Goal: Task Accomplishment & Management: Manage account settings

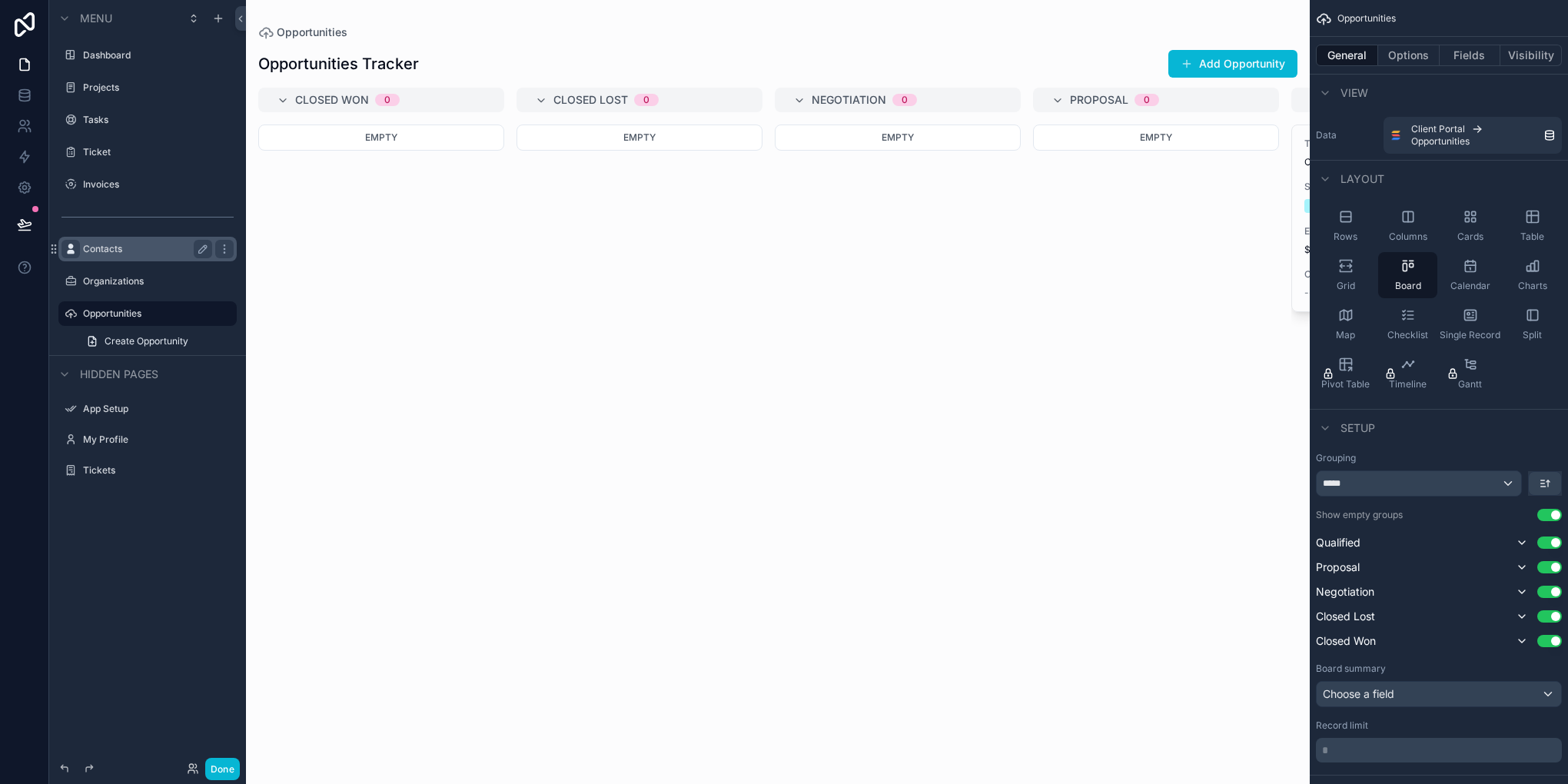
drag, startPoint x: 72, startPoint y: 317, endPoint x: 74, endPoint y: 254, distance: 63.0
click at [72, 317] on icon "scrollable content" at bounding box center [70, 313] width 12 height 12
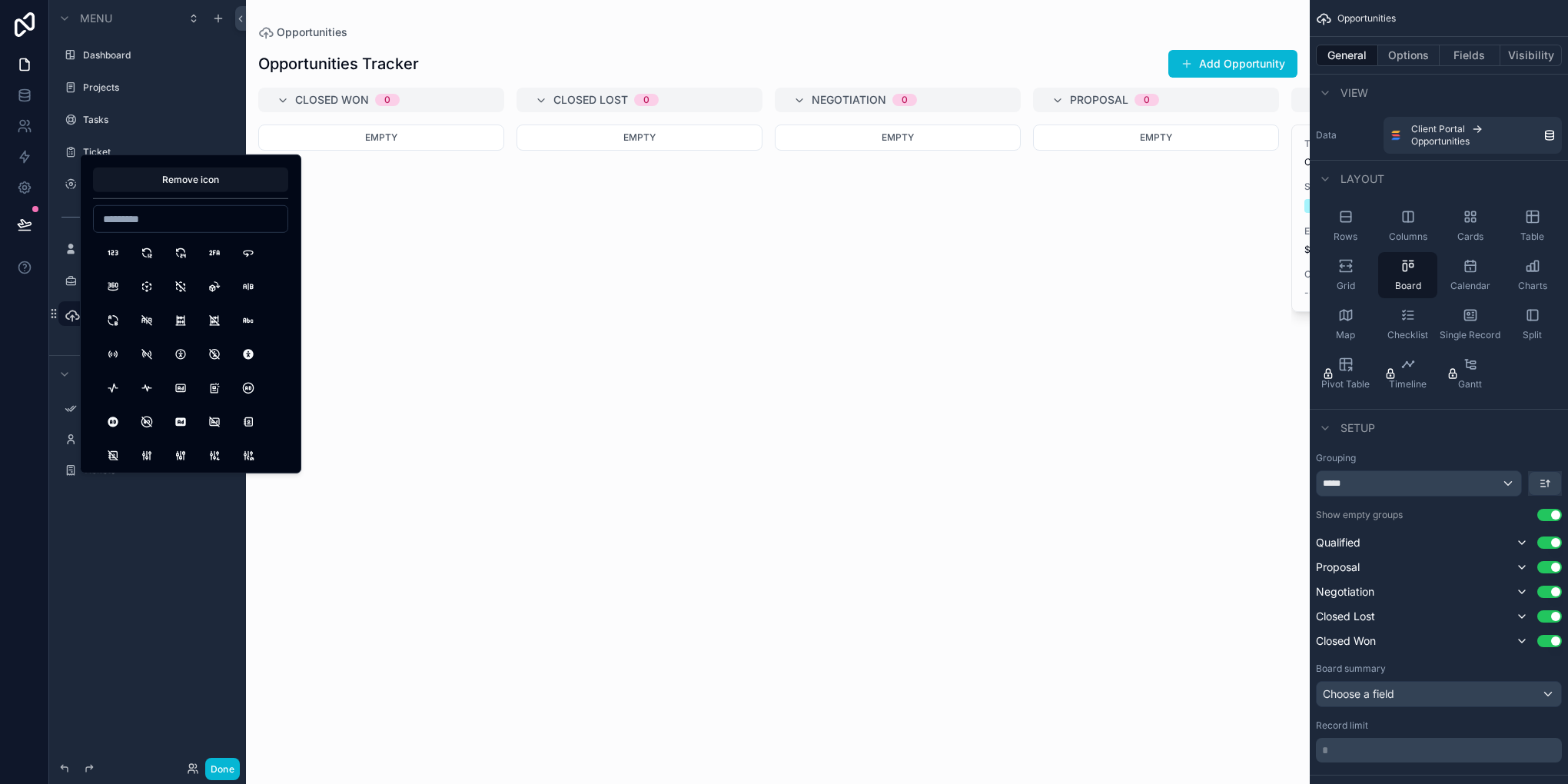
click at [0, 429] on html "**********" at bounding box center [784, 392] width 1568 height 784
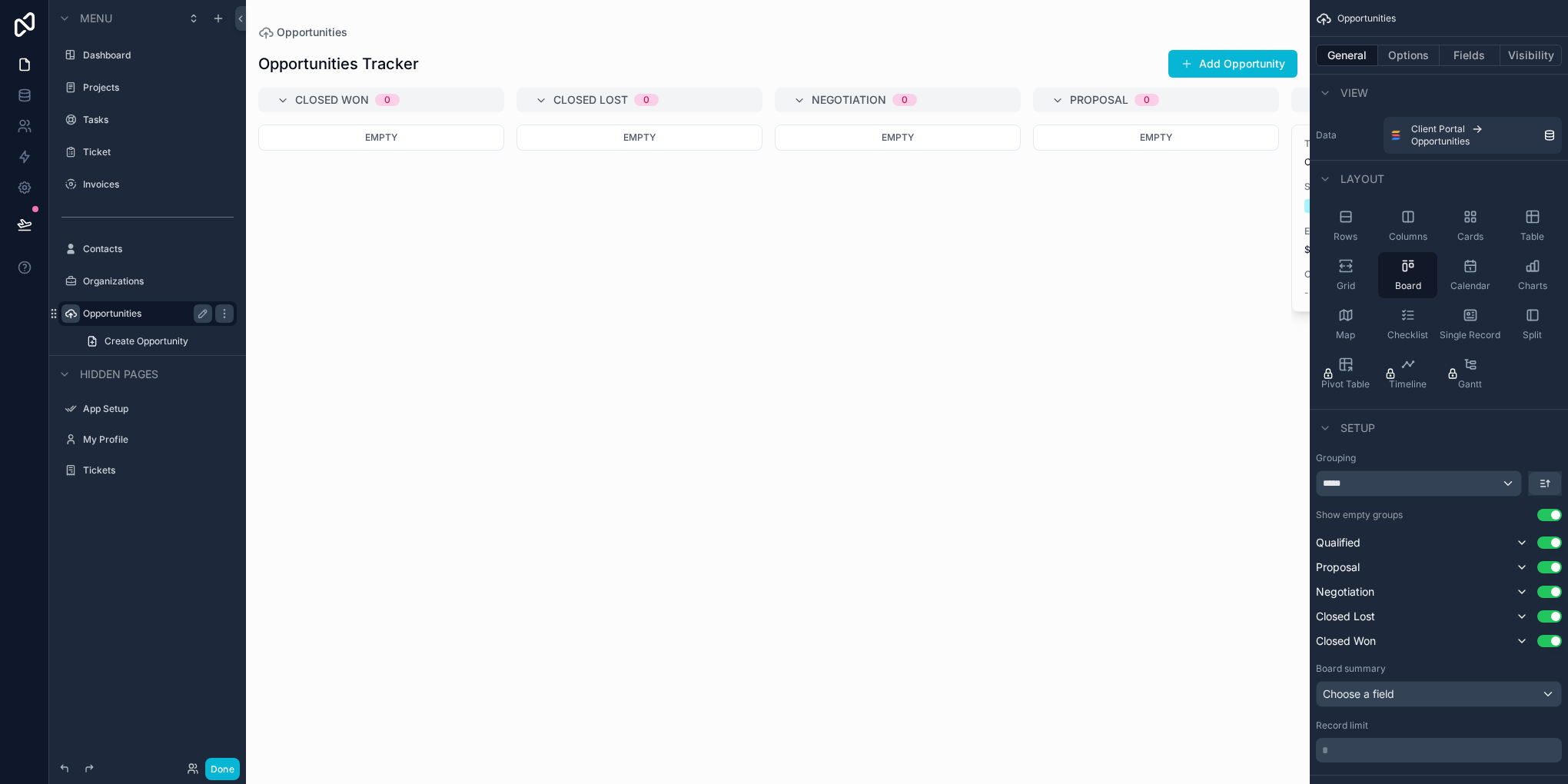
click at [68, 312] on icon "scrollable content" at bounding box center [70, 313] width 12 height 12
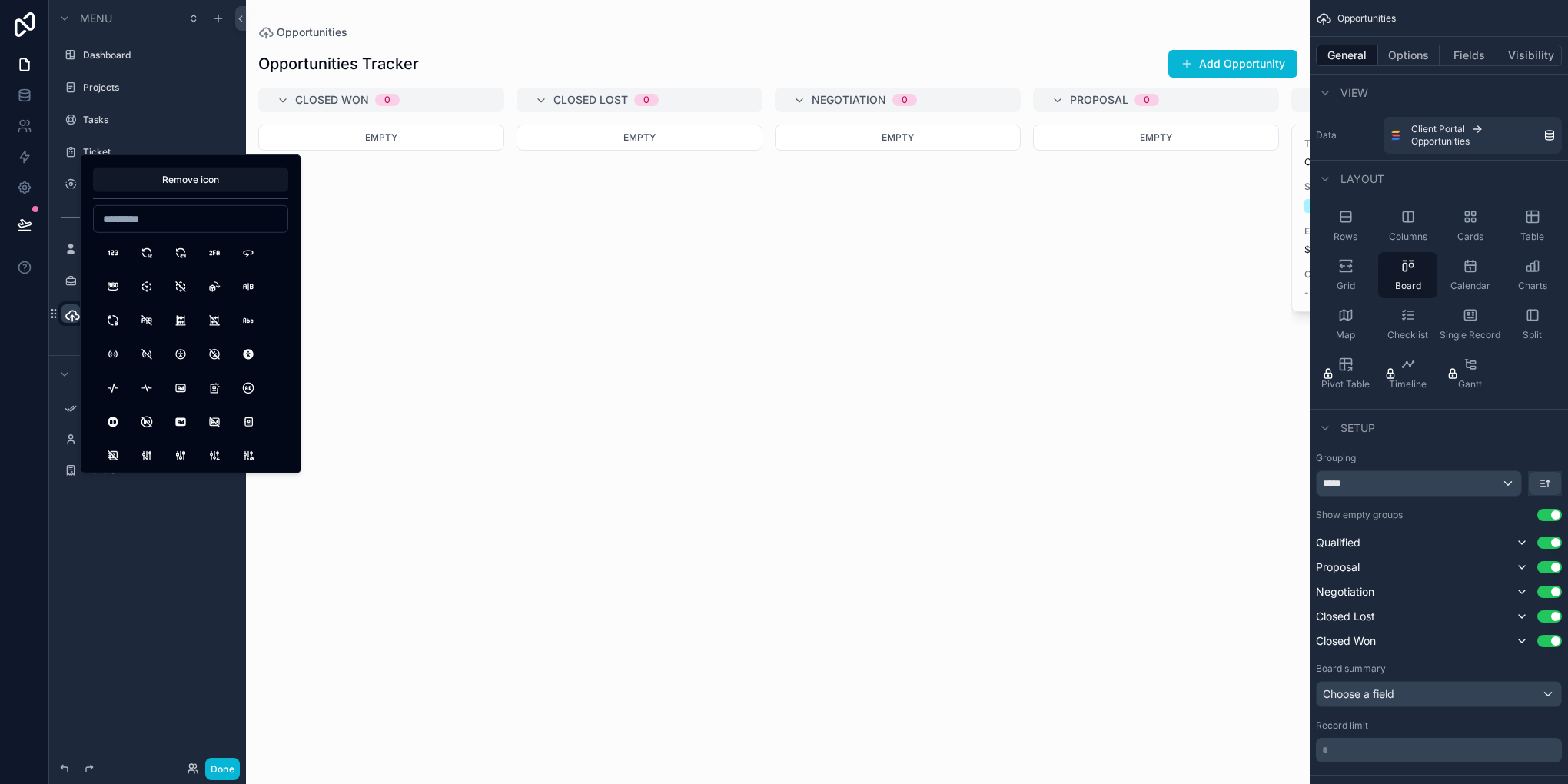
click at [173, 224] on input at bounding box center [191, 219] width 194 height 21
click at [161, 220] on input "********" at bounding box center [191, 219] width 194 height 21
type input "****"
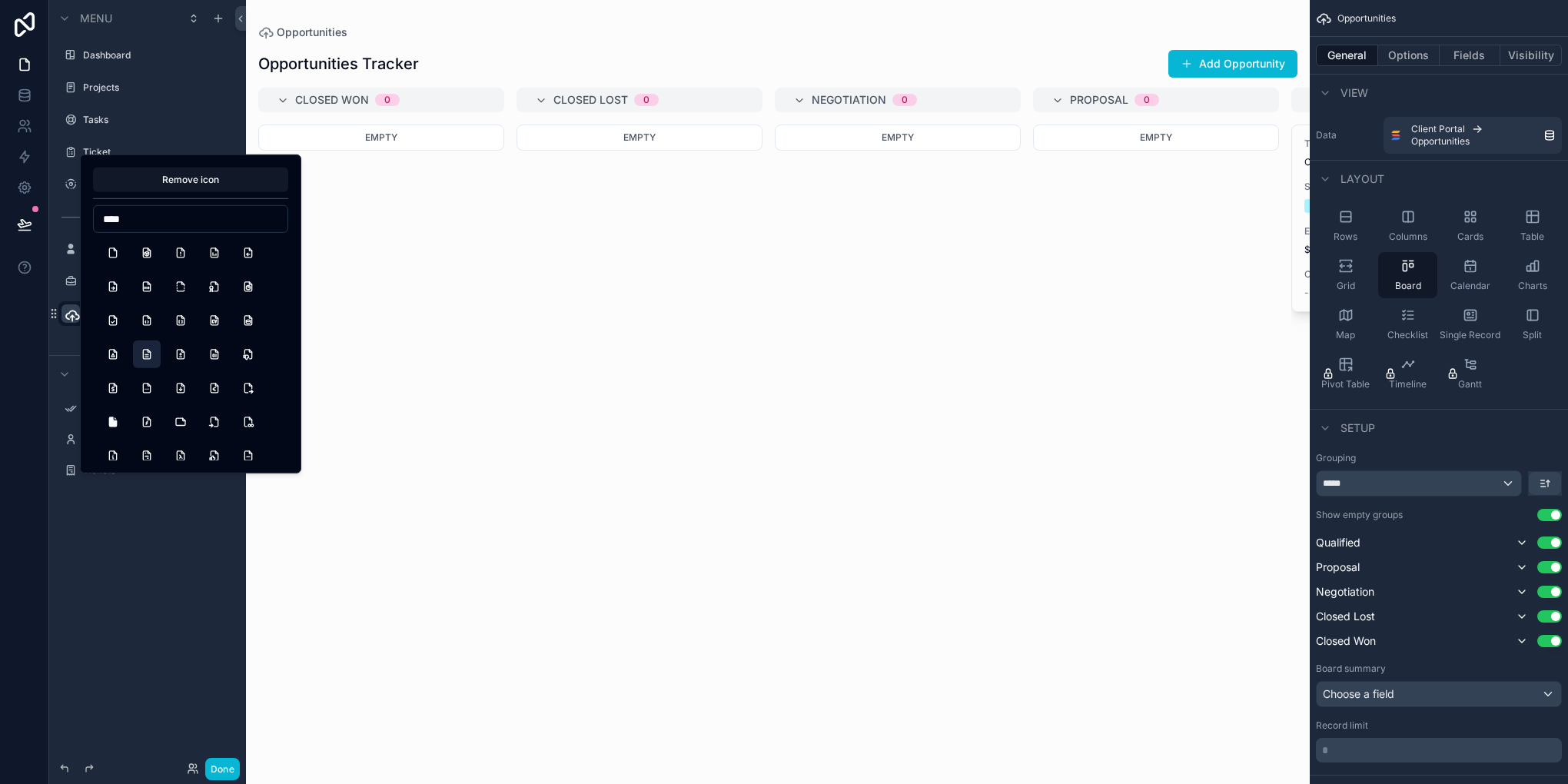
click at [145, 352] on button "FileDescription" at bounding box center [147, 354] width 28 height 28
click at [13, 507] on div at bounding box center [24, 392] width 49 height 784
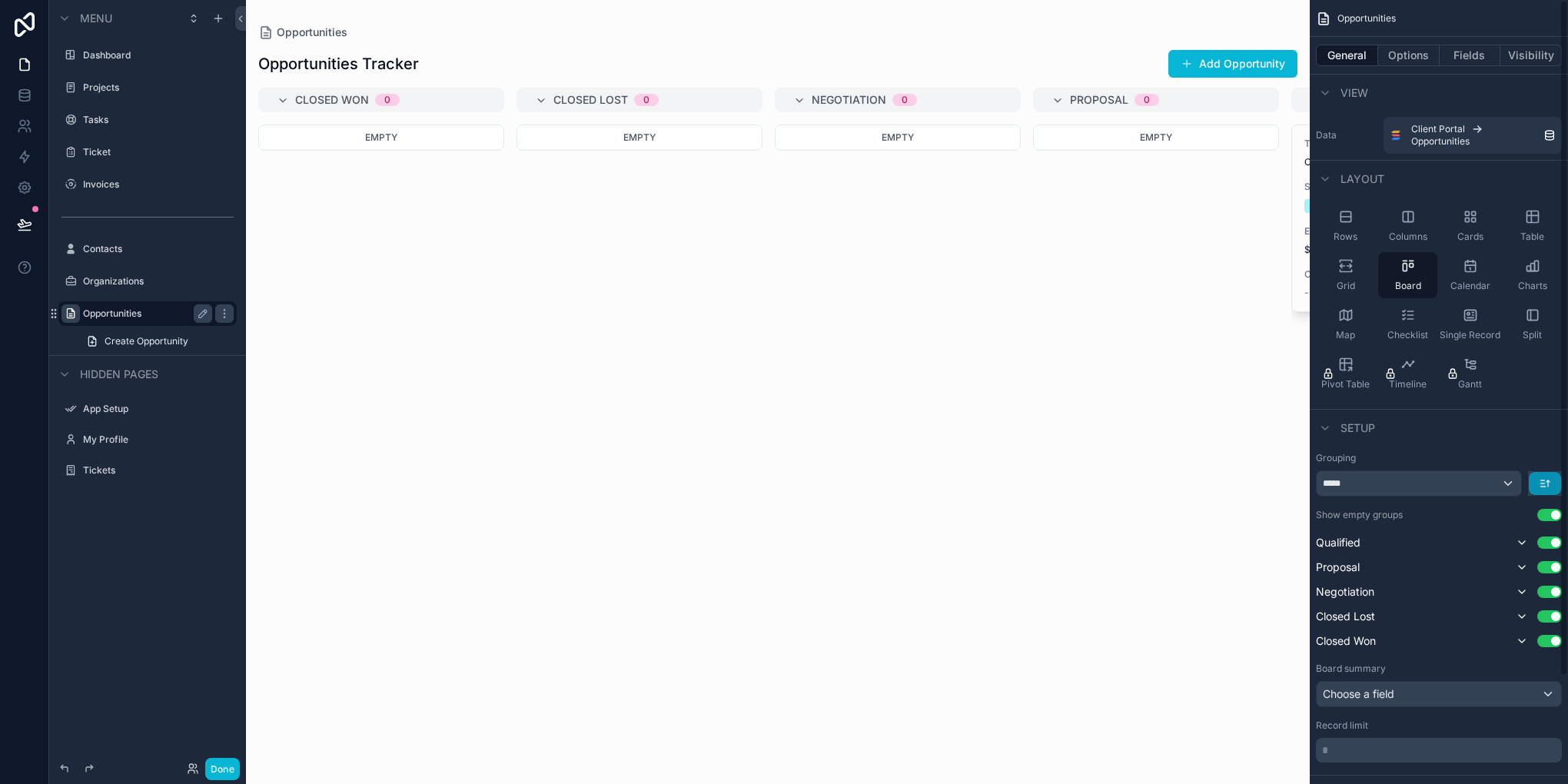
click at [1548, 474] on button "scrollable content" at bounding box center [1545, 483] width 33 height 23
click at [1522, 516] on span "First -> Last" at bounding box center [1517, 517] width 62 height 18
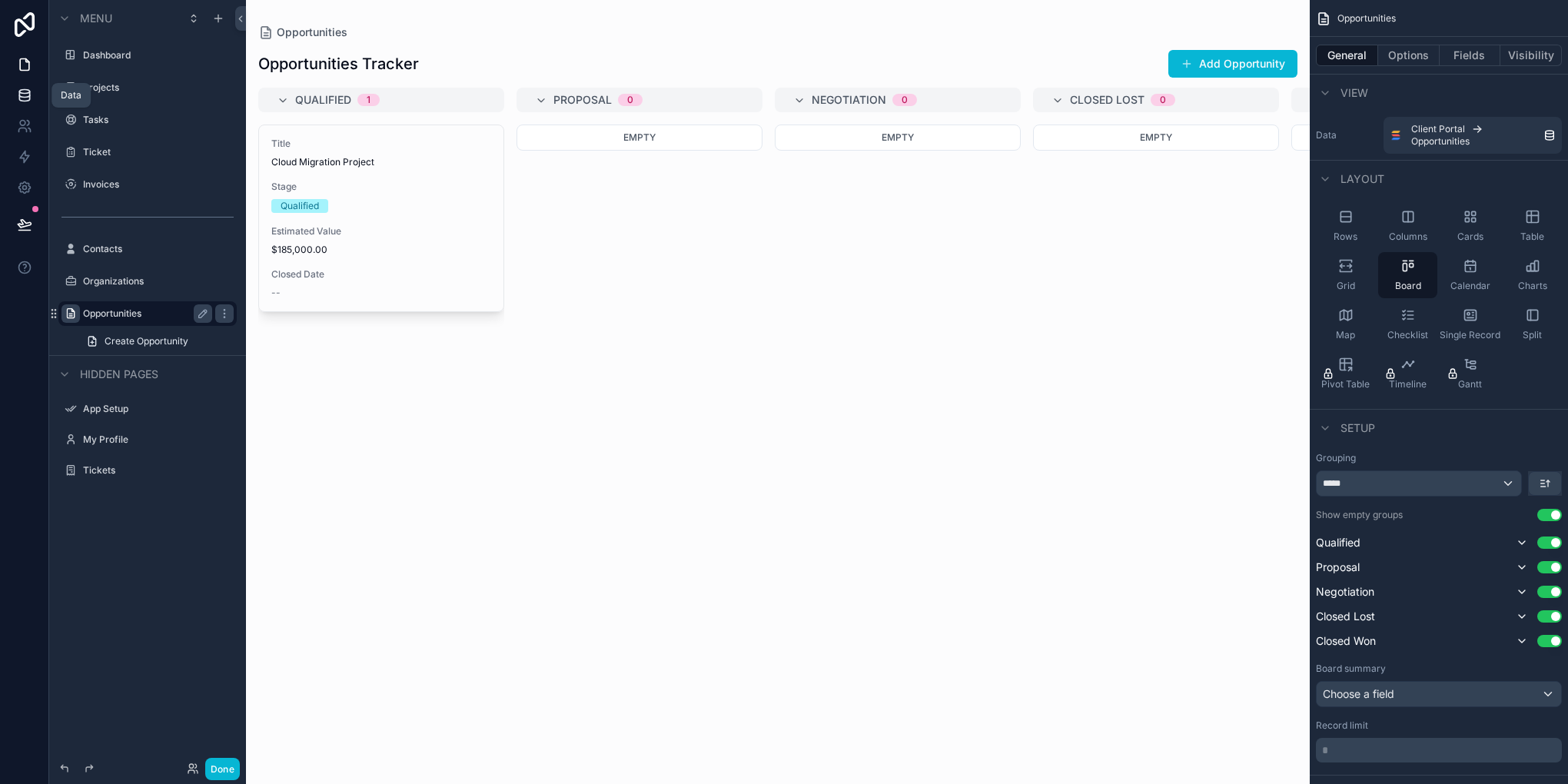
click at [21, 96] on icon at bounding box center [24, 94] width 10 height 6
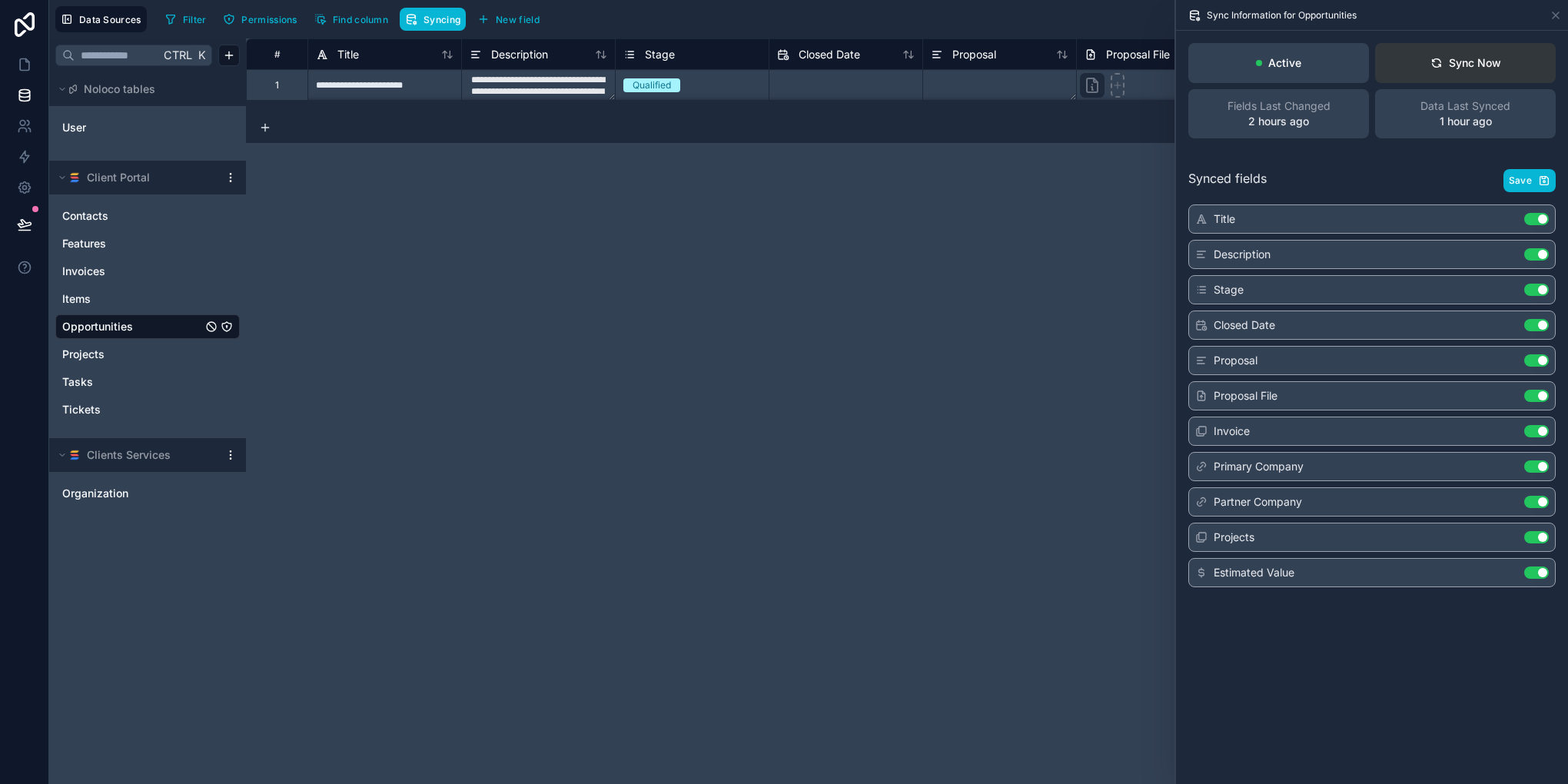
click at [1495, 58] on div "Sync Now" at bounding box center [1465, 63] width 71 height 15
click at [10, 57] on link at bounding box center [24, 64] width 49 height 31
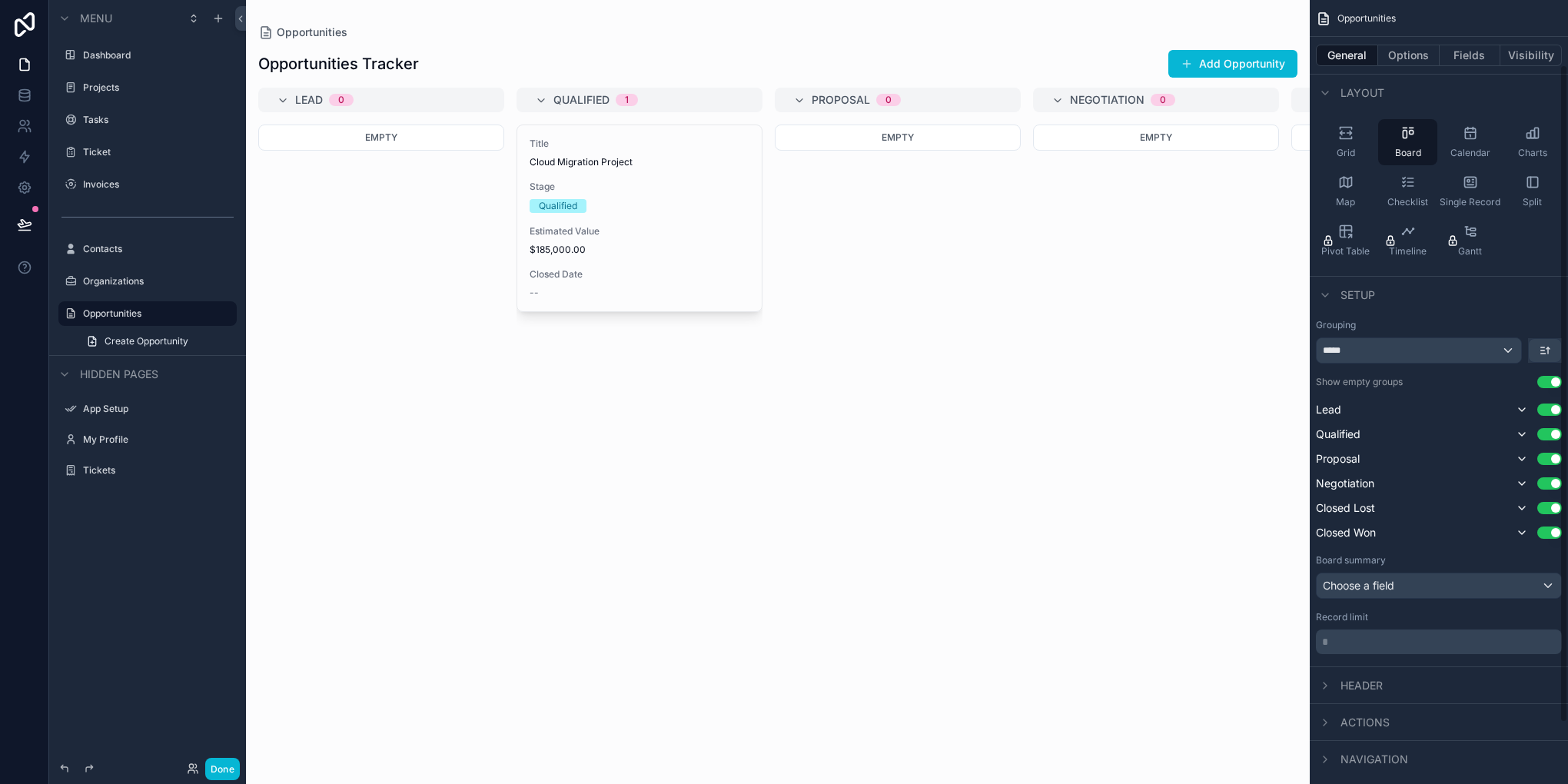
scroll to position [150, 0]
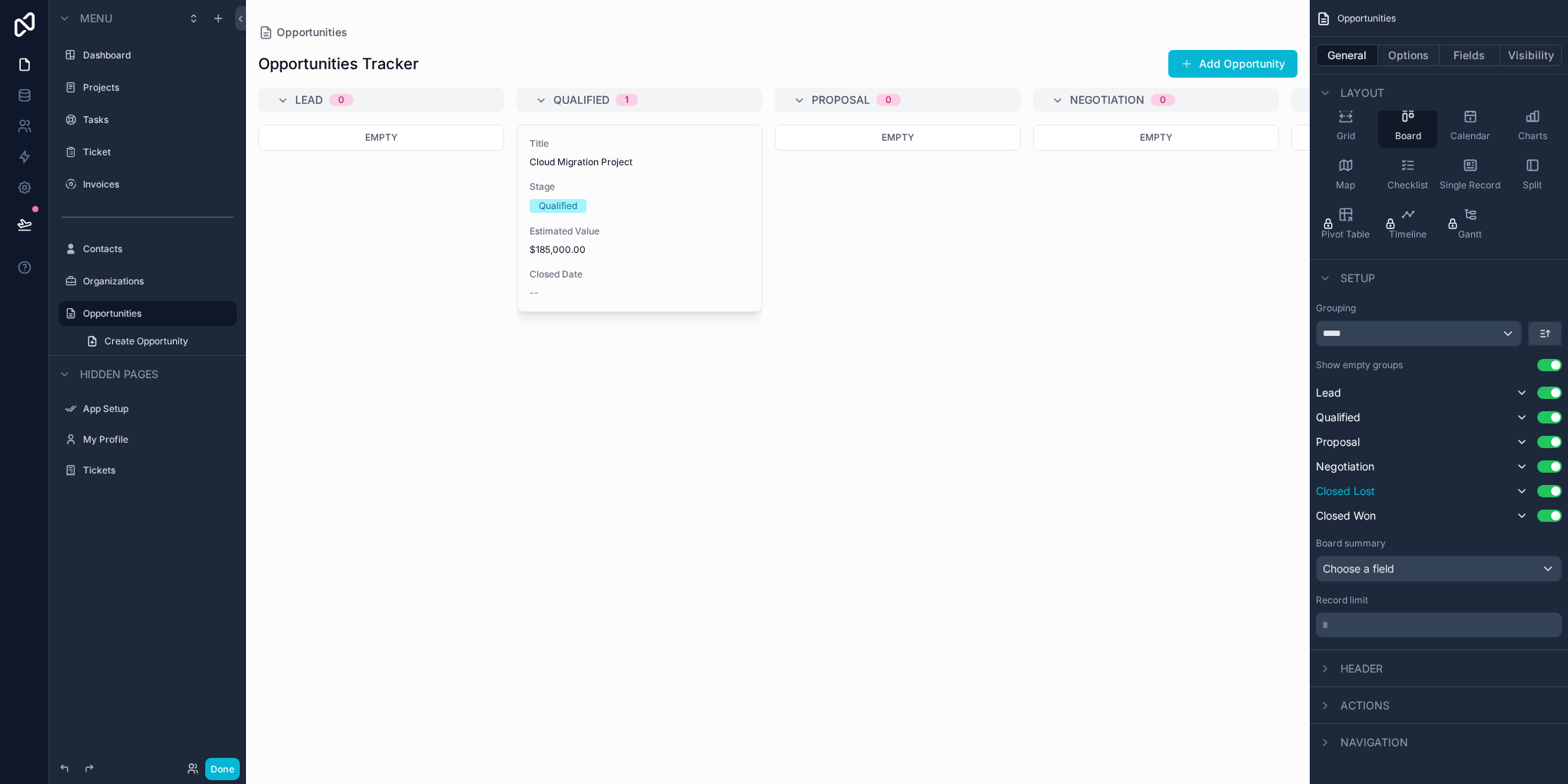
click at [1556, 486] on button "Use setting" at bounding box center [1550, 491] width 25 height 12
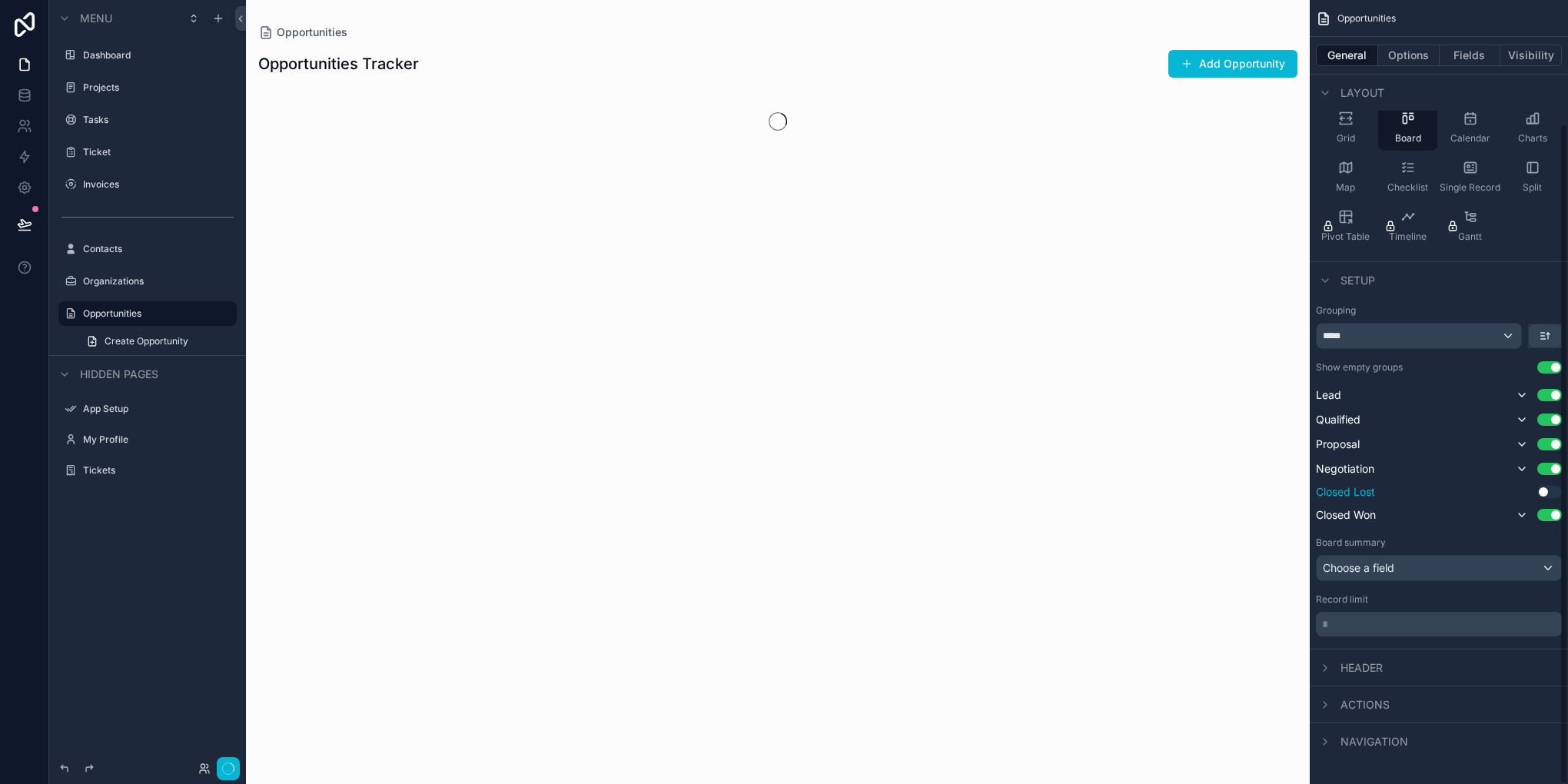
scroll to position [147, 0]
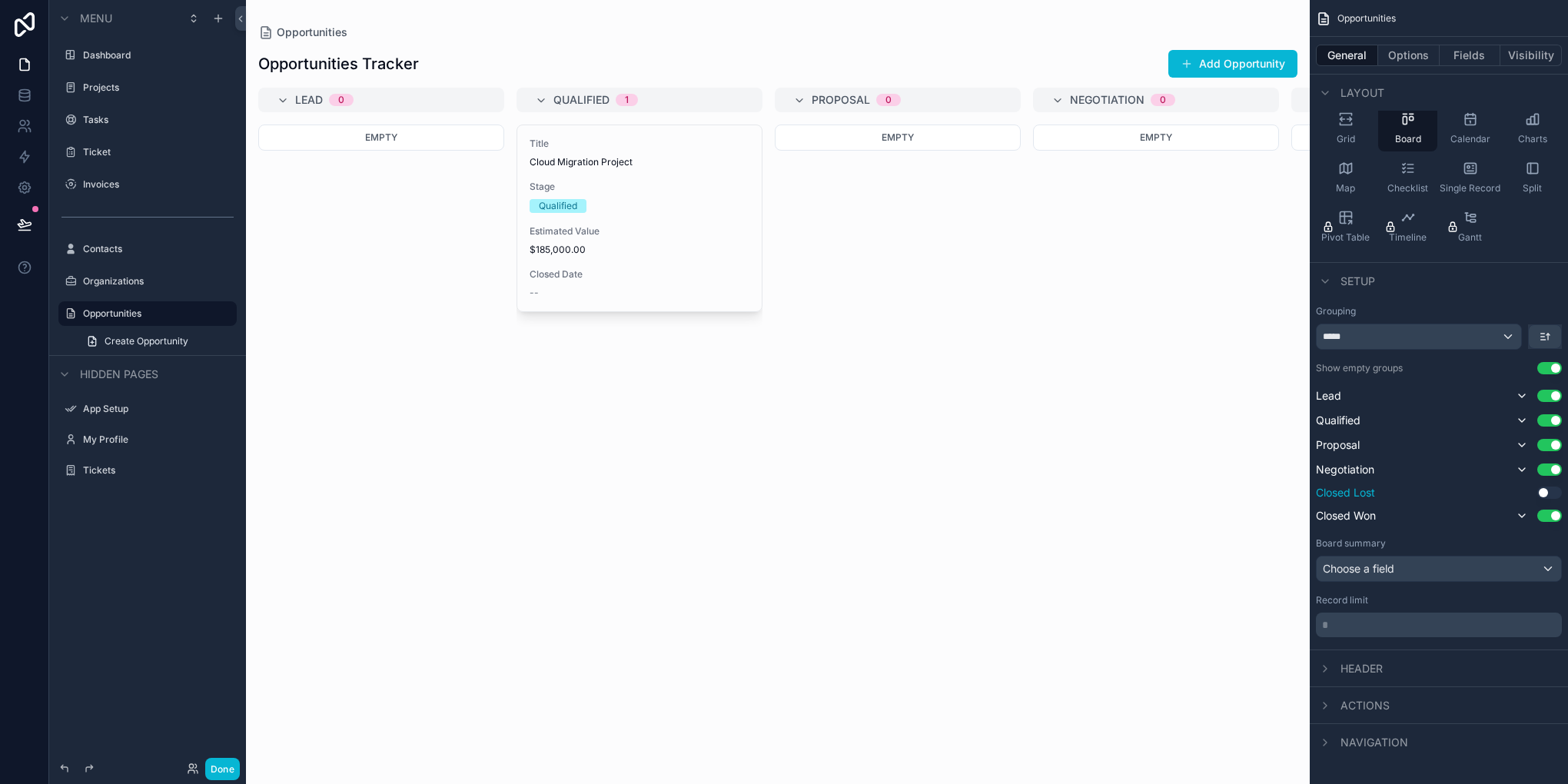
click at [1553, 487] on button "Use setting" at bounding box center [1550, 493] width 25 height 12
click at [1428, 567] on div "Choose a field" at bounding box center [1439, 569] width 244 height 25
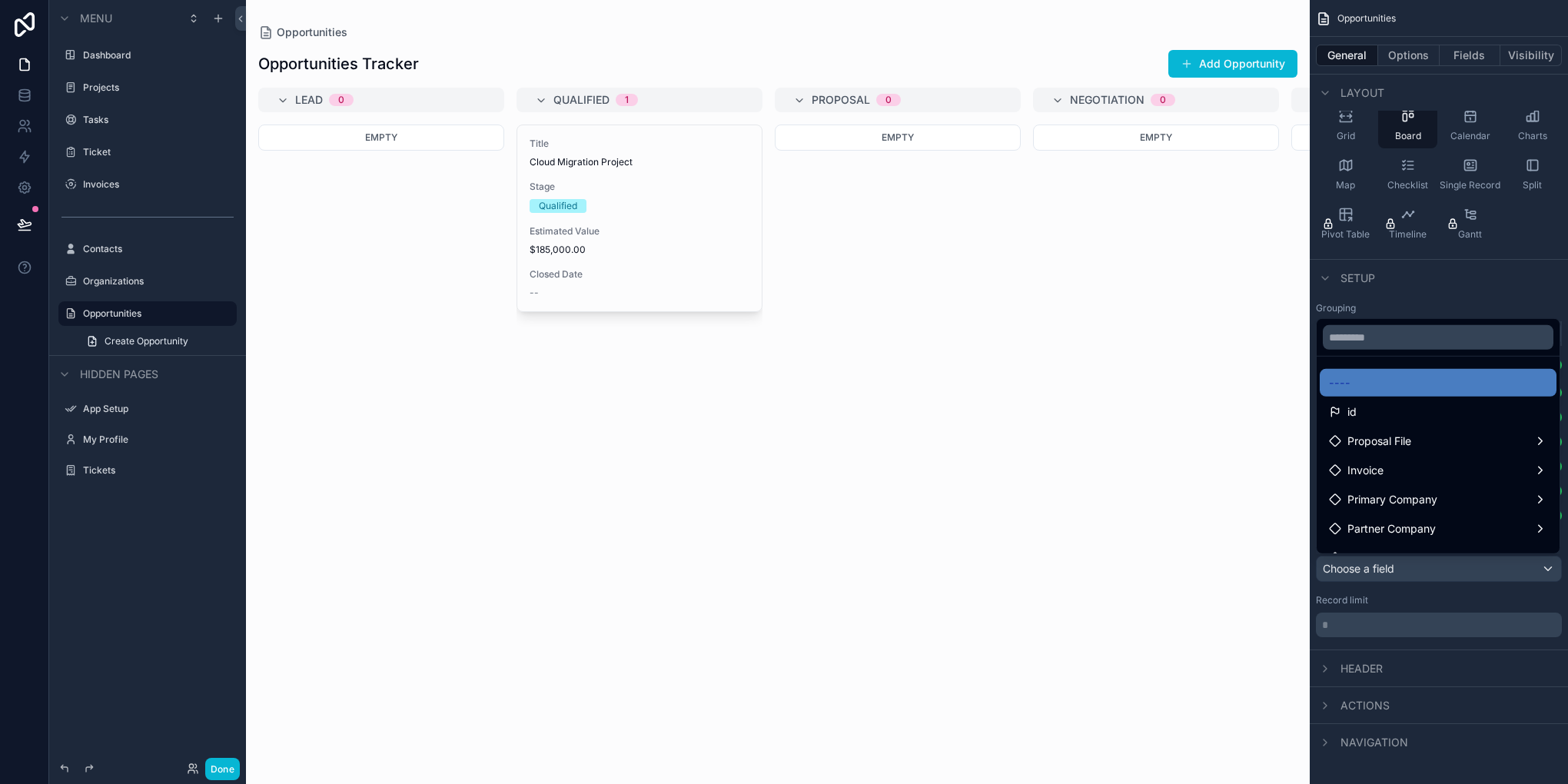
click at [1428, 567] on div "scrollable content" at bounding box center [784, 392] width 1568 height 784
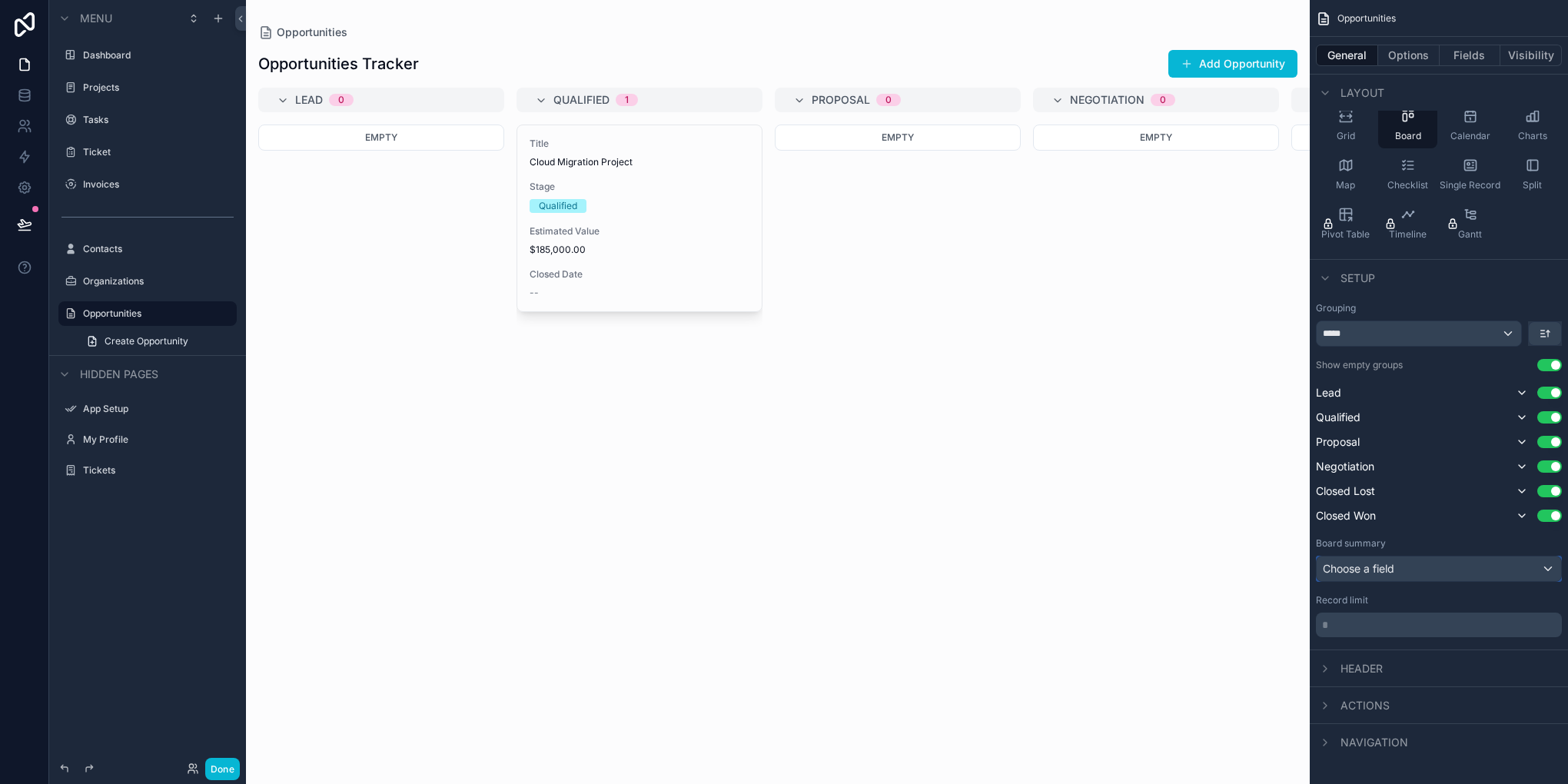
click at [1428, 567] on div "Choose a field" at bounding box center [1439, 569] width 244 height 25
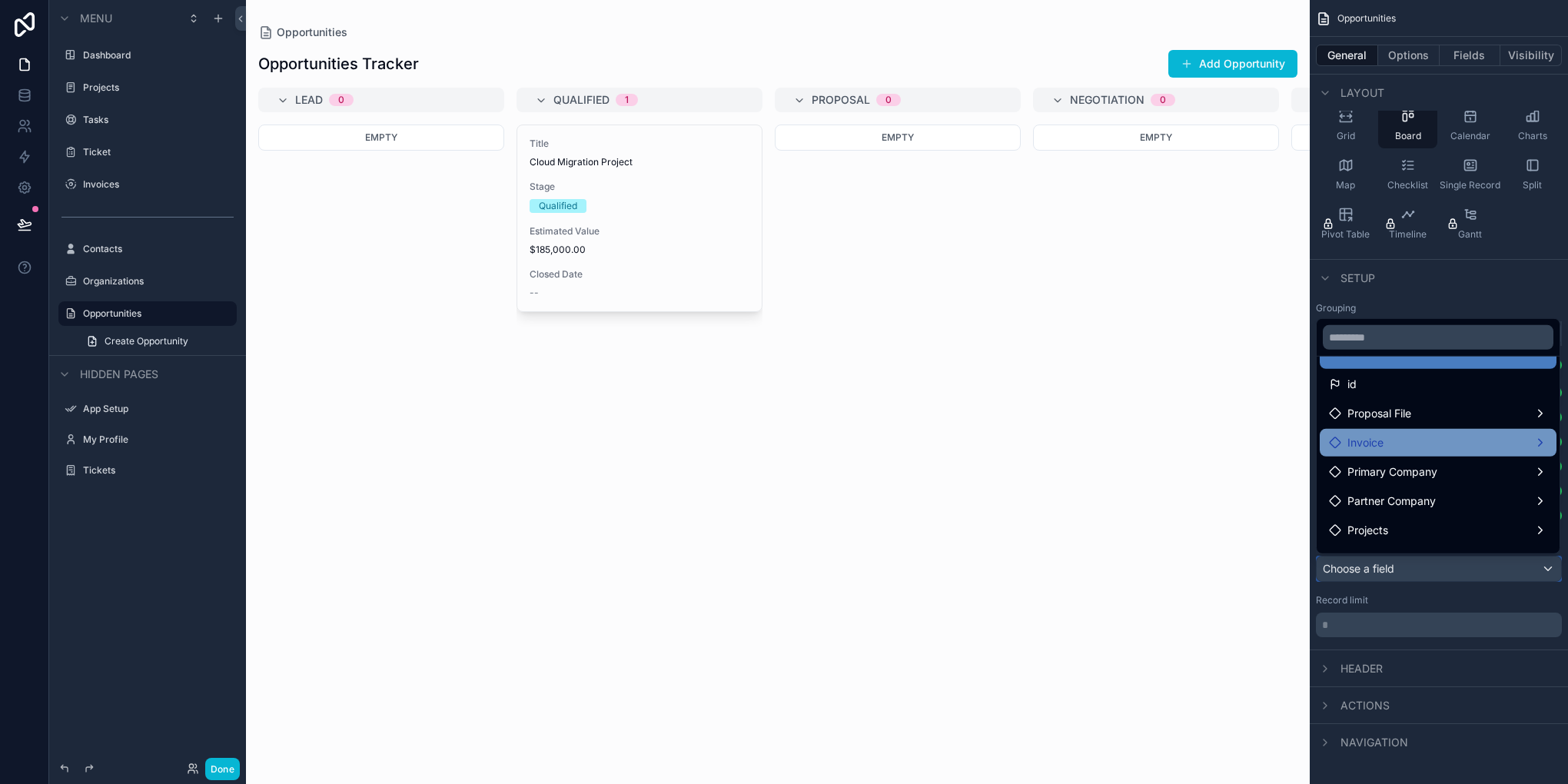
scroll to position [51, 0]
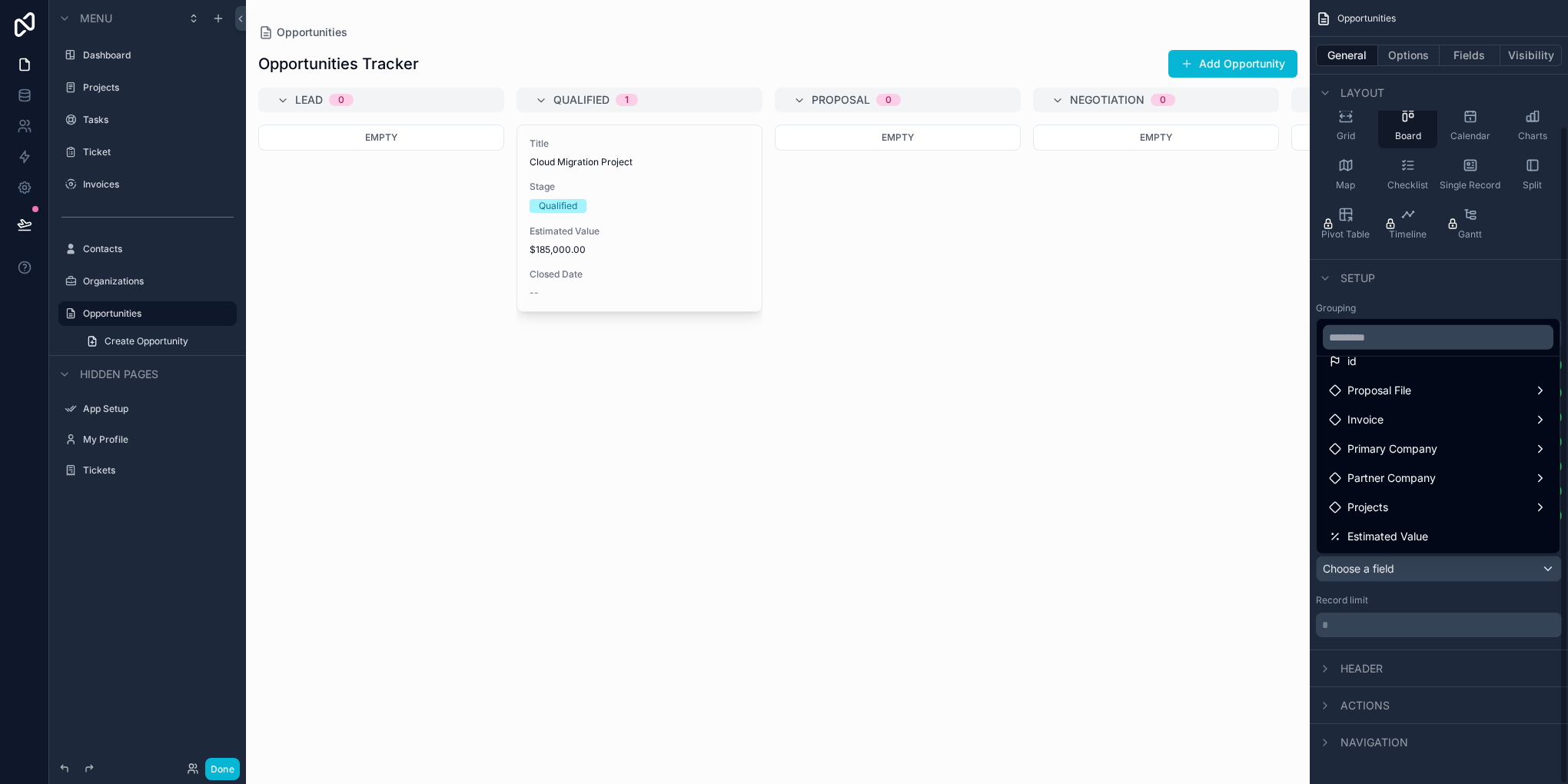
click at [1414, 584] on div "scrollable content" at bounding box center [784, 392] width 1568 height 784
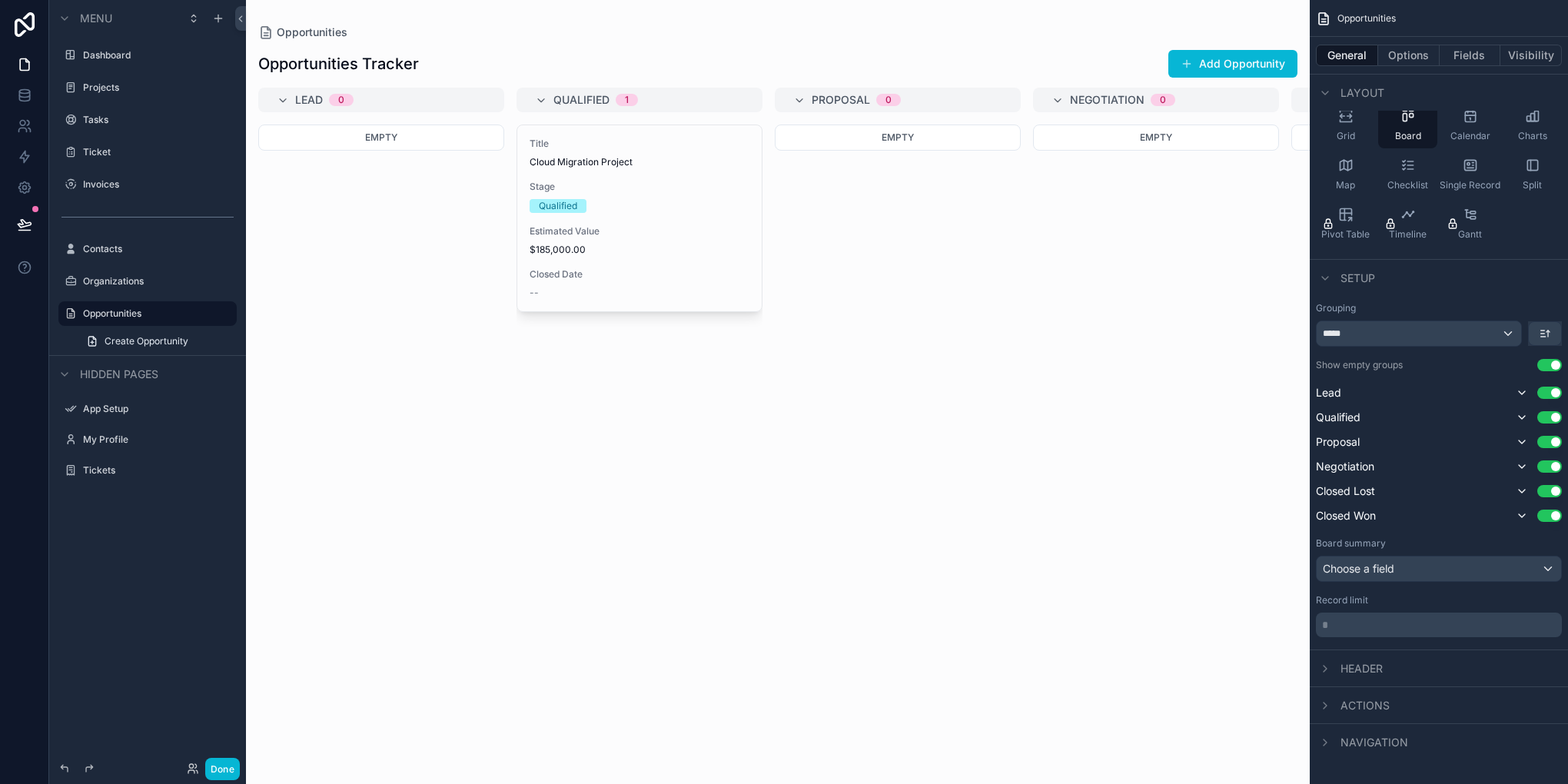
click at [1334, 659] on div "Header" at bounding box center [1349, 668] width 67 height 18
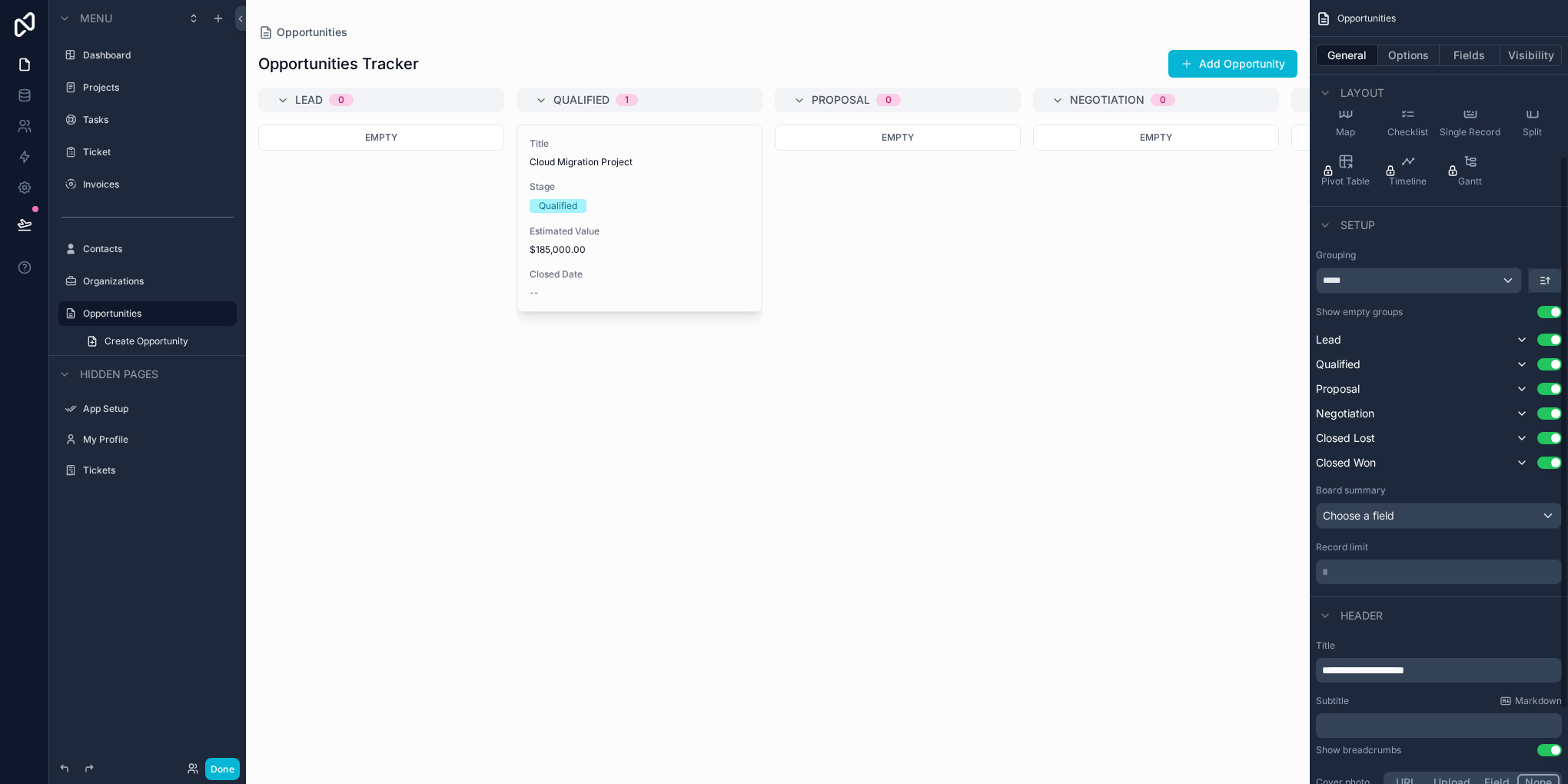
scroll to position [220, 0]
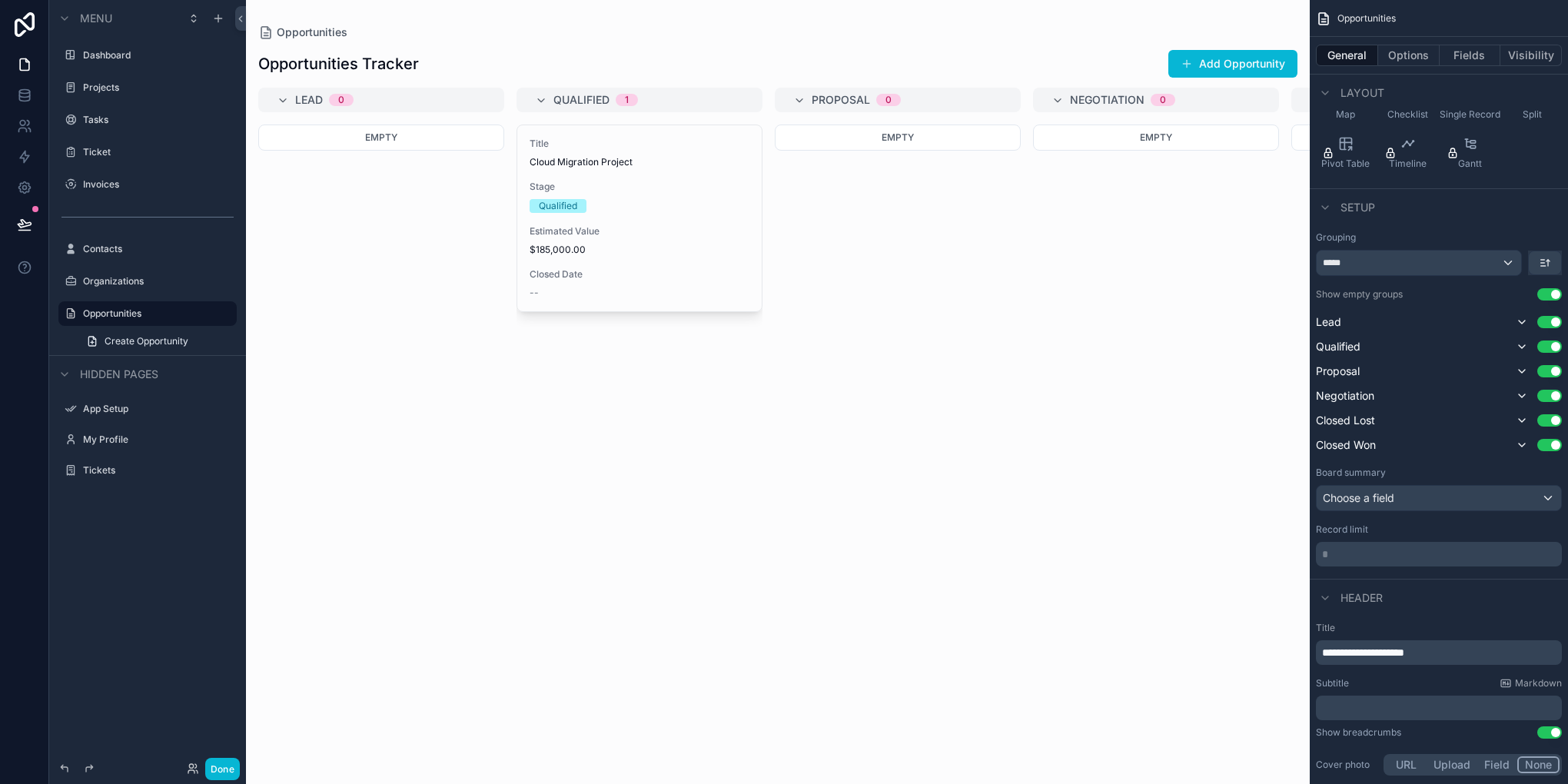
click at [1349, 539] on div "Record limit * ﻿" at bounding box center [1439, 544] width 246 height 43
click at [1347, 555] on p "* ﻿" at bounding box center [1440, 554] width 237 height 15
click at [1322, 600] on icon "scrollable content" at bounding box center [1325, 597] width 12 height 12
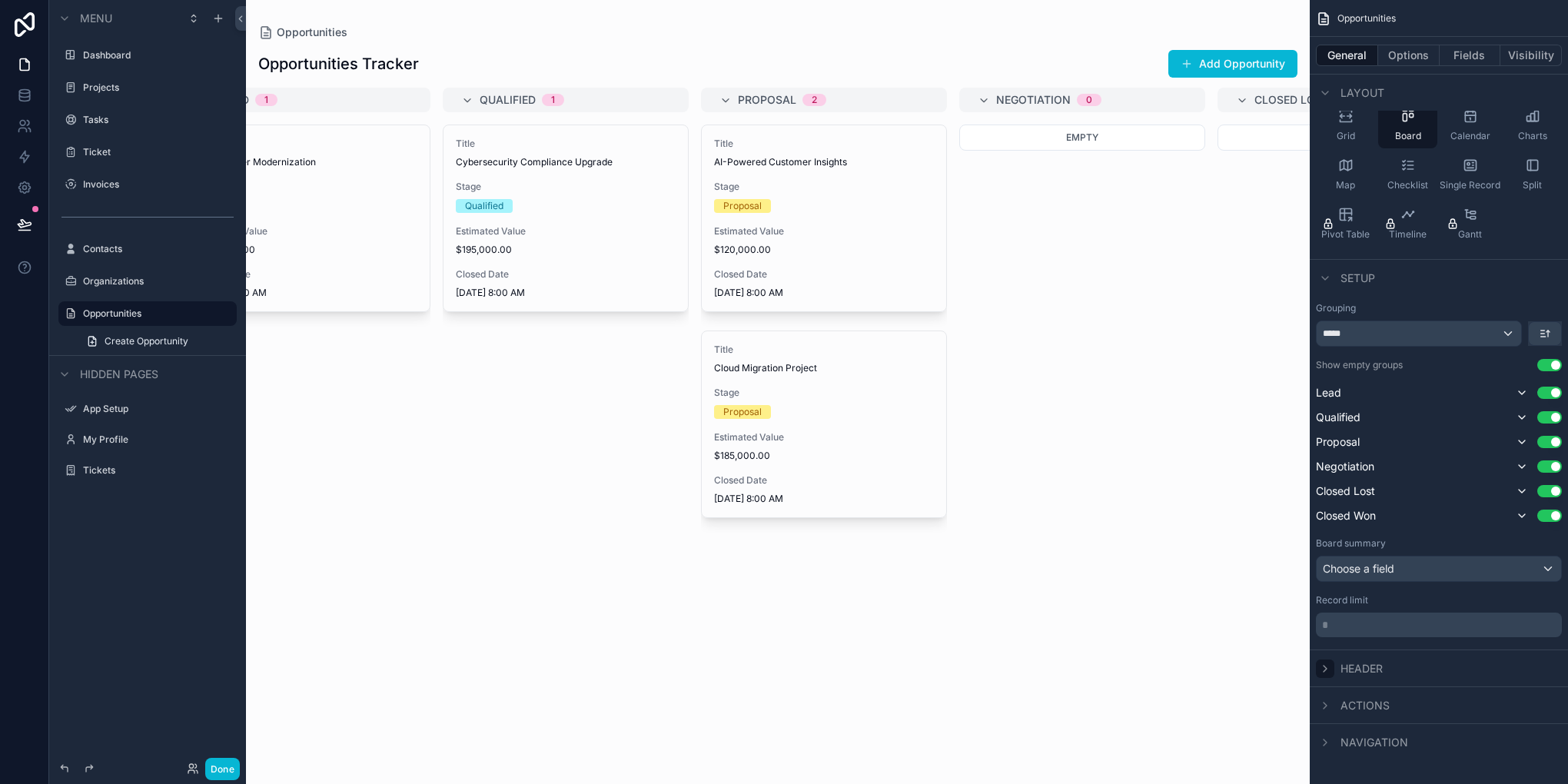
scroll to position [0, 0]
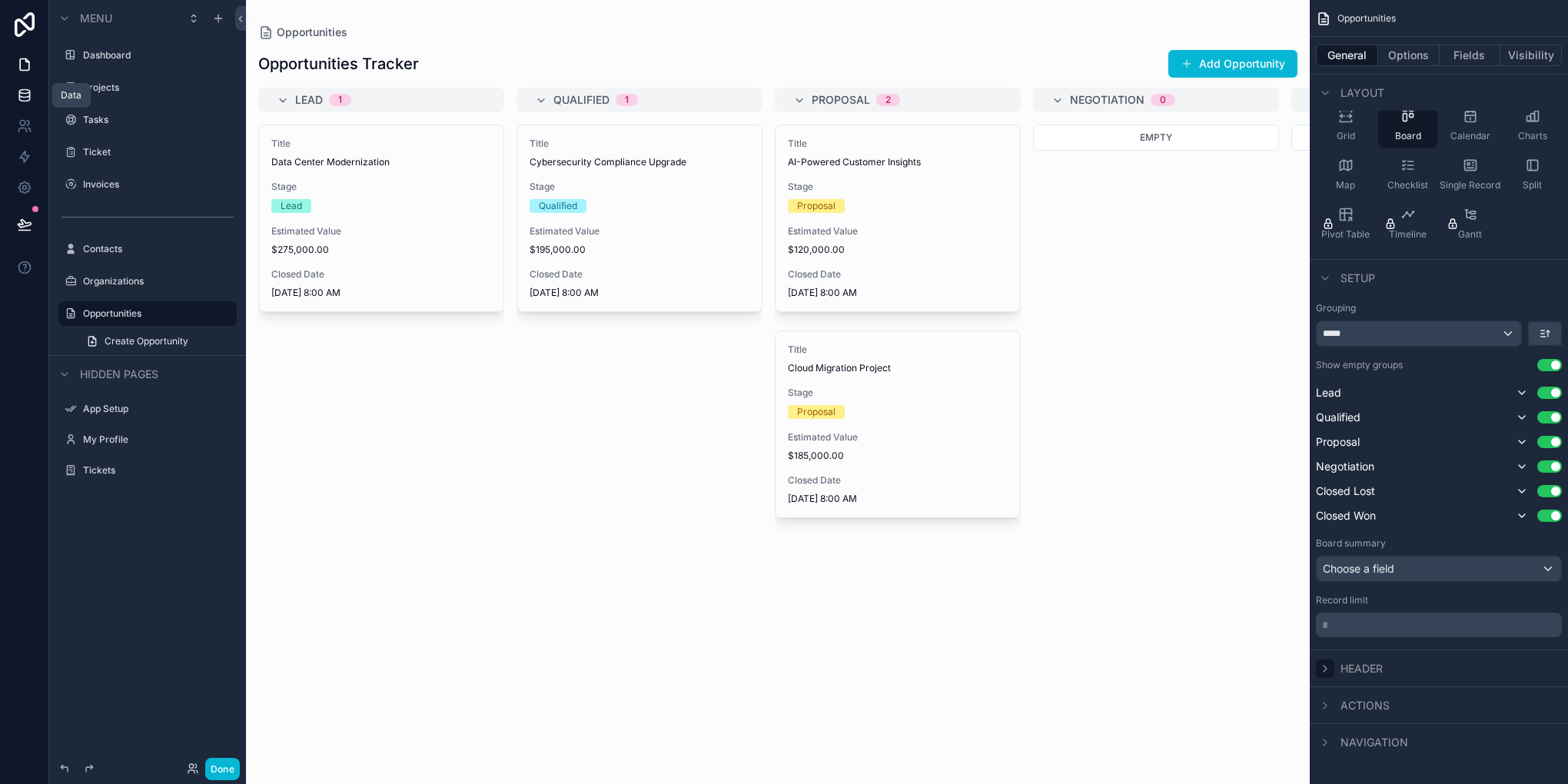
click at [10, 104] on link at bounding box center [24, 95] width 49 height 31
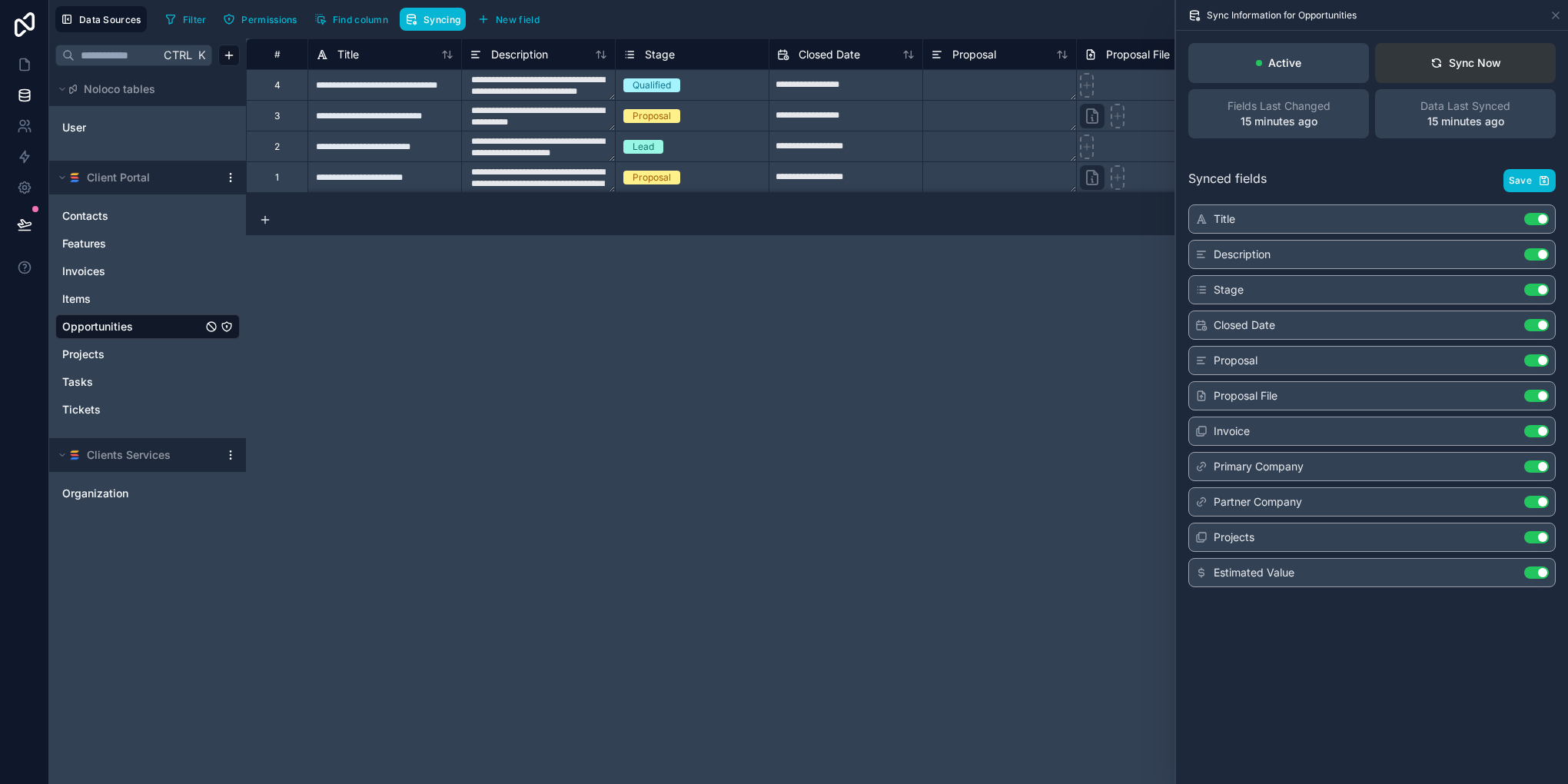
click at [1464, 68] on div "Sync Now" at bounding box center [1465, 63] width 71 height 15
click at [22, 49] on link at bounding box center [24, 64] width 49 height 31
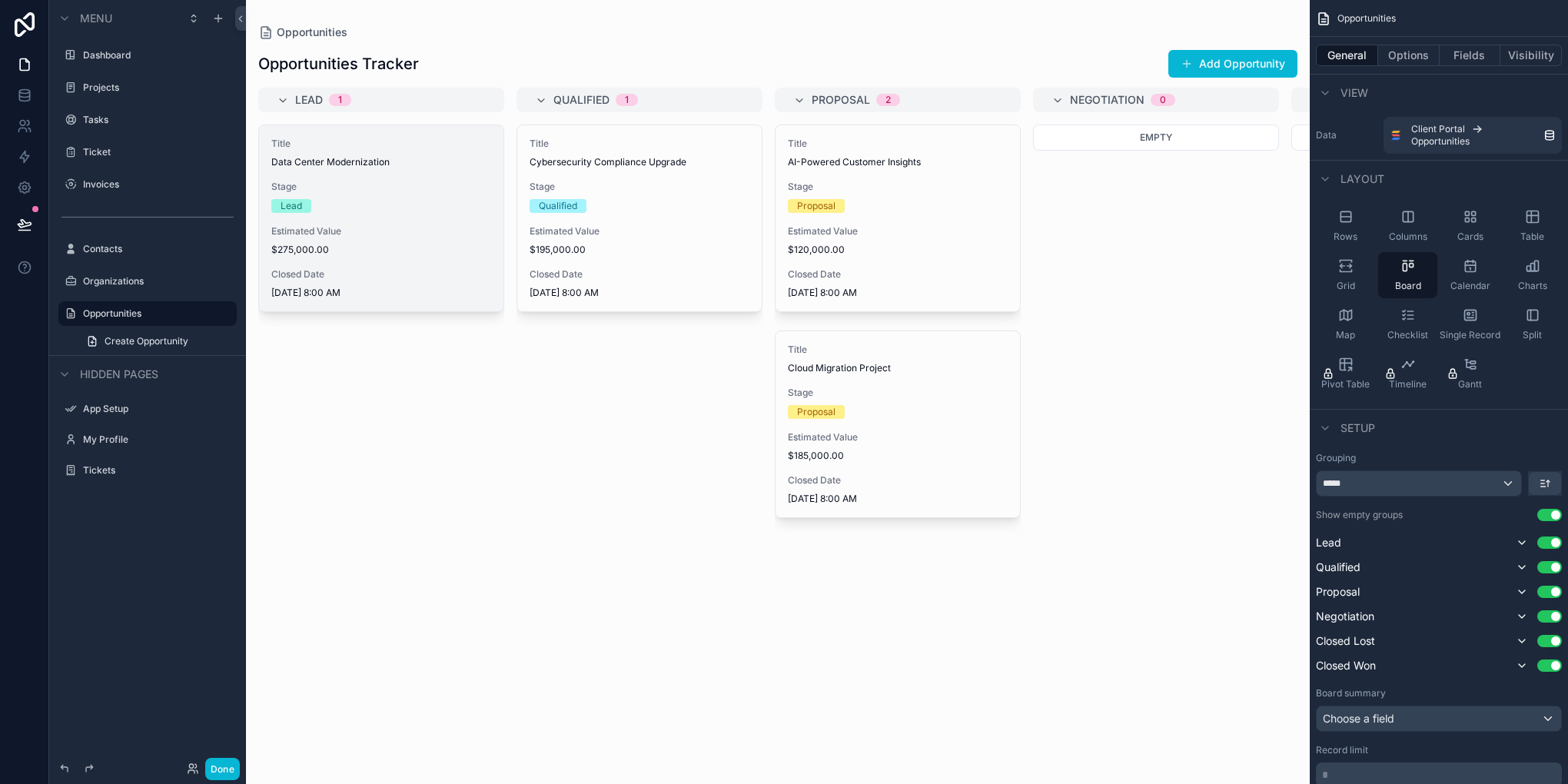
click at [405, 240] on div "Estimated Value $275,000.00" at bounding box center [380, 241] width 219 height 31
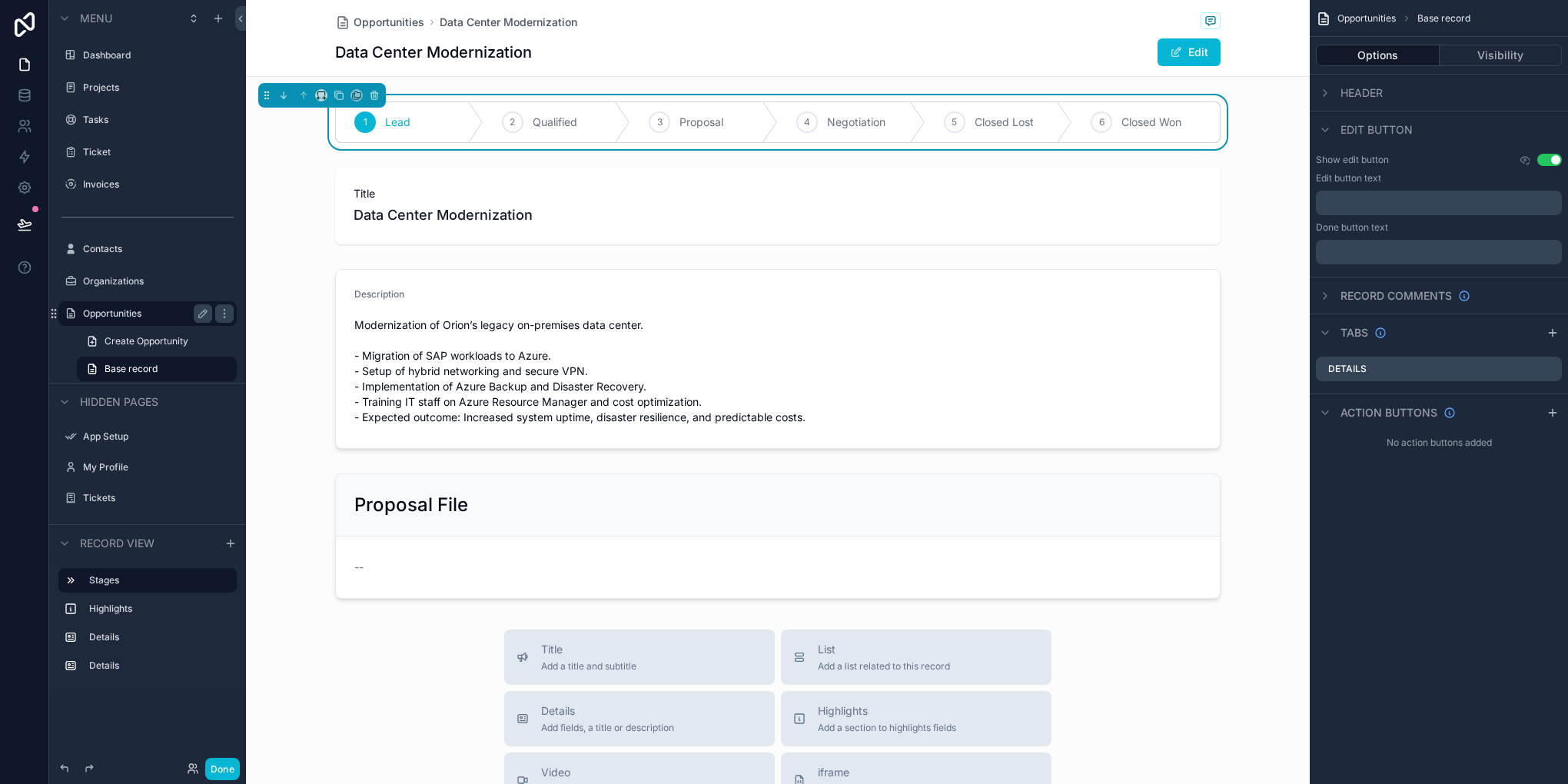
click at [121, 313] on label "Opportunities" at bounding box center [145, 313] width 123 height 12
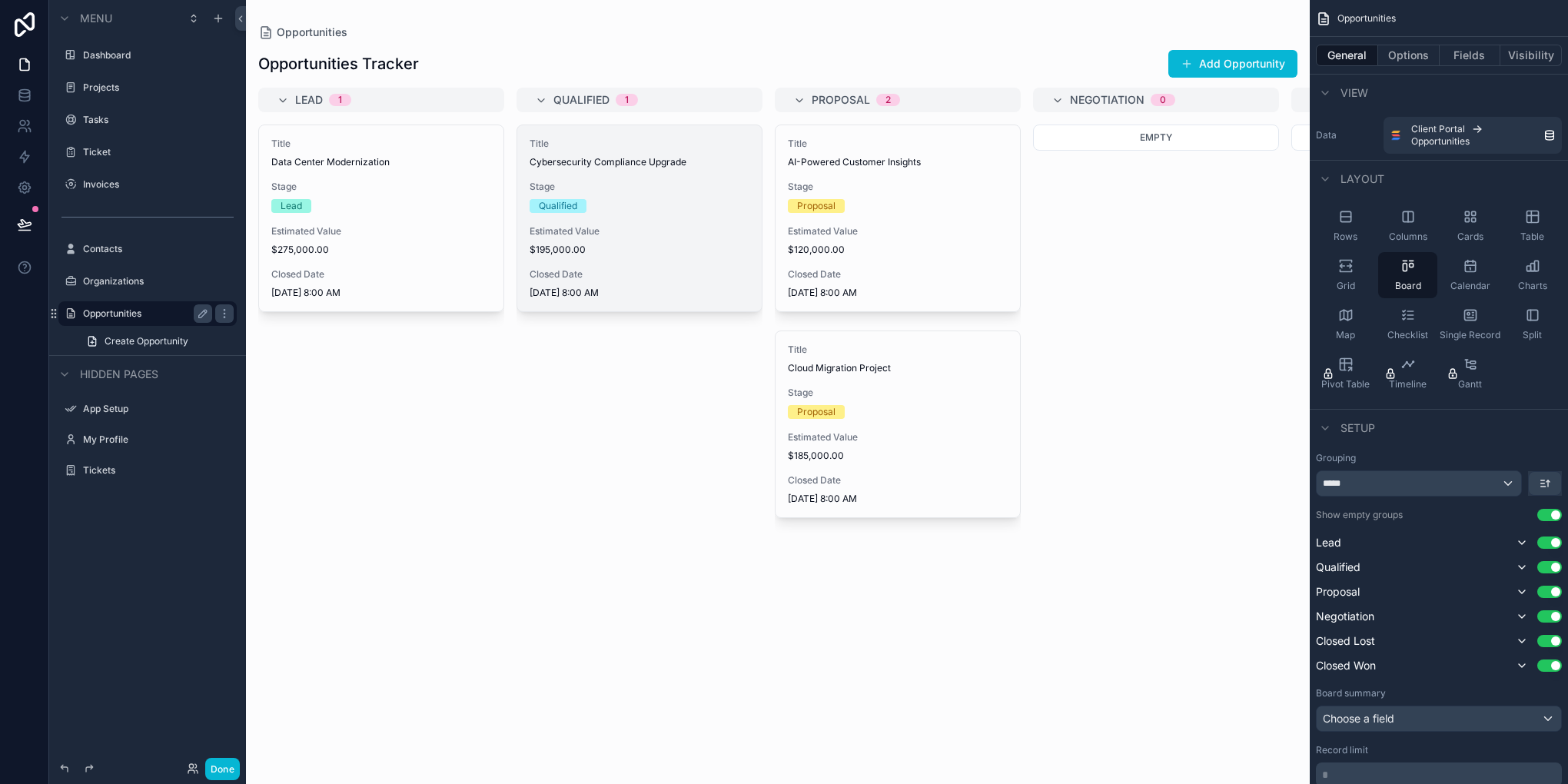
click at [655, 229] on span "Estimated Value" at bounding box center [638, 231] width 219 height 12
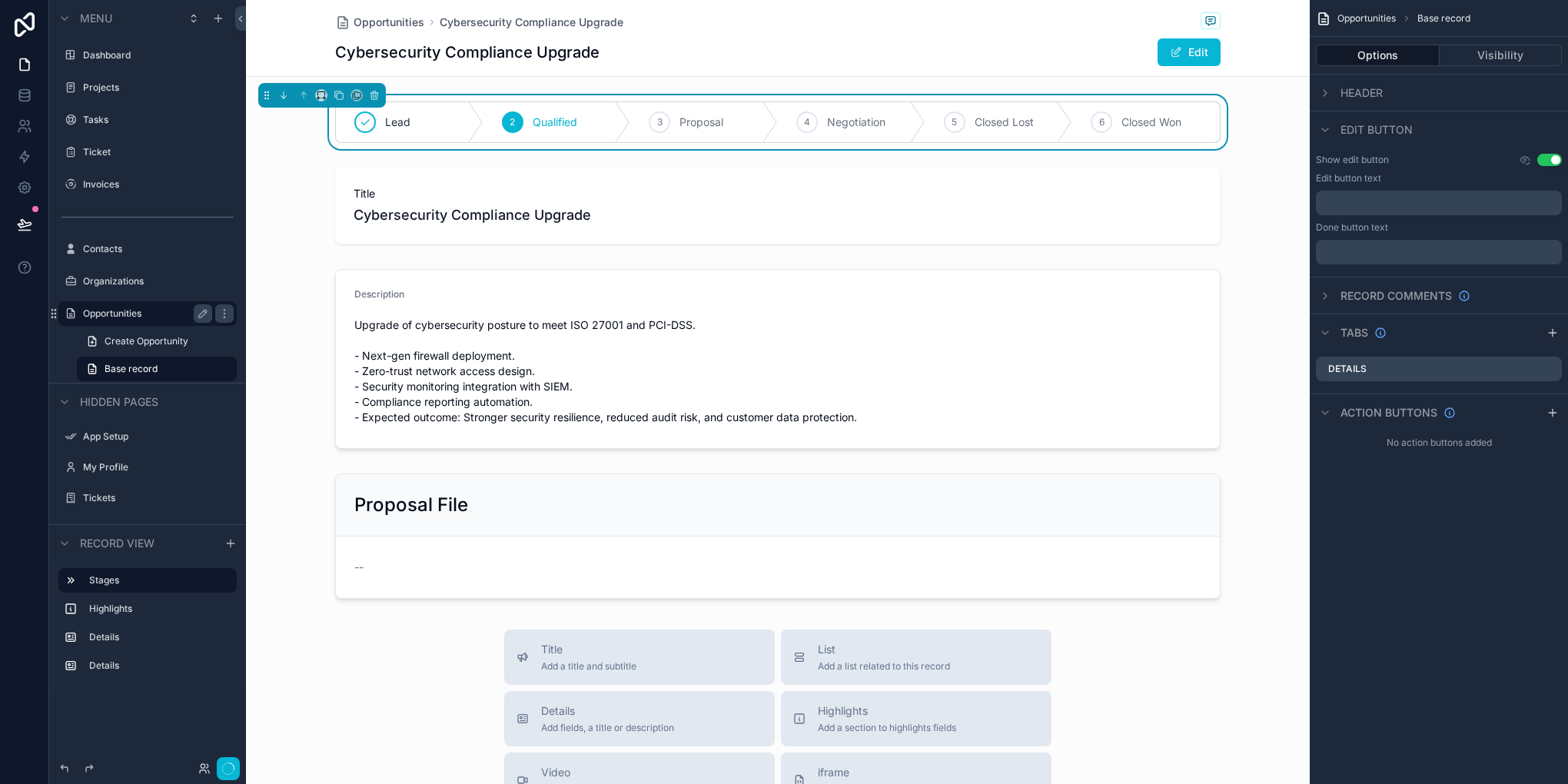
click at [128, 319] on label "Opportunities" at bounding box center [145, 313] width 123 height 12
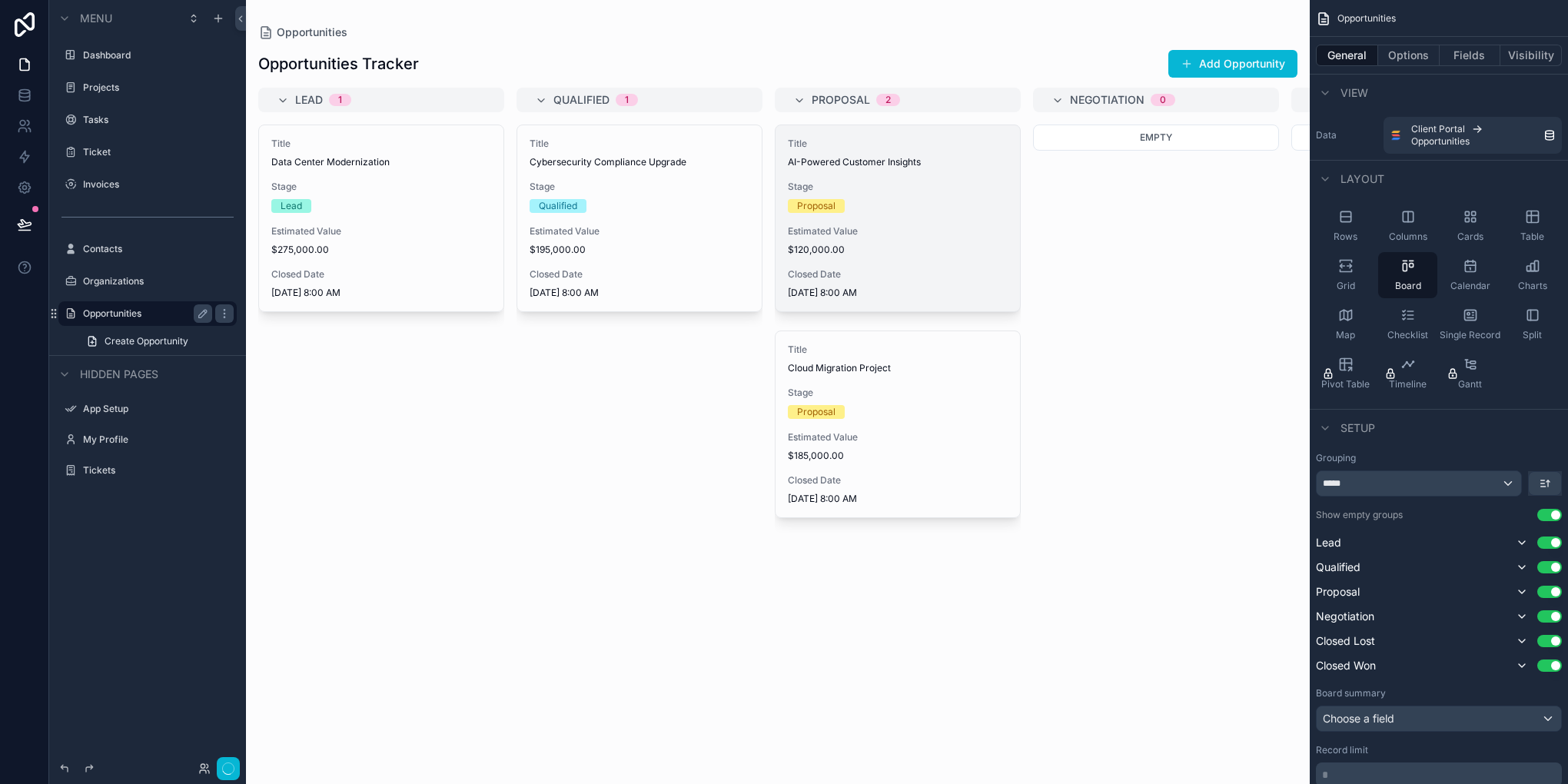
click at [937, 254] on span "$120,000.00" at bounding box center [897, 249] width 219 height 12
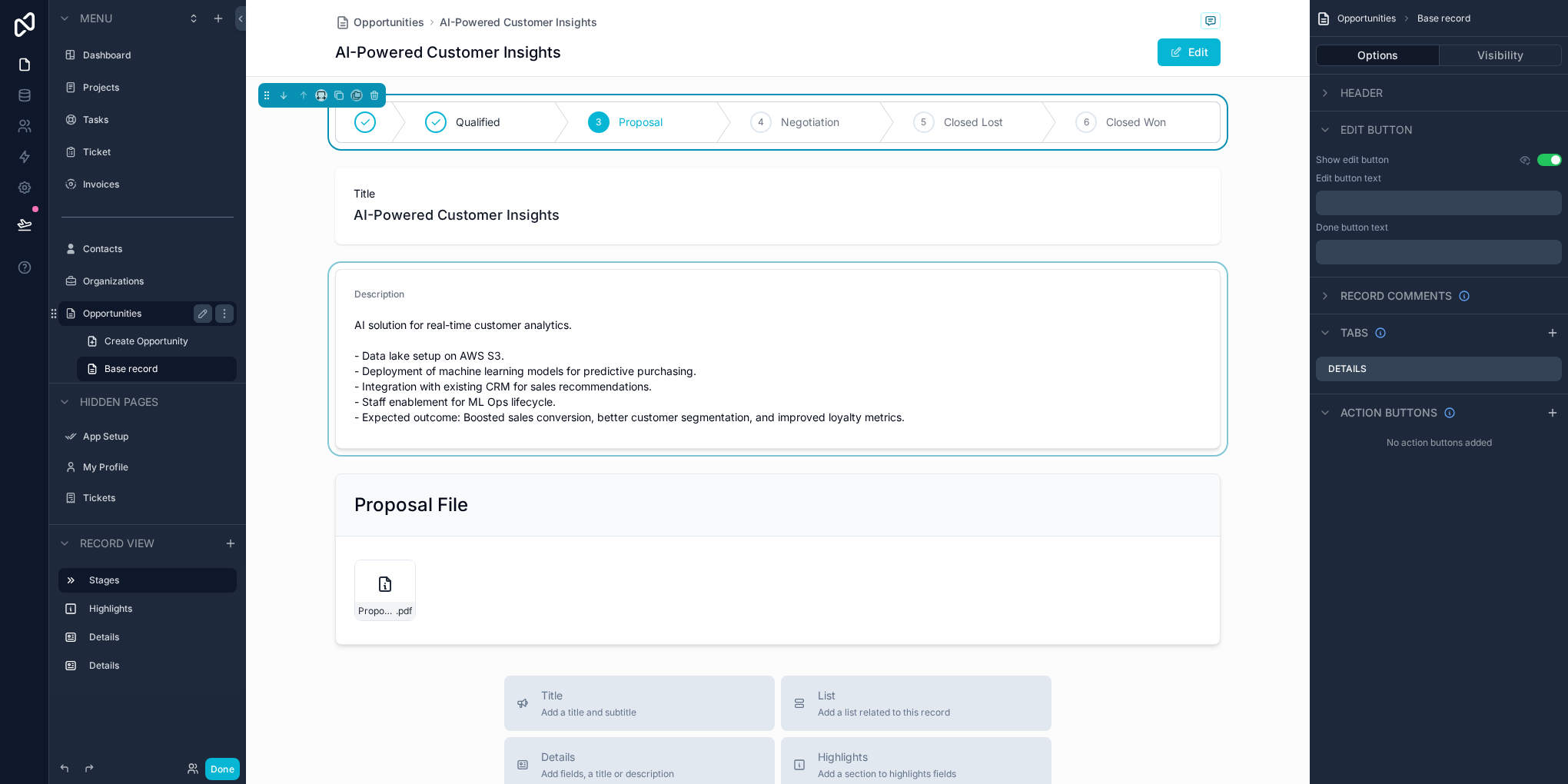
click at [565, 320] on div "scrollable content" at bounding box center [778, 358] width 1064 height 192
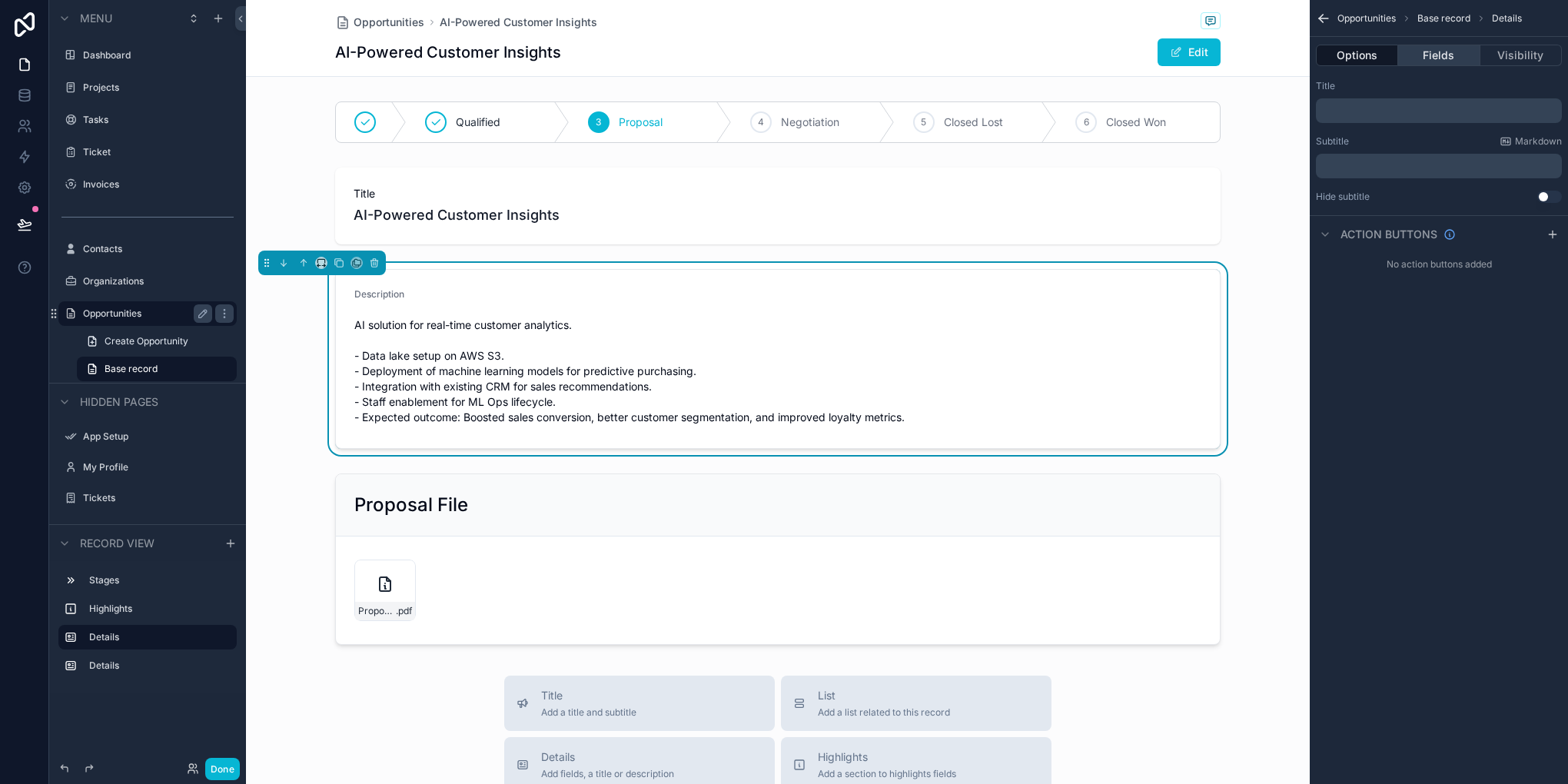
click at [1421, 60] on button "Fields" at bounding box center [1439, 56] width 81 height 21
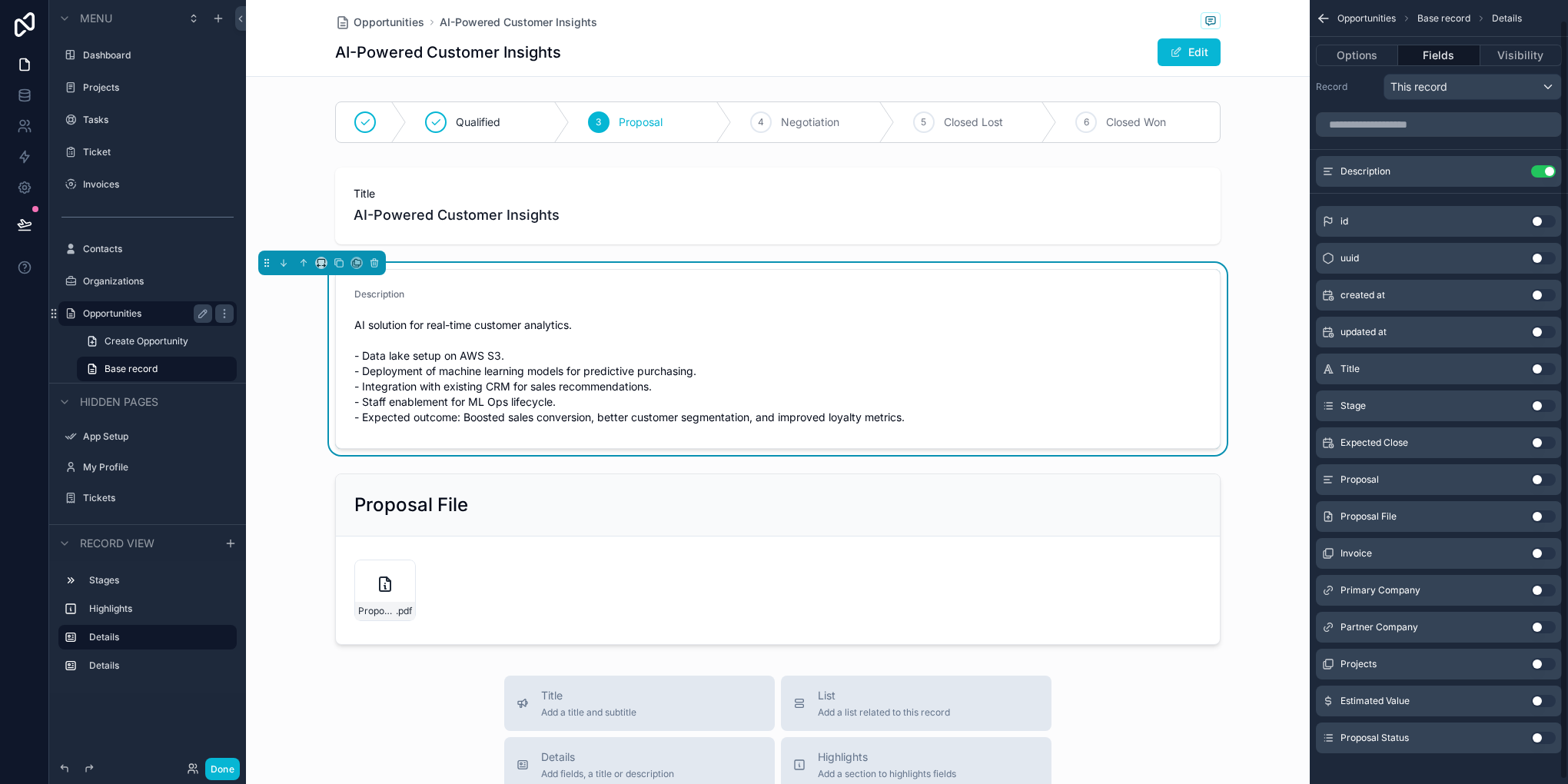
scroll to position [25, 0]
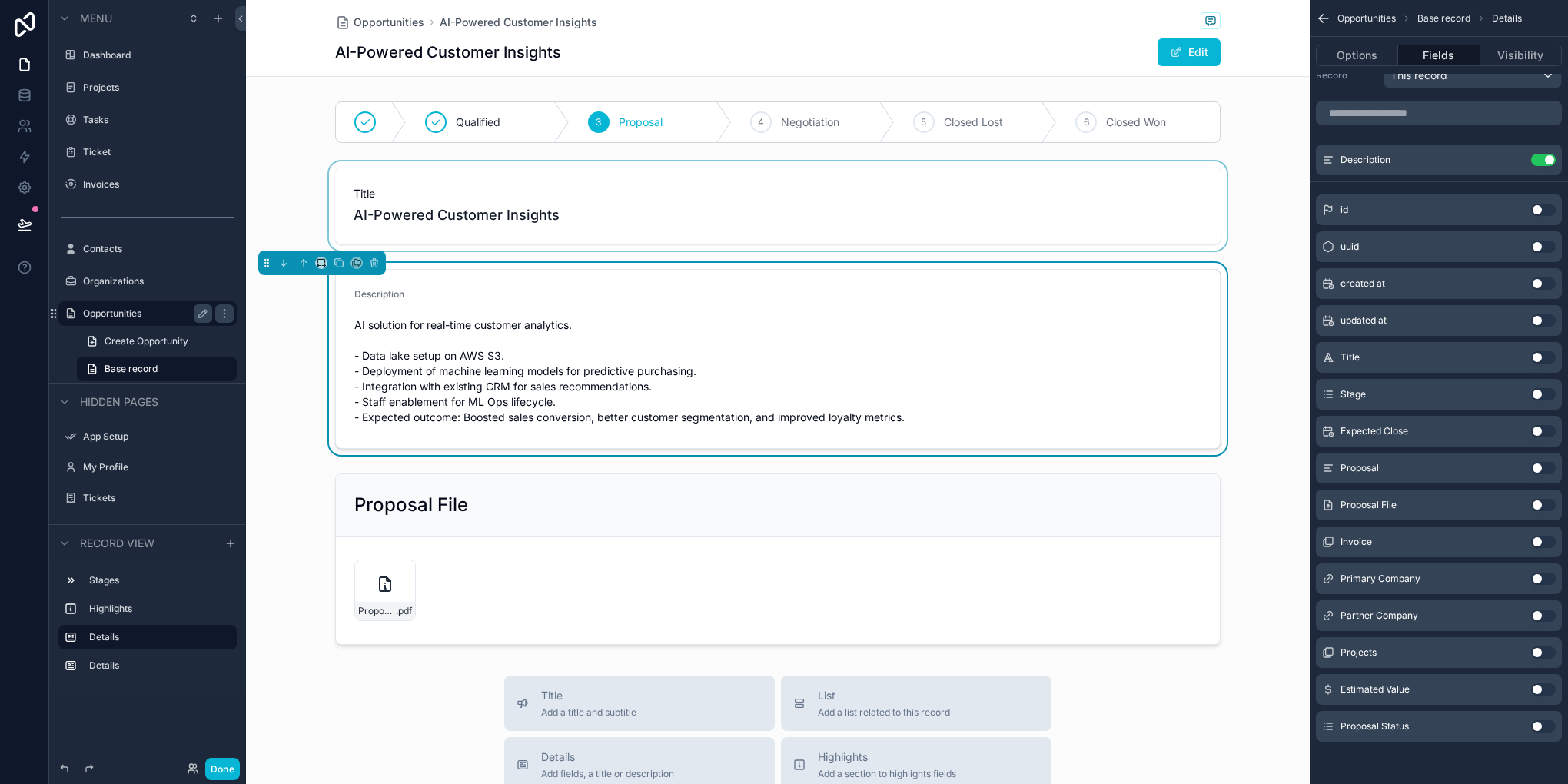
click at [1049, 212] on div "scrollable content" at bounding box center [778, 205] width 1064 height 89
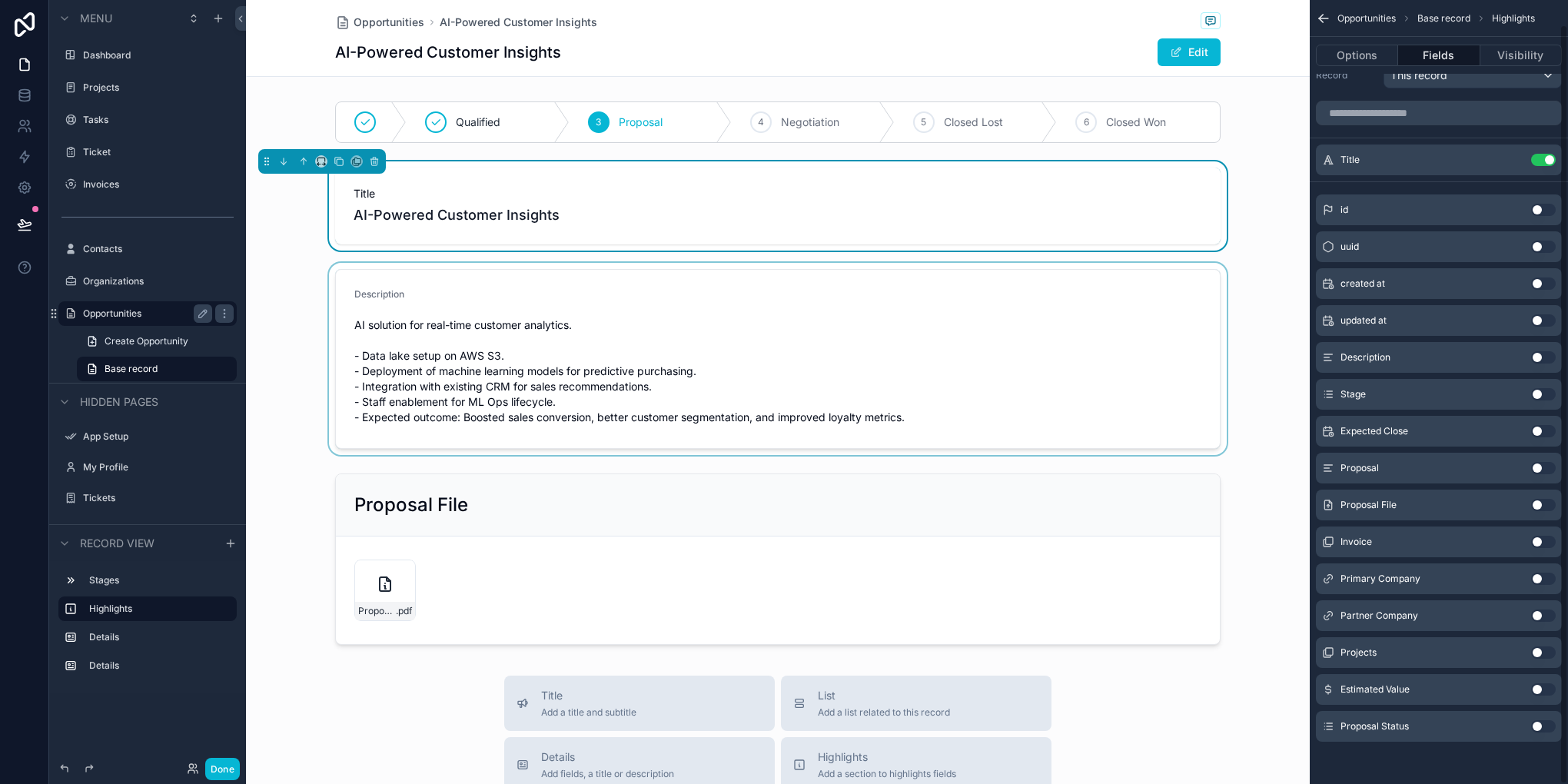
click at [1547, 694] on button "Use setting" at bounding box center [1543, 689] width 25 height 12
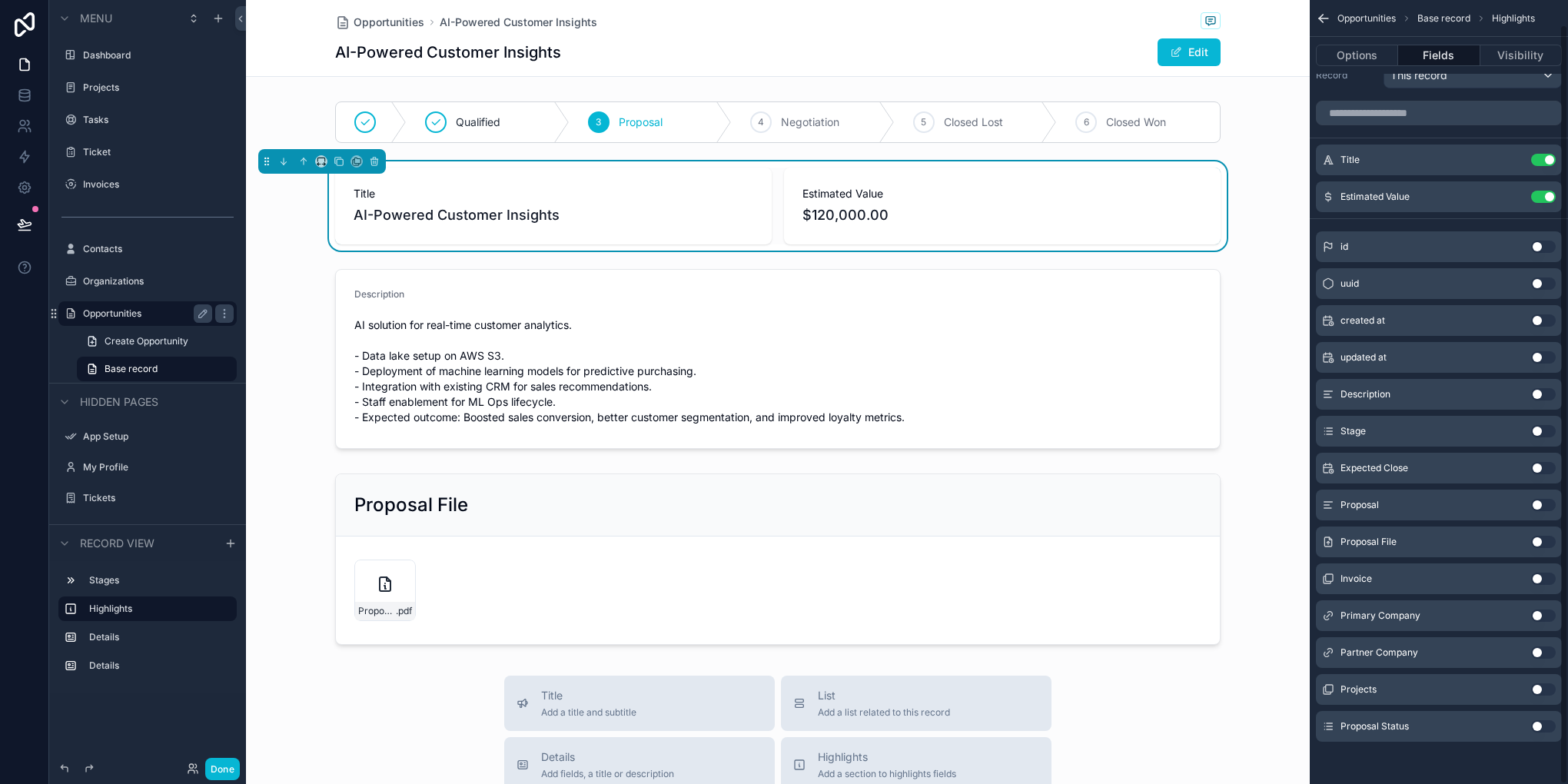
click at [1541, 468] on button "Use setting" at bounding box center [1543, 468] width 25 height 12
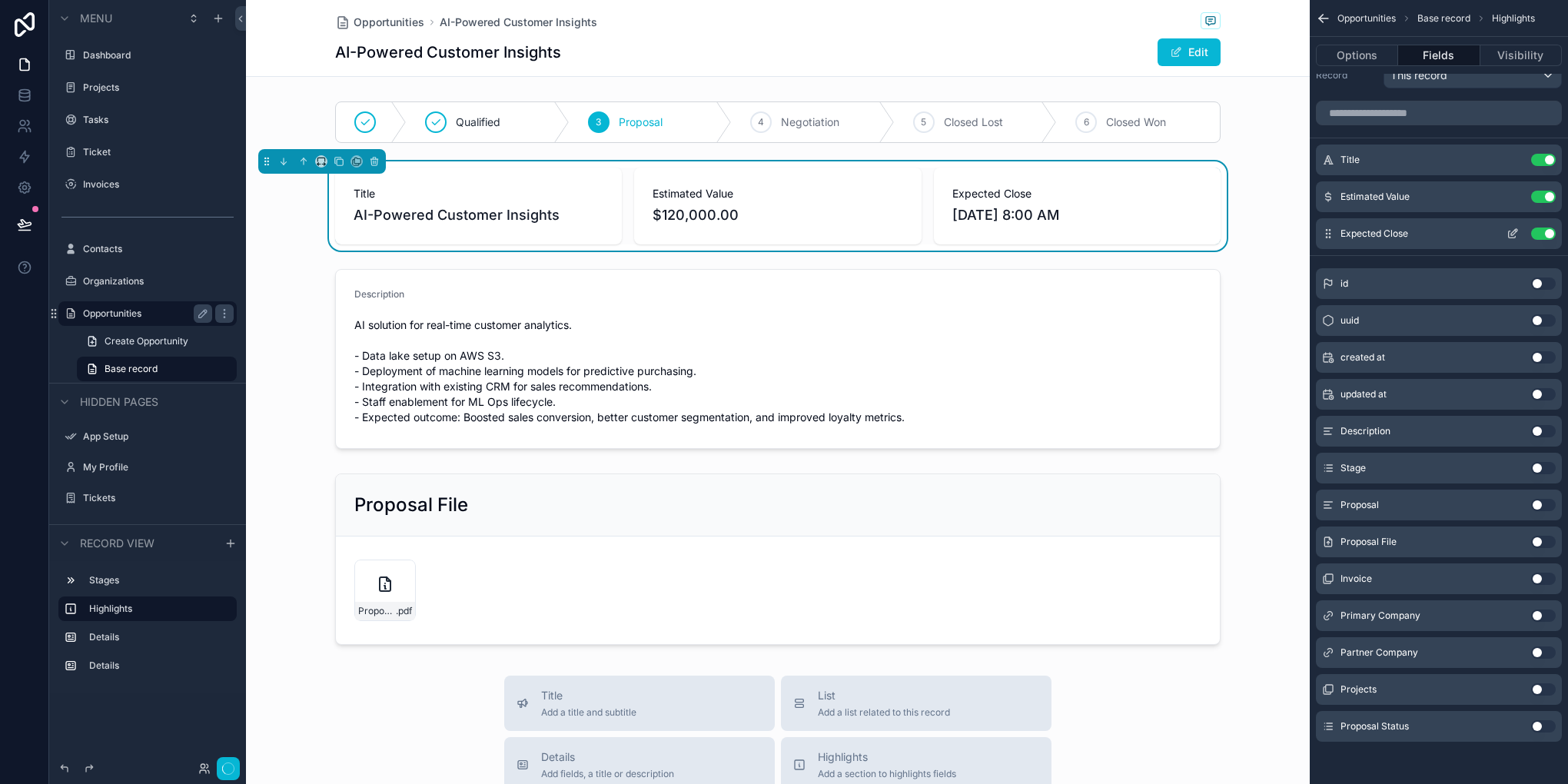
click at [1502, 228] on button "scrollable content" at bounding box center [1512, 233] width 25 height 12
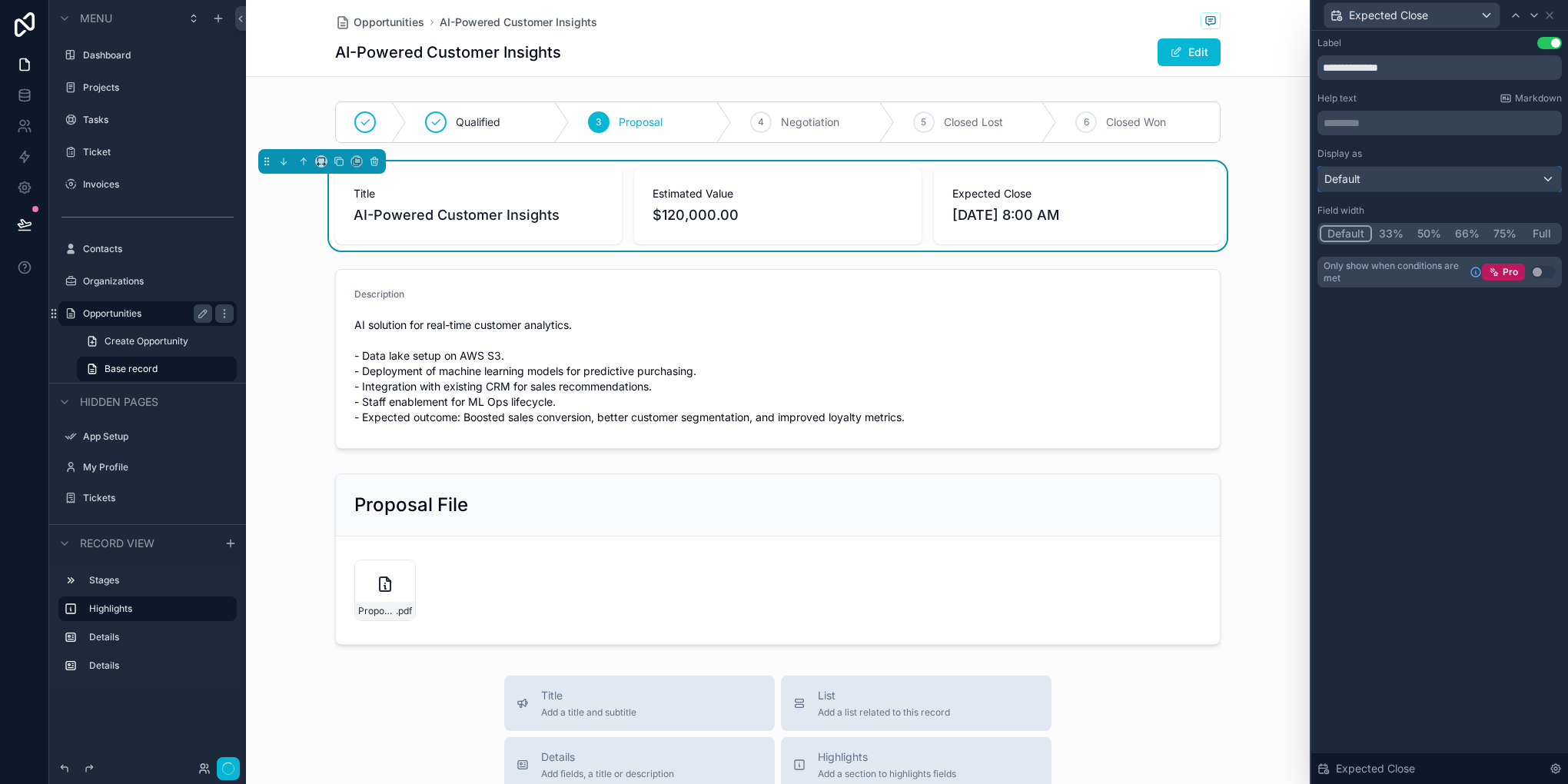
click at [1478, 173] on div "Default" at bounding box center [1439, 179] width 242 height 25
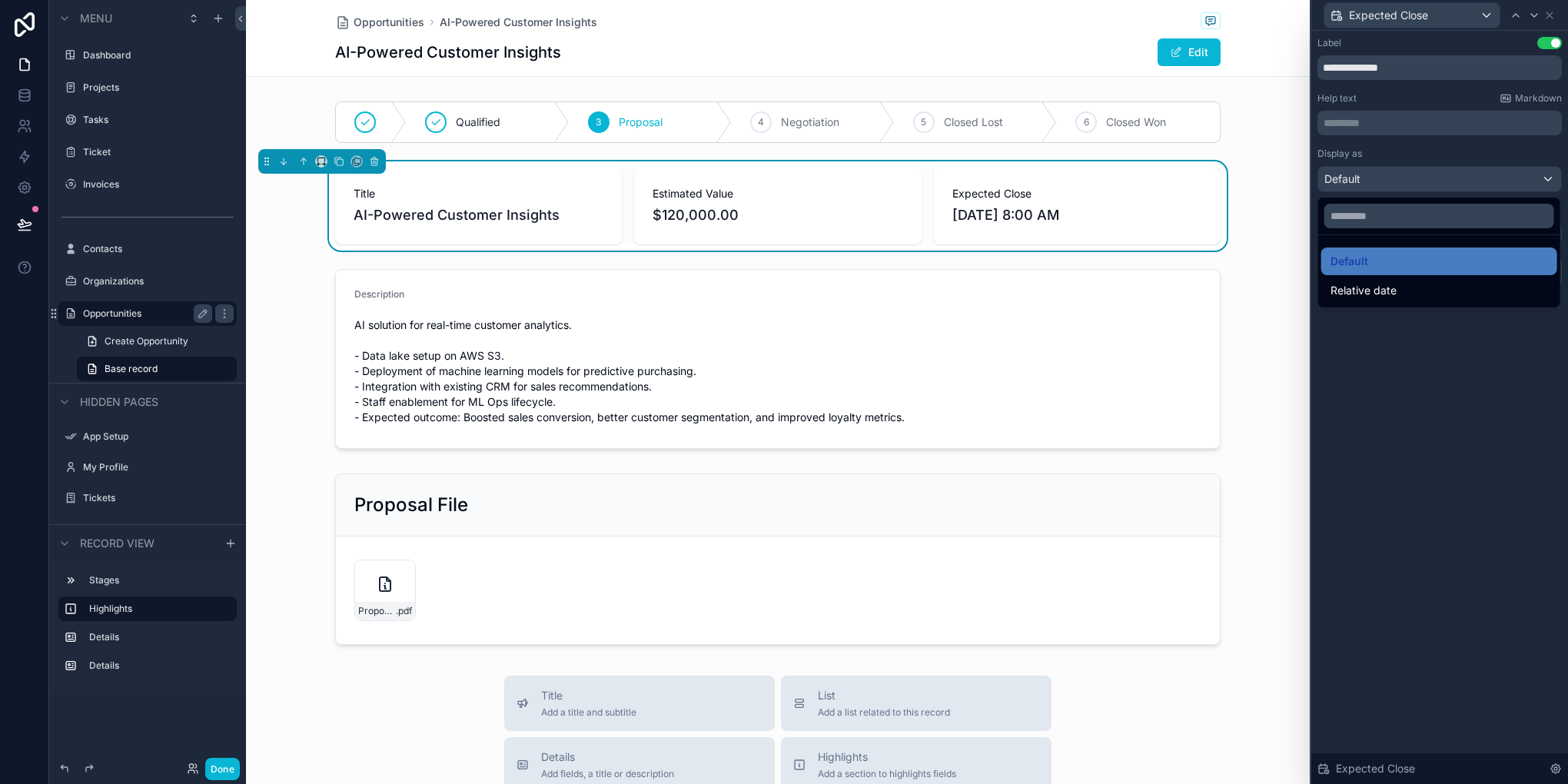
click at [1362, 285] on span "Relative date" at bounding box center [1363, 289] width 66 height 18
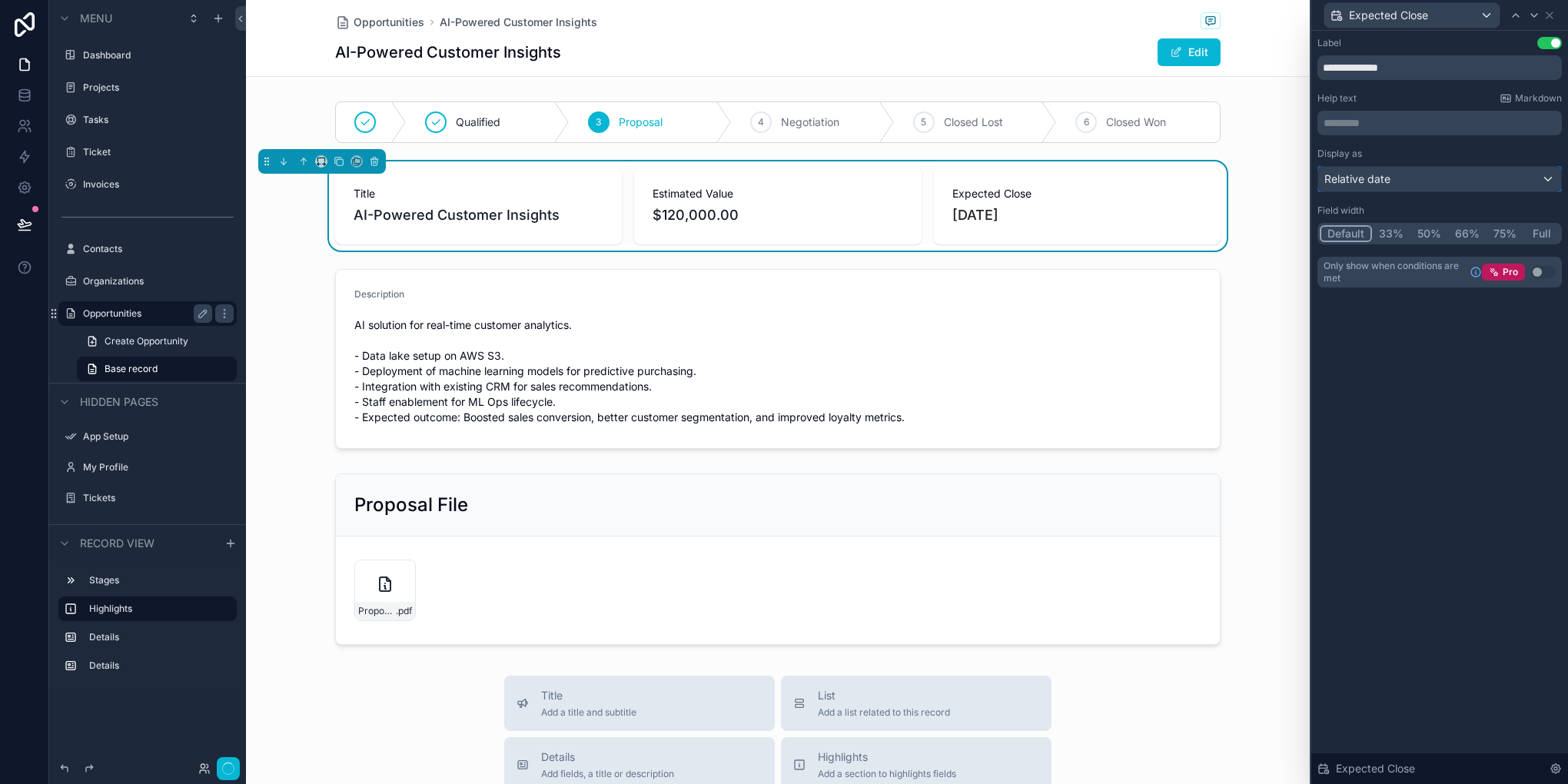
click at [1478, 175] on div "Relative date" at bounding box center [1439, 179] width 242 height 25
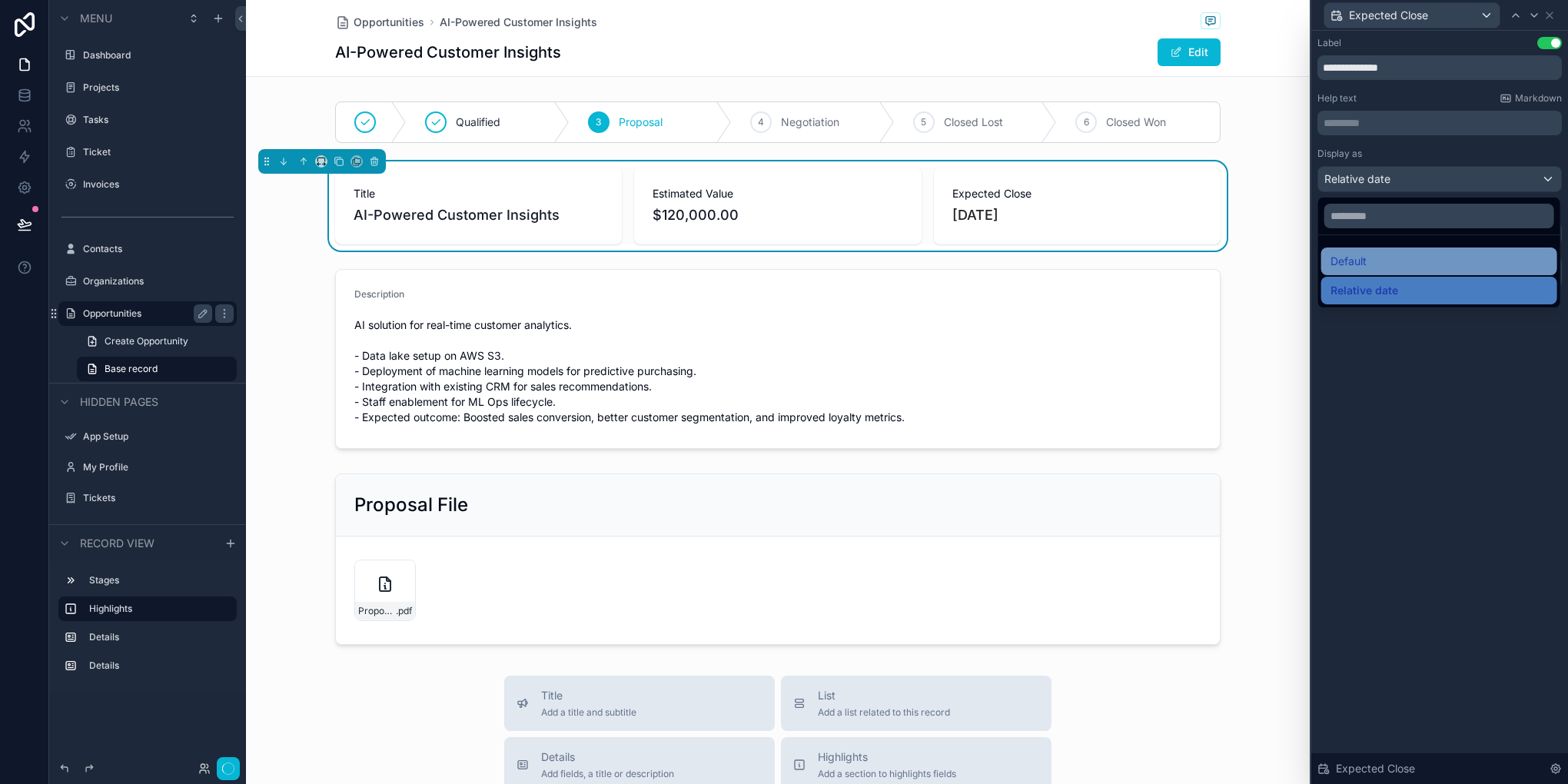
click at [1385, 256] on div "Default" at bounding box center [1439, 261] width 218 height 18
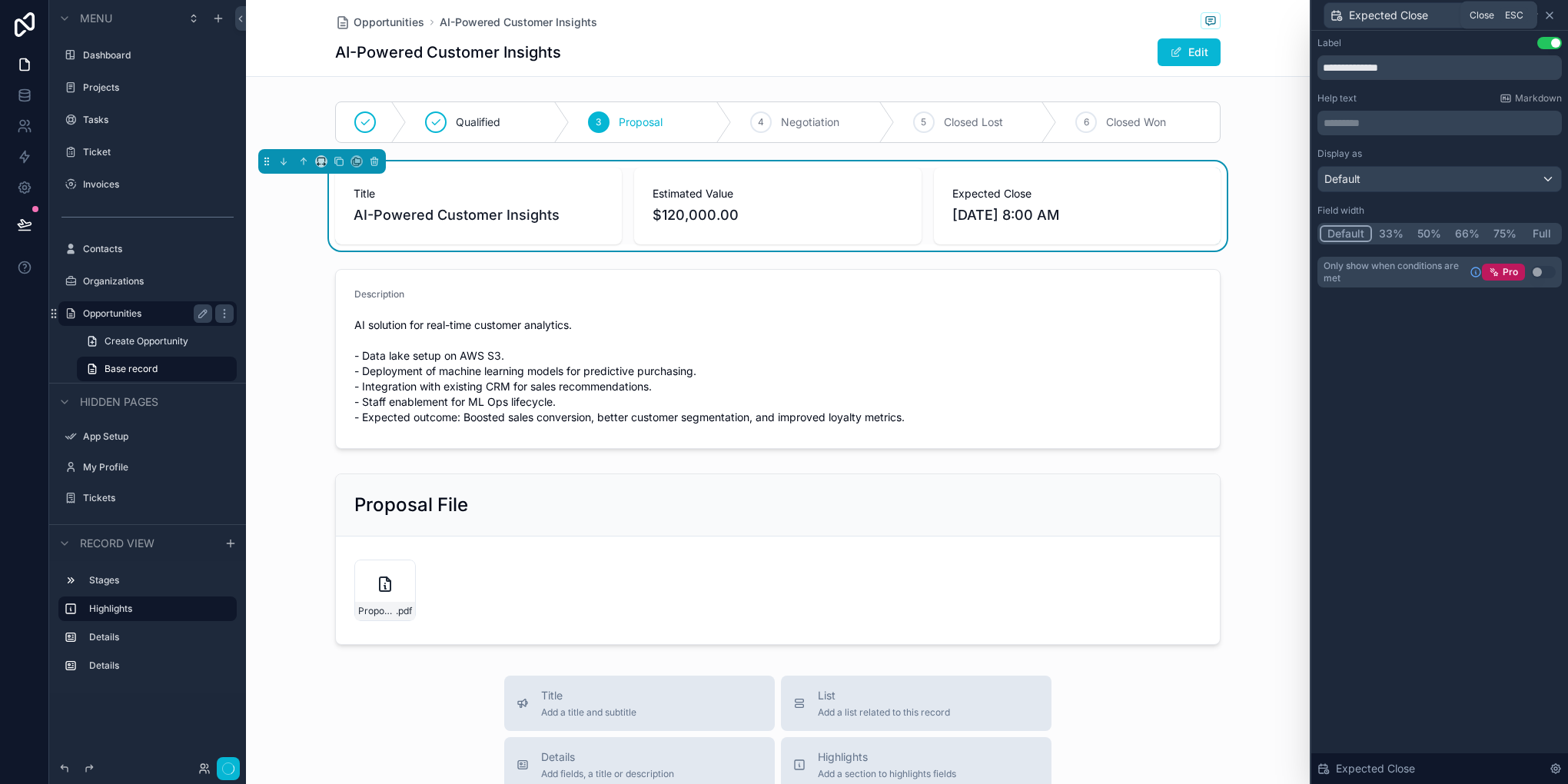
click at [1547, 17] on icon at bounding box center [1549, 15] width 12 height 12
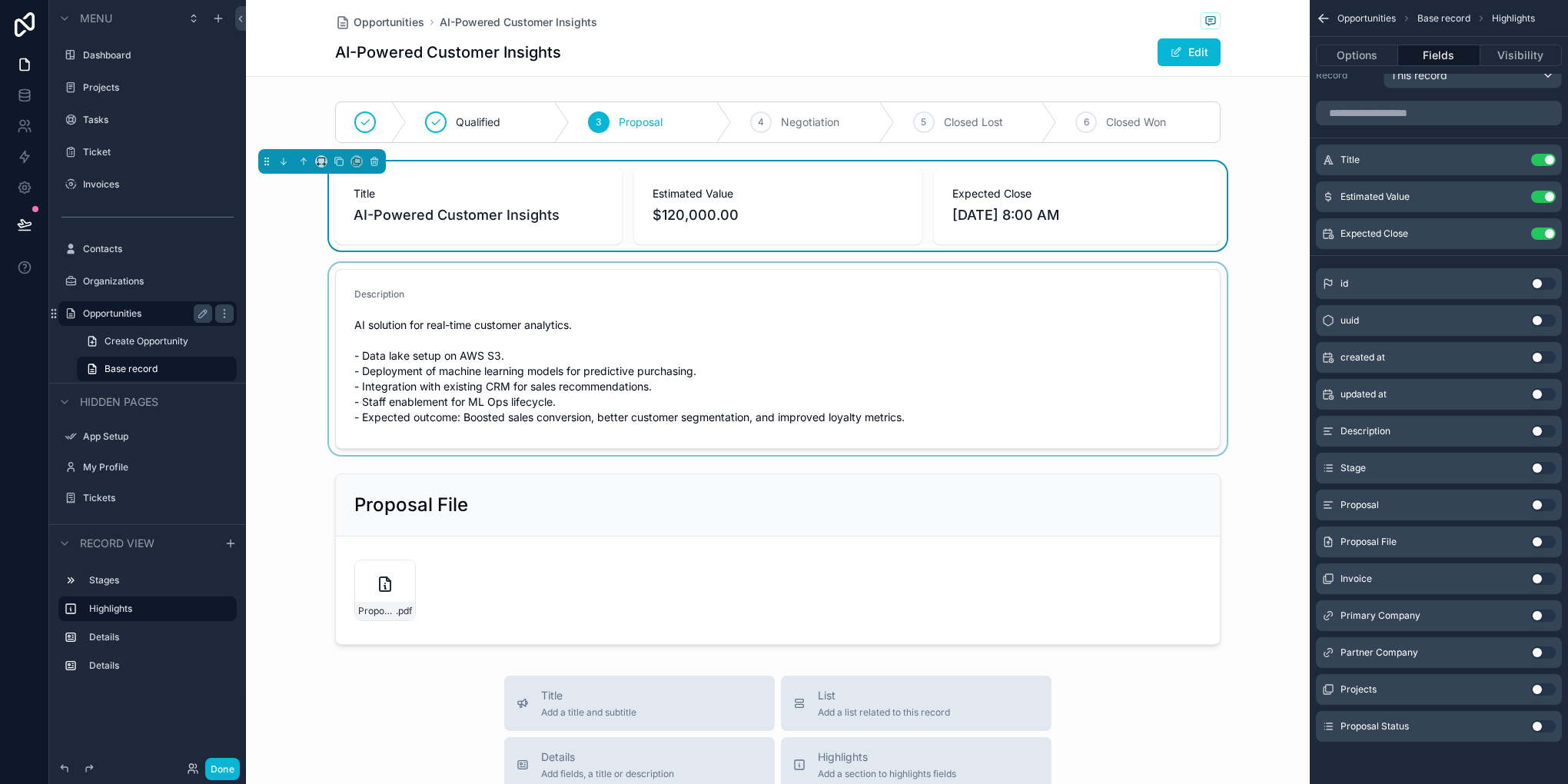
click at [1065, 338] on div "scrollable content" at bounding box center [778, 358] width 1064 height 192
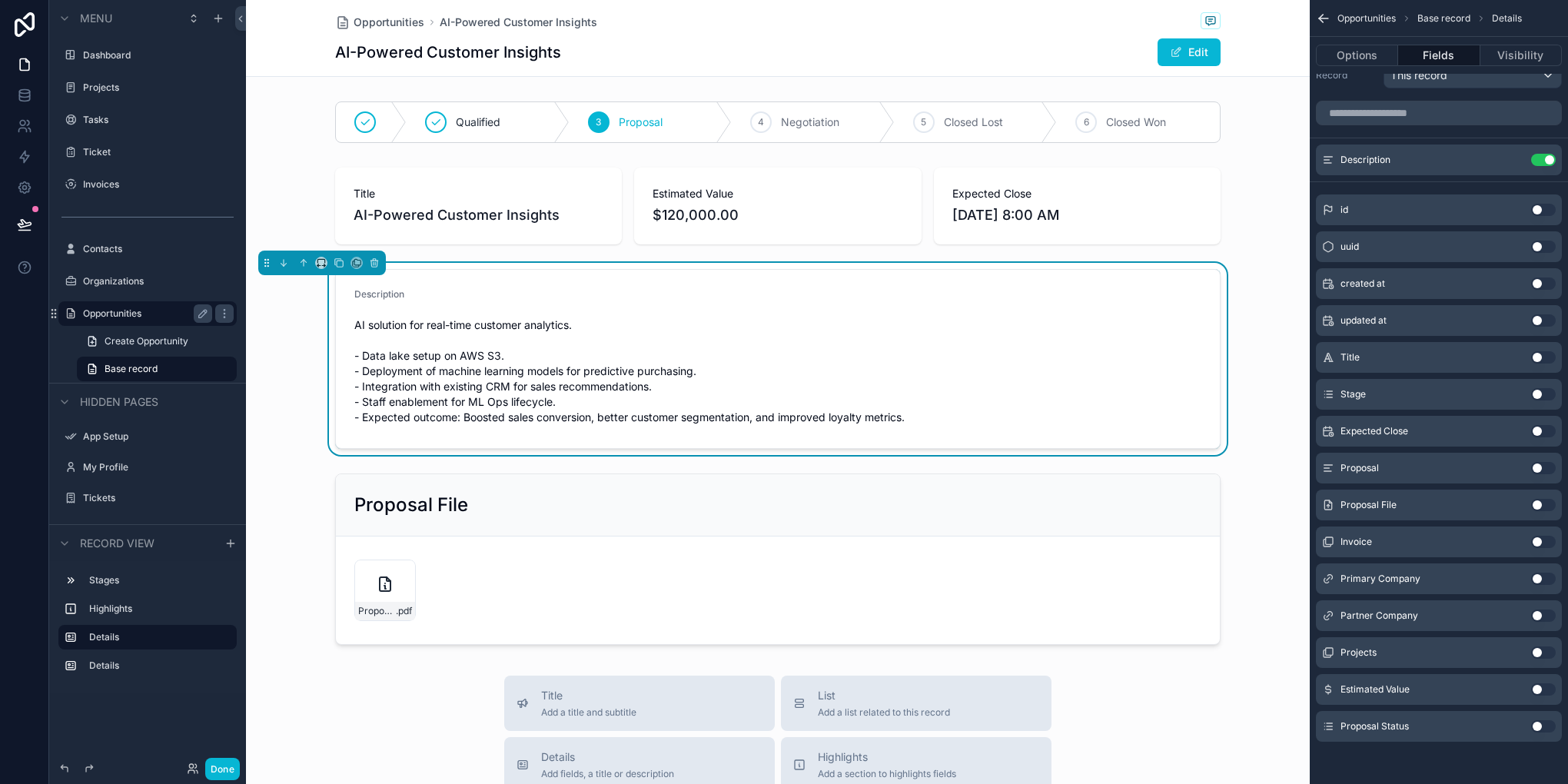
click at [1545, 728] on button "Use setting" at bounding box center [1543, 726] width 25 height 12
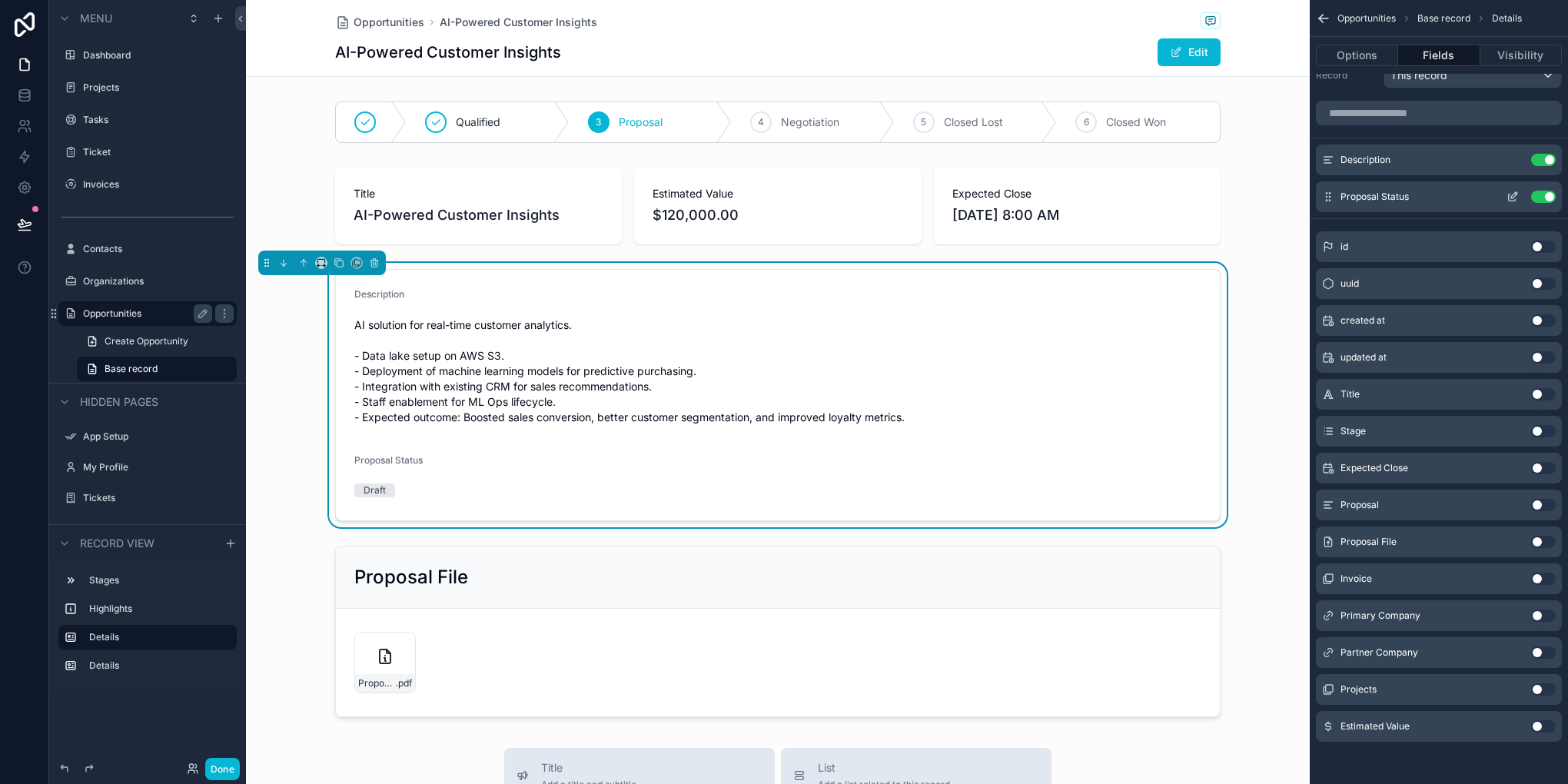
click at [1512, 194] on icon "scrollable content" at bounding box center [1513, 195] width 6 height 6
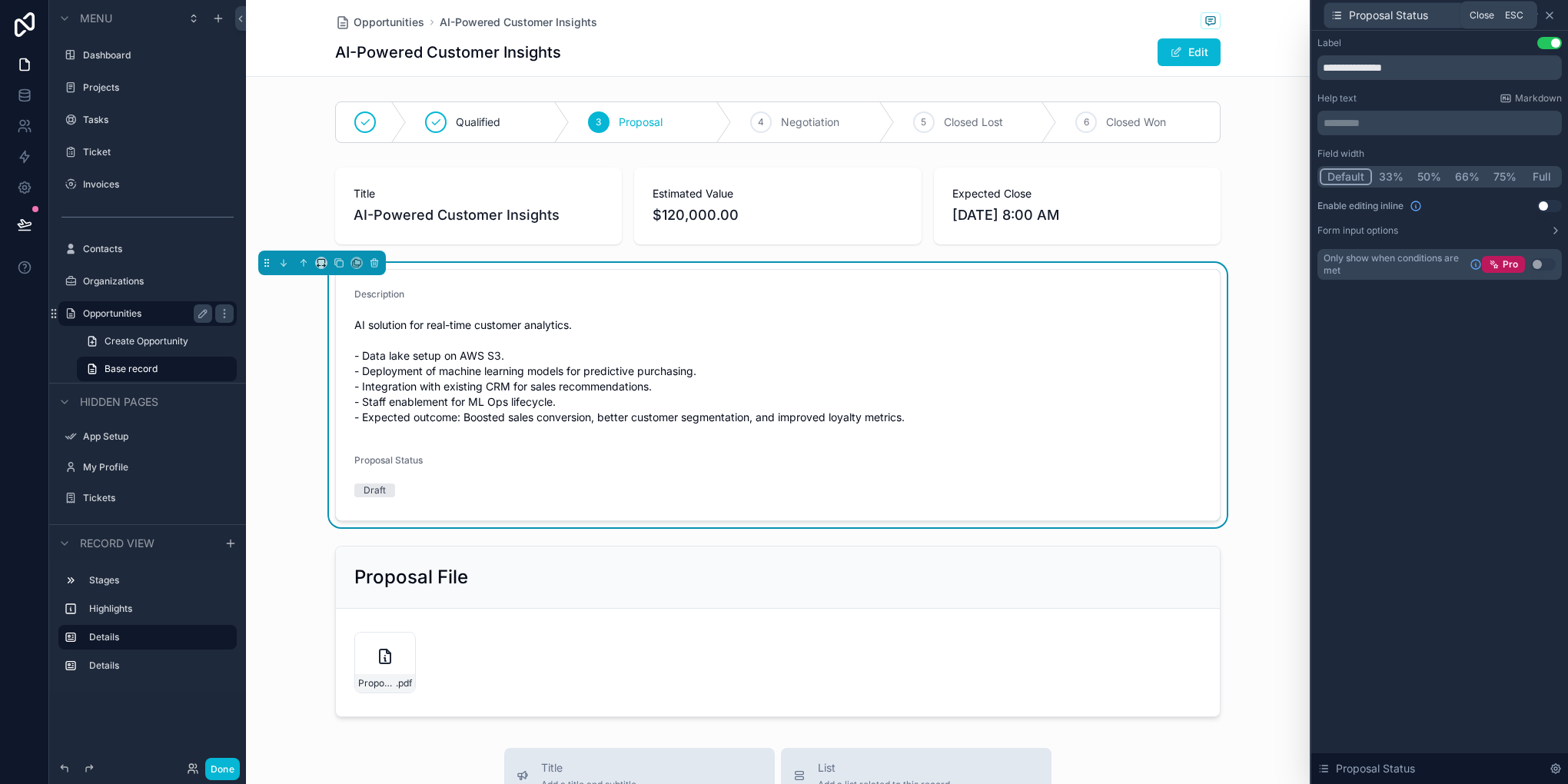
click at [1555, 19] on icon at bounding box center [1549, 15] width 12 height 12
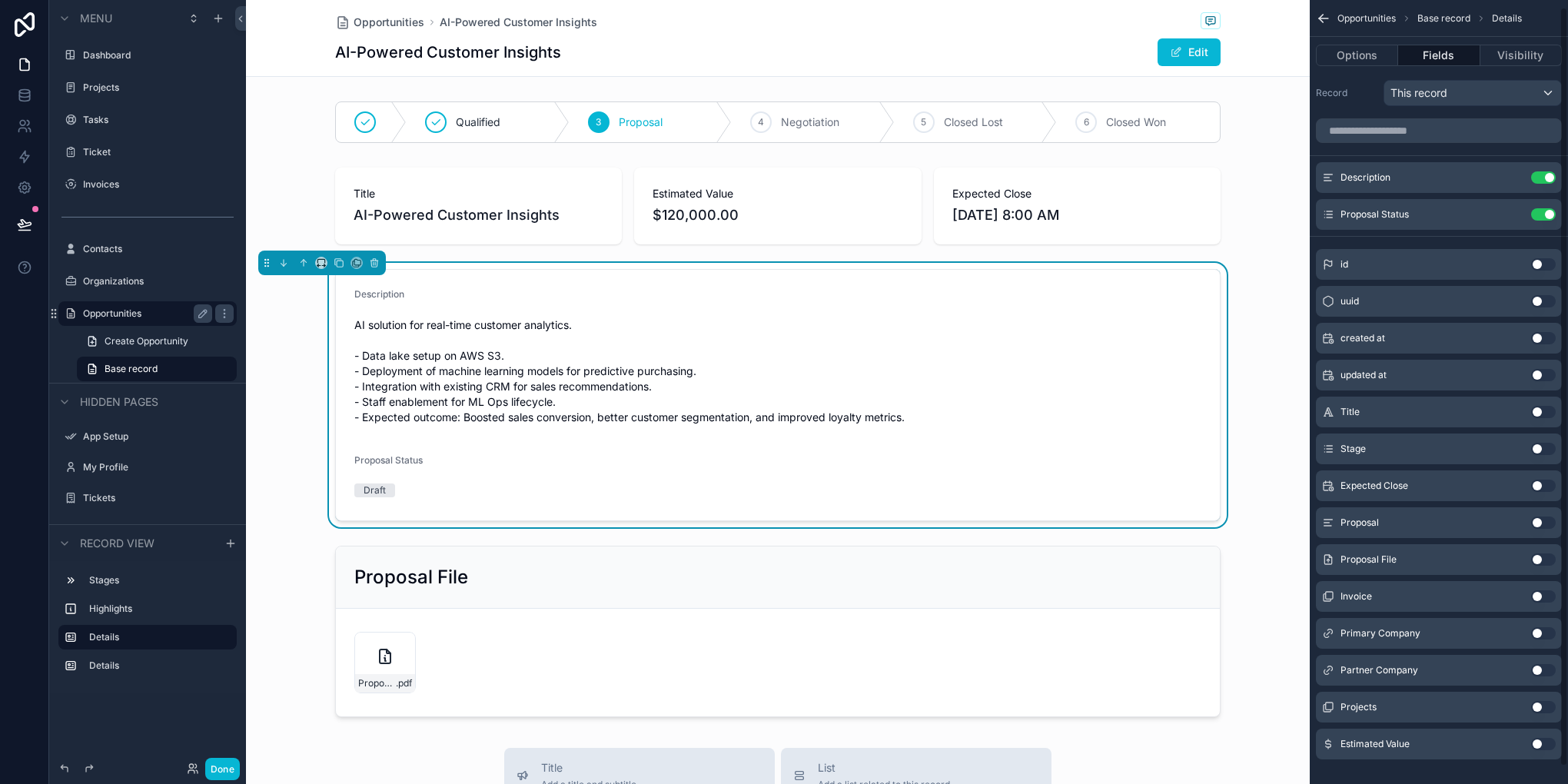
scroll to position [0, 0]
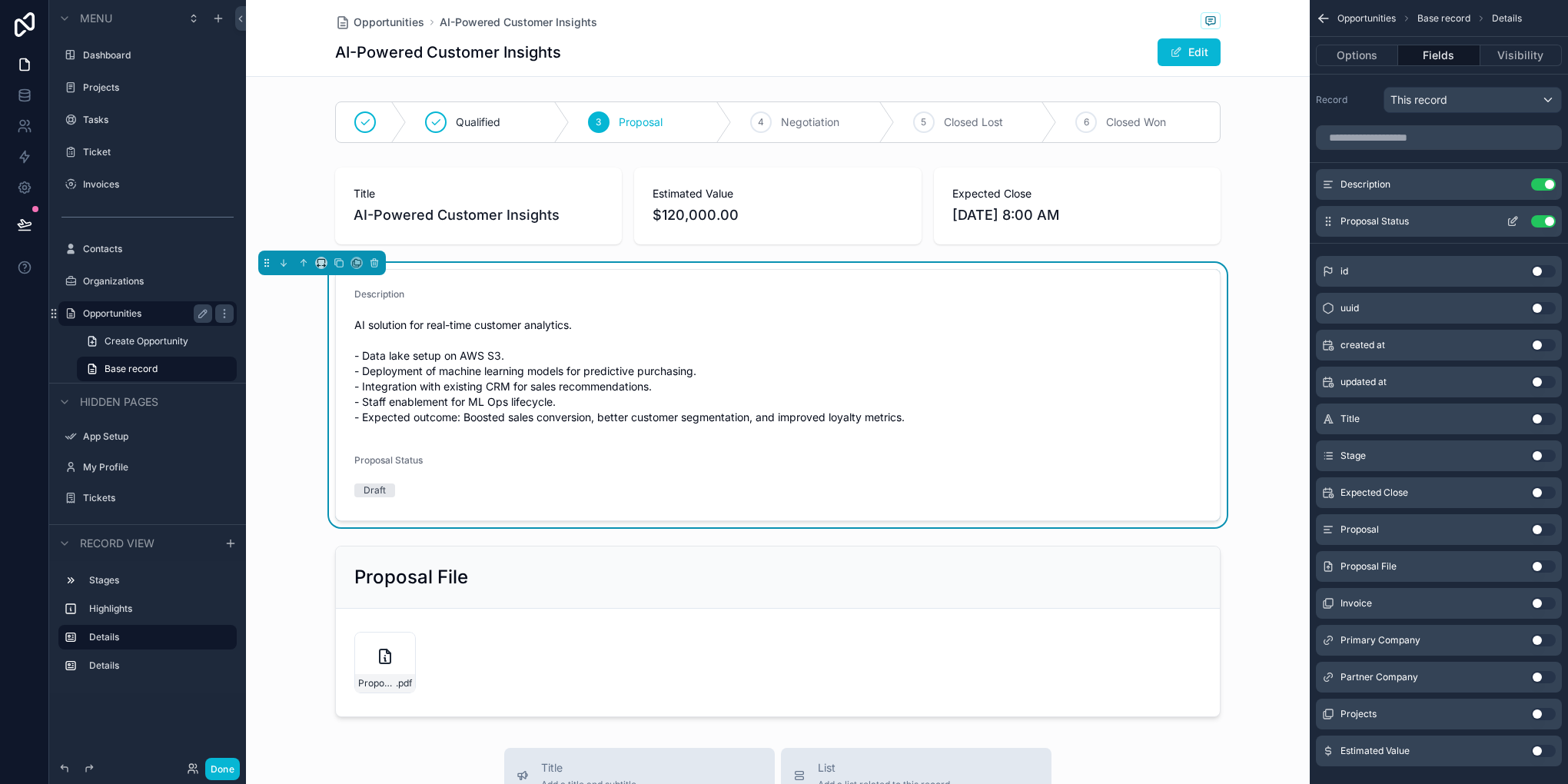
click at [1543, 219] on button "Use setting" at bounding box center [1543, 221] width 25 height 12
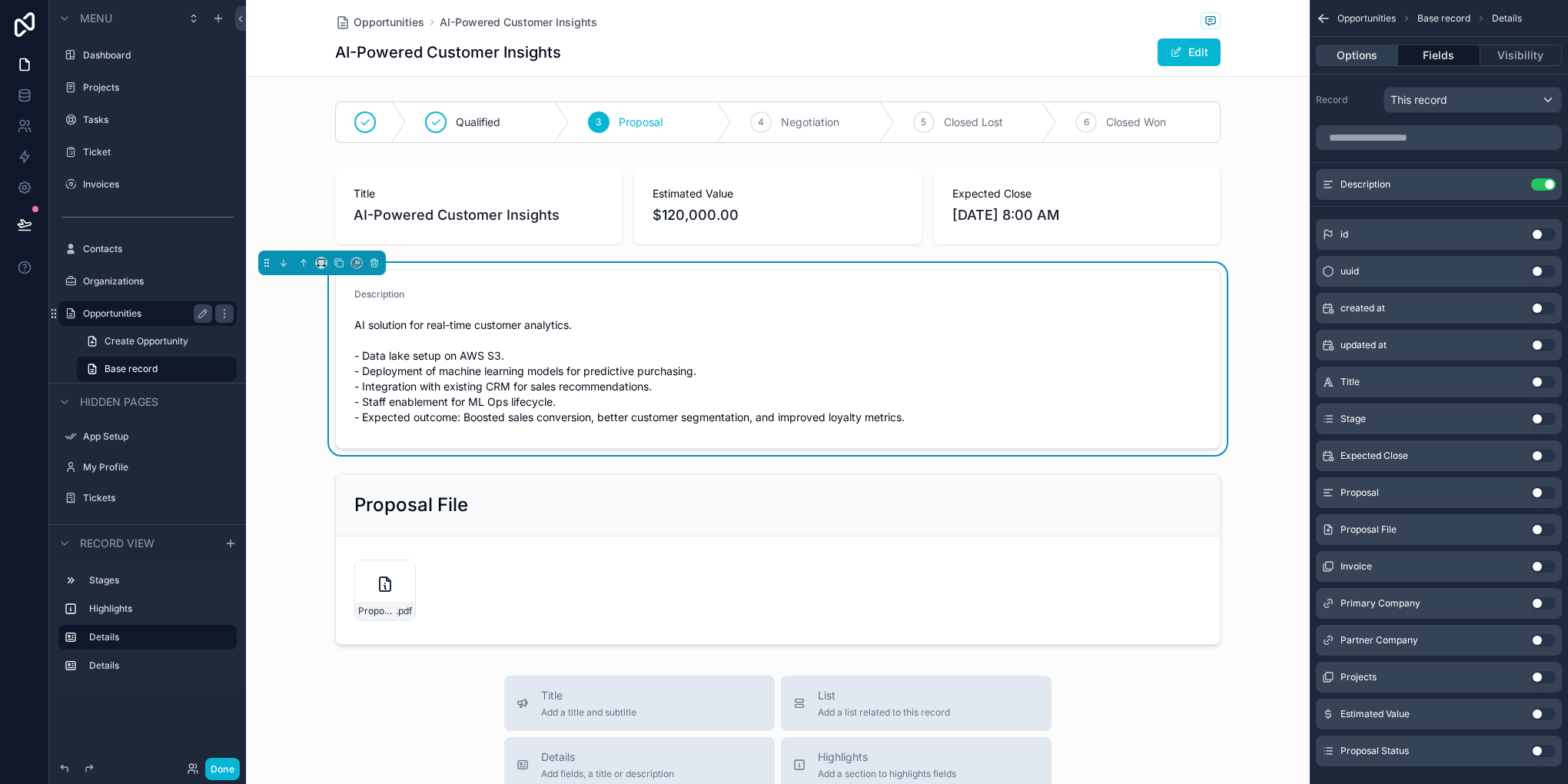
click at [1371, 63] on button "Options" at bounding box center [1357, 56] width 82 height 21
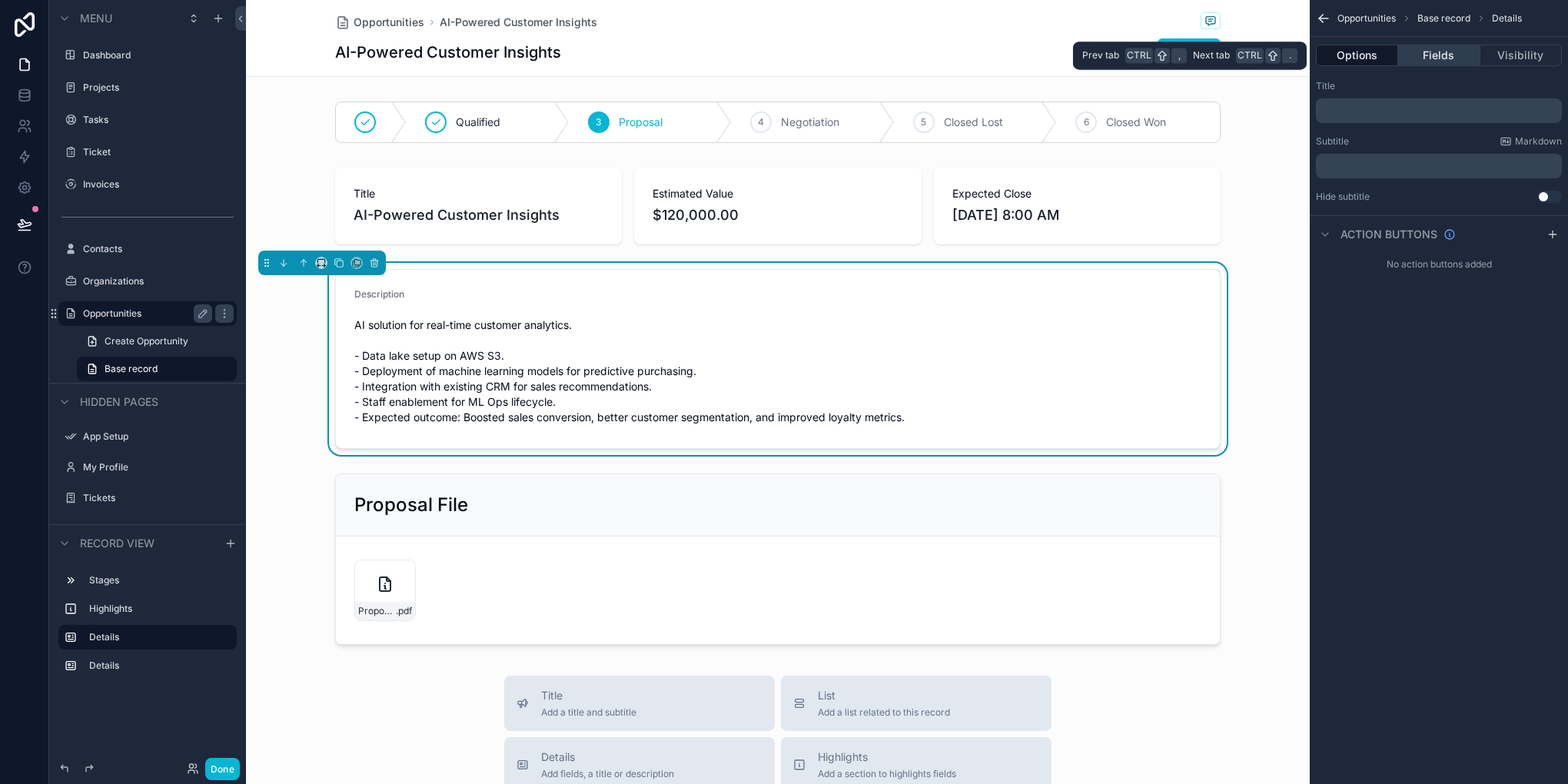
click at [1414, 64] on button "Fields" at bounding box center [1439, 56] width 81 height 21
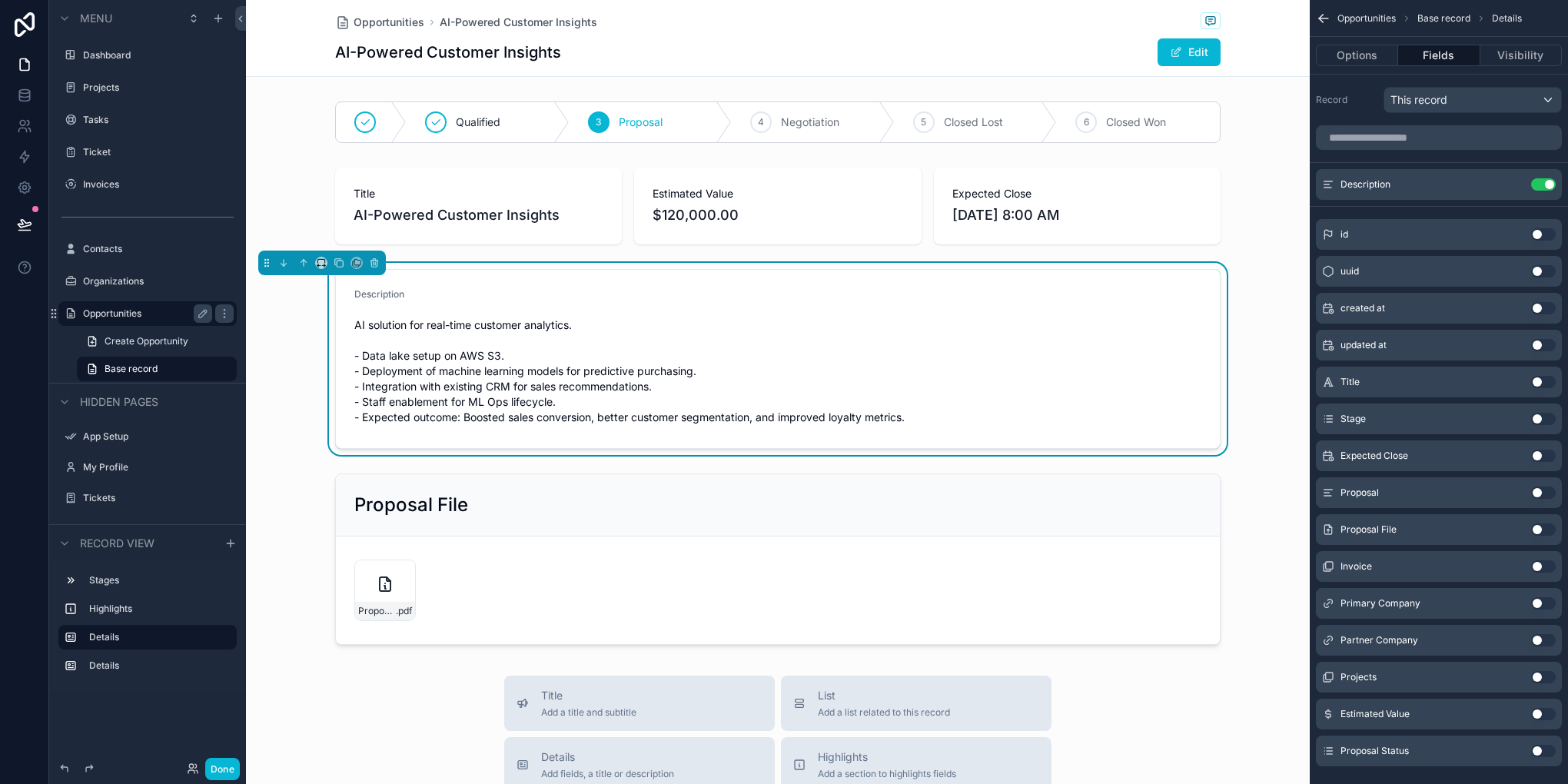
click at [1003, 42] on div "AI-Powered Customer Insights Edit" at bounding box center [778, 52] width 886 height 29
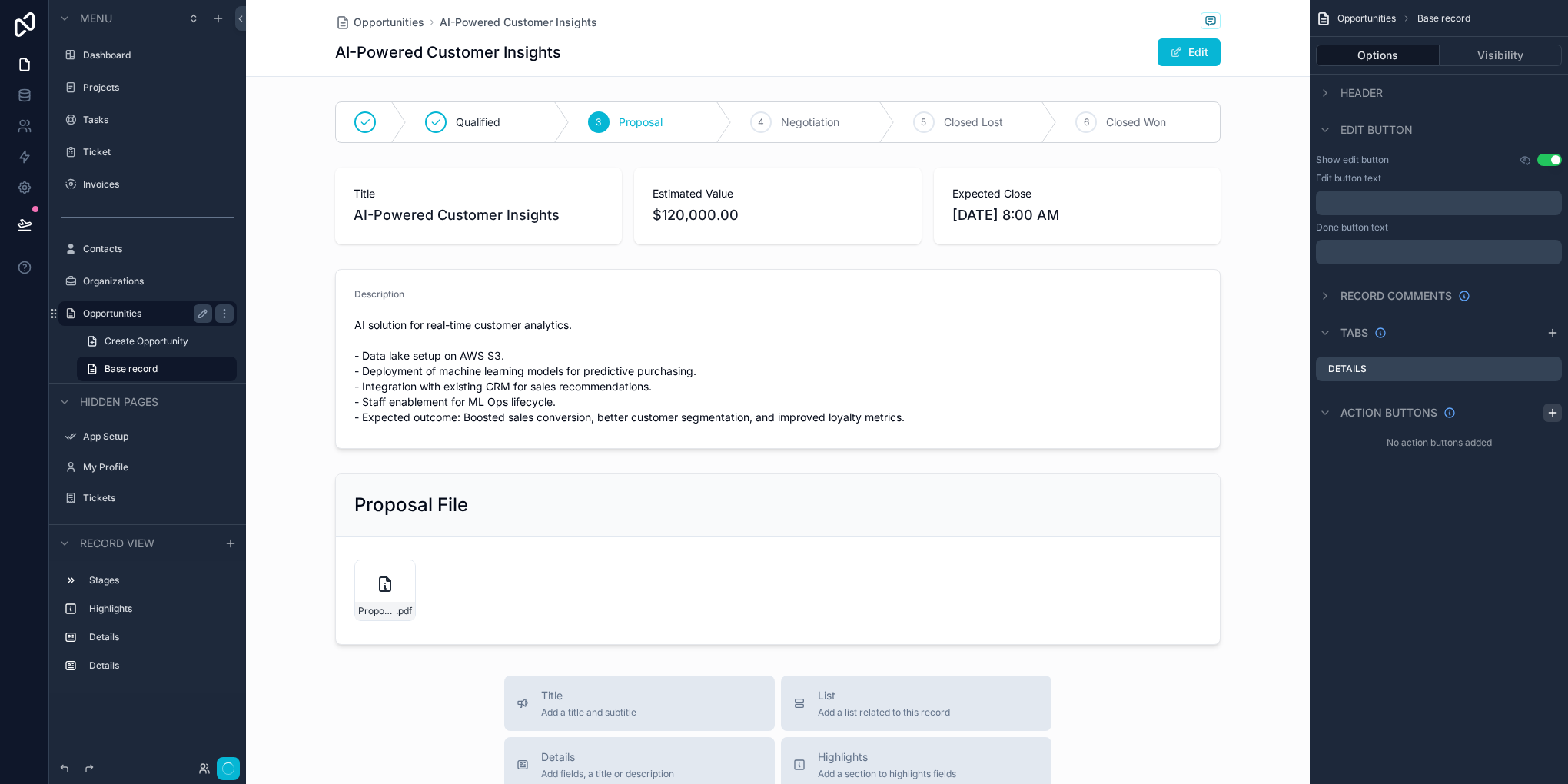
click at [1546, 417] on icon "scrollable content" at bounding box center [1552, 412] width 12 height 12
click at [1518, 449] on icon "scrollable content" at bounding box center [1518, 449] width 12 height 12
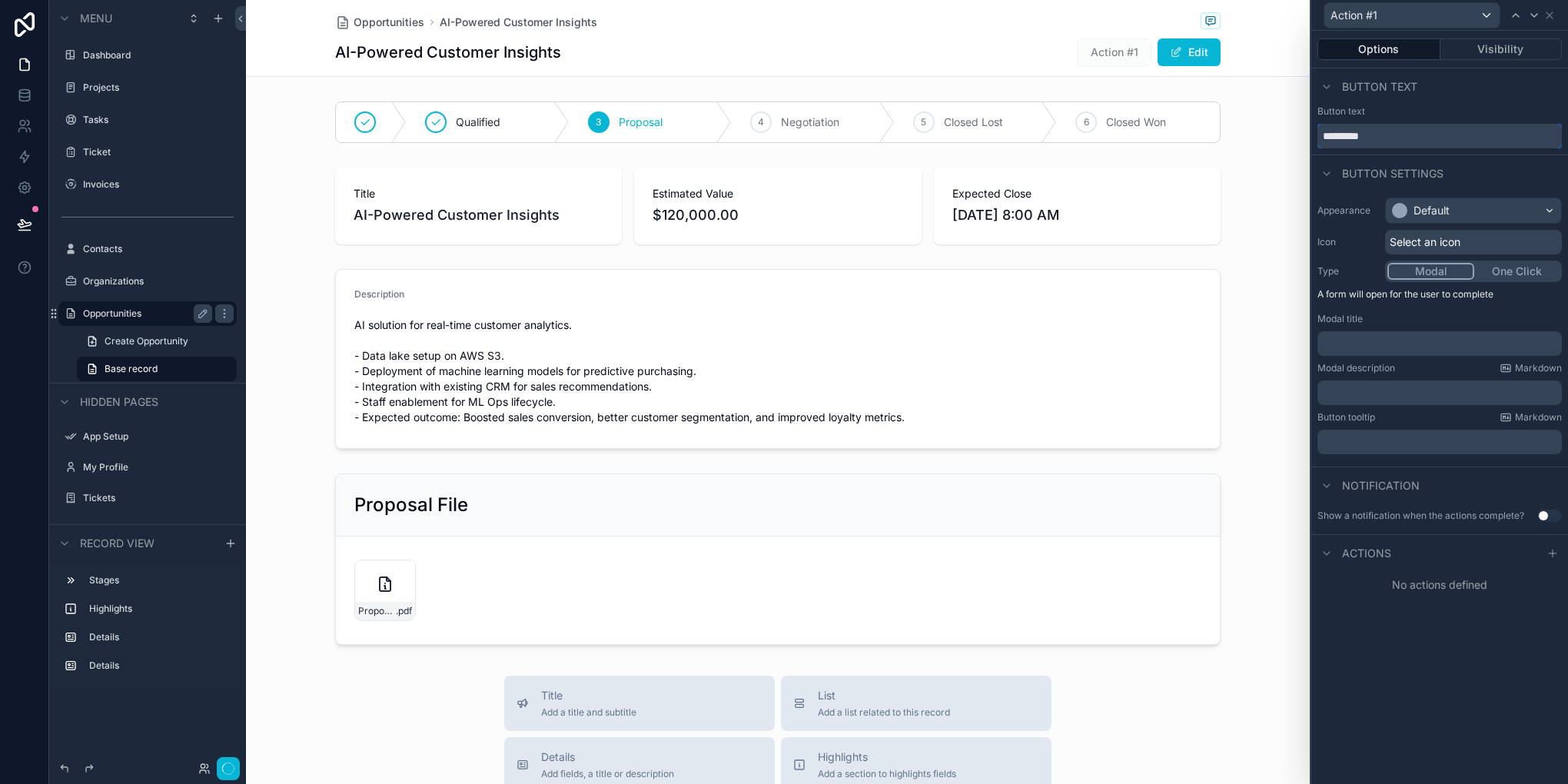
click at [1383, 138] on input "*********" at bounding box center [1439, 136] width 244 height 25
type input "******"
click at [1522, 220] on div "Default" at bounding box center [1473, 211] width 175 height 25
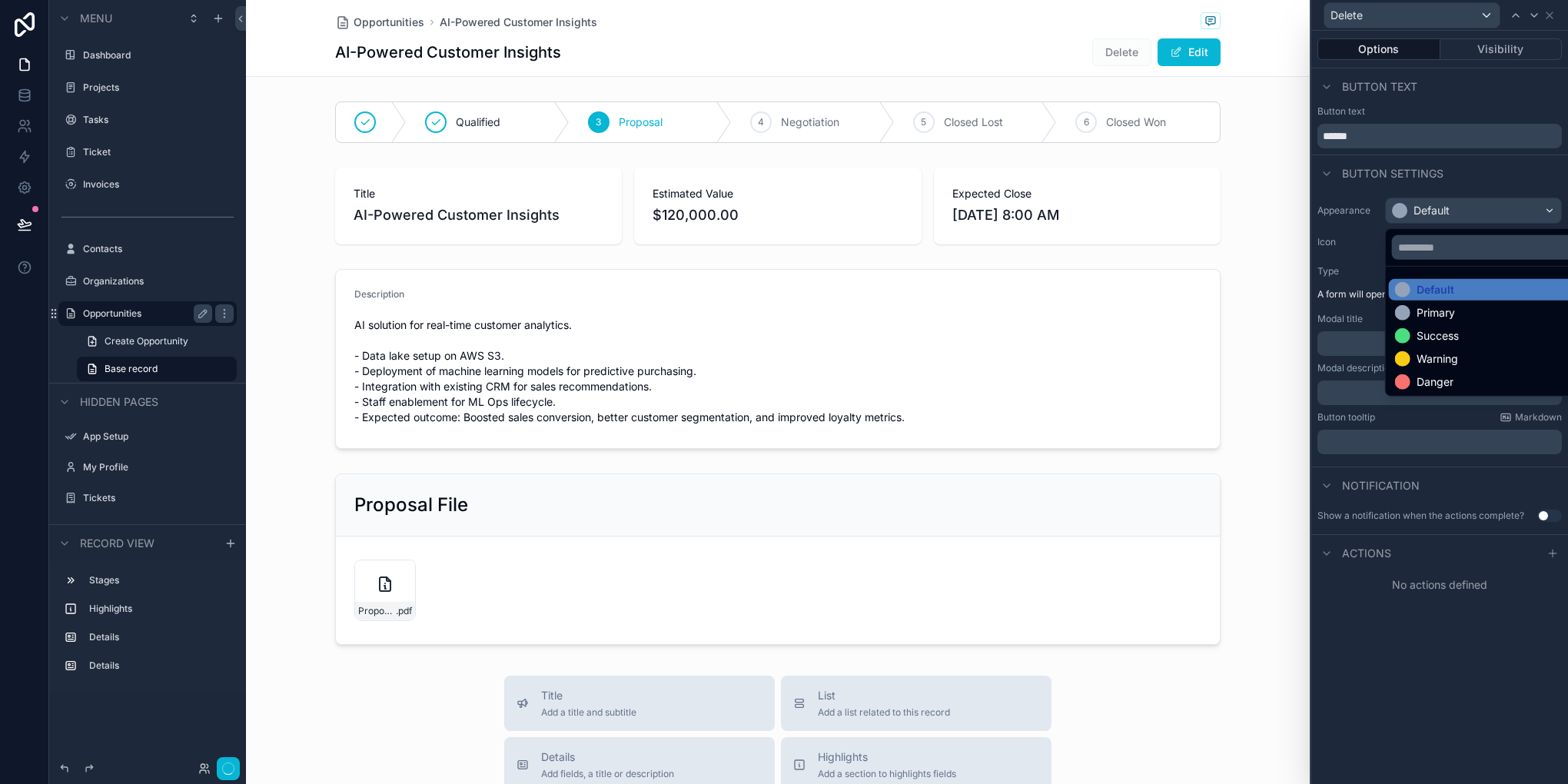
click at [1444, 371] on div "Danger" at bounding box center [1491, 381] width 205 height 21
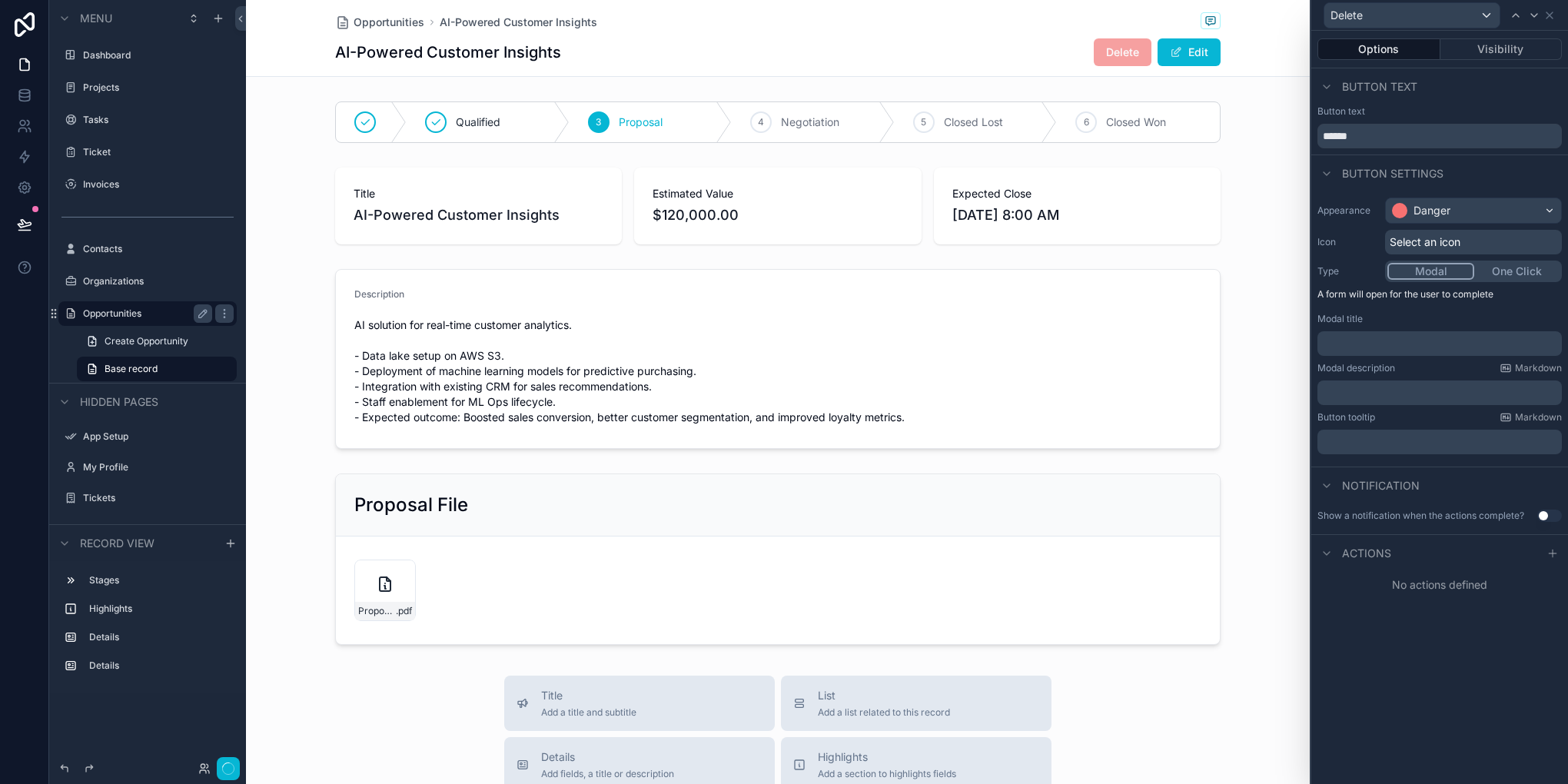
click at [1414, 244] on span "Select an icon" at bounding box center [1425, 242] width 71 height 15
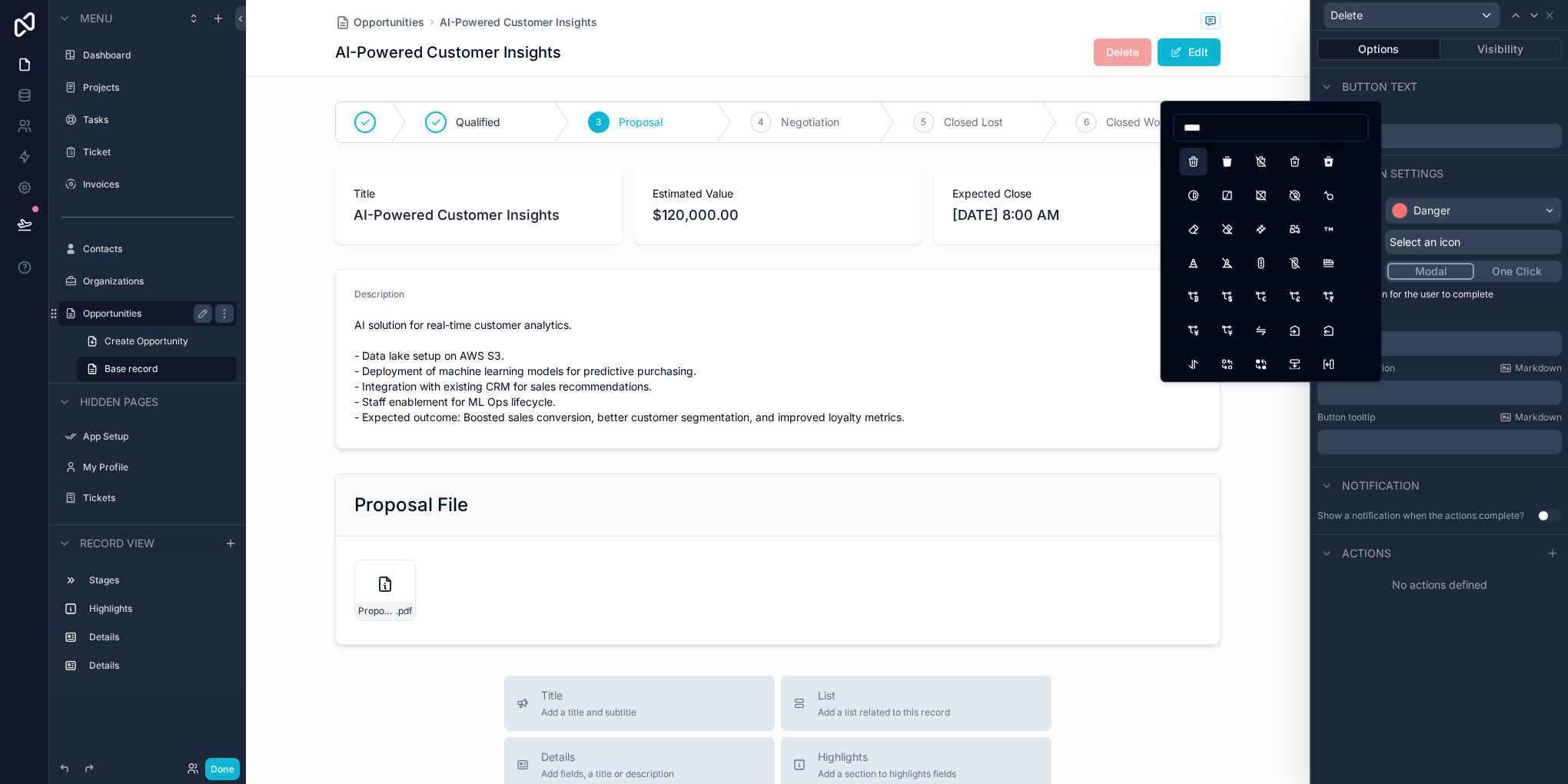
type input "****"
drag, startPoint x: 1200, startPoint y: 171, endPoint x: 1352, endPoint y: 250, distance: 171.3
click at [1200, 171] on button "Trash" at bounding box center [1193, 161] width 28 height 28
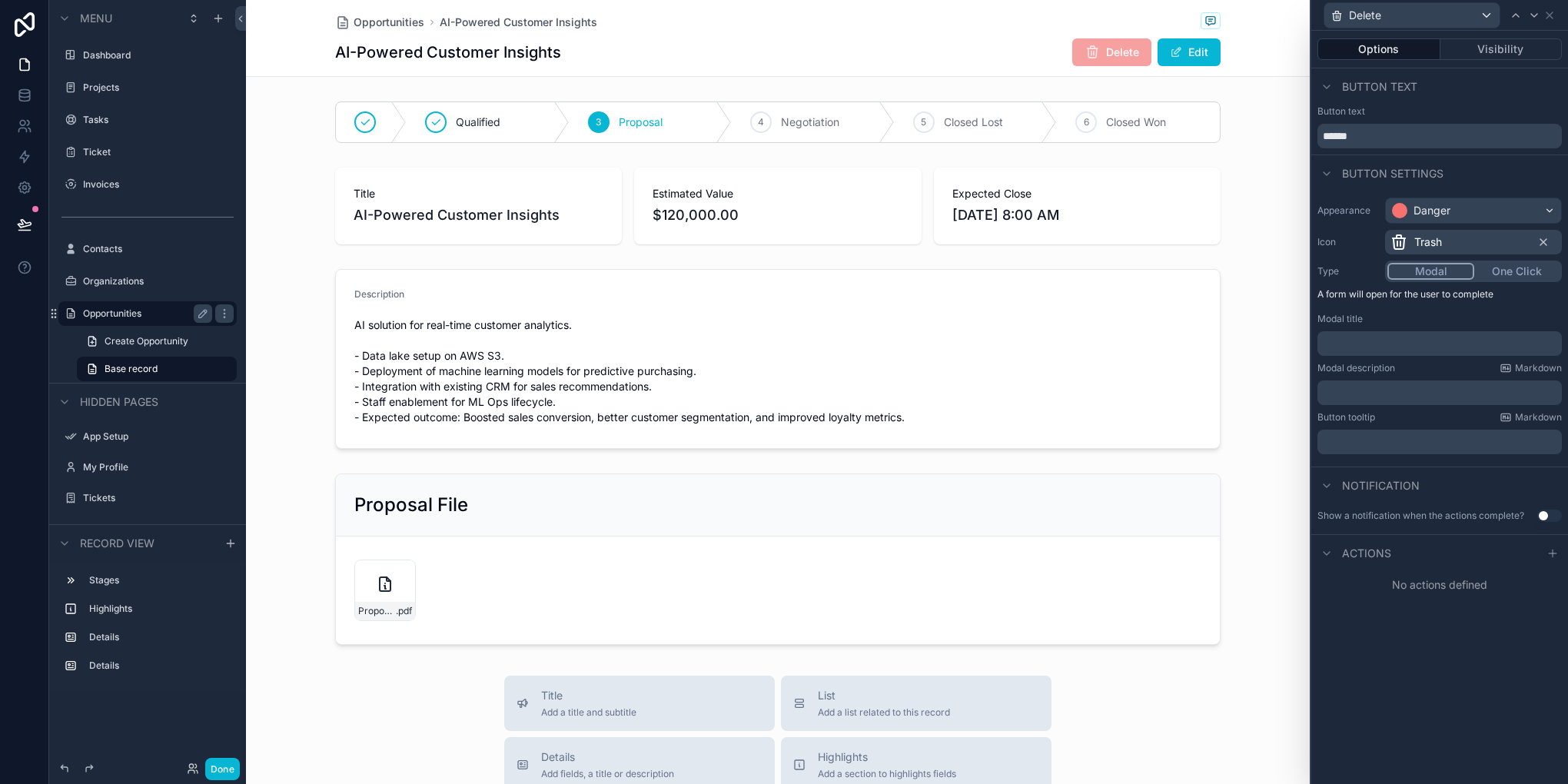
click at [1414, 339] on p "﻿" at bounding box center [1441, 343] width 235 height 15
click at [1355, 394] on p "﻿" at bounding box center [1441, 393] width 235 height 15
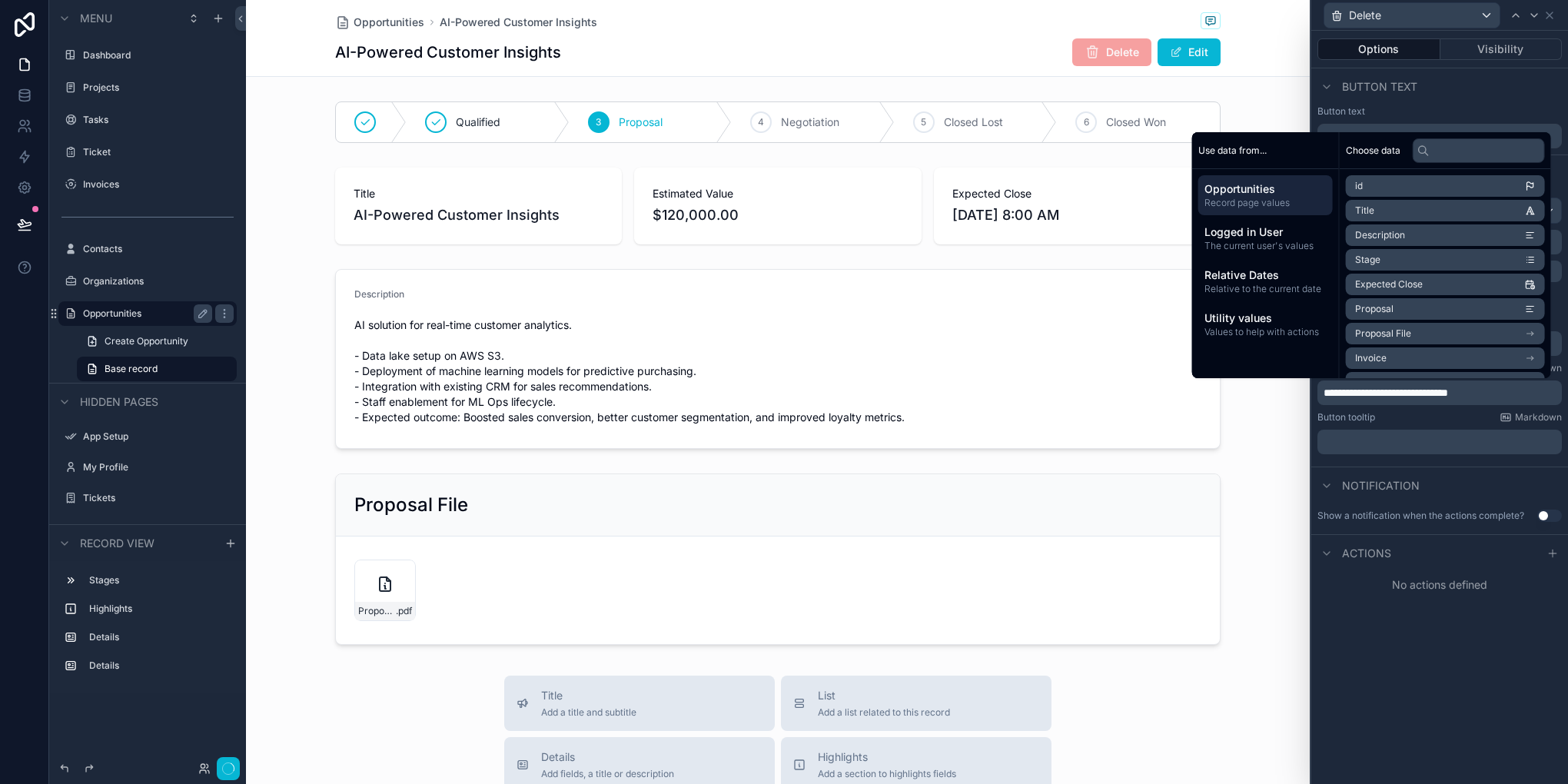
click at [1371, 216] on li "Title" at bounding box center [1445, 210] width 199 height 21
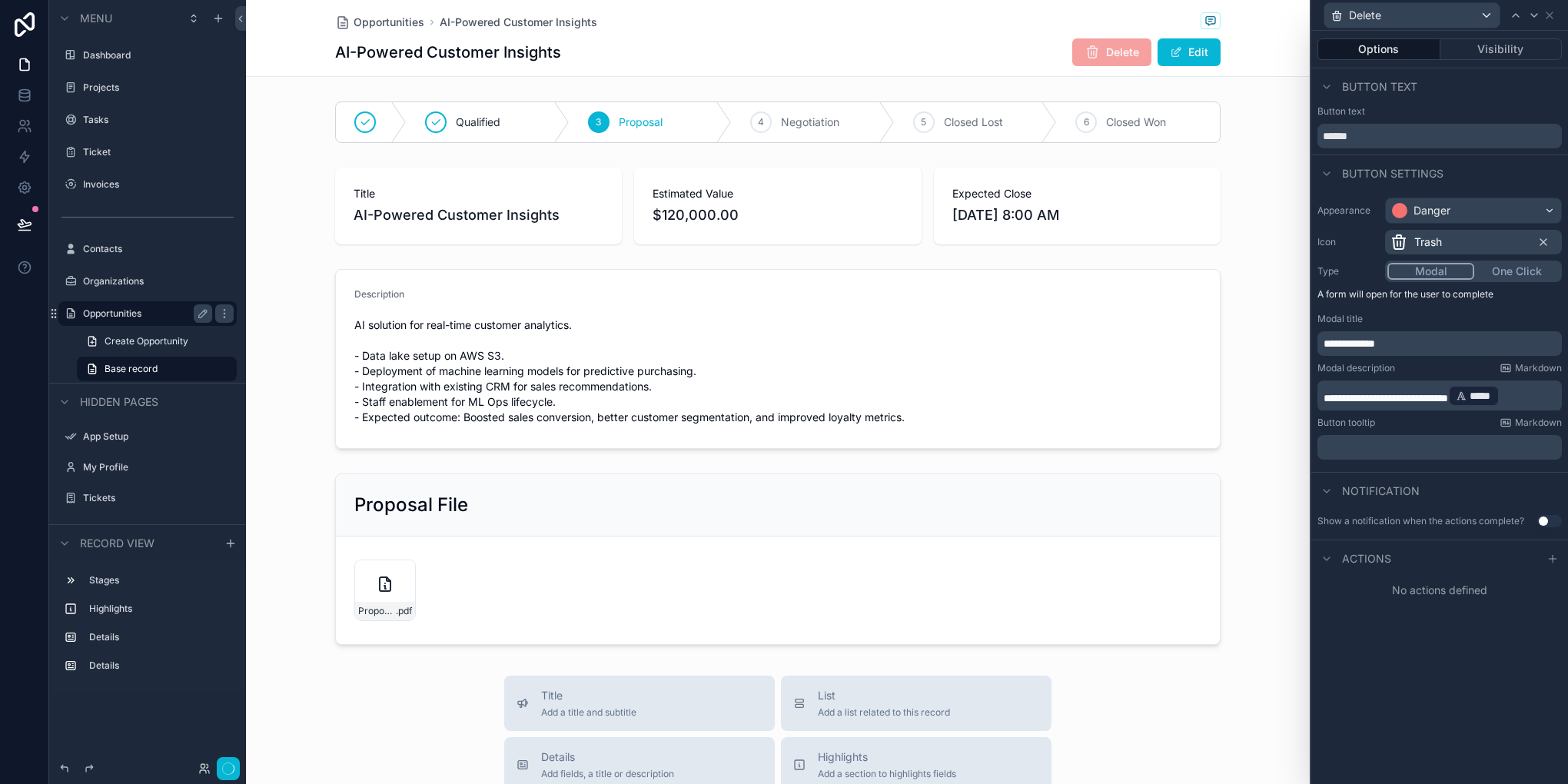
click at [1547, 397] on p "**********" at bounding box center [1441, 396] width 235 height 25
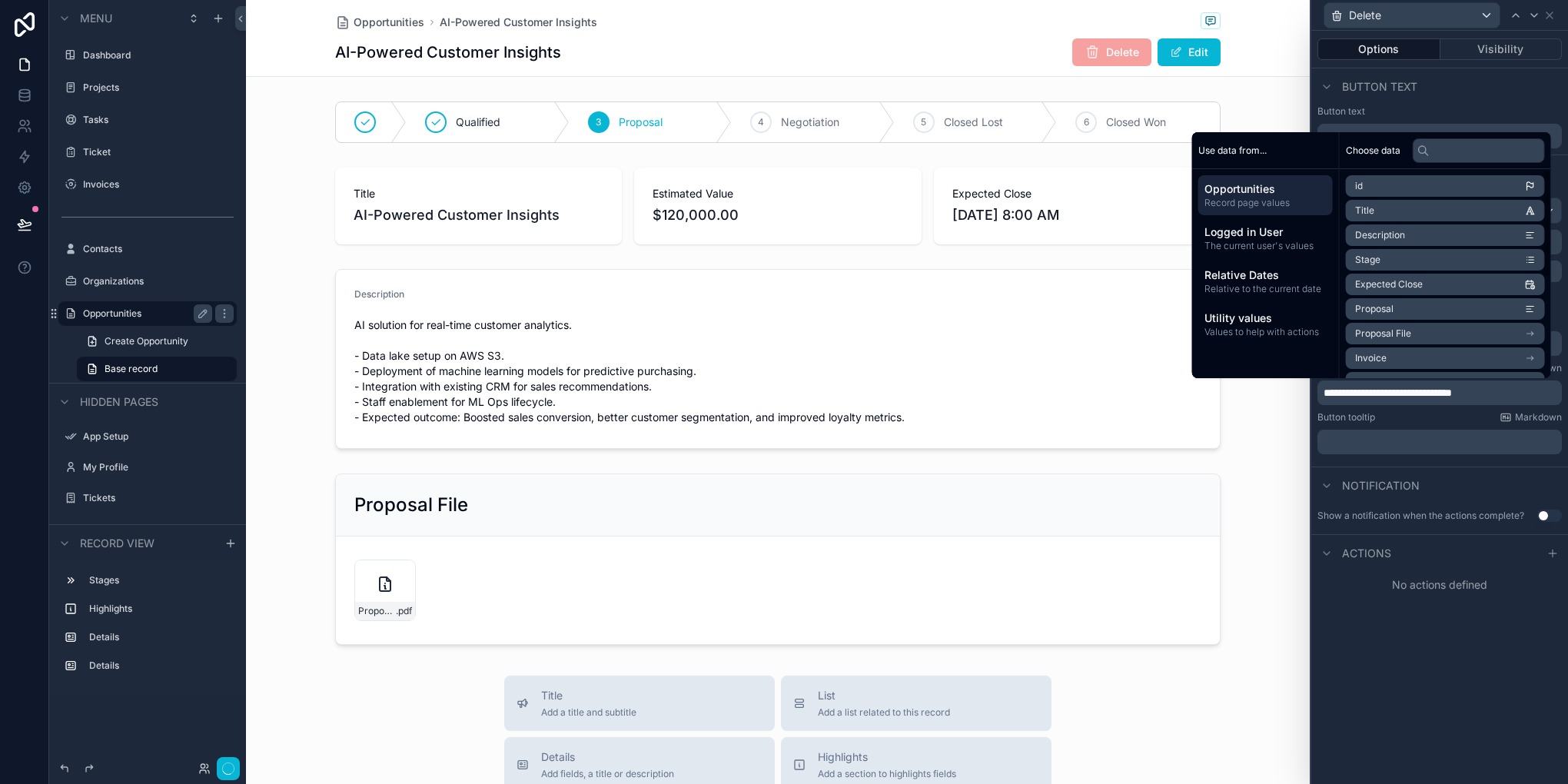
click at [1398, 210] on li "Title" at bounding box center [1445, 210] width 199 height 21
click at [1394, 461] on div "**********" at bounding box center [1440, 329] width 257 height 274
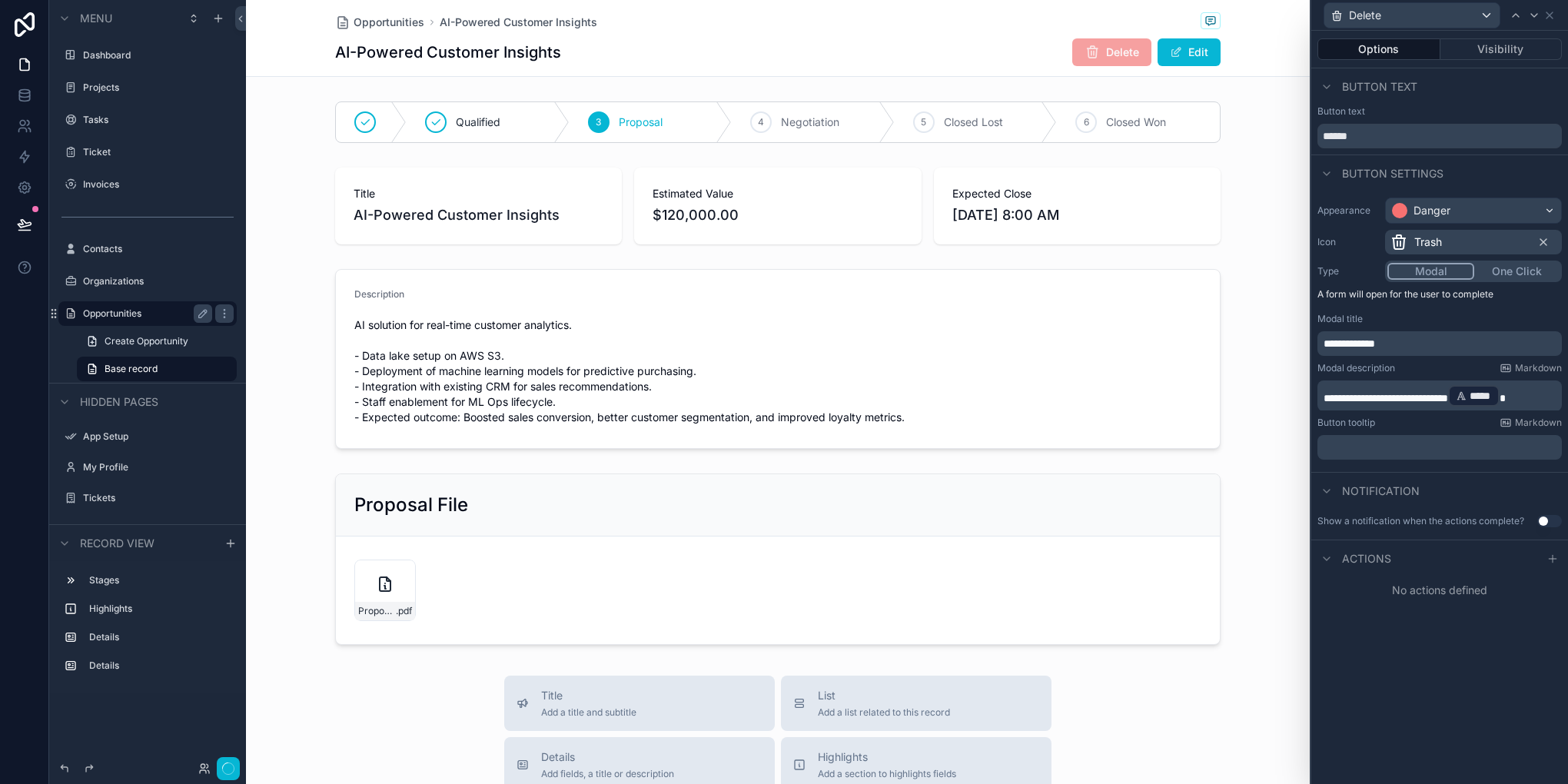
click at [1356, 483] on span "Notification" at bounding box center [1380, 491] width 78 height 15
click at [1356, 498] on div "Notification" at bounding box center [1368, 491] width 103 height 18
click at [1543, 529] on div "Show a notification when the actions complete? Use setting" at bounding box center [1440, 521] width 257 height 25
click at [1543, 519] on button "Use setting" at bounding box center [1550, 520] width 25 height 12
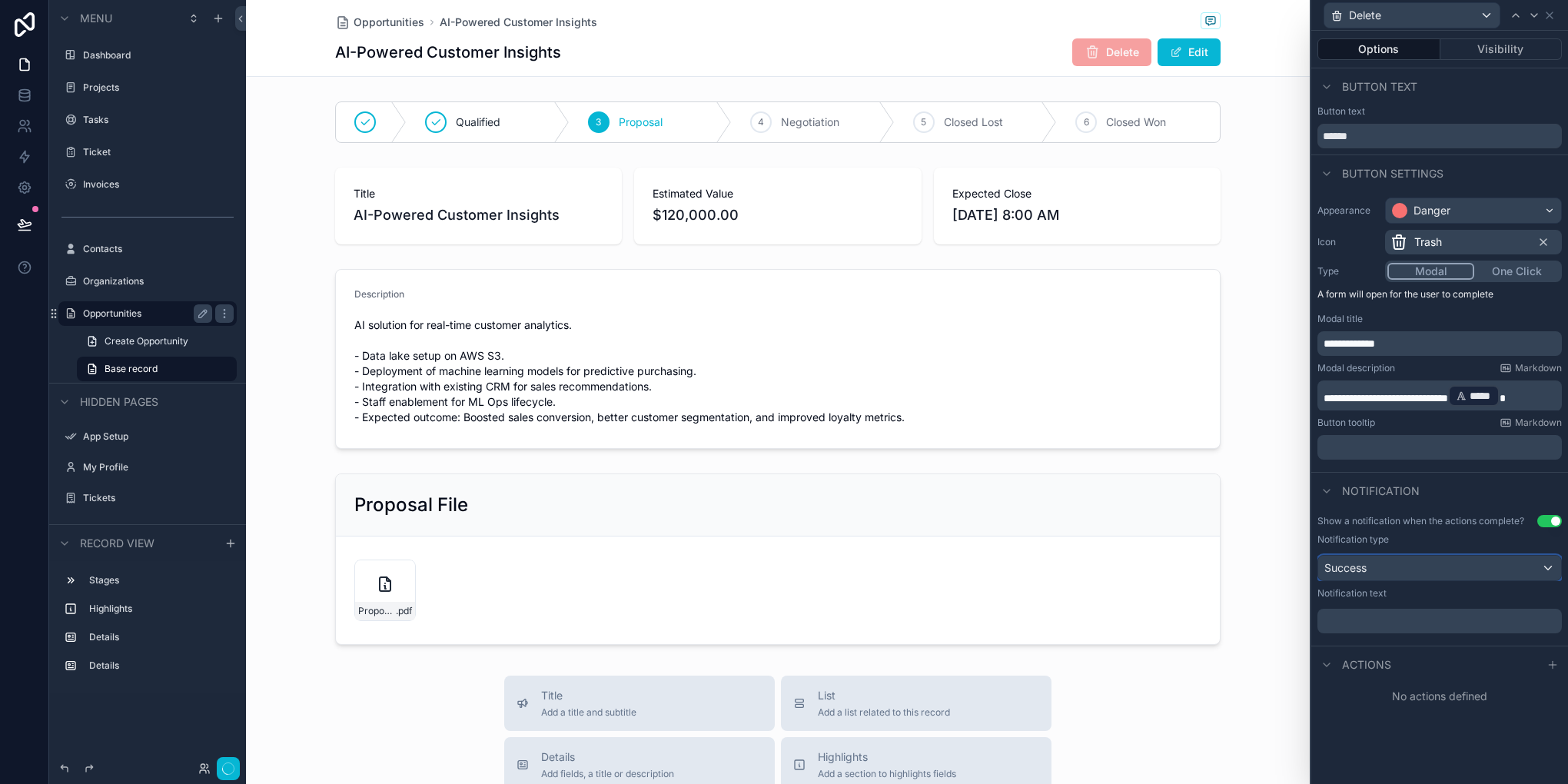
click at [1396, 571] on div "Success" at bounding box center [1439, 568] width 242 height 25
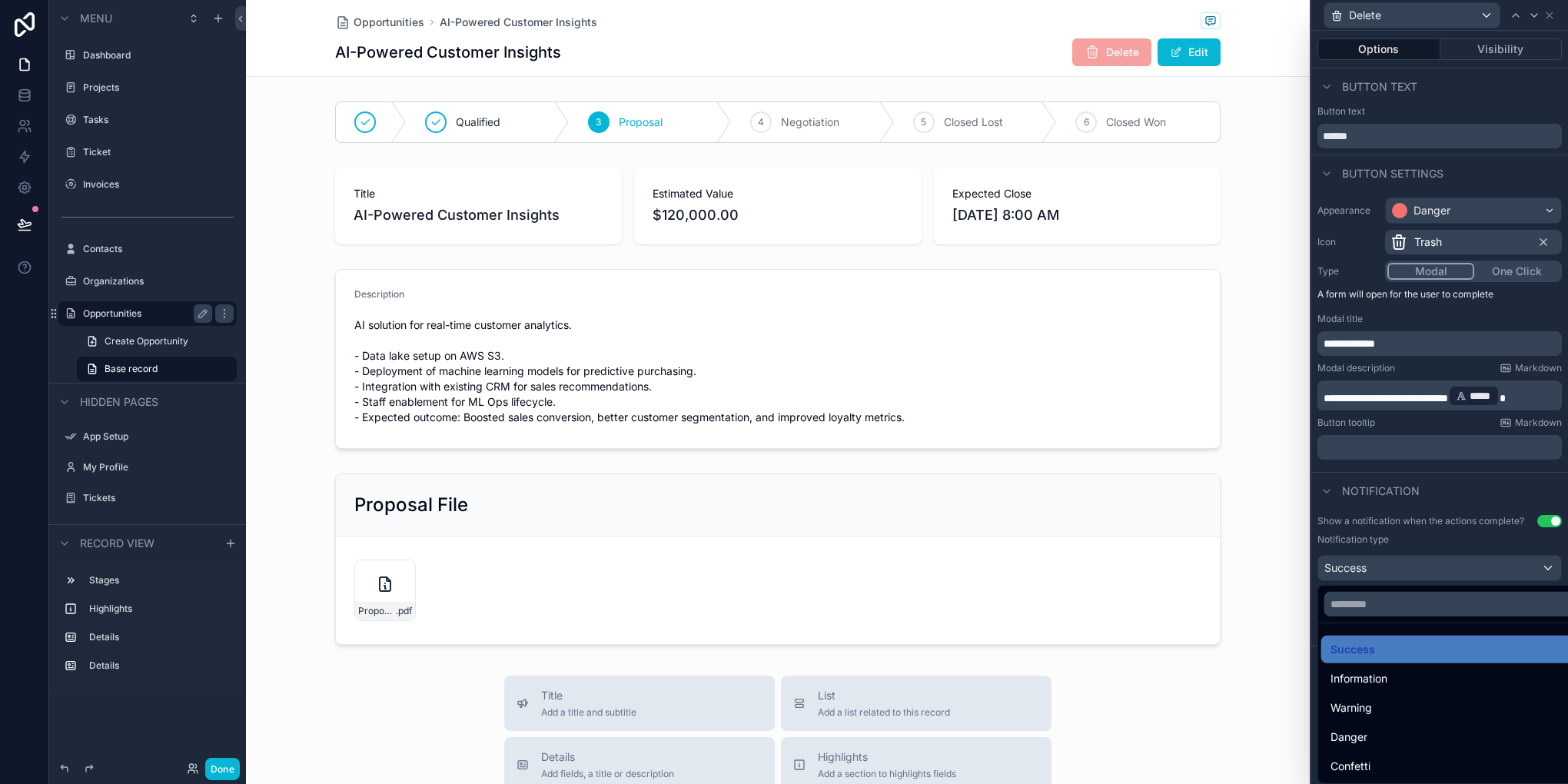
click at [1322, 498] on div at bounding box center [1440, 392] width 257 height 784
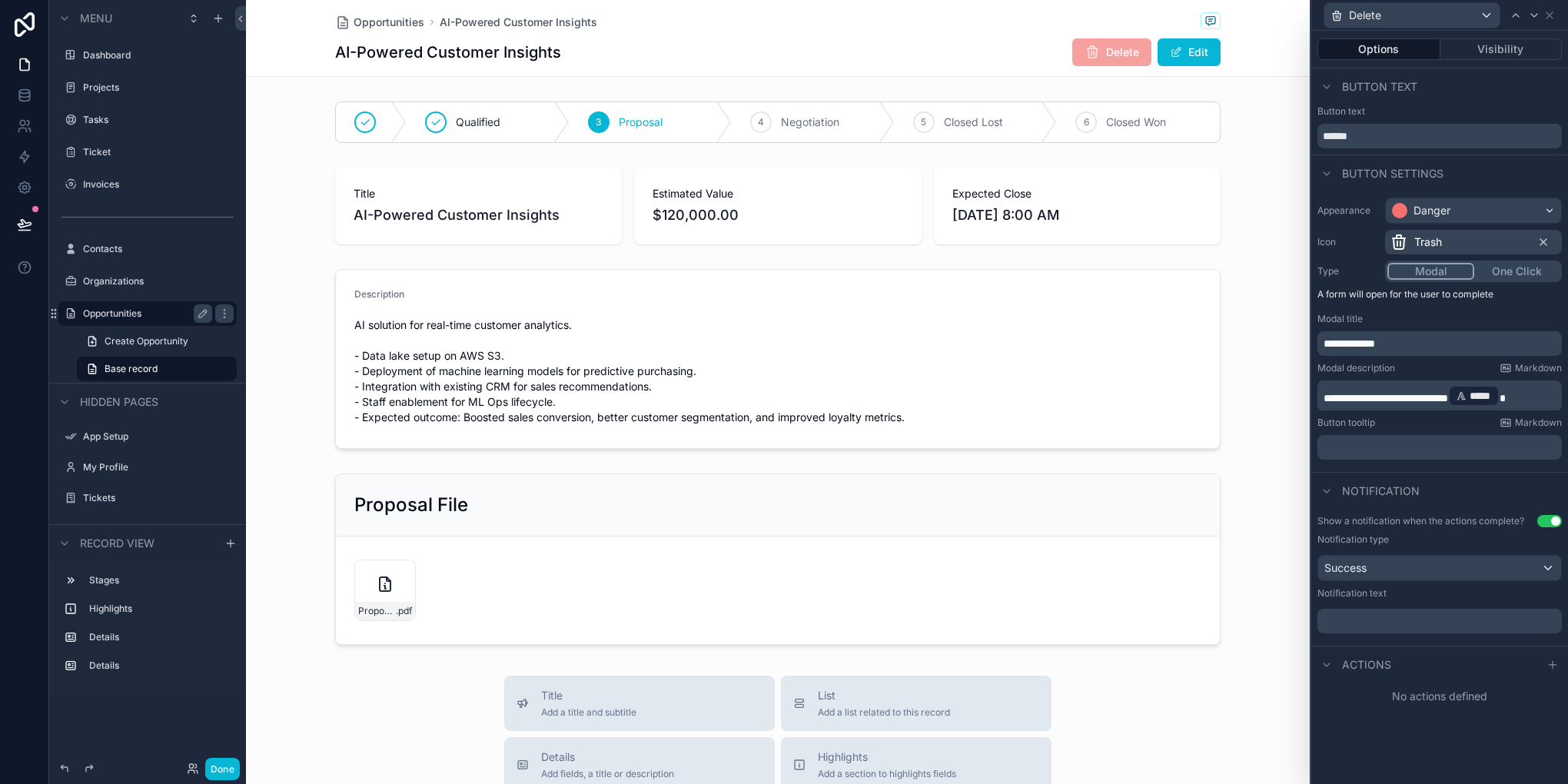
click at [1371, 630] on div "﻿" at bounding box center [1439, 621] width 244 height 25
click at [1352, 623] on p "﻿" at bounding box center [1441, 621] width 235 height 15
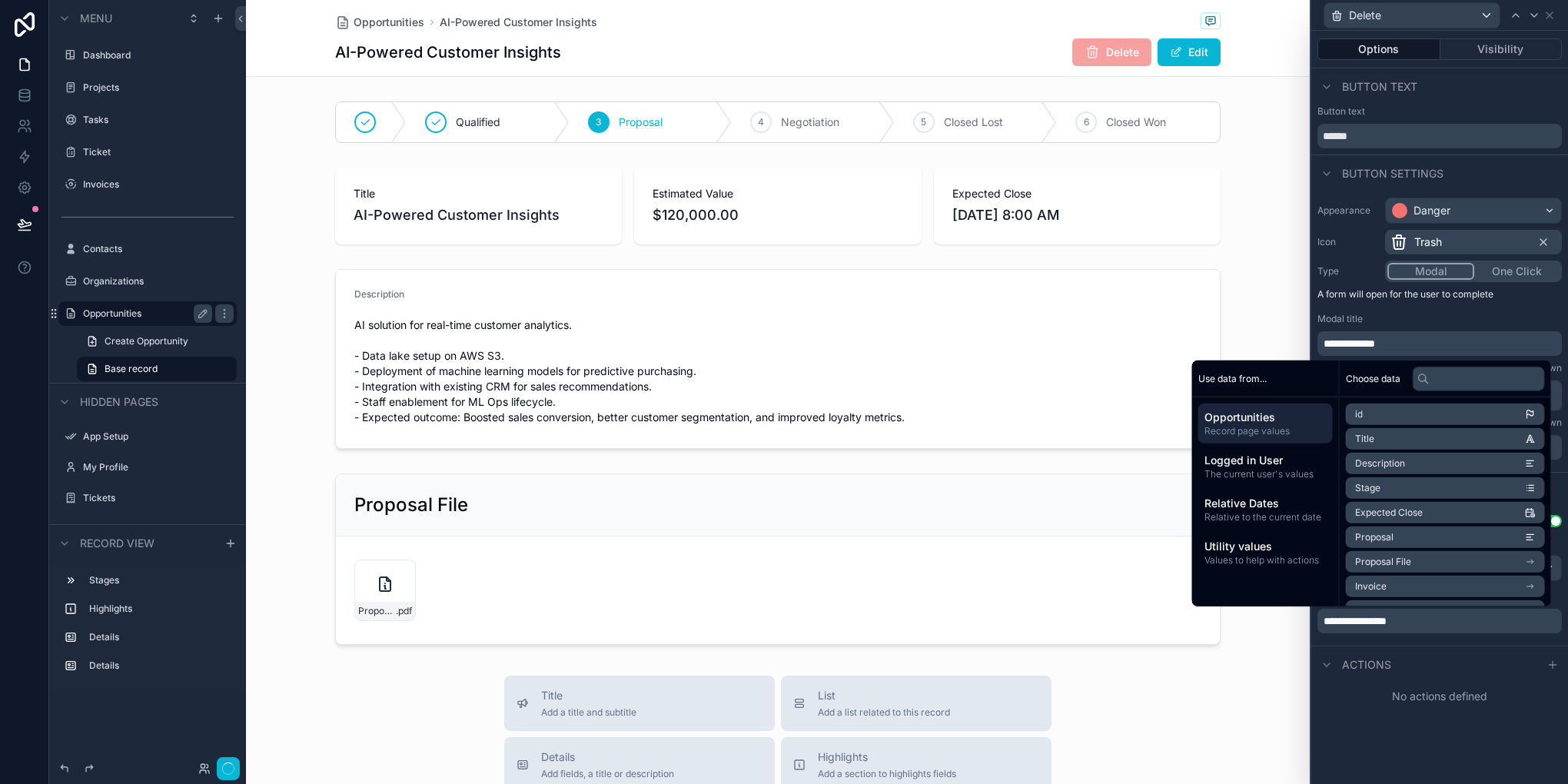
click at [1361, 429] on li "Title" at bounding box center [1445, 439] width 199 height 21
click at [1383, 622] on span "**********" at bounding box center [1406, 626] width 63 height 11
click at [1371, 624] on div "*****" at bounding box center [1349, 624] width 52 height 21
click at [1382, 623] on span "**********" at bounding box center [1406, 626] width 63 height 11
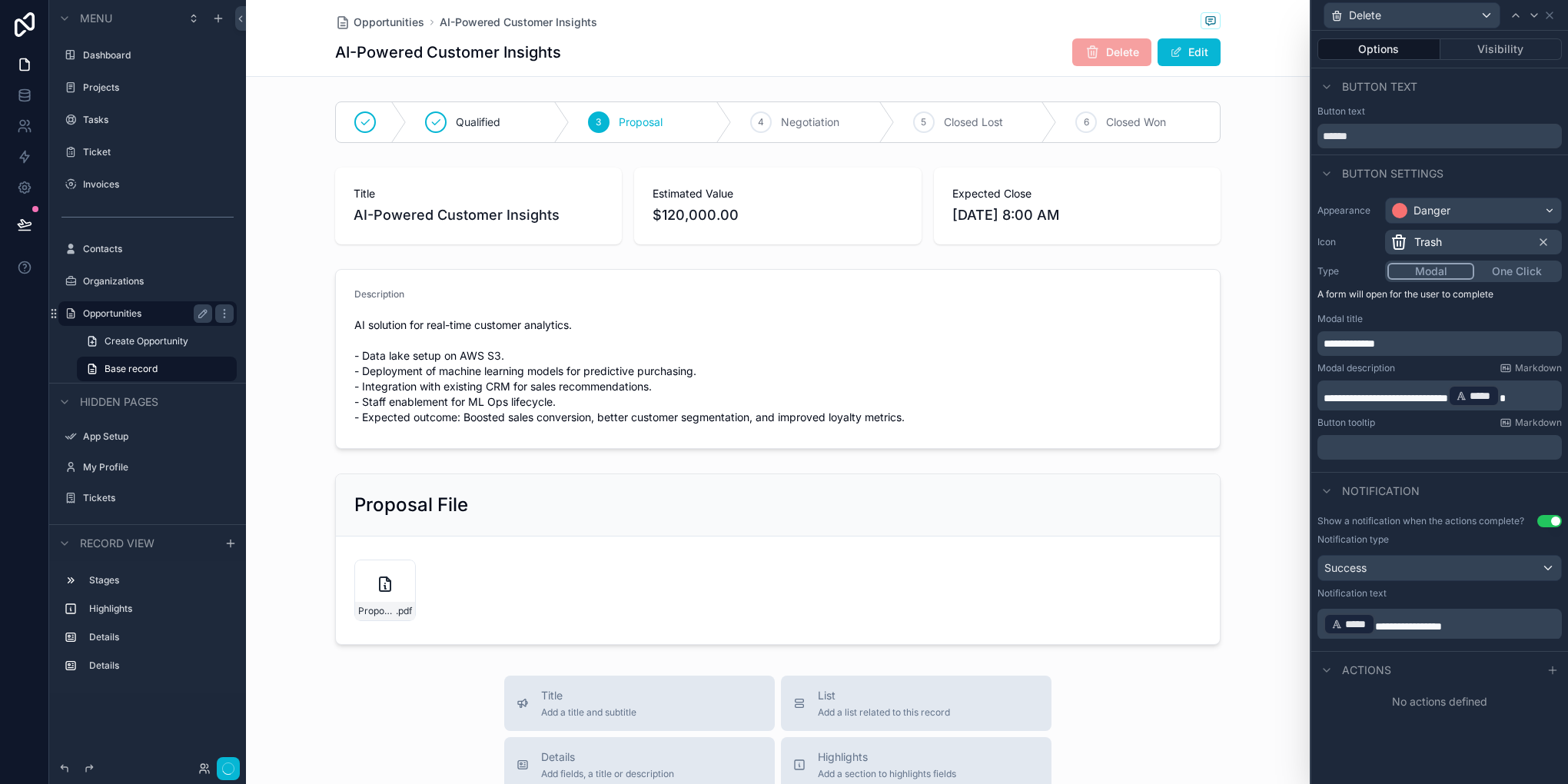
click at [1359, 753] on div "**********" at bounding box center [1440, 407] width 257 height 753
click at [1547, 664] on icon at bounding box center [1552, 670] width 12 height 12
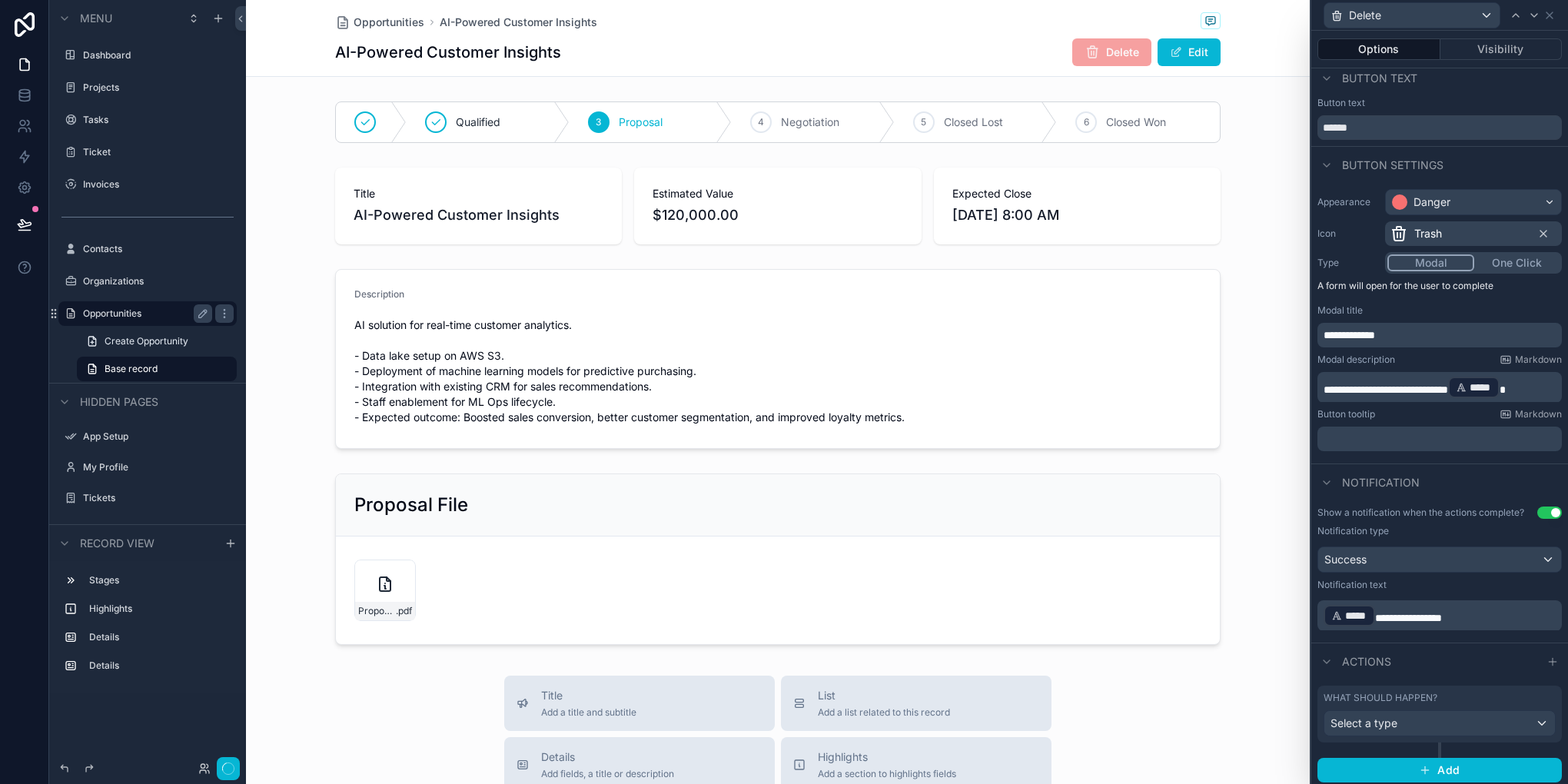
scroll to position [11, 0]
click at [1394, 726] on span "Select a type" at bounding box center [1364, 721] width 67 height 13
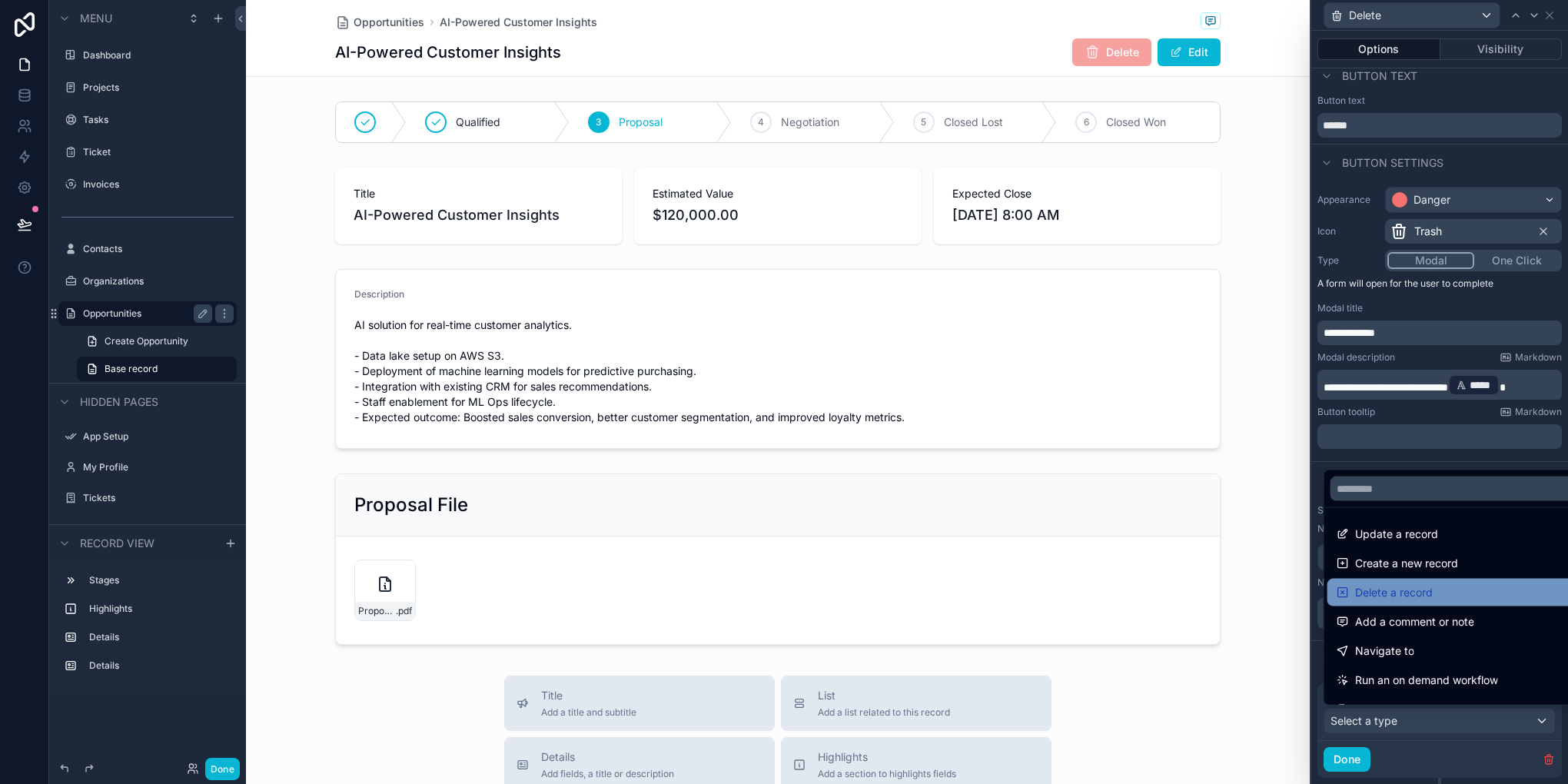
click at [1414, 590] on span "Delete a record" at bounding box center [1394, 592] width 78 height 18
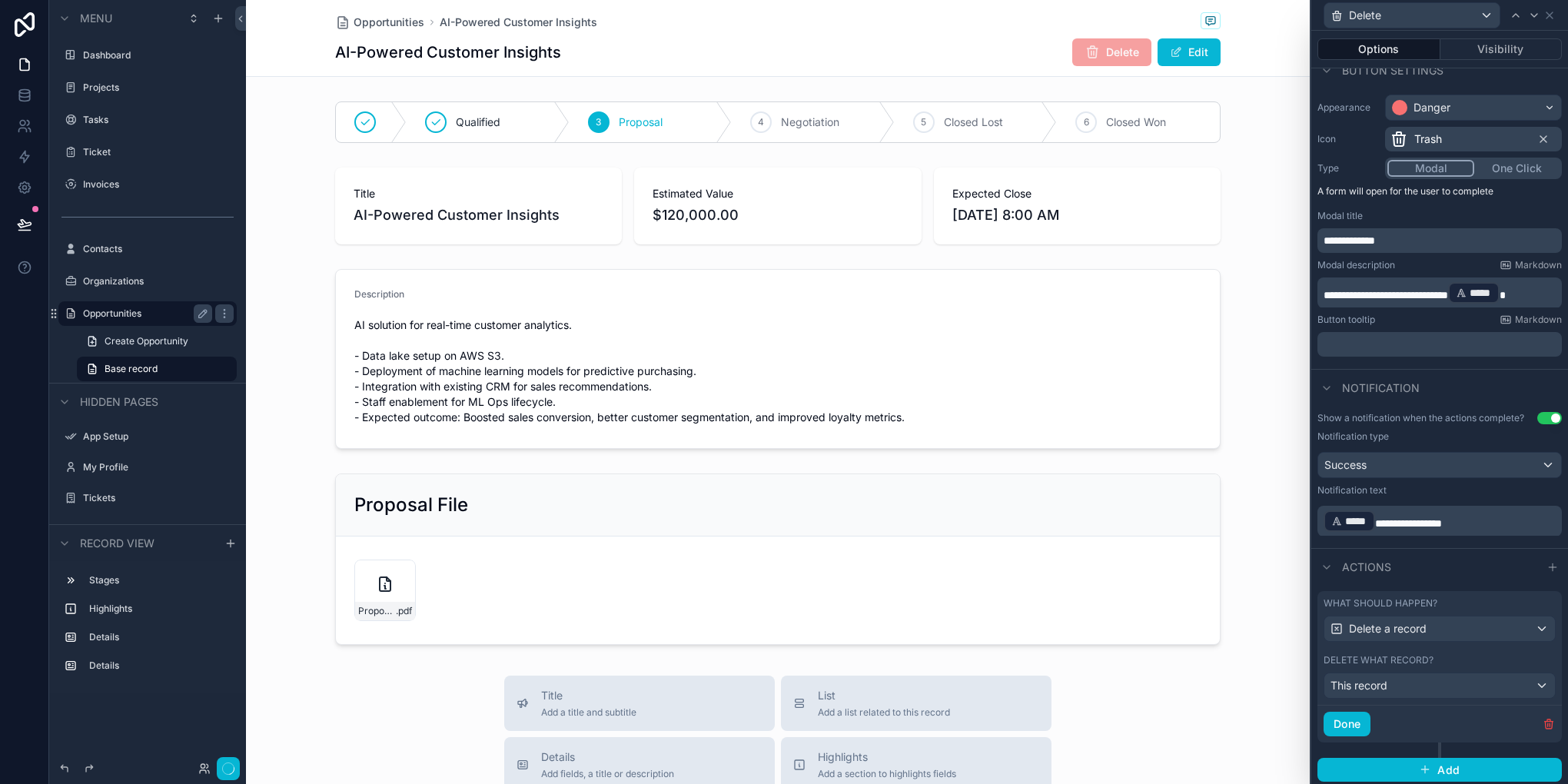
scroll to position [104, 0]
click at [1341, 715] on button "Done" at bounding box center [1347, 723] width 47 height 25
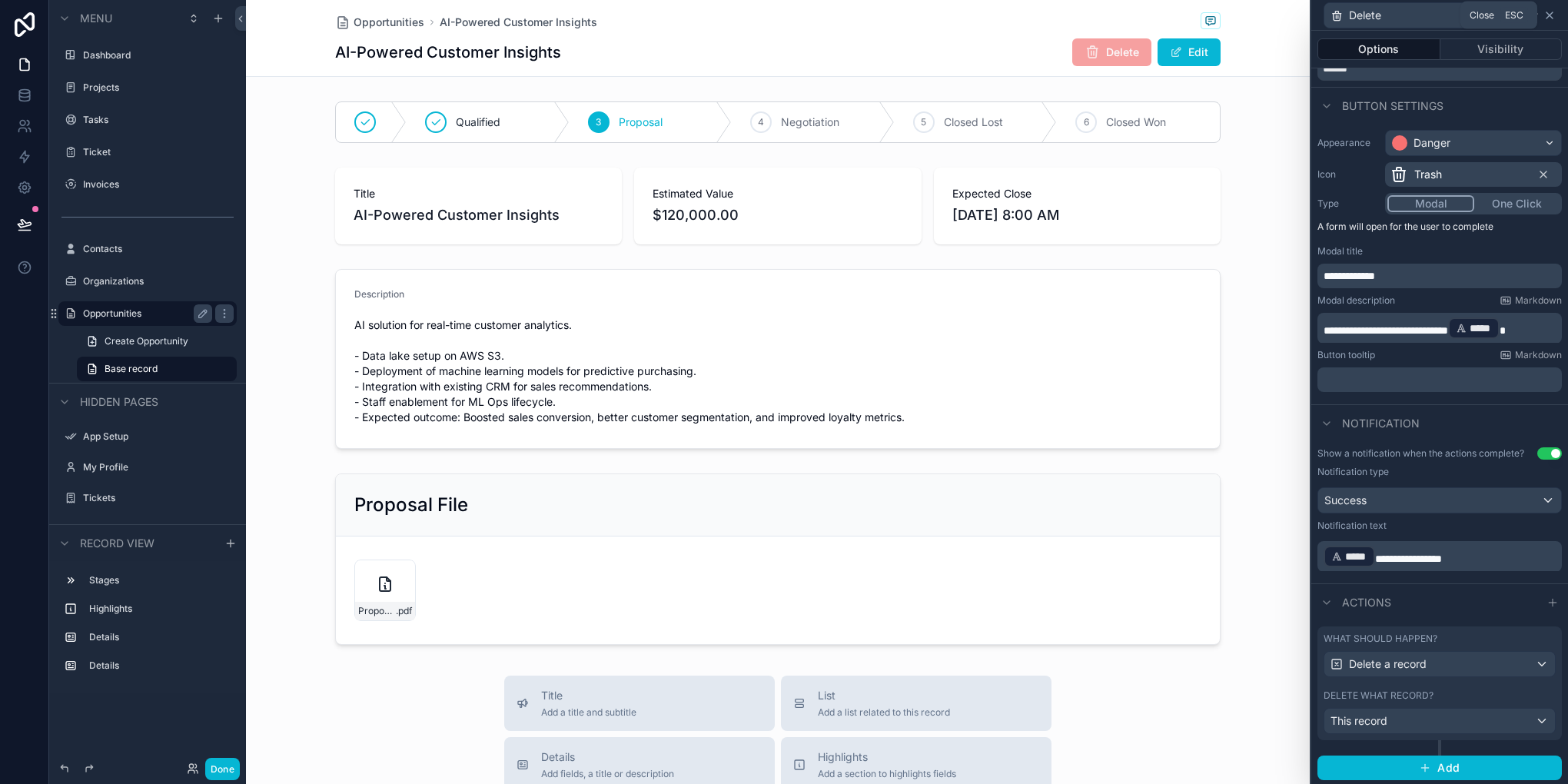
click at [1546, 15] on icon at bounding box center [1549, 15] width 12 height 12
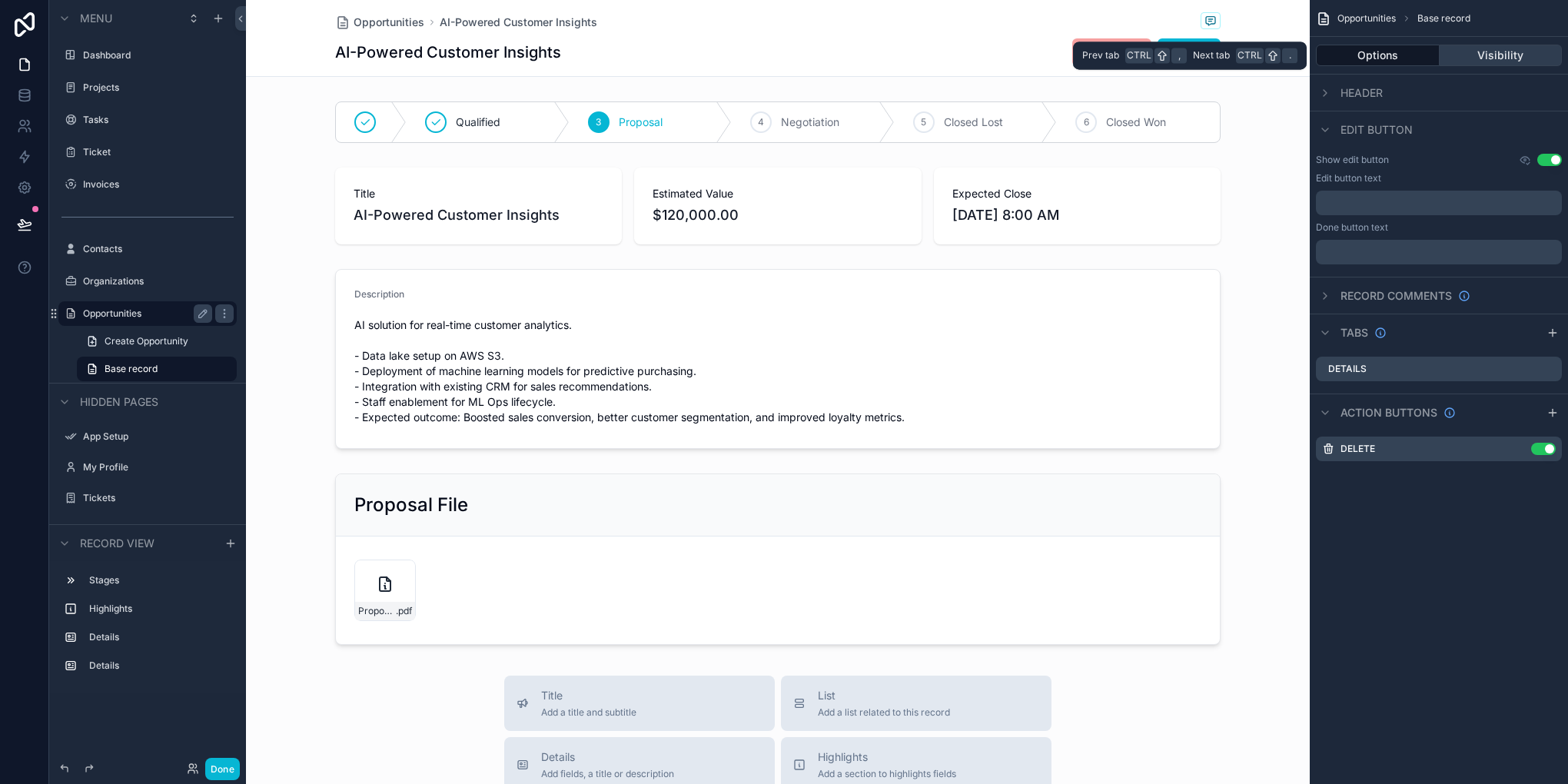
click at [1494, 54] on button "Visibility" at bounding box center [1501, 56] width 123 height 21
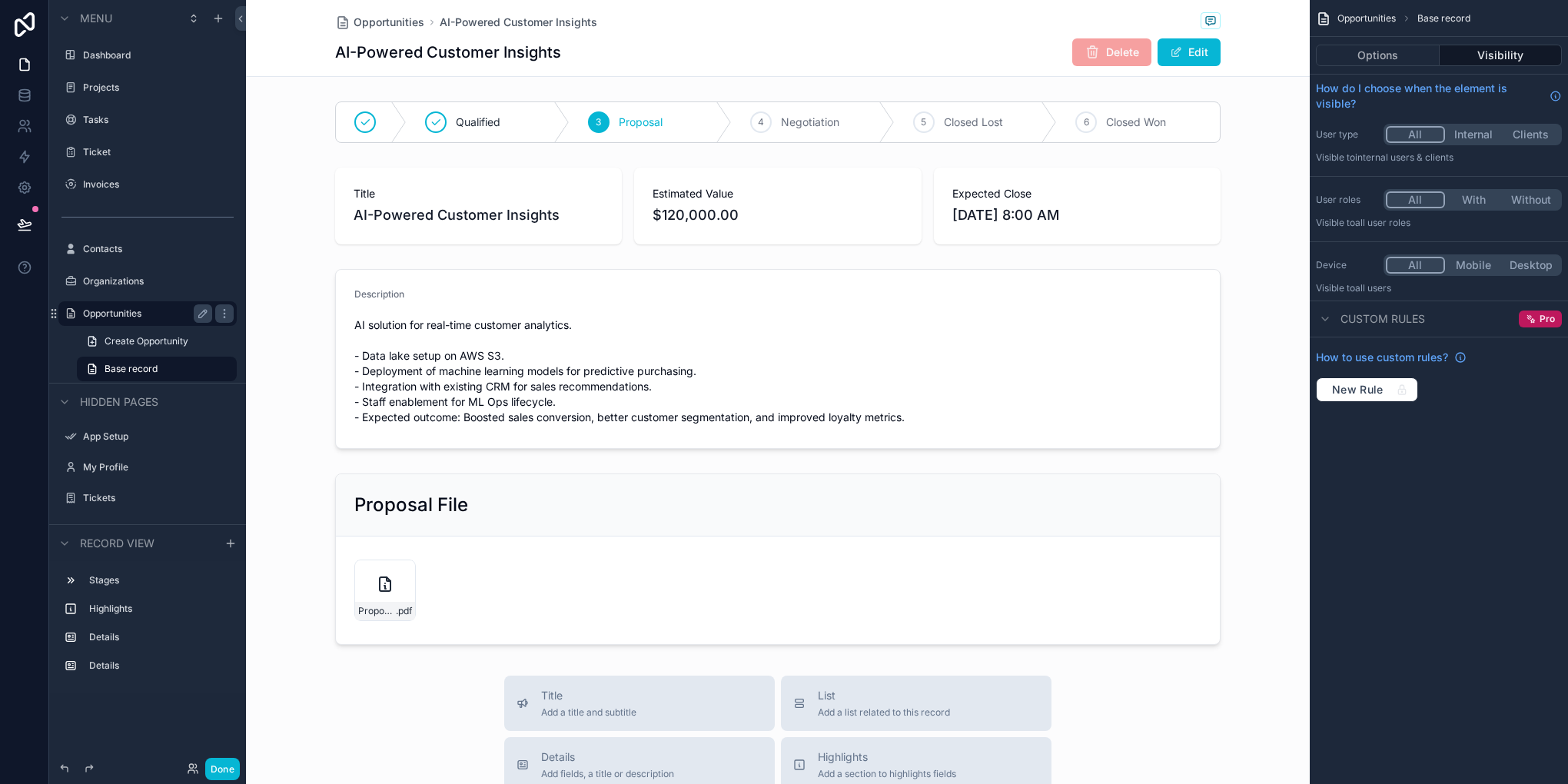
click at [117, 314] on label "Opportunities" at bounding box center [145, 313] width 123 height 12
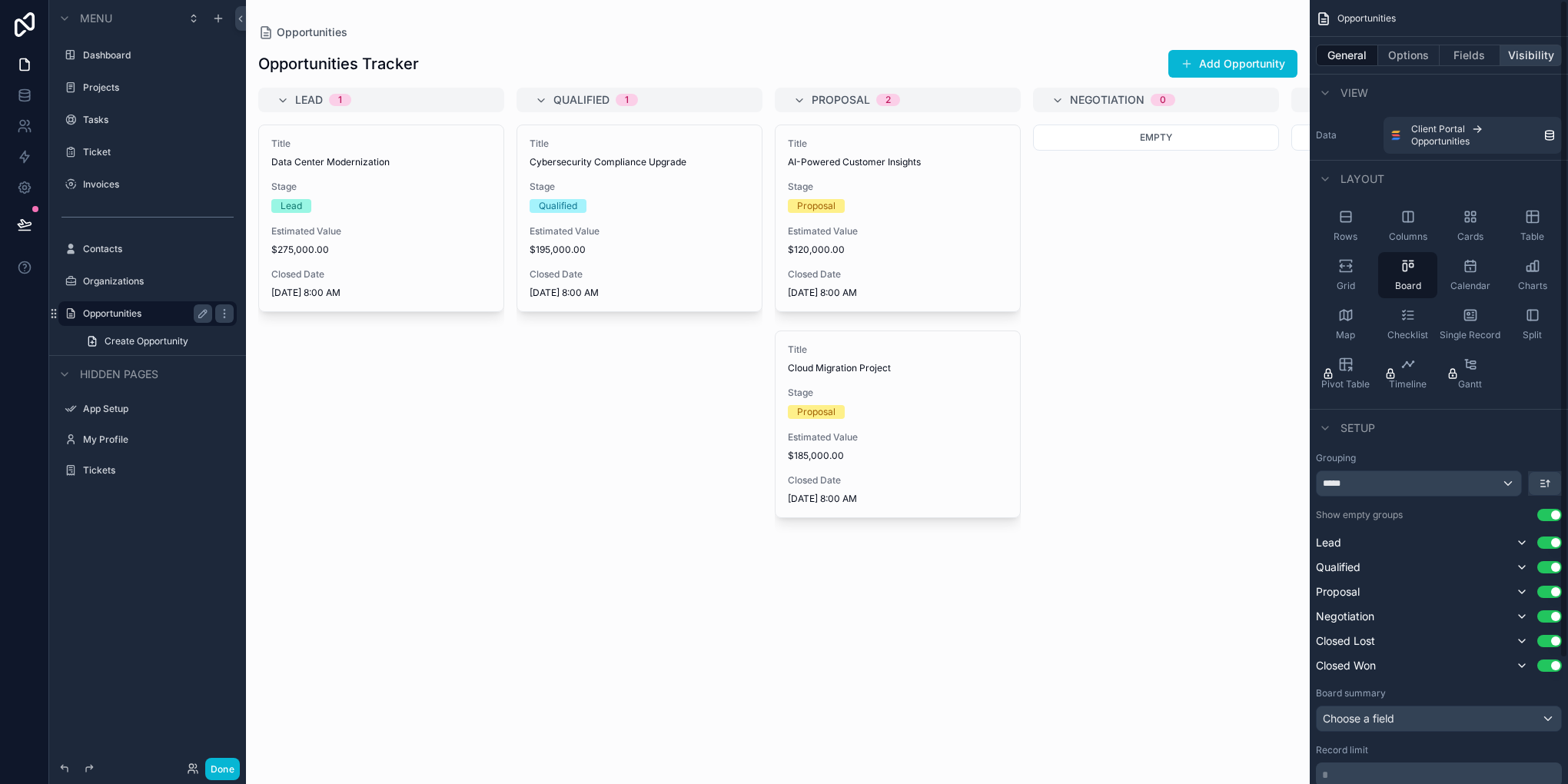
click at [1533, 48] on button "Visibility" at bounding box center [1531, 56] width 61 height 21
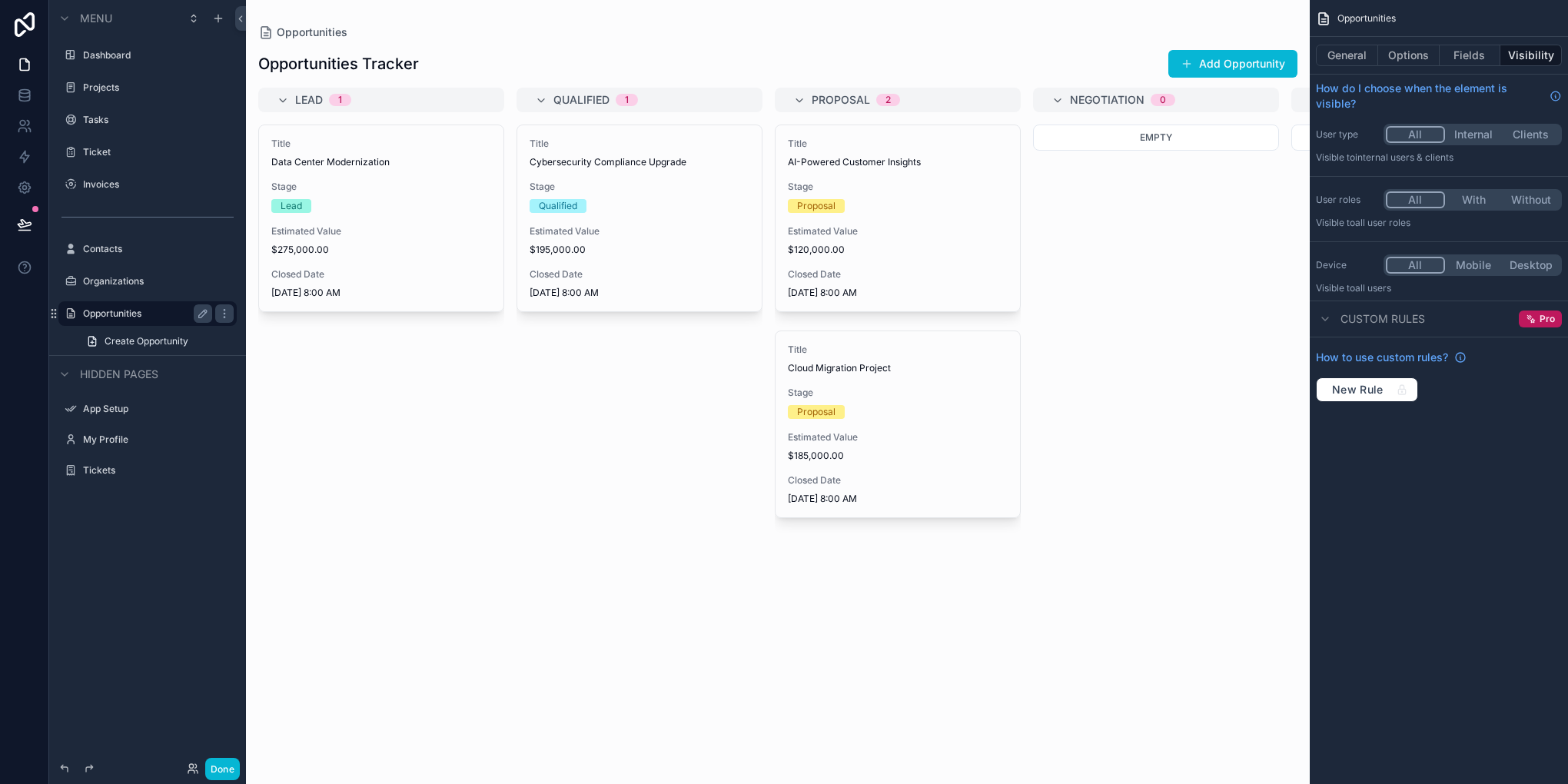
click at [1478, 127] on button "Internal" at bounding box center [1473, 134] width 58 height 17
click at [1469, 196] on button "With" at bounding box center [1473, 200] width 58 height 17
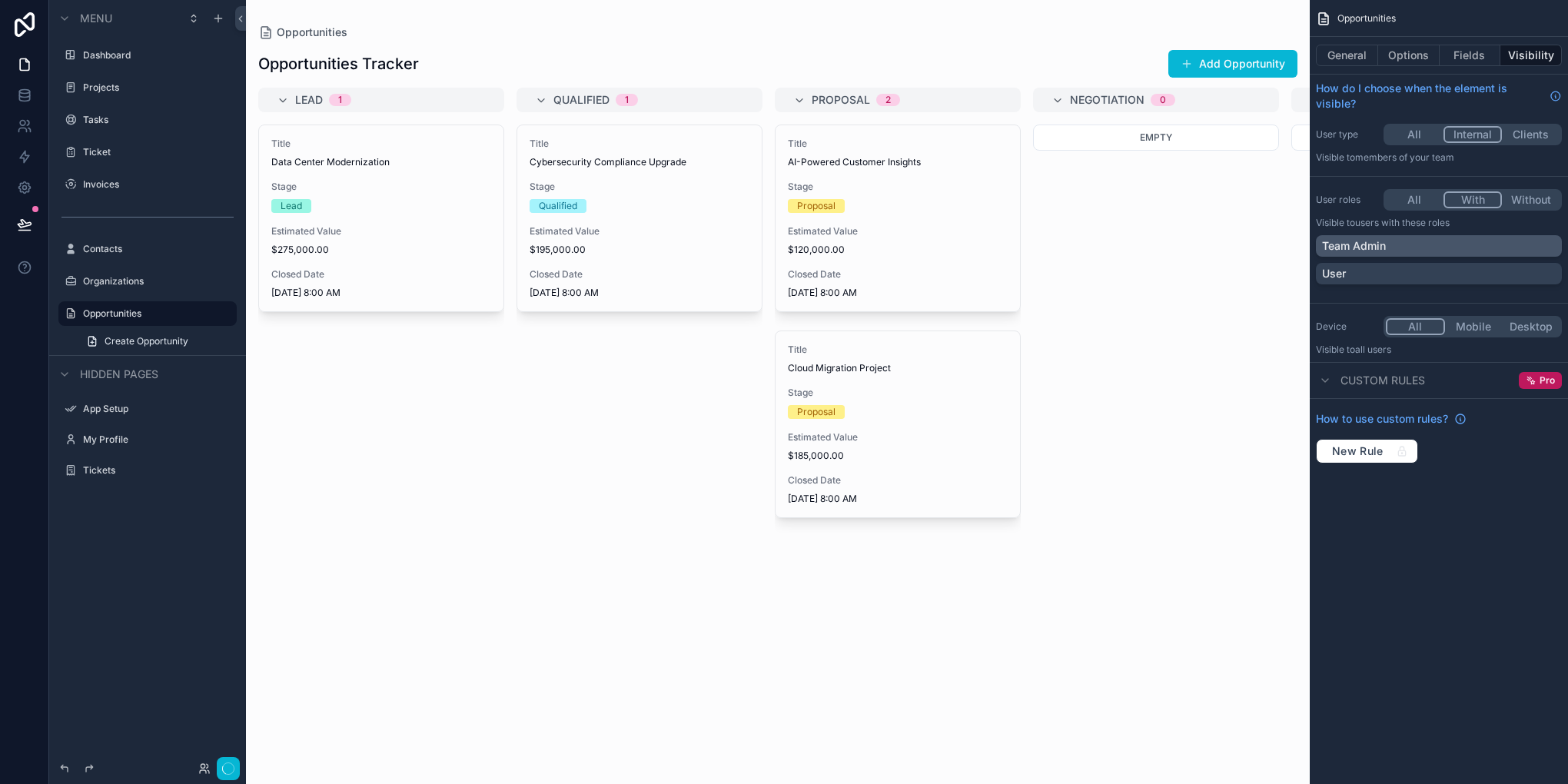
click at [1394, 242] on div "Team Admin" at bounding box center [1439, 246] width 234 height 15
click at [226, 763] on button "Done" at bounding box center [222, 769] width 35 height 22
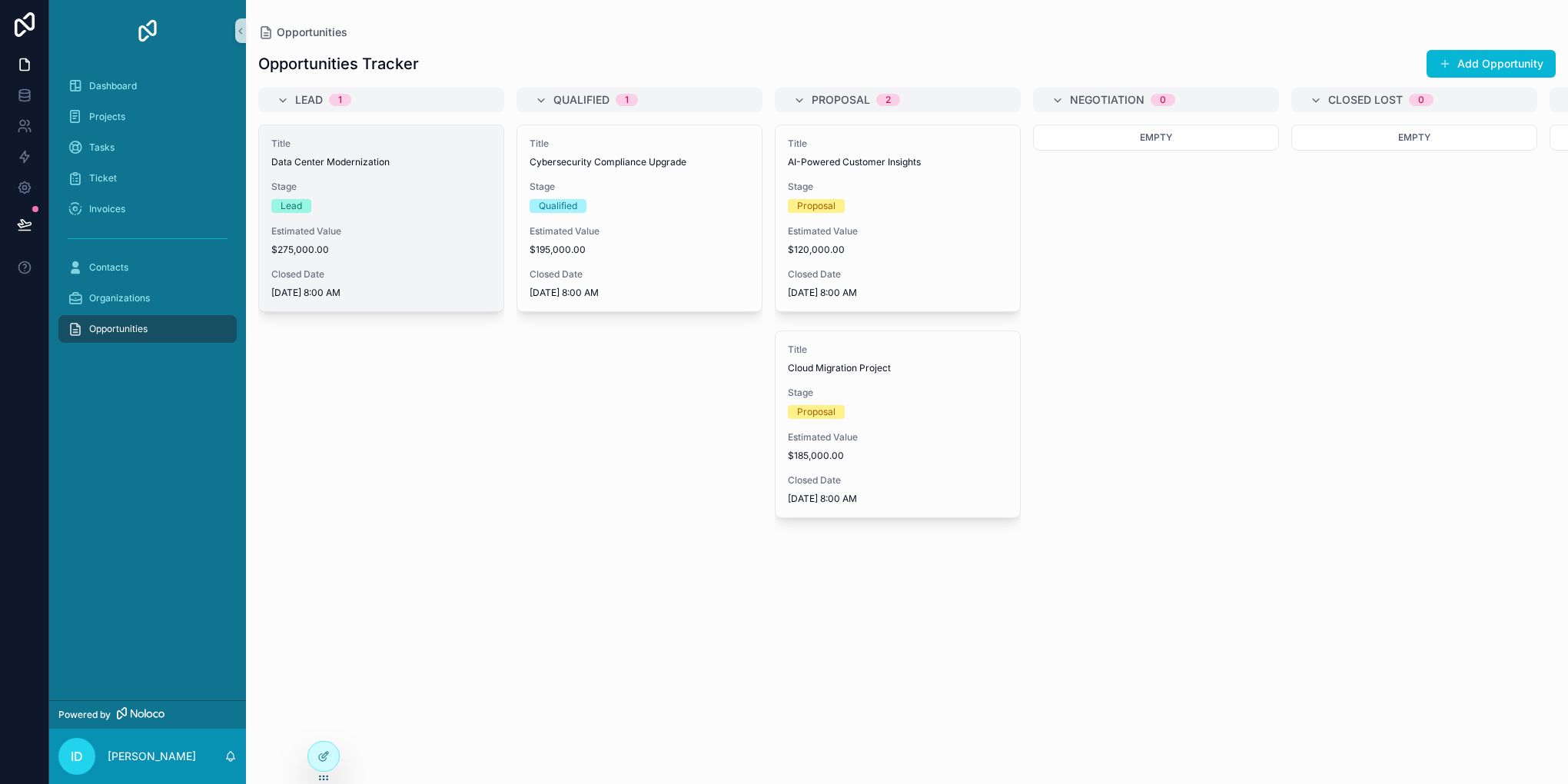
click at [434, 250] on span "$275,000.00" at bounding box center [380, 249] width 219 height 12
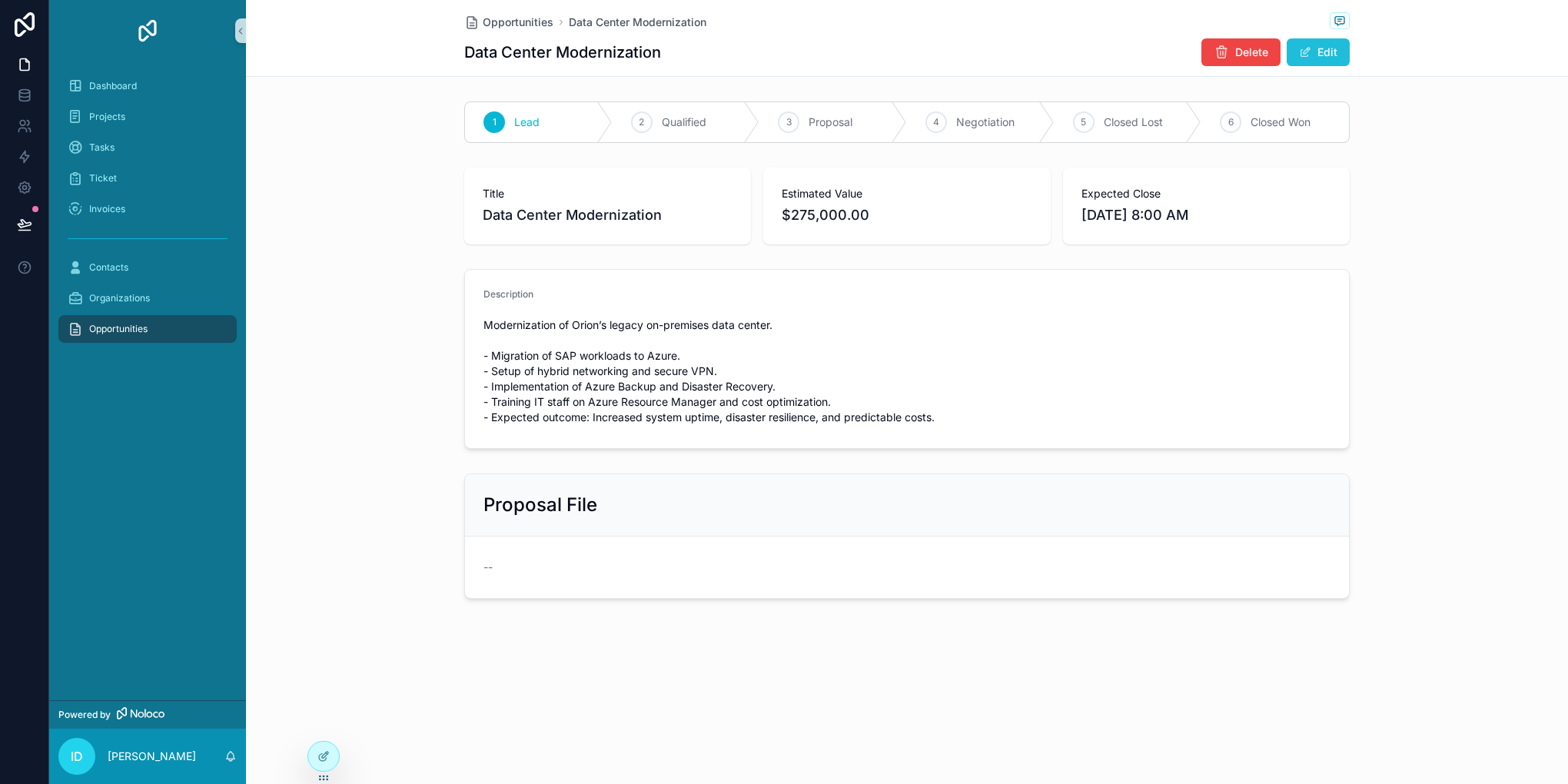
click at [1325, 62] on button "Edit" at bounding box center [1318, 52] width 63 height 28
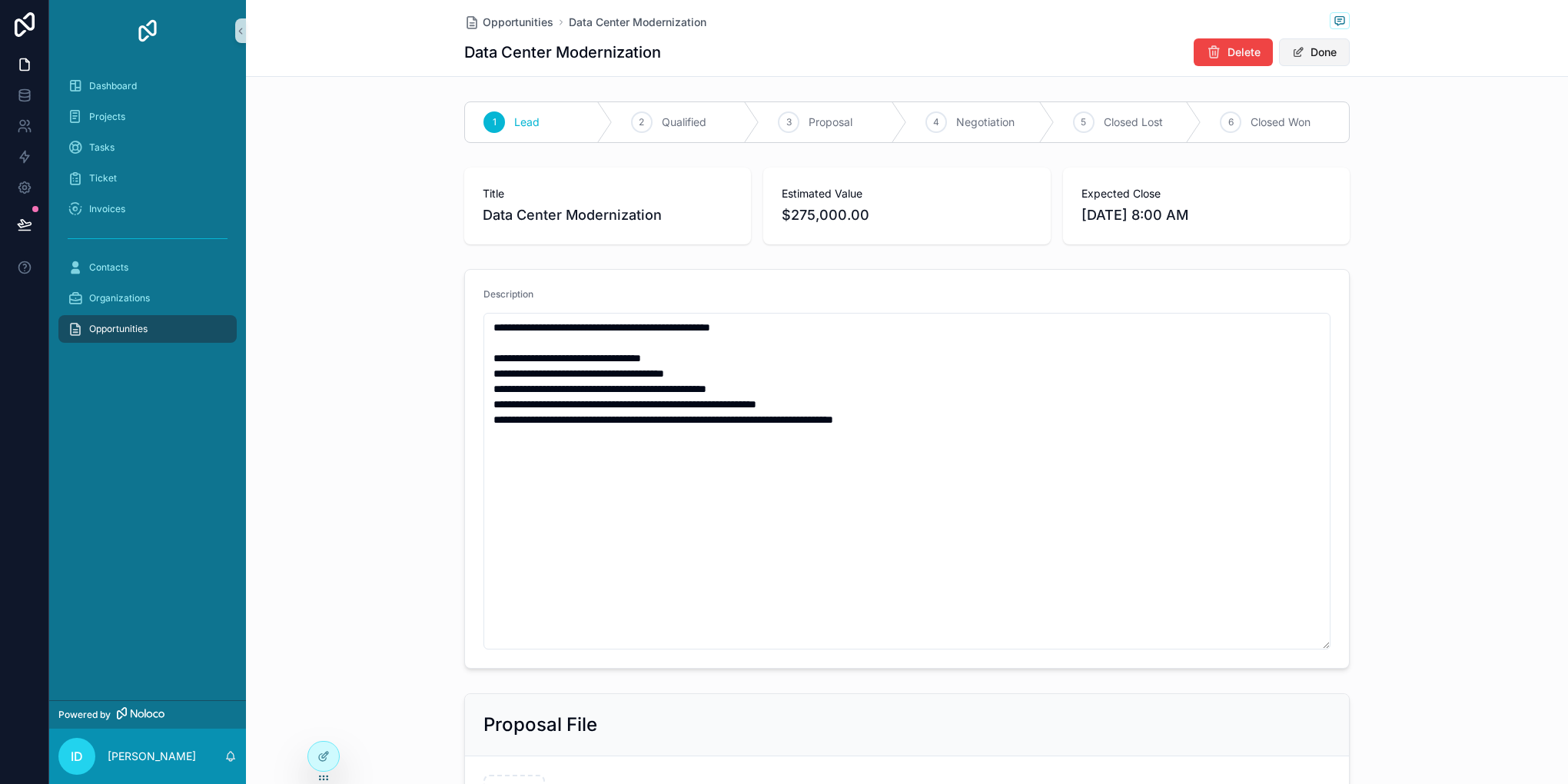
click at [1325, 62] on button "Done" at bounding box center [1314, 52] width 71 height 28
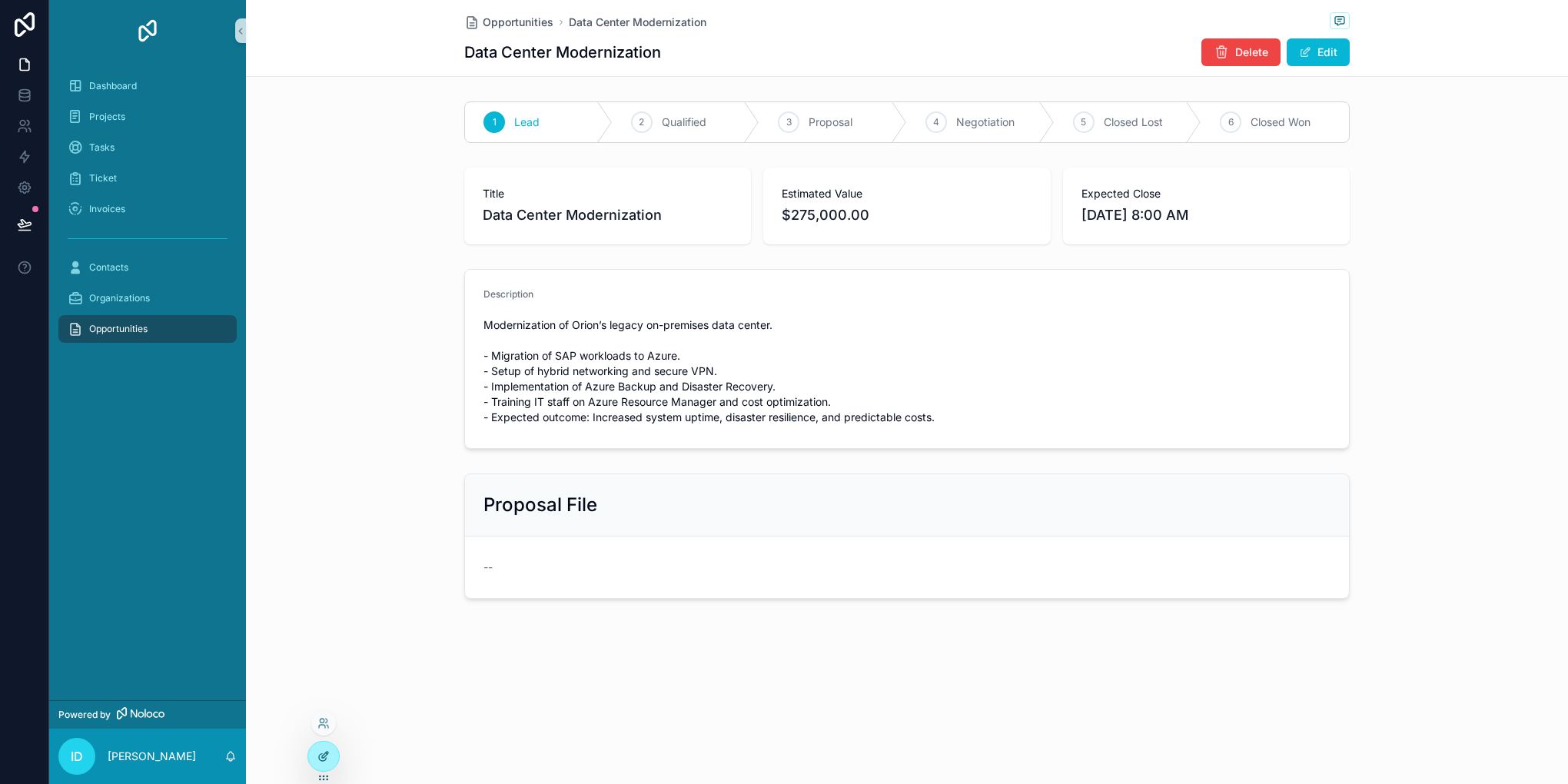
click at [314, 751] on div at bounding box center [324, 756] width 31 height 29
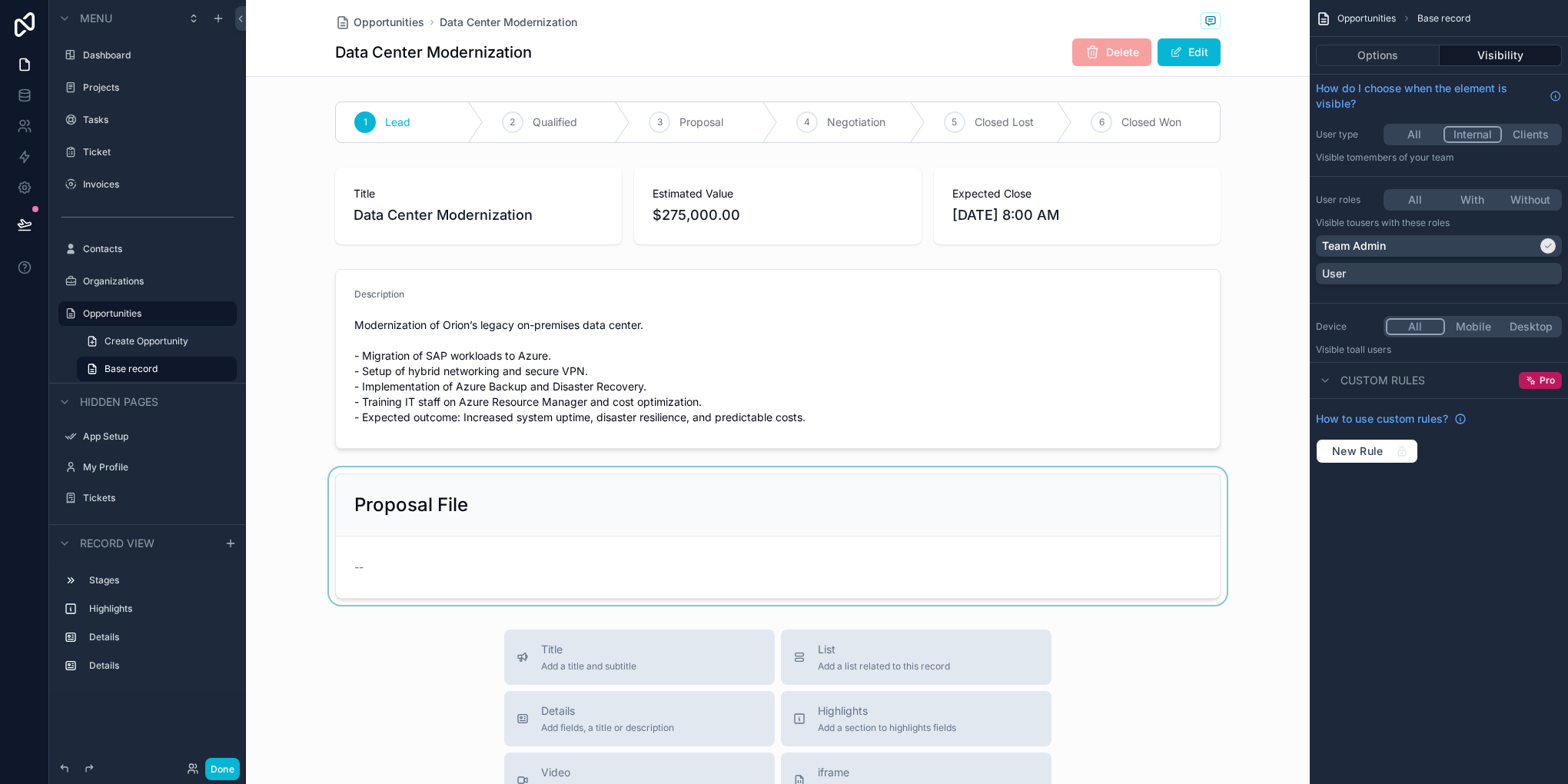
click at [460, 537] on div "scrollable content" at bounding box center [778, 537] width 1064 height 138
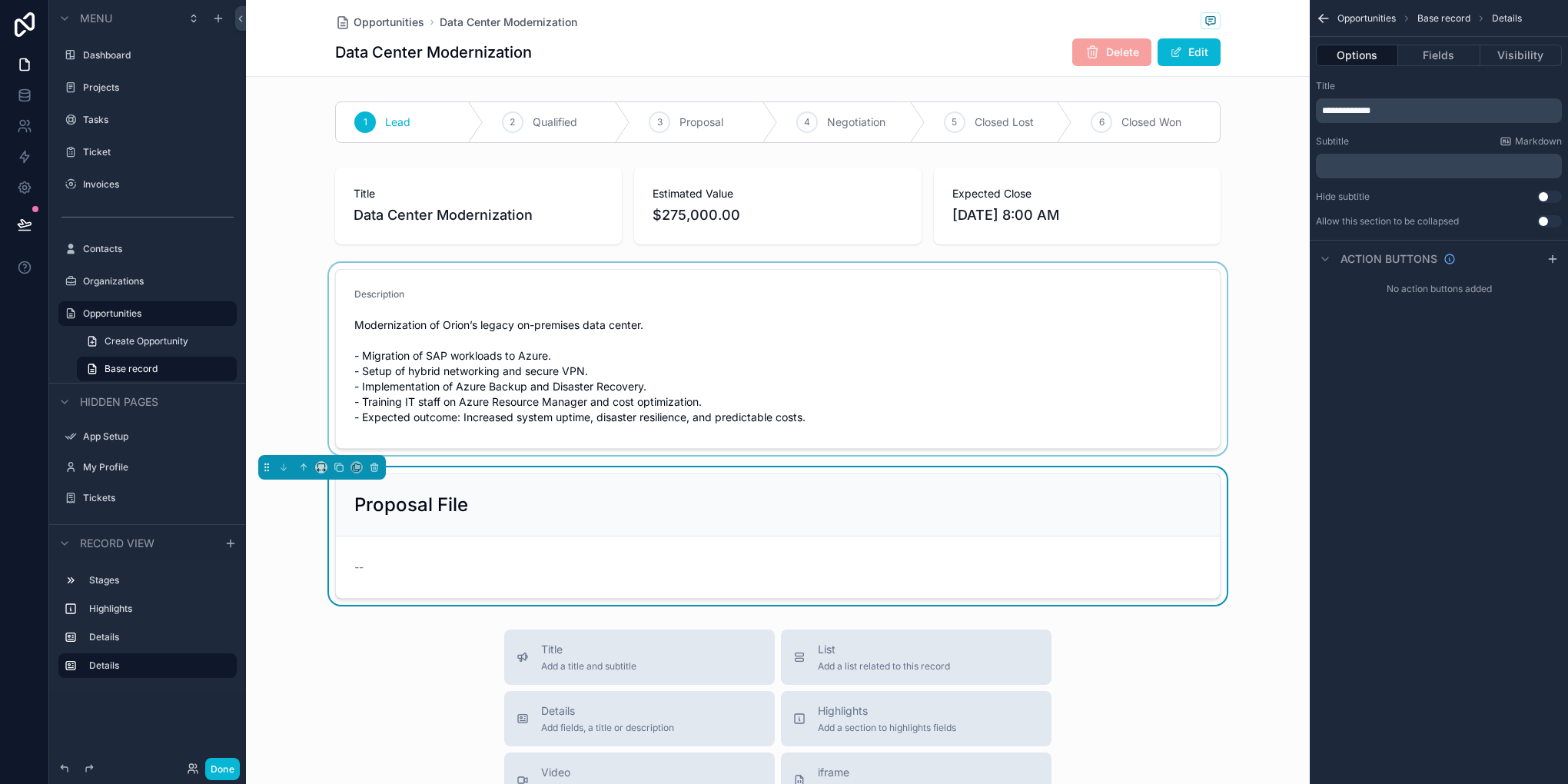
click at [972, 292] on div "scrollable content" at bounding box center [778, 358] width 1064 height 192
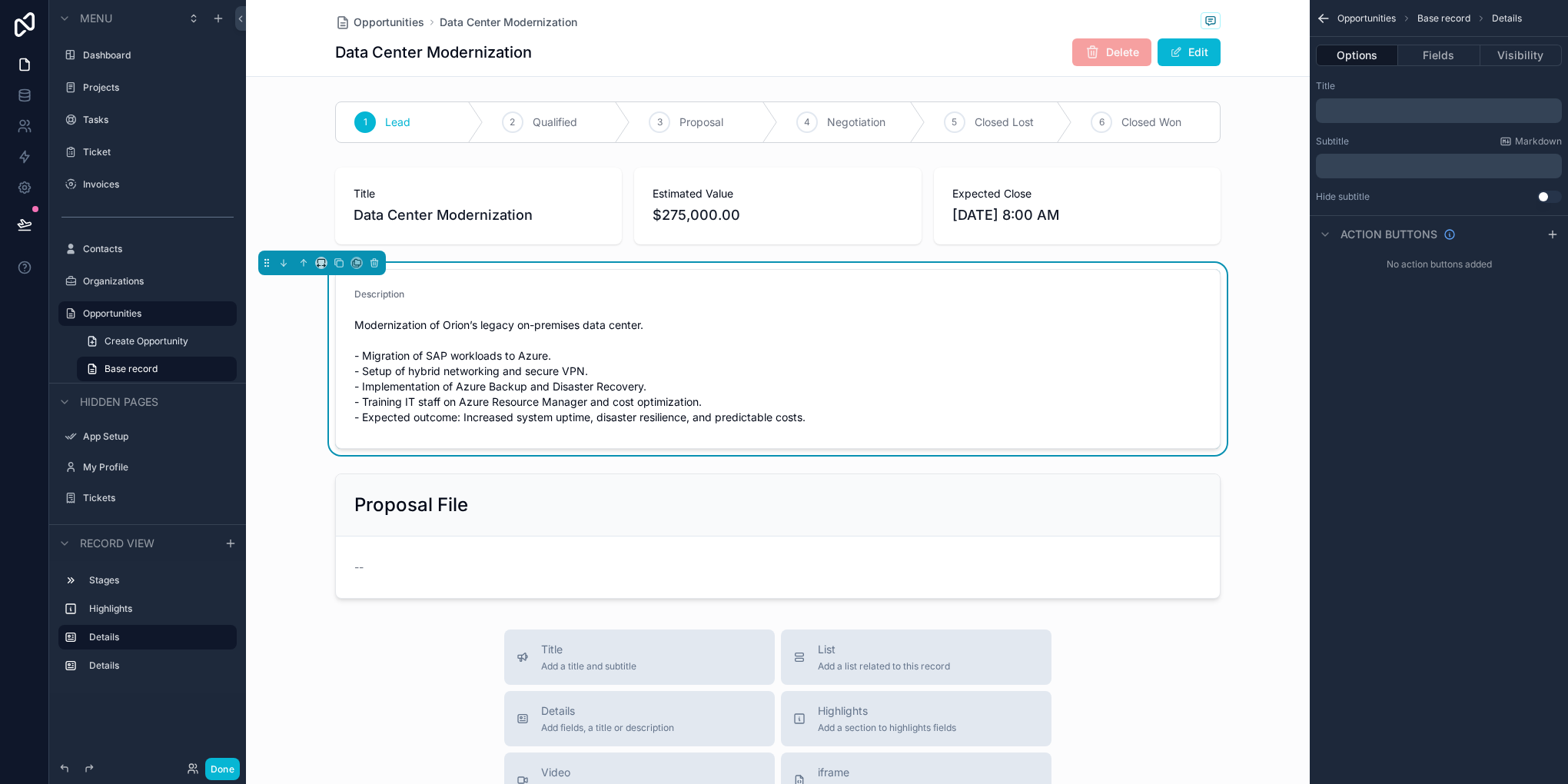
click at [842, 336] on span "Modernization of Orion’s legacy on-premises data center. - Migration of SAP wor…" at bounding box center [778, 371] width 847 height 107
click at [827, 328] on span "Modernization of Orion’s legacy on-premises data center. - Migration of SAP wor…" at bounding box center [778, 371] width 847 height 107
click at [1429, 64] on button "Fields" at bounding box center [1439, 56] width 81 height 21
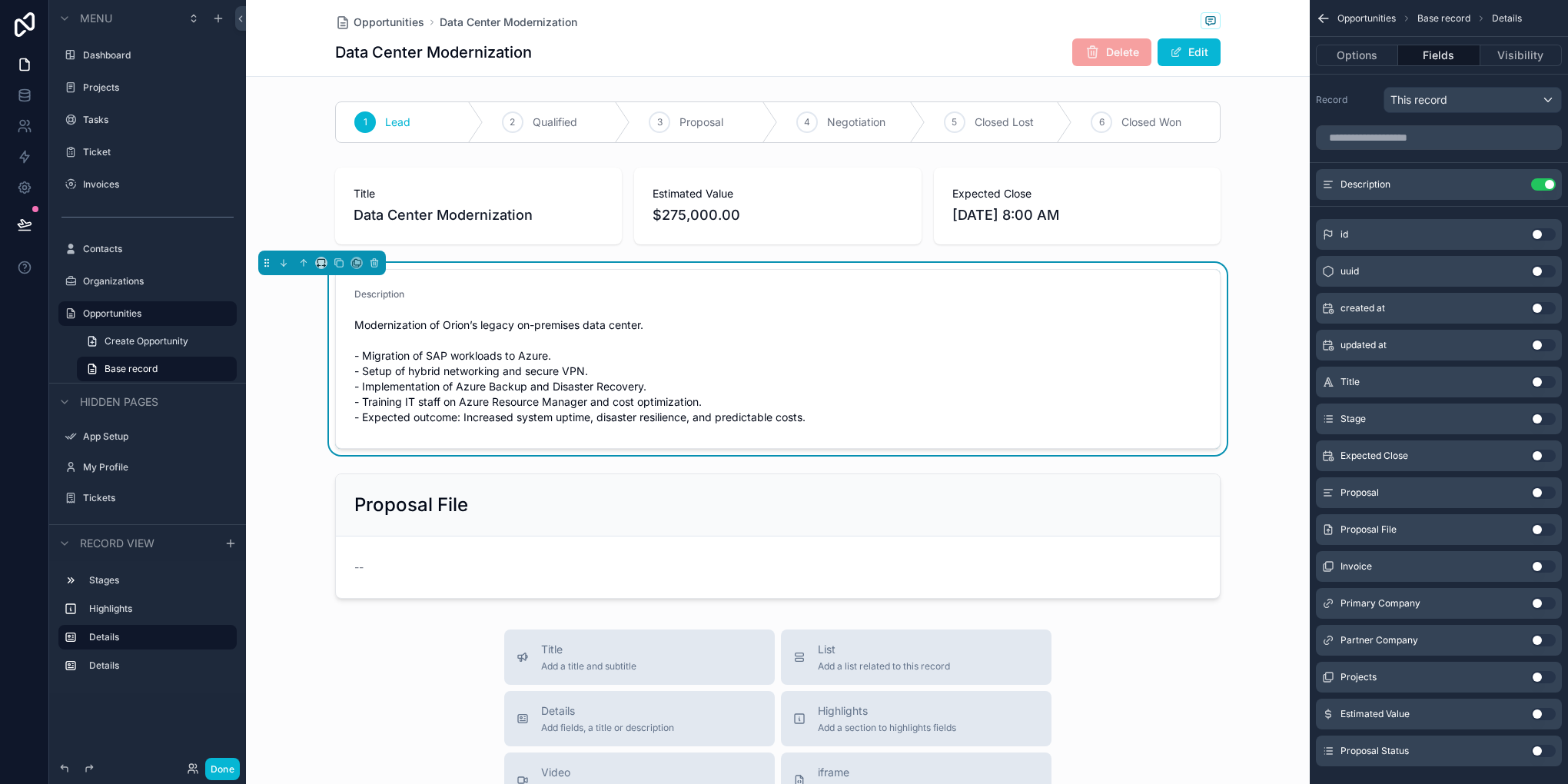
click at [1536, 719] on button "Use setting" at bounding box center [1543, 713] width 25 height 12
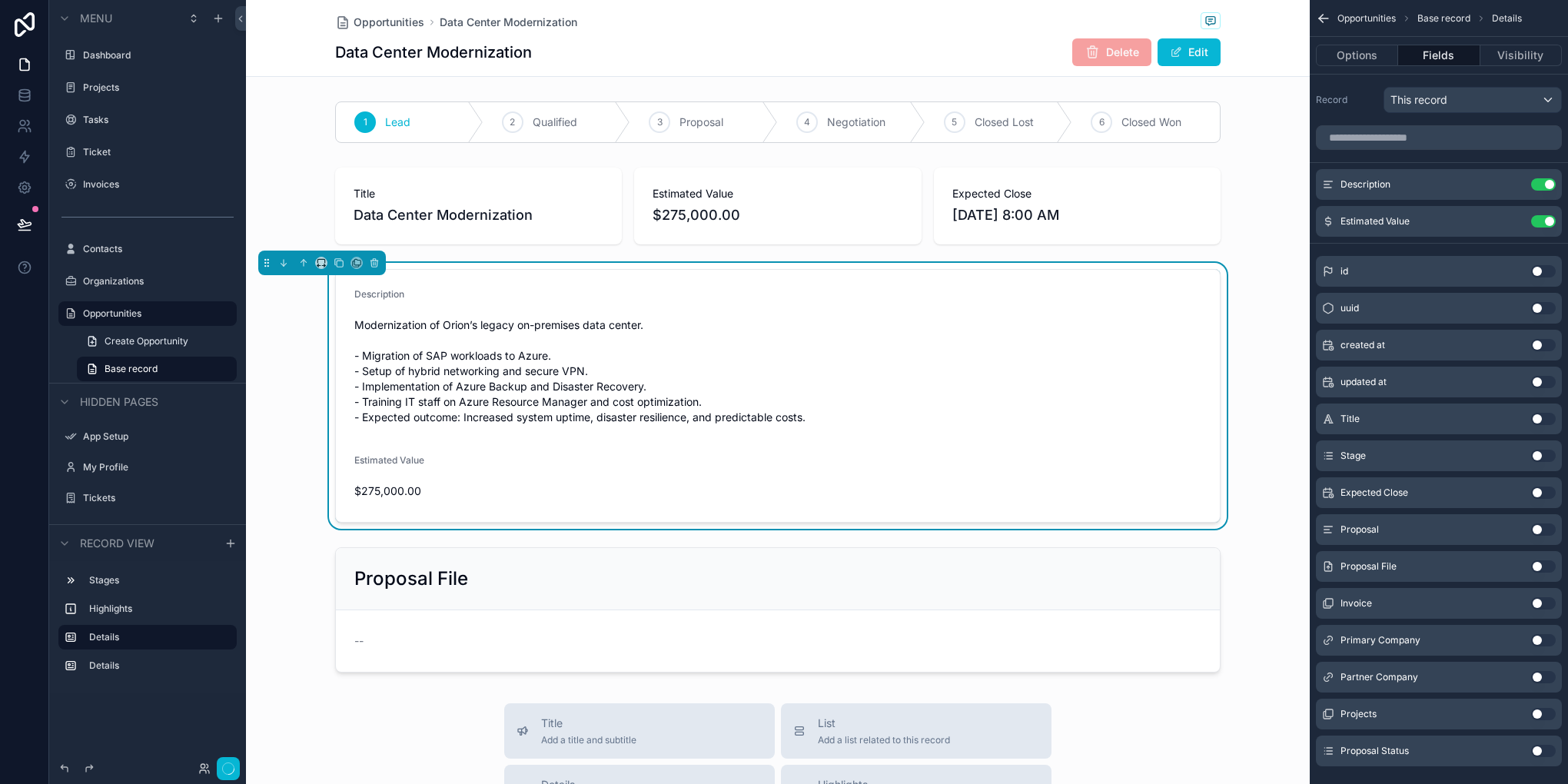
click at [1533, 491] on button "Use setting" at bounding box center [1543, 493] width 25 height 12
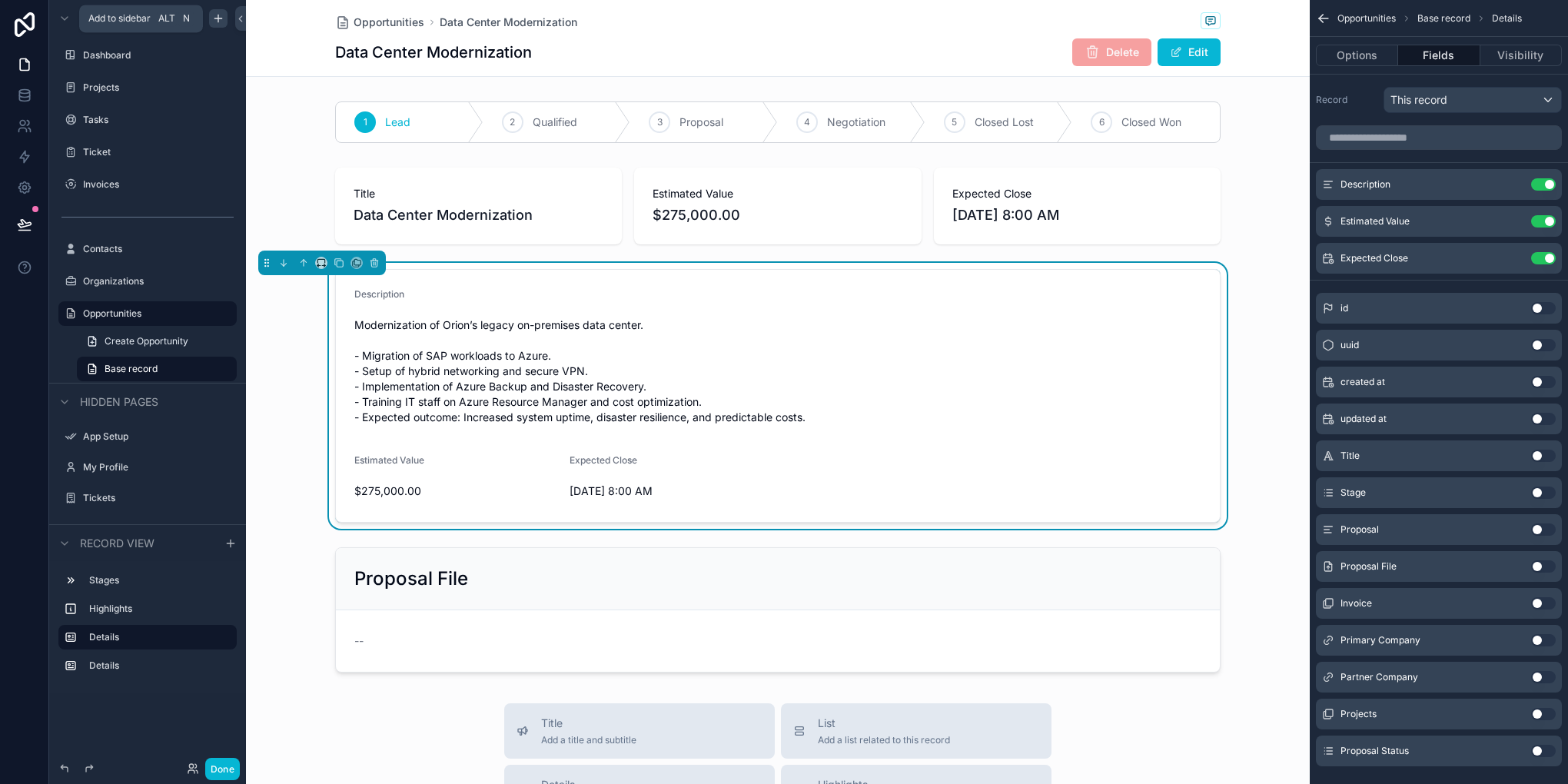
click at [216, 14] on icon "scrollable content" at bounding box center [218, 18] width 12 height 12
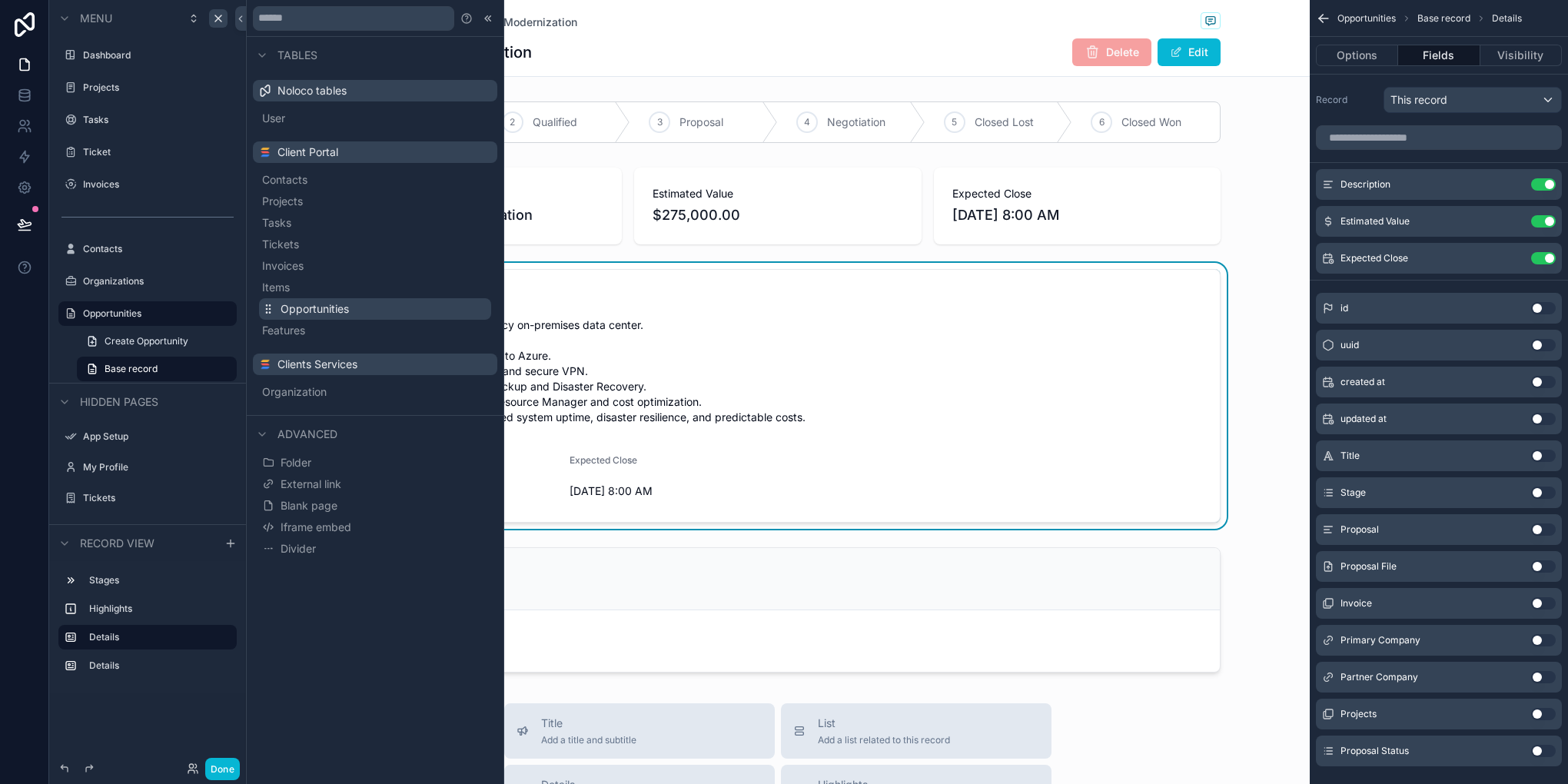
click at [328, 301] on button "Opportunities" at bounding box center [375, 309] width 232 height 21
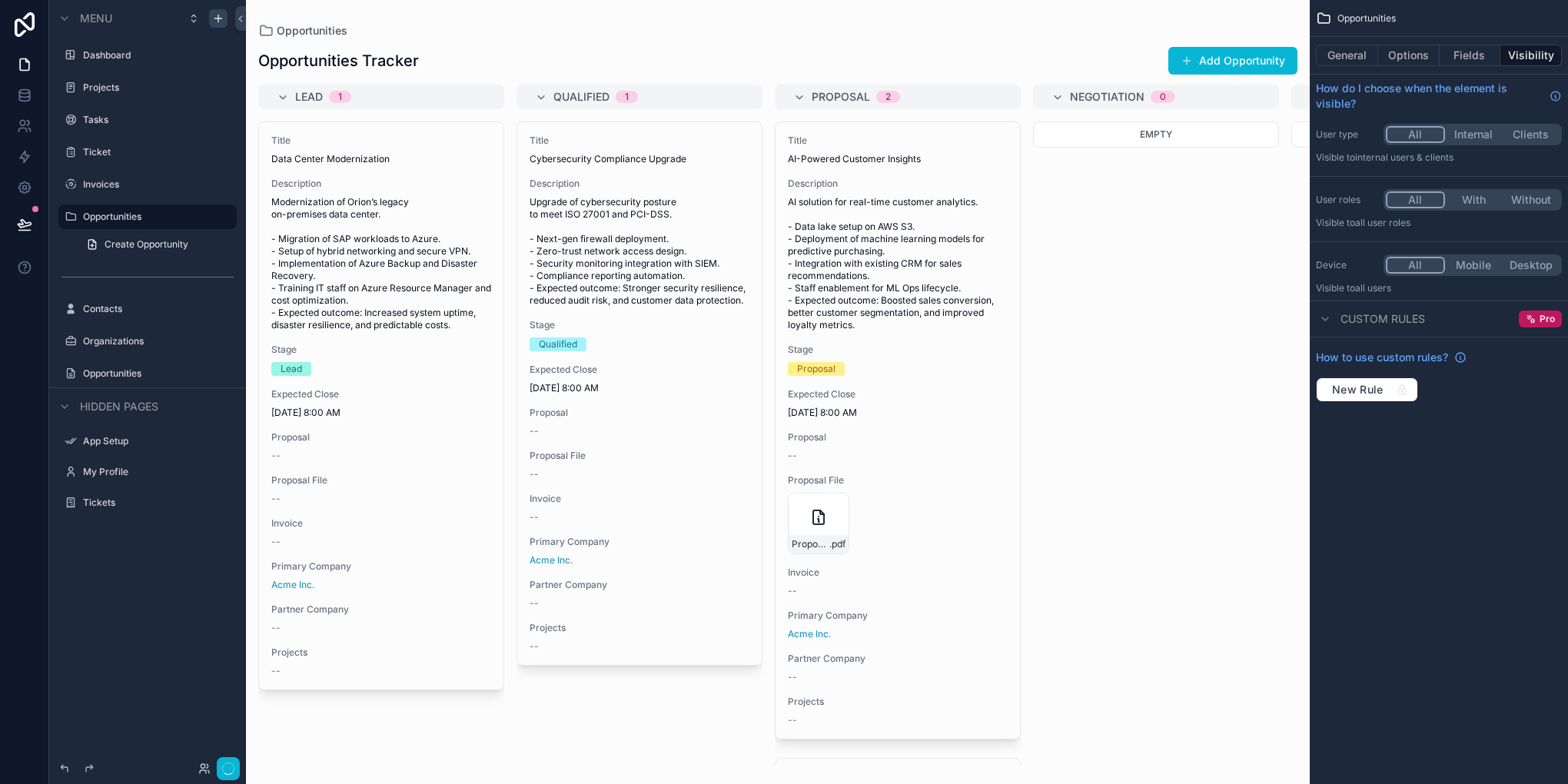
click at [109, 211] on label "Opportunities" at bounding box center [155, 217] width 145 height 12
click at [1356, 46] on button "General" at bounding box center [1347, 56] width 62 height 21
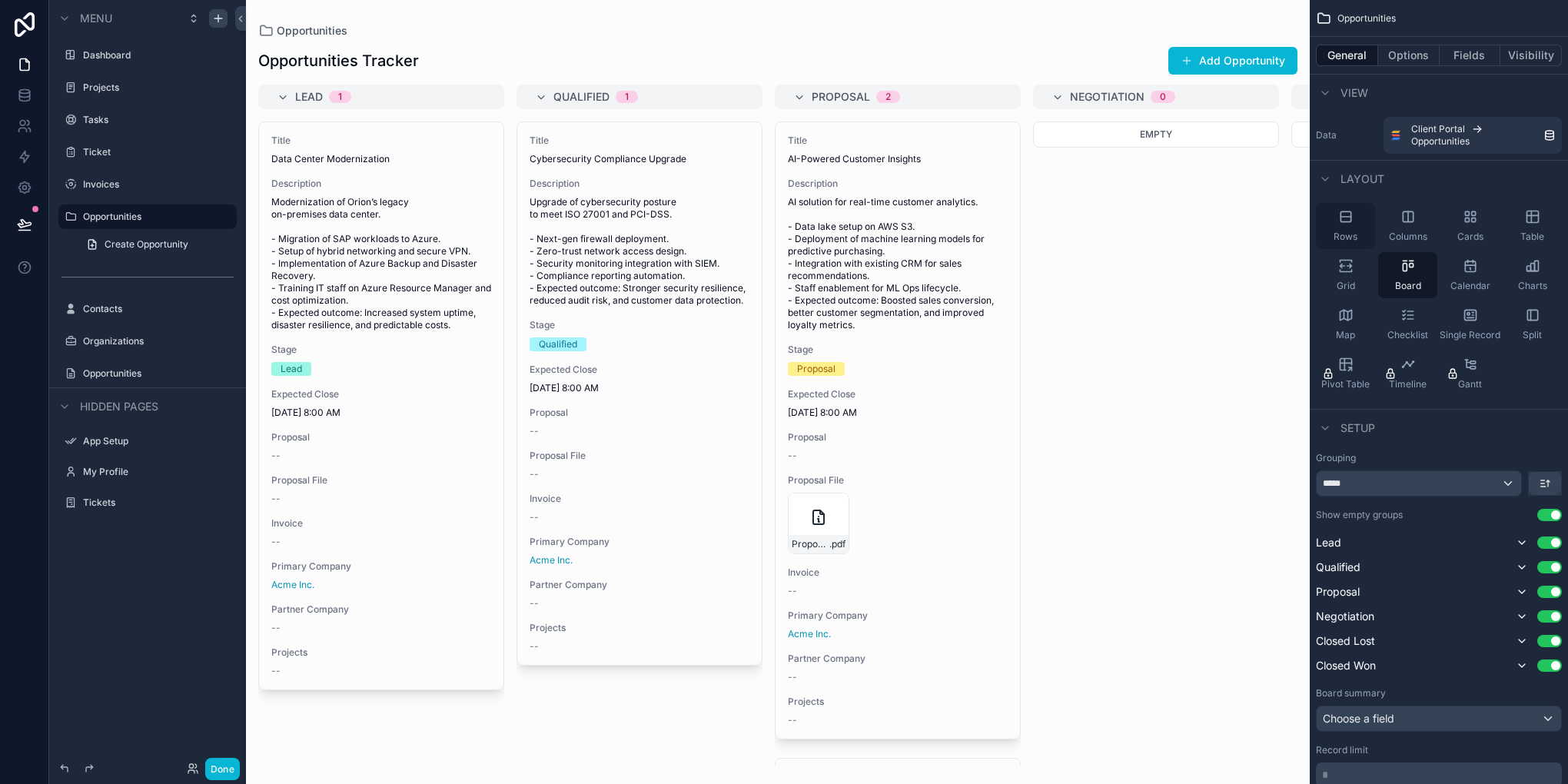
click at [1338, 215] on icon "scrollable content" at bounding box center [1346, 217] width 15 height 15
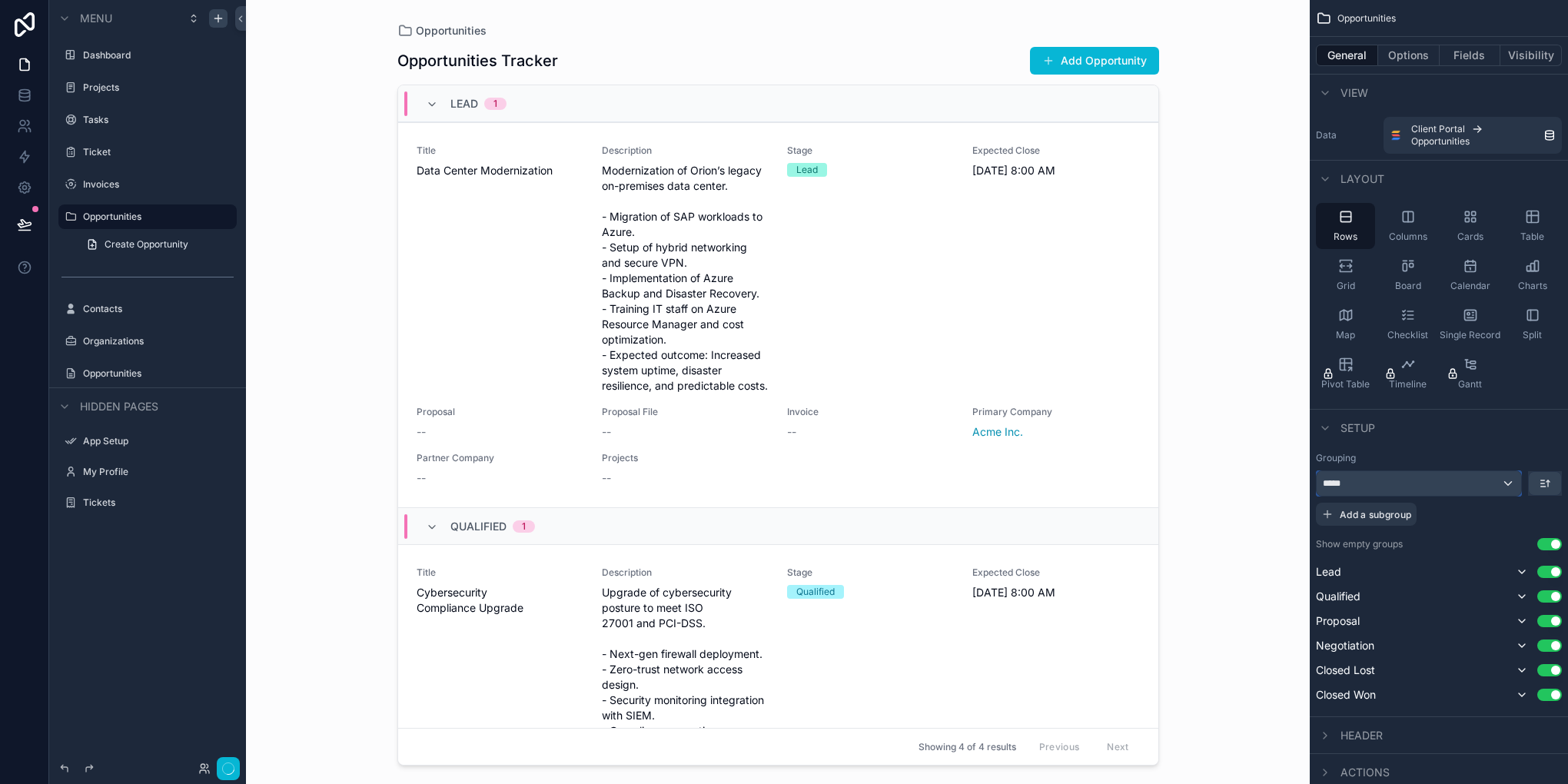
click at [1433, 481] on div "*****" at bounding box center [1418, 484] width 204 height 25
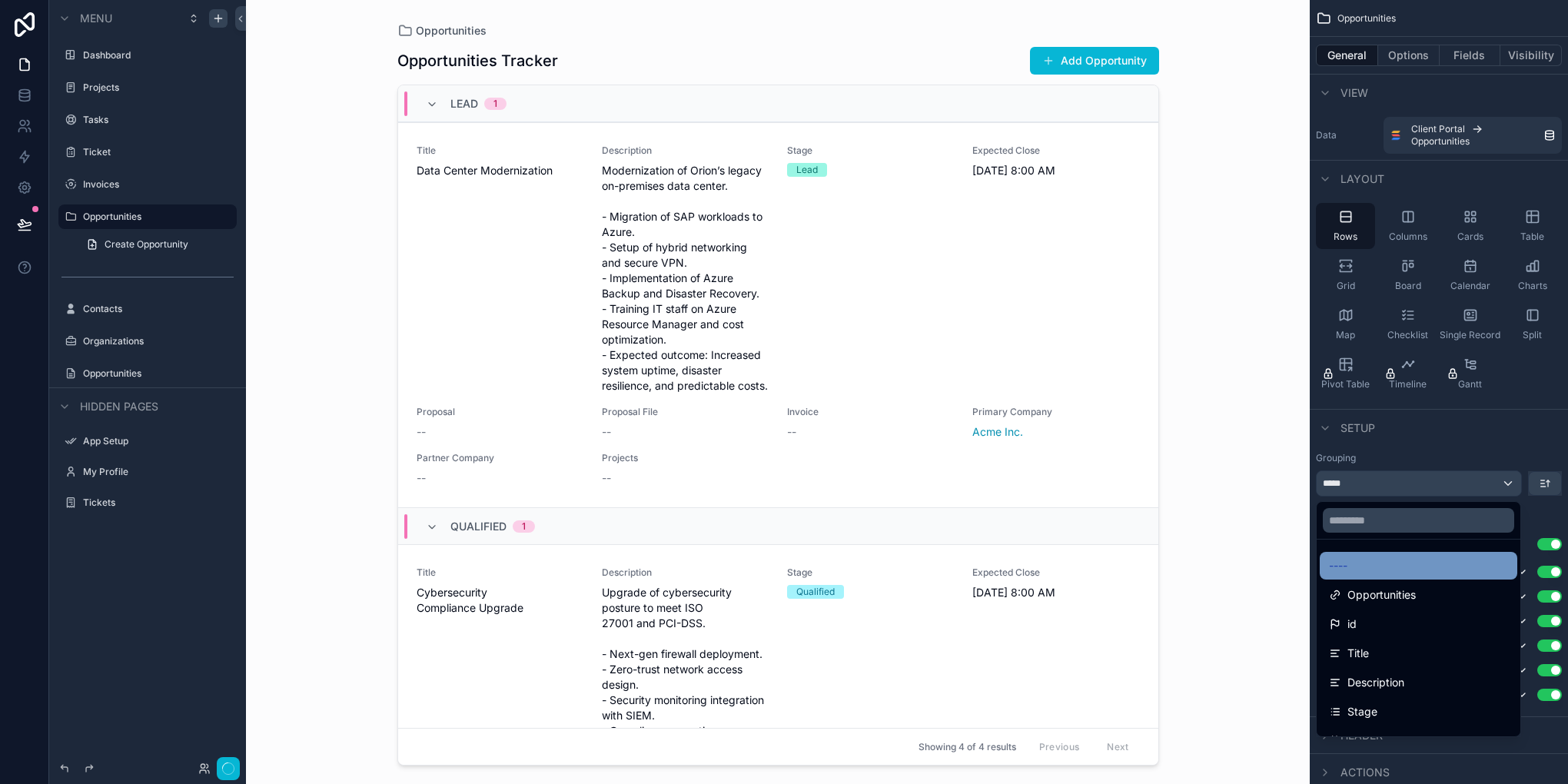
click at [1354, 565] on div "----" at bounding box center [1418, 565] width 179 height 18
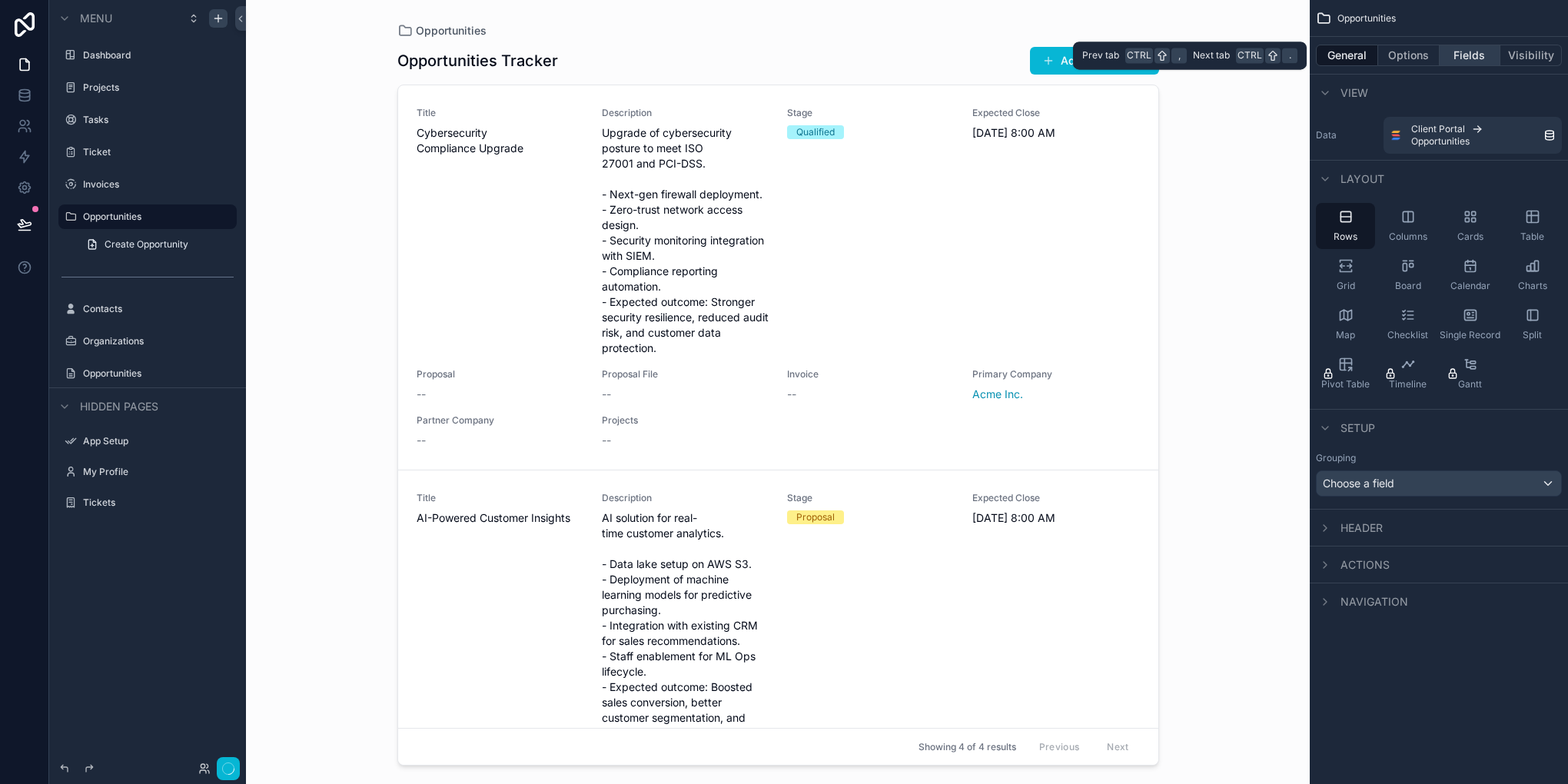
click at [1456, 57] on button "Fields" at bounding box center [1470, 56] width 61 height 21
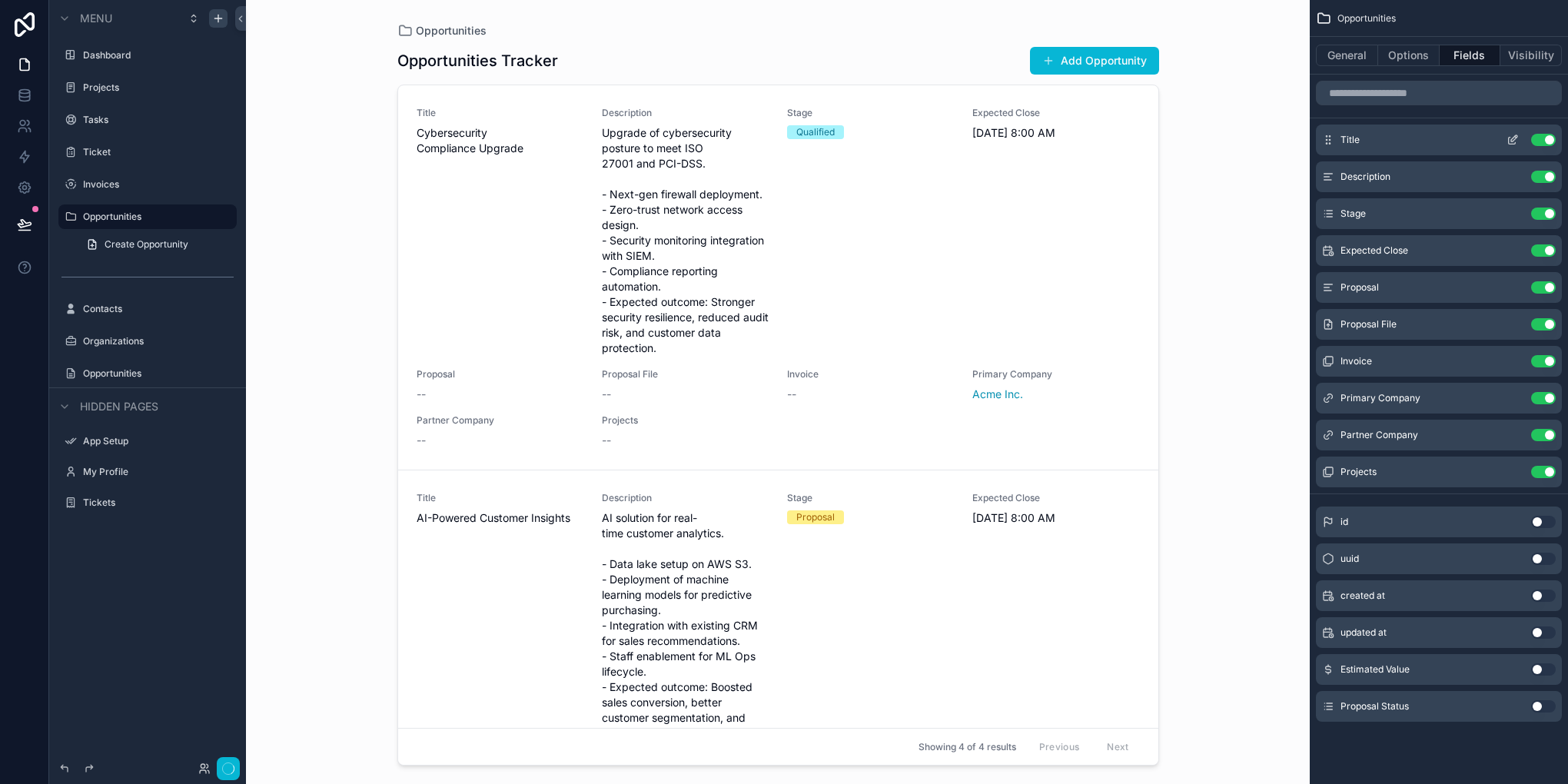
click at [1549, 136] on button "Use setting" at bounding box center [1543, 140] width 25 height 12
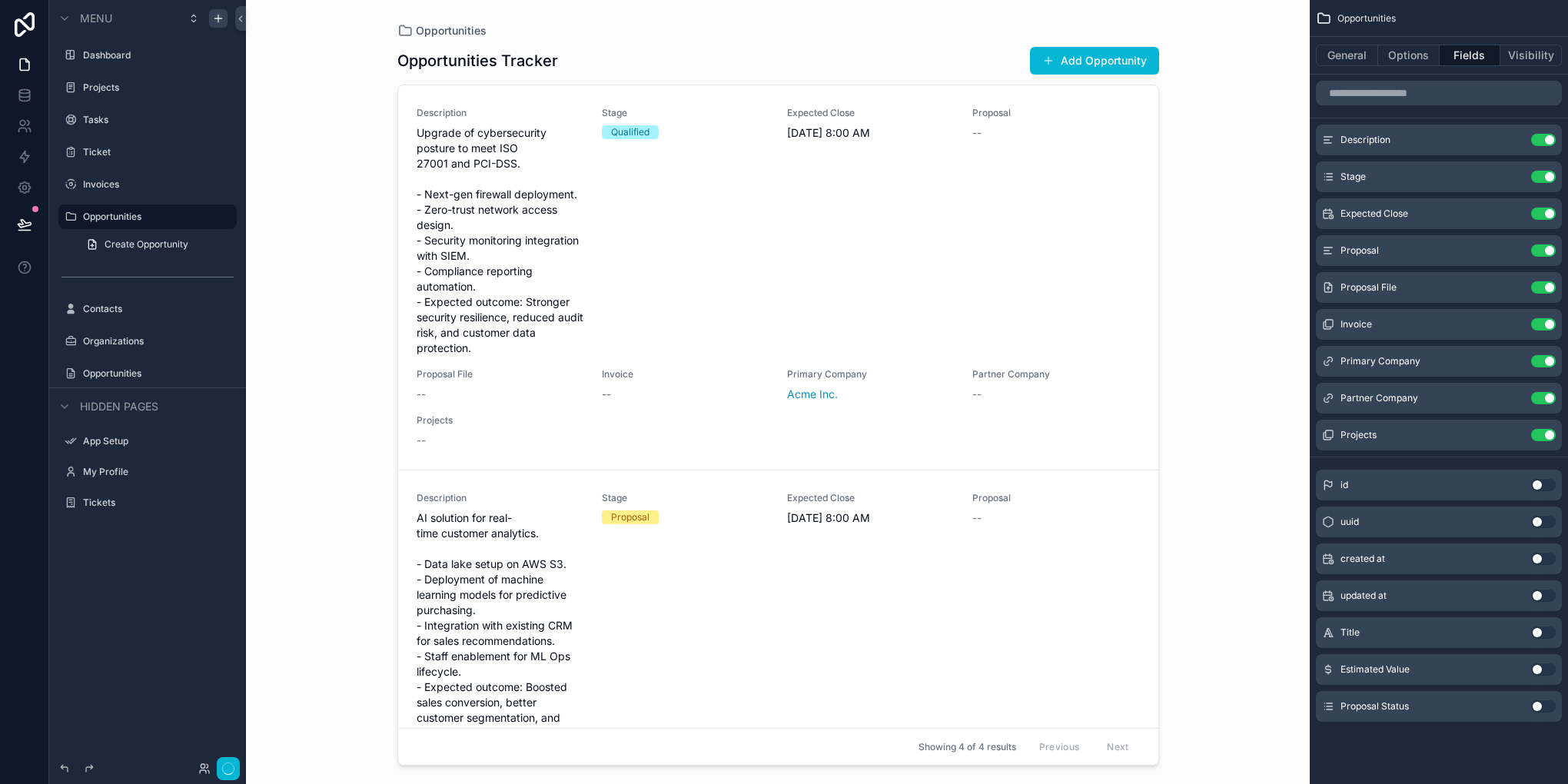
click at [1549, 136] on button "Use setting" at bounding box center [1543, 140] width 25 height 12
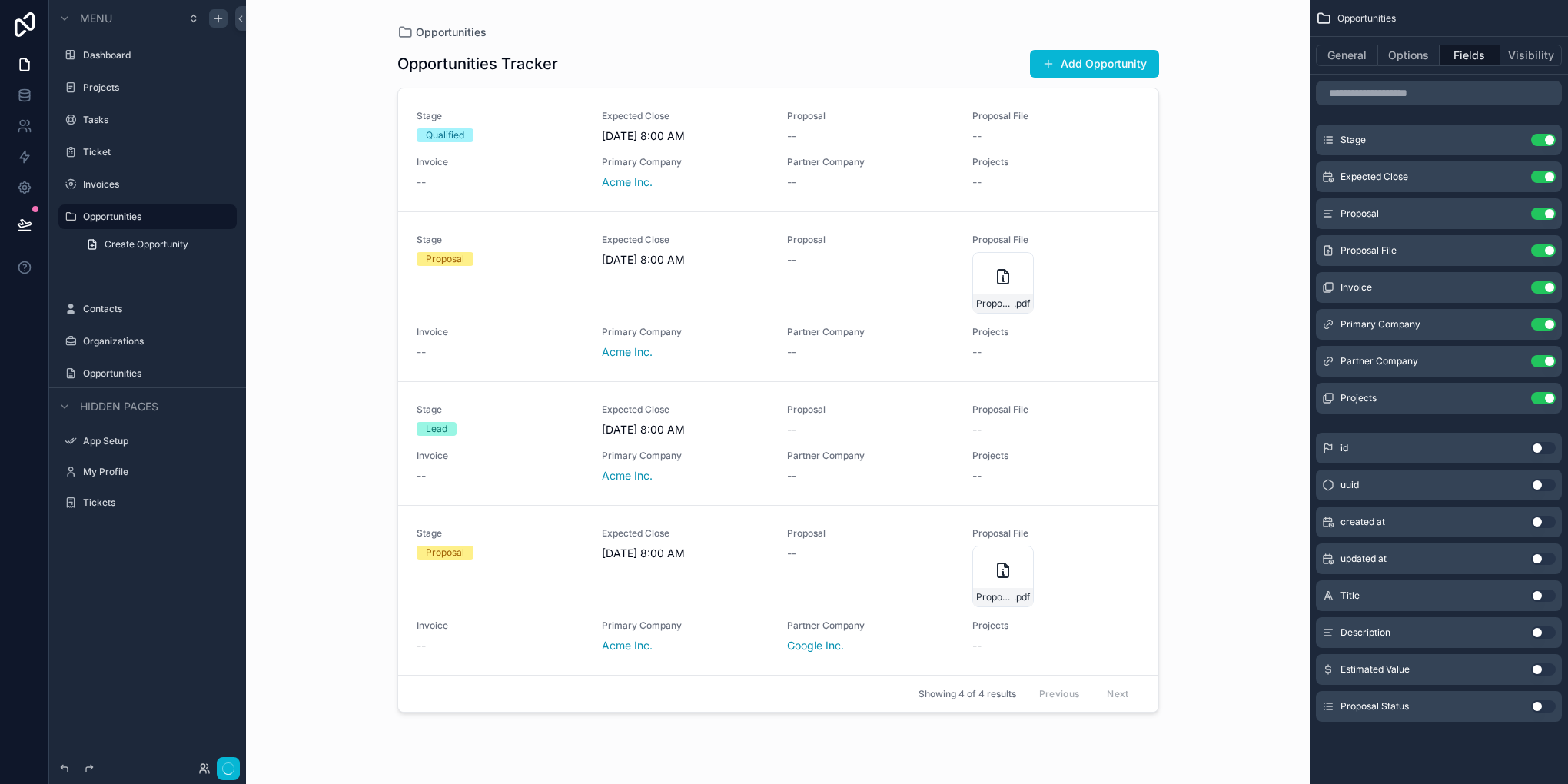
click at [1549, 136] on button "Use setting" at bounding box center [1543, 140] width 25 height 12
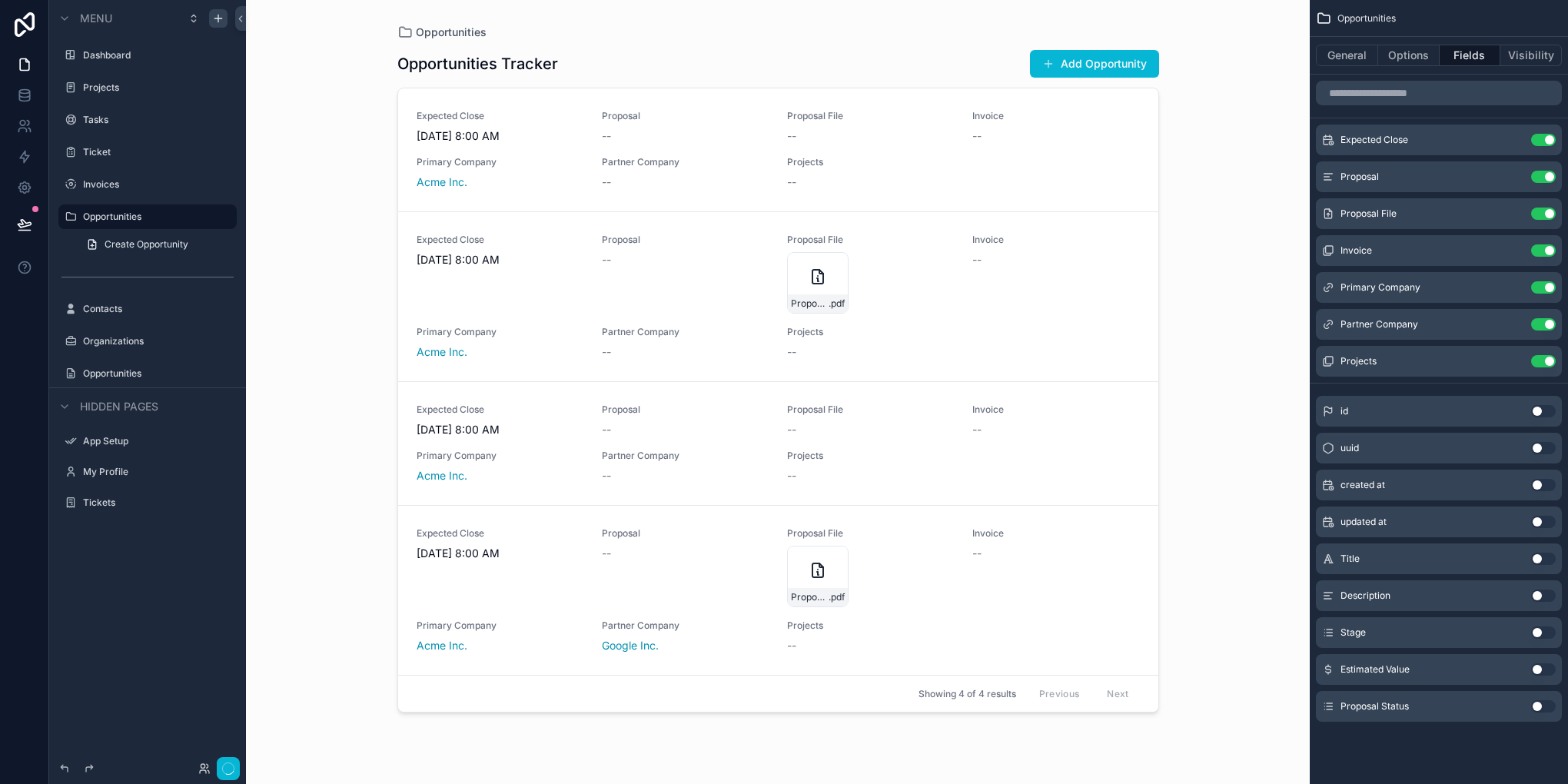
click at [1549, 136] on button "Use setting" at bounding box center [1543, 140] width 25 height 12
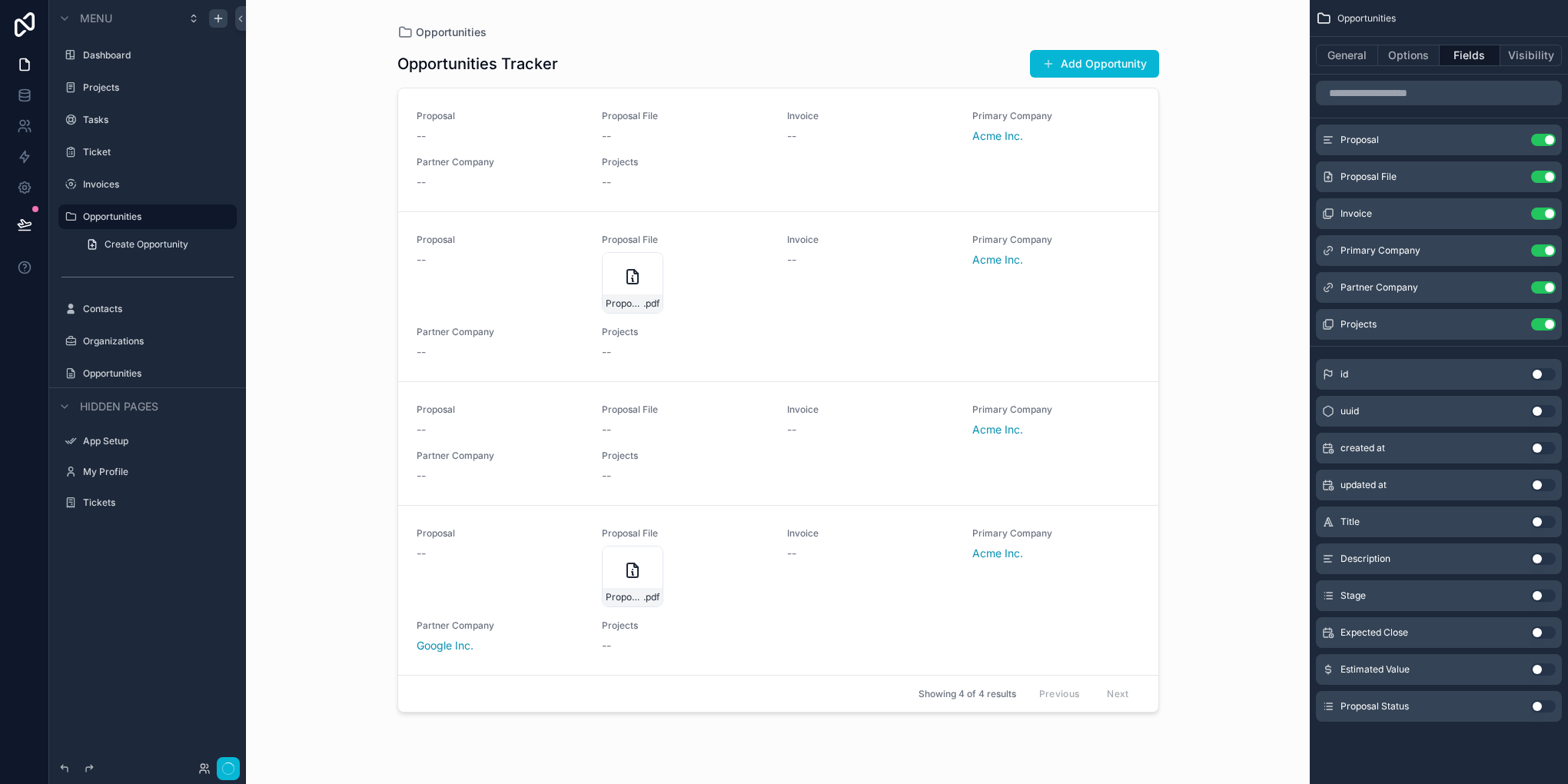
click at [1549, 136] on button "Use setting" at bounding box center [1543, 140] width 25 height 12
click at [1549, 171] on button "Use setting" at bounding box center [1543, 176] width 25 height 12
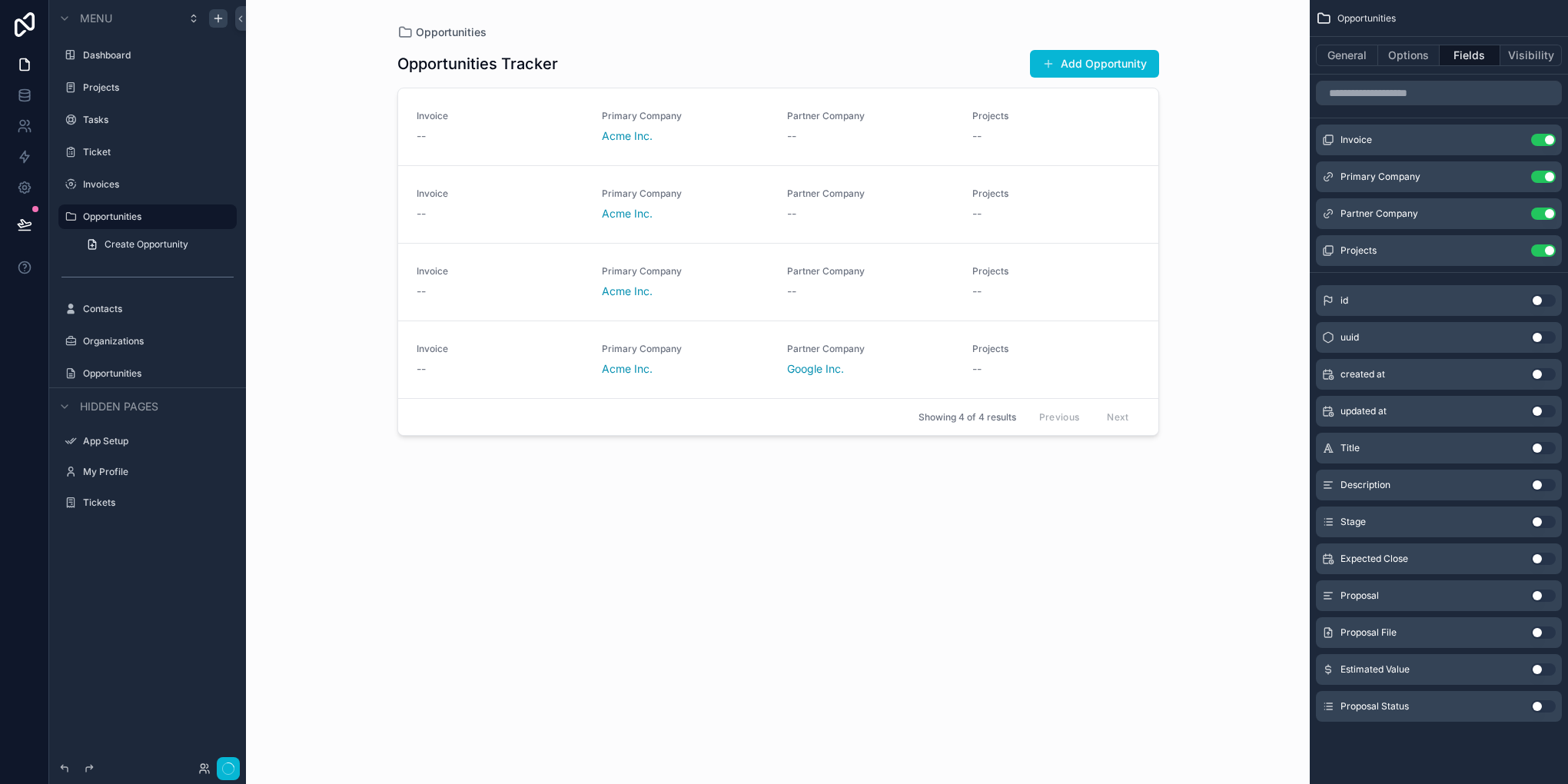
click at [1549, 136] on button "Use setting" at bounding box center [1543, 140] width 25 height 12
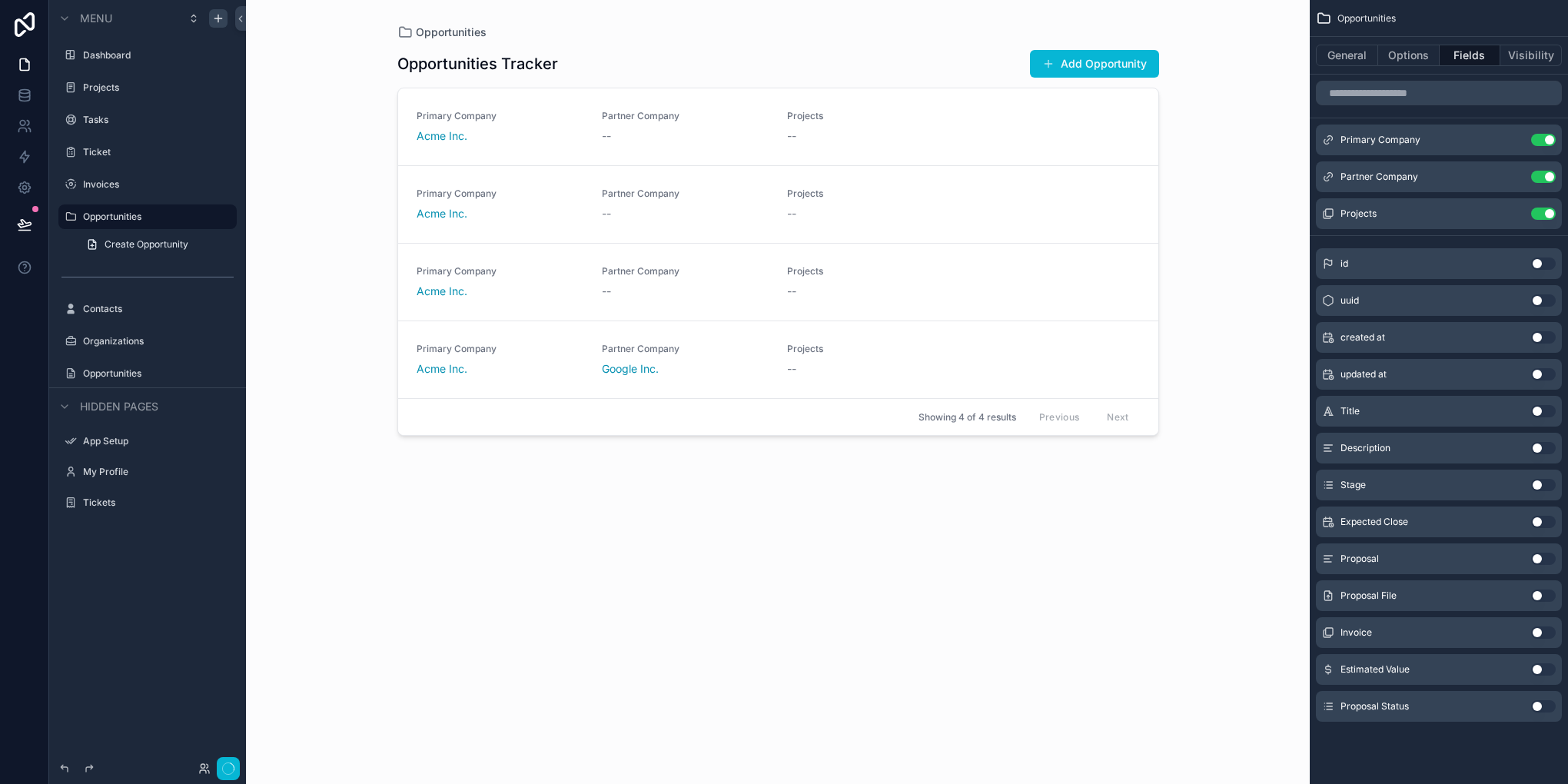
click at [1549, 136] on button "Use setting" at bounding box center [1543, 140] width 25 height 12
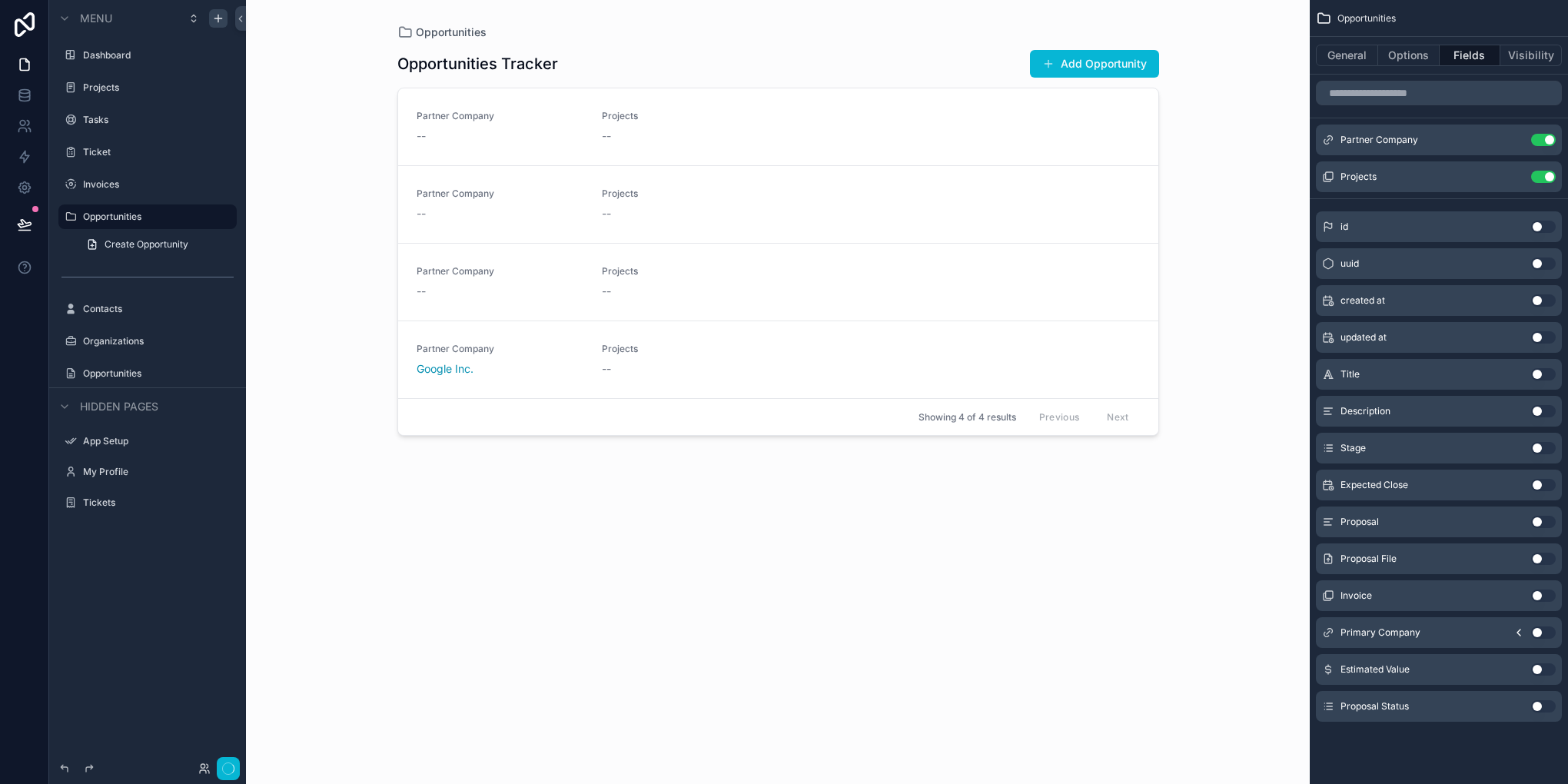
click at [1549, 136] on button "Use setting" at bounding box center [1543, 140] width 25 height 12
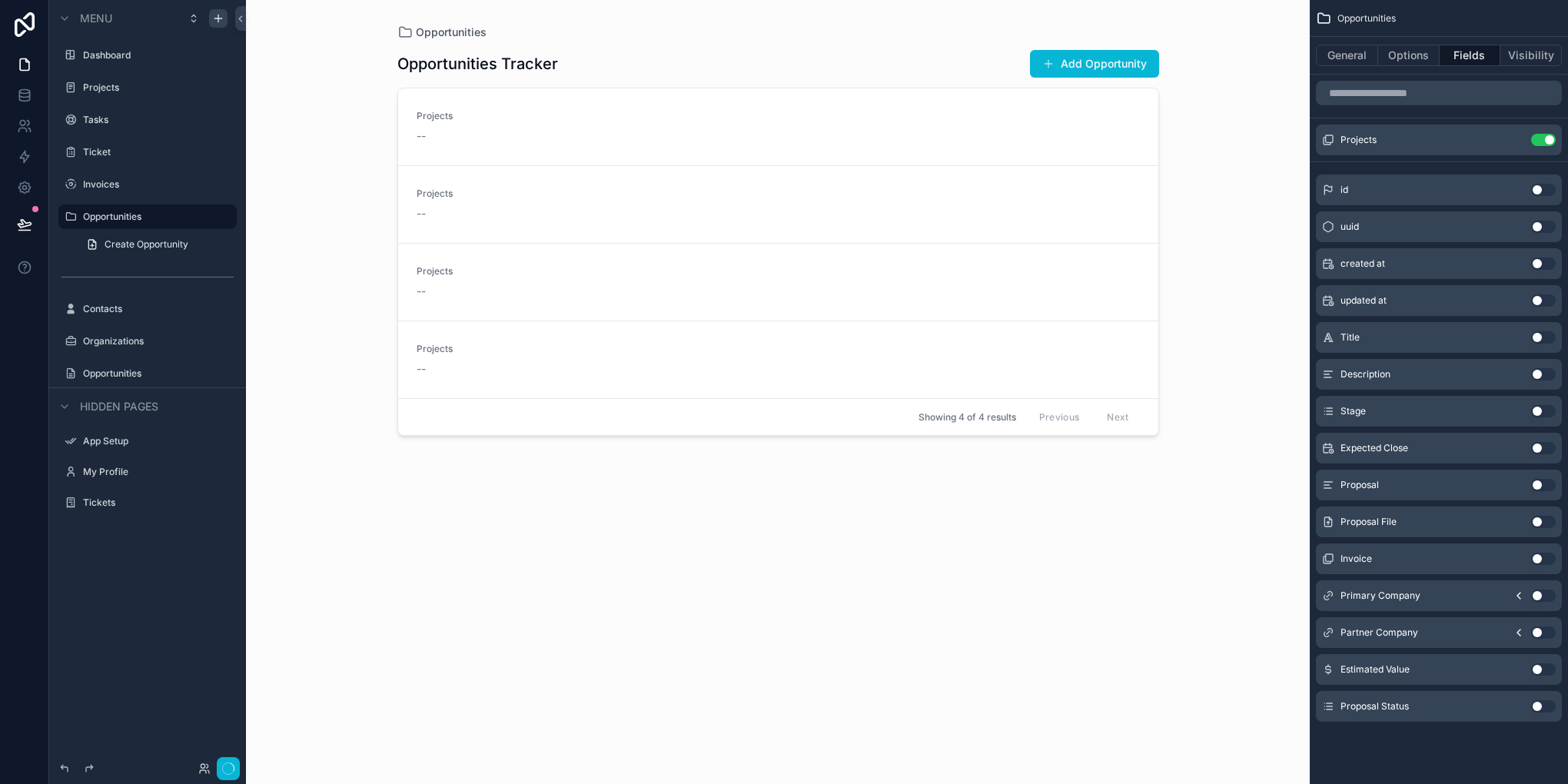
click at [1549, 136] on button "Use setting" at bounding box center [1543, 140] width 25 height 12
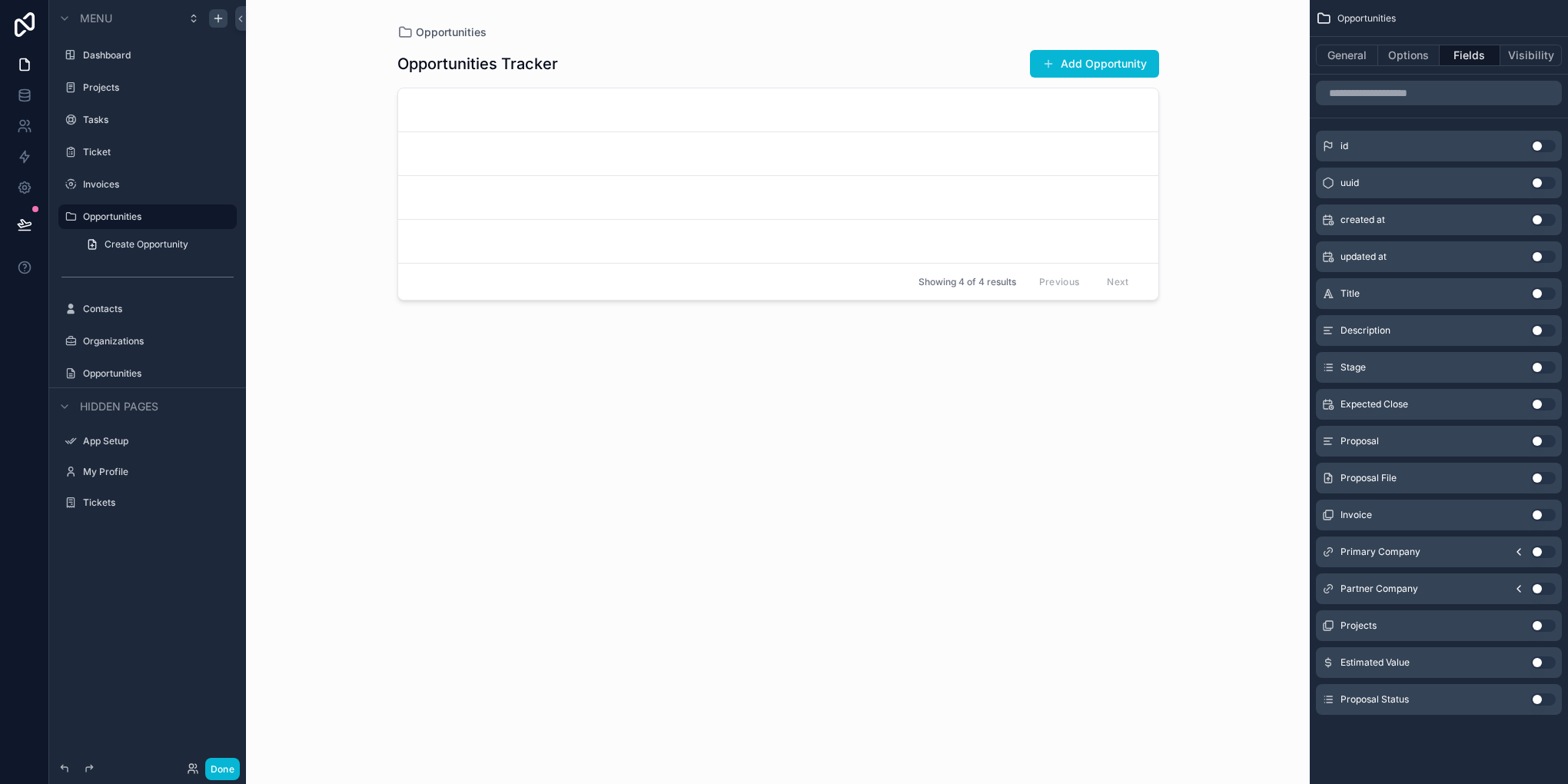
click at [1536, 473] on button "Use setting" at bounding box center [1543, 477] width 25 height 12
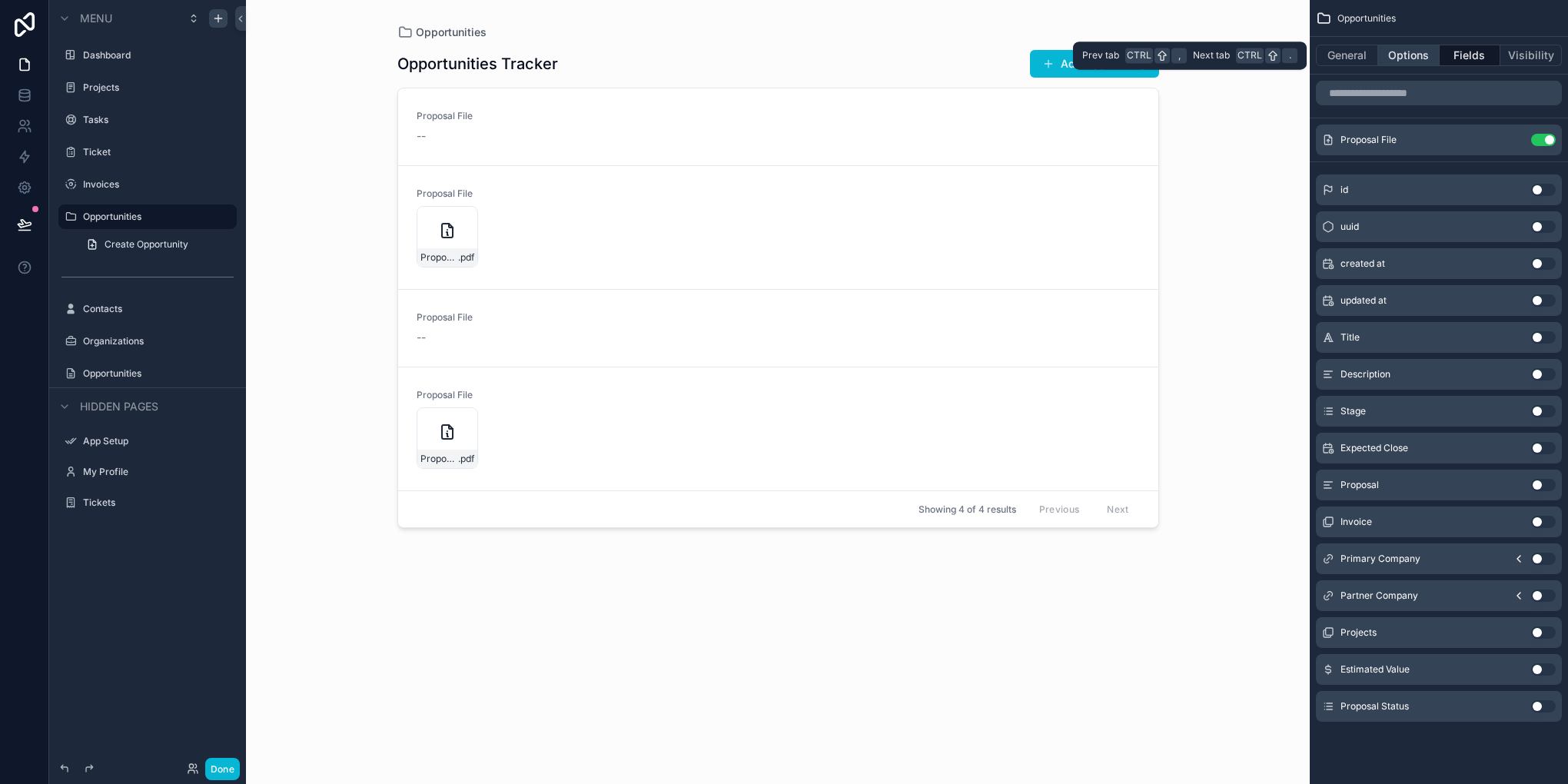
click at [1394, 58] on button "Options" at bounding box center [1409, 56] width 61 height 21
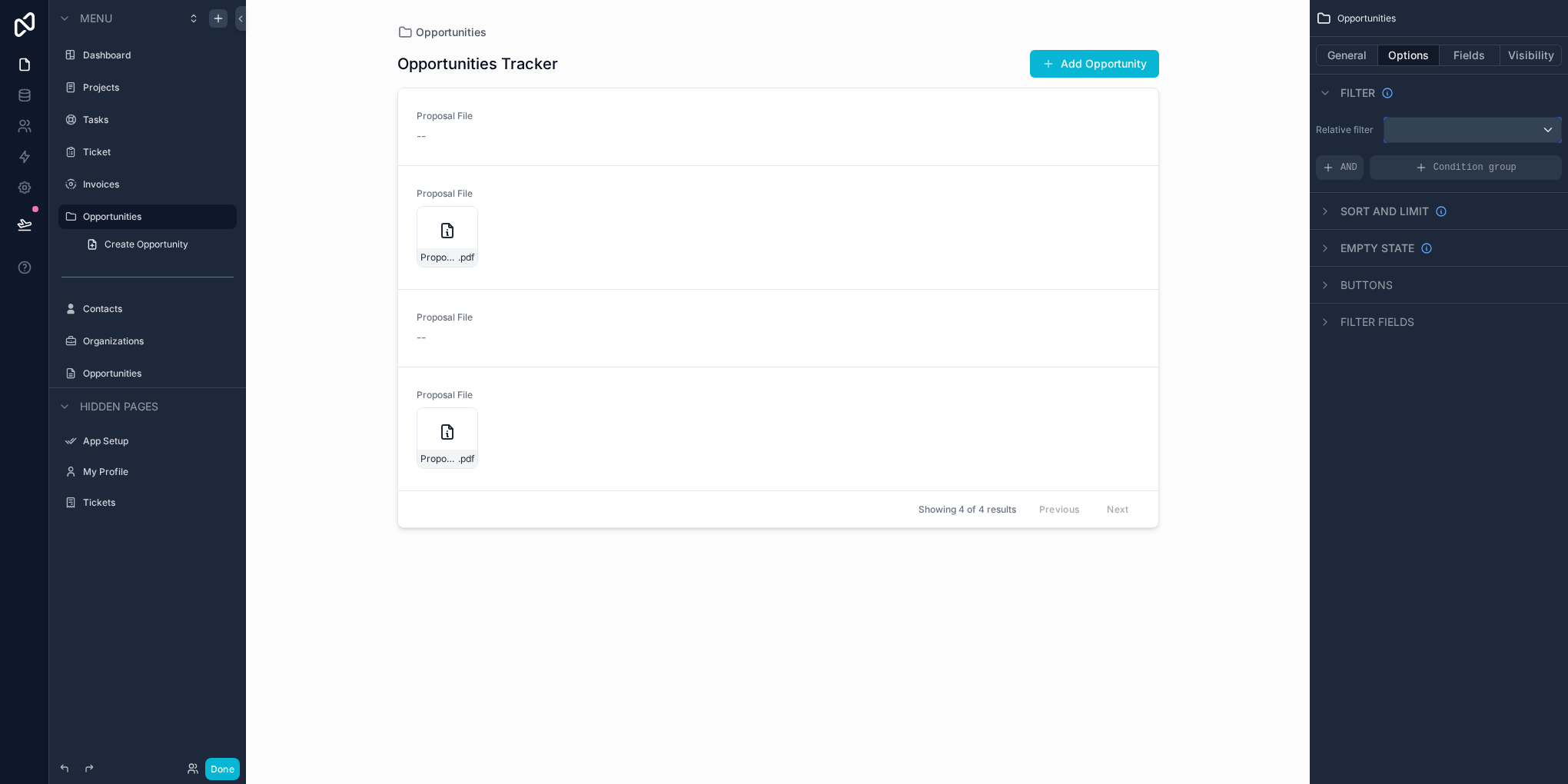
click at [1423, 131] on div "scrollable content" at bounding box center [1472, 130] width 176 height 25
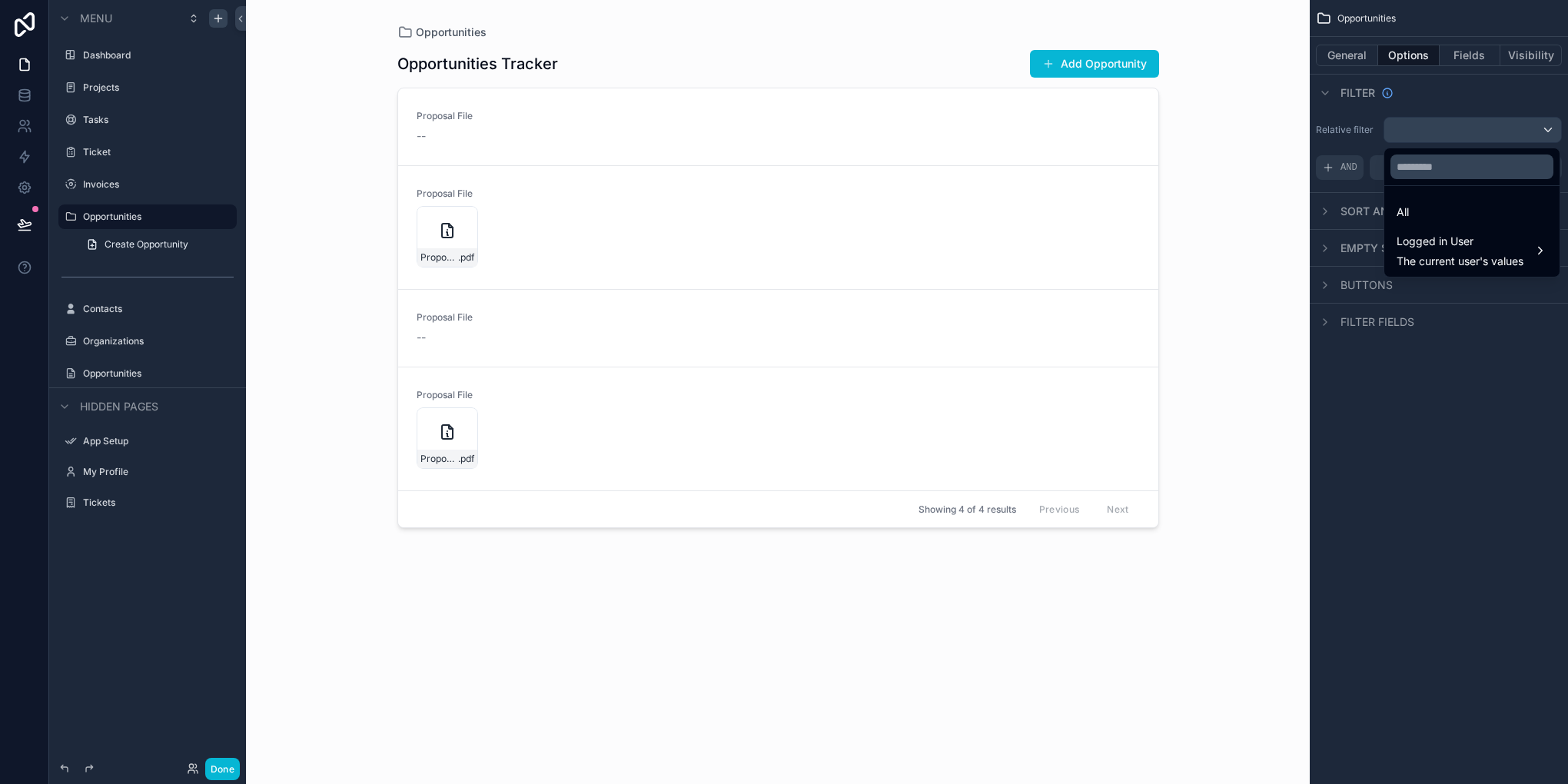
click at [1389, 496] on div "scrollable content" at bounding box center [784, 392] width 1568 height 784
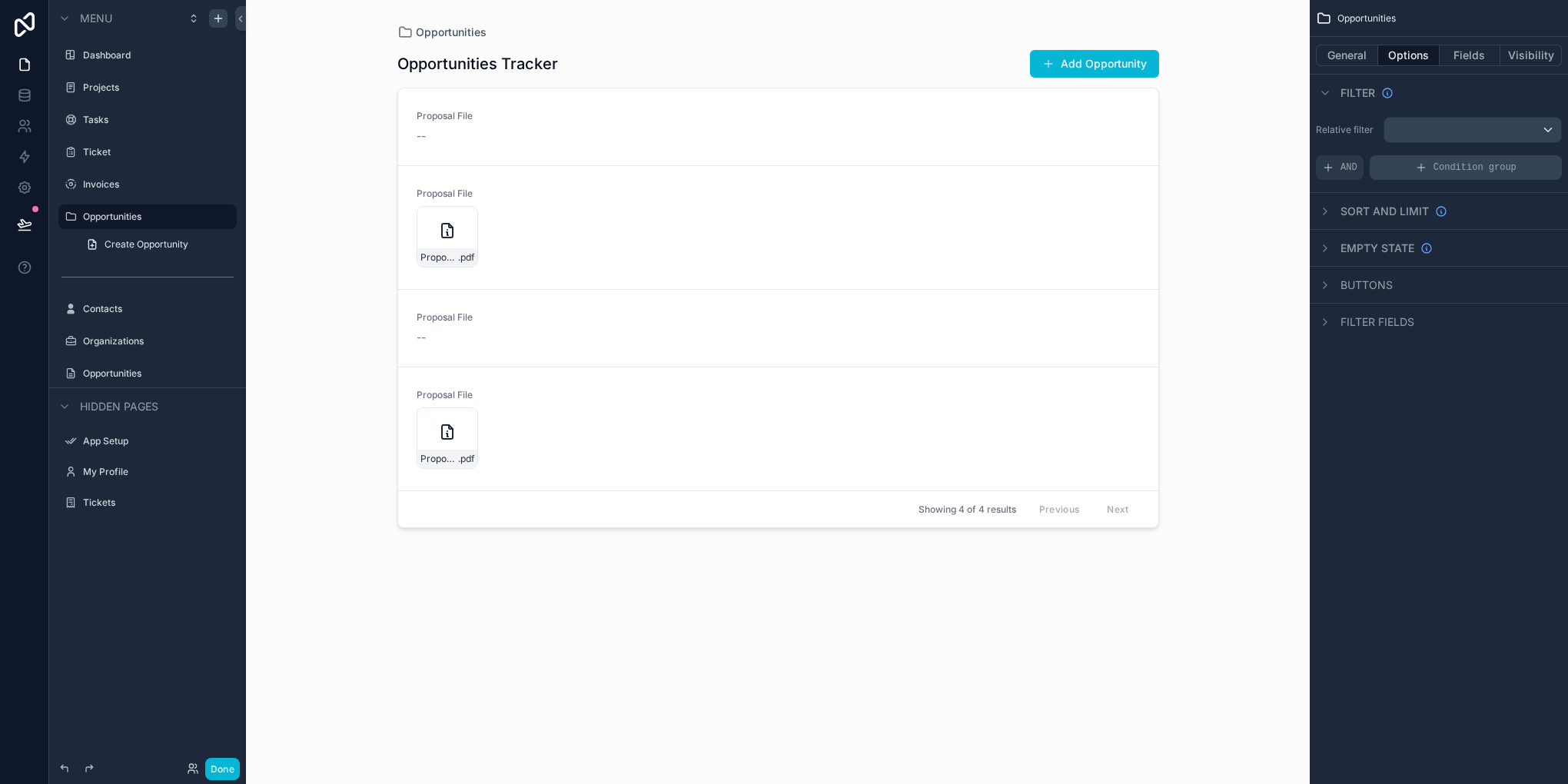
click at [1414, 167] on div "Condition group" at bounding box center [1465, 168] width 192 height 25
click at [1505, 211] on div "scrollable content" at bounding box center [1510, 212] width 21 height 21
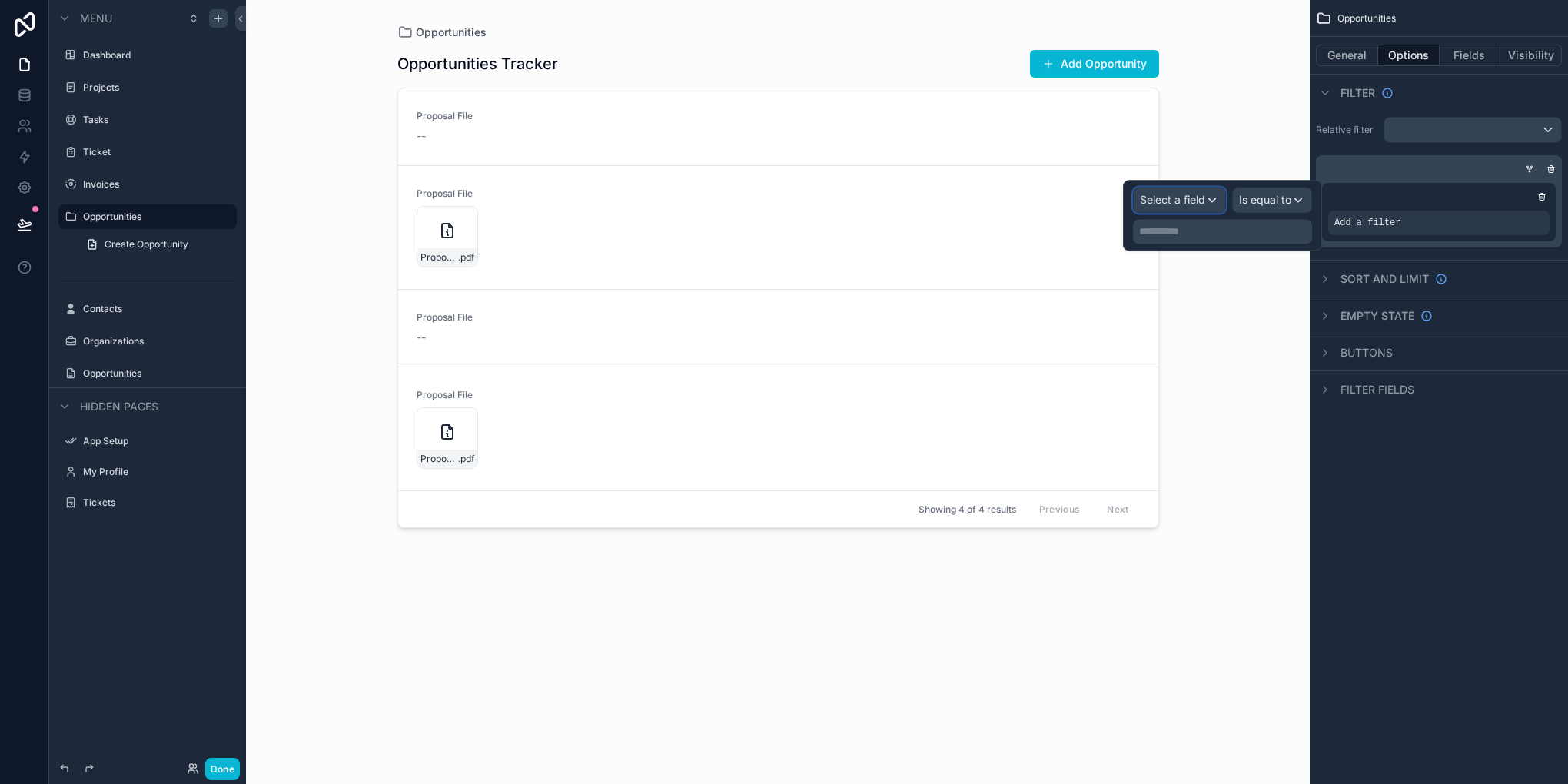
click at [1191, 199] on span "Select a field" at bounding box center [1172, 199] width 65 height 13
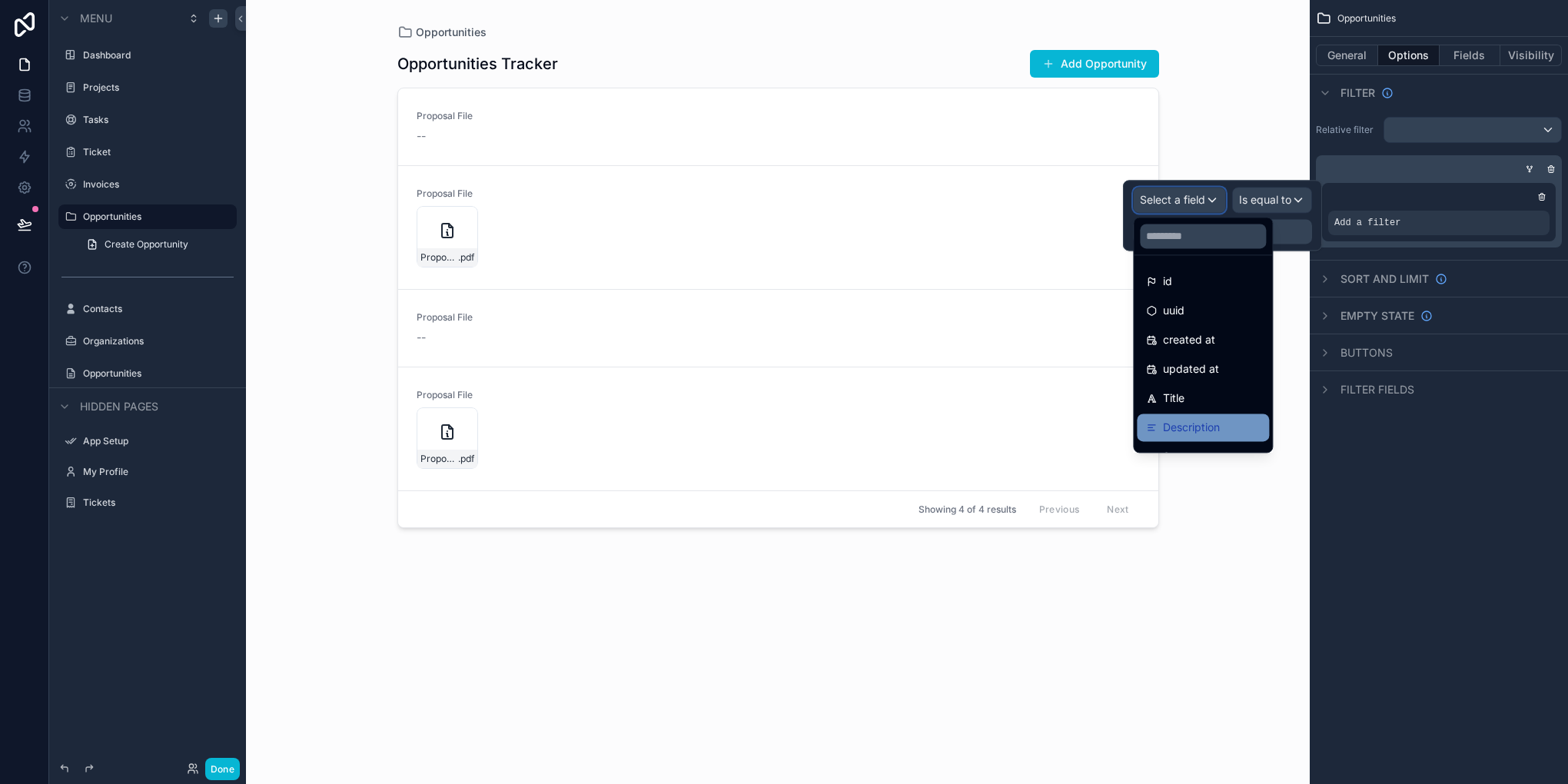
scroll to position [231, 0]
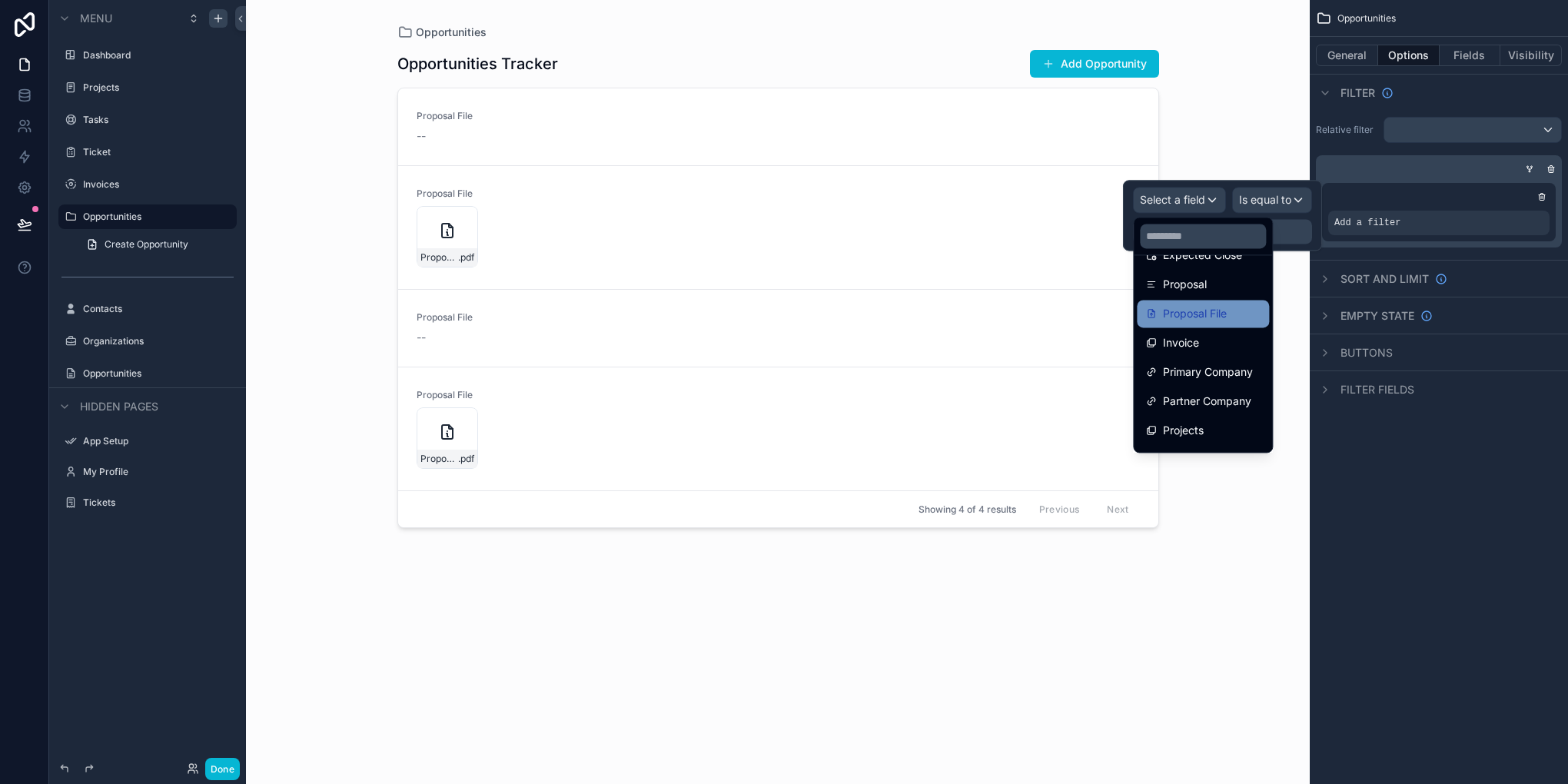
click at [1255, 314] on div "Proposal File" at bounding box center [1203, 313] width 114 height 18
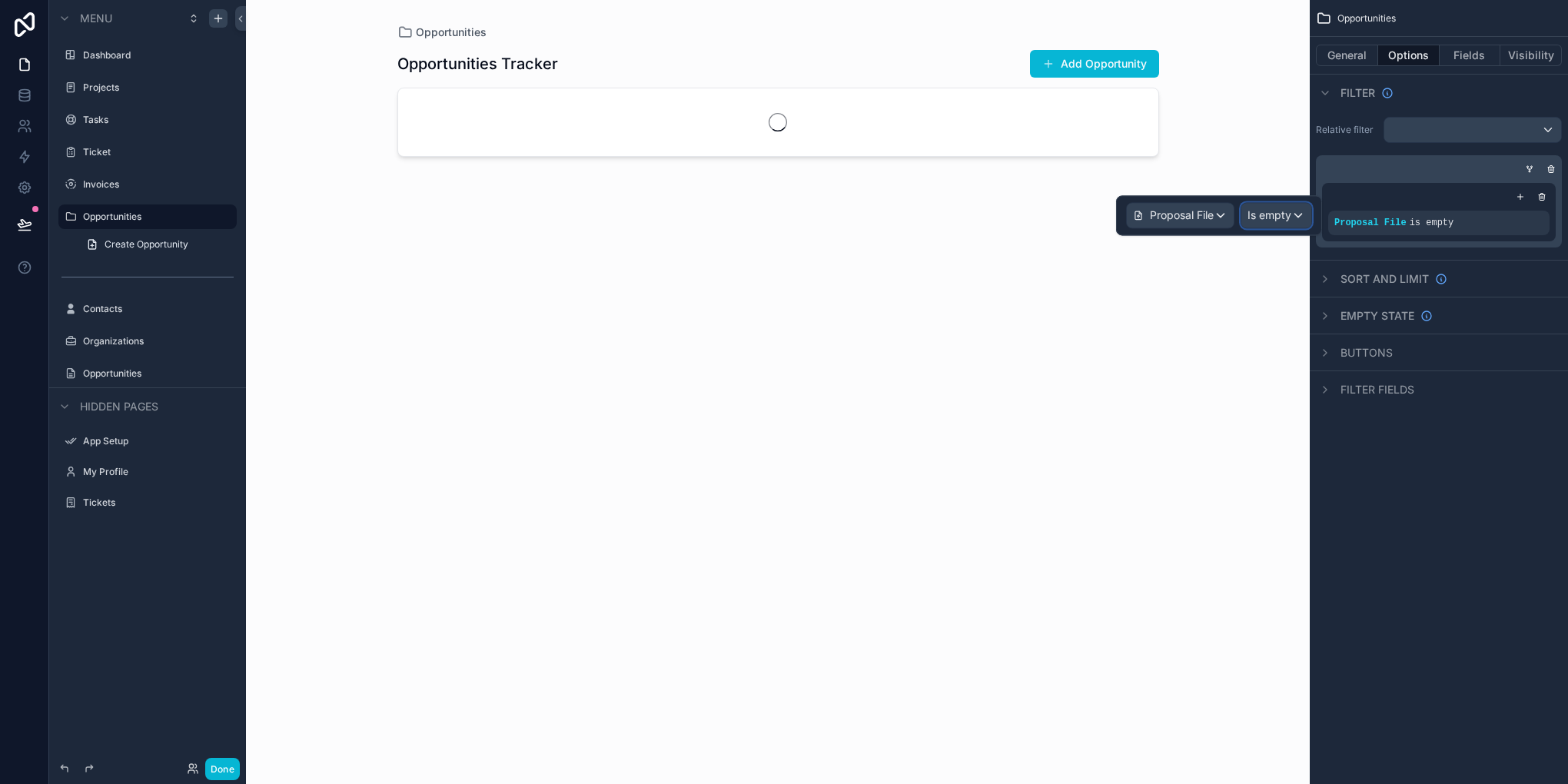
click at [1277, 211] on span "Is empty" at bounding box center [1269, 215] width 44 height 15
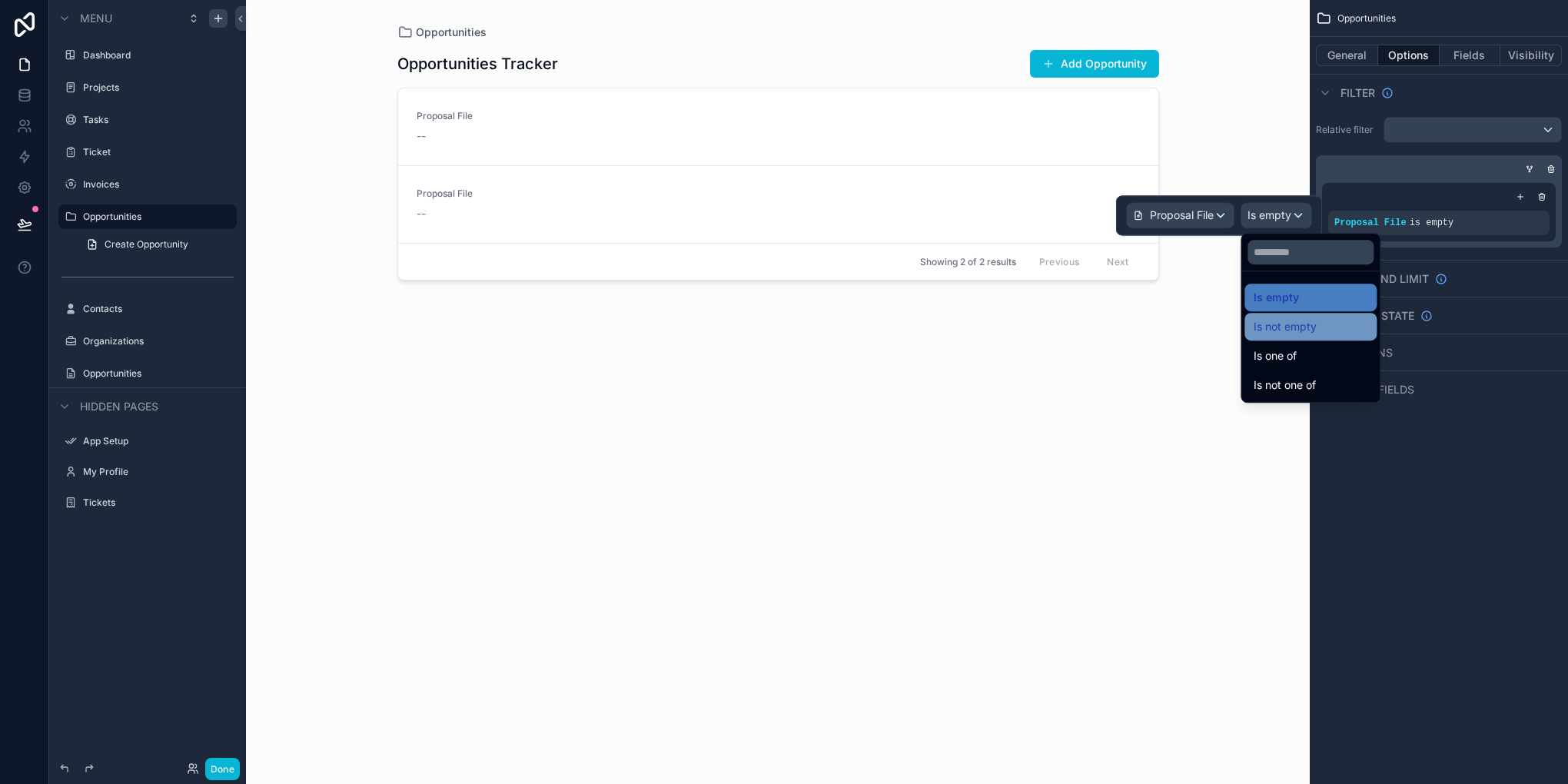
click at [1301, 324] on span "Is not empty" at bounding box center [1285, 326] width 63 height 18
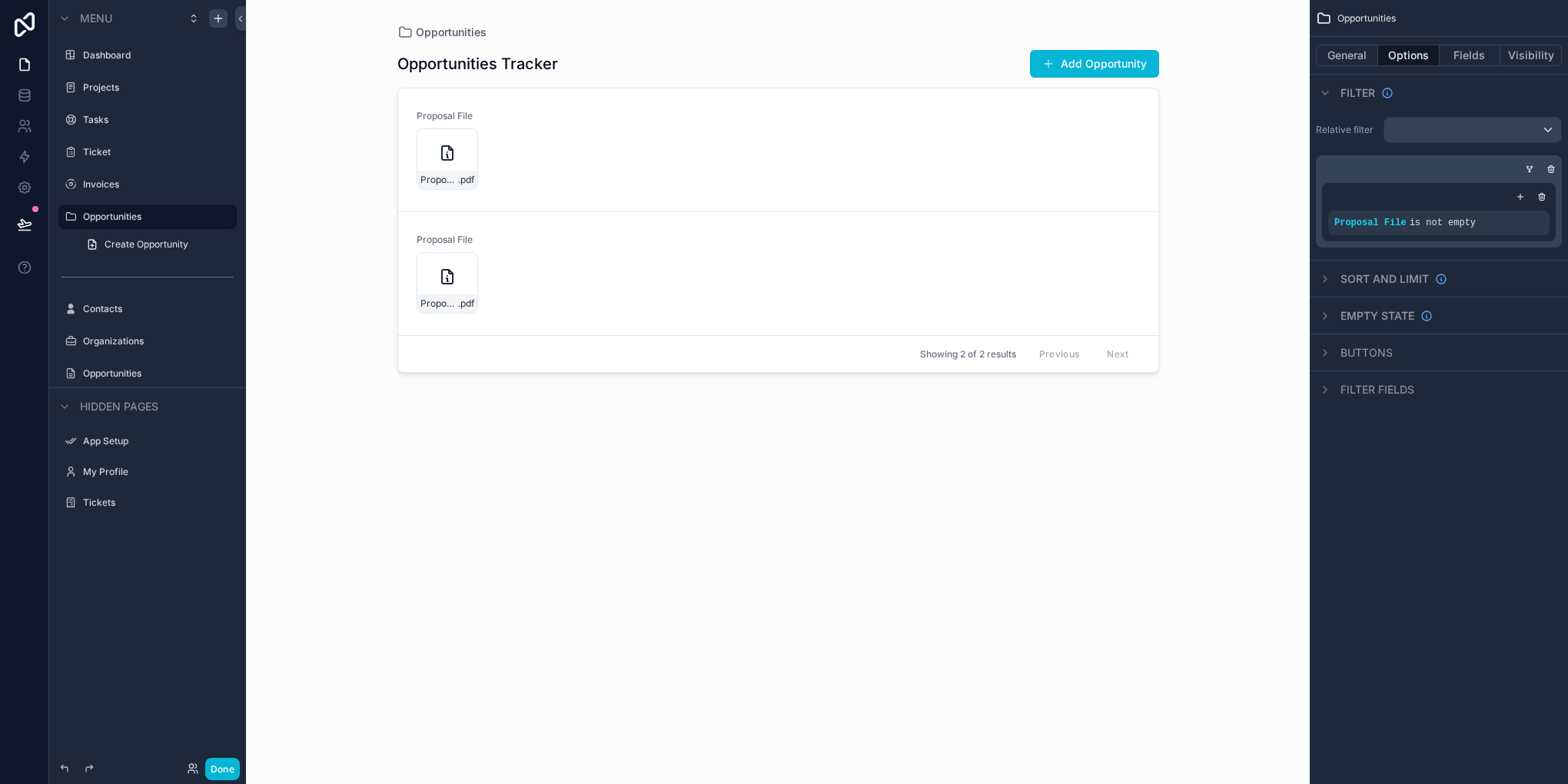
click at [1394, 485] on div "Opportunities General Options Fields Visibility Filter Relative filter Proposal…" at bounding box center [1438, 392] width 258 height 784
click at [1451, 61] on button "Fields" at bounding box center [1470, 56] width 61 height 21
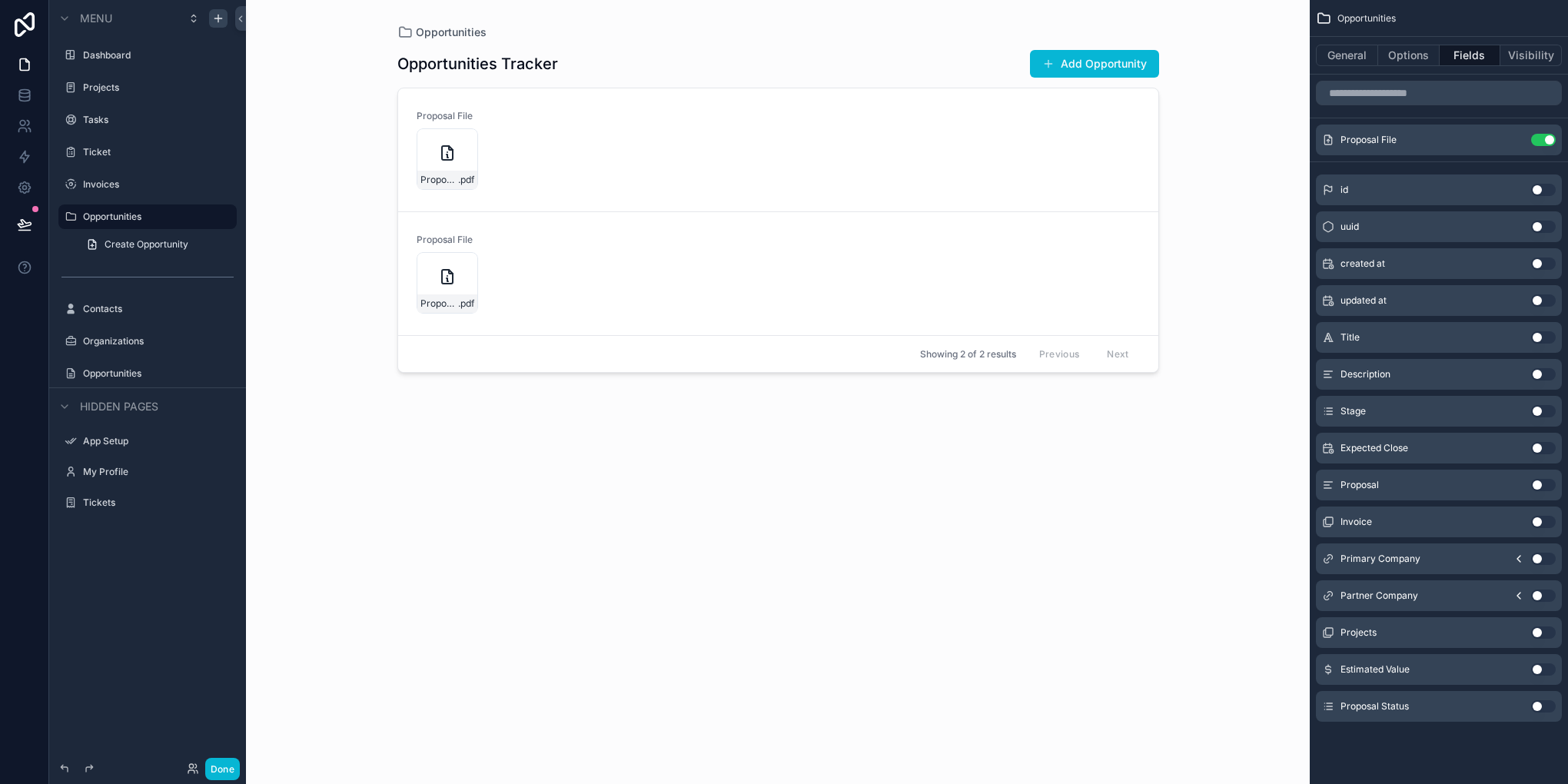
click at [1535, 332] on button "Use setting" at bounding box center [1543, 337] width 25 height 12
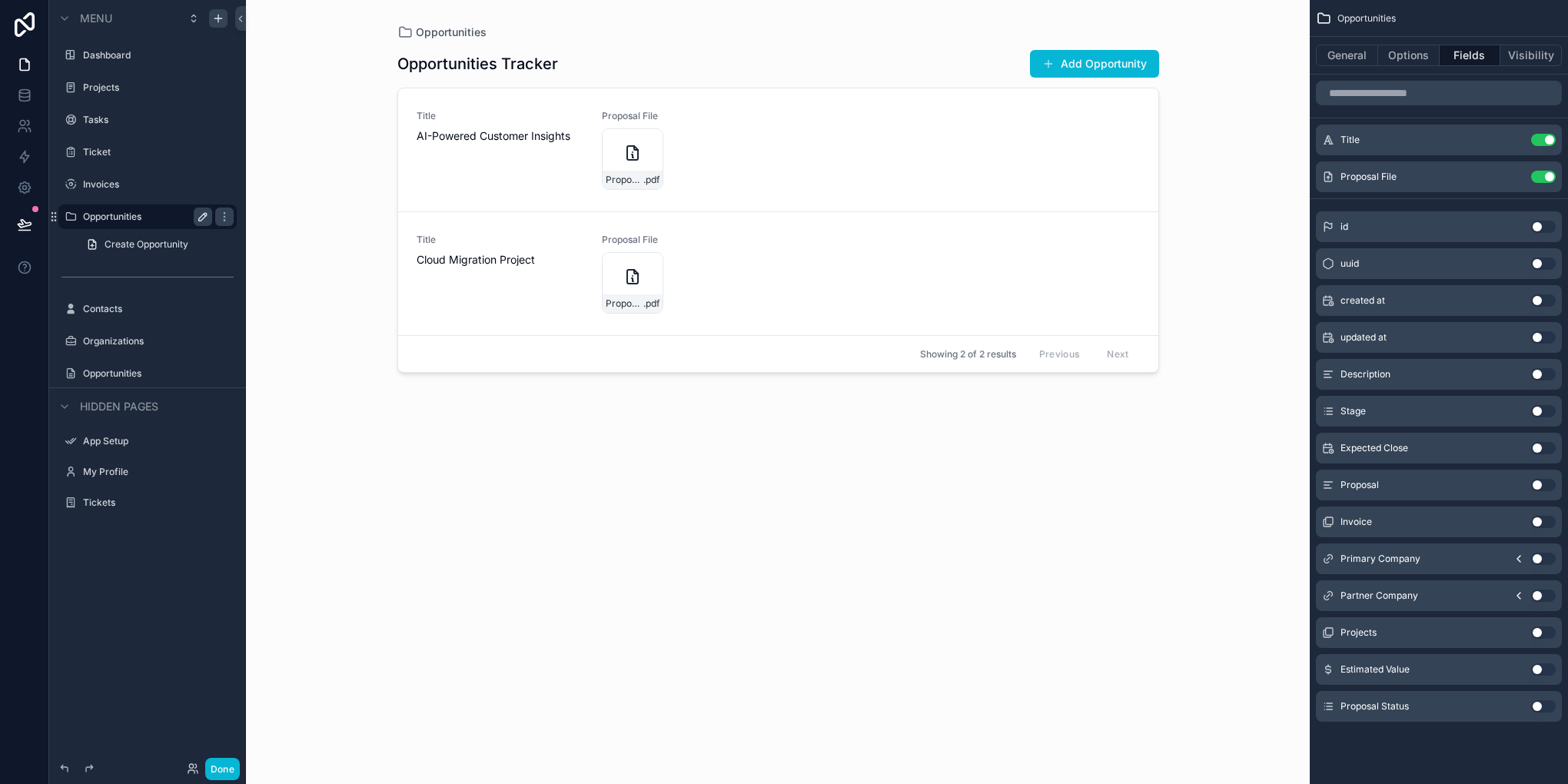
click at [197, 216] on icon "scrollable content" at bounding box center [202, 217] width 12 height 12
click at [127, 219] on input "**********" at bounding box center [135, 216] width 104 height 18
type input "*********"
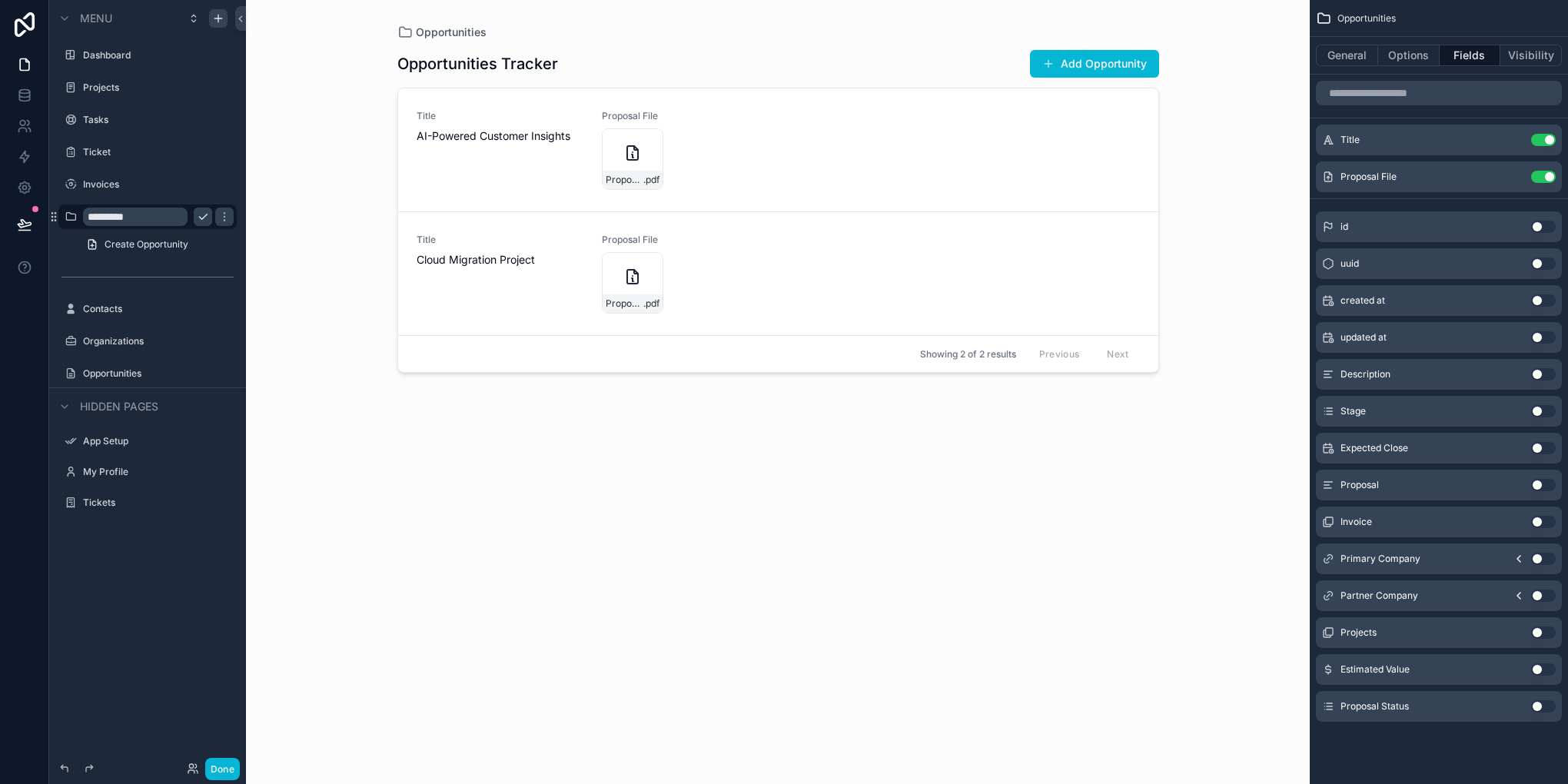
click at [204, 223] on button "scrollable content" at bounding box center [202, 216] width 18 height 18
click at [68, 213] on icon "scrollable content" at bounding box center [70, 217] width 12 height 12
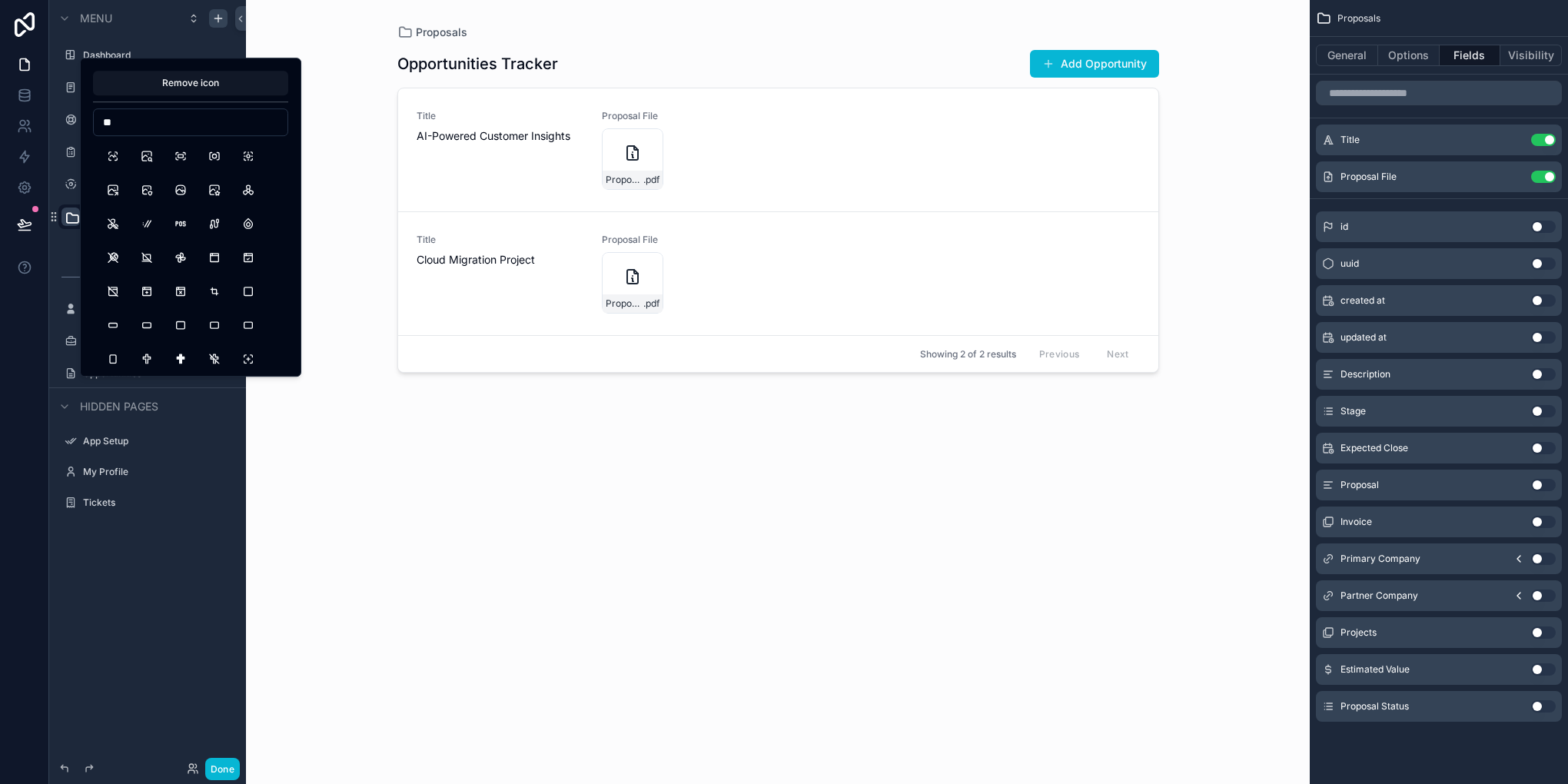
type input "*"
type input "****"
click at [140, 261] on button "FileDescription" at bounding box center [147, 257] width 28 height 28
click at [0, 375] on html "Remove icon **** Menu Dashboard Projects Tasks Ticket Invoices ********* Create…" at bounding box center [784, 392] width 1568 height 784
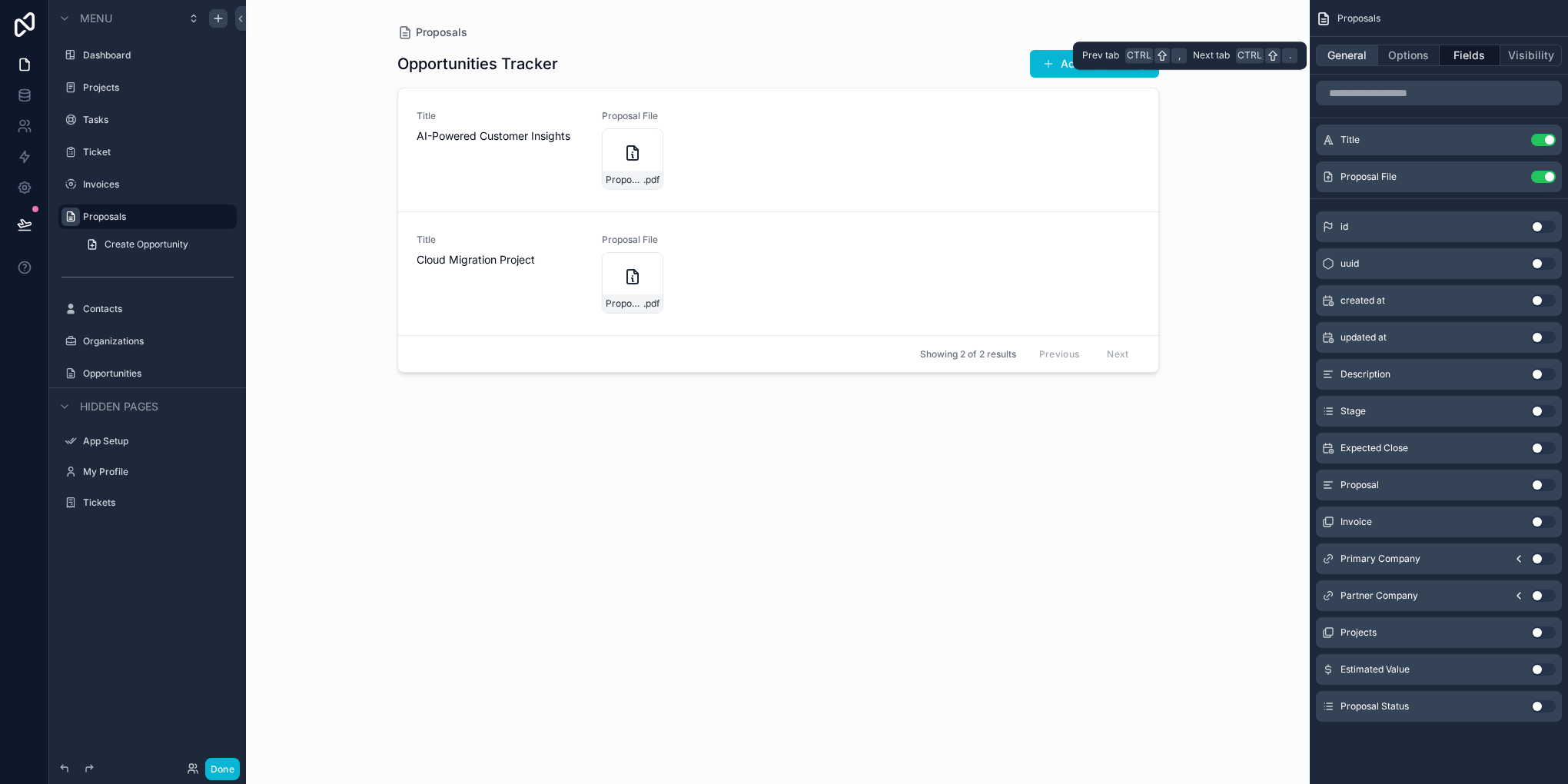
click at [1358, 49] on button "General" at bounding box center [1347, 56] width 62 height 21
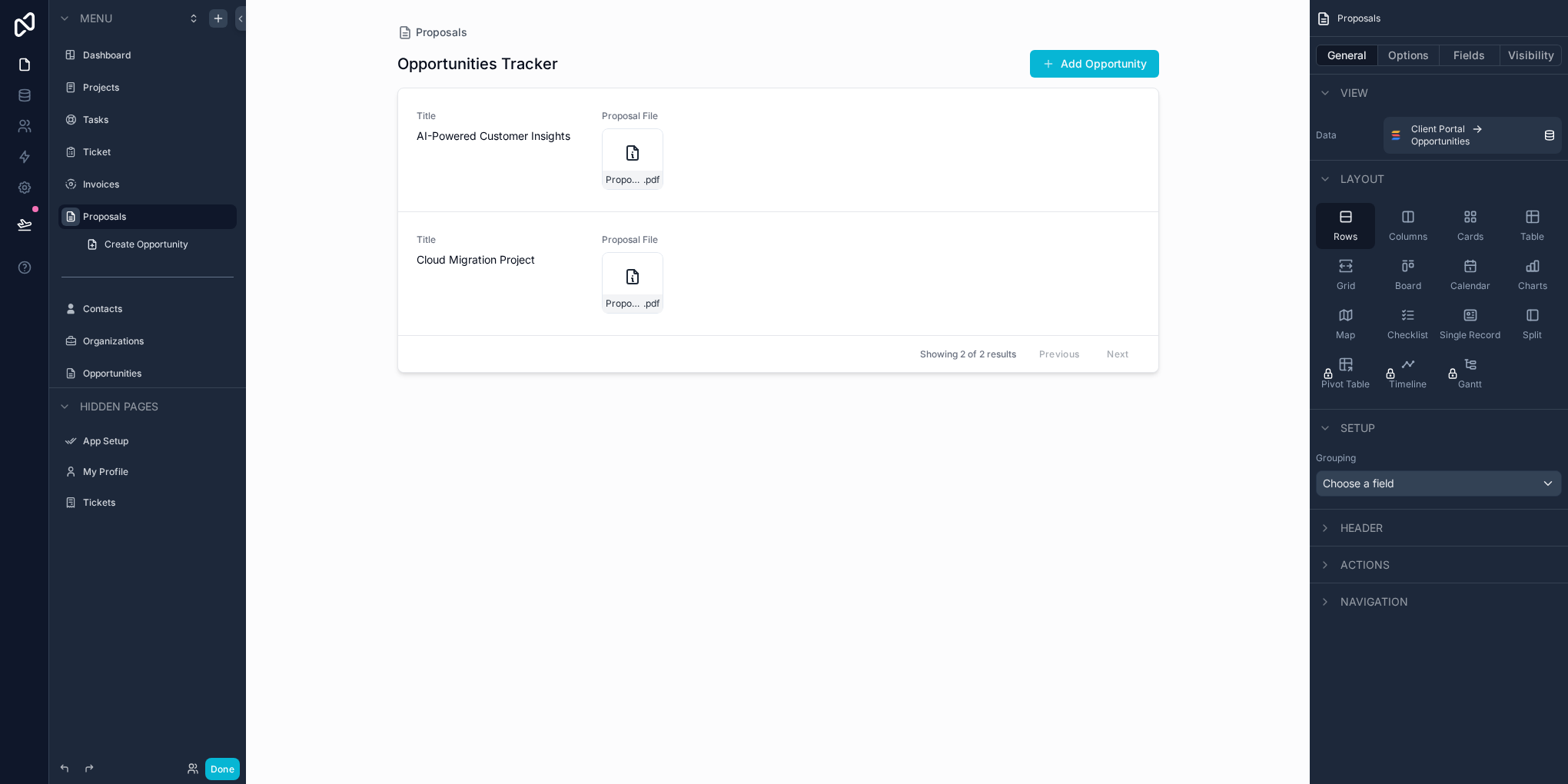
click at [1344, 534] on div "Header" at bounding box center [1349, 527] width 67 height 18
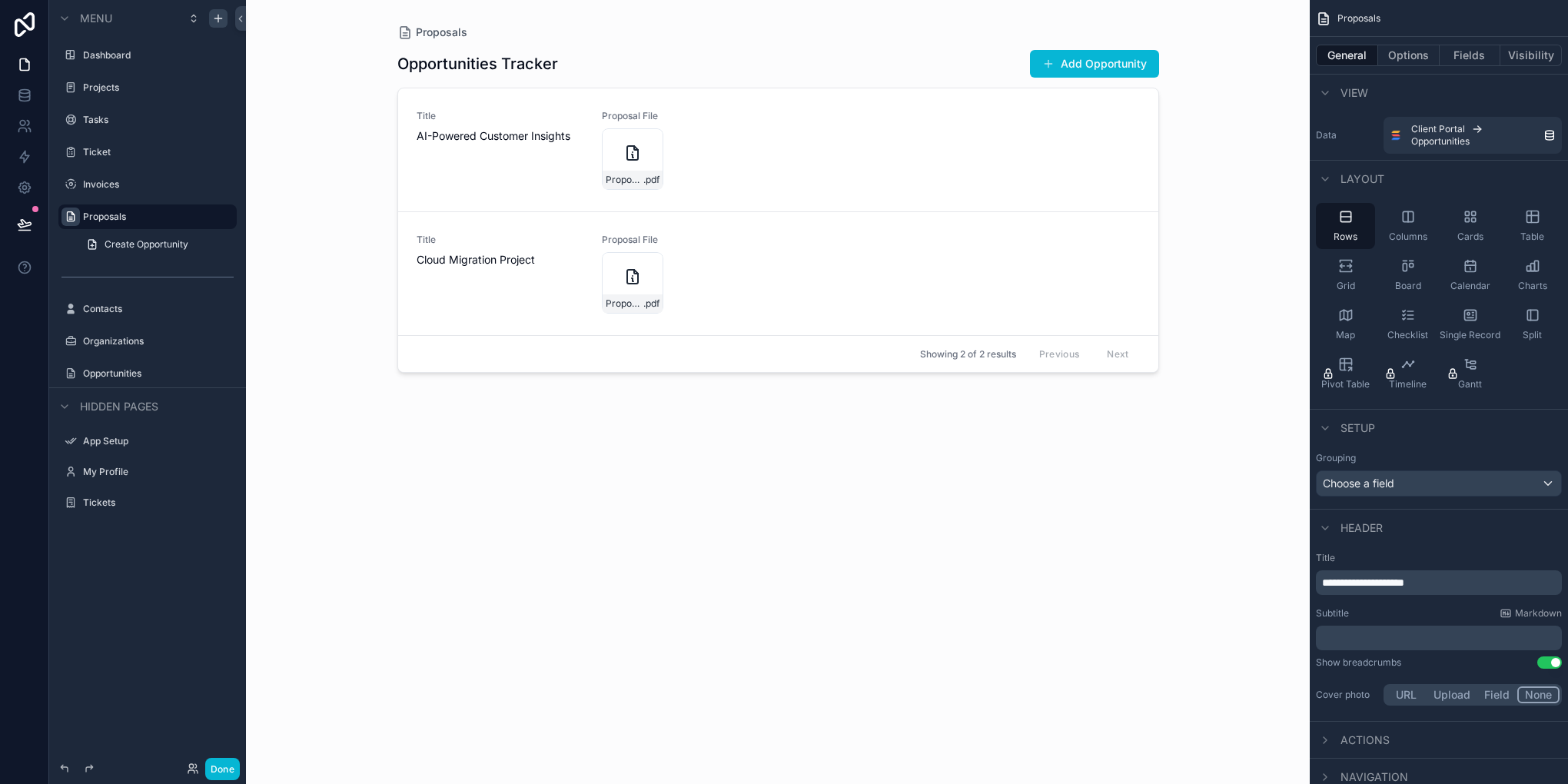
click at [1380, 590] on div "**********" at bounding box center [1439, 583] width 246 height 25
click at [1374, 588] on span "**********" at bounding box center [1363, 582] width 82 height 11
click at [1406, 610] on div "Subtitle Markdown" at bounding box center [1439, 612] width 246 height 12
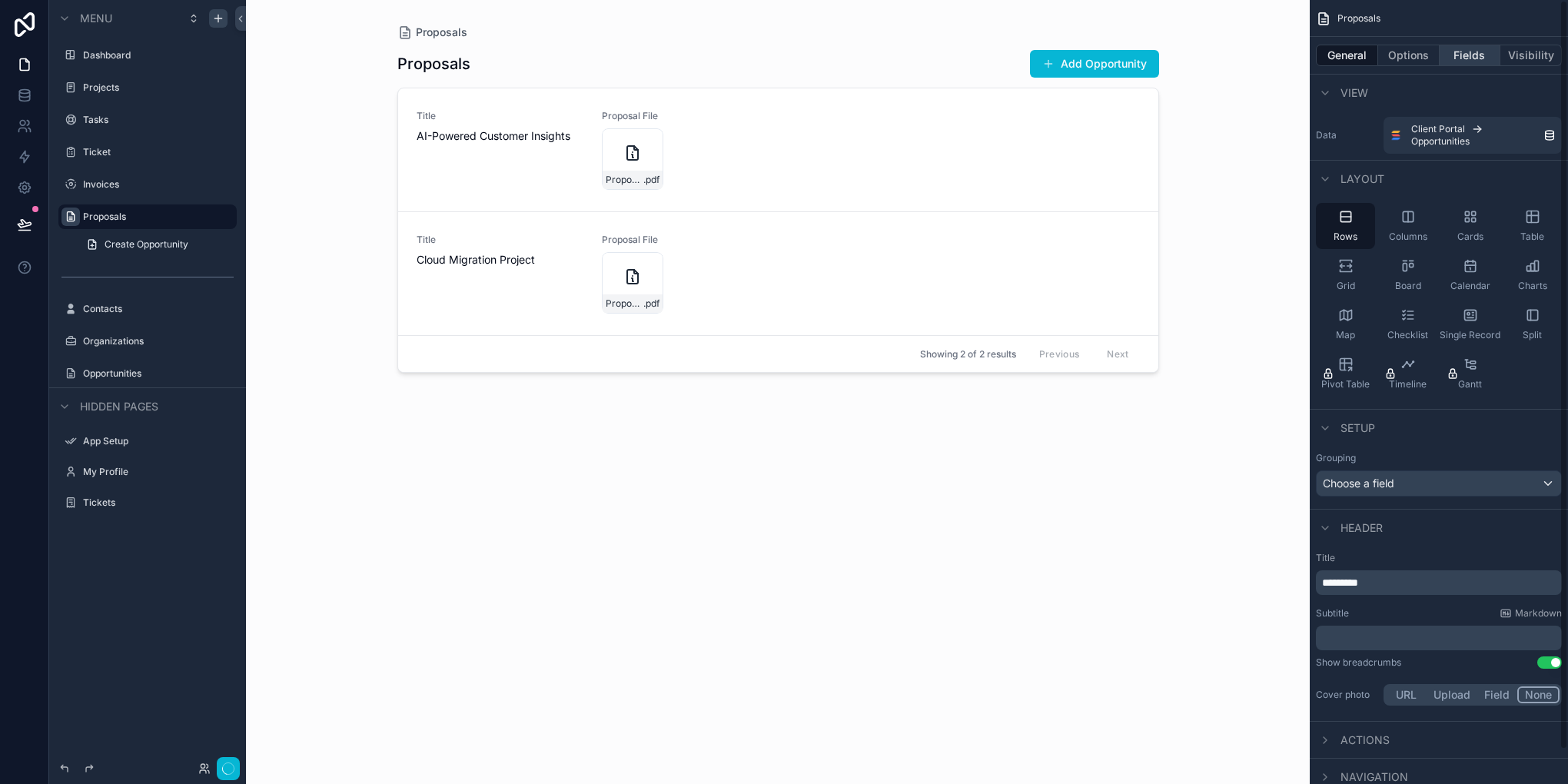
click at [1446, 51] on button "Fields" at bounding box center [1470, 56] width 61 height 21
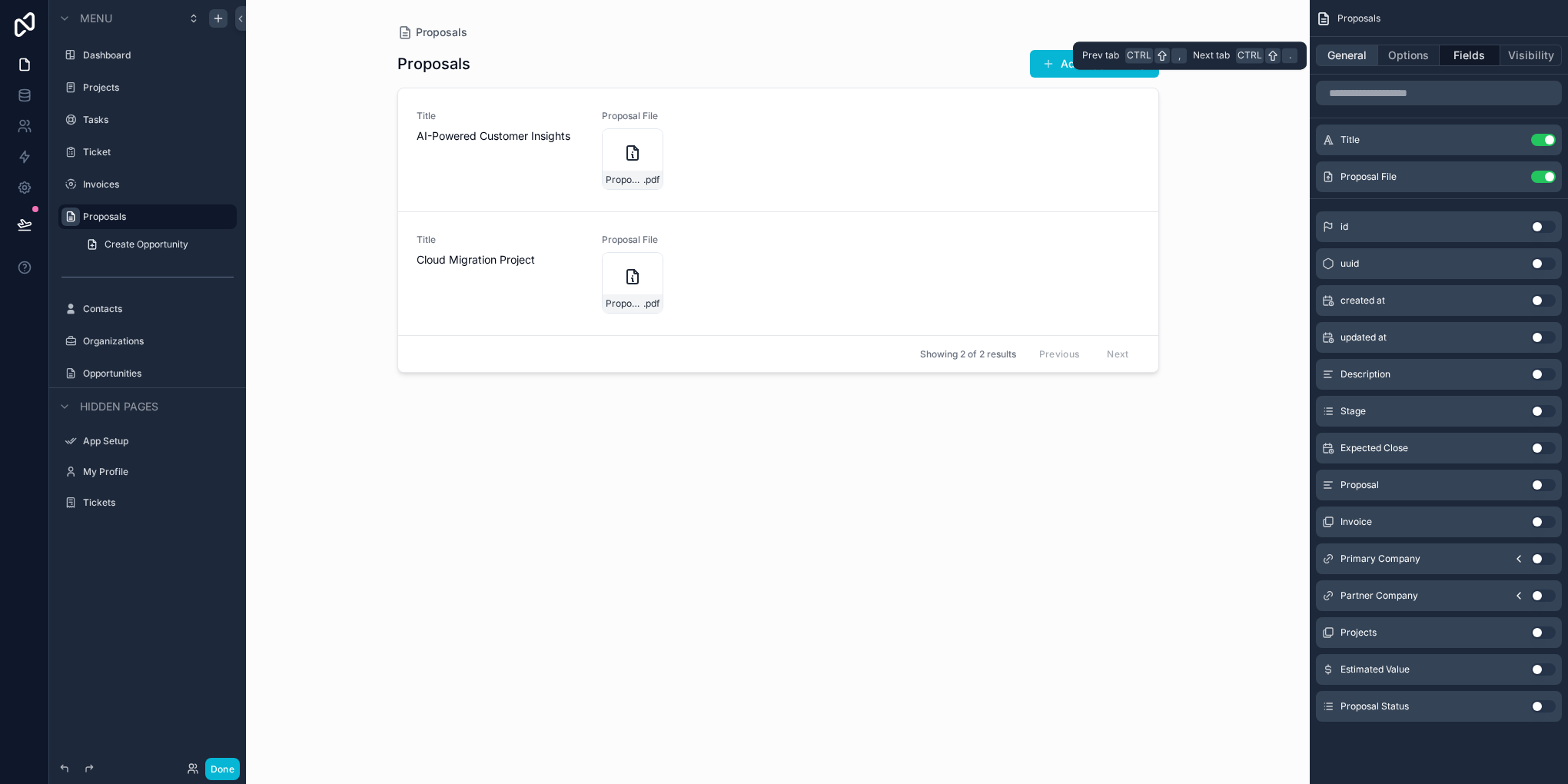
click at [1371, 53] on button "General" at bounding box center [1347, 56] width 62 height 21
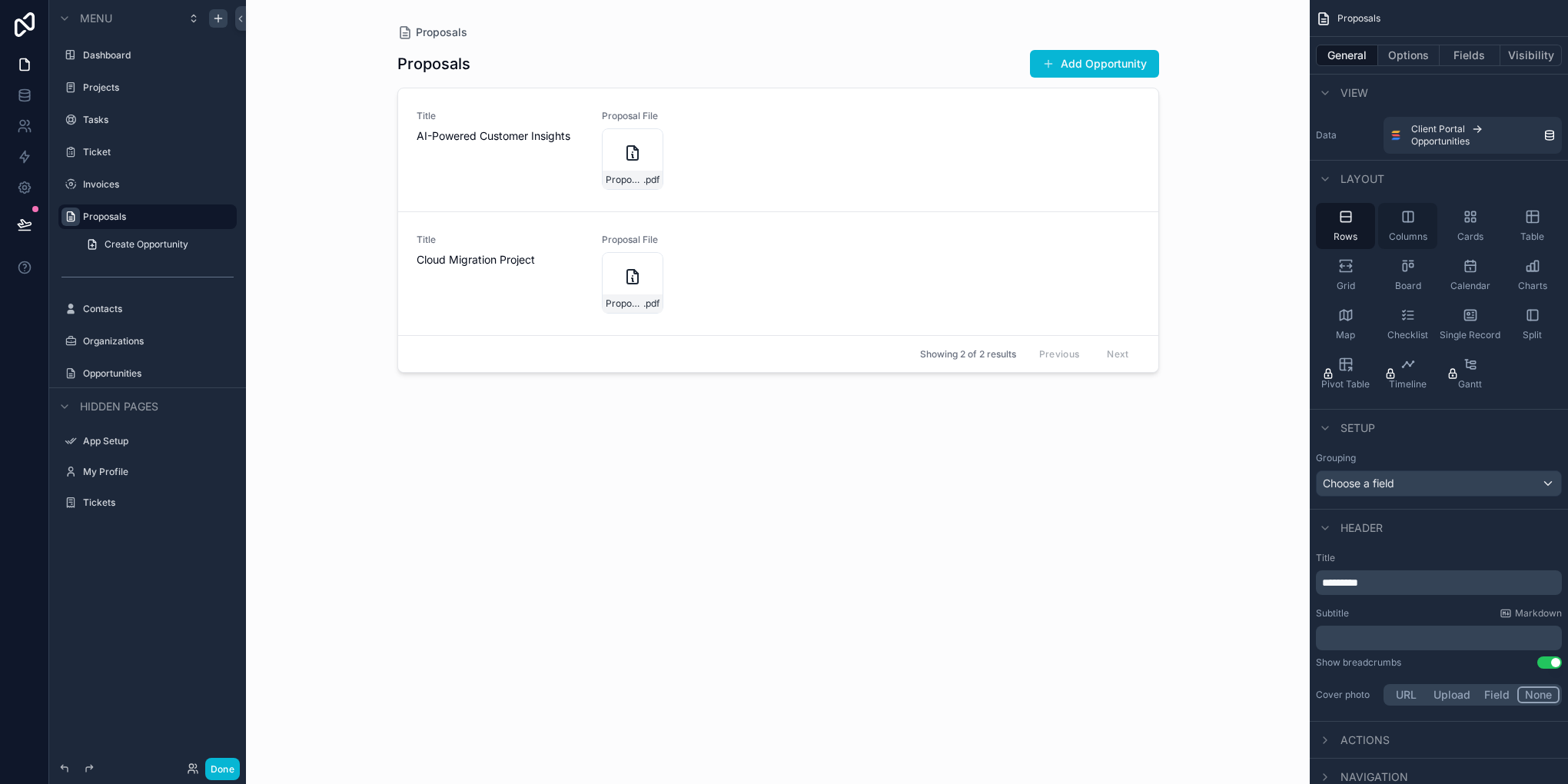
click at [1426, 210] on div "Columns" at bounding box center [1408, 226] width 59 height 46
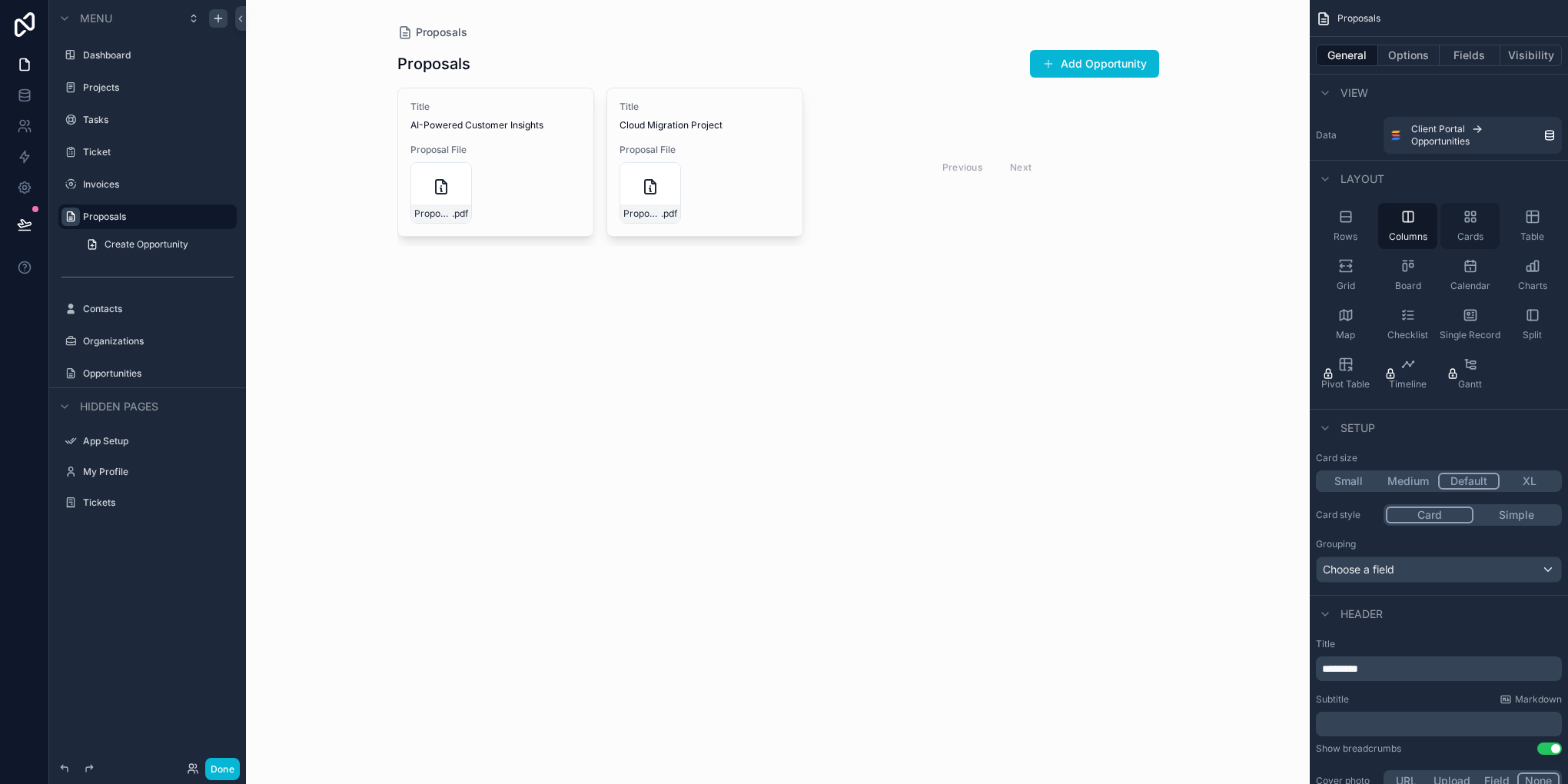
click at [1477, 223] on icon "scrollable content" at bounding box center [1470, 217] width 15 height 15
click at [1540, 231] on span "Table" at bounding box center [1532, 237] width 24 height 12
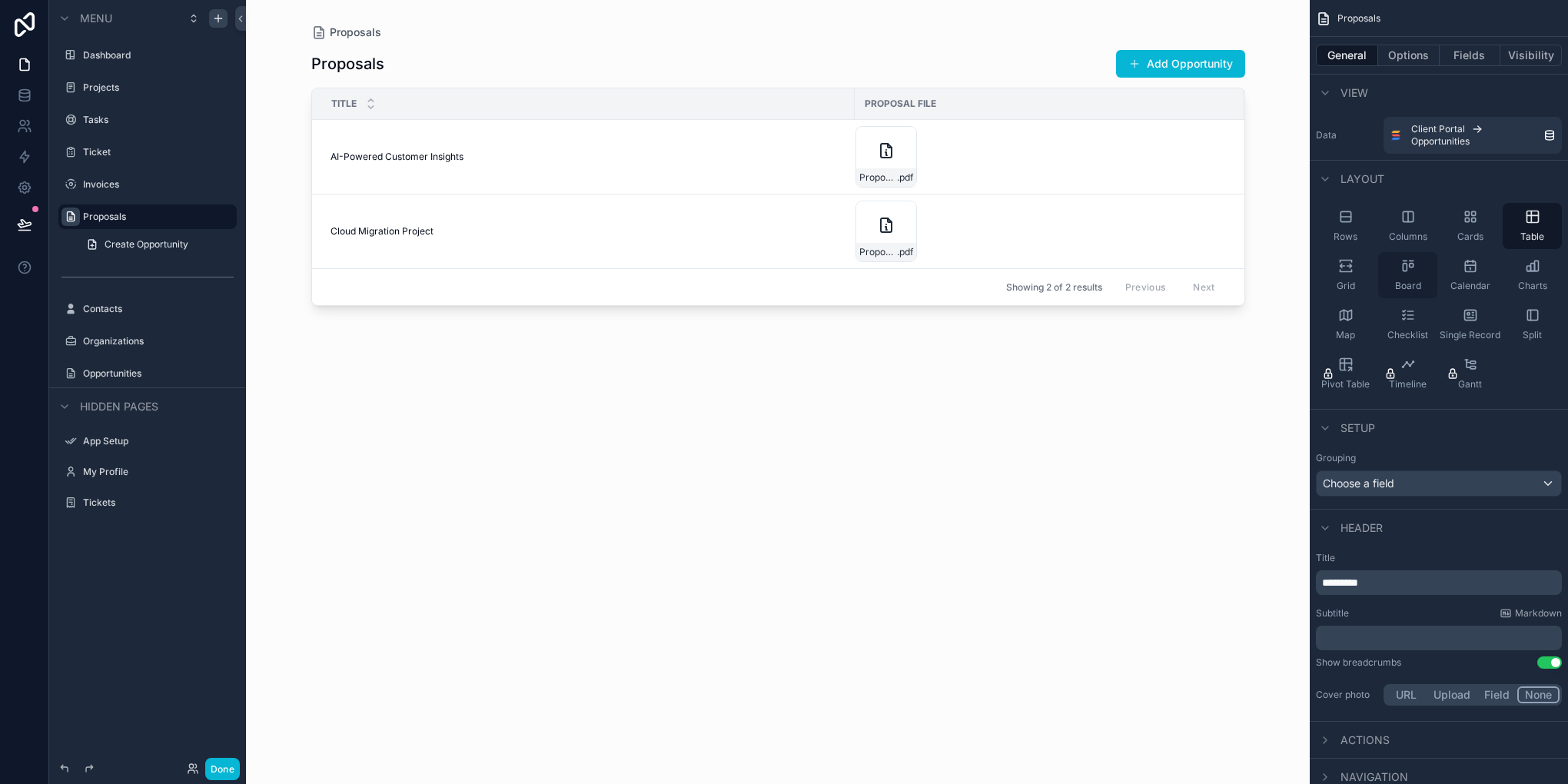
click at [1417, 281] on span "Board" at bounding box center [1407, 286] width 26 height 12
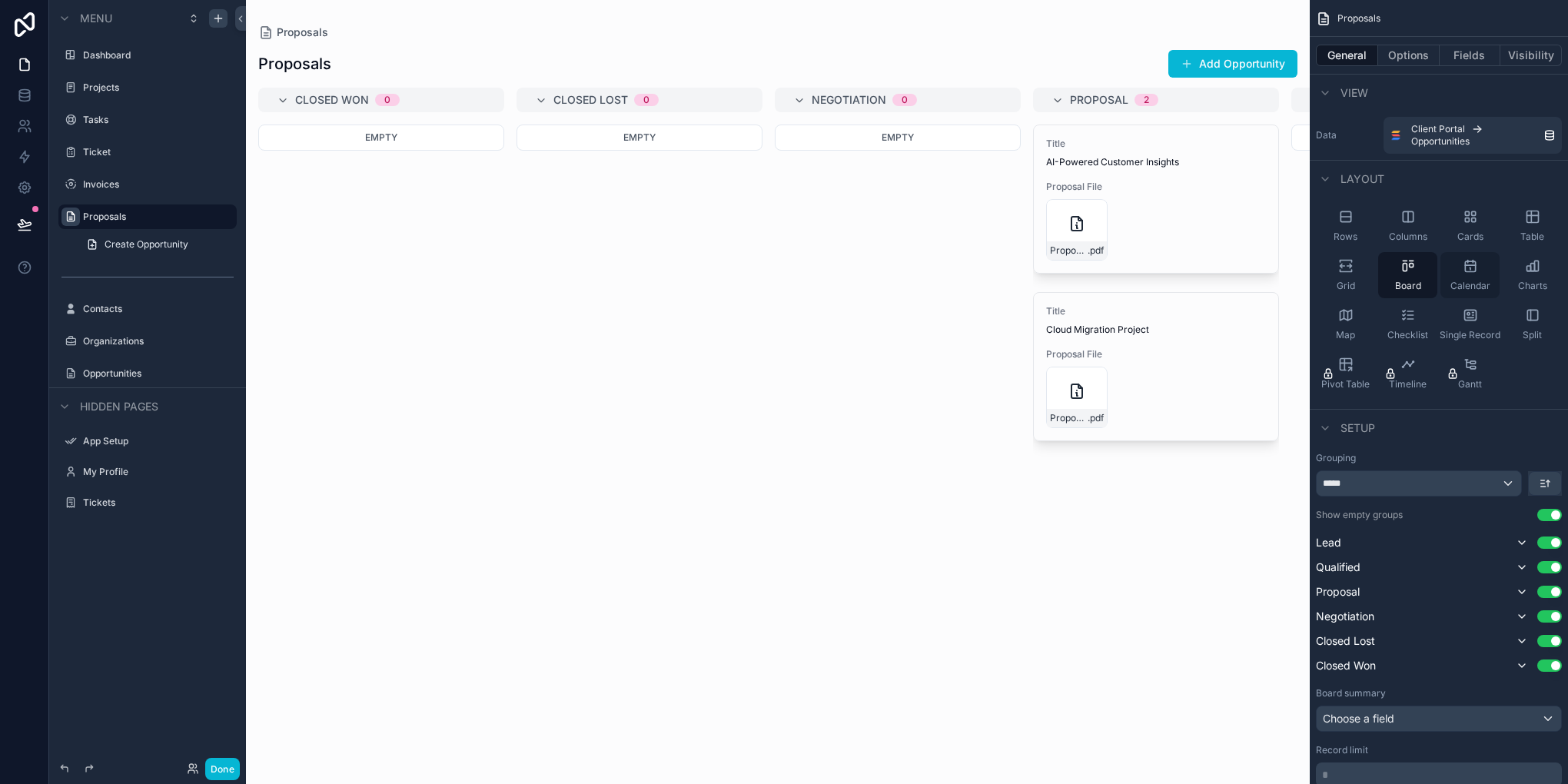
click at [1486, 277] on div "Calendar" at bounding box center [1470, 275] width 59 height 46
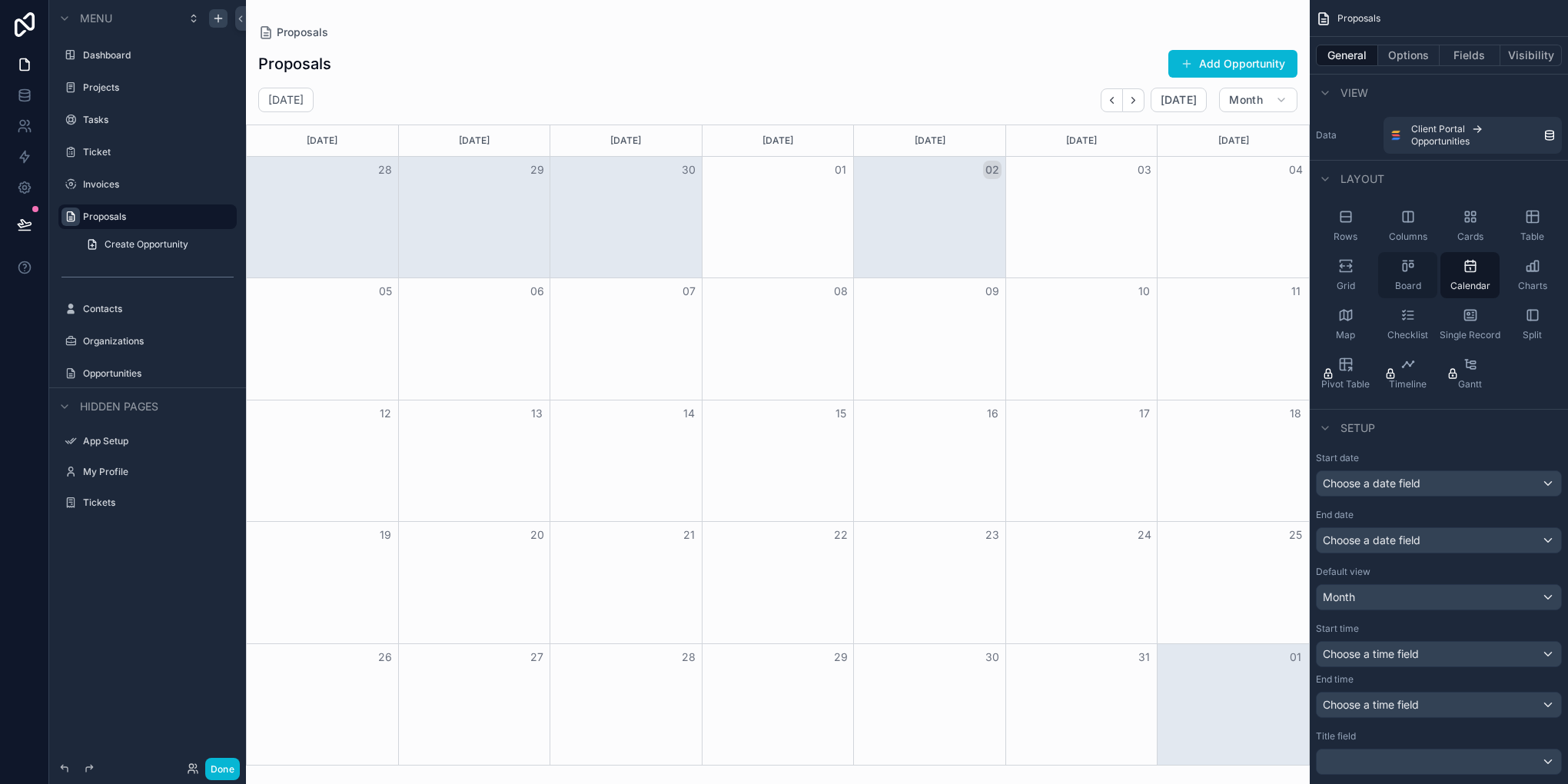
click at [1413, 278] on div "Board" at bounding box center [1408, 275] width 59 height 46
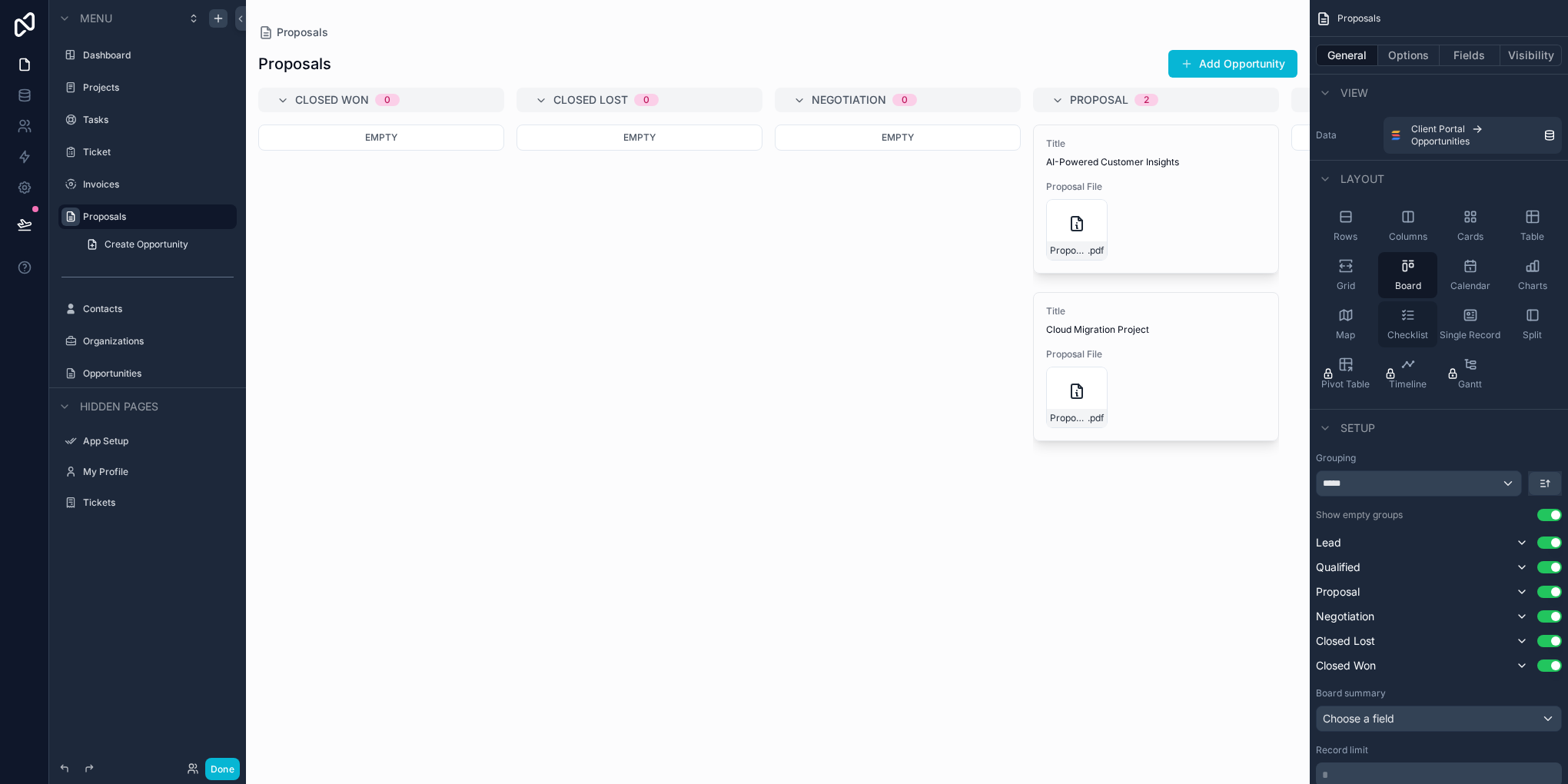
click at [1395, 324] on div "Checklist" at bounding box center [1408, 324] width 59 height 46
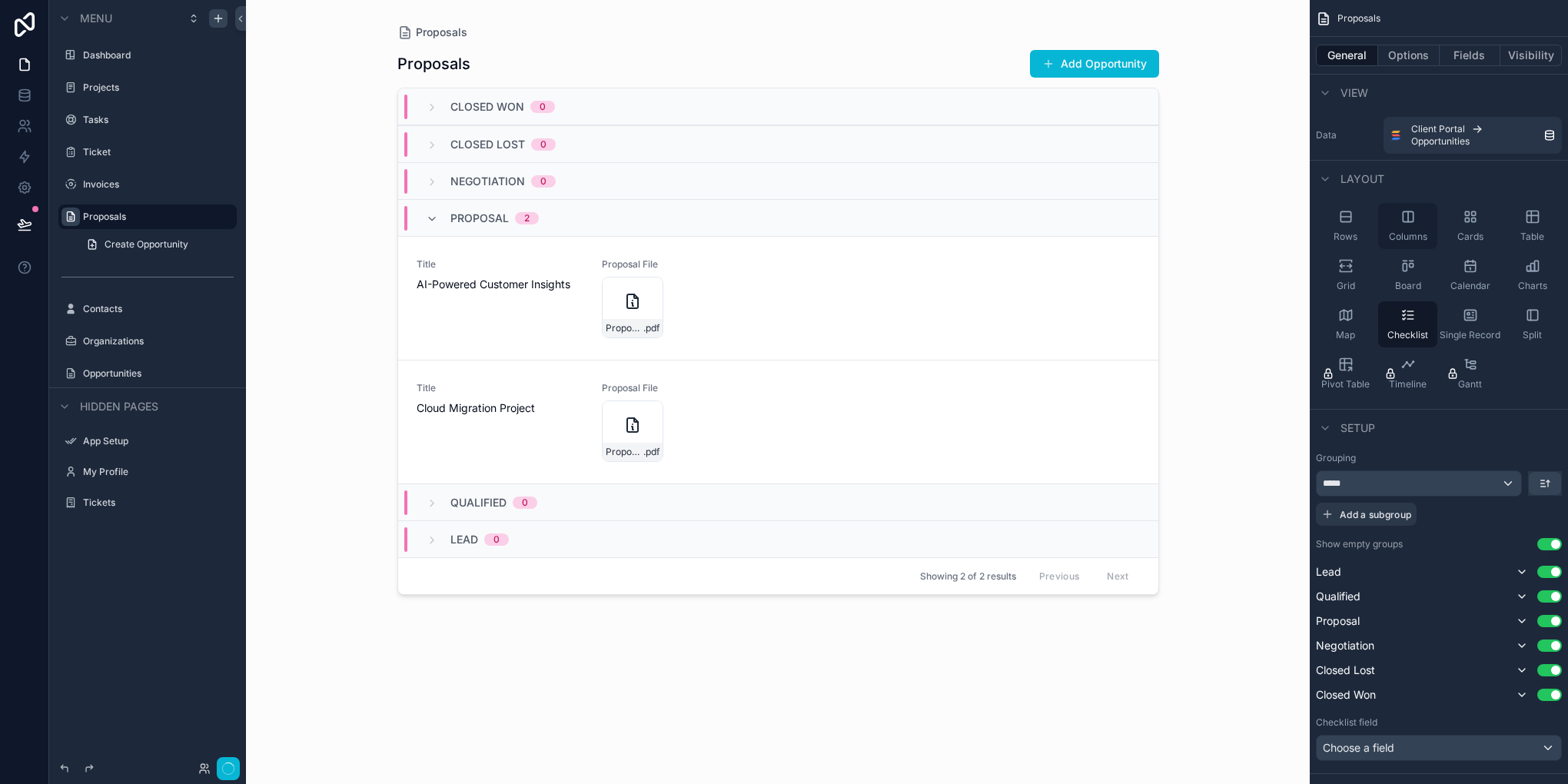
click at [1421, 216] on div "Columns" at bounding box center [1408, 226] width 59 height 46
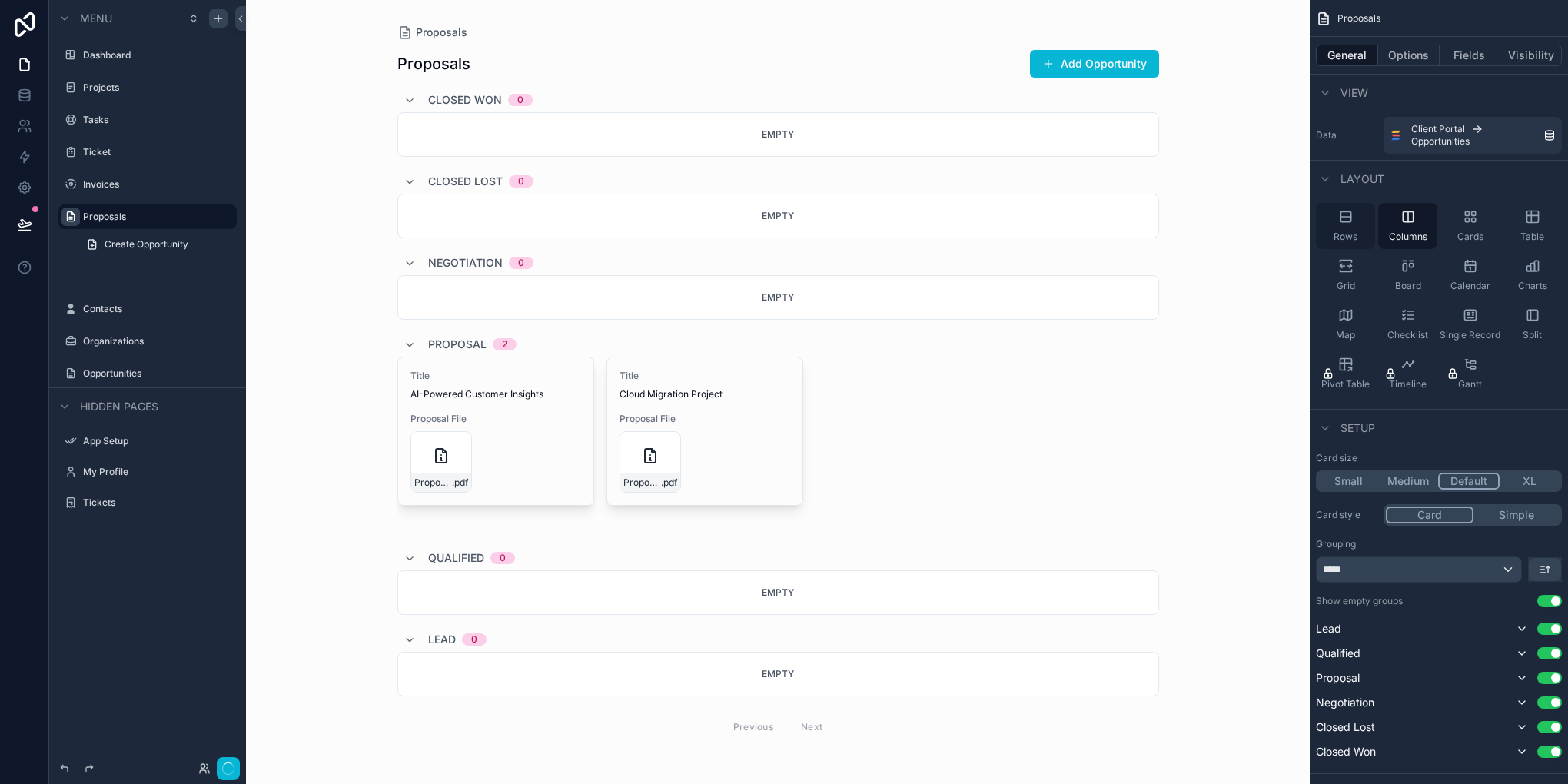
click at [1363, 223] on div "Rows" at bounding box center [1346, 226] width 59 height 46
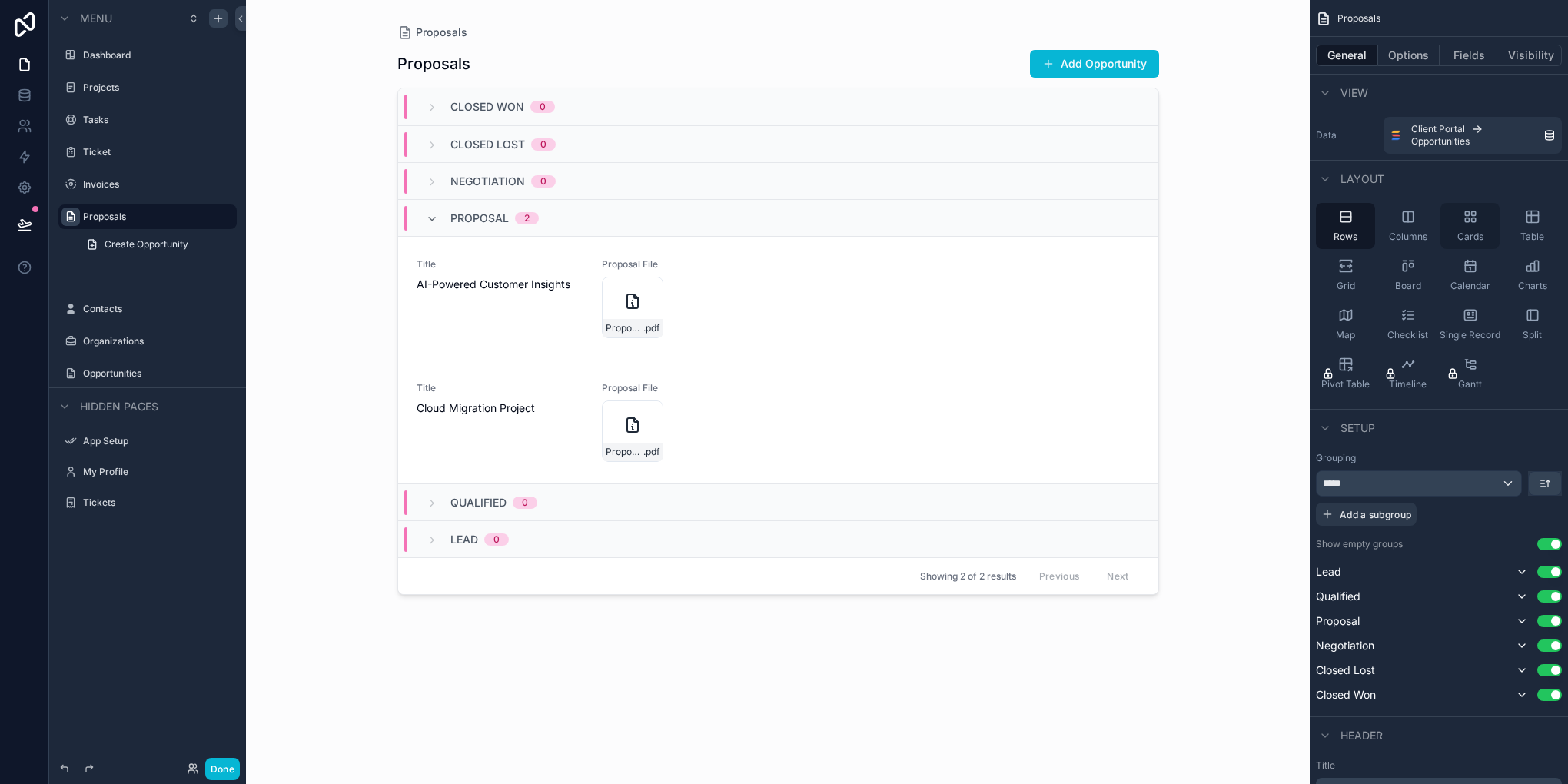
click at [1471, 217] on icon "scrollable content" at bounding box center [1470, 217] width 15 height 15
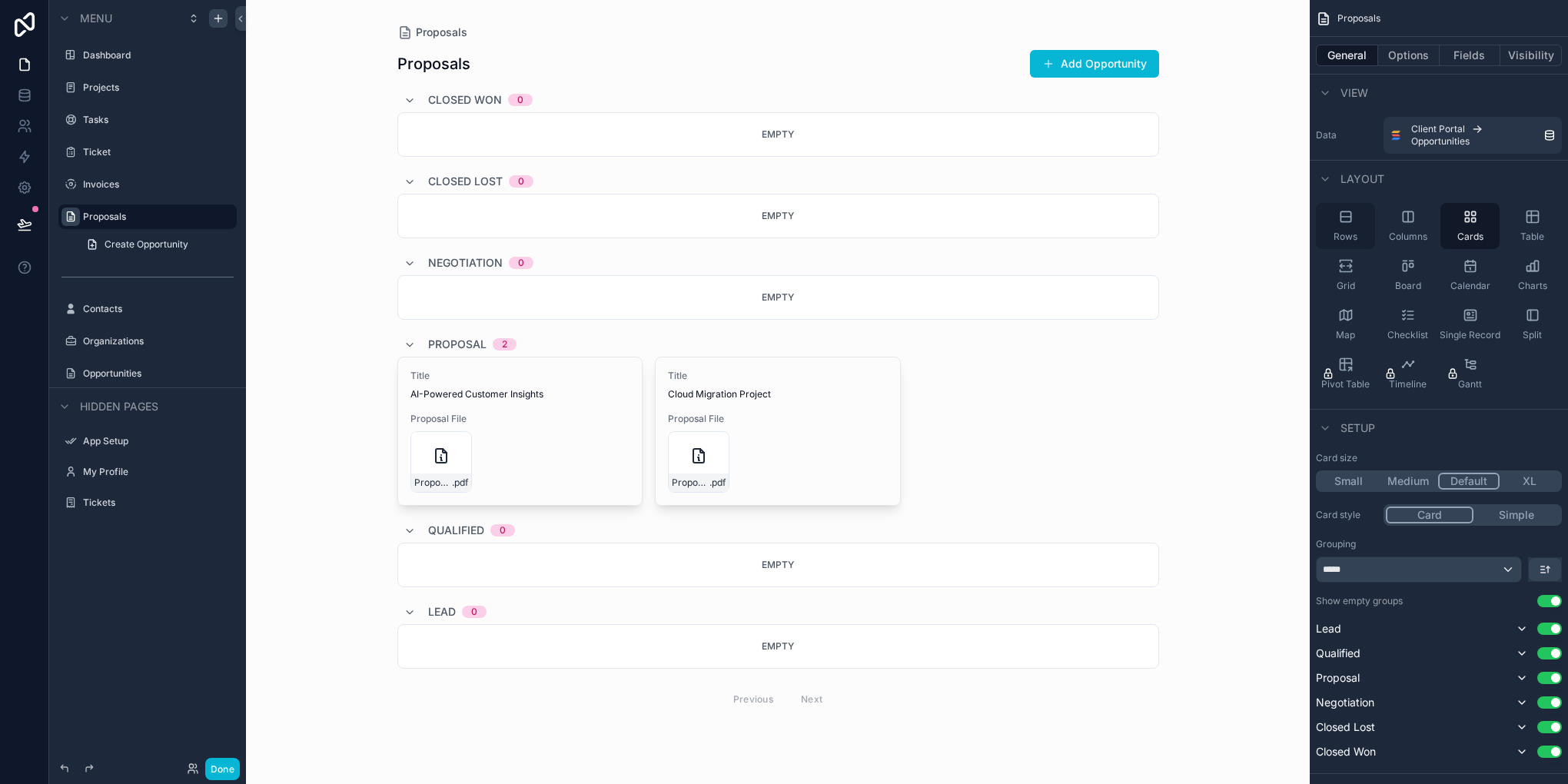
click at [1337, 207] on div "Rows" at bounding box center [1346, 226] width 59 height 46
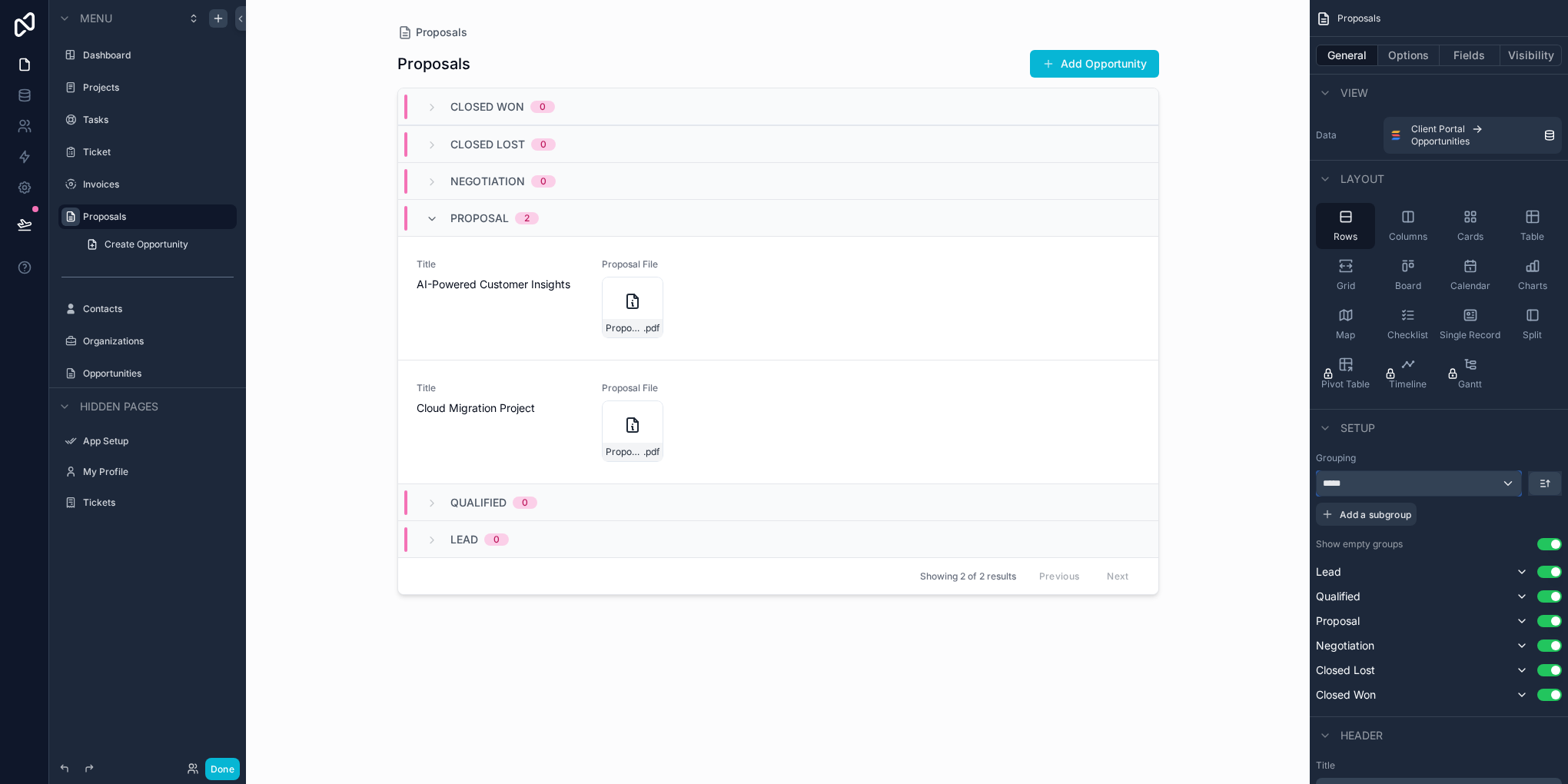
click at [1406, 475] on div "*****" at bounding box center [1418, 484] width 204 height 25
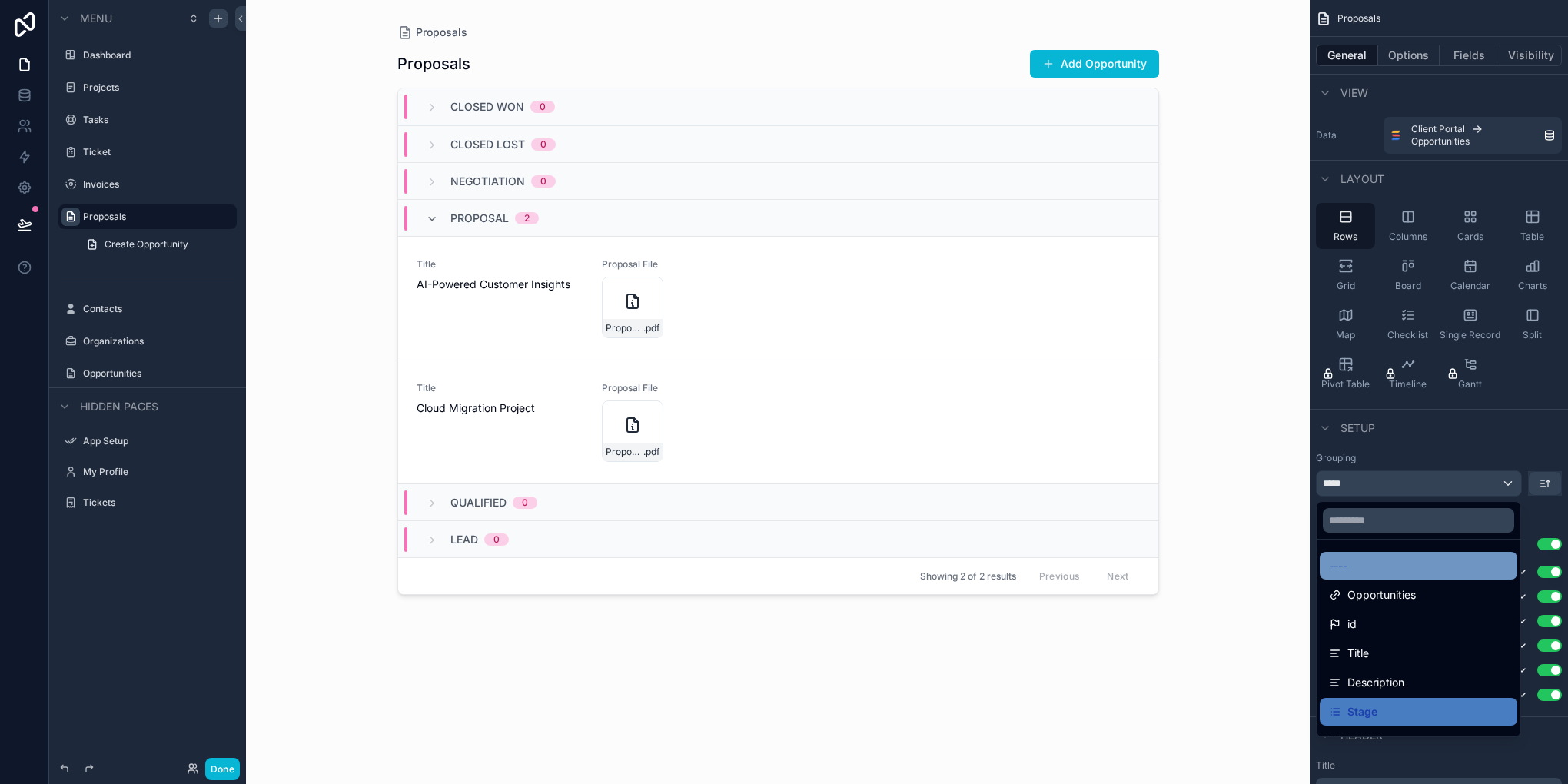
click at [1358, 570] on div "----" at bounding box center [1418, 565] width 179 height 18
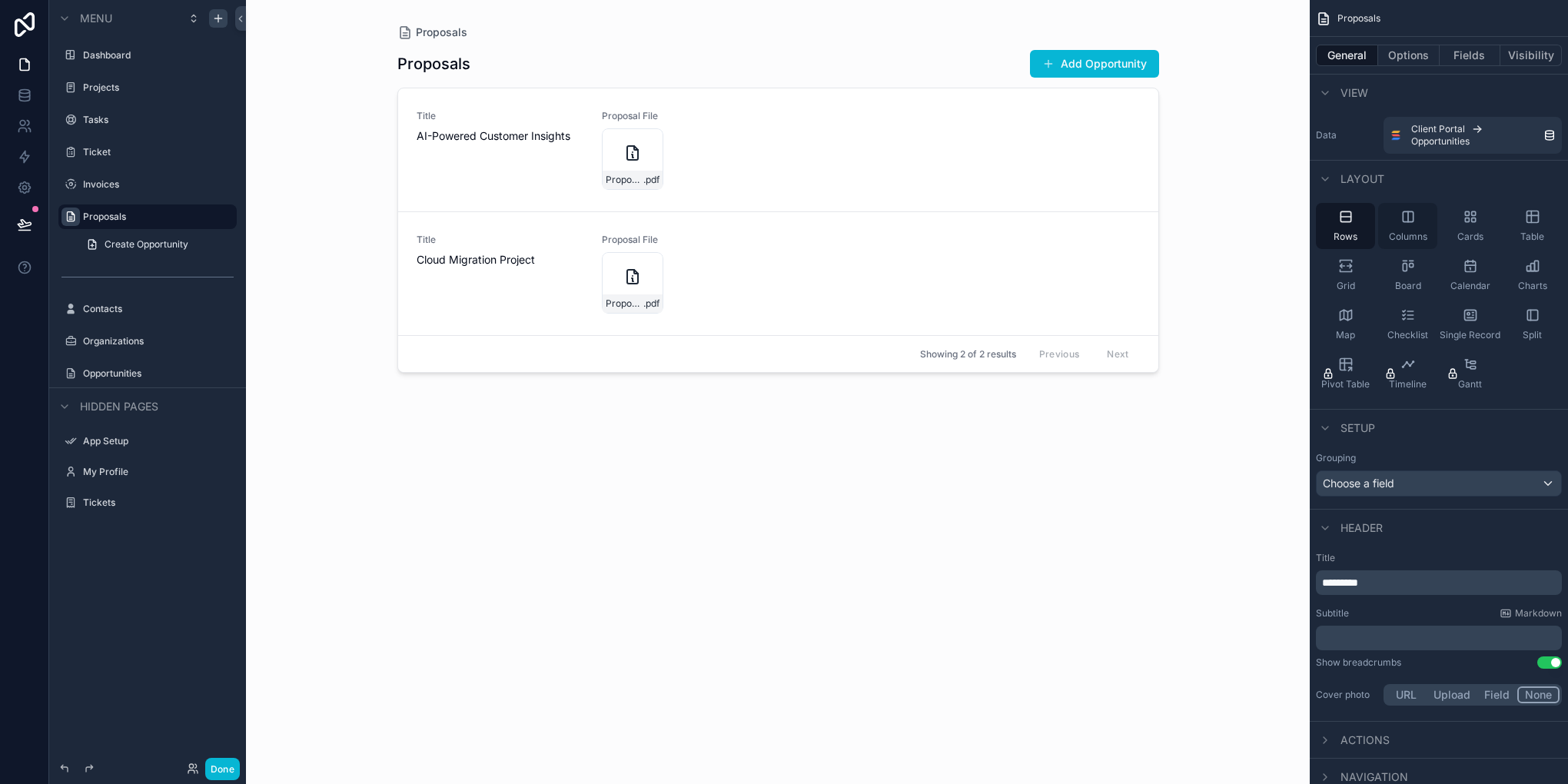
click at [1425, 211] on div "Columns" at bounding box center [1408, 226] width 59 height 46
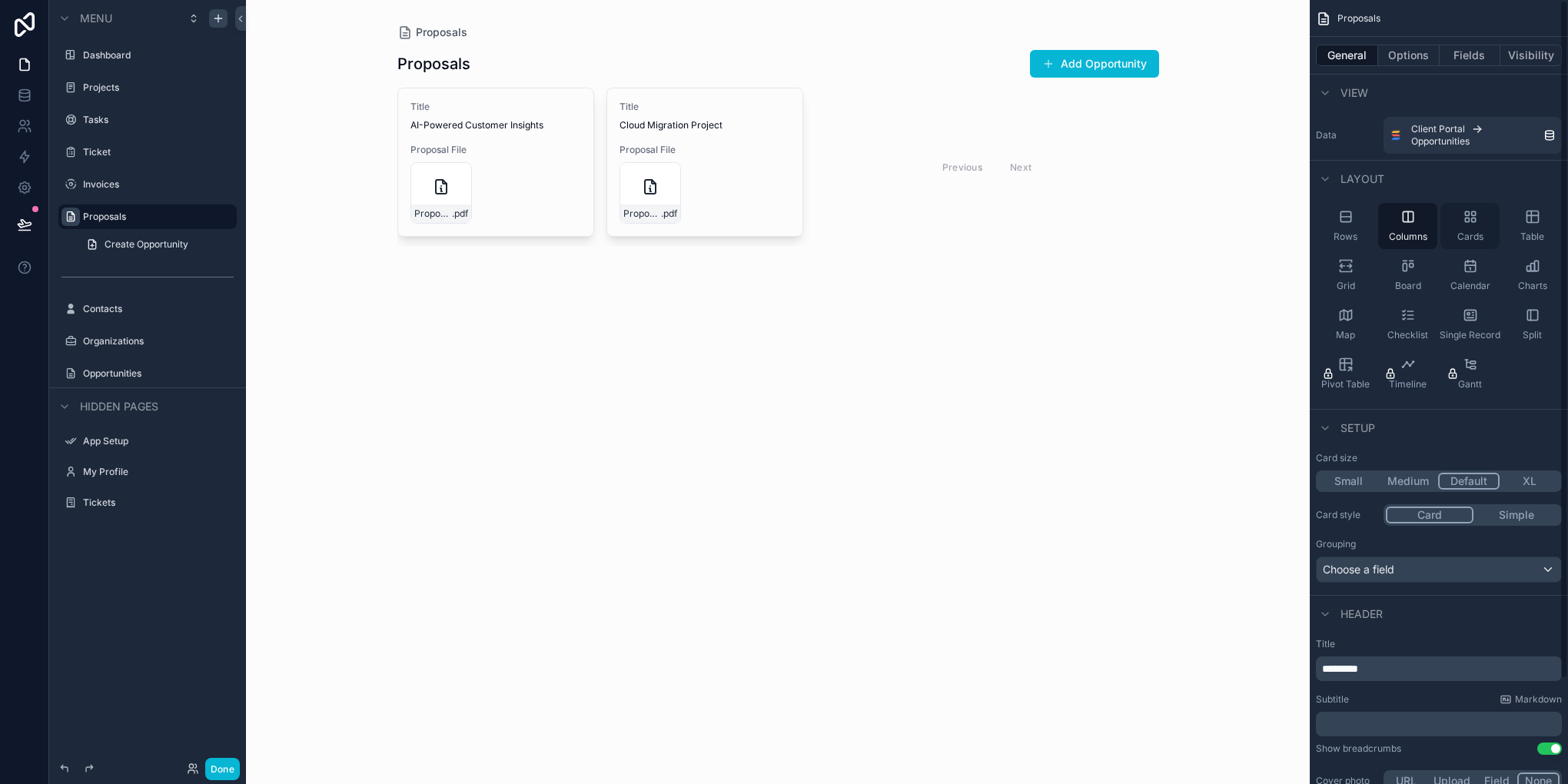
click at [1451, 203] on div "Cards" at bounding box center [1470, 226] width 59 height 46
click at [1547, 227] on div "Table" at bounding box center [1533, 226] width 59 height 46
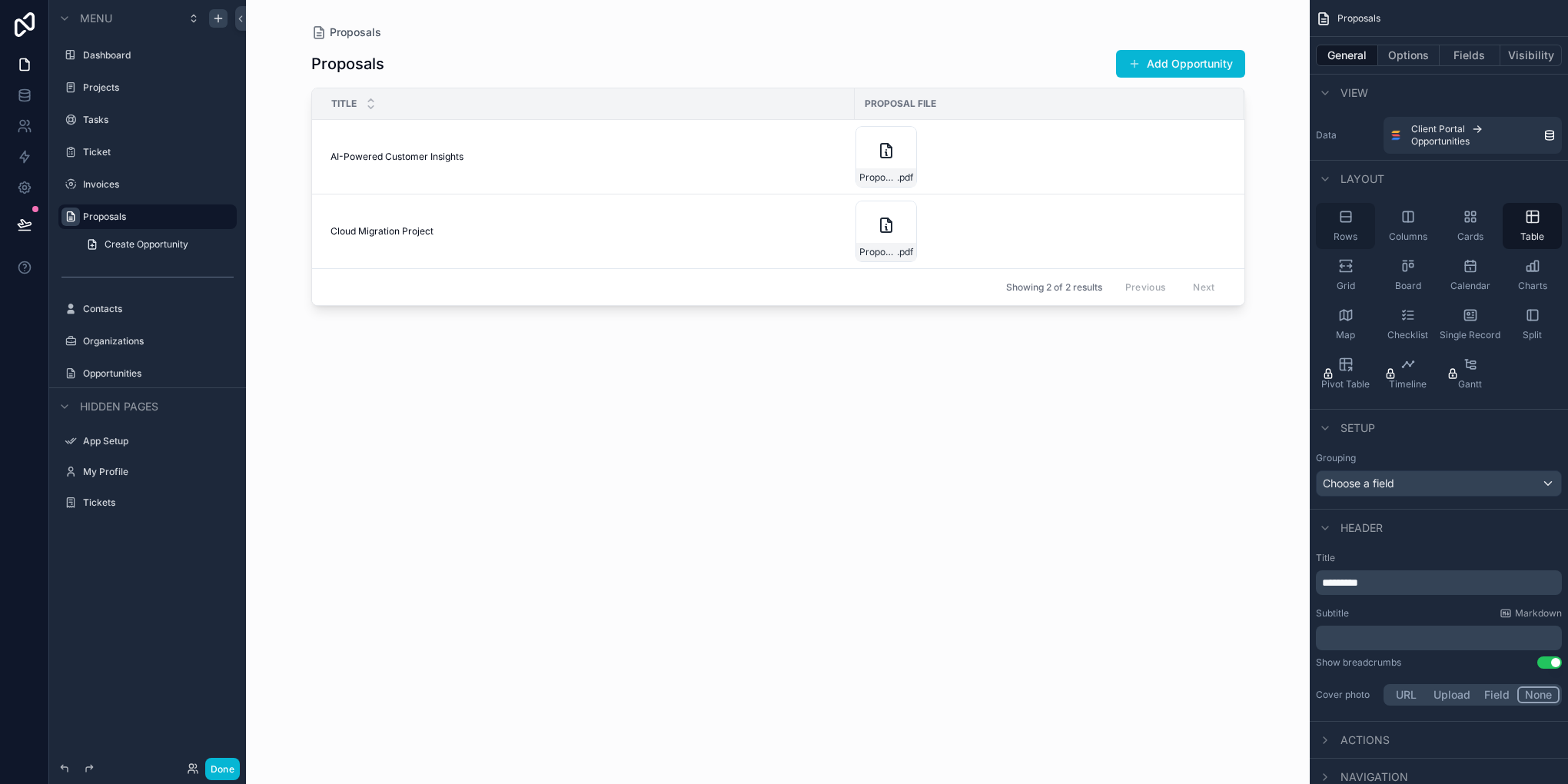
click at [1340, 221] on icon "scrollable content" at bounding box center [1346, 217] width 15 height 15
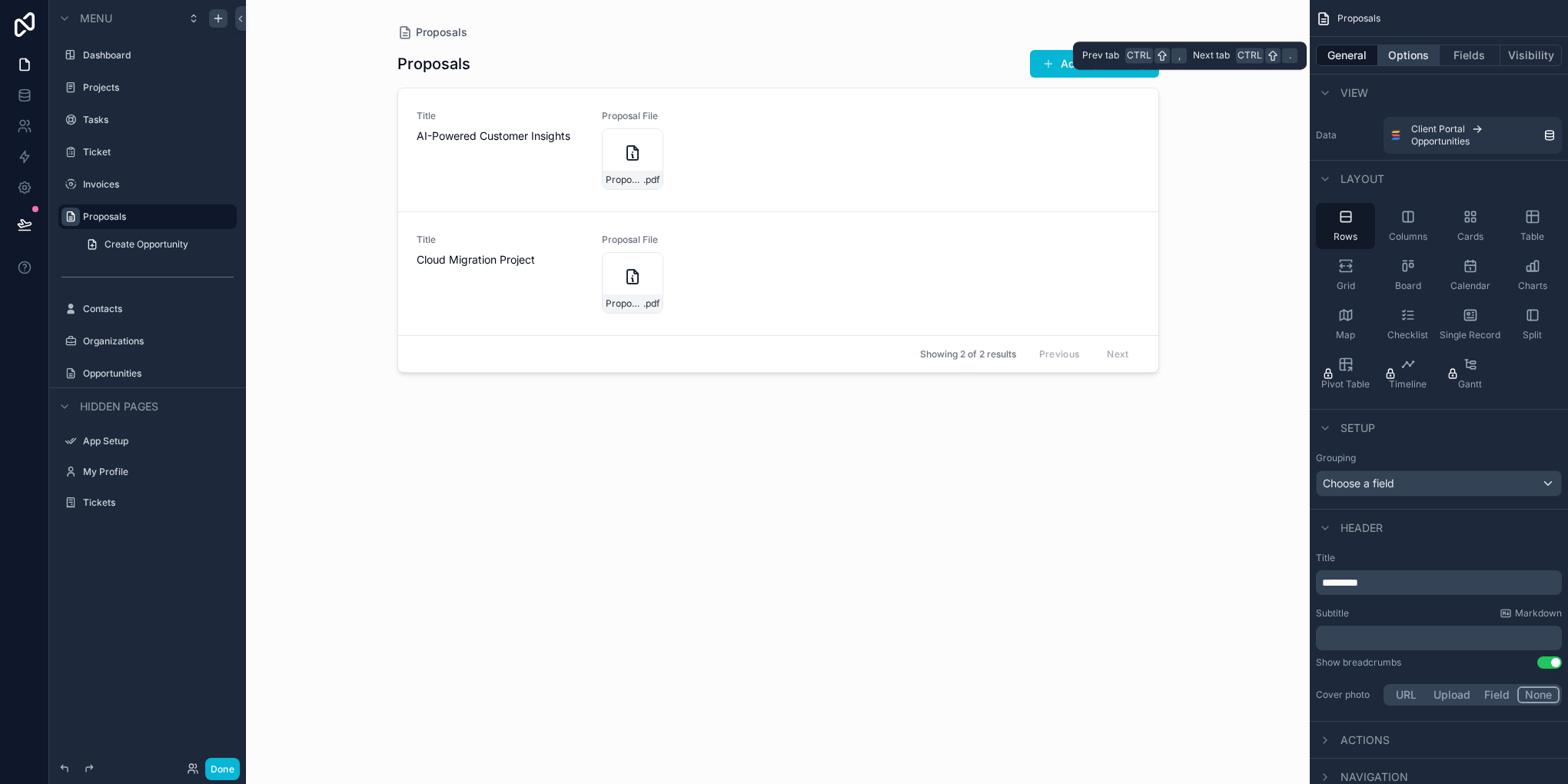
click at [1426, 61] on button "Options" at bounding box center [1409, 56] width 61 height 21
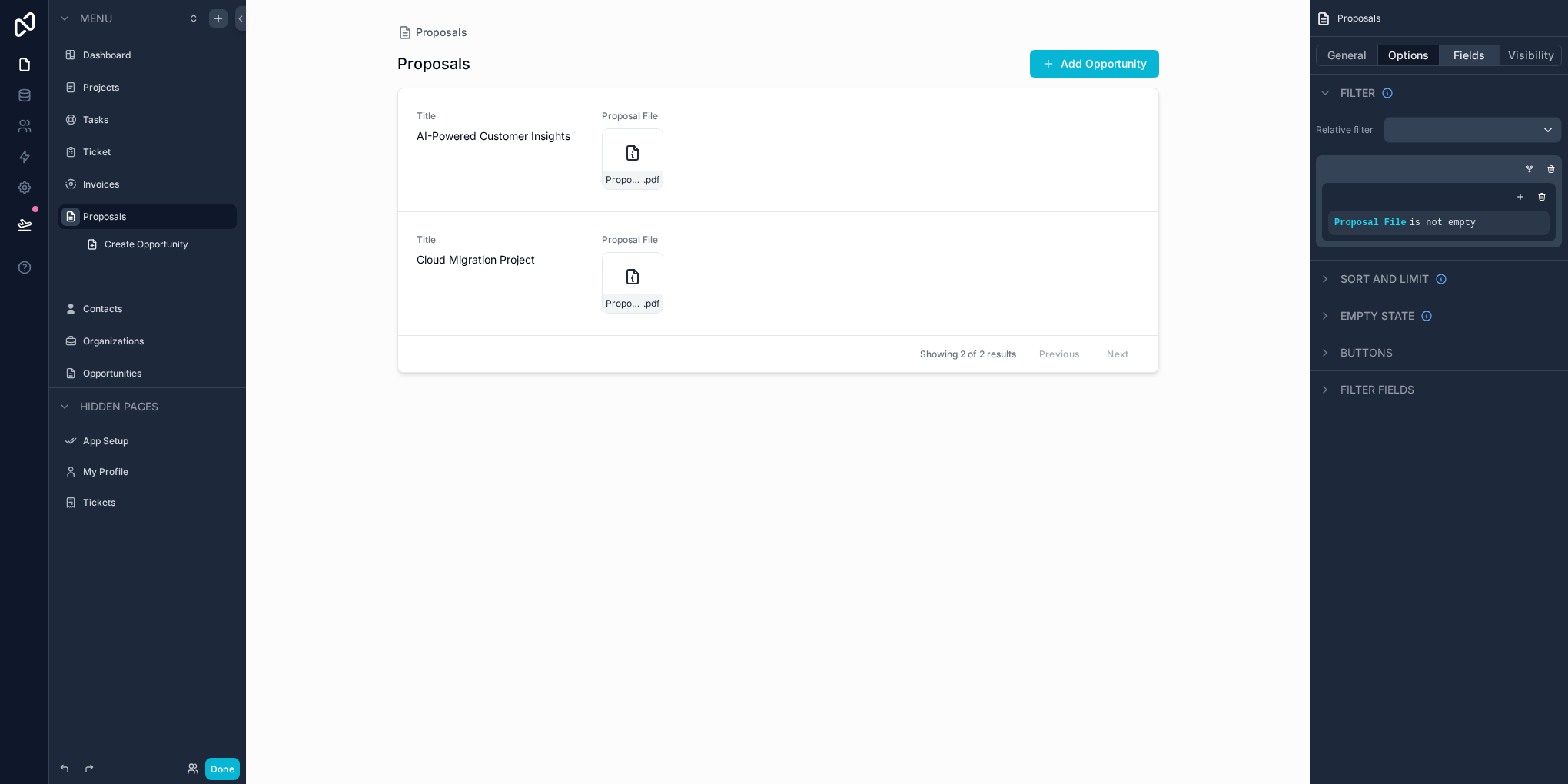
click at [1474, 60] on button "Fields" at bounding box center [1470, 56] width 61 height 21
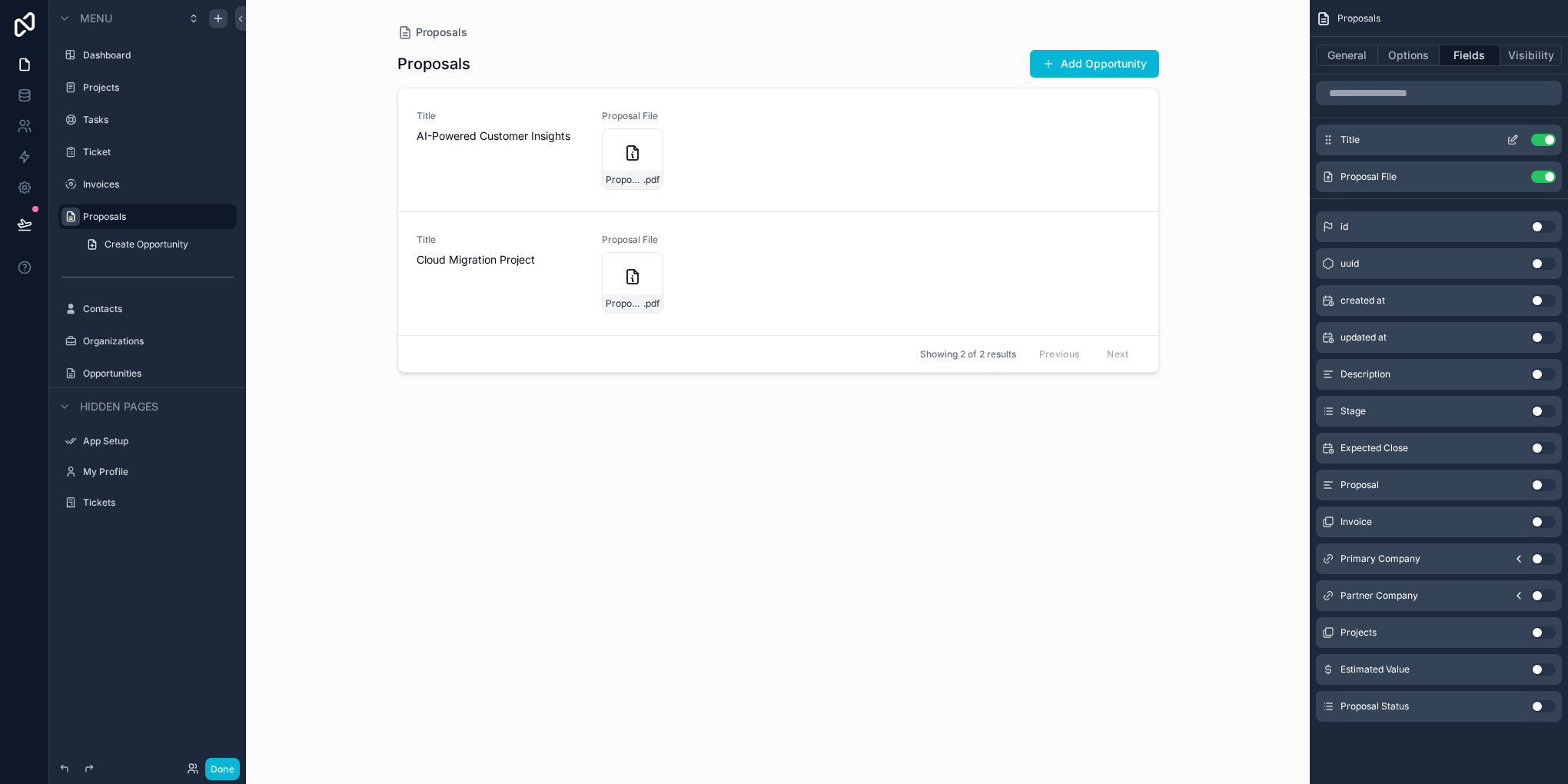
click at [1510, 136] on icon "scrollable content" at bounding box center [1512, 140] width 12 height 12
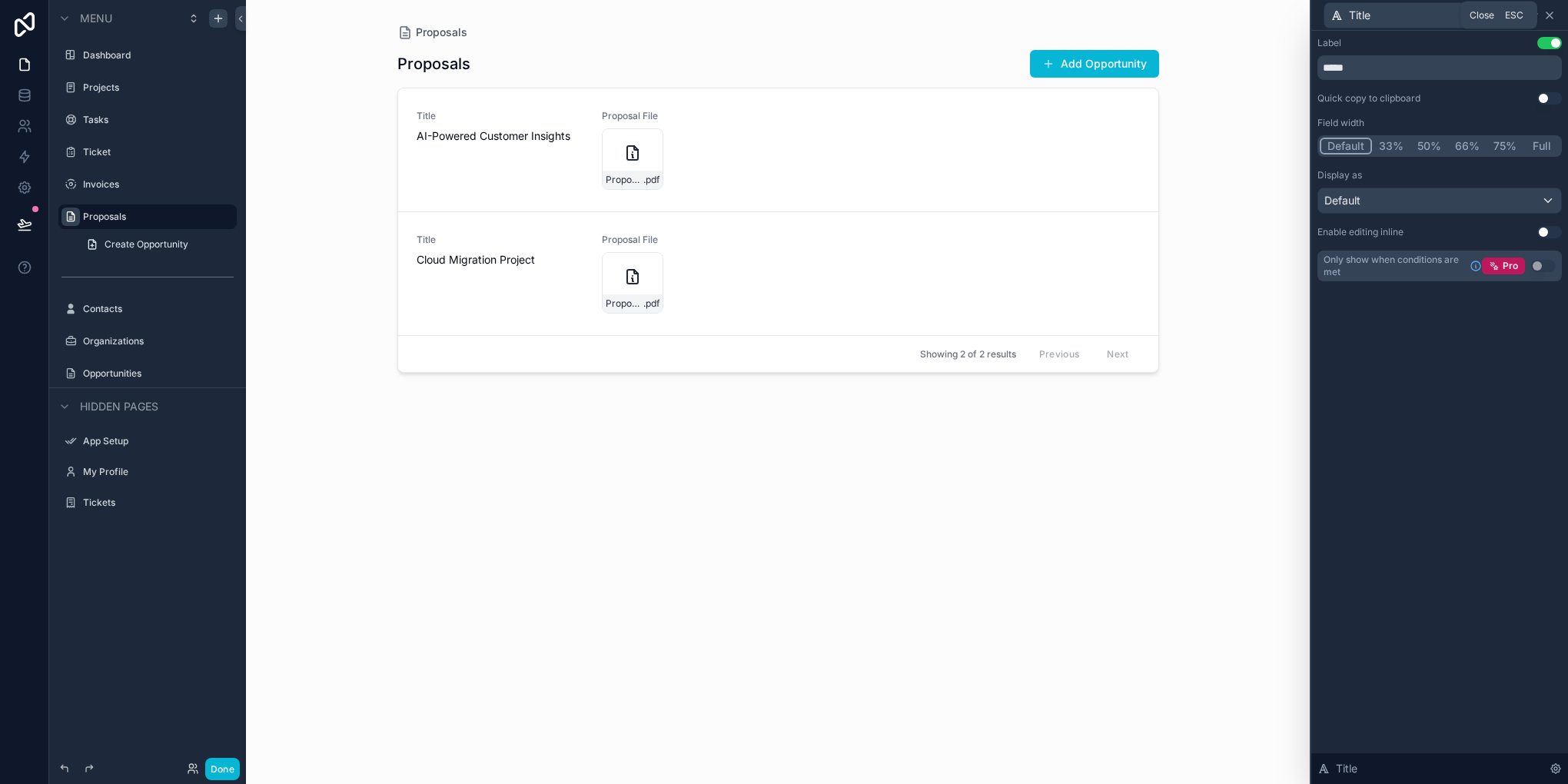
click at [1546, 16] on icon at bounding box center [1549, 15] width 12 height 12
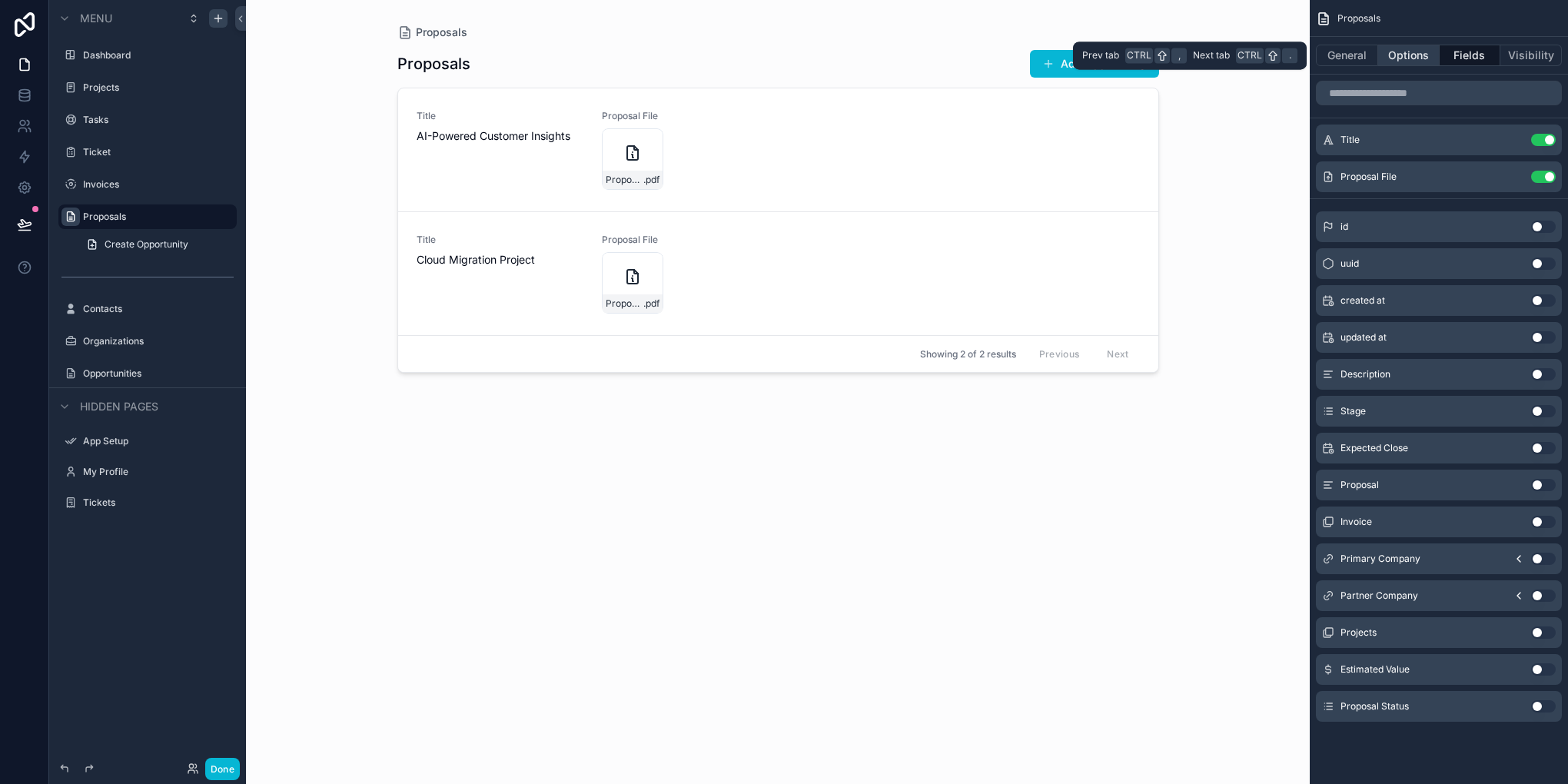
click at [1399, 56] on button "Options" at bounding box center [1409, 56] width 61 height 21
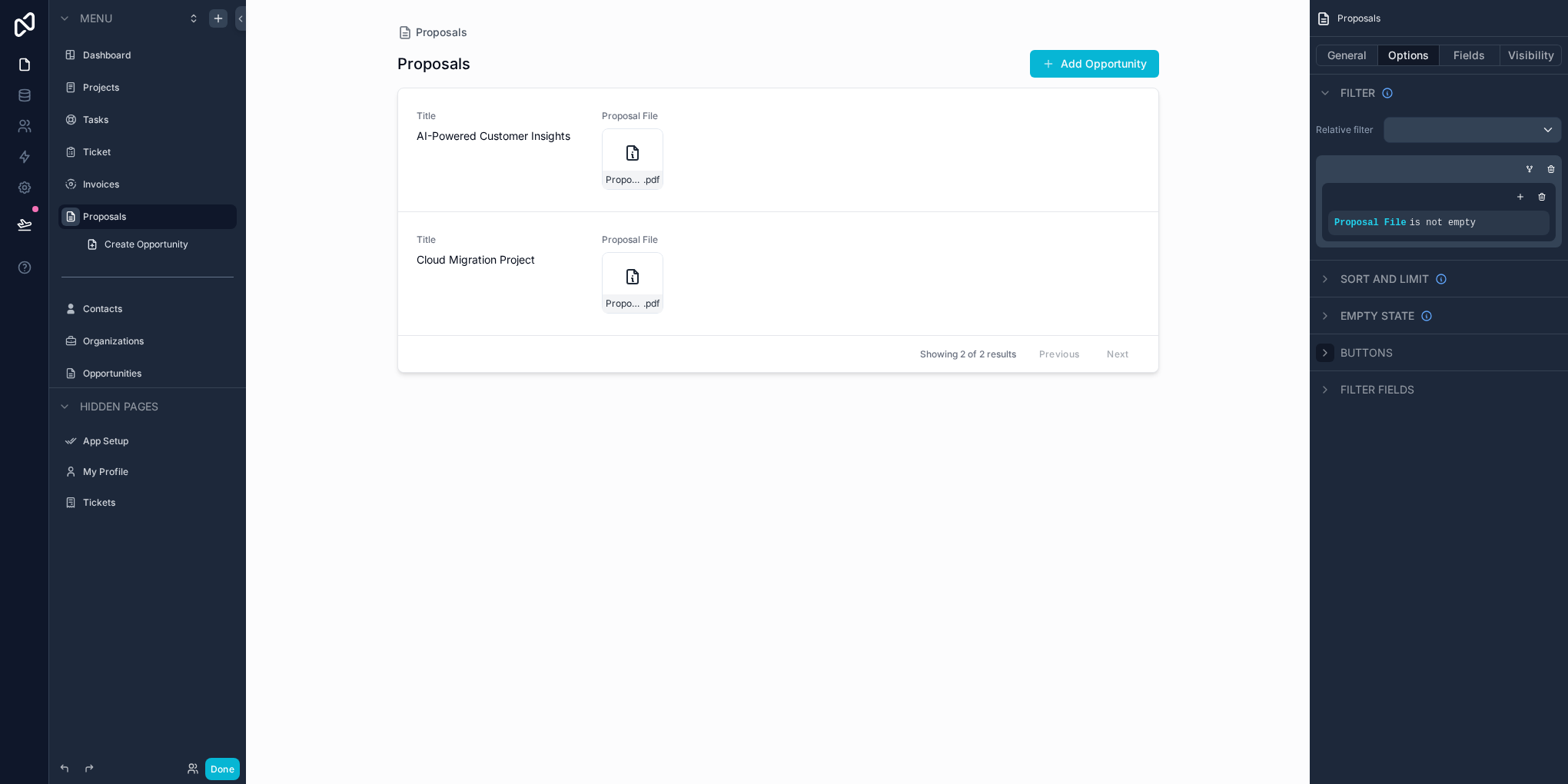
click at [1323, 347] on icon "scrollable content" at bounding box center [1325, 353] width 12 height 12
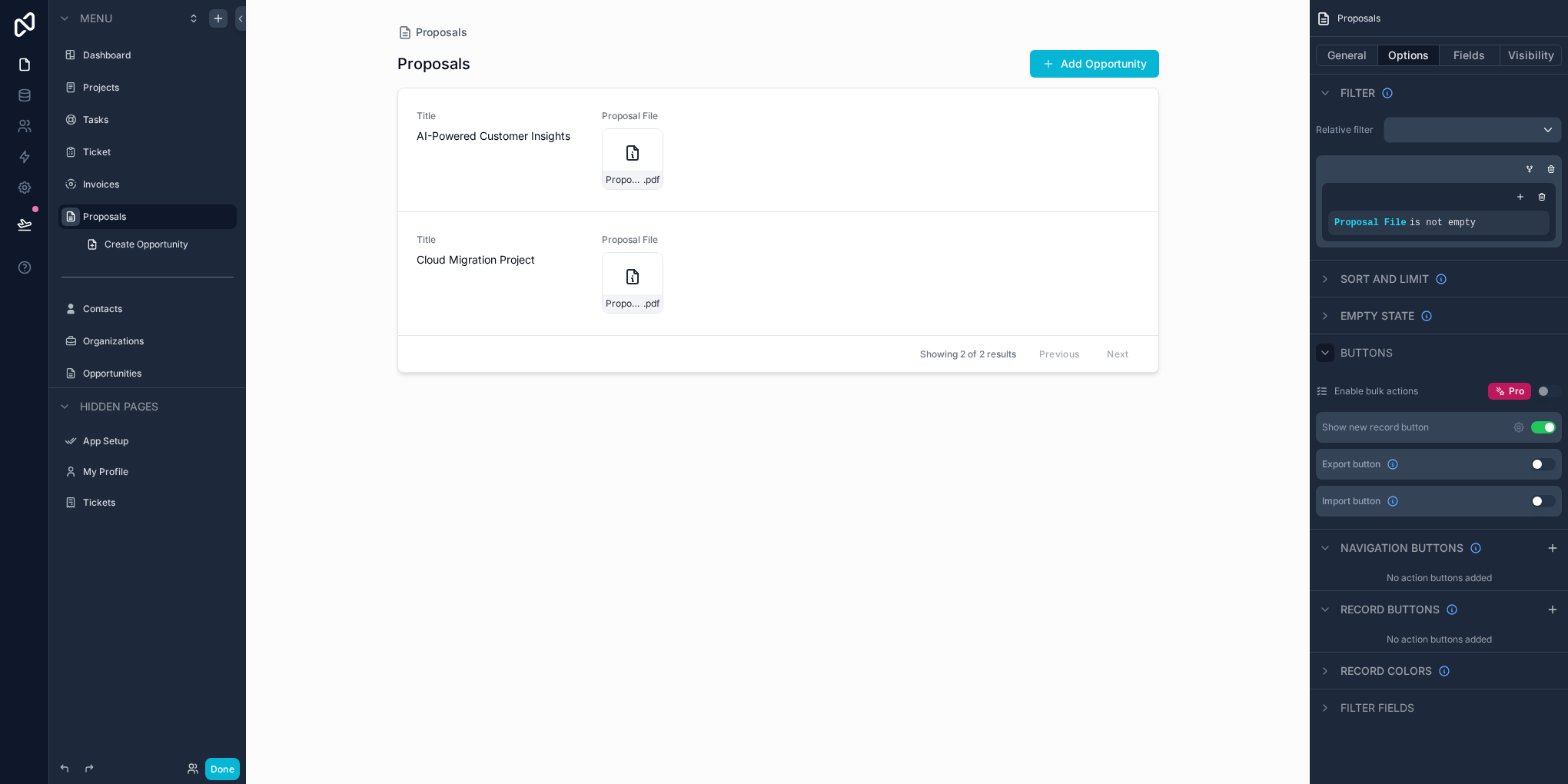
click at [1541, 422] on button "Use setting" at bounding box center [1543, 427] width 25 height 12
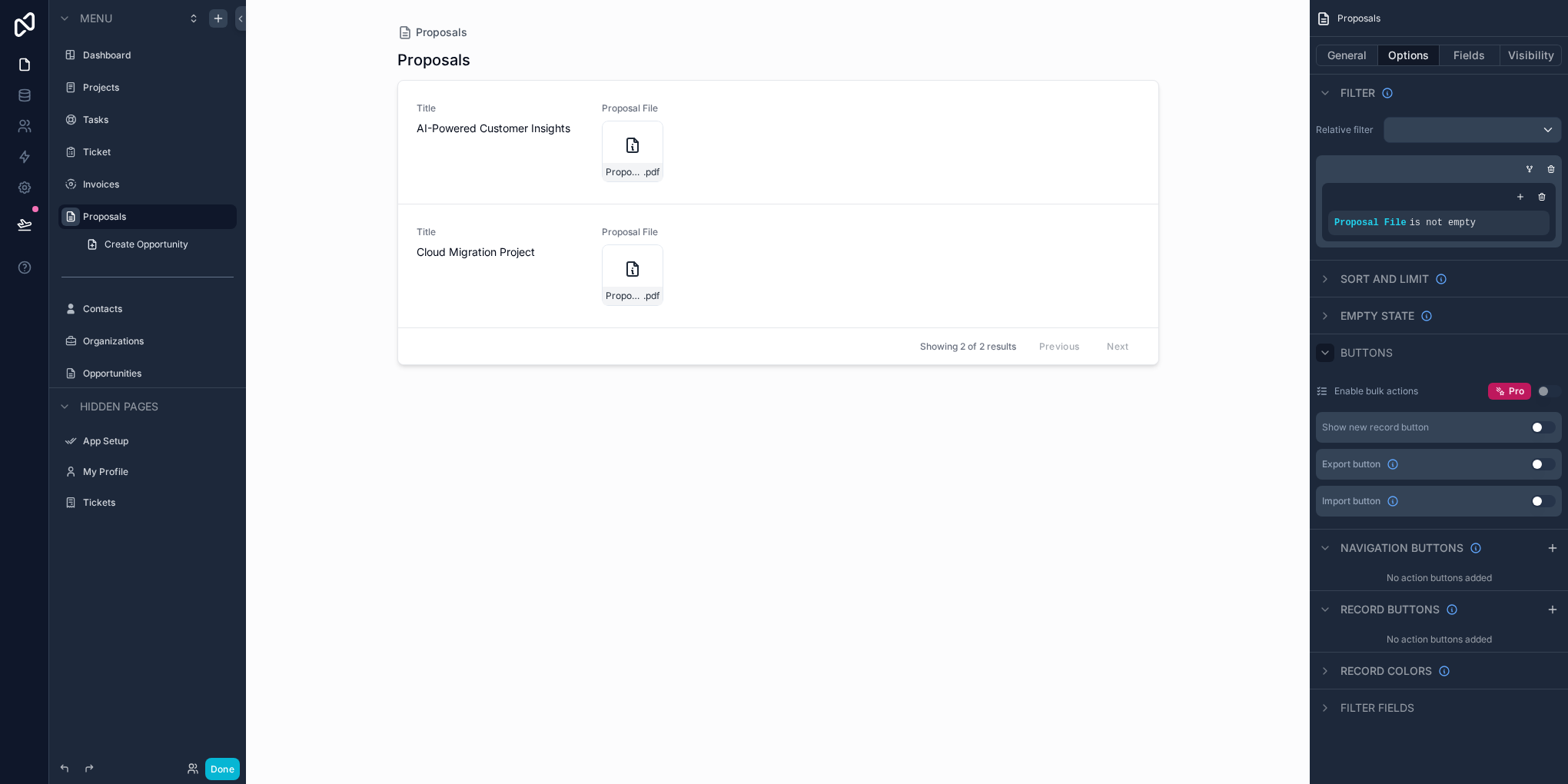
click at [1326, 362] on div "Buttons" at bounding box center [1438, 352] width 258 height 36
click at [1322, 358] on div "scrollable content" at bounding box center [1325, 352] width 18 height 18
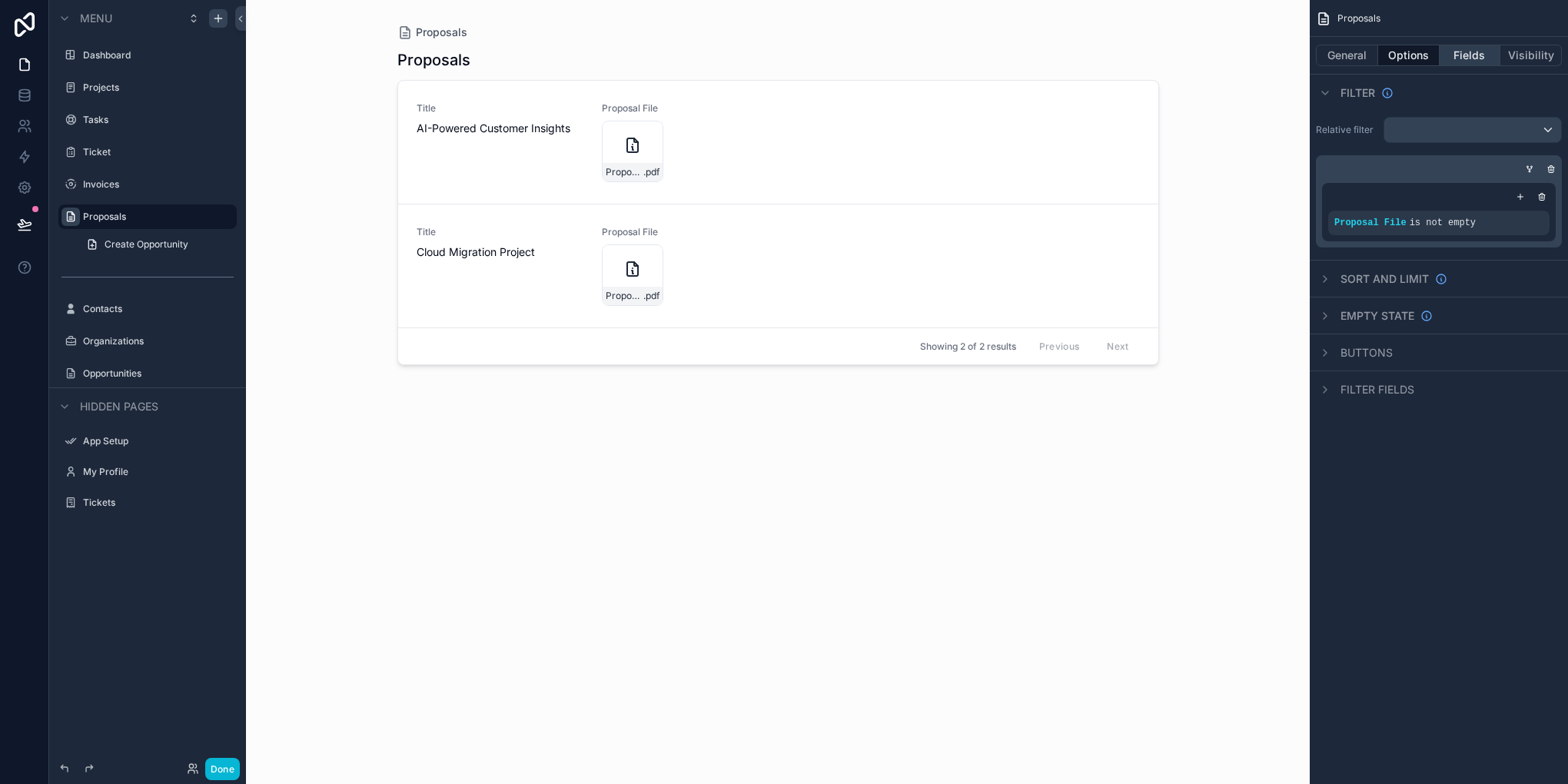
click at [1460, 57] on button "Fields" at bounding box center [1470, 56] width 61 height 21
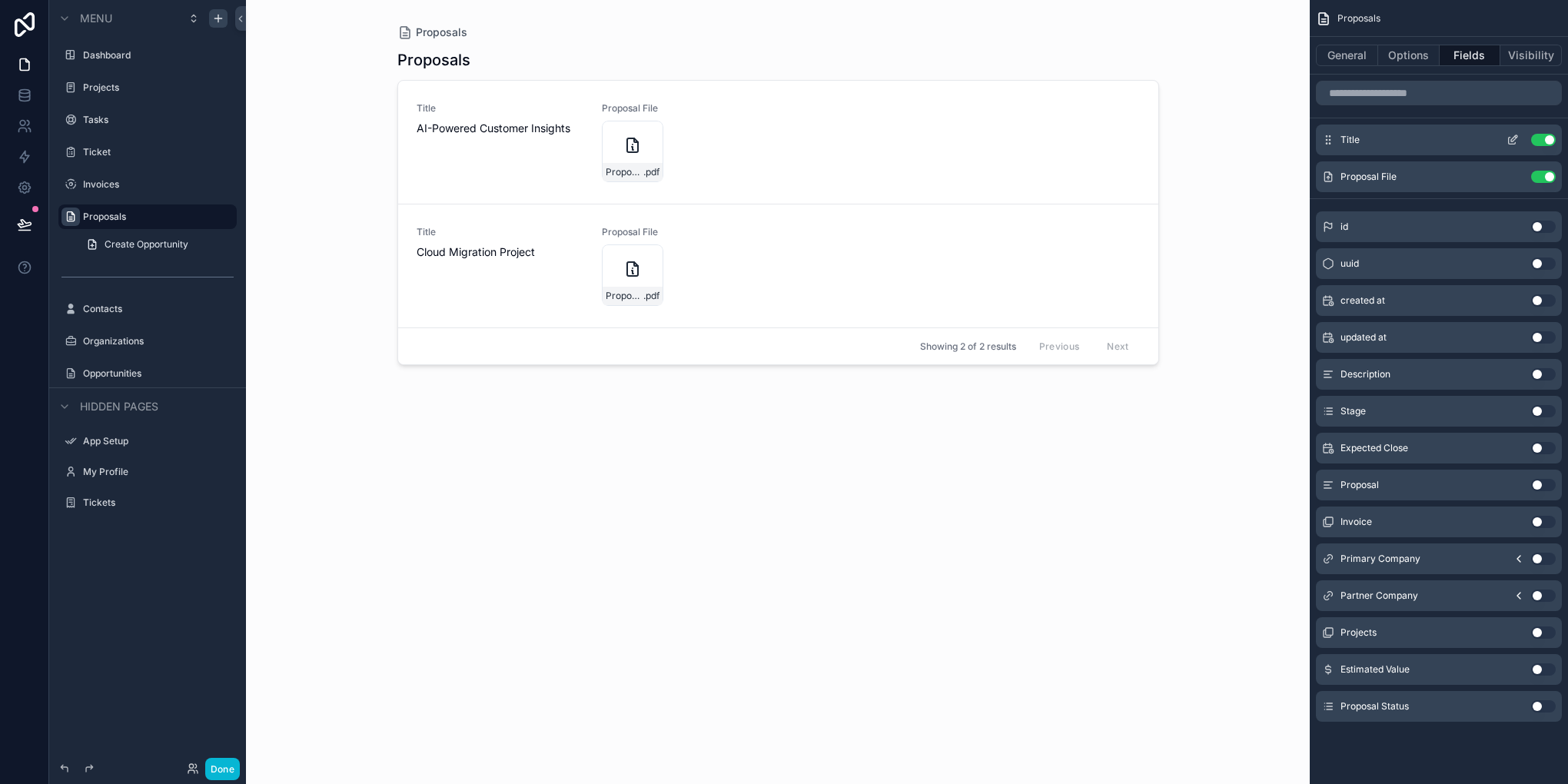
click at [1513, 142] on icon "scrollable content" at bounding box center [1512, 140] width 12 height 12
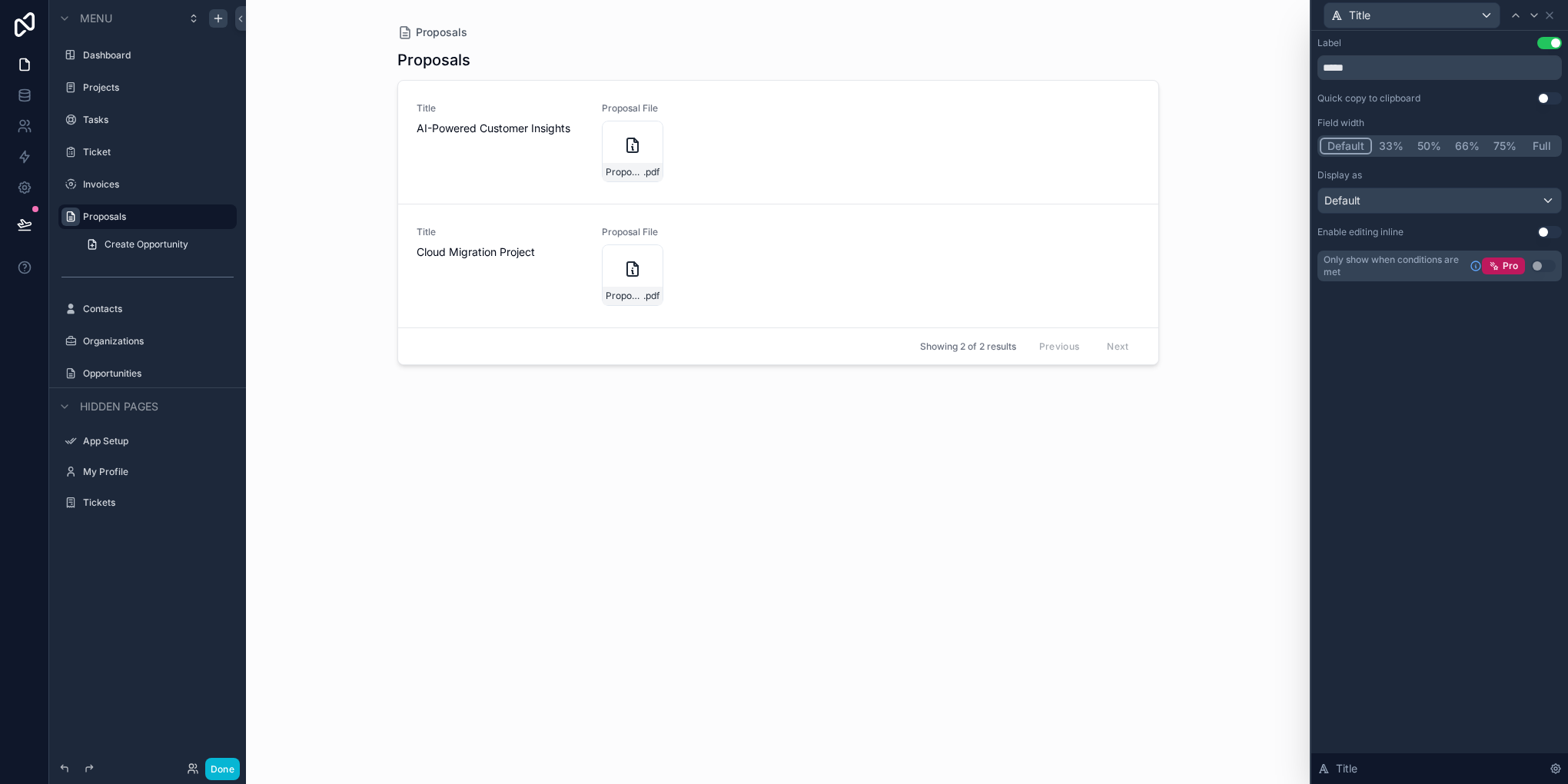
click at [1506, 148] on button "75%" at bounding box center [1505, 147] width 36 height 17
click at [1471, 140] on button "66%" at bounding box center [1466, 147] width 40 height 17
click at [1413, 142] on button "50%" at bounding box center [1428, 147] width 39 height 17
click at [1412, 192] on div "Default" at bounding box center [1439, 200] width 242 height 25
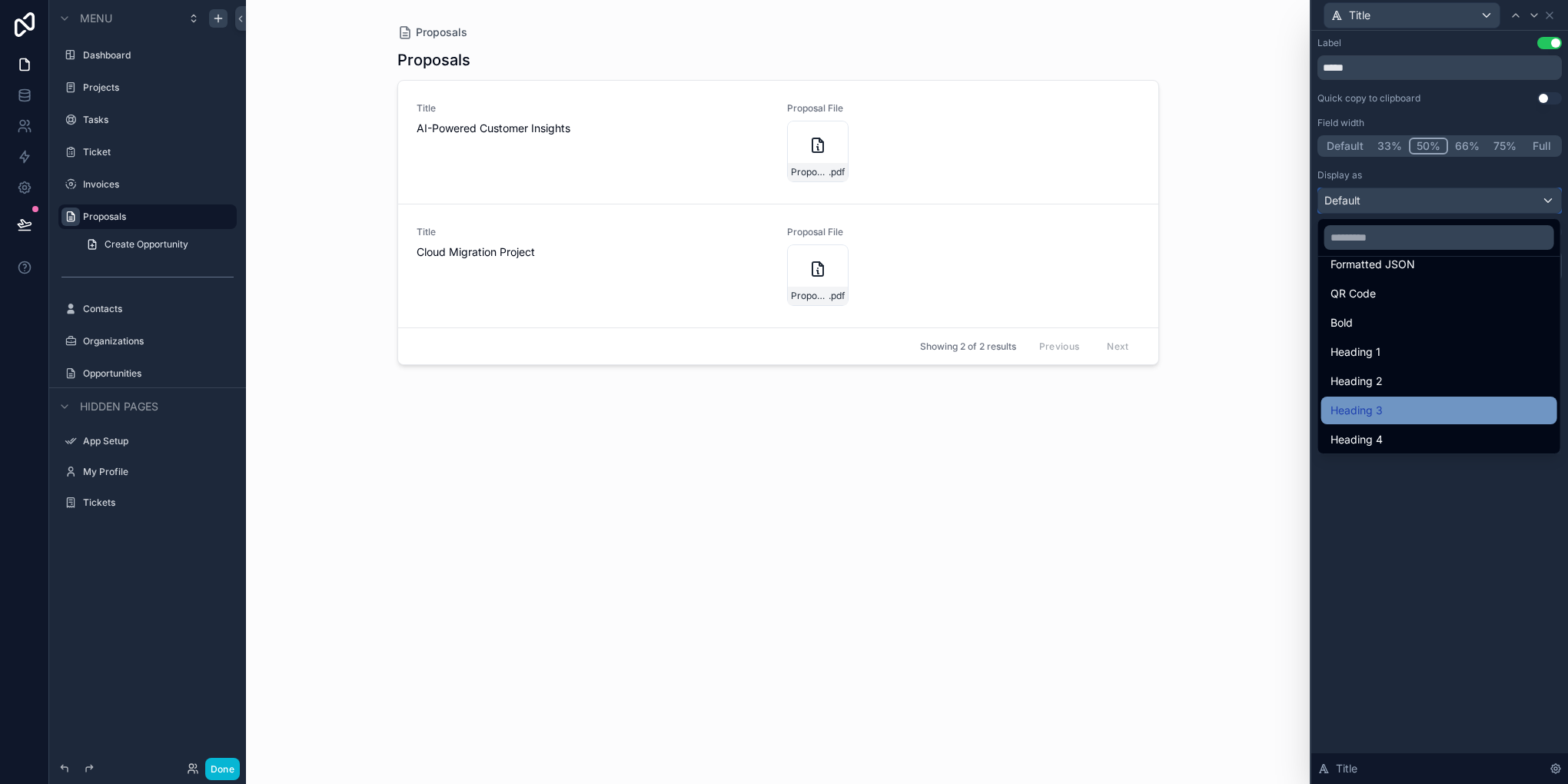
scroll to position [168, 0]
click at [1376, 423] on div "Heading 4" at bounding box center [1439, 436] width 236 height 28
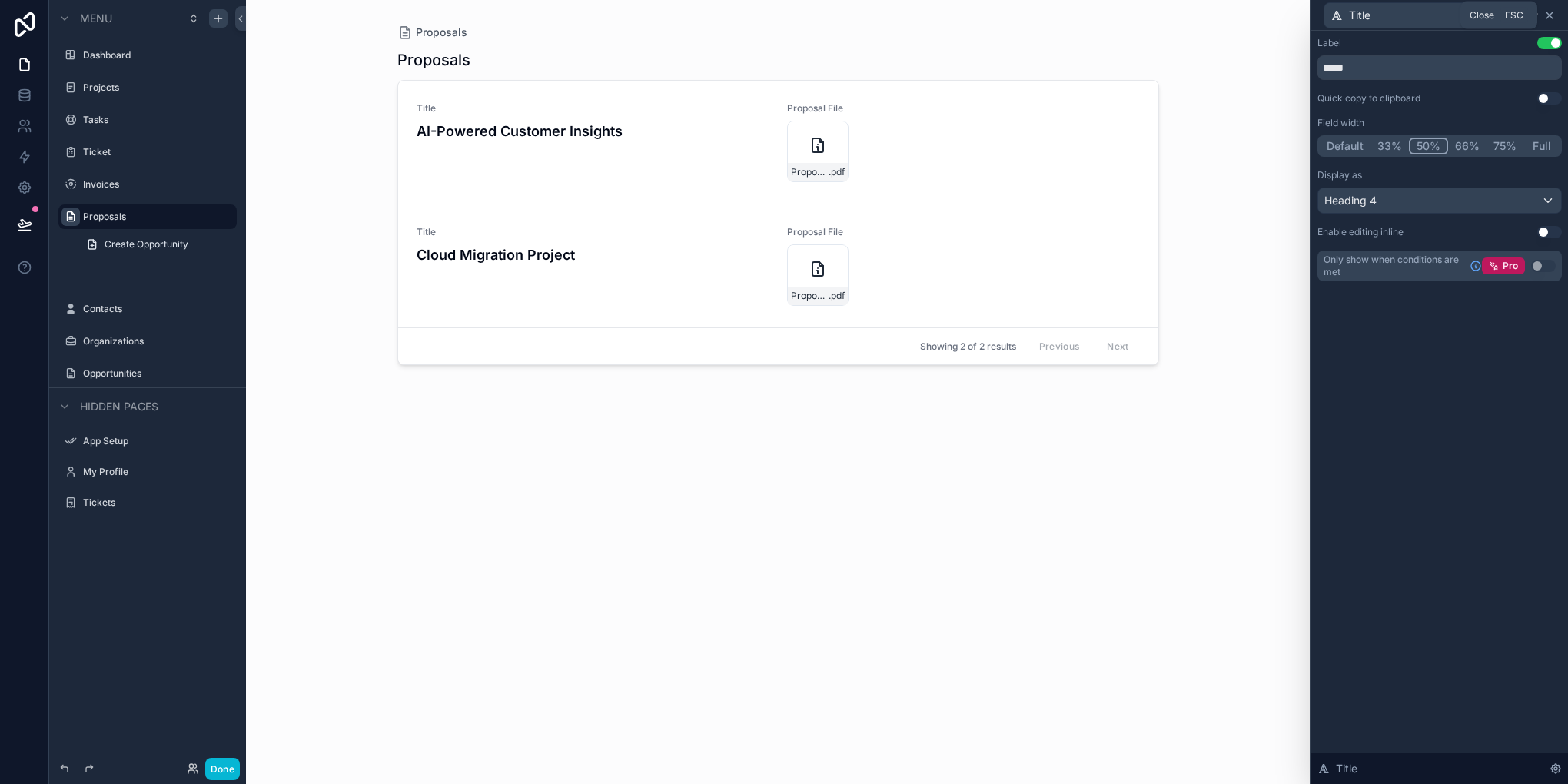
click at [1555, 14] on icon at bounding box center [1549, 15] width 12 height 12
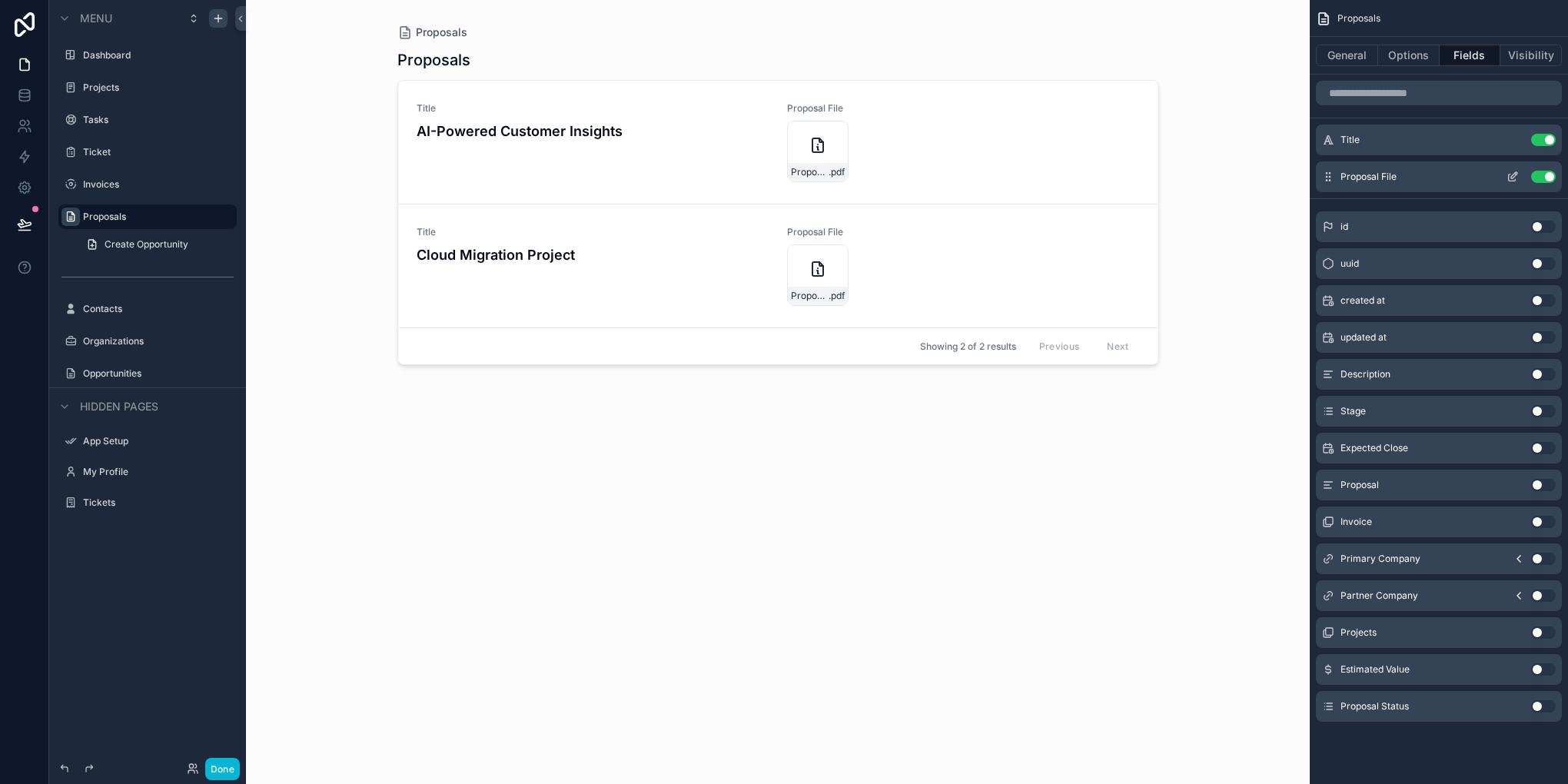
click at [1516, 175] on icon "scrollable content" at bounding box center [1512, 176] width 12 height 12
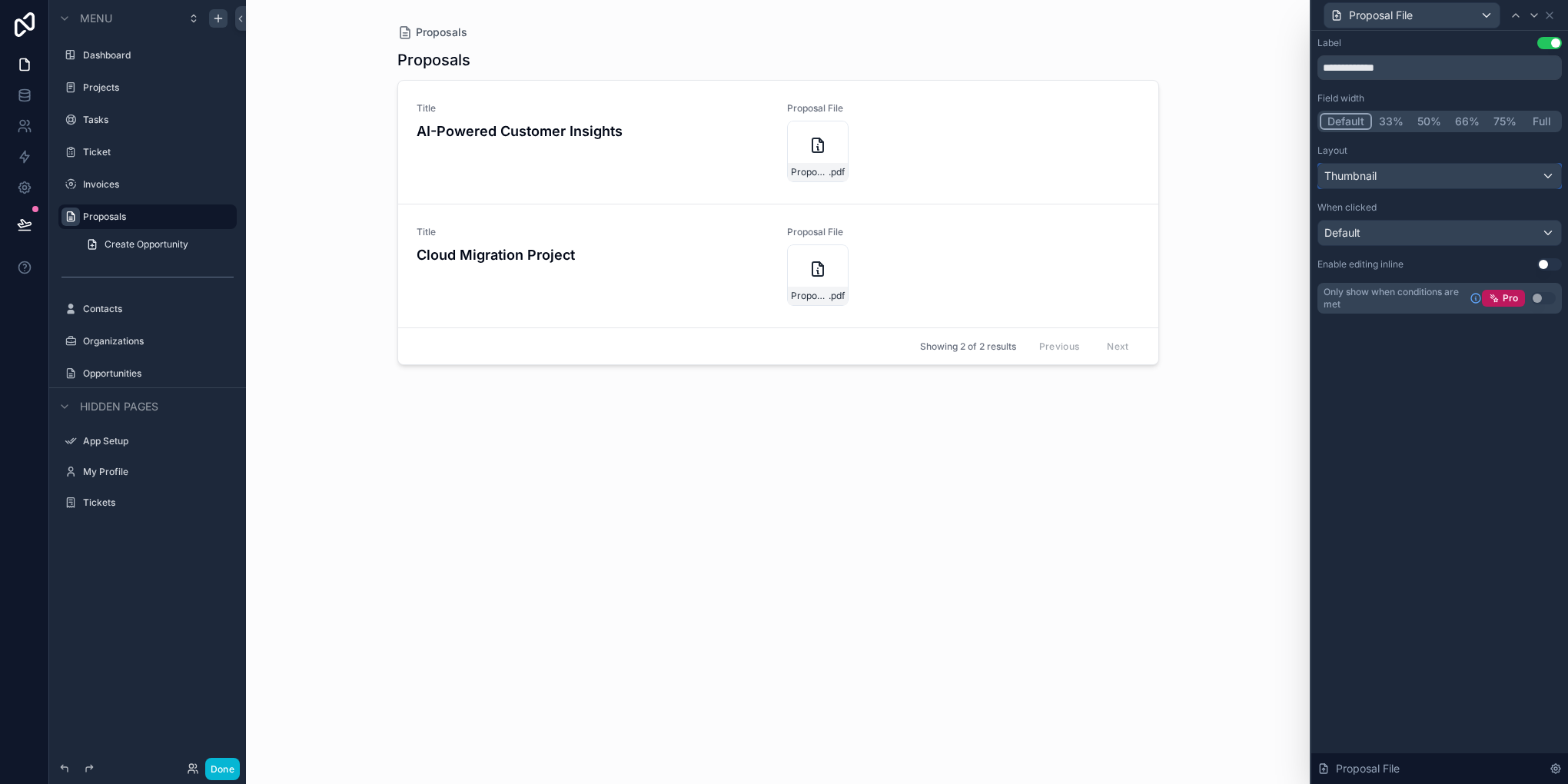
click at [1432, 184] on div "Thumbnail" at bounding box center [1439, 176] width 242 height 25
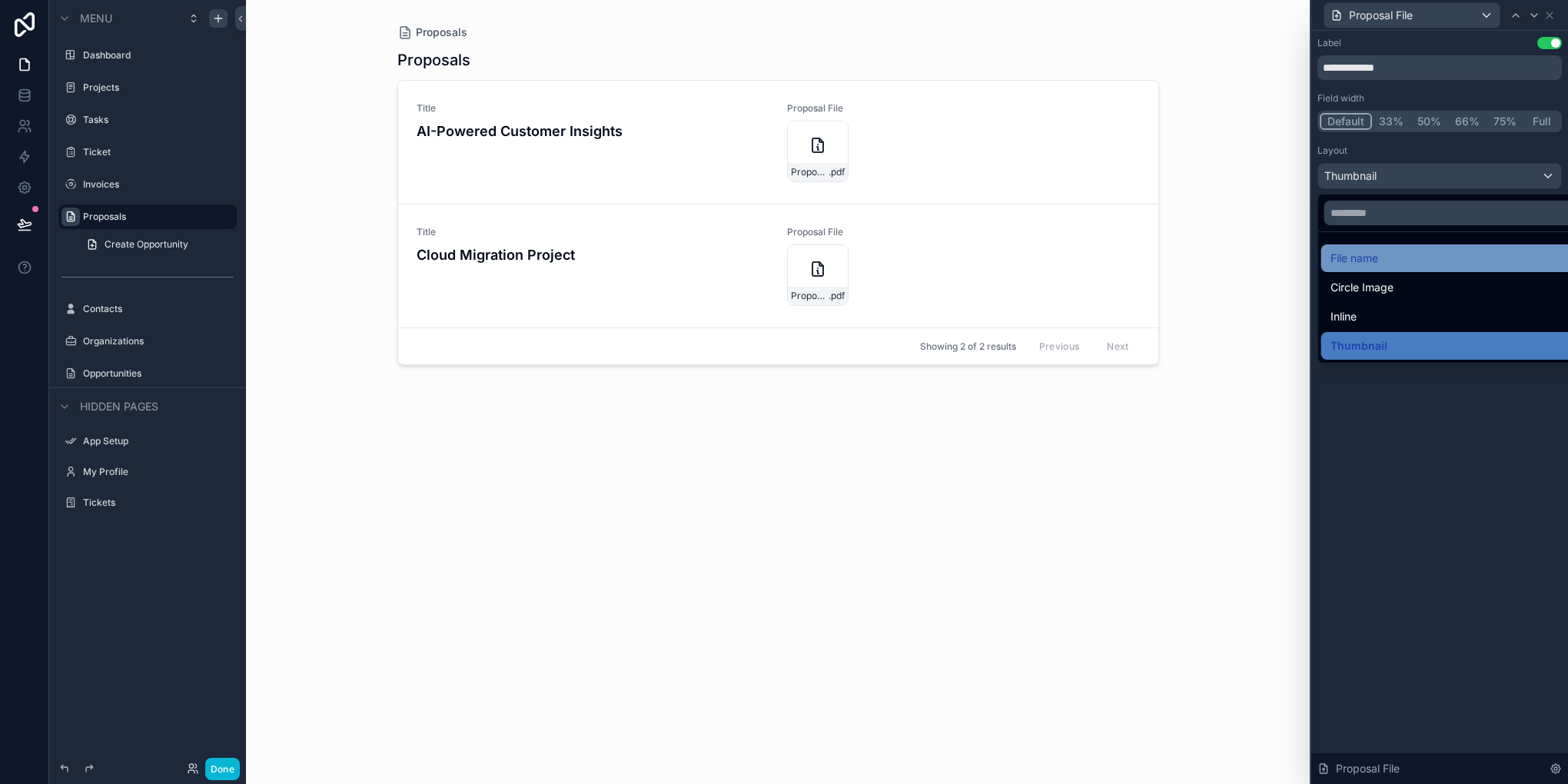
click at [1387, 268] on div "File name" at bounding box center [1457, 258] width 273 height 28
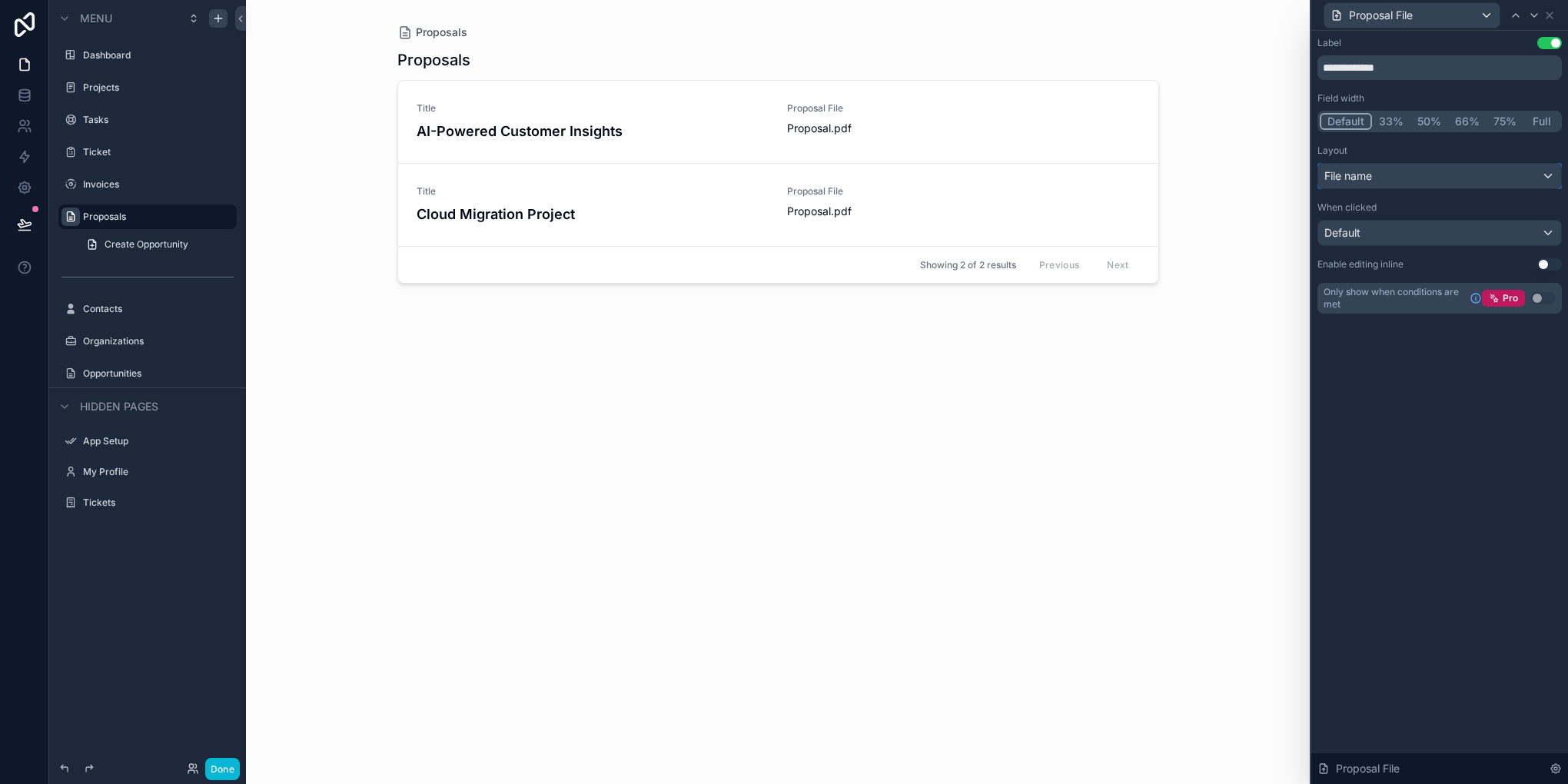
click at [1431, 180] on div "File name" at bounding box center [1439, 176] width 242 height 25
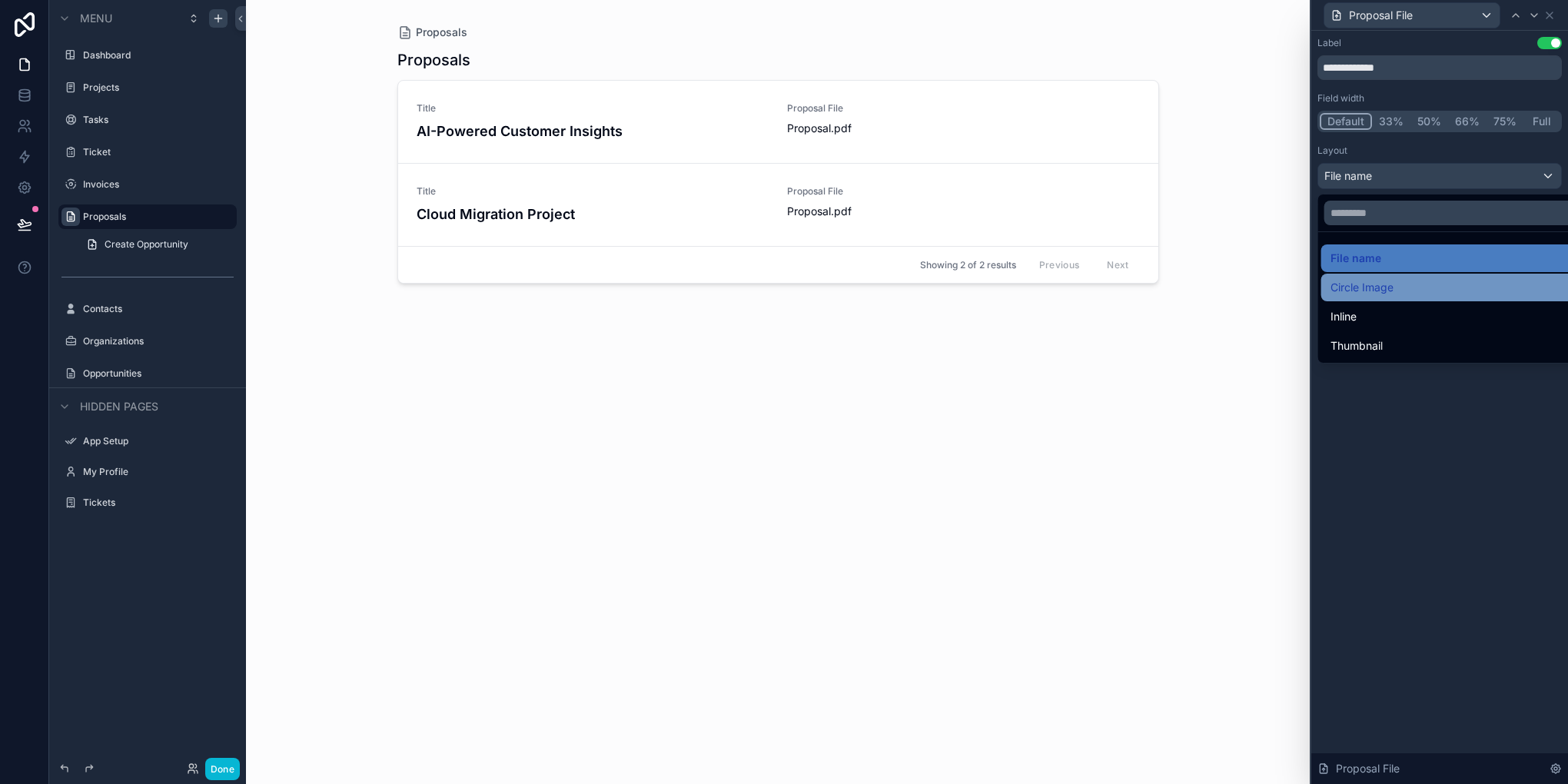
click at [1365, 291] on span "Circle Image" at bounding box center [1362, 287] width 63 height 18
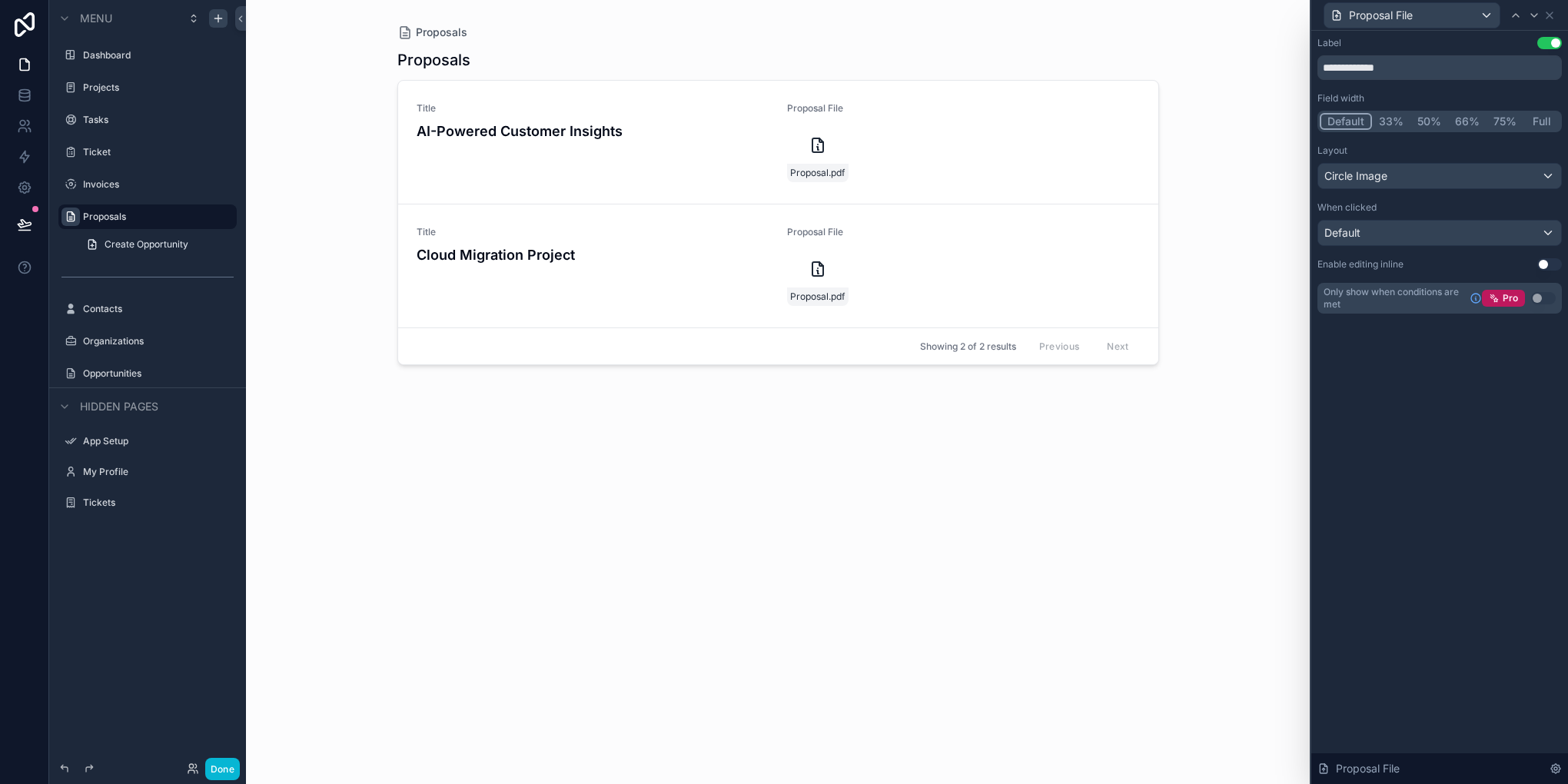
click at [1411, 191] on div "**********" at bounding box center [1439, 174] width 244 height 277
click at [1441, 181] on div "Circle Image" at bounding box center [1439, 176] width 242 height 25
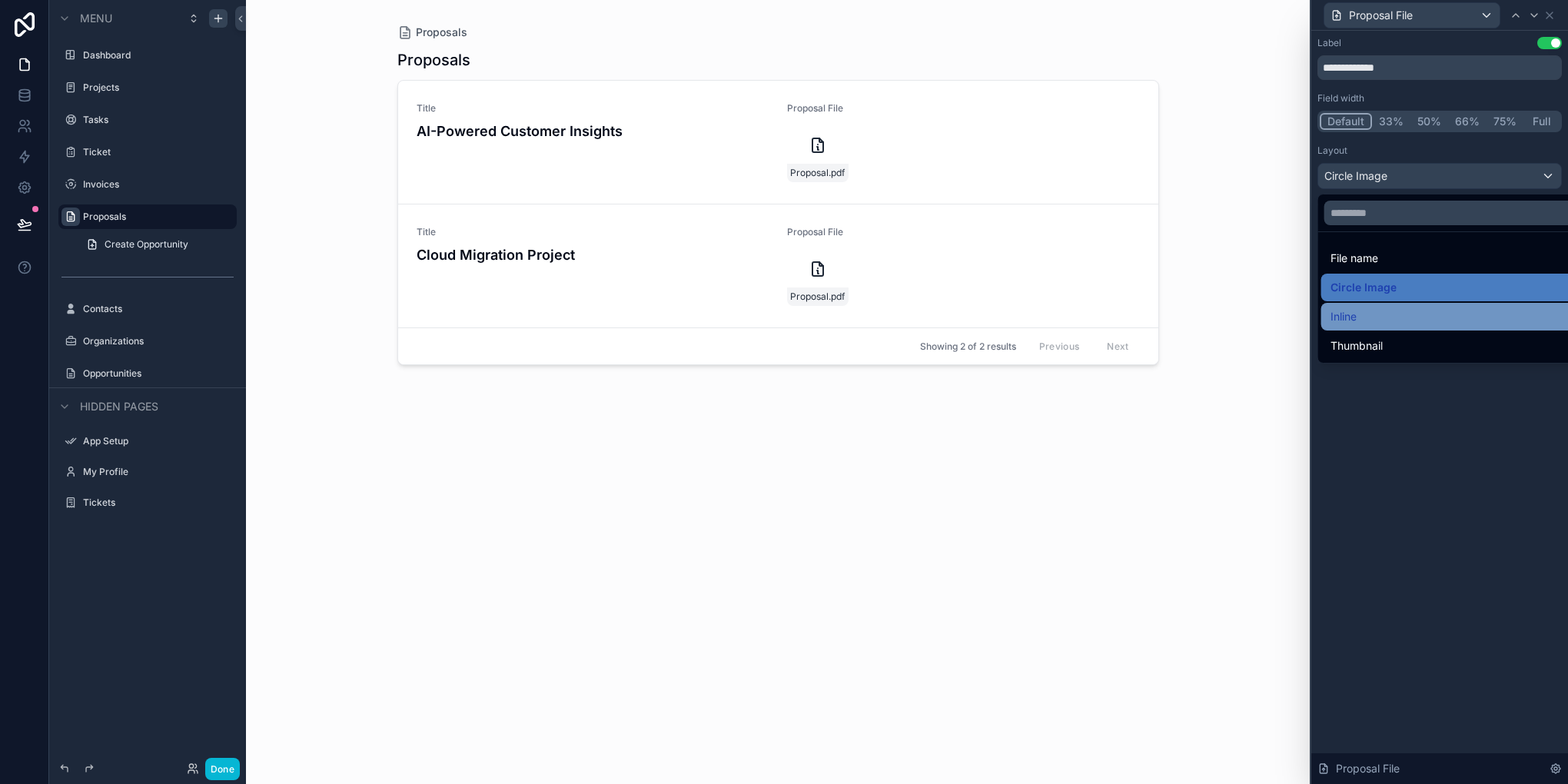
click at [1386, 311] on div "Inline" at bounding box center [1457, 316] width 254 height 18
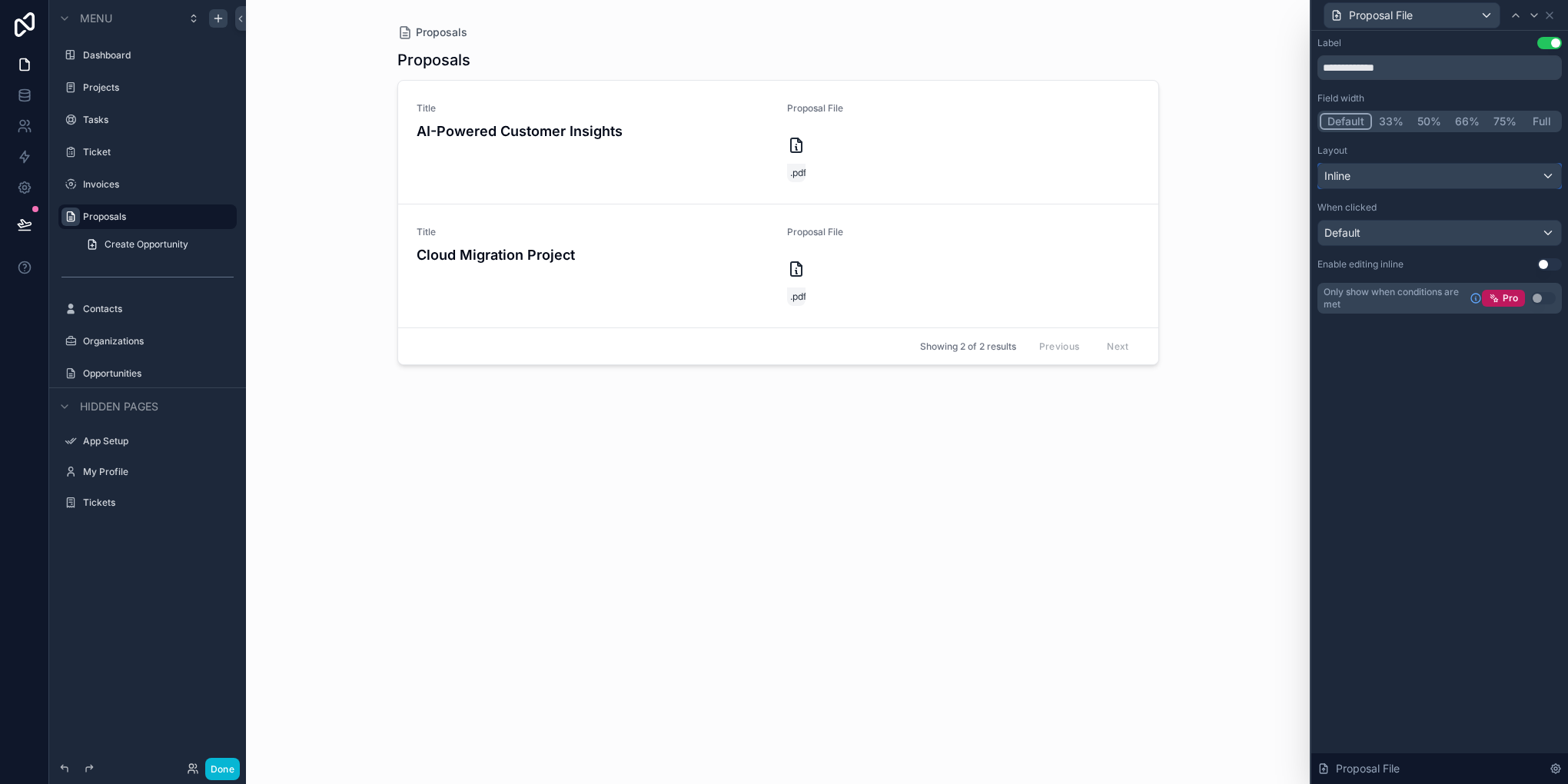
click at [1411, 183] on div "Inline" at bounding box center [1439, 176] width 242 height 25
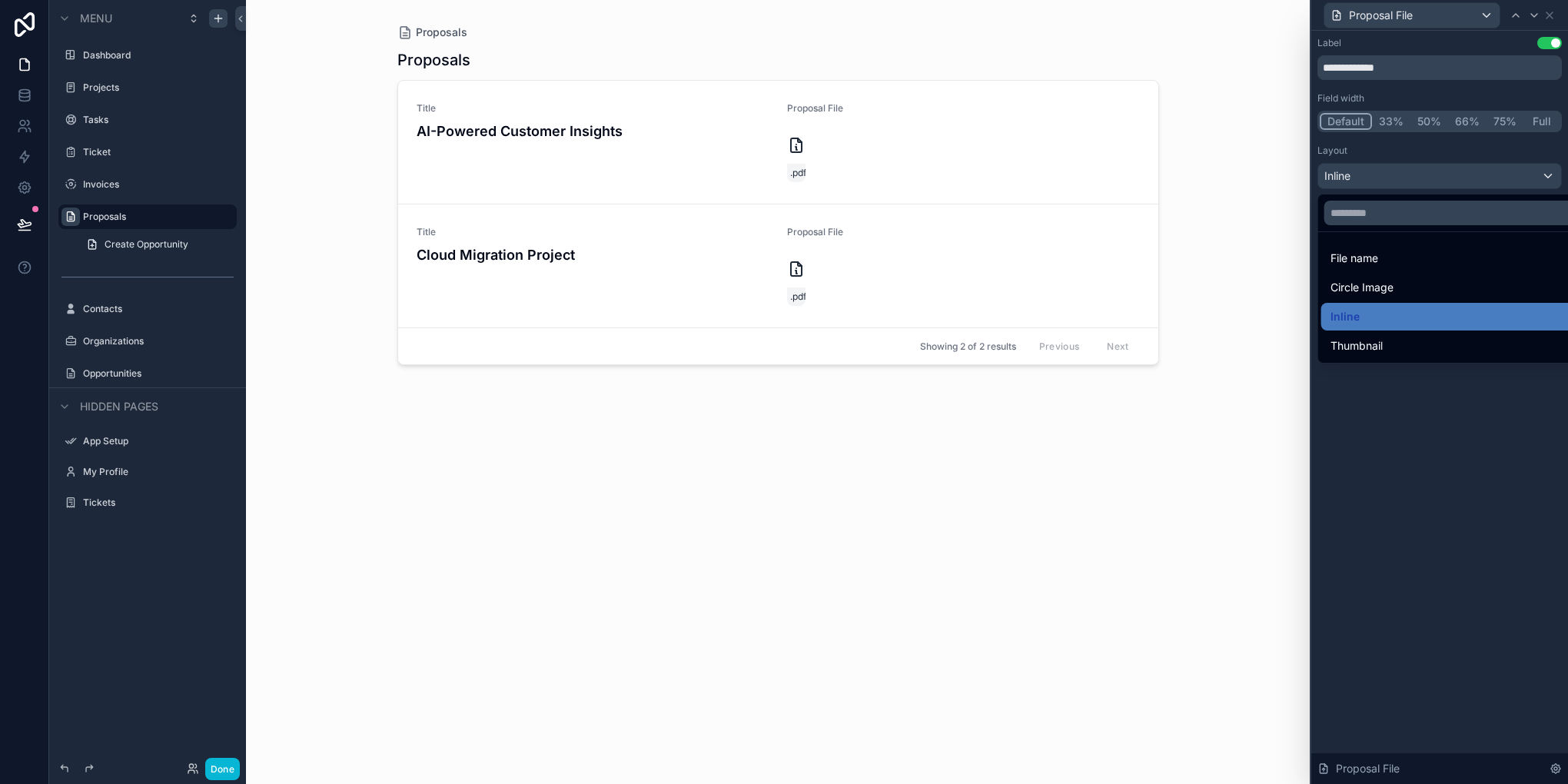
click at [1382, 349] on span "Thumbnail" at bounding box center [1356, 345] width 53 height 18
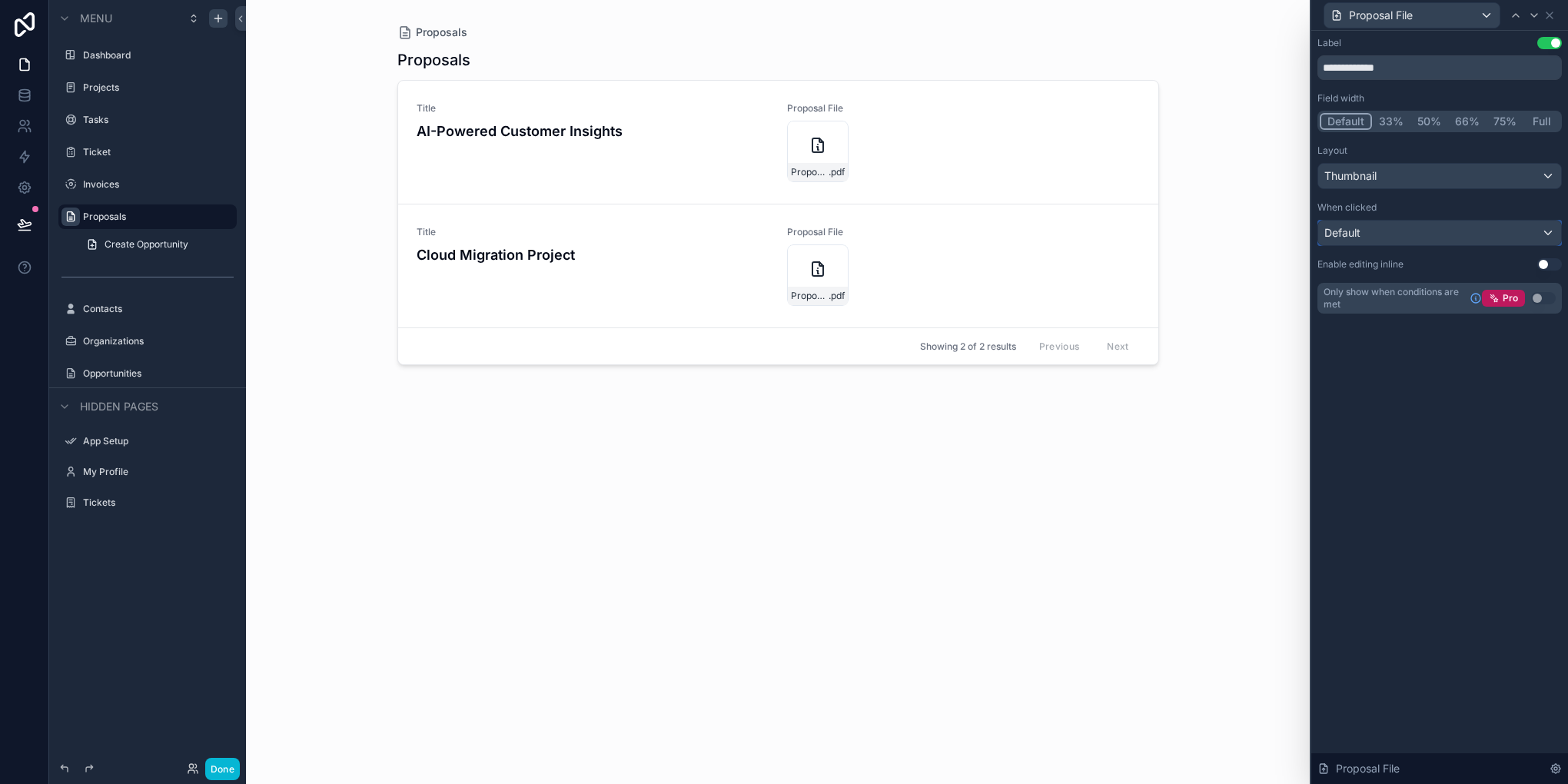
click at [1433, 226] on div "Default" at bounding box center [1439, 233] width 242 height 25
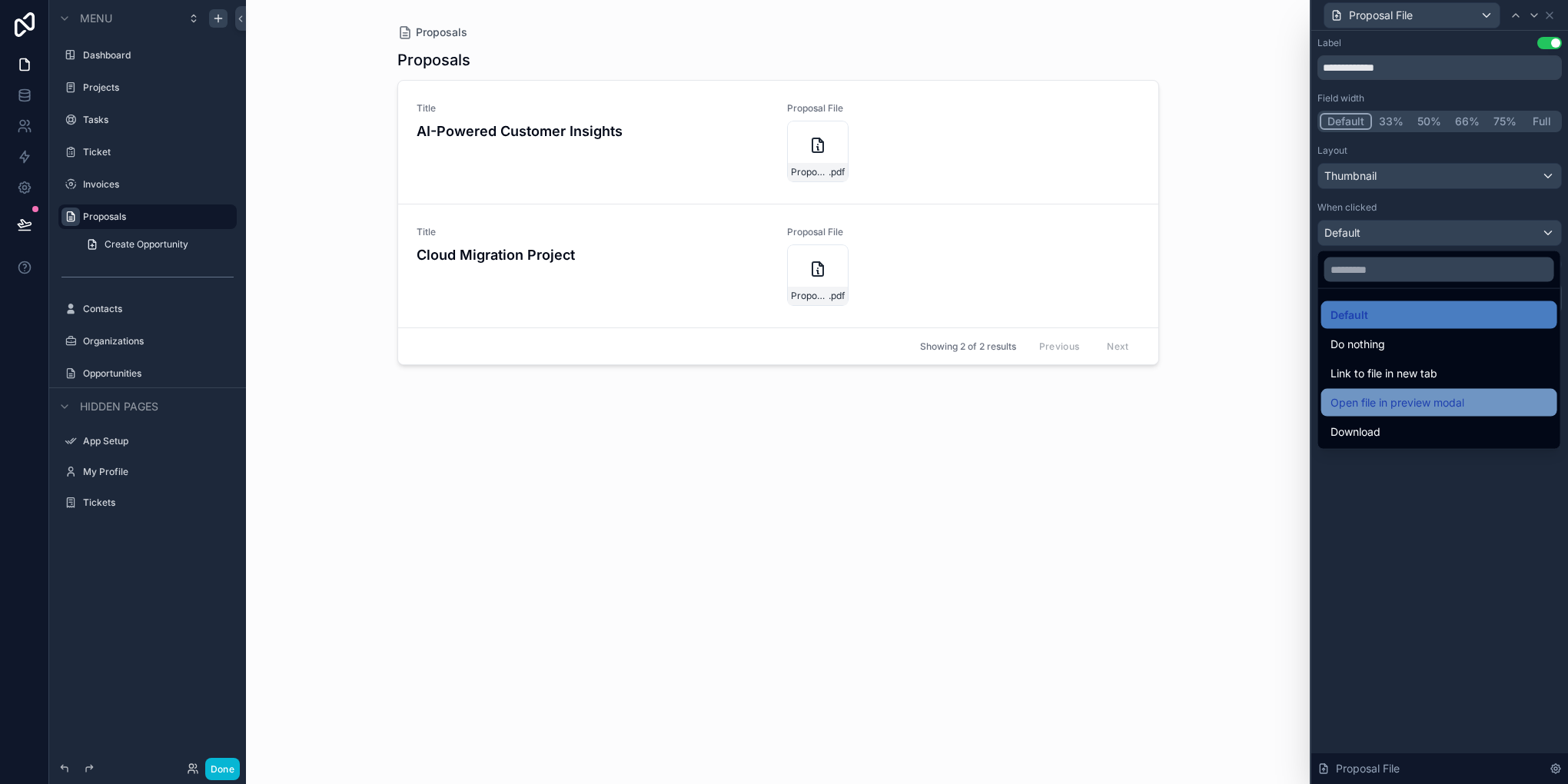
click at [1405, 399] on span "Open file in preview modal" at bounding box center [1397, 403] width 134 height 18
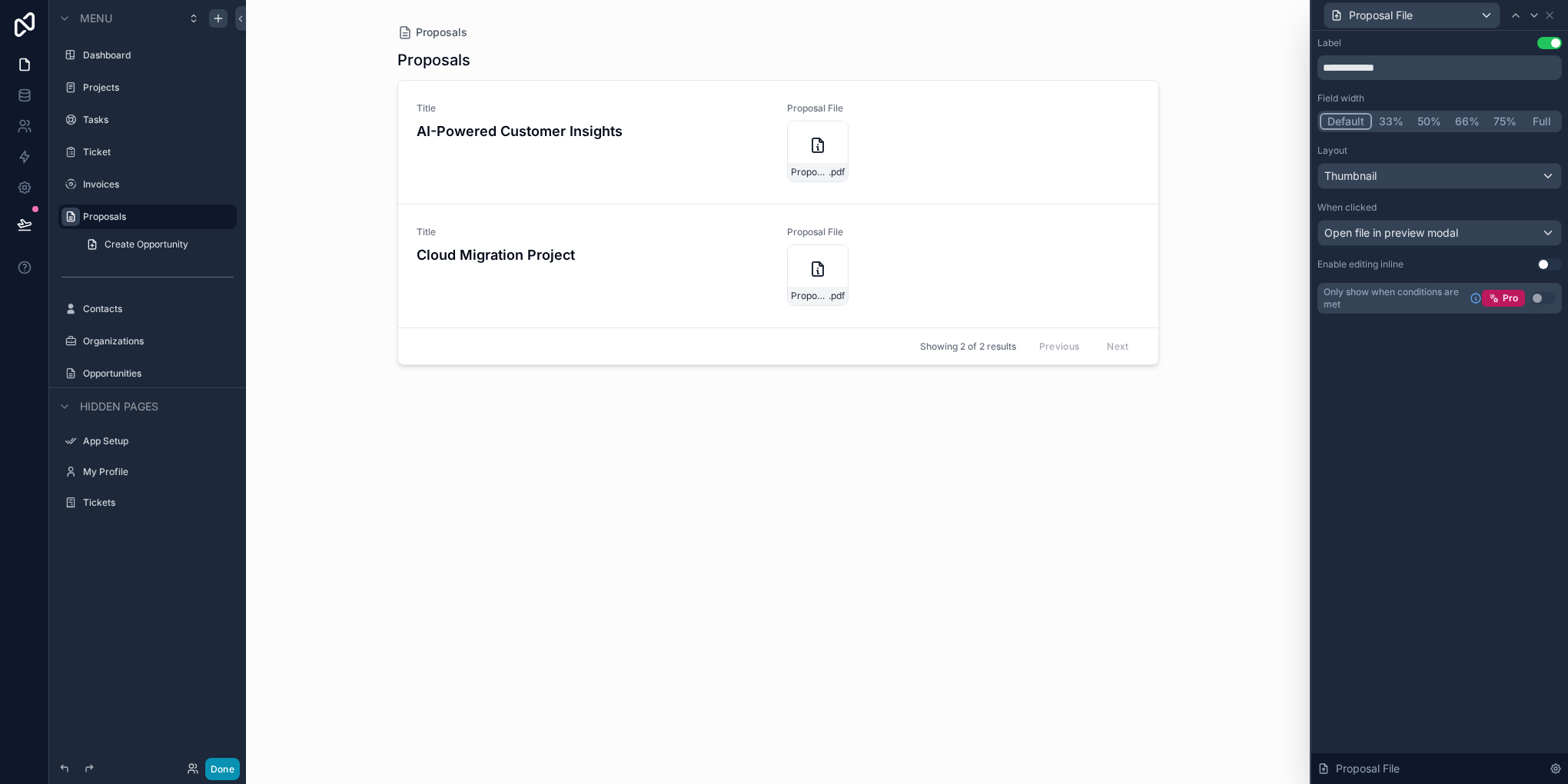
click at [229, 761] on button "Done" at bounding box center [222, 769] width 35 height 22
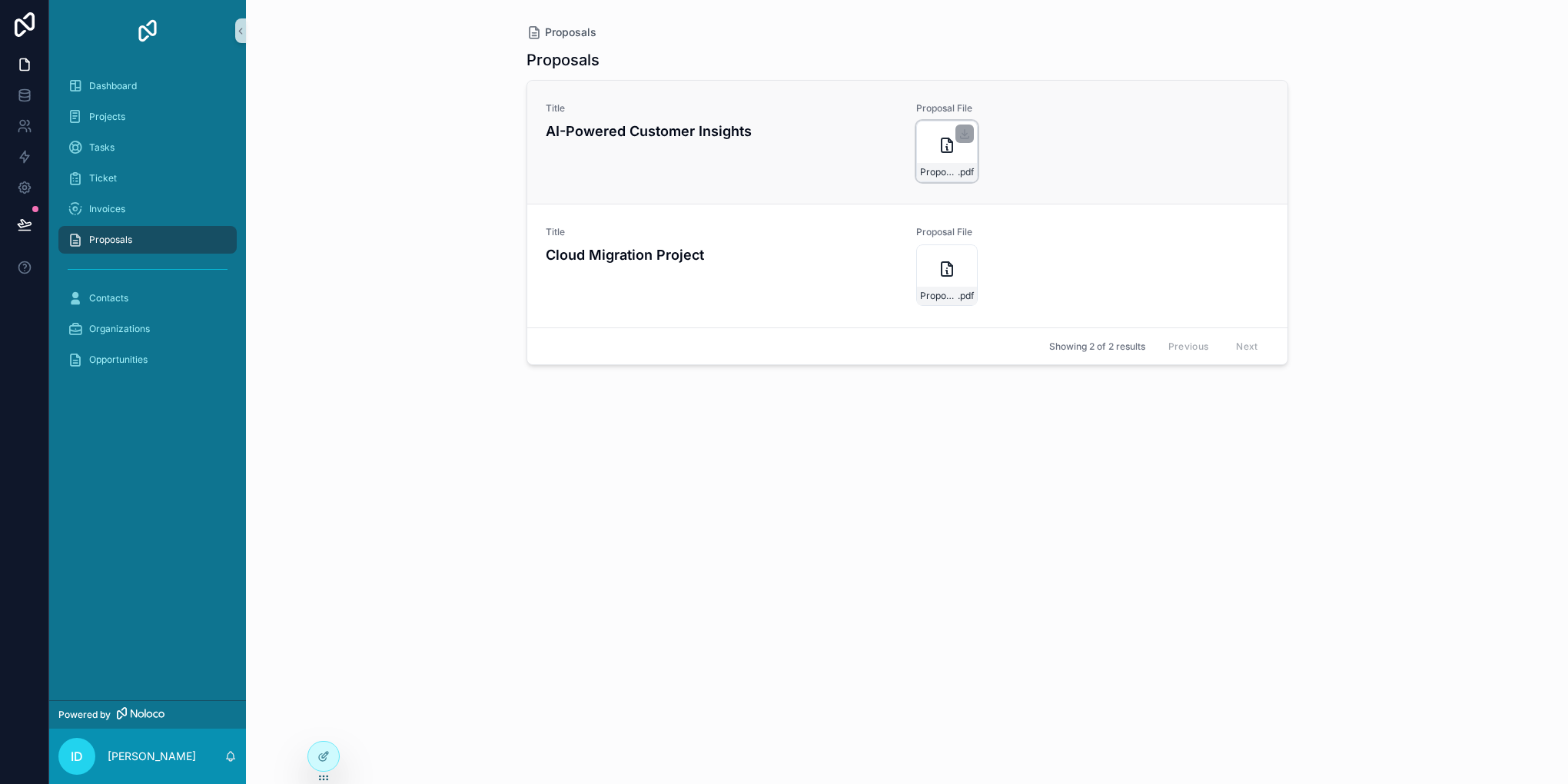
click at [936, 158] on div "Proposal .pdf" at bounding box center [947, 151] width 61 height 61
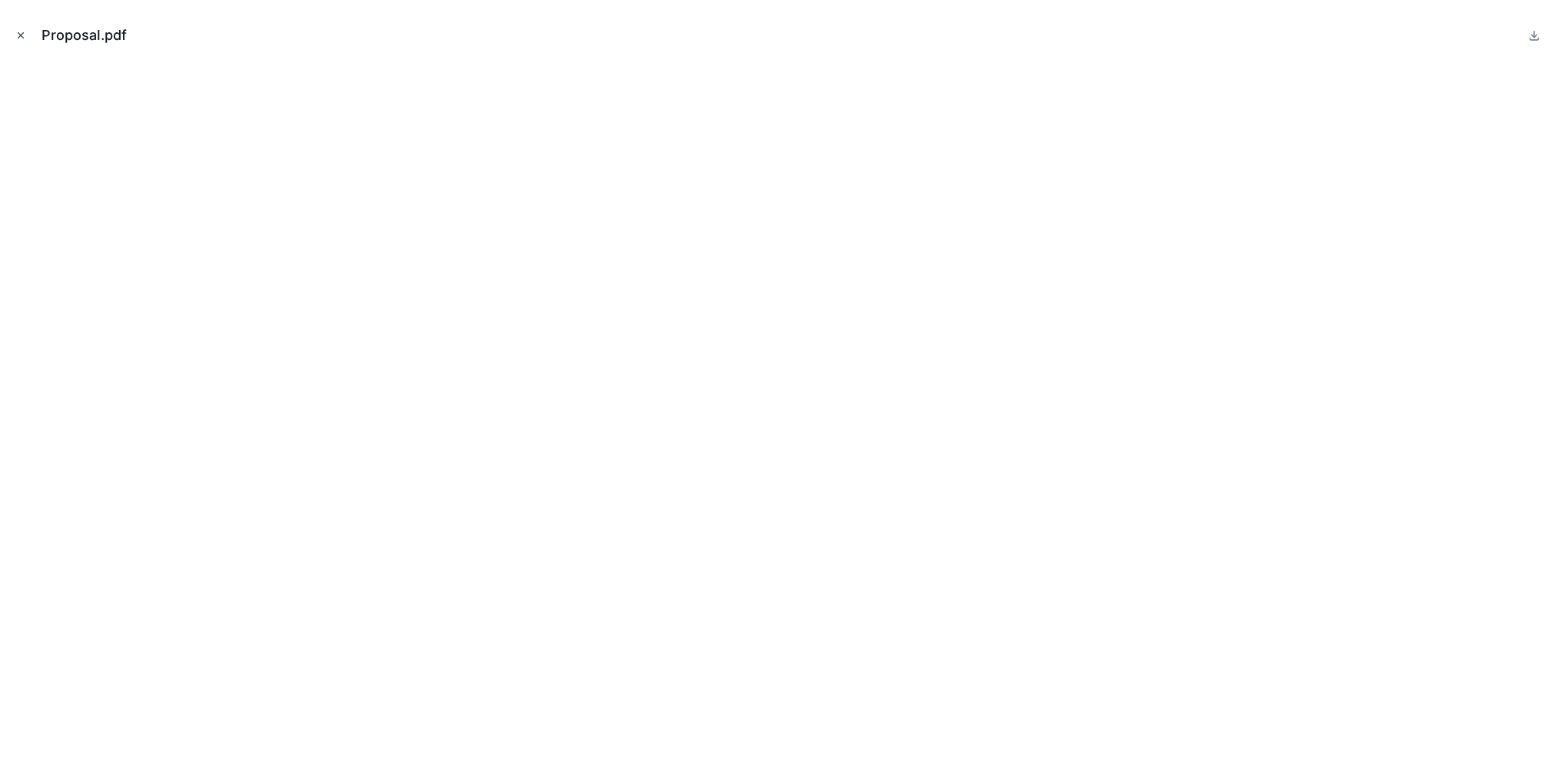
click at [15, 30] on icon "Close modal" at bounding box center [20, 35] width 11 height 11
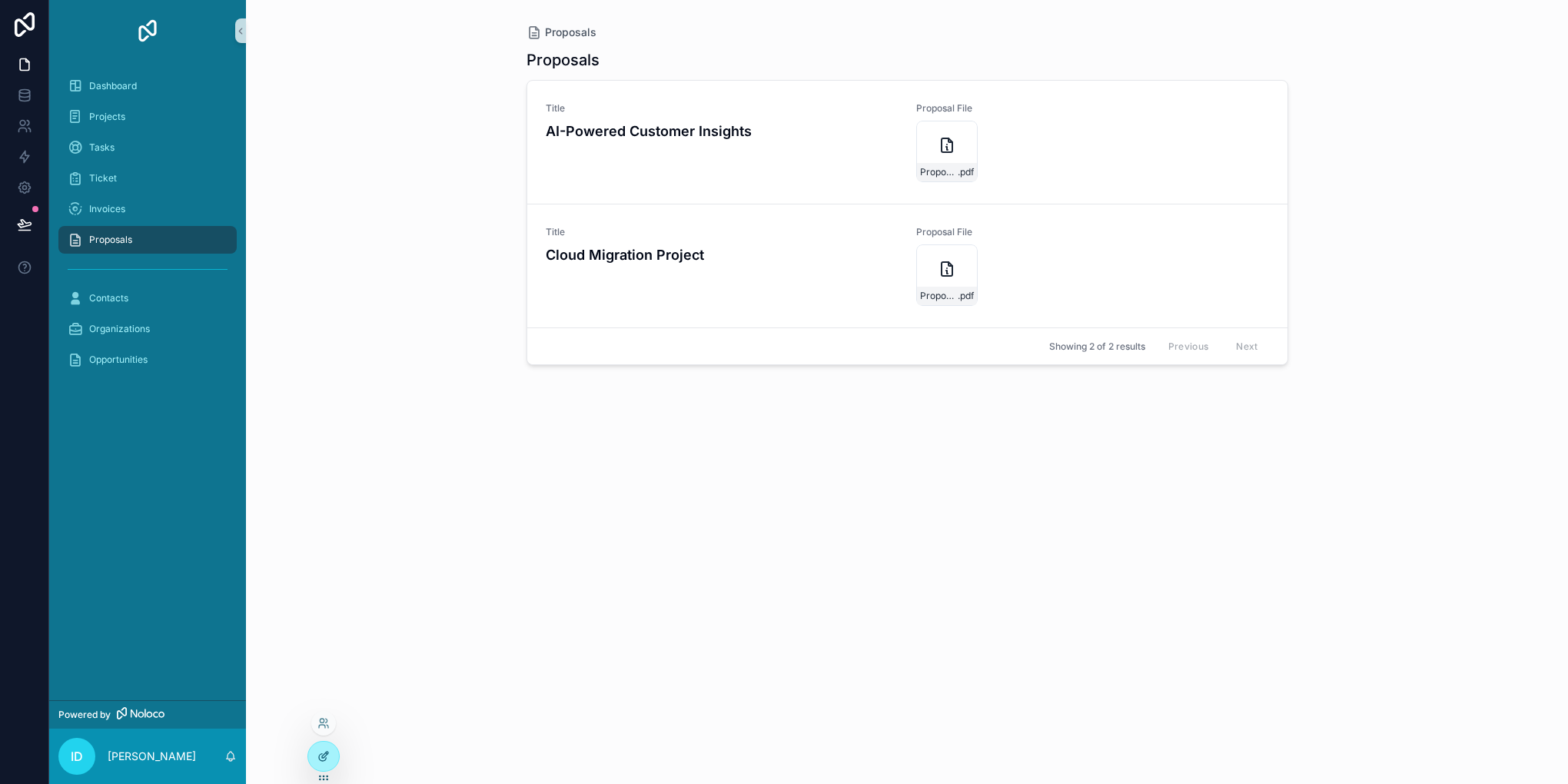
click at [321, 758] on icon at bounding box center [323, 756] width 12 height 12
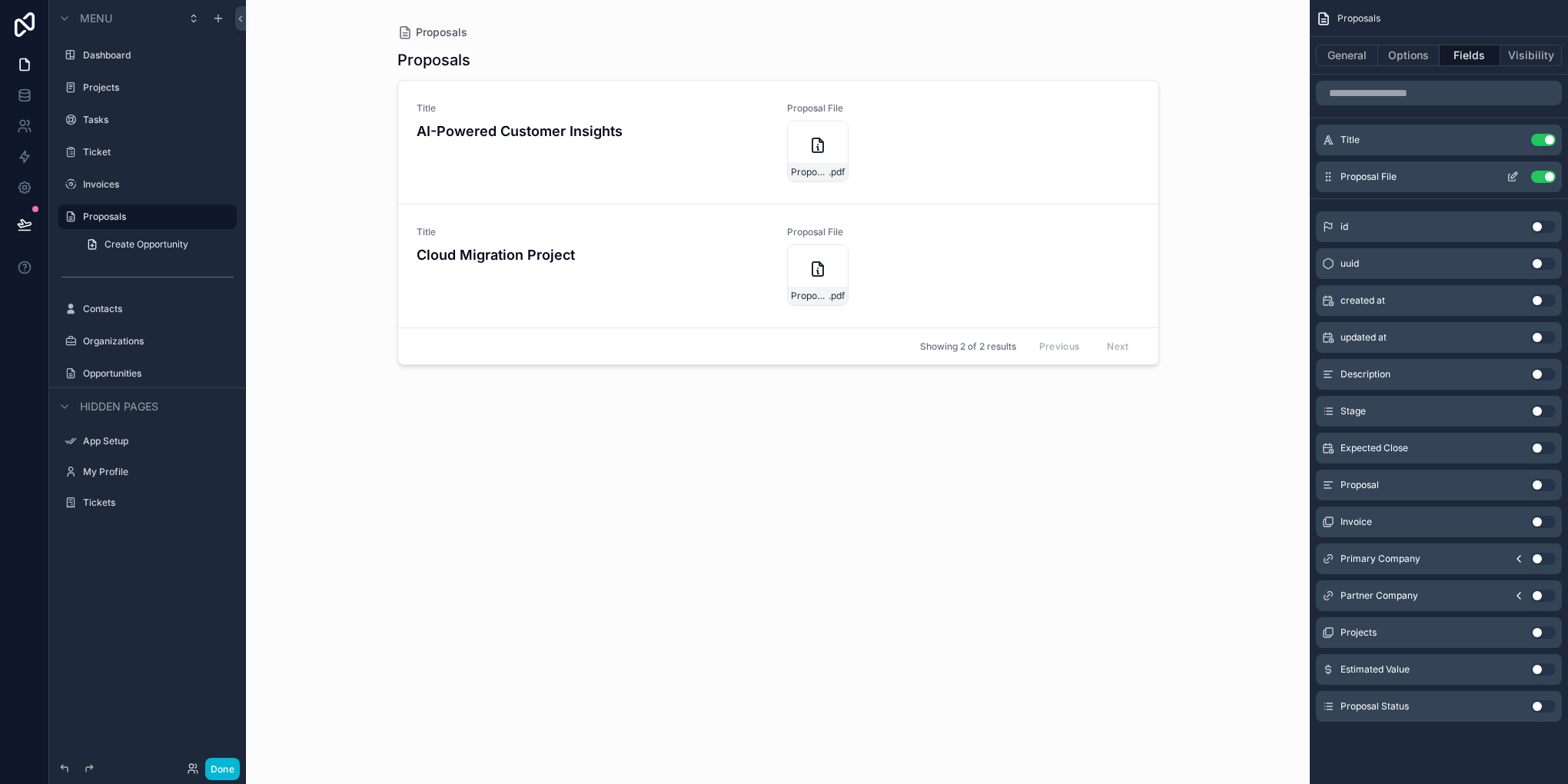
click at [1511, 178] on icon "scrollable content" at bounding box center [1512, 176] width 12 height 12
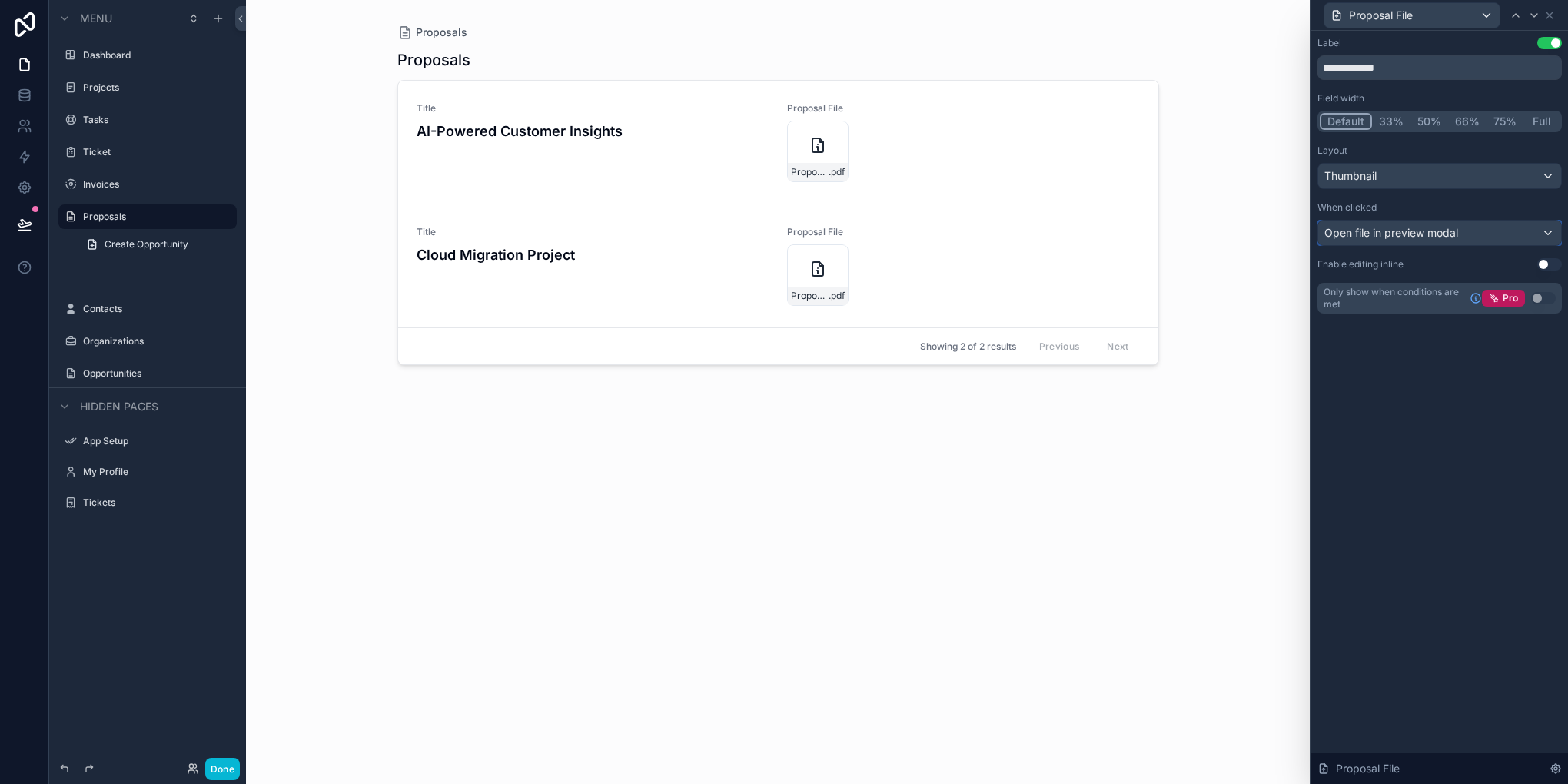
click at [1438, 235] on span "Open file in preview modal" at bounding box center [1392, 233] width 134 height 15
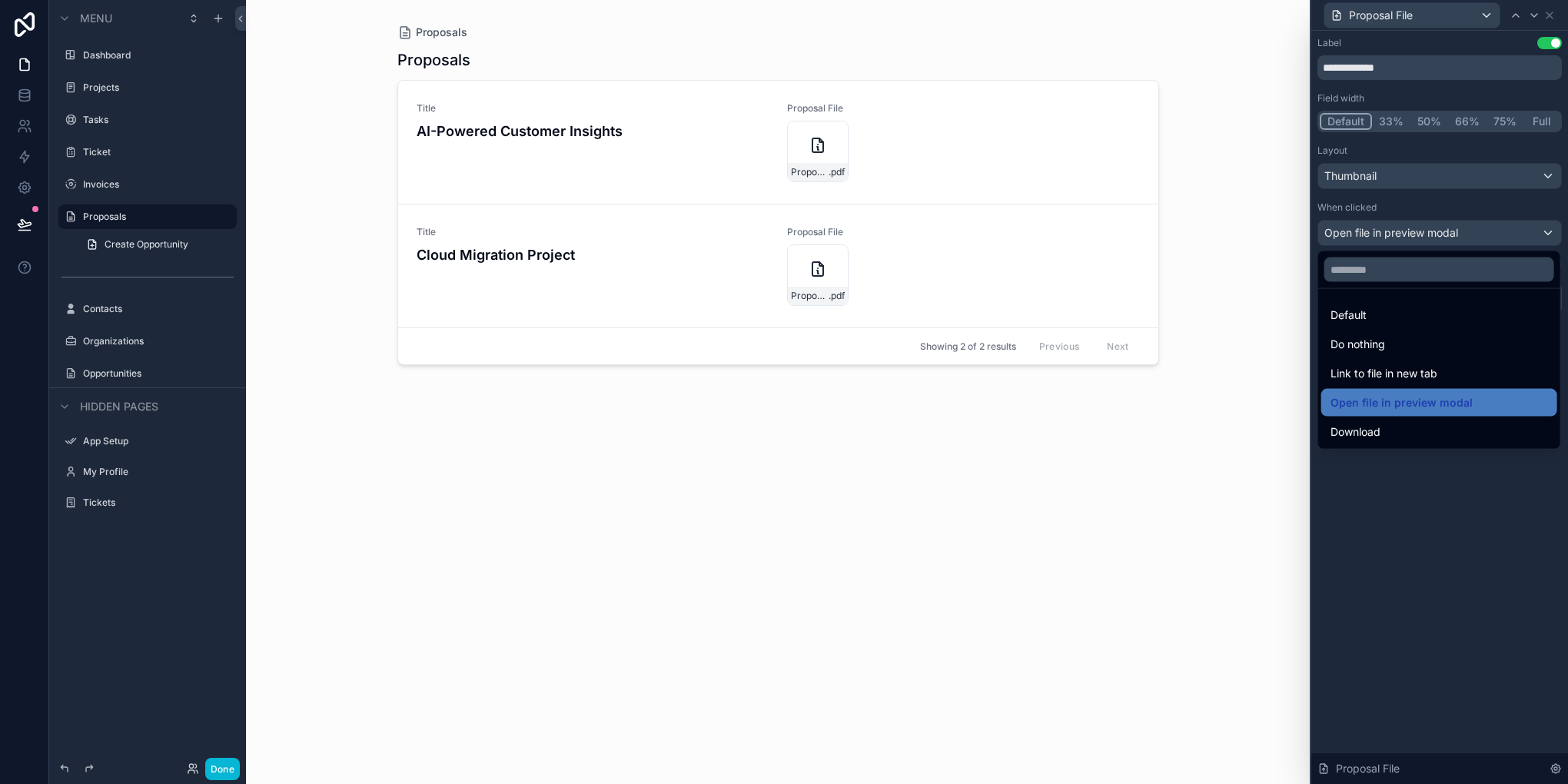
click at [1438, 235] on div at bounding box center [1440, 392] width 257 height 784
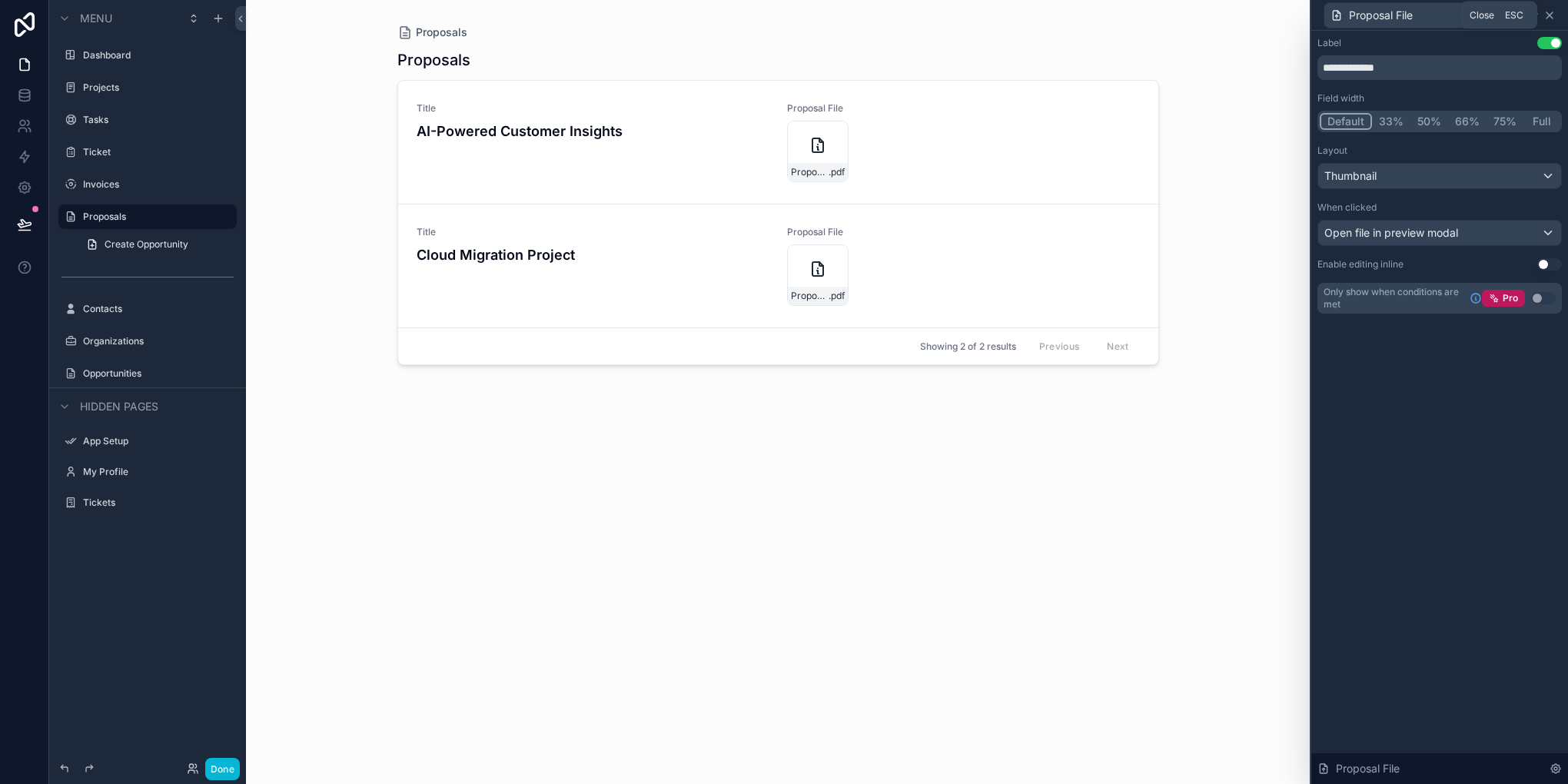
click at [1549, 10] on icon at bounding box center [1549, 15] width 12 height 12
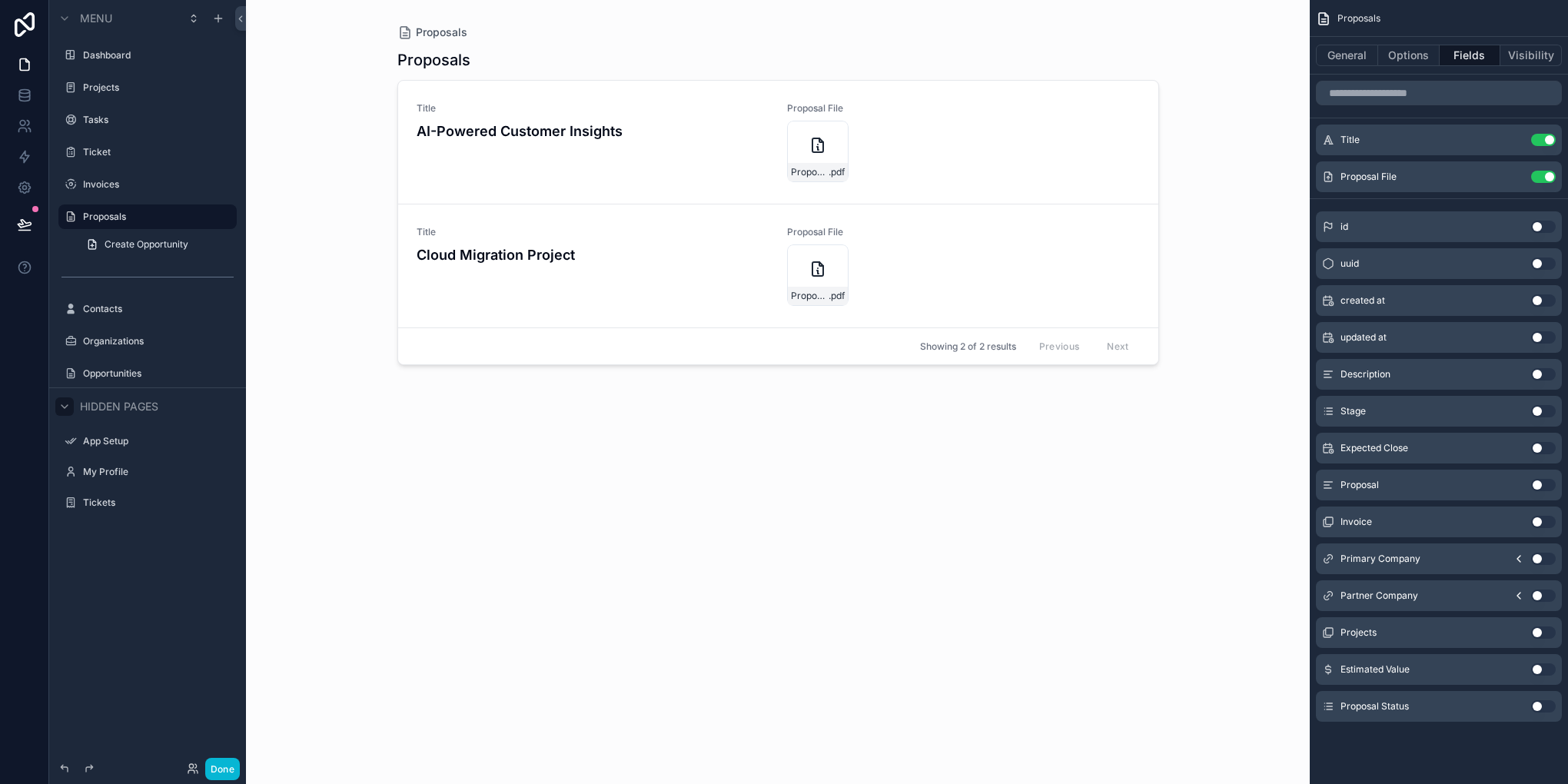
click at [68, 413] on div "scrollable content" at bounding box center [64, 406] width 18 height 18
click at [631, 287] on div "scrollable content" at bounding box center [778, 382] width 786 height 766
click at [631, 287] on div "Title Cloud Migration Project" at bounding box center [593, 265] width 353 height 80
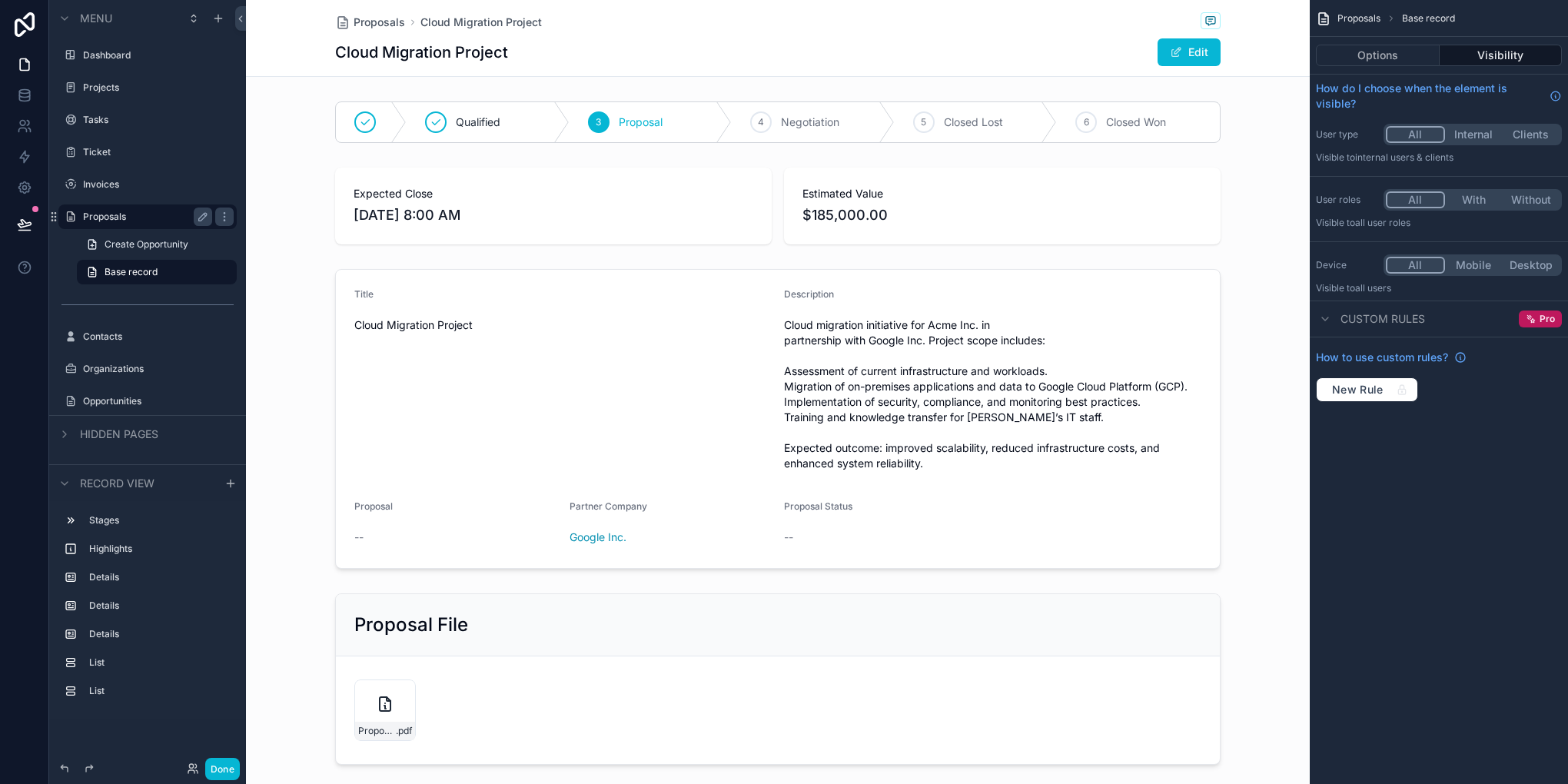
click at [138, 214] on label "Proposals" at bounding box center [145, 217] width 123 height 12
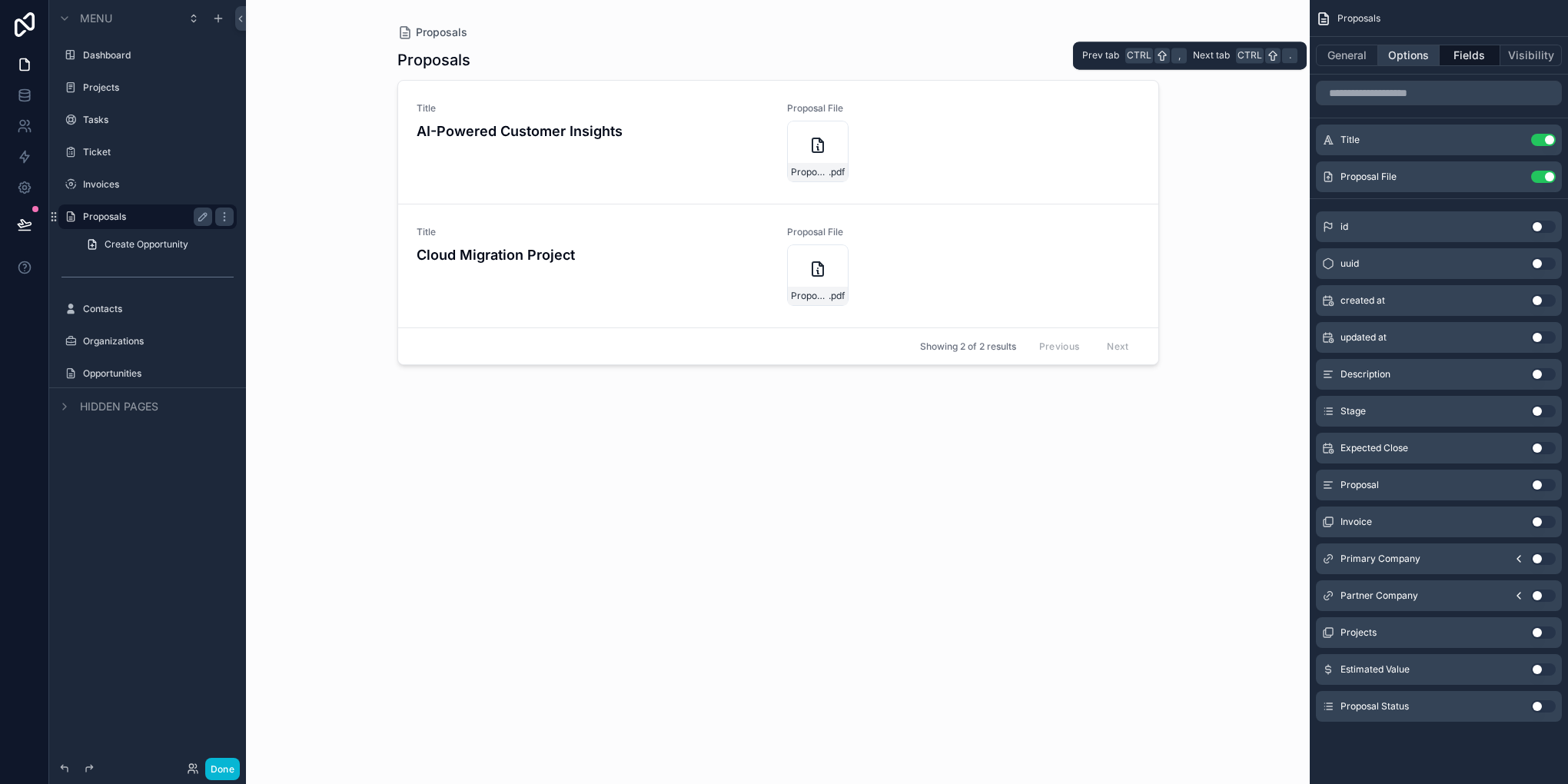
click at [1415, 57] on button "Options" at bounding box center [1409, 56] width 61 height 21
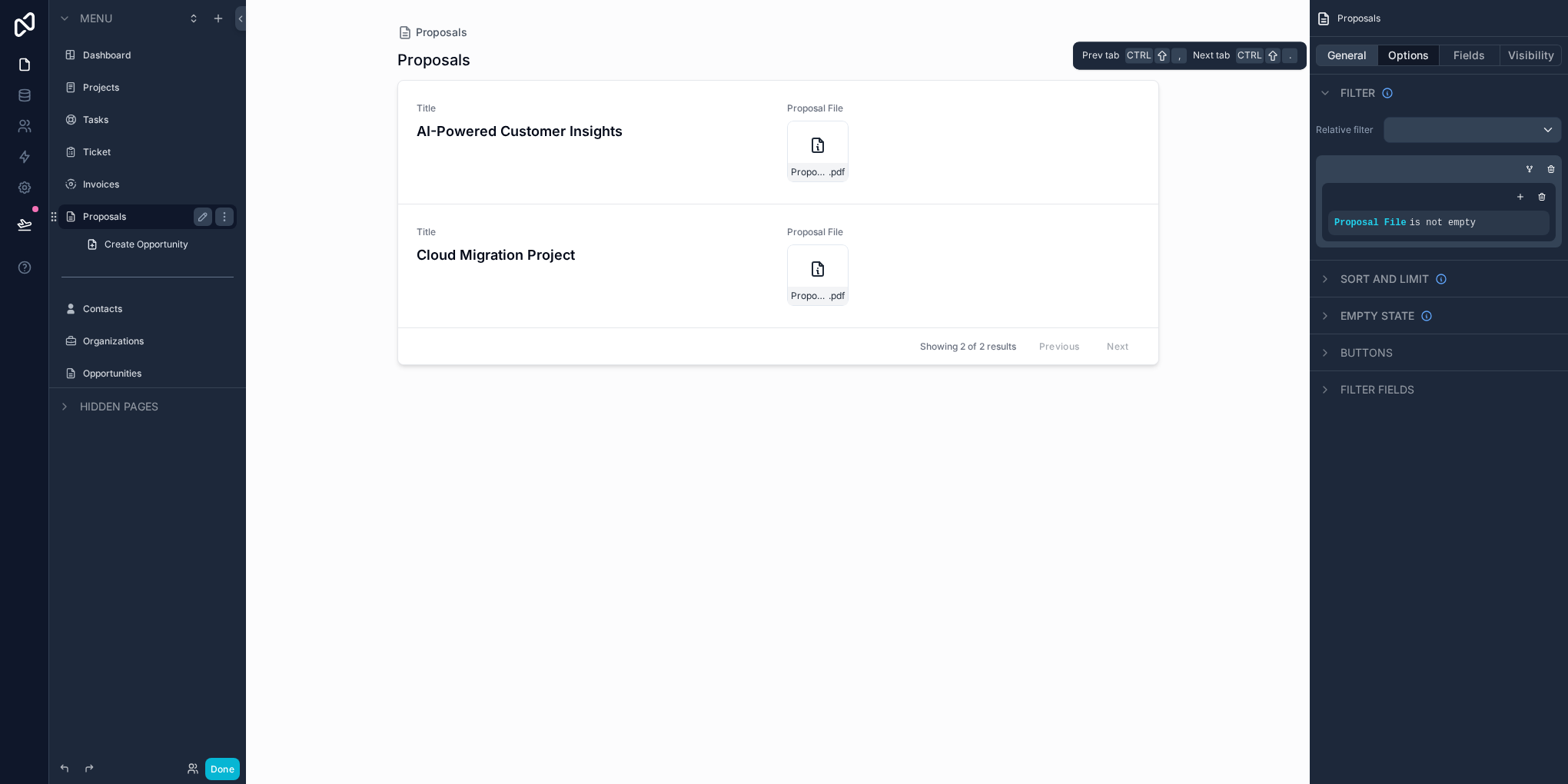
click at [1347, 54] on button "General" at bounding box center [1347, 56] width 62 height 21
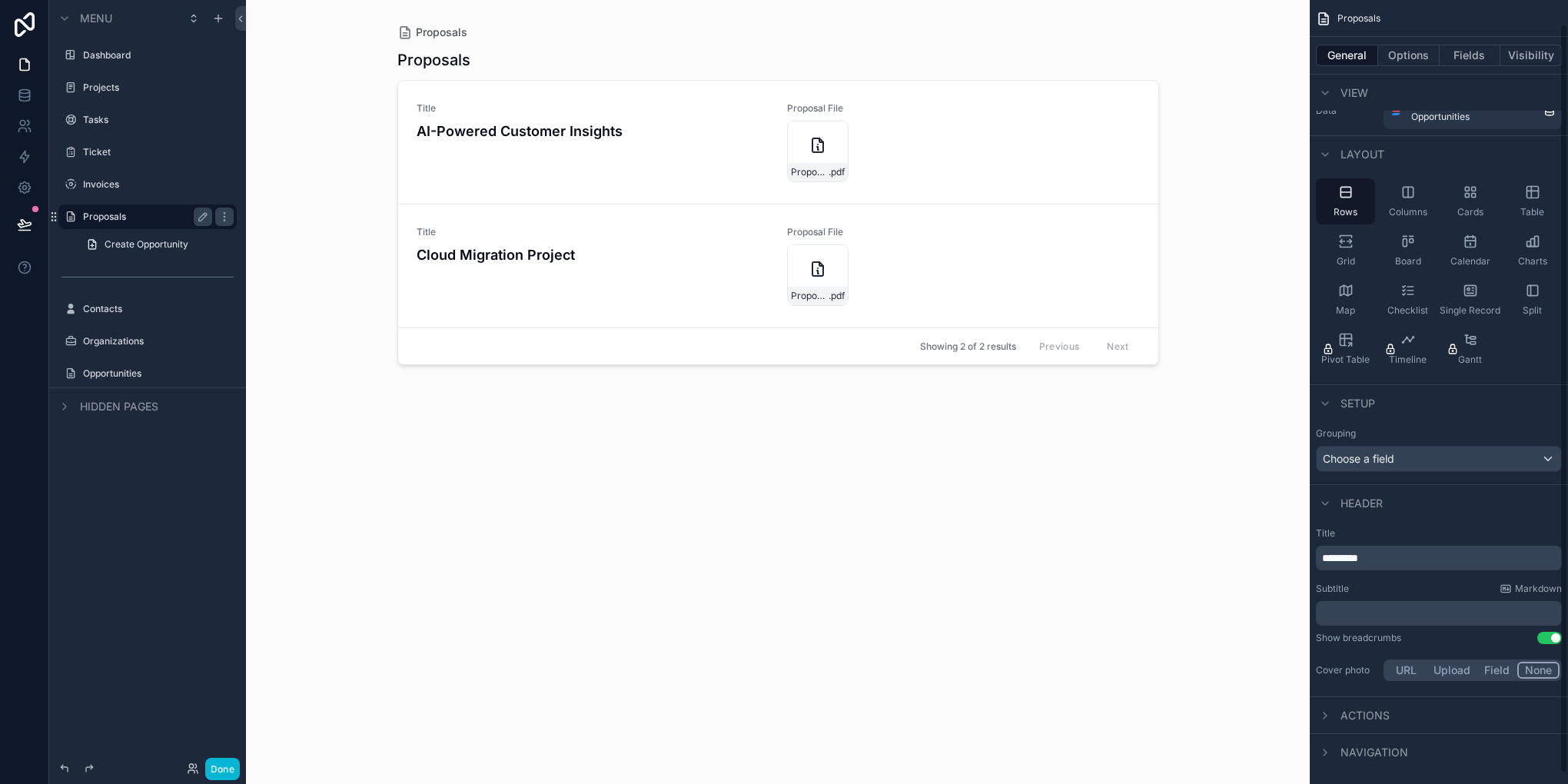
scroll to position [35, 0]
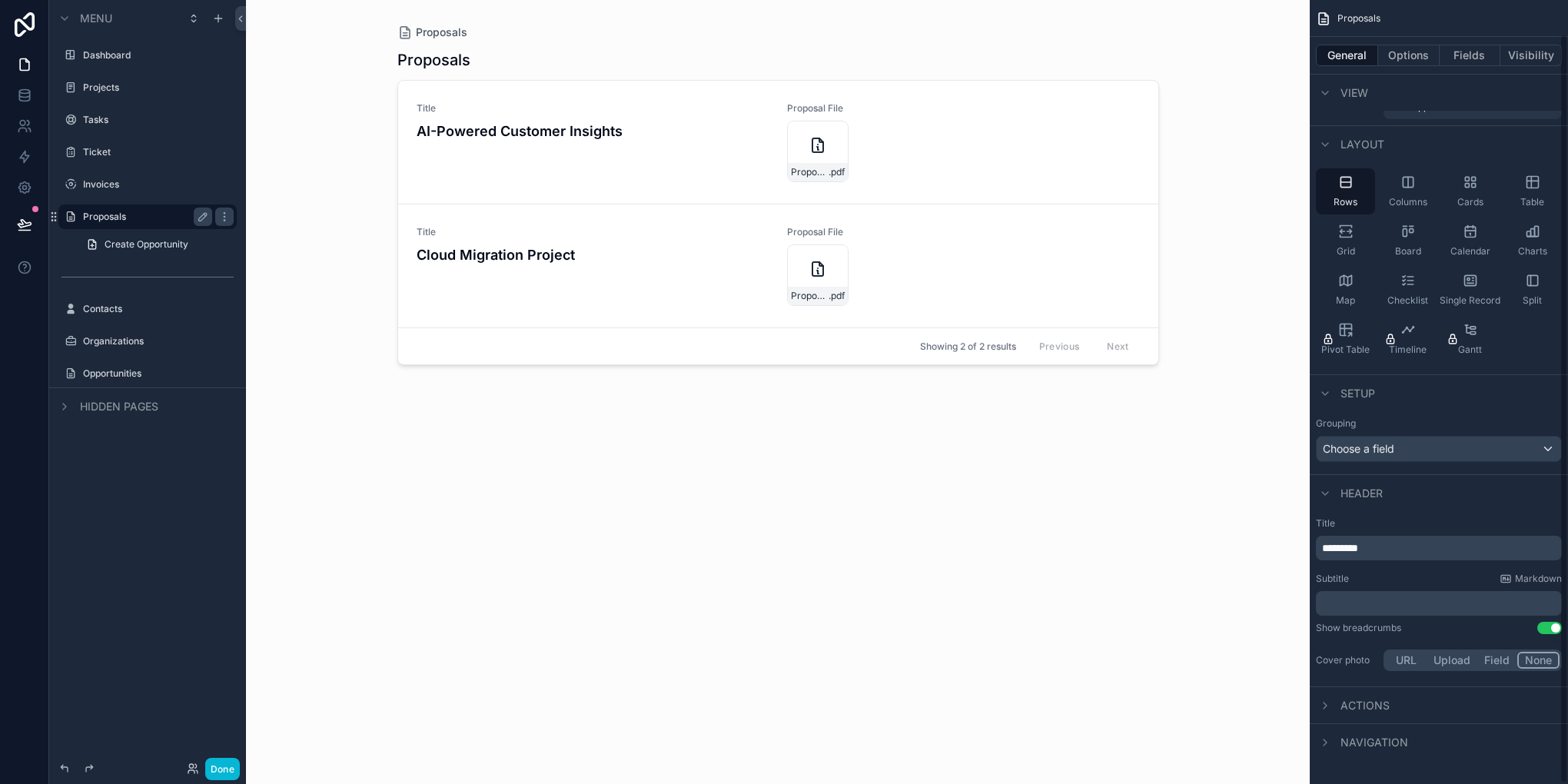
click at [1334, 707] on div "Actions" at bounding box center [1352, 704] width 74 height 18
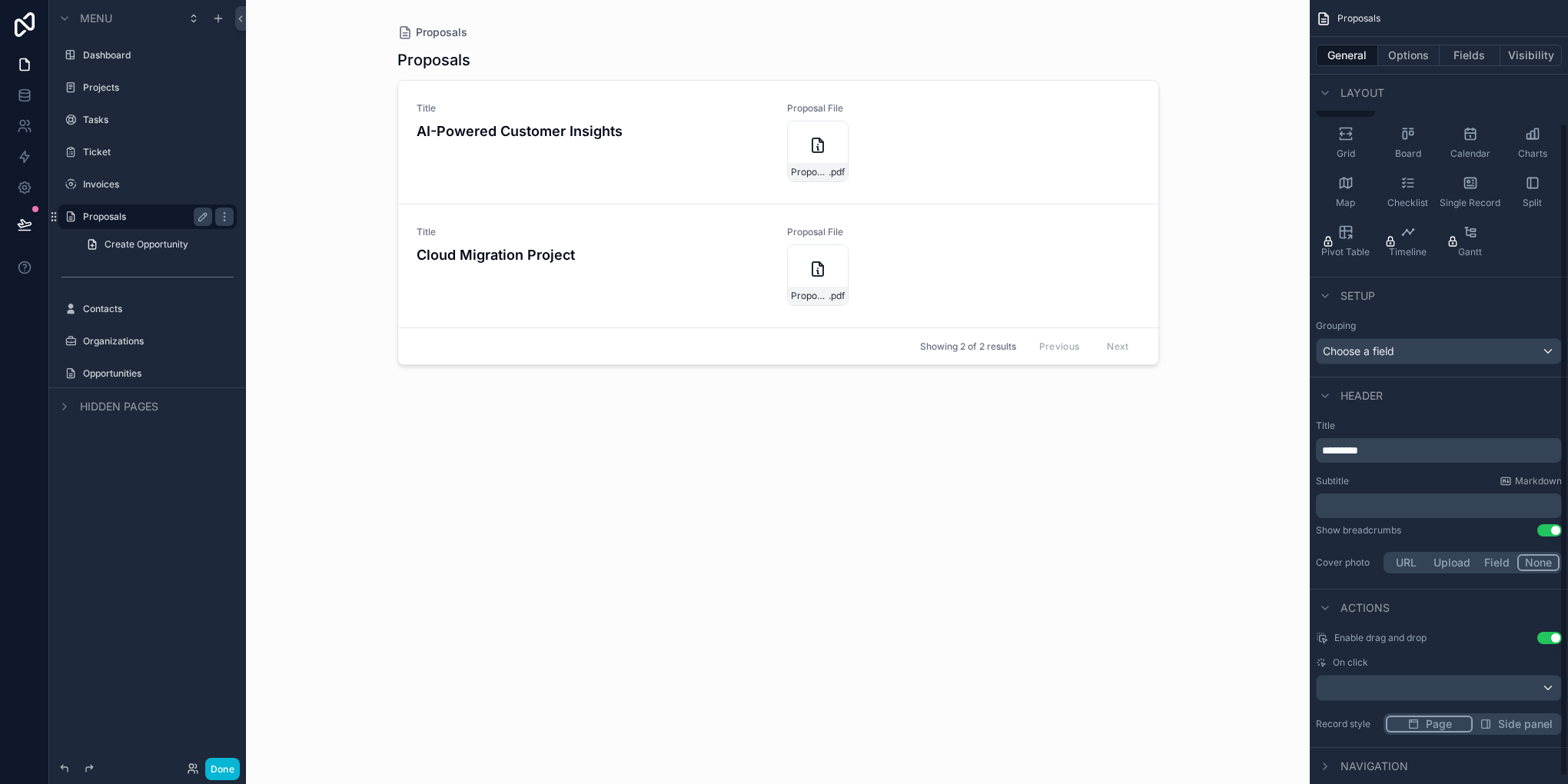
scroll to position [156, 0]
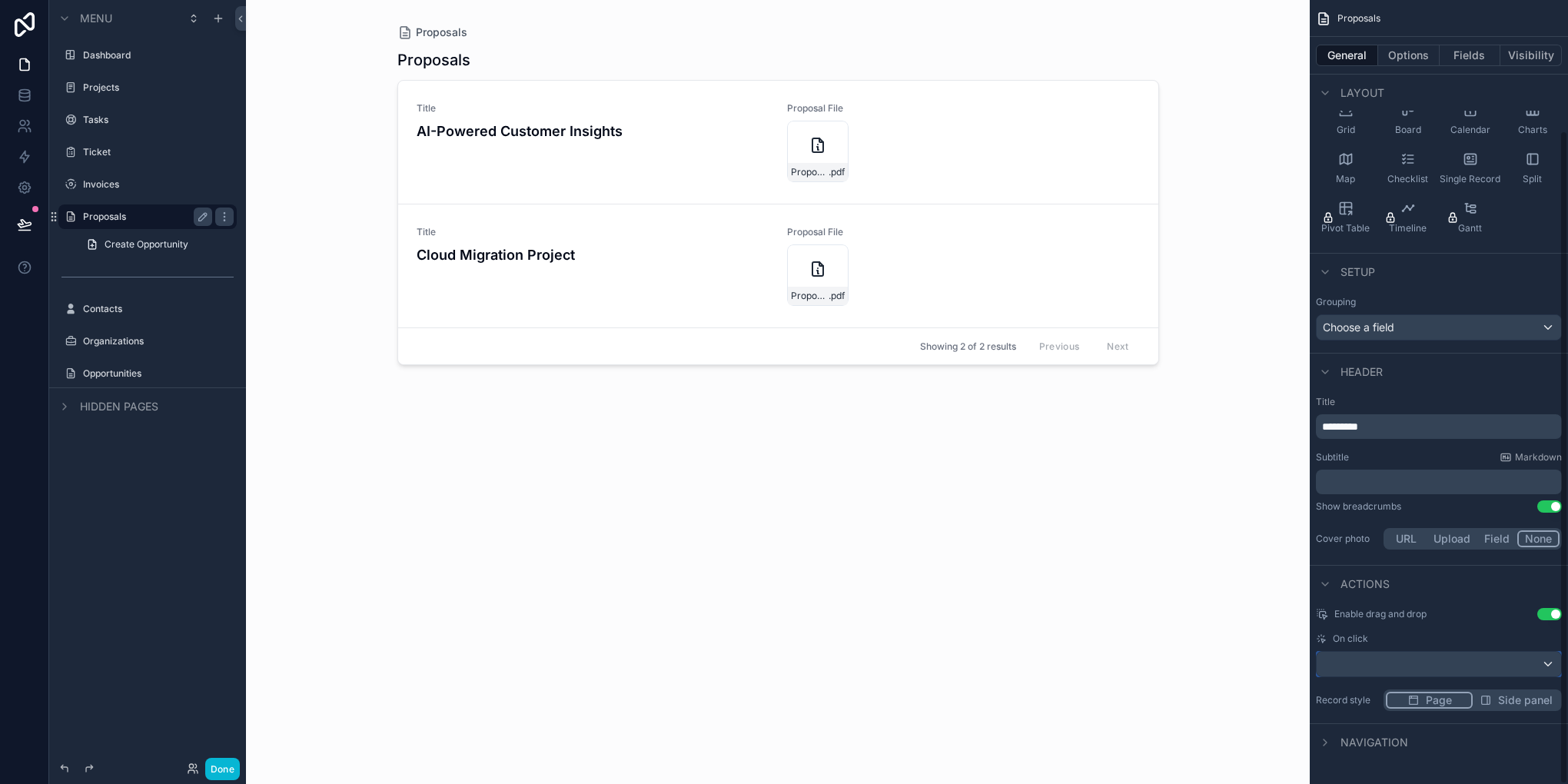
click at [1398, 670] on div "scrollable content" at bounding box center [1439, 664] width 244 height 25
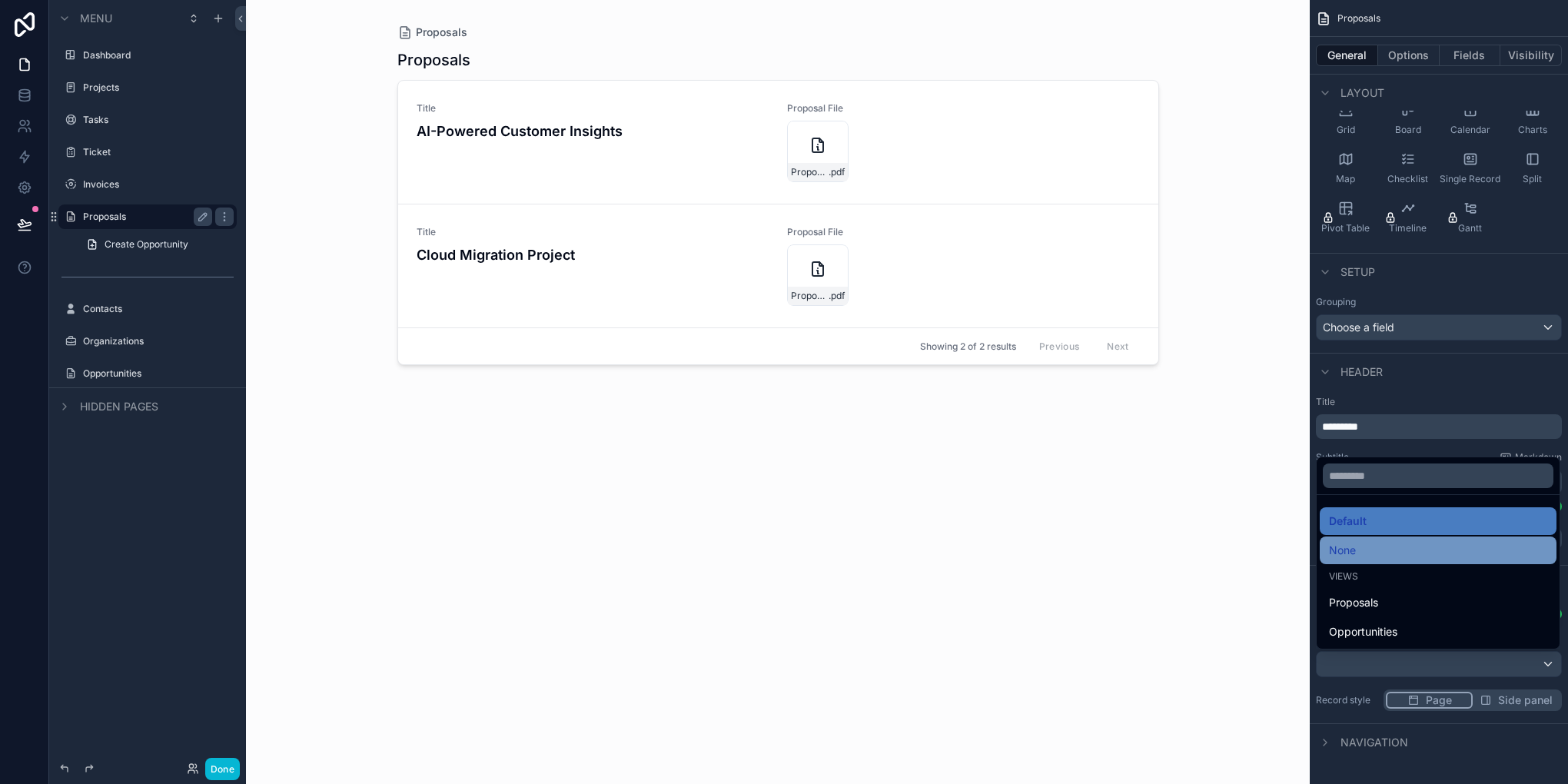
click at [1389, 561] on div "None" at bounding box center [1438, 550] width 237 height 28
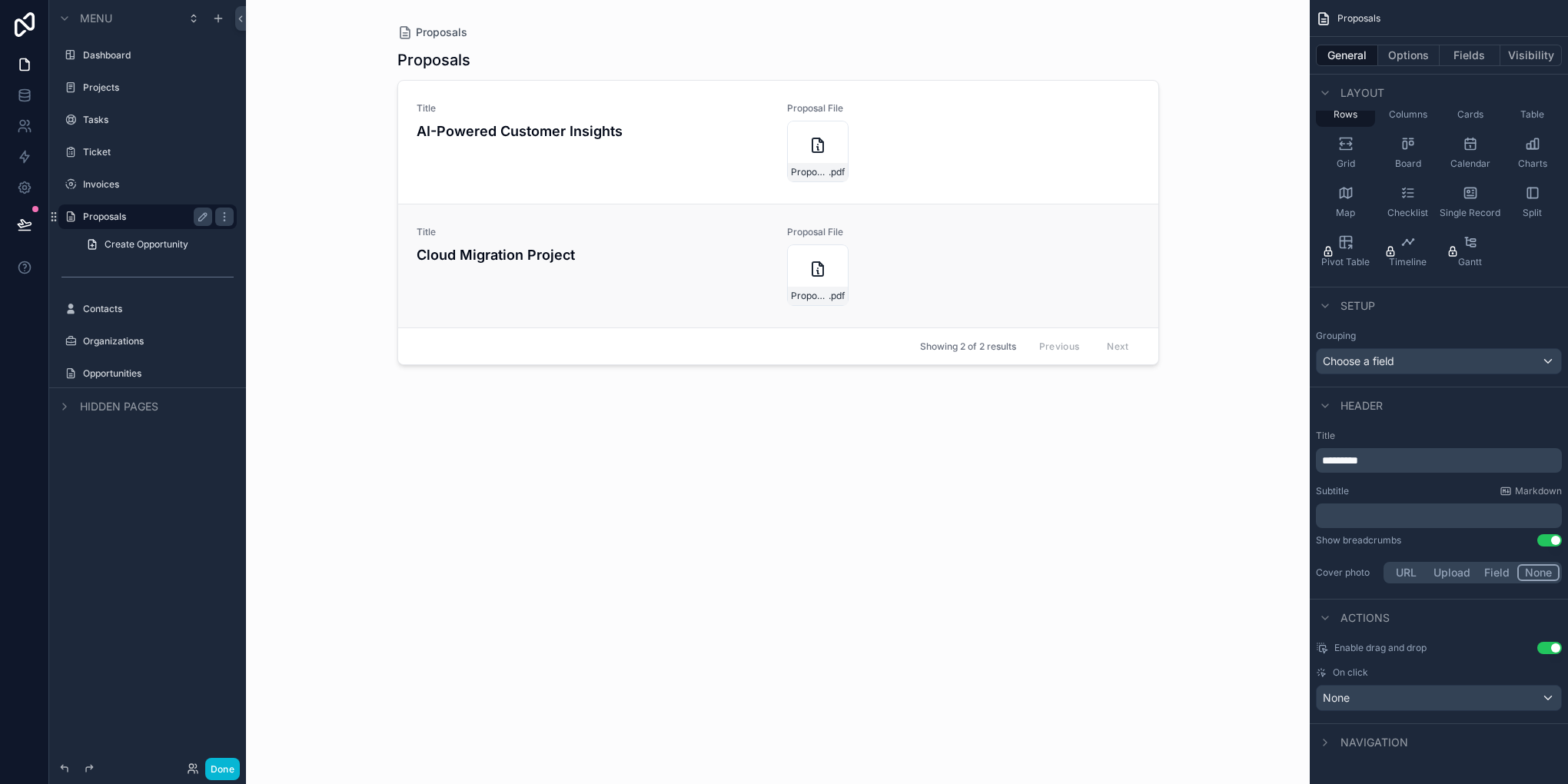
click at [682, 281] on div "Title Cloud Migration Project" at bounding box center [593, 265] width 353 height 80
click at [540, 162] on div "Title AI-Powered Customer Insights" at bounding box center [593, 142] width 353 height 80
click at [138, 382] on div "Opportunities" at bounding box center [148, 374] width 173 height 25
click at [149, 378] on label "Opportunities" at bounding box center [145, 373] width 123 height 12
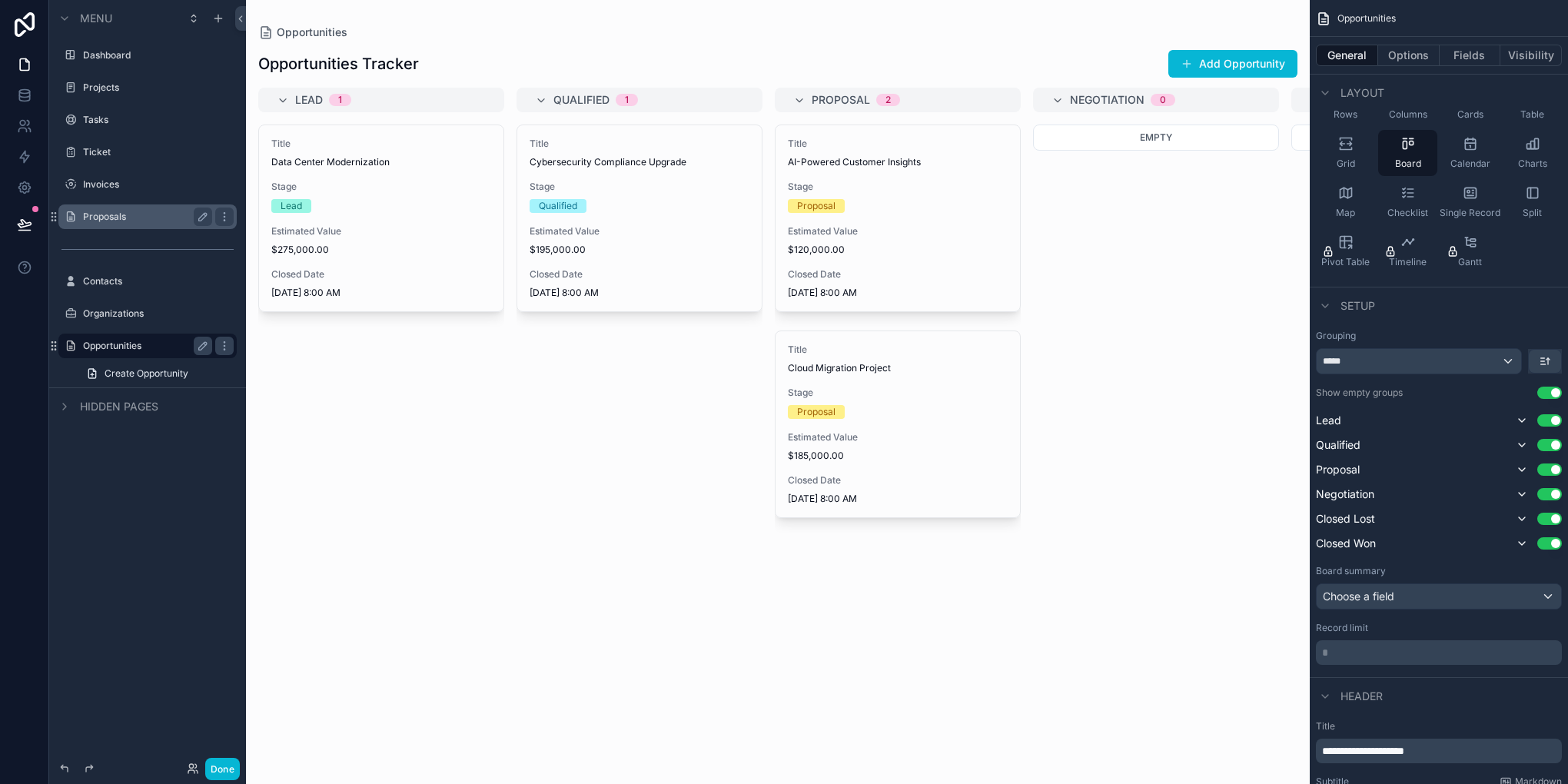
click at [649, 250] on div "scrollable content" at bounding box center [778, 392] width 1064 height 784
click at [649, 250] on span "$195,000.00" at bounding box center [638, 249] width 219 height 12
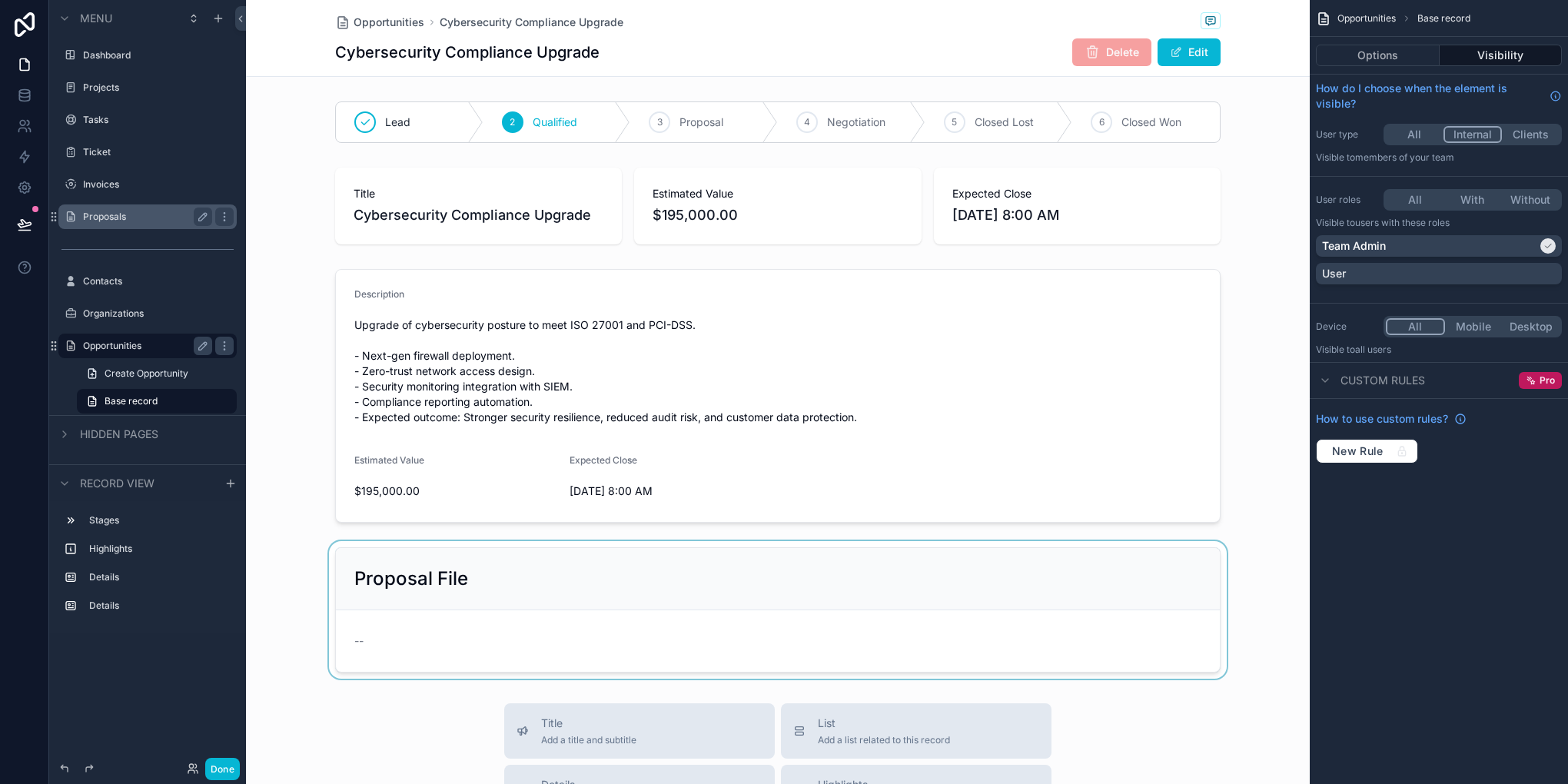
click at [463, 552] on div "scrollable content" at bounding box center [778, 610] width 1064 height 138
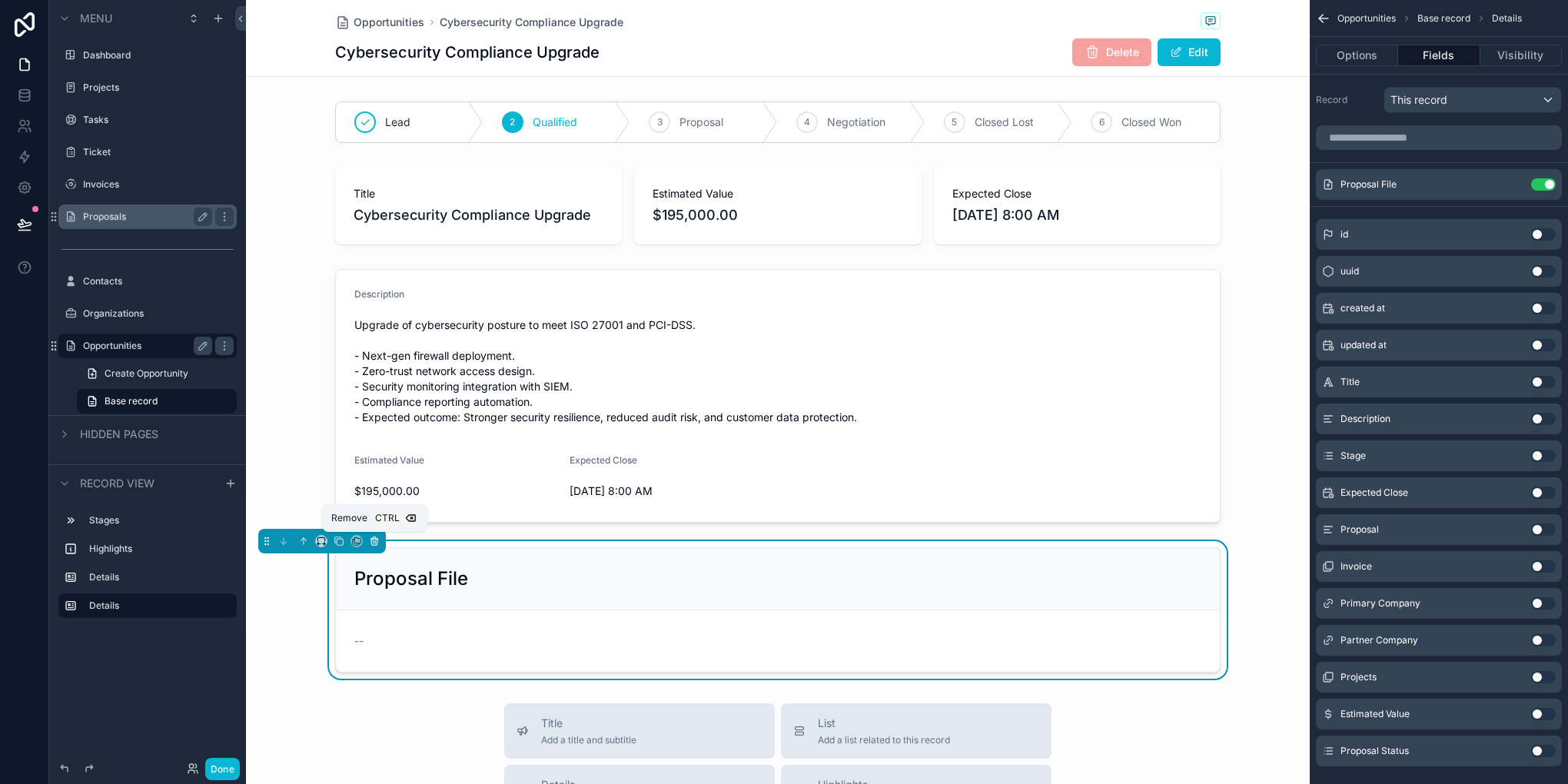
click at [375, 540] on icon "scrollable content" at bounding box center [374, 541] width 11 height 11
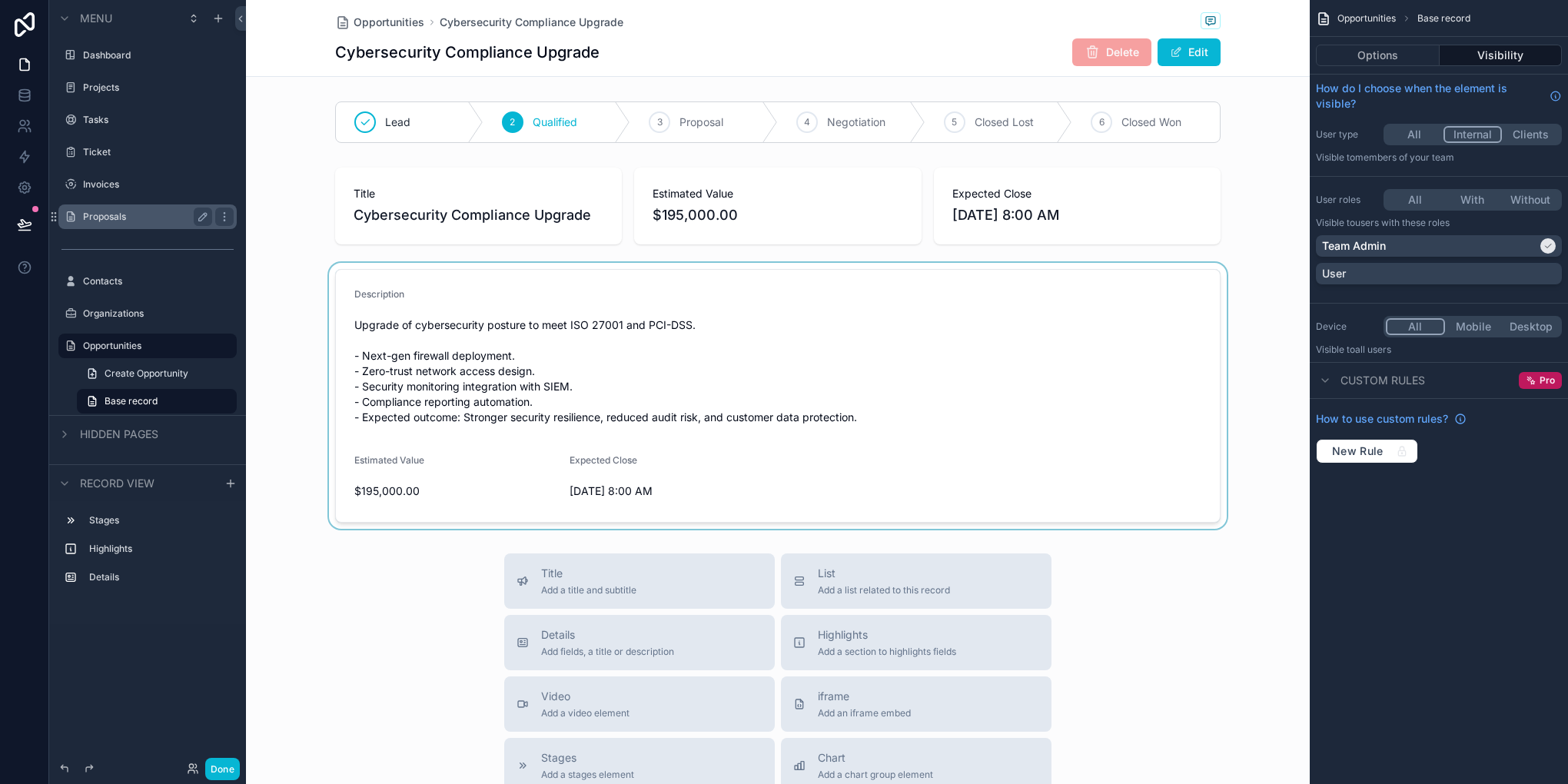
click at [727, 334] on div "scrollable content" at bounding box center [778, 395] width 1064 height 265
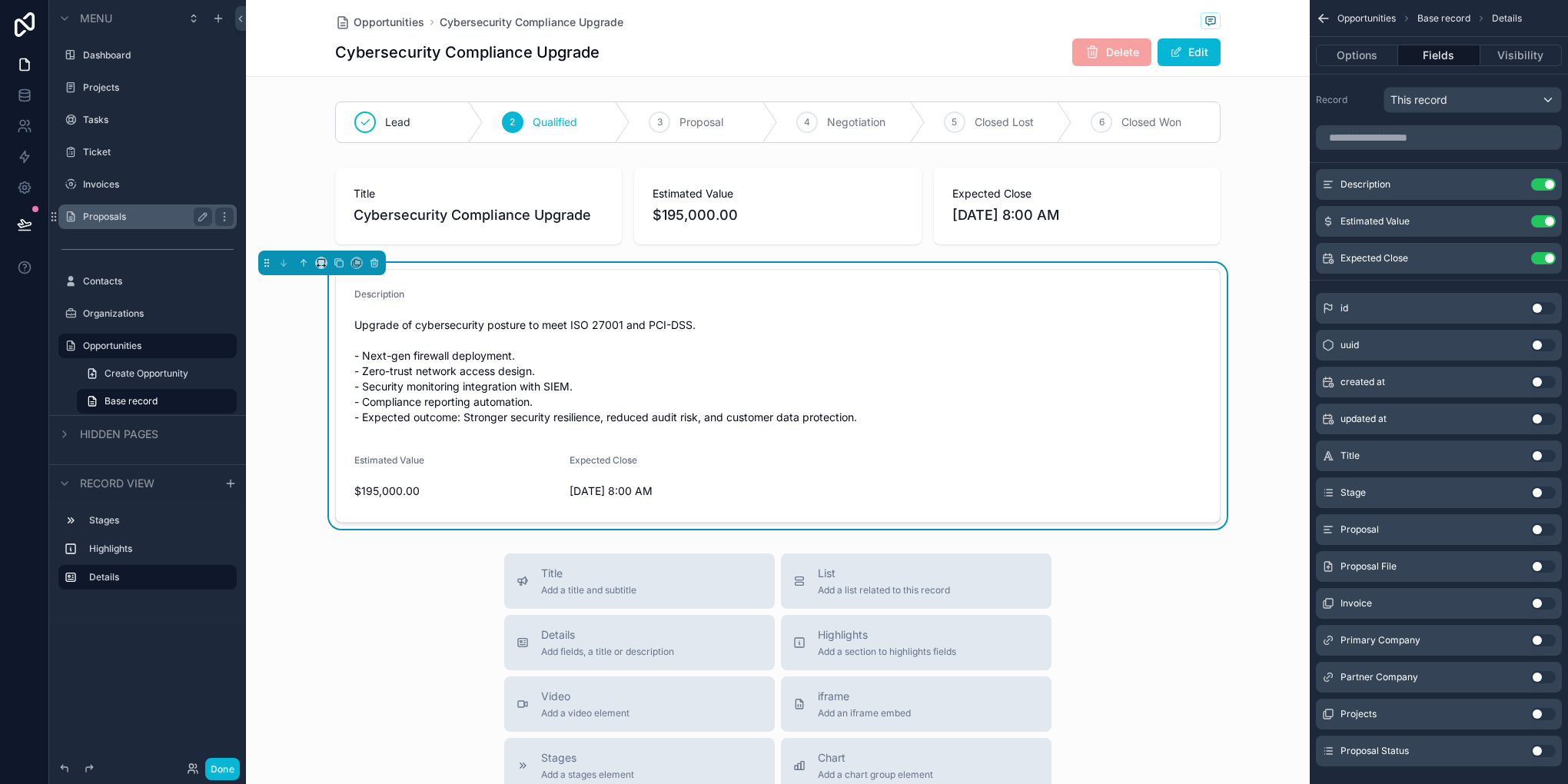
click at [1535, 565] on button "Use setting" at bounding box center [1543, 566] width 25 height 12
click at [370, 27] on span "Opportunities" at bounding box center [389, 22] width 71 height 15
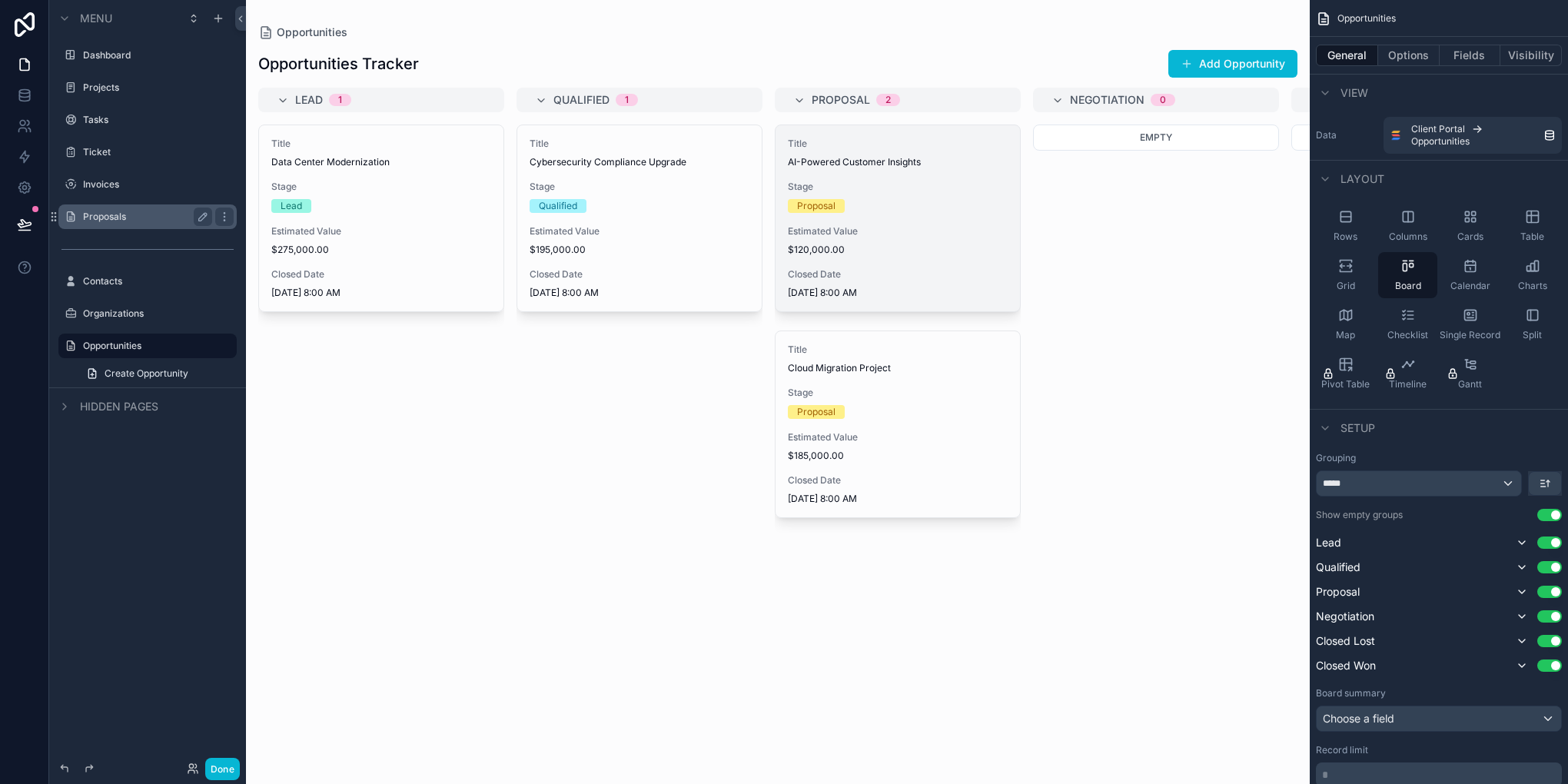
click at [856, 221] on div "Title AI-Powered Customer Insights Stage Proposal Estimated Value $120,000.00 C…" at bounding box center [897, 219] width 244 height 186
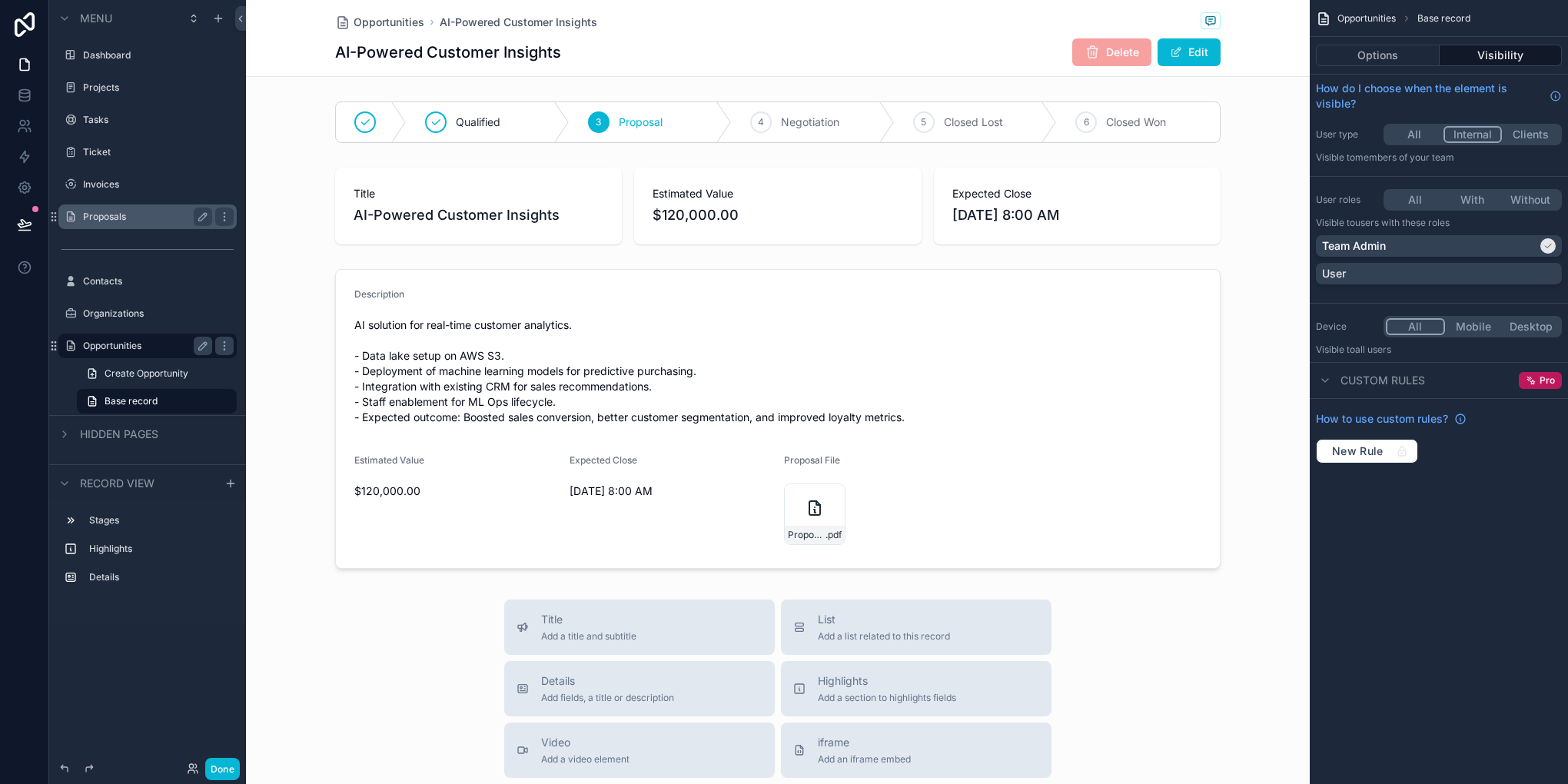
click at [116, 347] on label "Opportunities" at bounding box center [145, 345] width 123 height 12
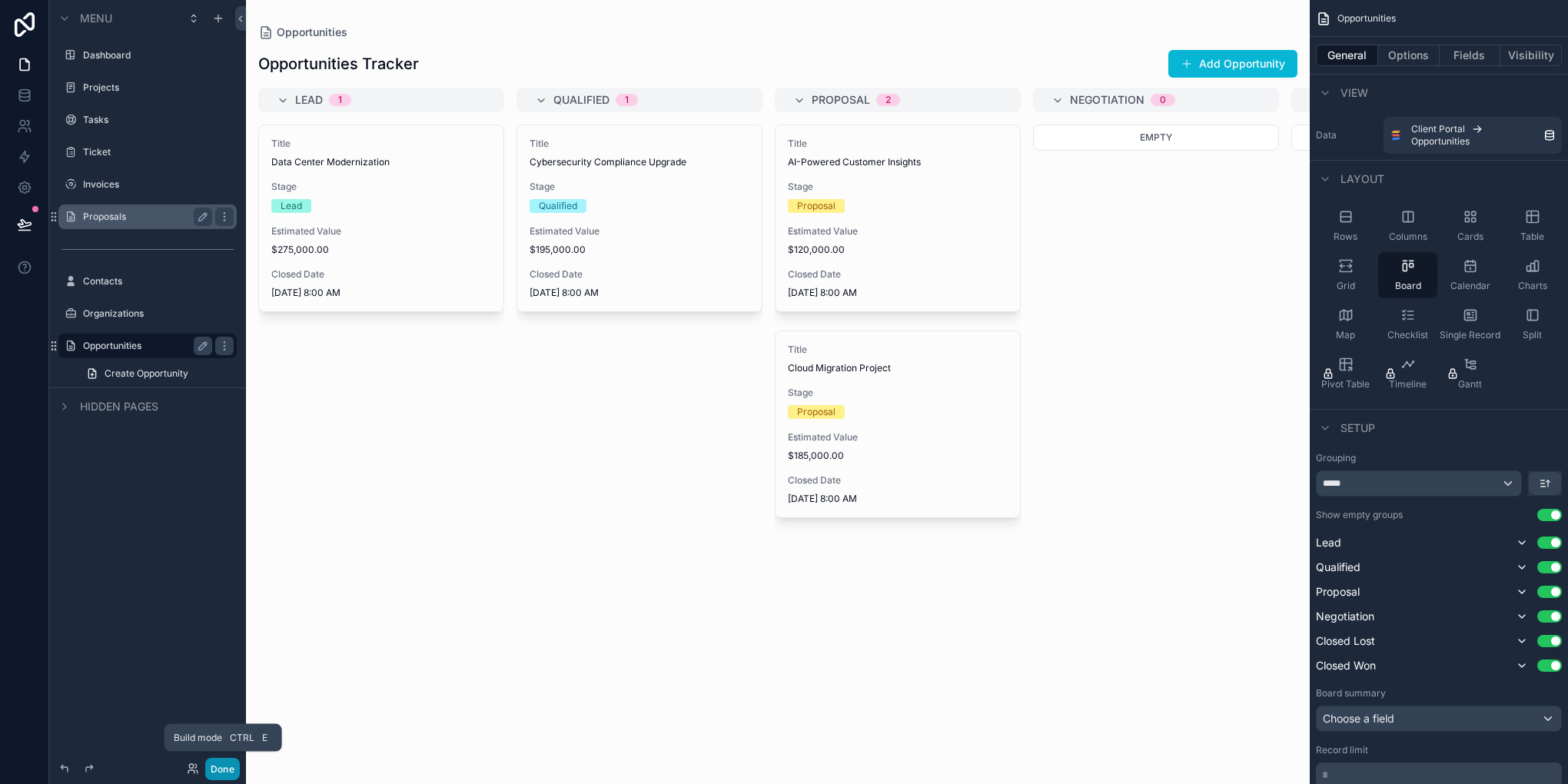
click at [219, 775] on button "Done" at bounding box center [222, 769] width 35 height 22
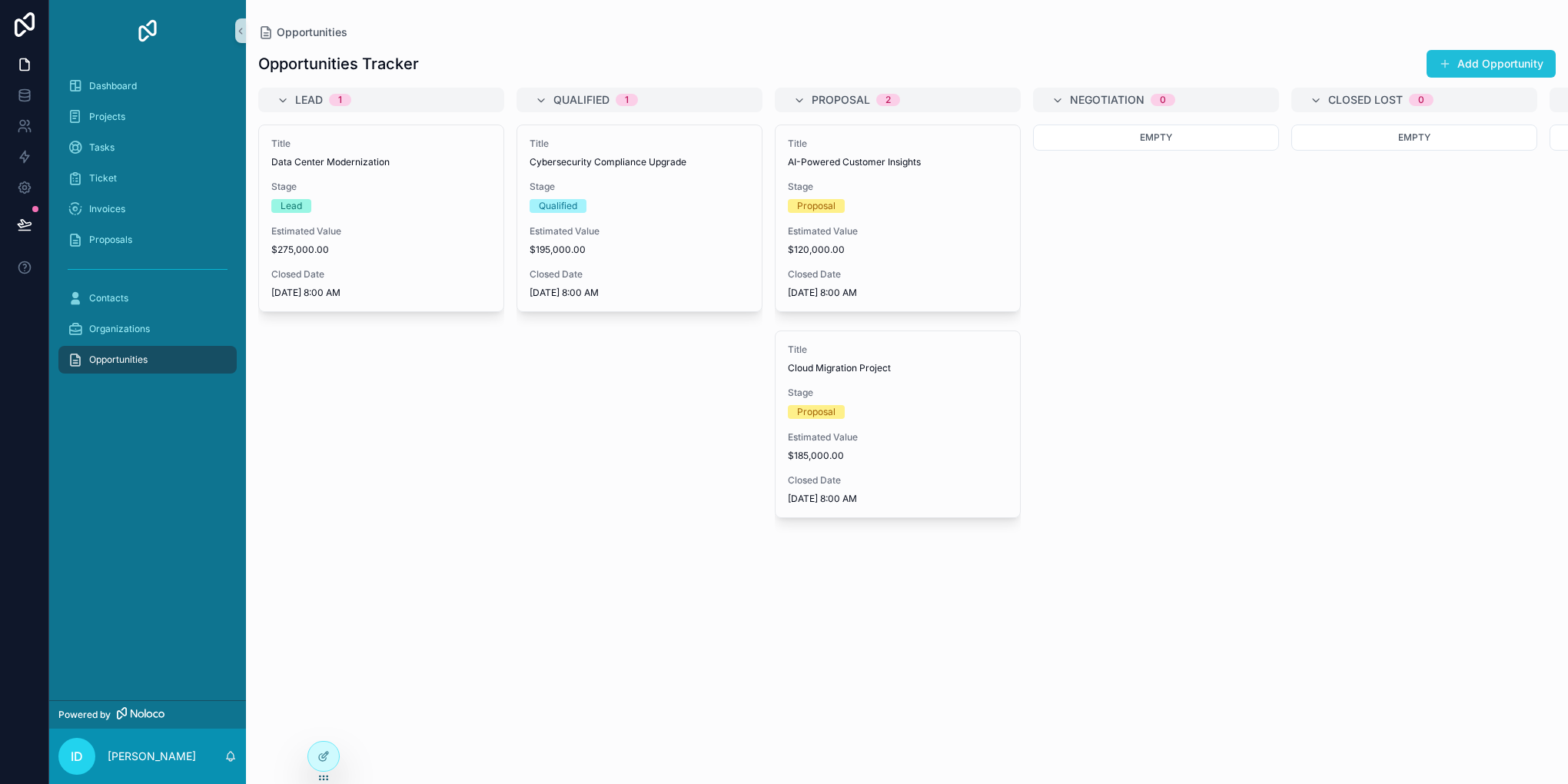
click at [1491, 53] on button "Add Opportunity" at bounding box center [1490, 63] width 129 height 28
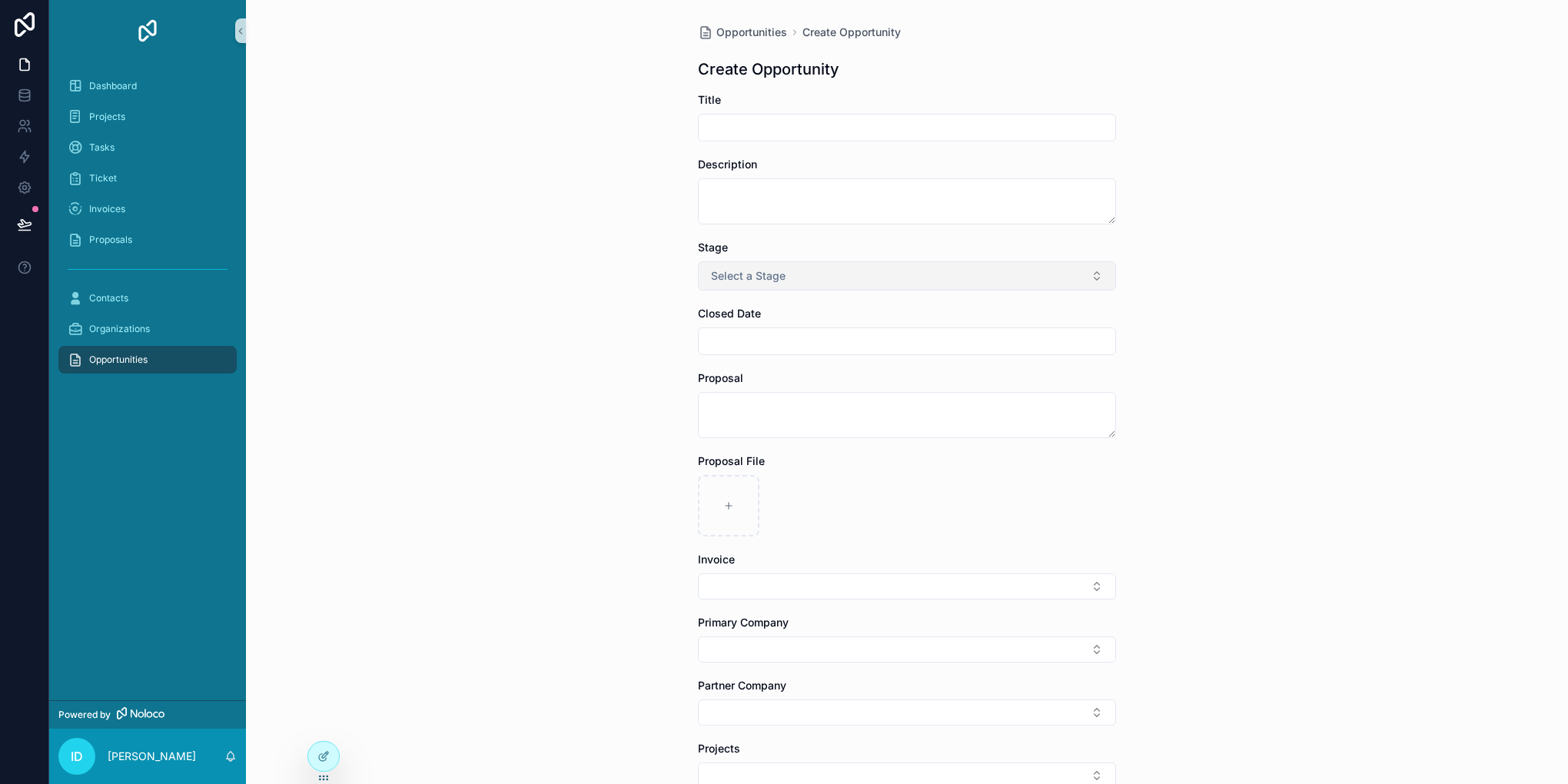
click at [911, 282] on button "Select a Stage" at bounding box center [907, 276] width 418 height 29
click at [891, 347] on input "scrollable content" at bounding box center [907, 341] width 417 height 21
click at [525, 386] on div "Opportunities Create Opportunity Create Opportunity Title Description Stage Sel…" at bounding box center [907, 392] width 1322 height 784
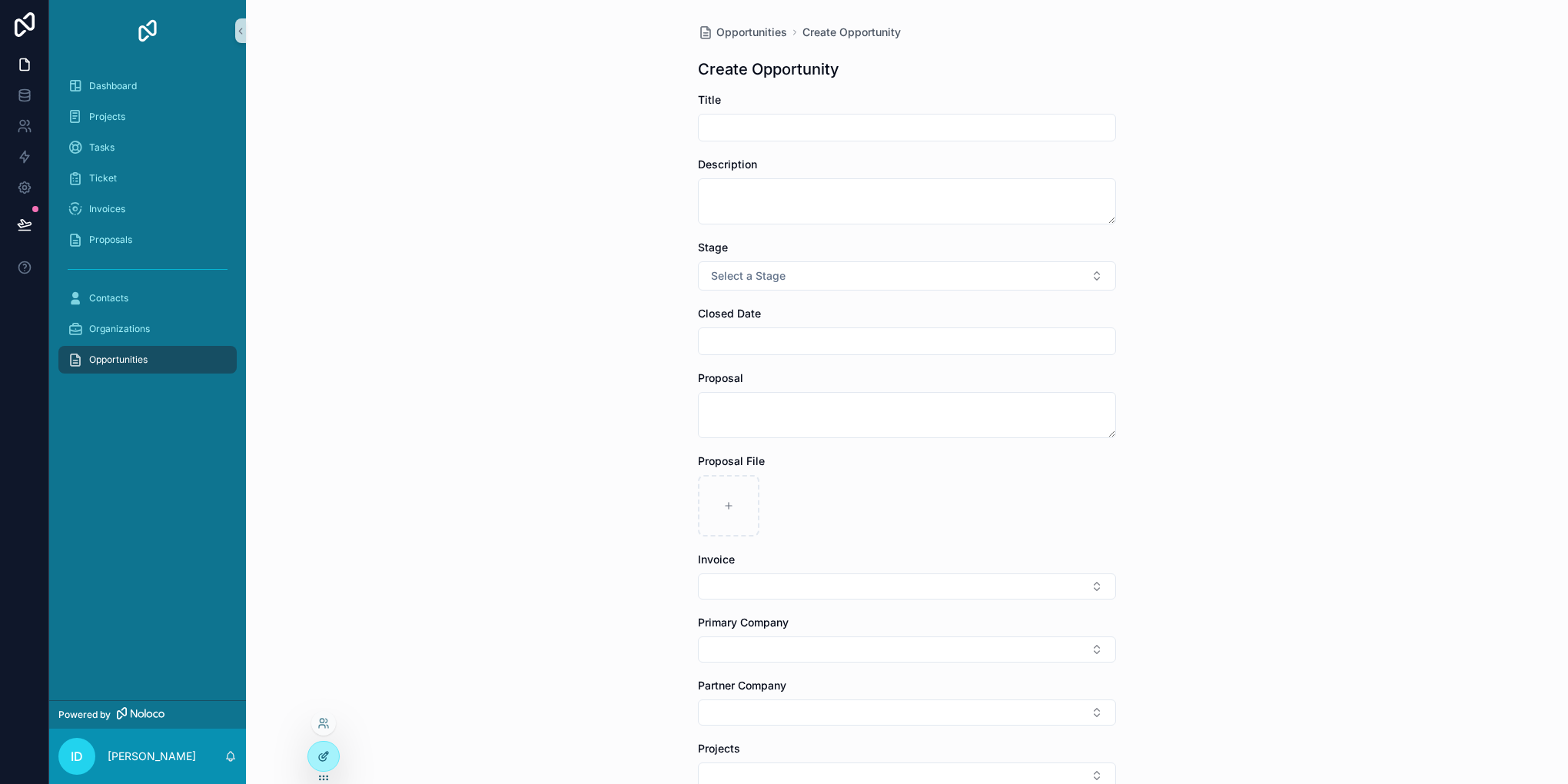
click at [324, 760] on icon at bounding box center [322, 757] width 7 height 7
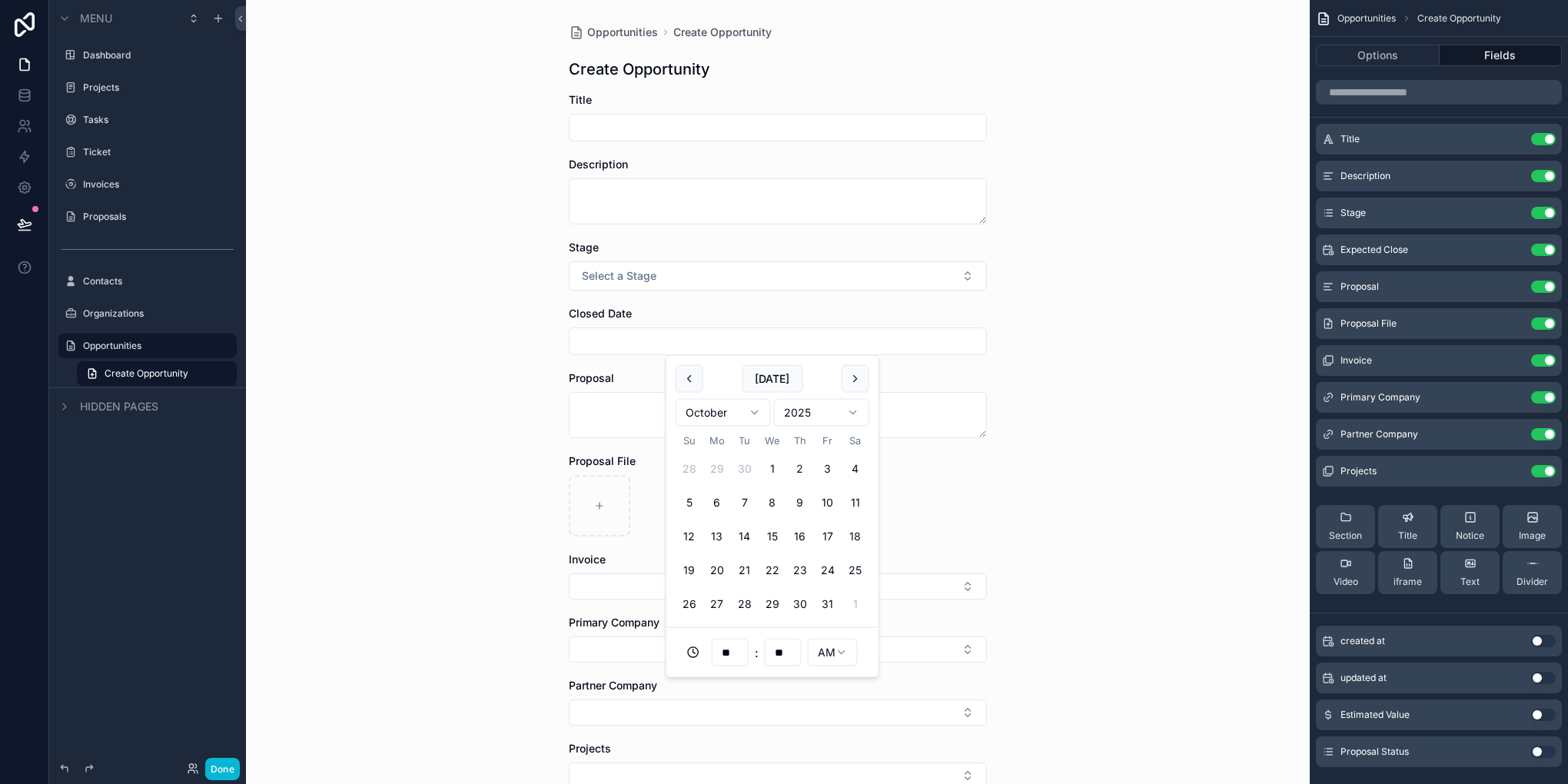
click at [627, 336] on input "scrollable content" at bounding box center [777, 341] width 417 height 21
click at [1511, 251] on icon "scrollable content" at bounding box center [1513, 248] width 6 height 6
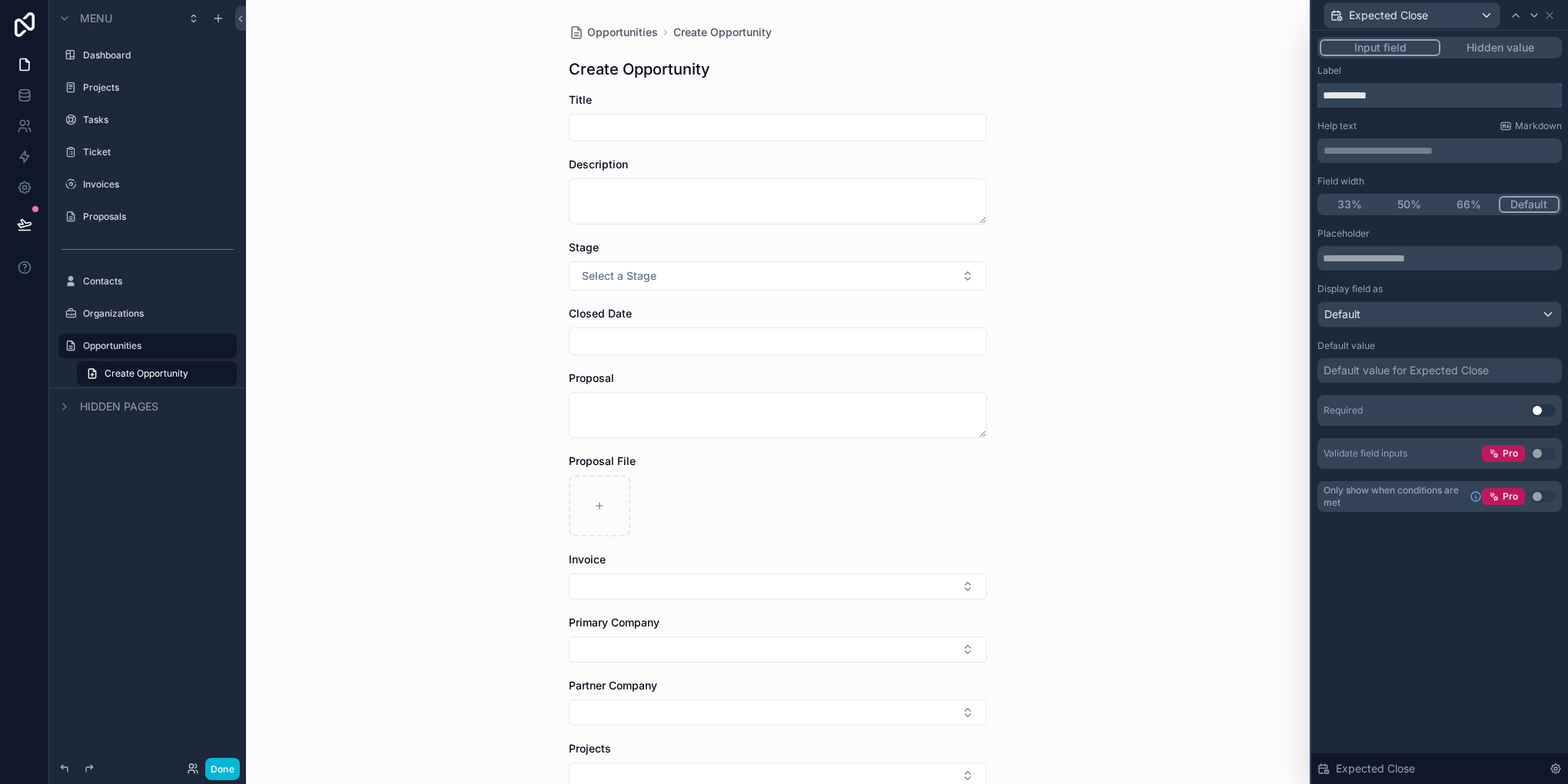
click at [1348, 92] on input "**********" at bounding box center [1439, 96] width 244 height 25
type input "**********"
click at [1546, 13] on icon at bounding box center [1549, 15] width 12 height 12
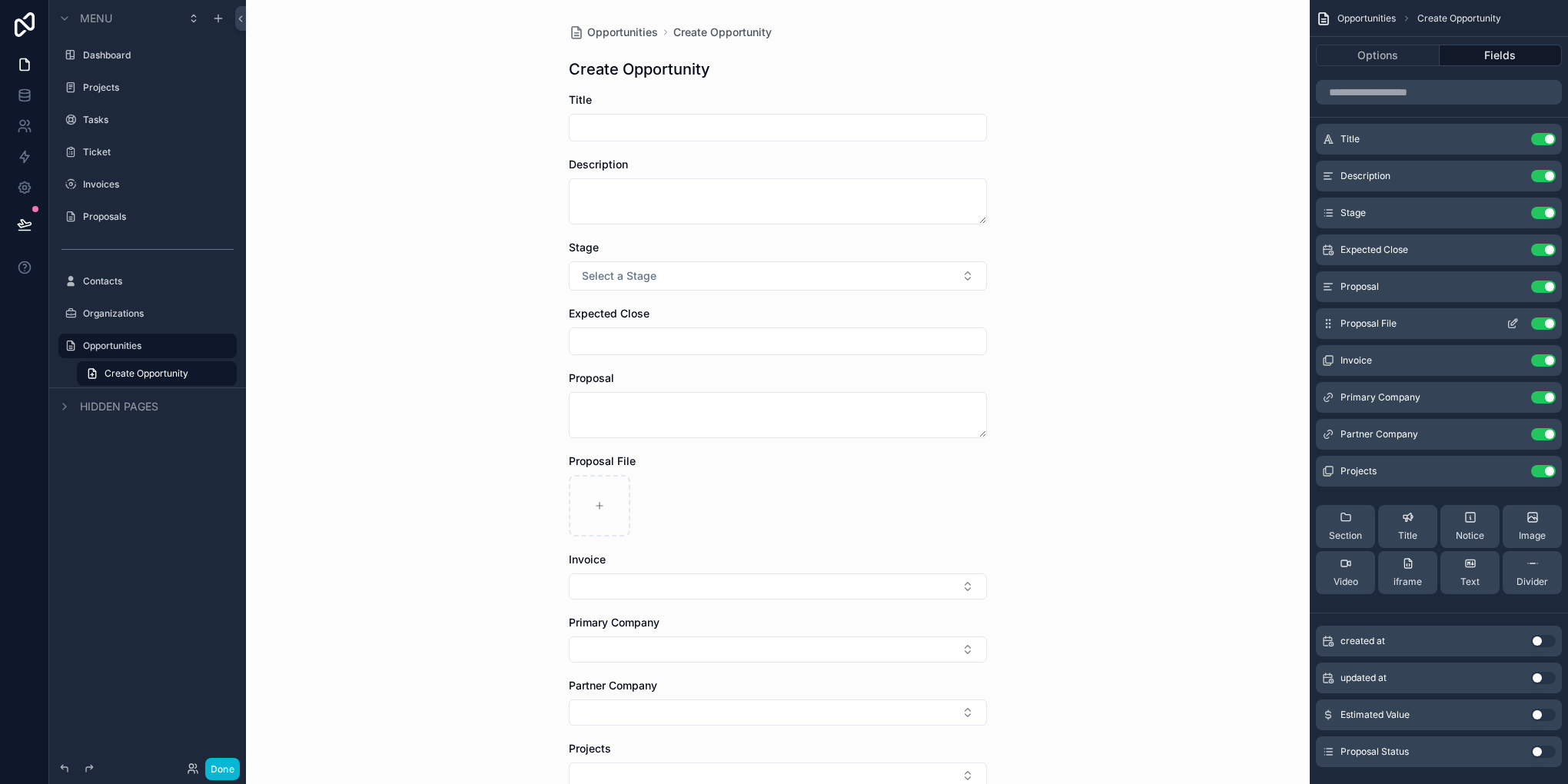
click at [1538, 326] on button "Use setting" at bounding box center [1543, 323] width 25 height 12
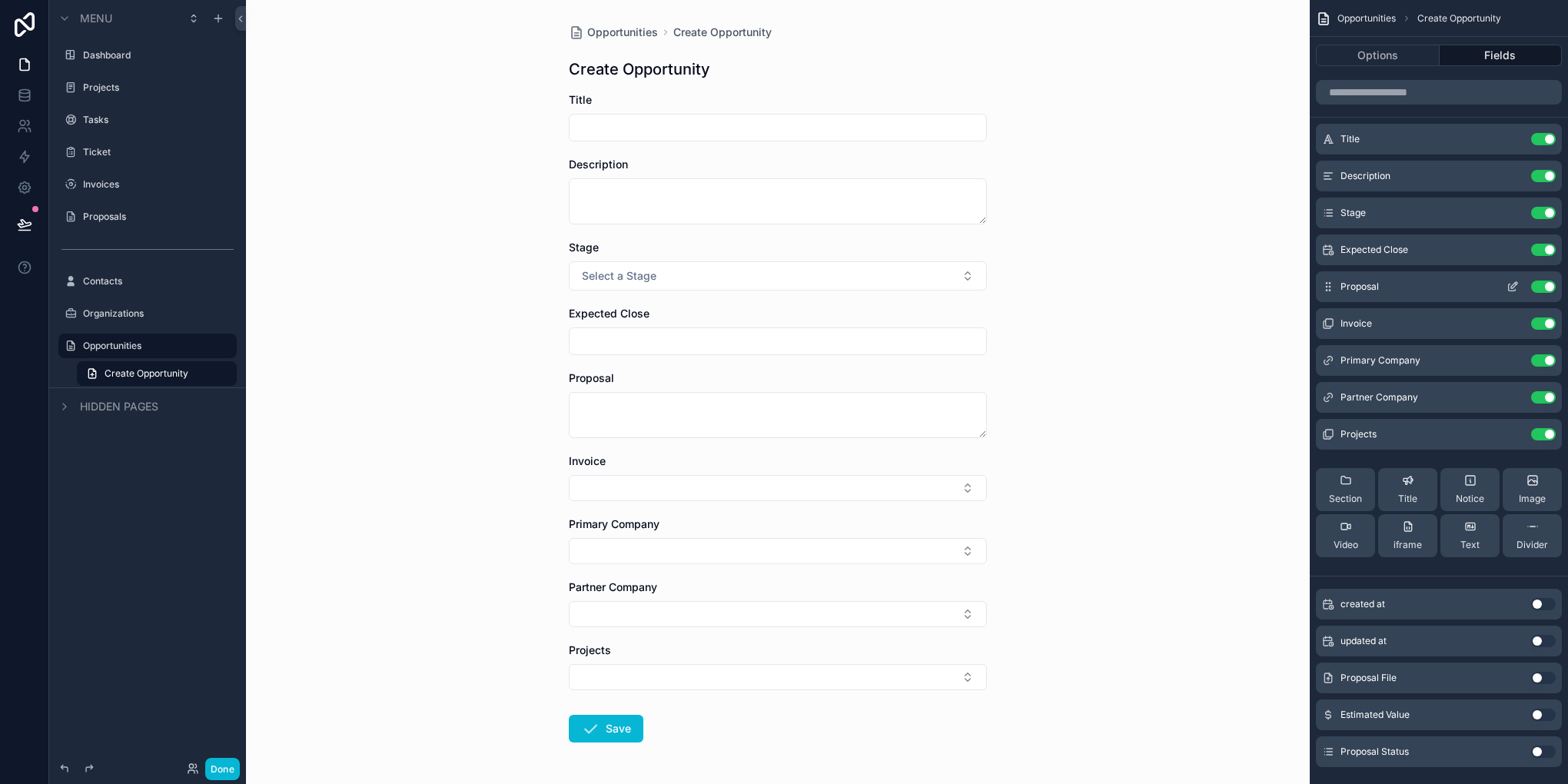
click at [1547, 286] on button "Use setting" at bounding box center [1543, 287] width 25 height 12
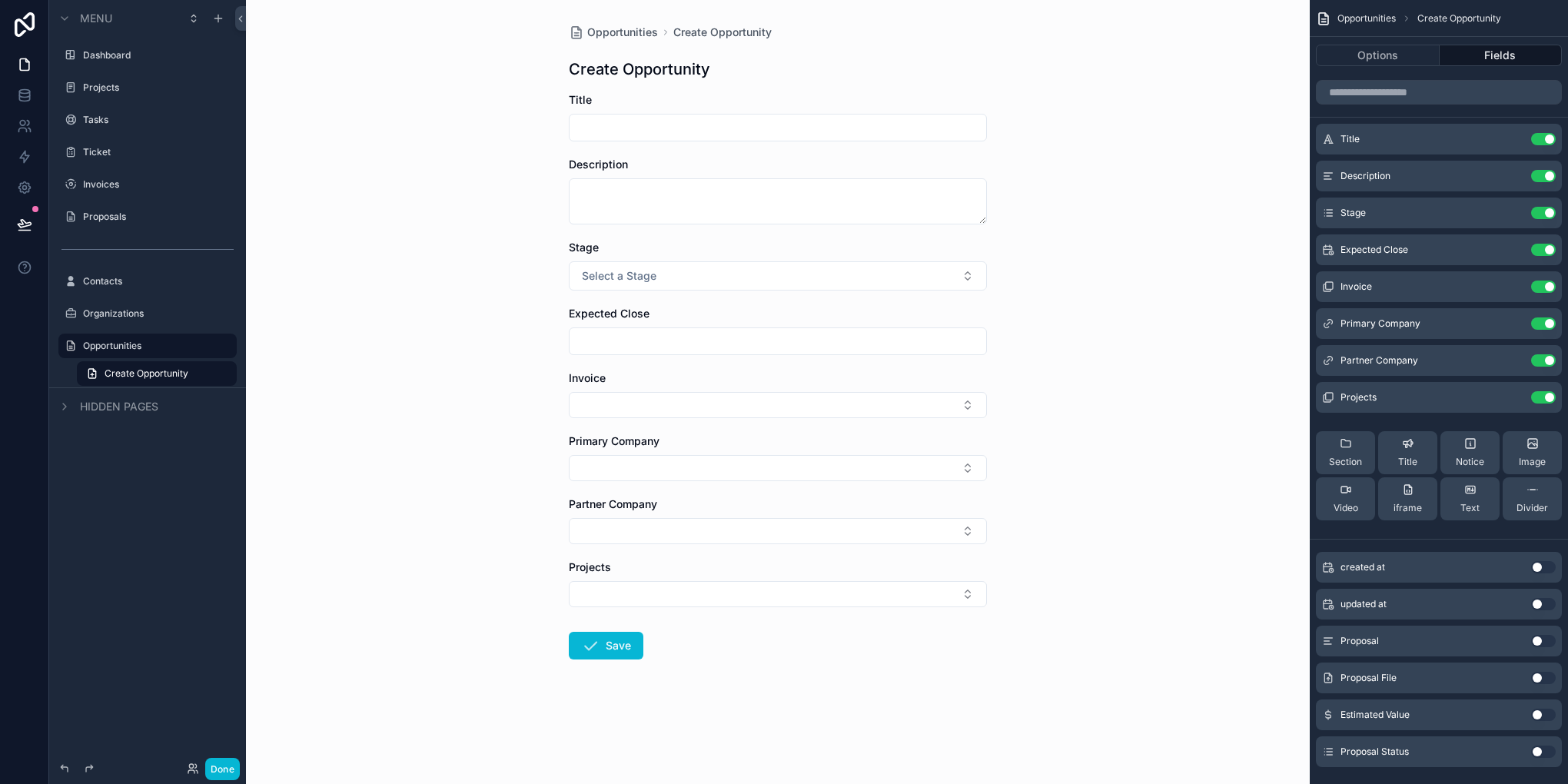
click at [1547, 286] on button "Use setting" at bounding box center [1543, 287] width 25 height 12
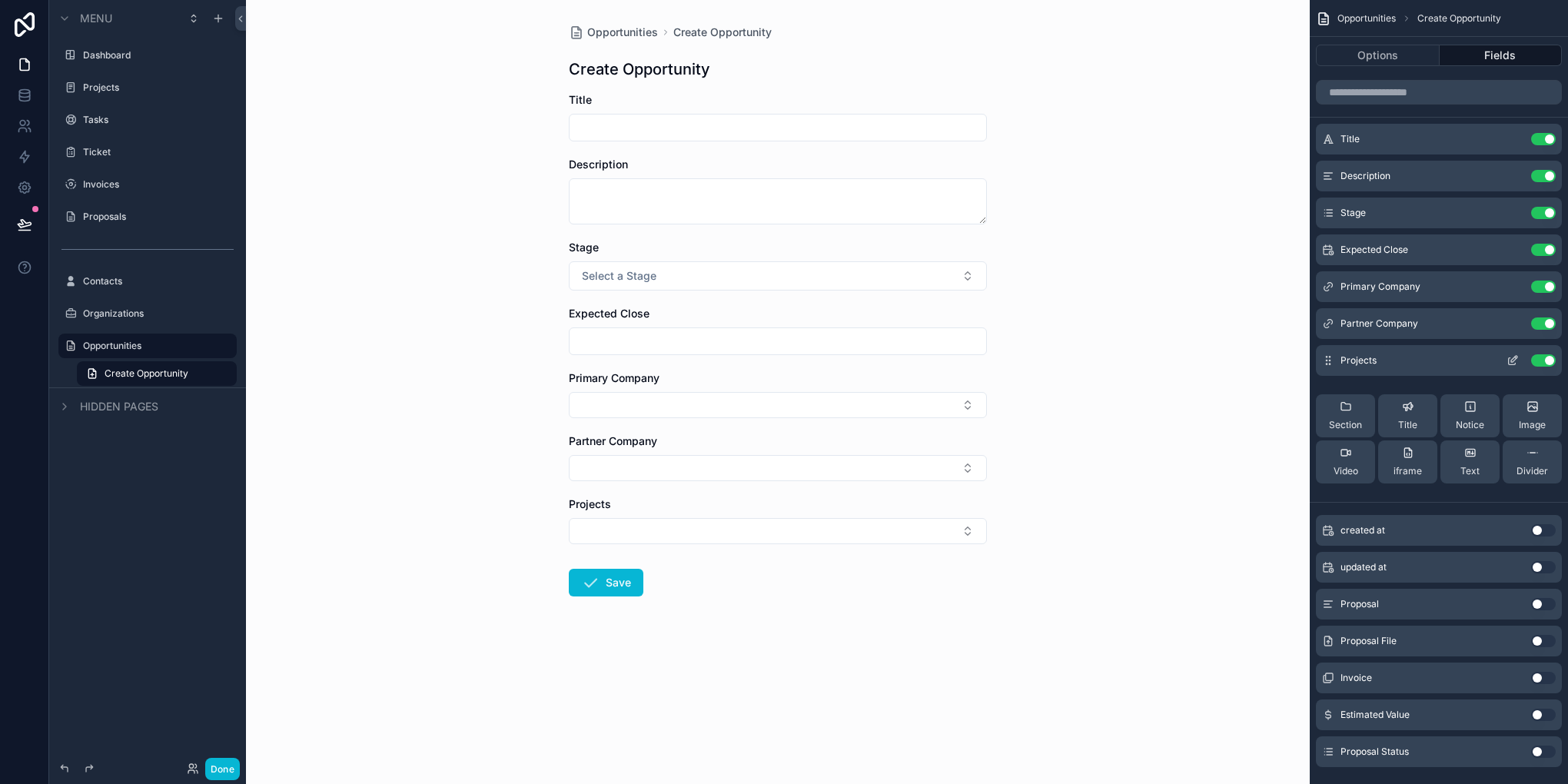
click at [1544, 357] on button "Use setting" at bounding box center [1543, 360] width 25 height 12
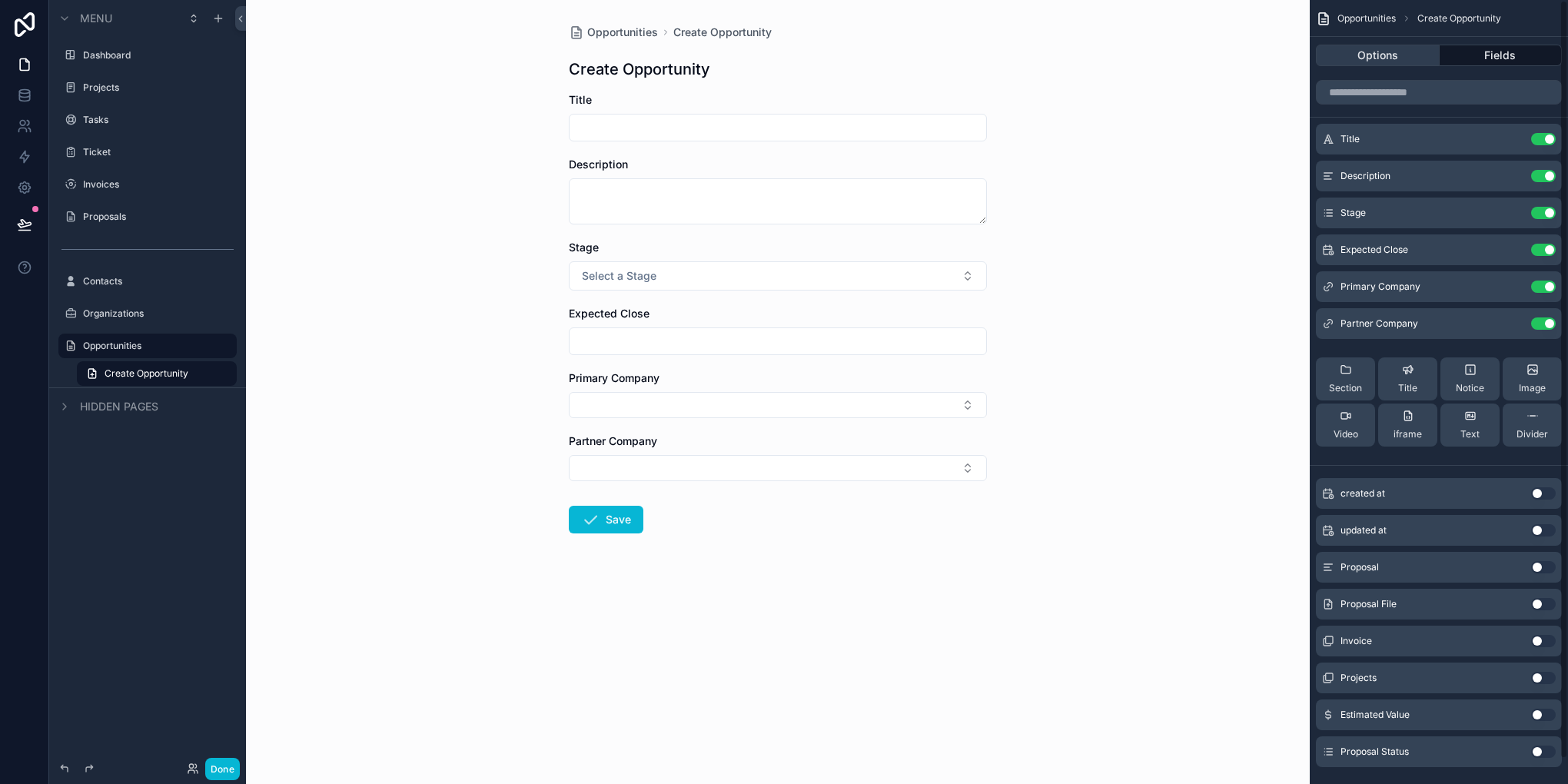
click at [1386, 58] on button "Options" at bounding box center [1377, 56] width 124 height 21
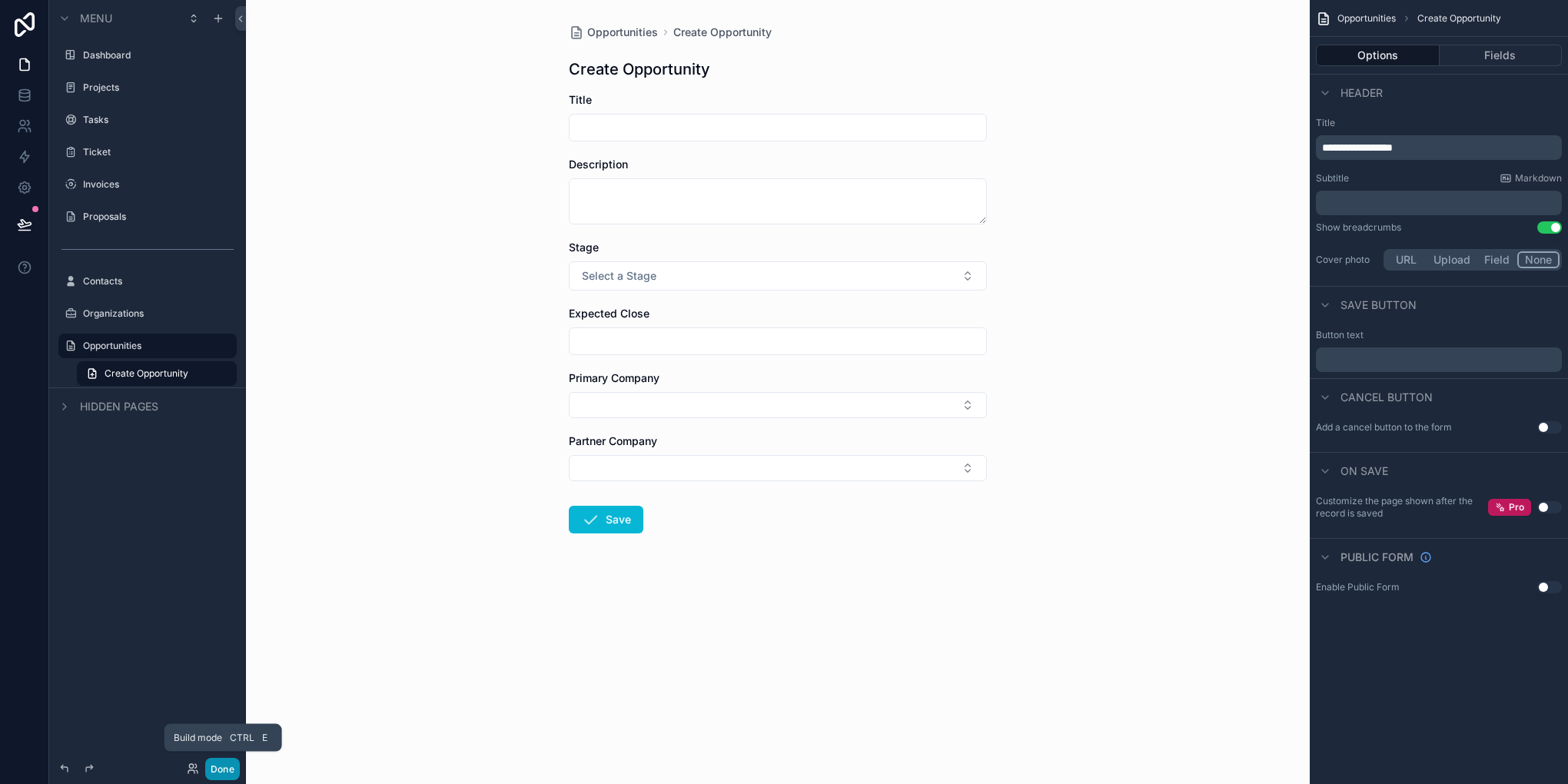
click at [219, 763] on button "Done" at bounding box center [222, 769] width 35 height 22
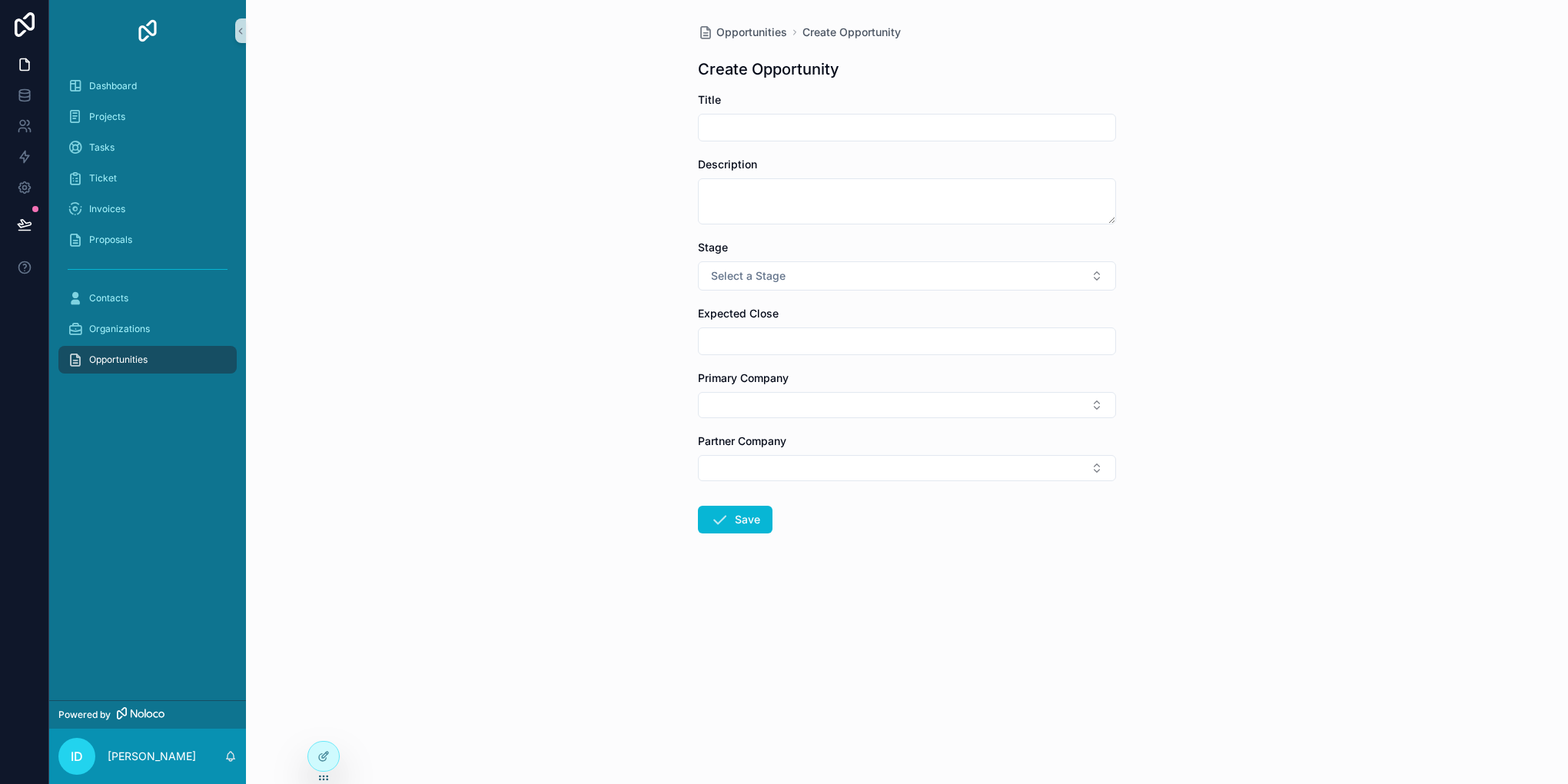
click at [132, 366] on div "Opportunities" at bounding box center [148, 359] width 160 height 25
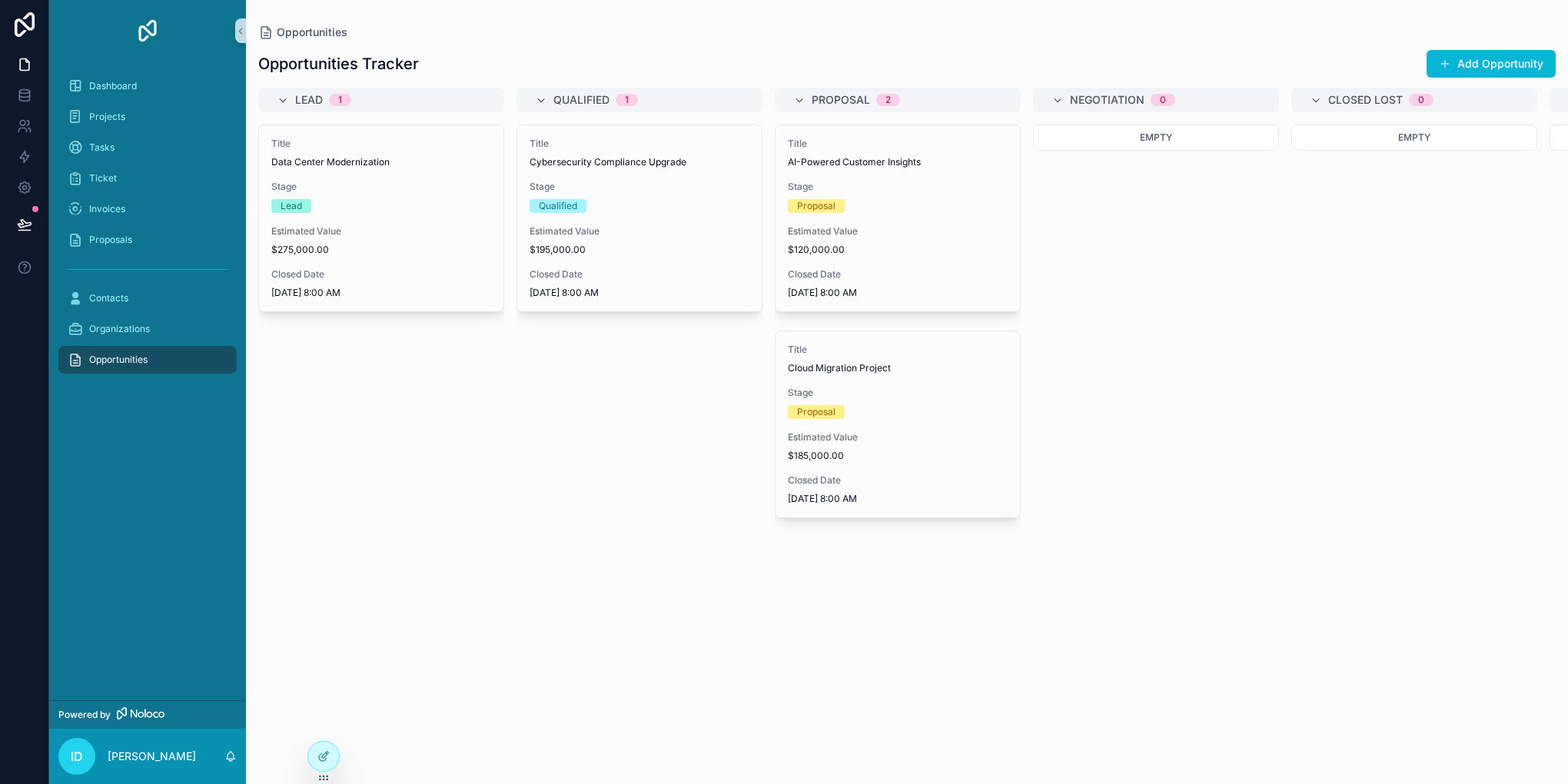
click at [1517, 50] on button "Add Opportunity" at bounding box center [1490, 63] width 129 height 28
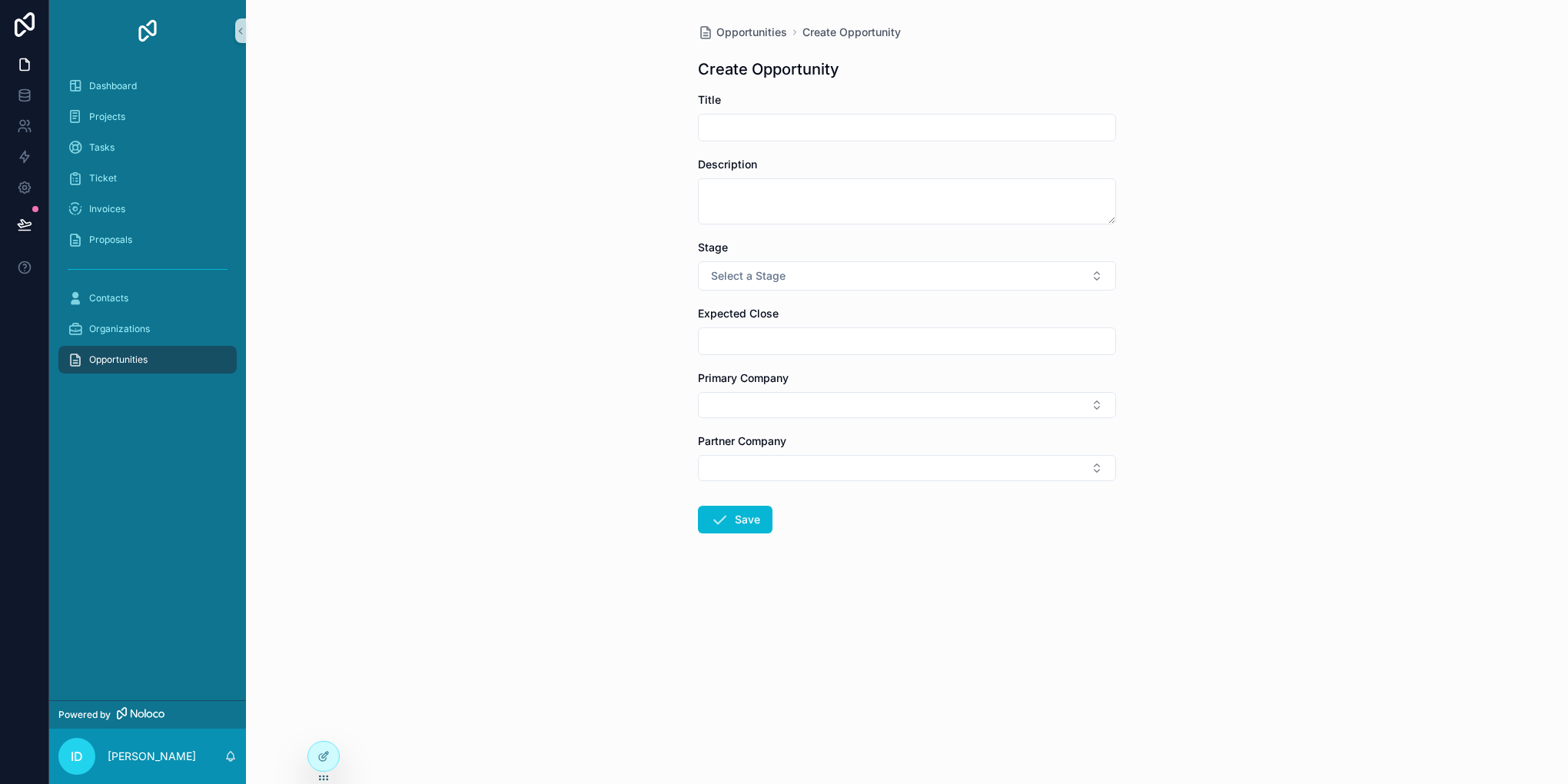
click at [737, 122] on input "scrollable content" at bounding box center [907, 127] width 417 height 21
paste input "**********"
type input "**********"
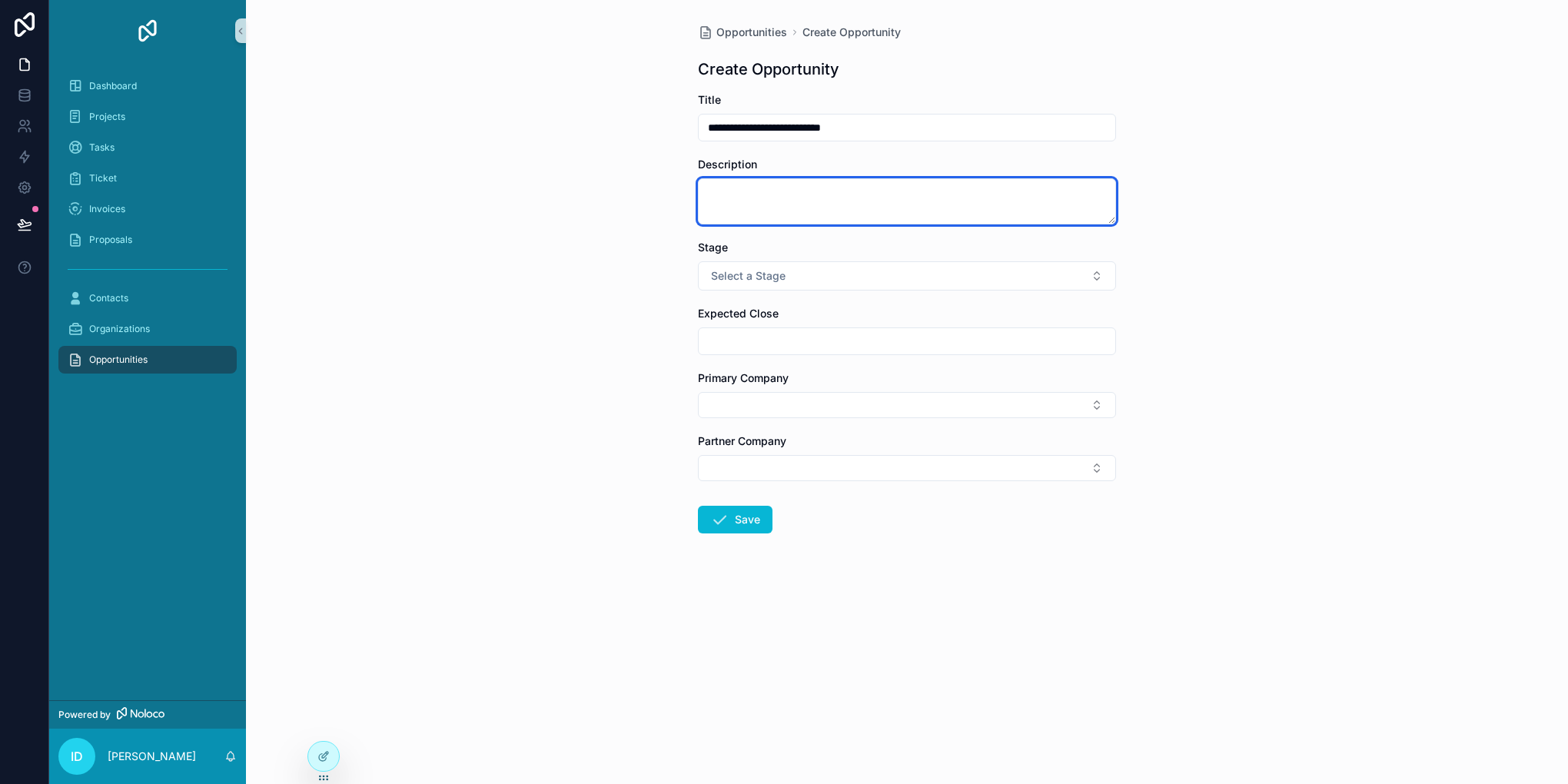
click at [817, 181] on textarea "scrollable content" at bounding box center [907, 201] width 418 height 46
paste textarea "**********"
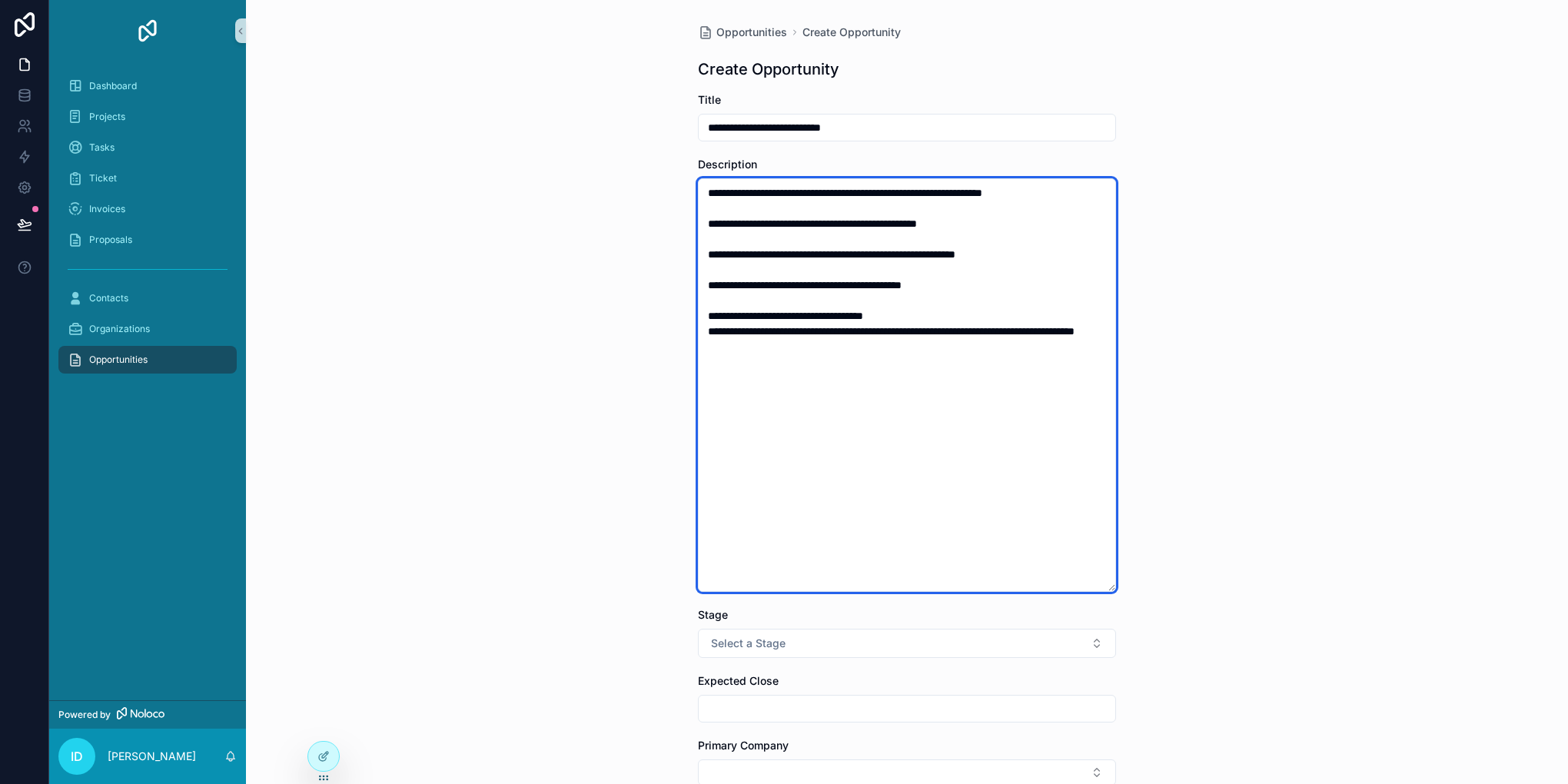
click at [796, 452] on textarea "**********" at bounding box center [907, 384] width 418 height 413
click at [796, 451] on textarea "**********" at bounding box center [907, 384] width 418 height 413
click at [703, 356] on textarea "**********" at bounding box center [907, 384] width 418 height 413
click at [731, 439] on textarea "**********" at bounding box center [907, 384] width 418 height 413
click at [773, 455] on textarea "**********" at bounding box center [907, 384] width 418 height 413
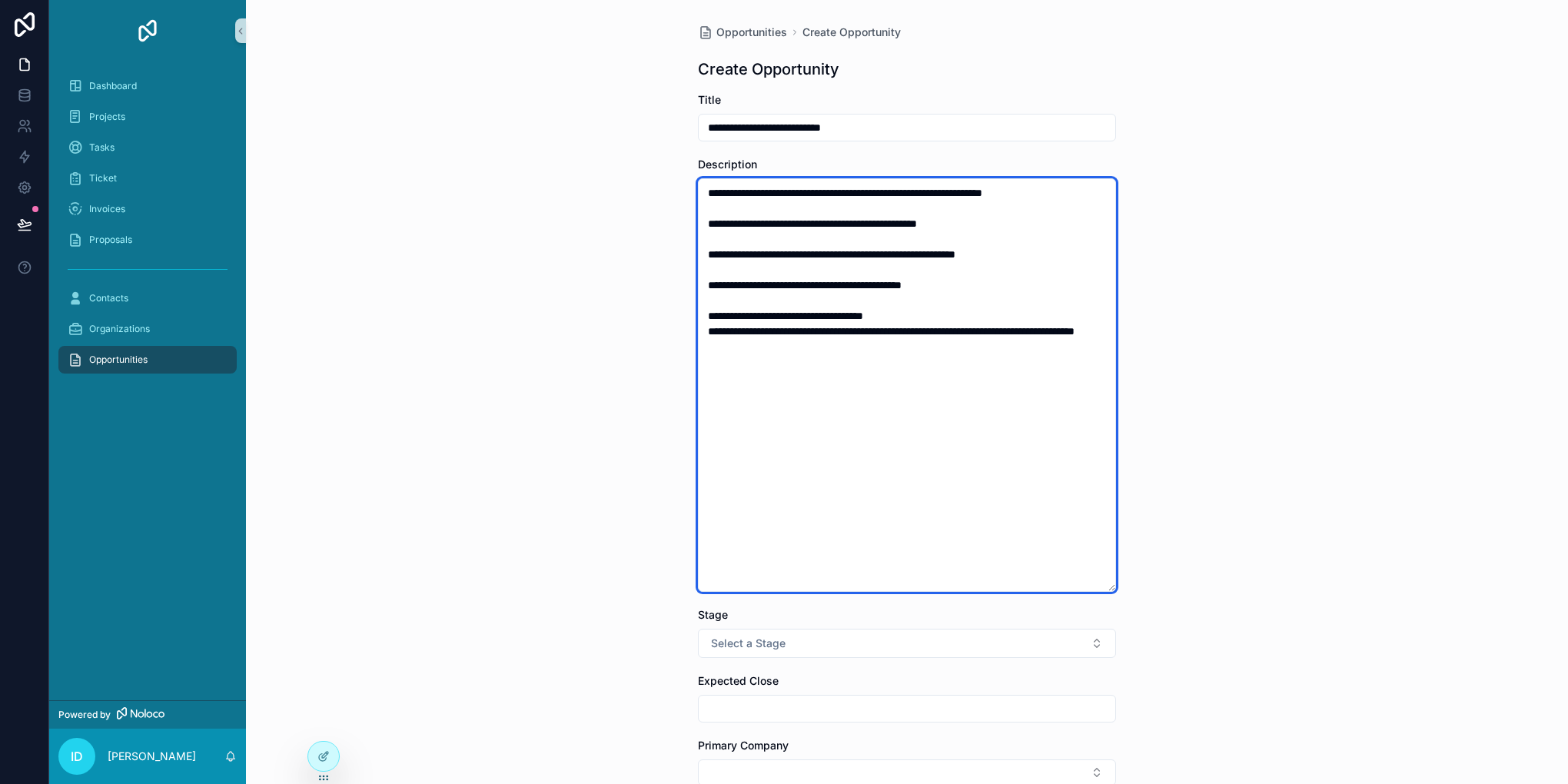
click at [830, 495] on textarea "**********" at bounding box center [907, 384] width 418 height 413
click at [824, 498] on textarea "**********" at bounding box center [907, 384] width 418 height 413
click at [706, 246] on textarea "**********" at bounding box center [907, 384] width 418 height 413
click at [701, 240] on textarea "**********" at bounding box center [907, 384] width 418 height 413
click at [713, 233] on textarea "**********" at bounding box center [907, 384] width 418 height 413
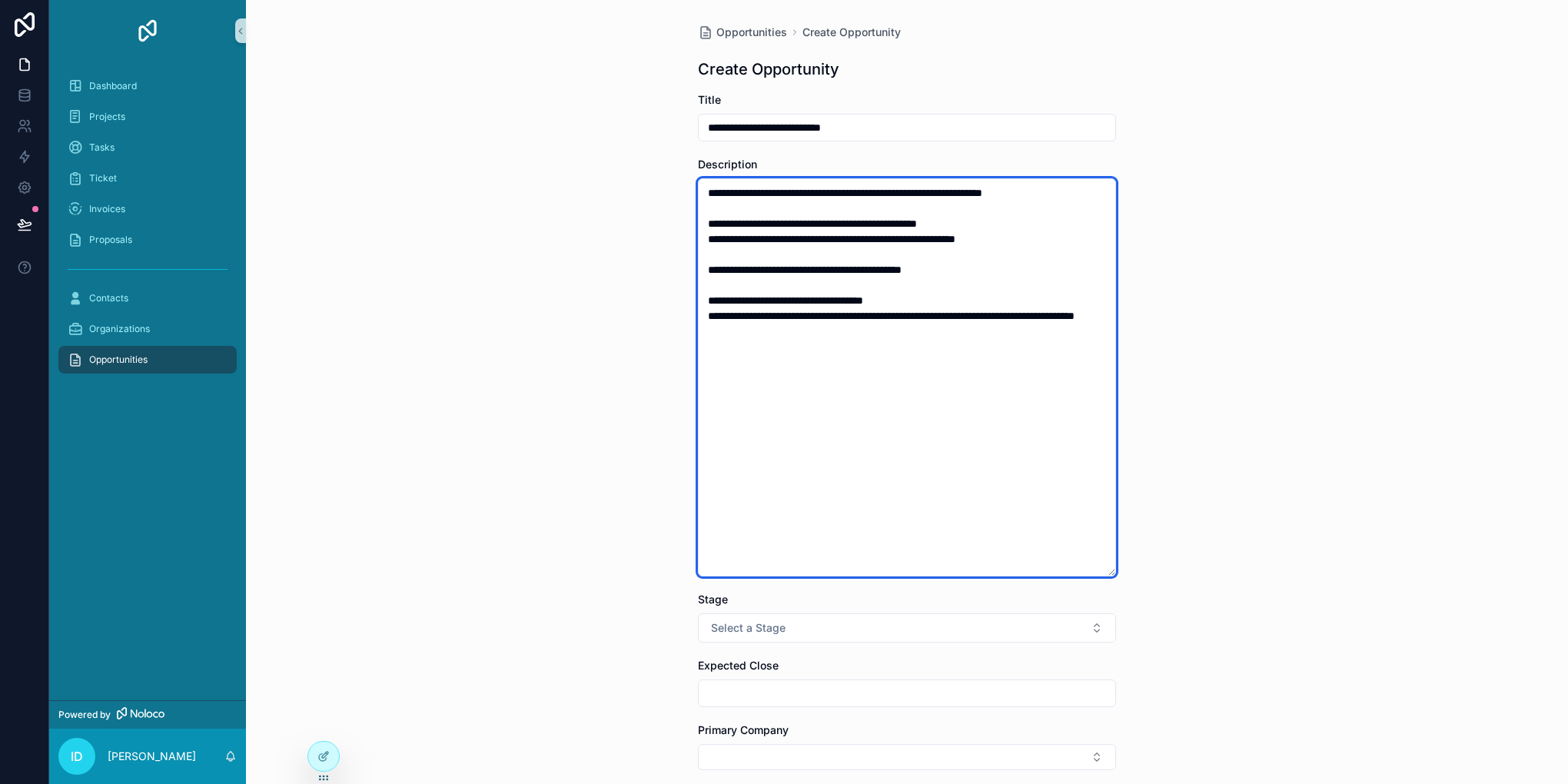
click at [715, 259] on textarea "**********" at bounding box center [907, 377] width 418 height 398
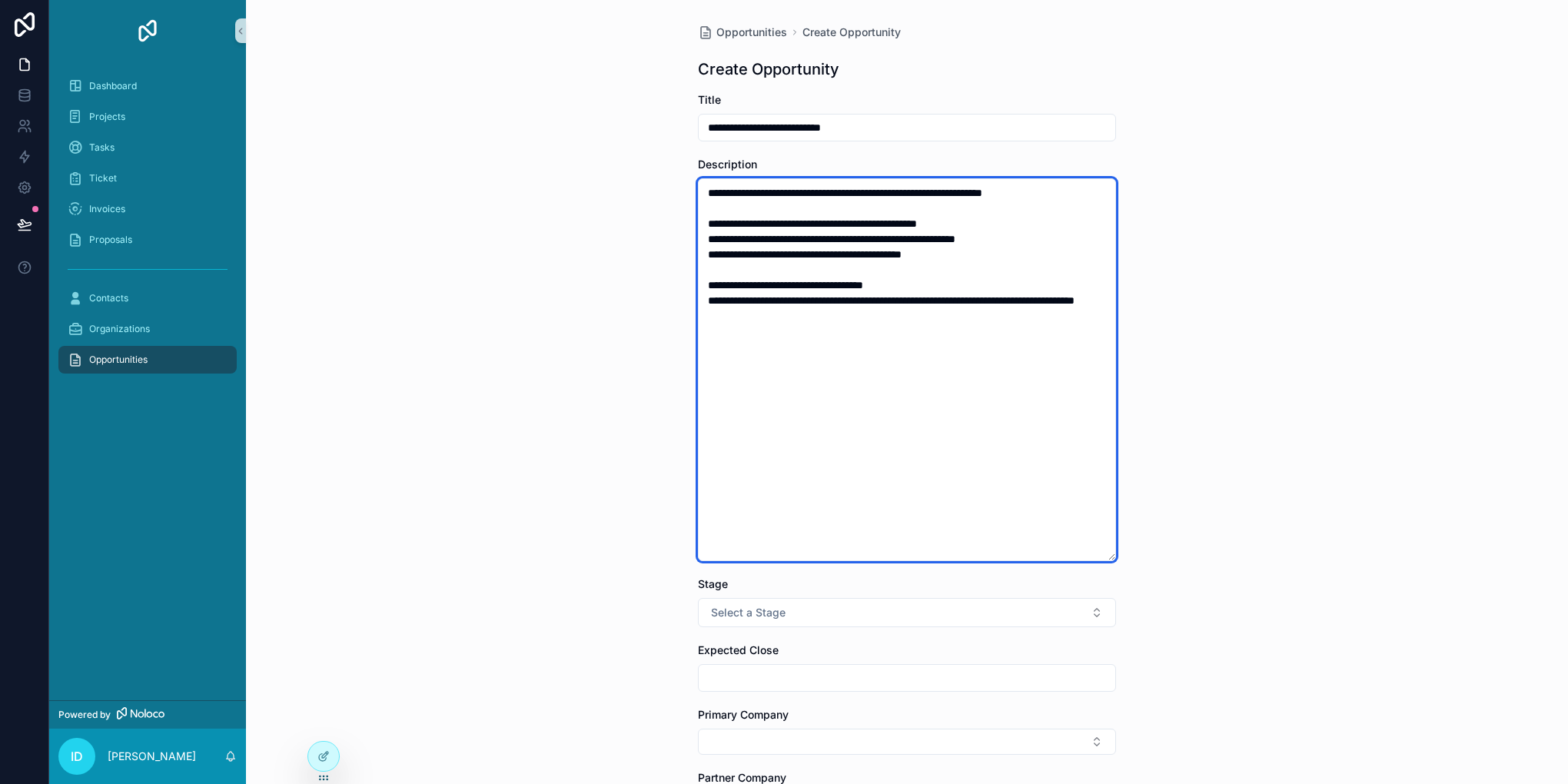
click at [721, 279] on textarea "**********" at bounding box center [907, 369] width 418 height 382
click at [715, 264] on textarea "**********" at bounding box center [907, 369] width 418 height 382
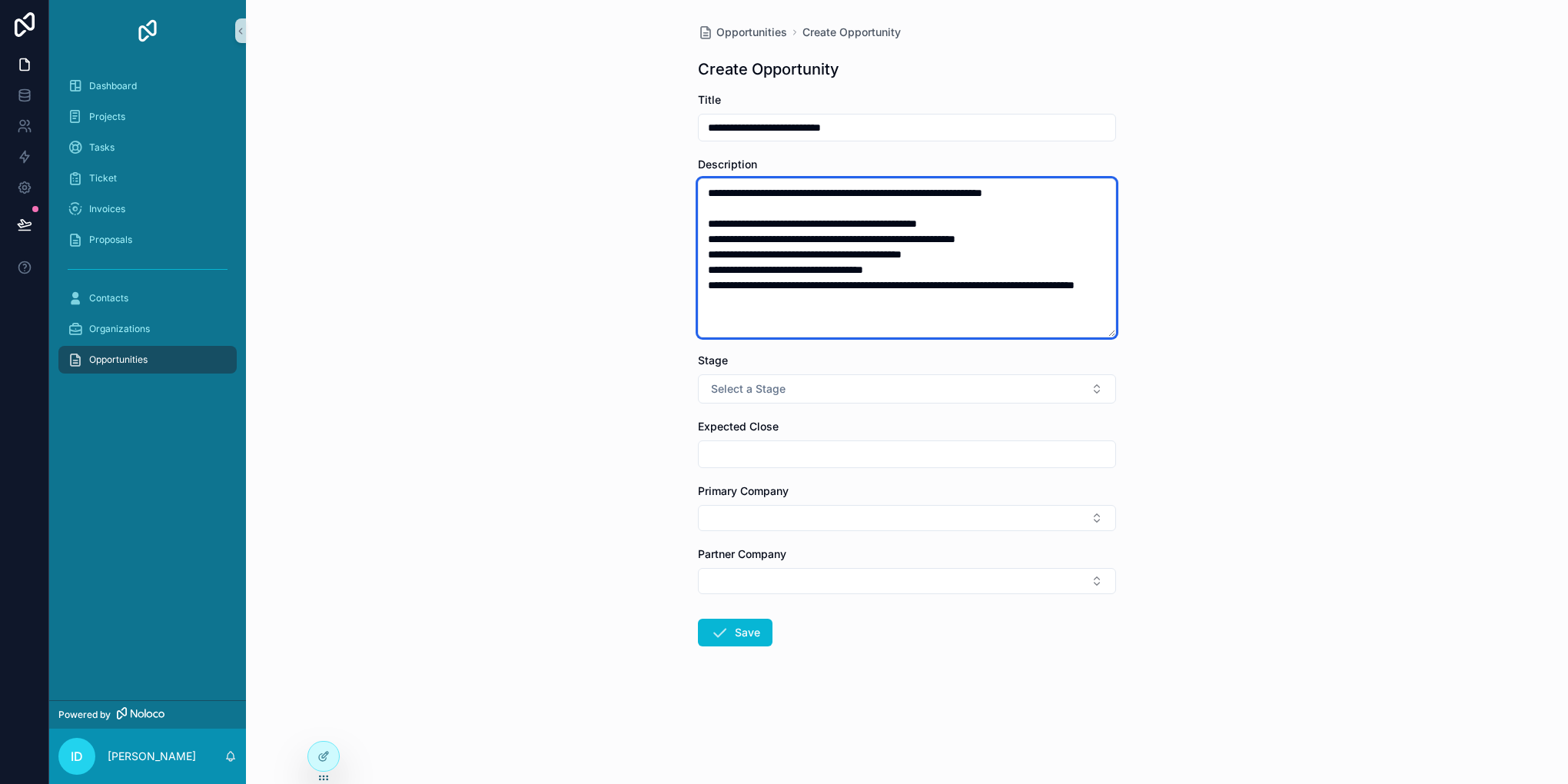
drag, startPoint x: 1103, startPoint y: 541, endPoint x: 1116, endPoint y: 334, distance: 207.4
click at [1116, 334] on div "**********" at bounding box center [907, 372] width 443 height 745
click at [704, 217] on textarea "**********" at bounding box center [907, 258] width 418 height 159
click at [707, 246] on textarea "**********" at bounding box center [907, 258] width 418 height 159
click at [710, 258] on textarea "**********" at bounding box center [907, 258] width 418 height 159
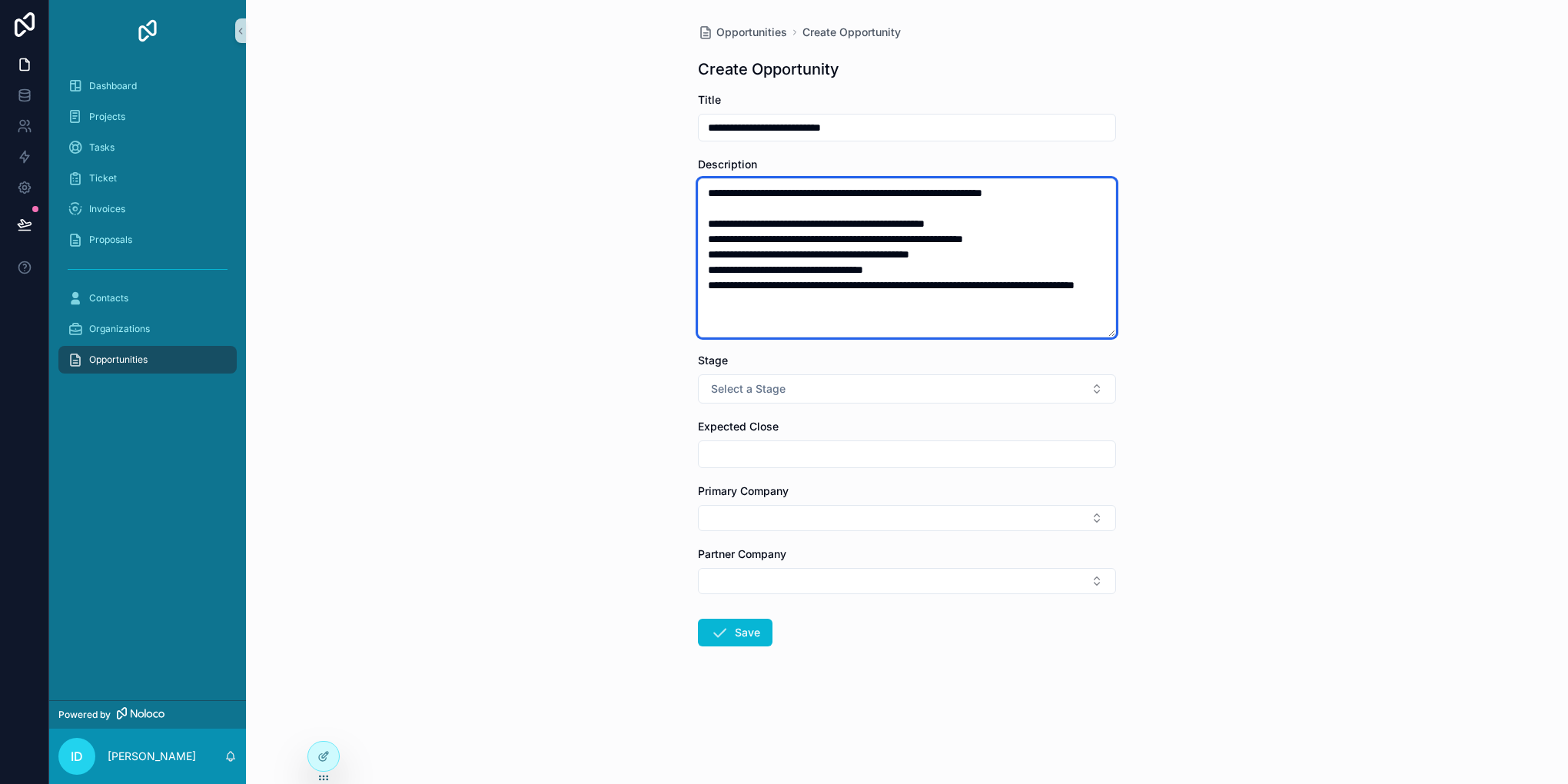
click at [707, 267] on textarea "**********" at bounding box center [907, 258] width 418 height 159
click at [703, 286] on textarea "**********" at bounding box center [907, 258] width 418 height 159
type textarea "**********"
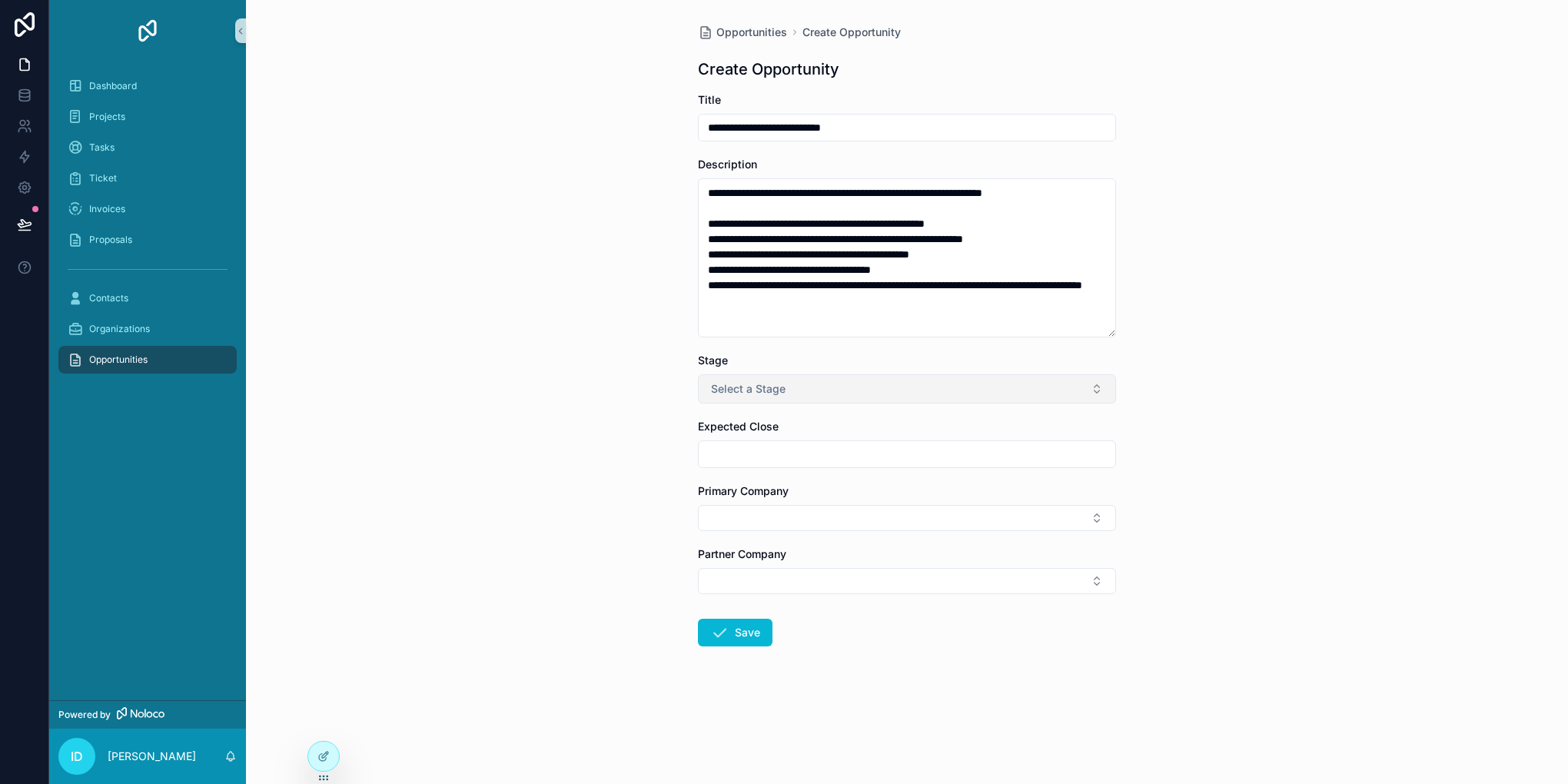
click at [762, 389] on span "Select a Stage" at bounding box center [749, 389] width 75 height 15
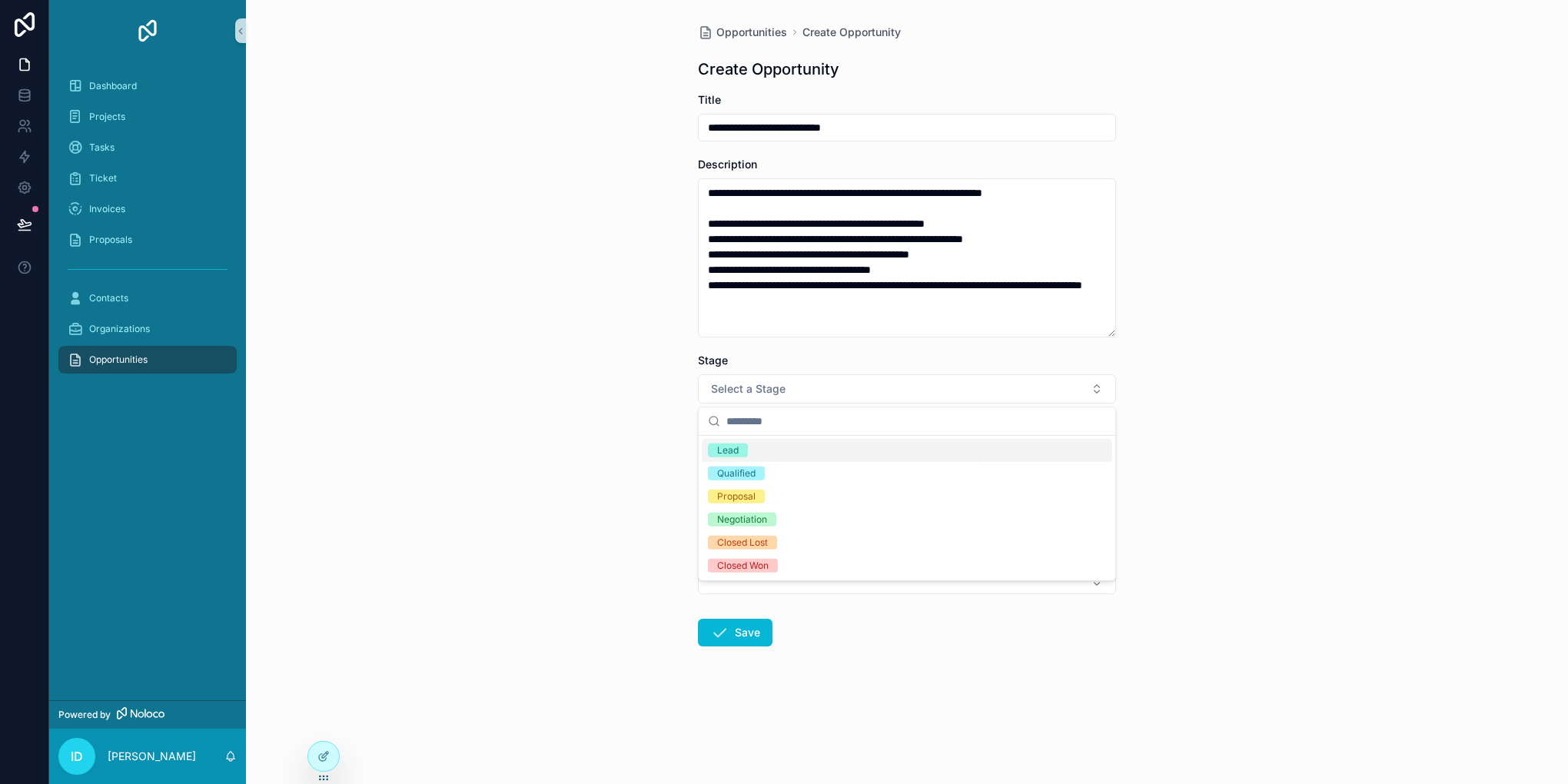
click at [789, 450] on div "Lead" at bounding box center [907, 450] width 410 height 23
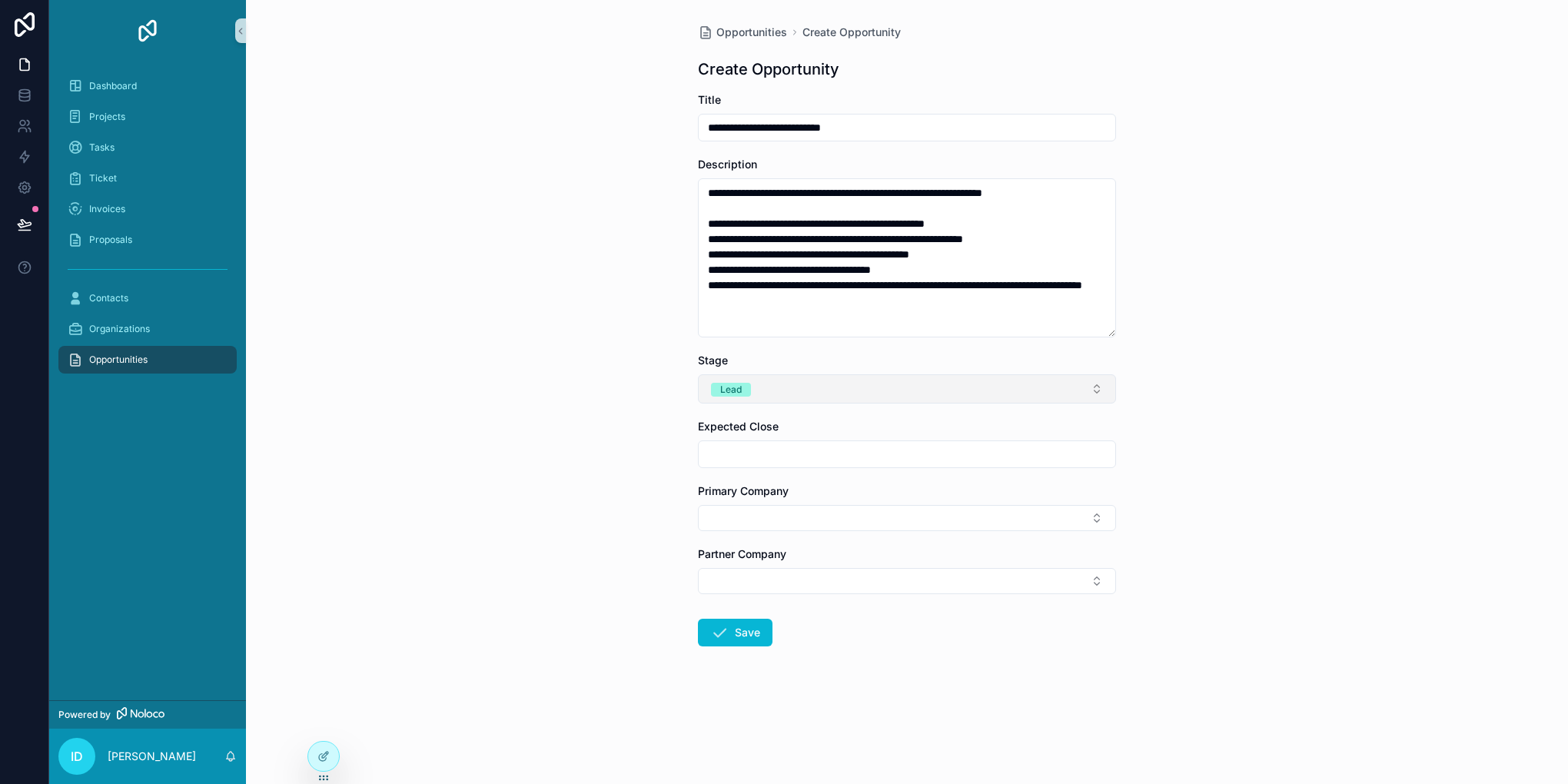
click at [859, 379] on button "Lead" at bounding box center [907, 388] width 418 height 29
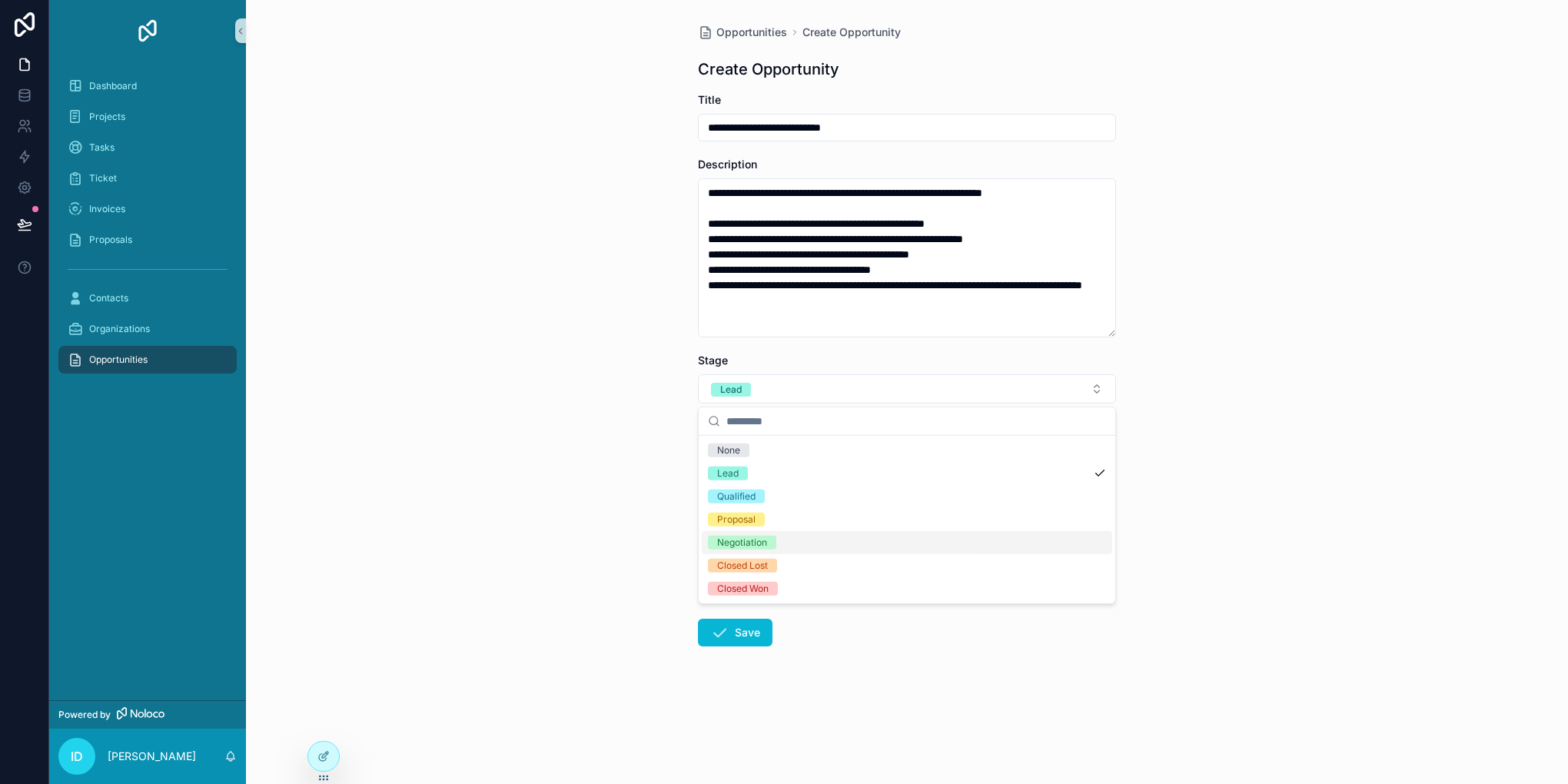
click at [789, 534] on div "Negotiation" at bounding box center [907, 542] width 410 height 23
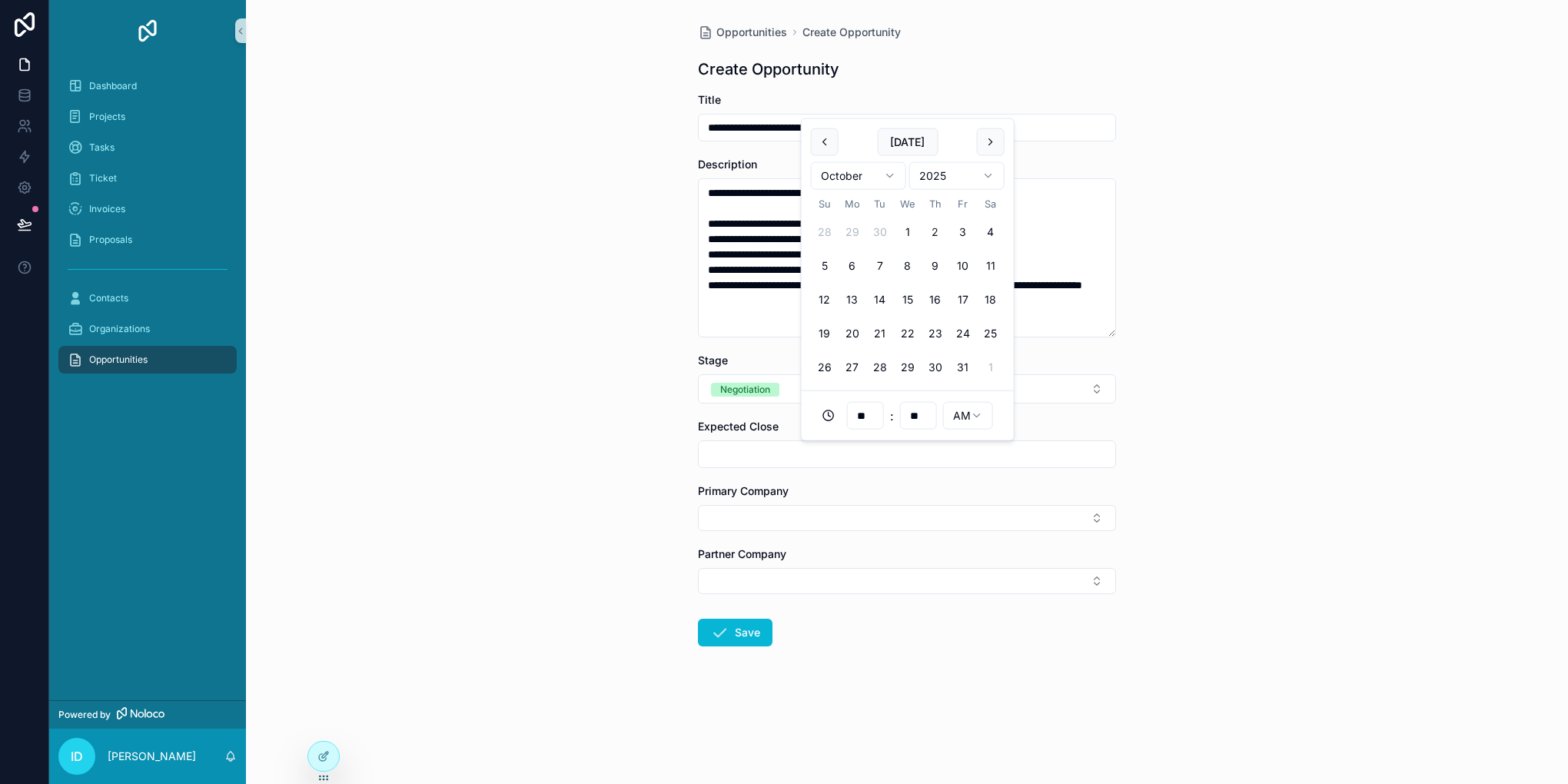
click at [744, 463] on input "scrollable content" at bounding box center [907, 454] width 417 height 21
click at [991, 146] on button "scrollable content" at bounding box center [990, 142] width 28 height 28
click at [993, 260] on button "15" at bounding box center [990, 265] width 28 height 28
type input "**********"
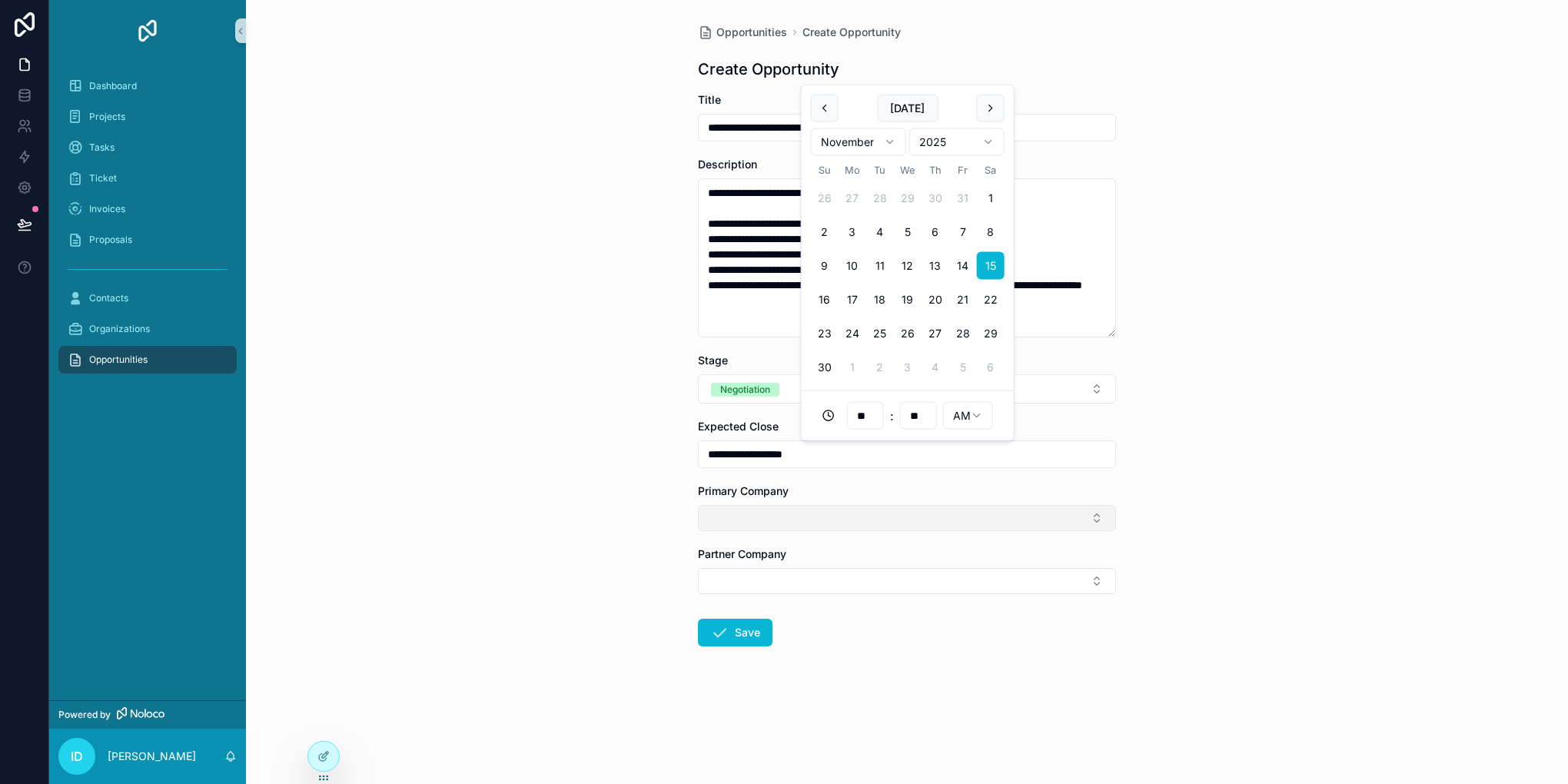
click at [773, 518] on button "Select Button" at bounding box center [907, 518] width 418 height 26
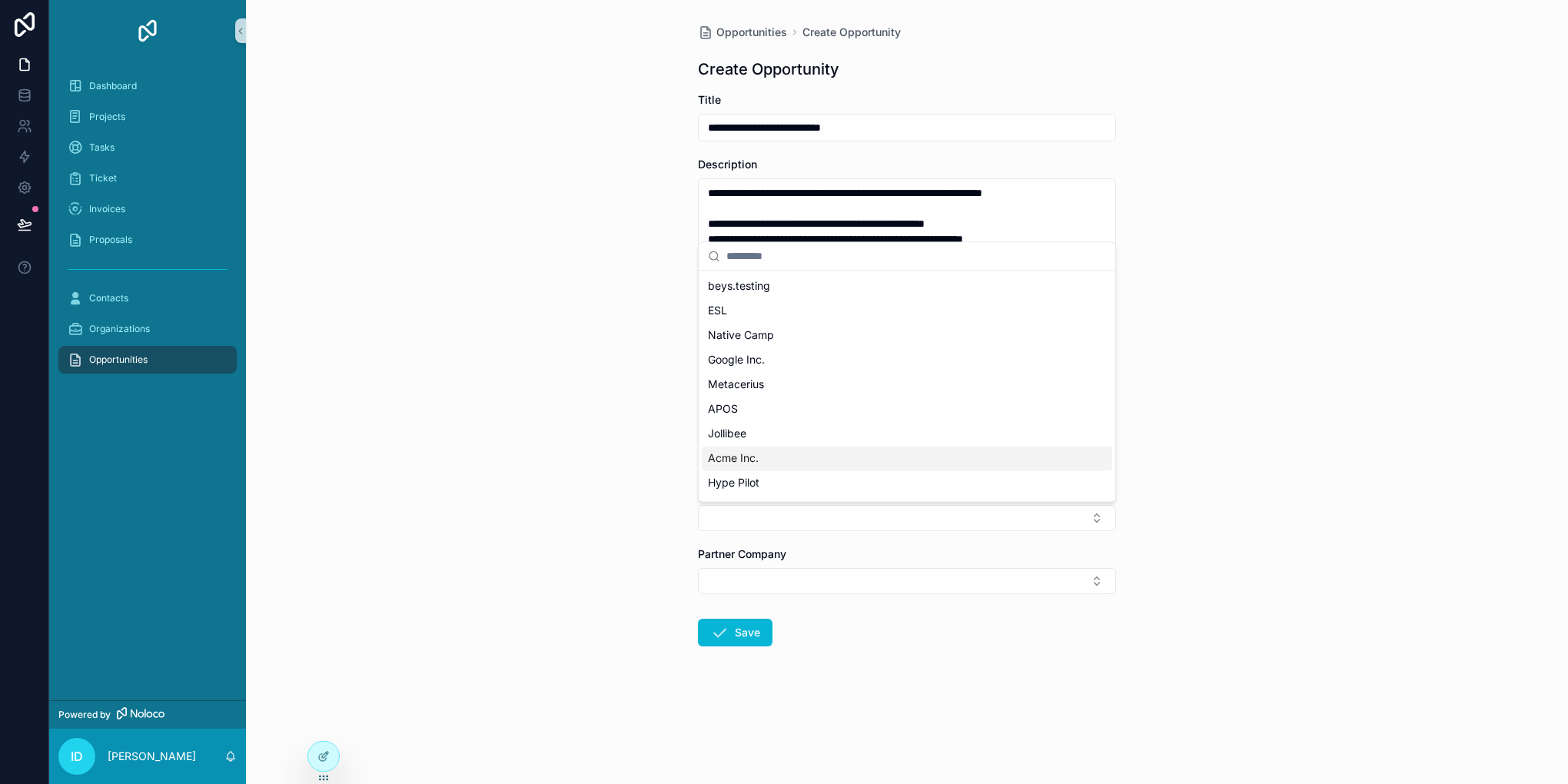
click at [756, 456] on span "Acme Inc." at bounding box center [732, 458] width 51 height 15
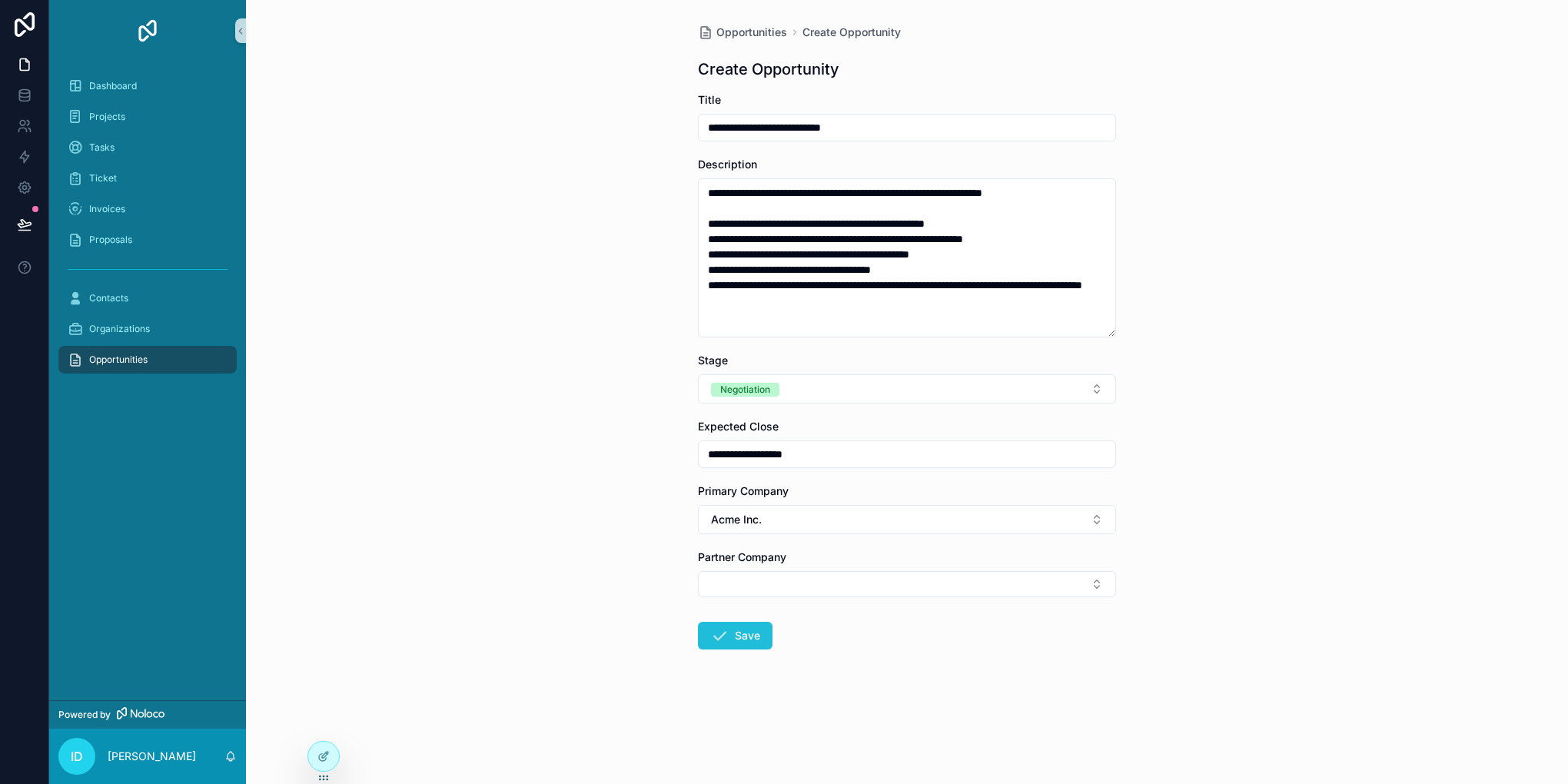
click at [747, 624] on button "Save" at bounding box center [735, 635] width 75 height 28
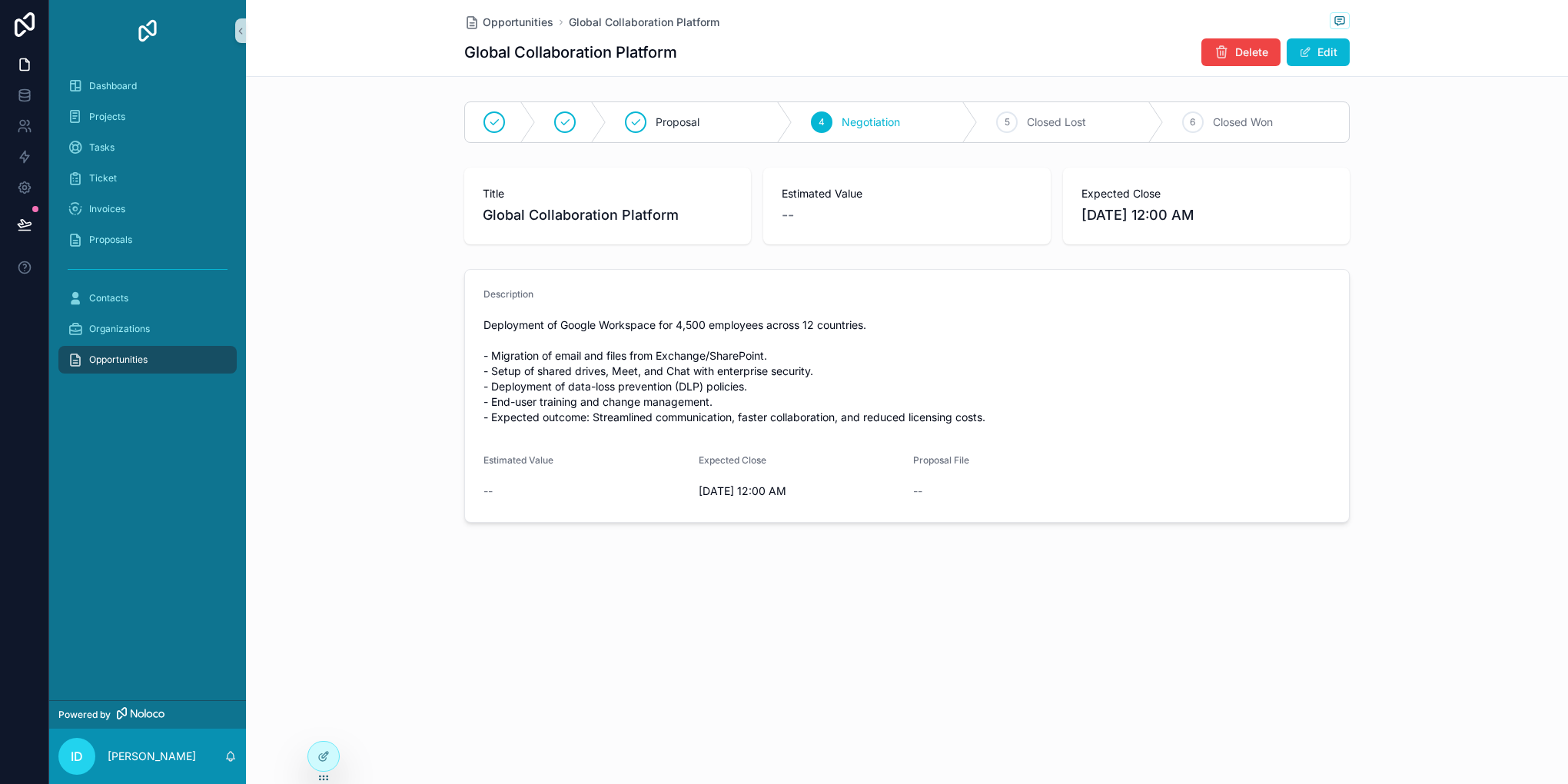
click at [124, 354] on span "Opportunities" at bounding box center [118, 359] width 58 height 12
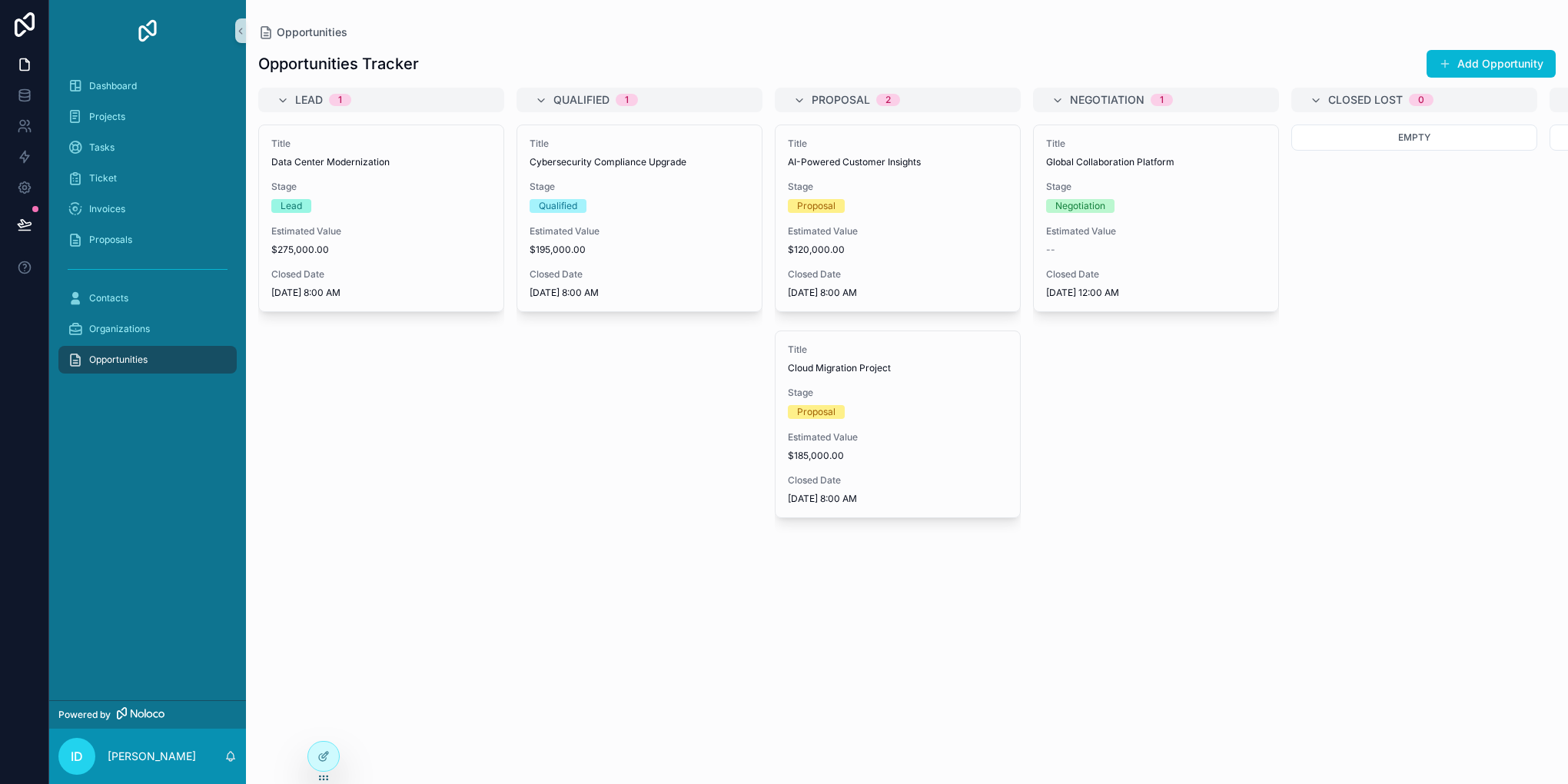
click at [126, 354] on span "Opportunities" at bounding box center [118, 359] width 58 height 12
click at [164, 190] on link "Ticket" at bounding box center [148, 178] width 178 height 28
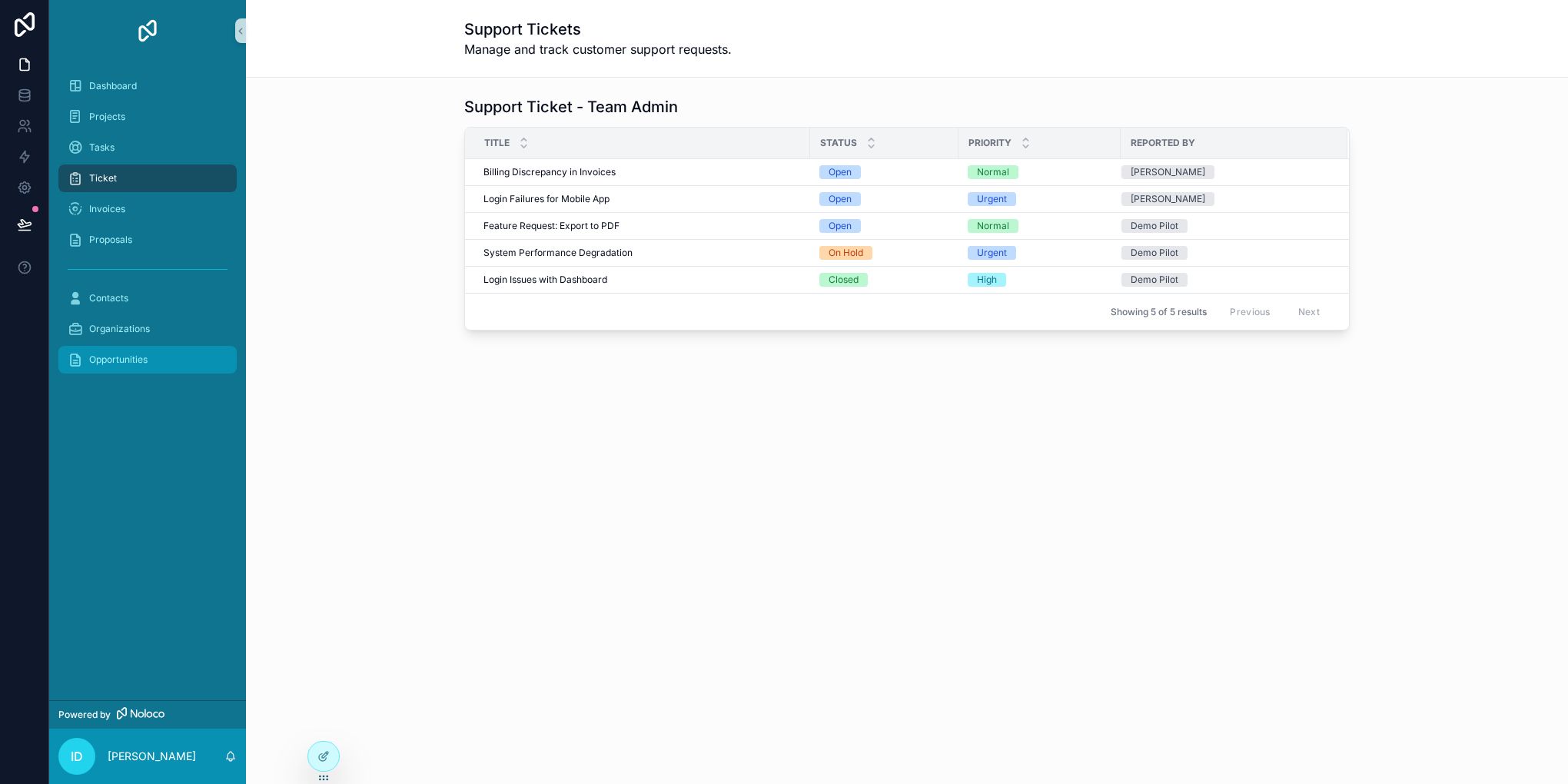
click at [132, 363] on span "Opportunities" at bounding box center [118, 359] width 58 height 12
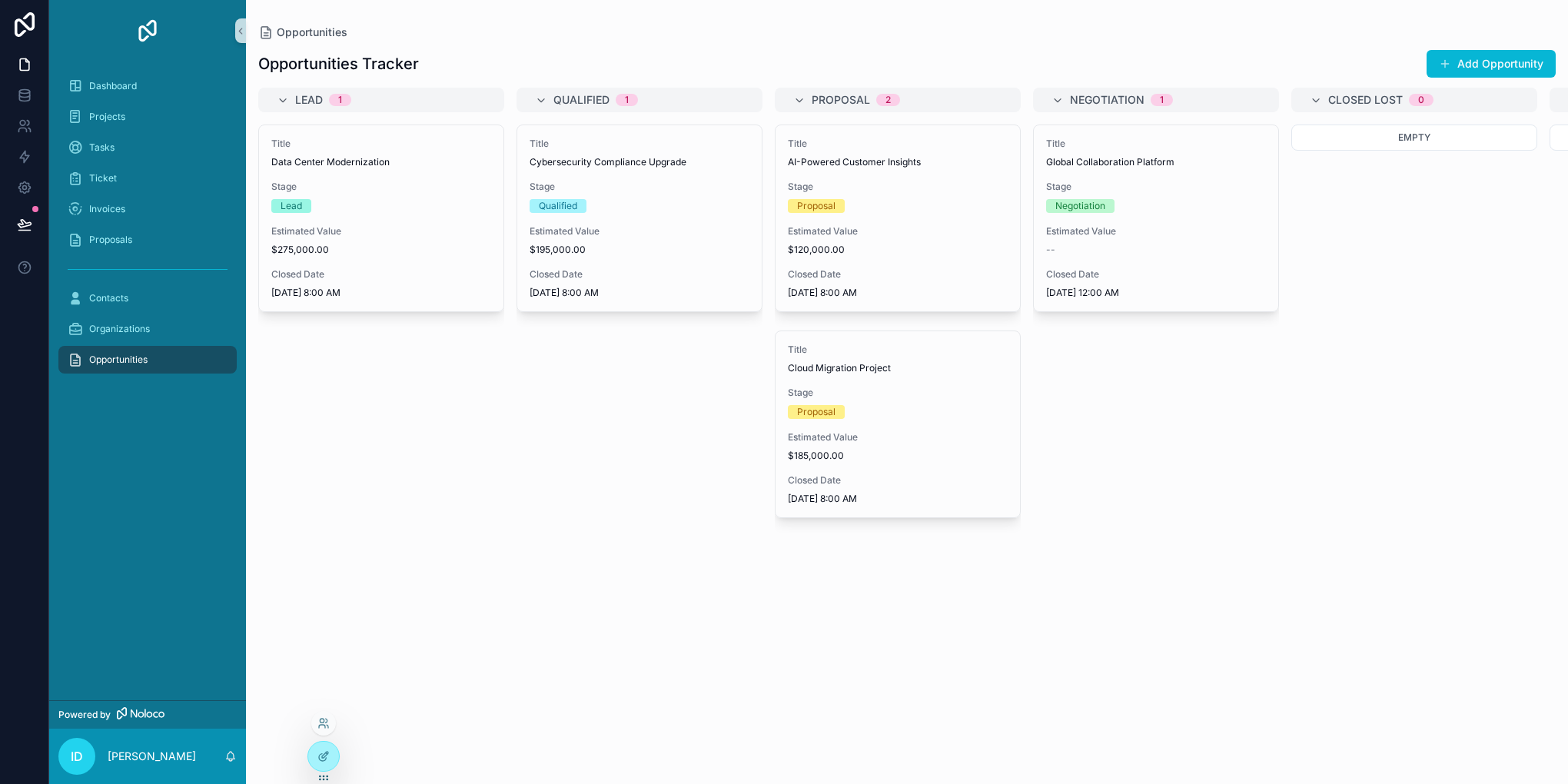
click at [321, 713] on div at bounding box center [324, 724] width 25 height 25
click at [332, 723] on div at bounding box center [324, 724] width 25 height 25
click at [320, 719] on icon at bounding box center [323, 723] width 12 height 12
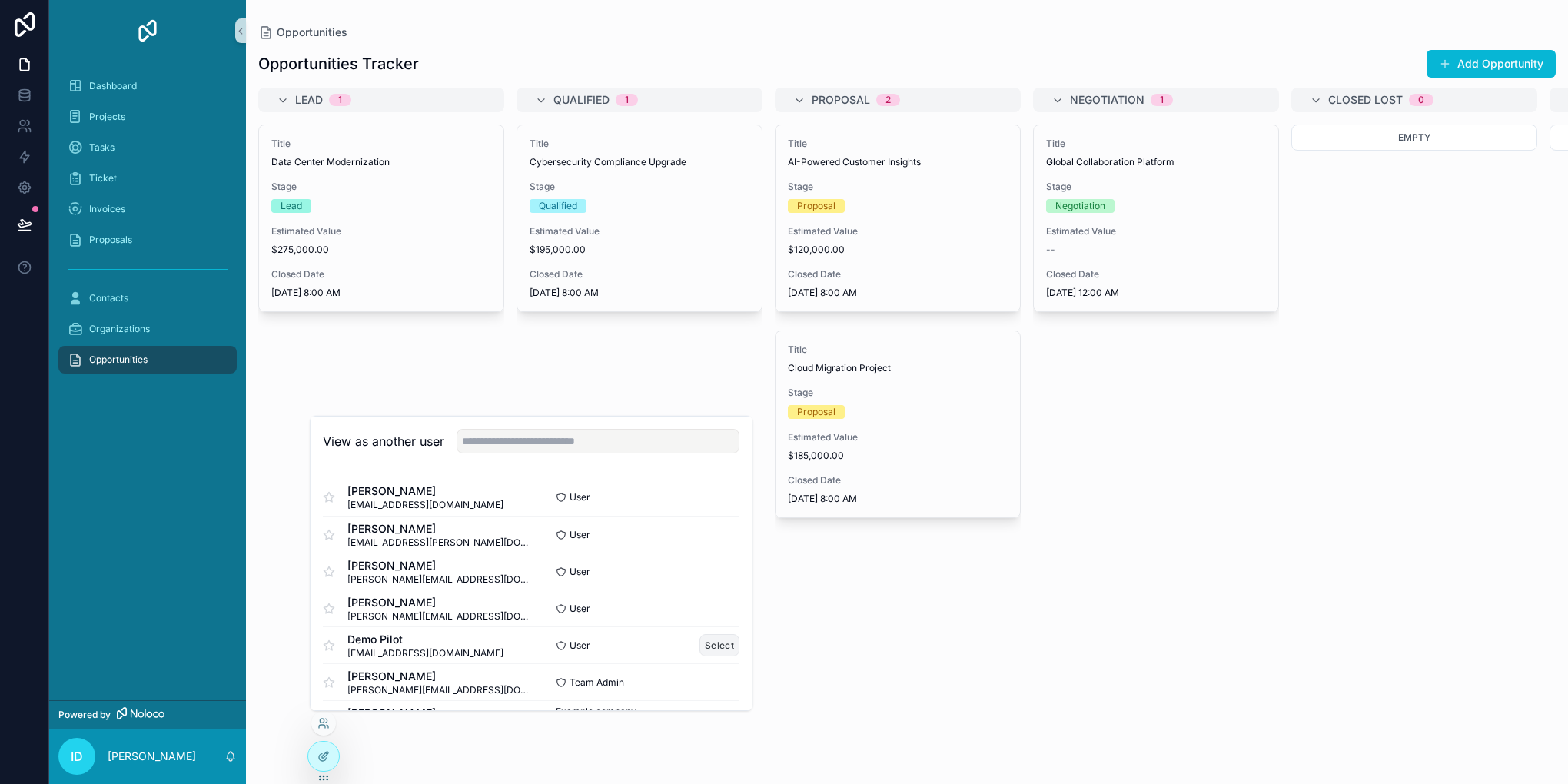
click at [709, 646] on button "Select" at bounding box center [720, 644] width 40 height 22
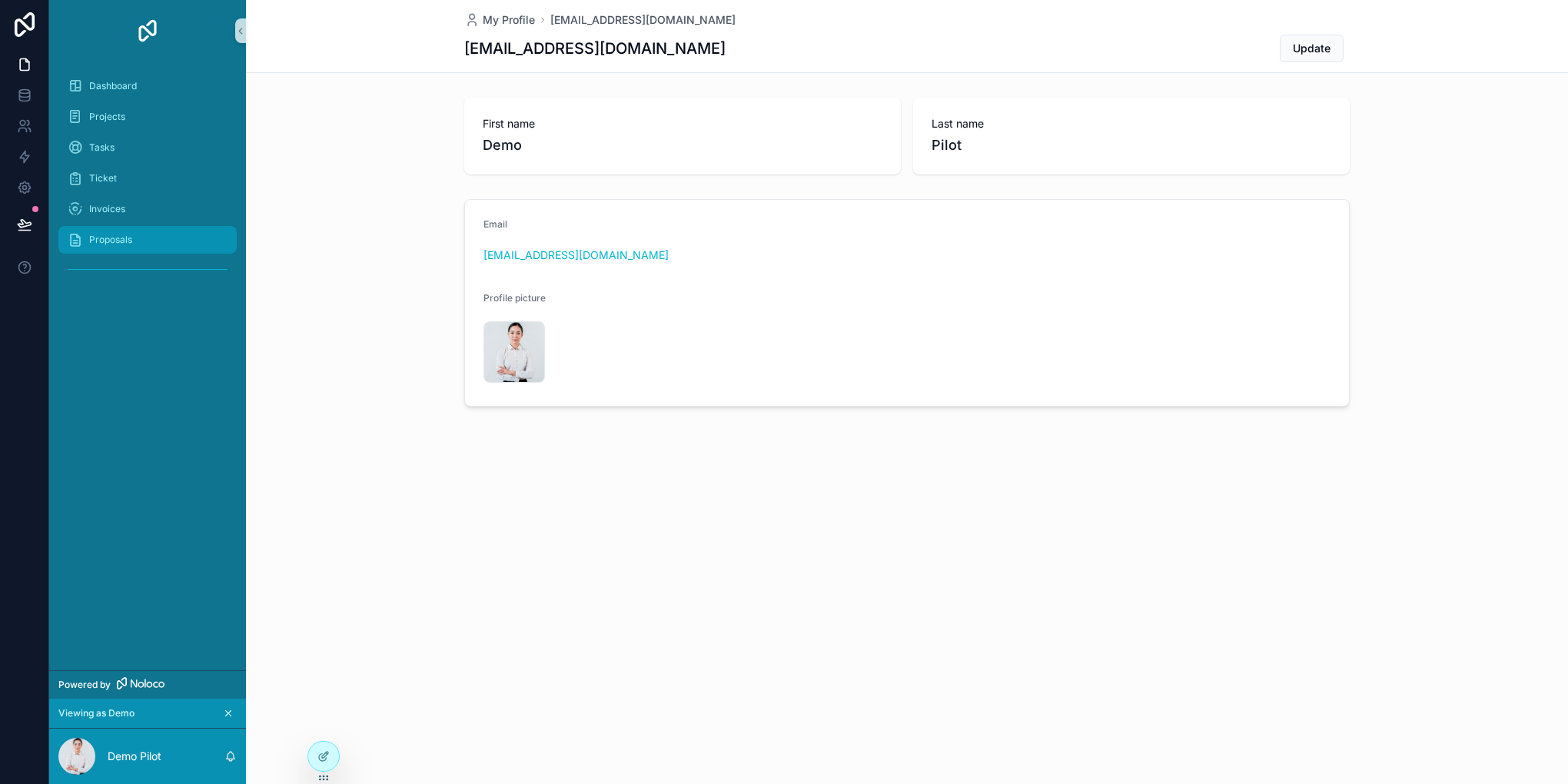
click at [123, 231] on div "Proposals" at bounding box center [148, 240] width 160 height 25
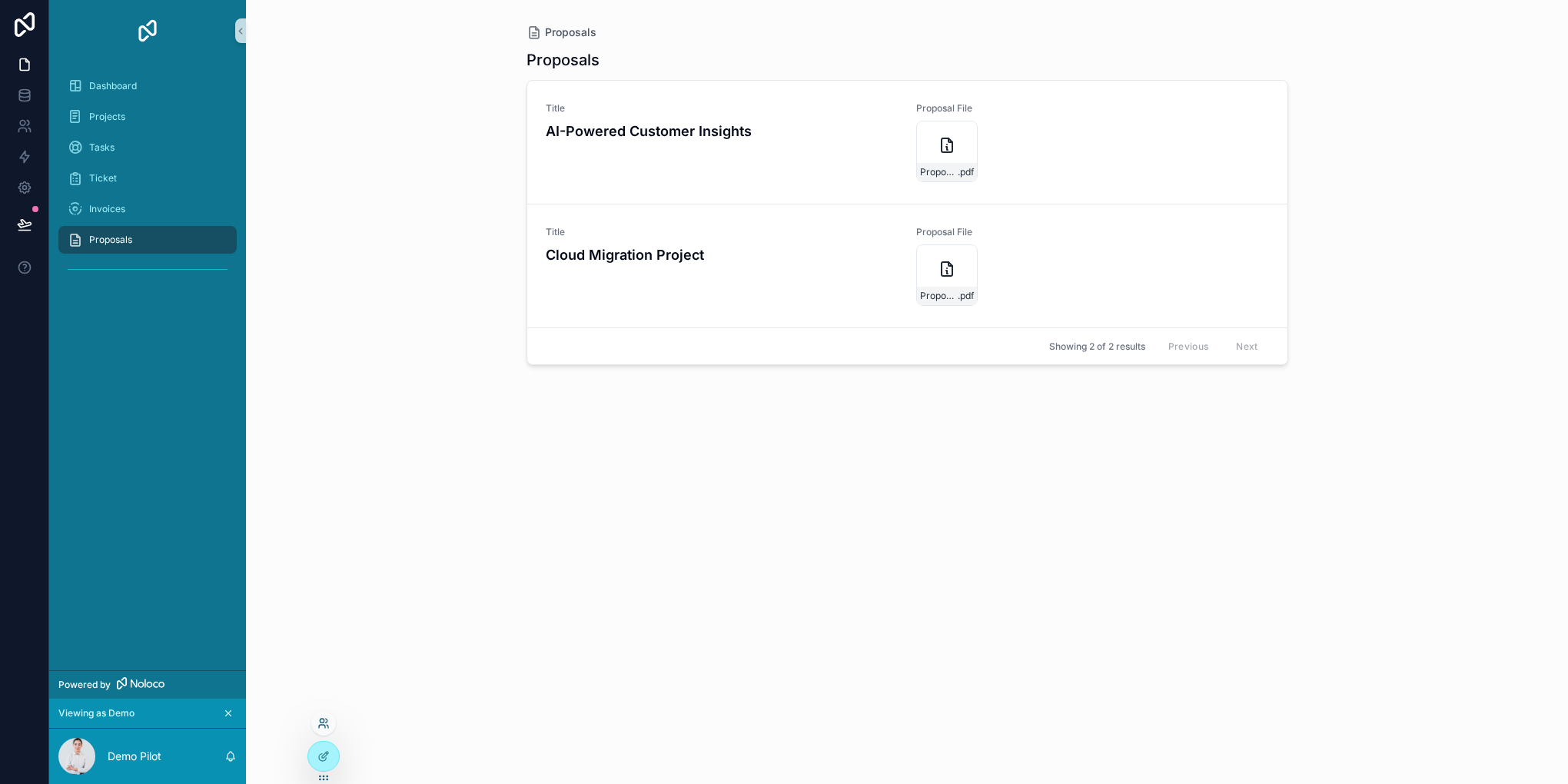
click at [320, 717] on icon at bounding box center [323, 723] width 12 height 12
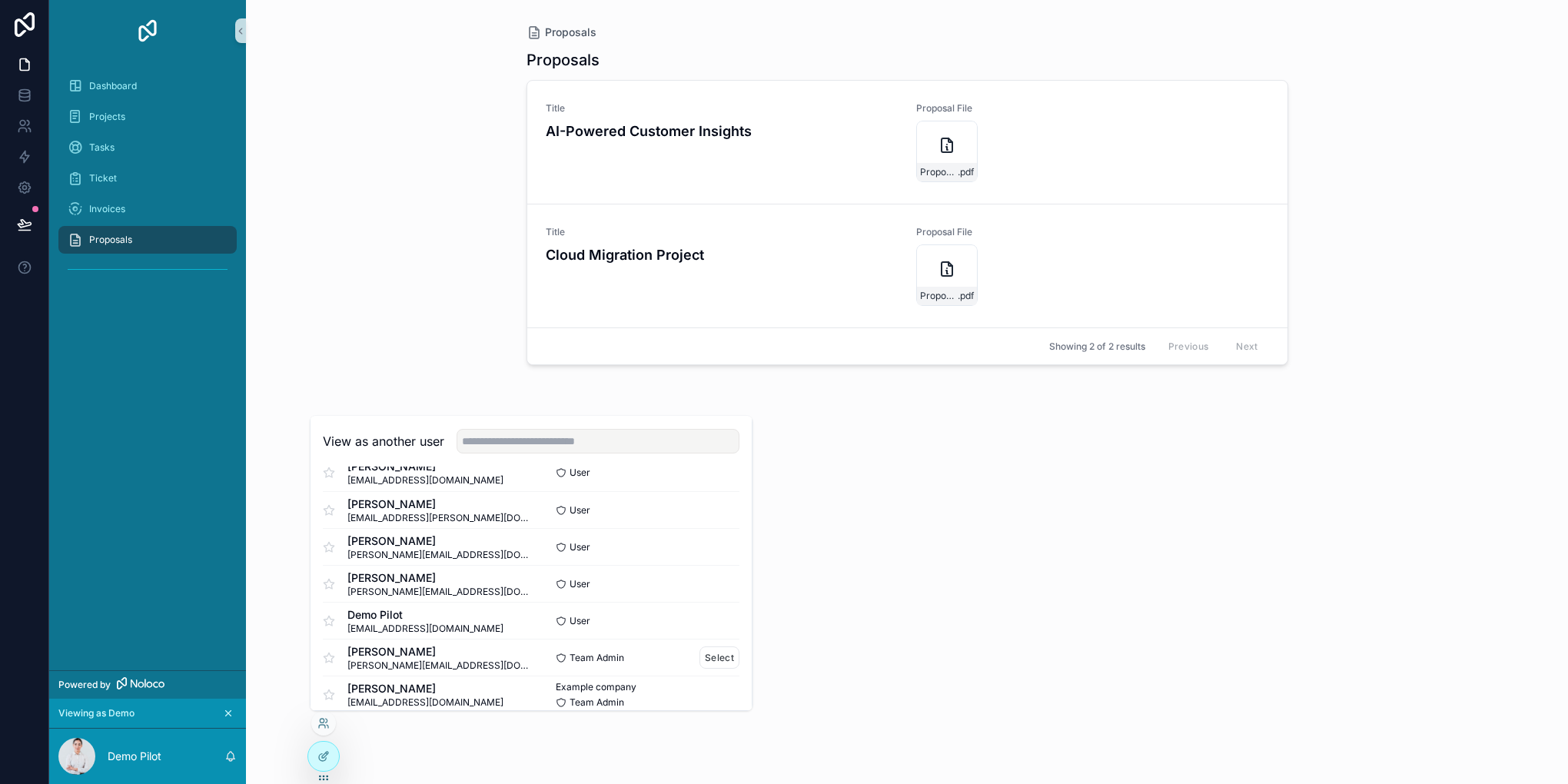
scroll to position [38, 0]
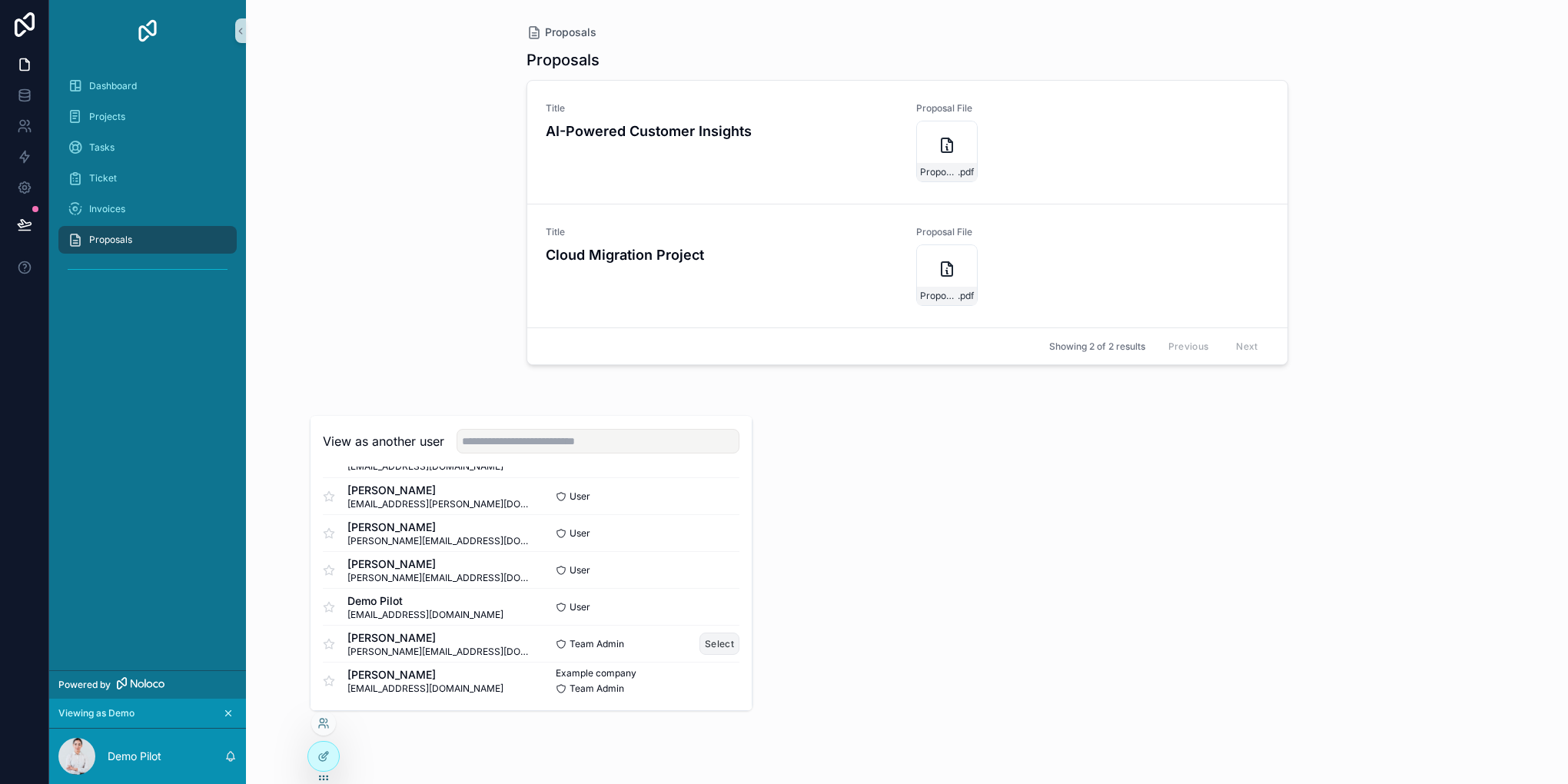
click at [707, 649] on button "Select" at bounding box center [720, 643] width 40 height 22
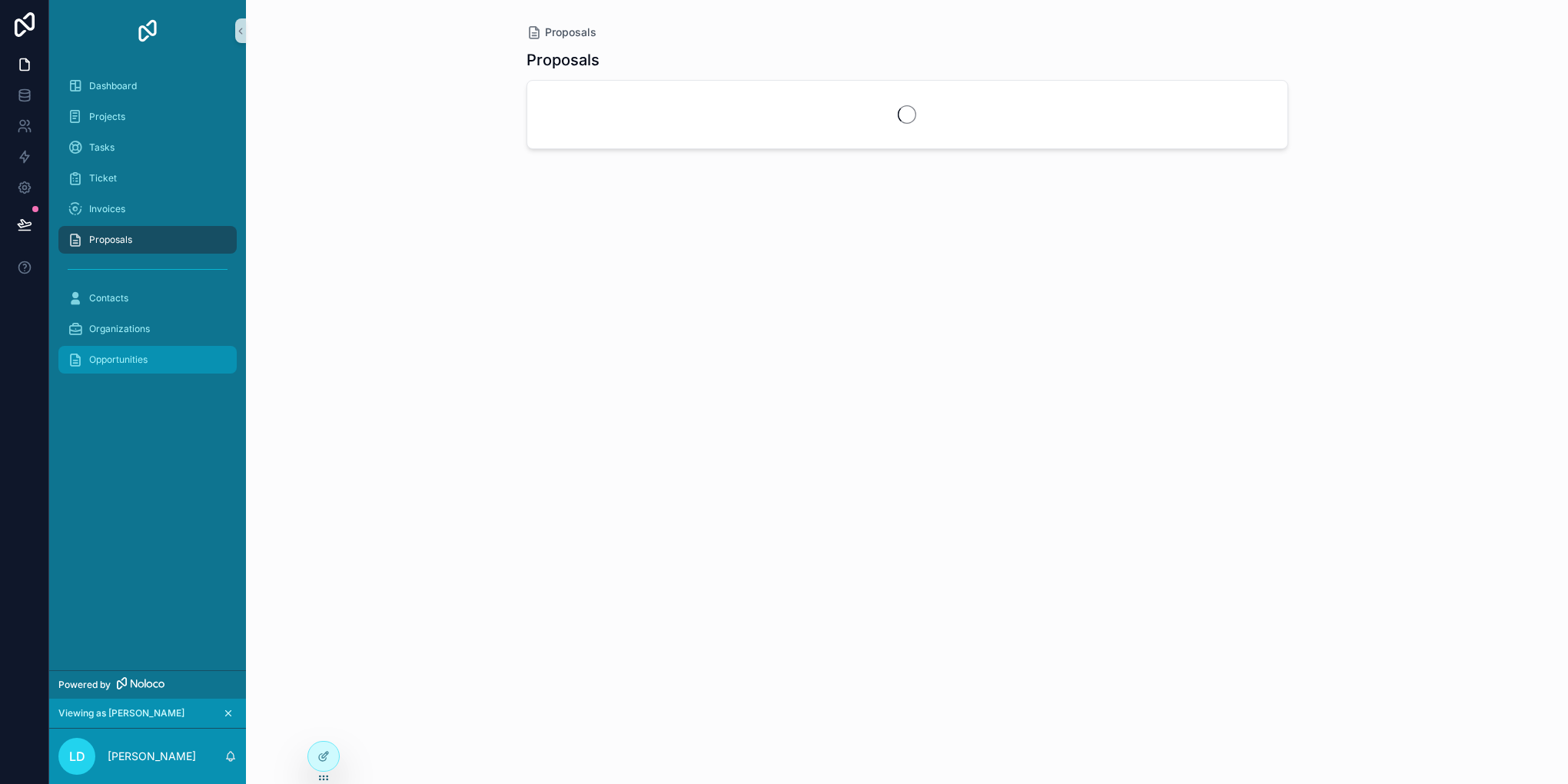
click at [114, 361] on span "Opportunities" at bounding box center [118, 359] width 58 height 12
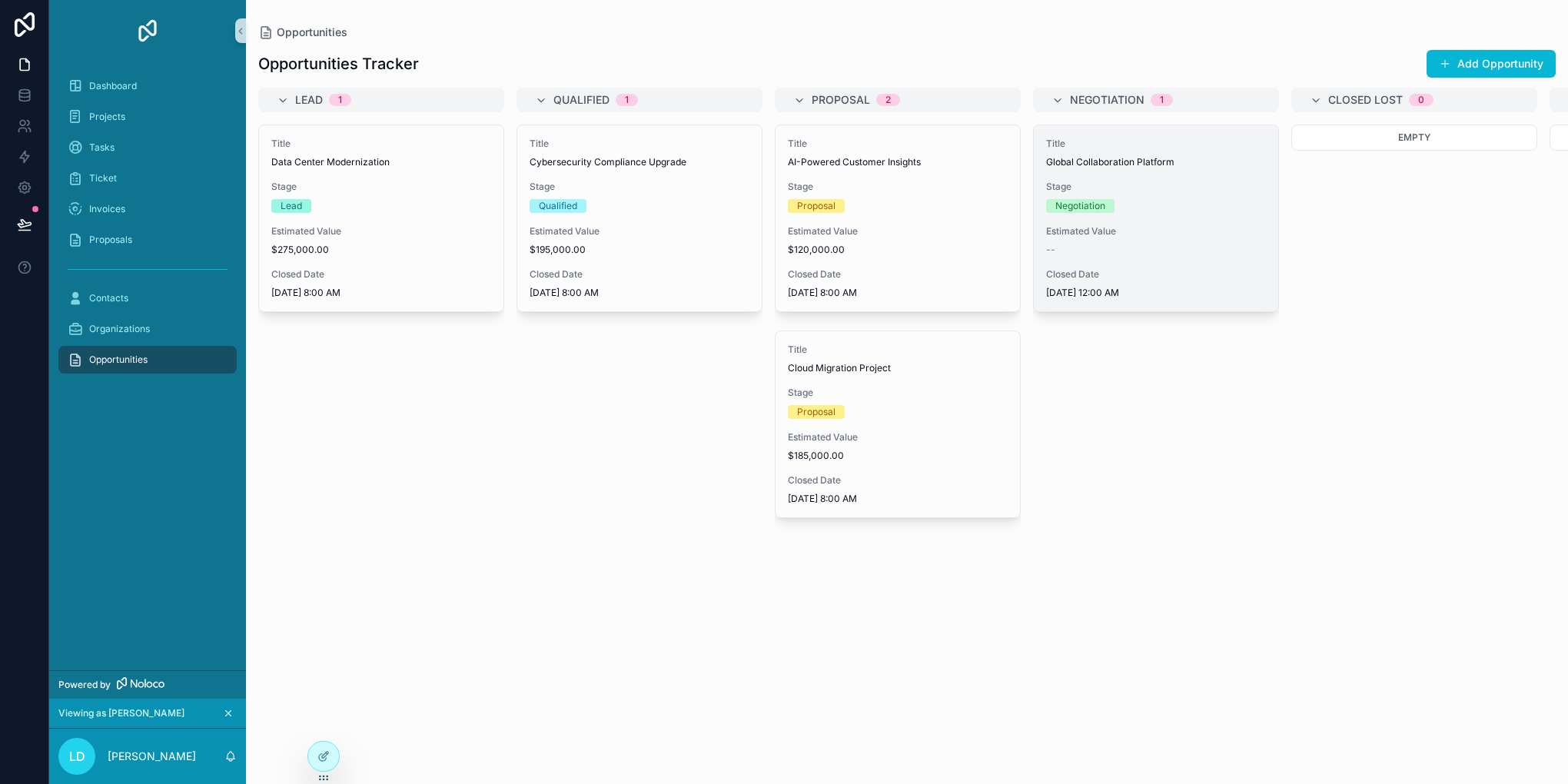
click at [1149, 181] on span "Stage" at bounding box center [1155, 186] width 219 height 12
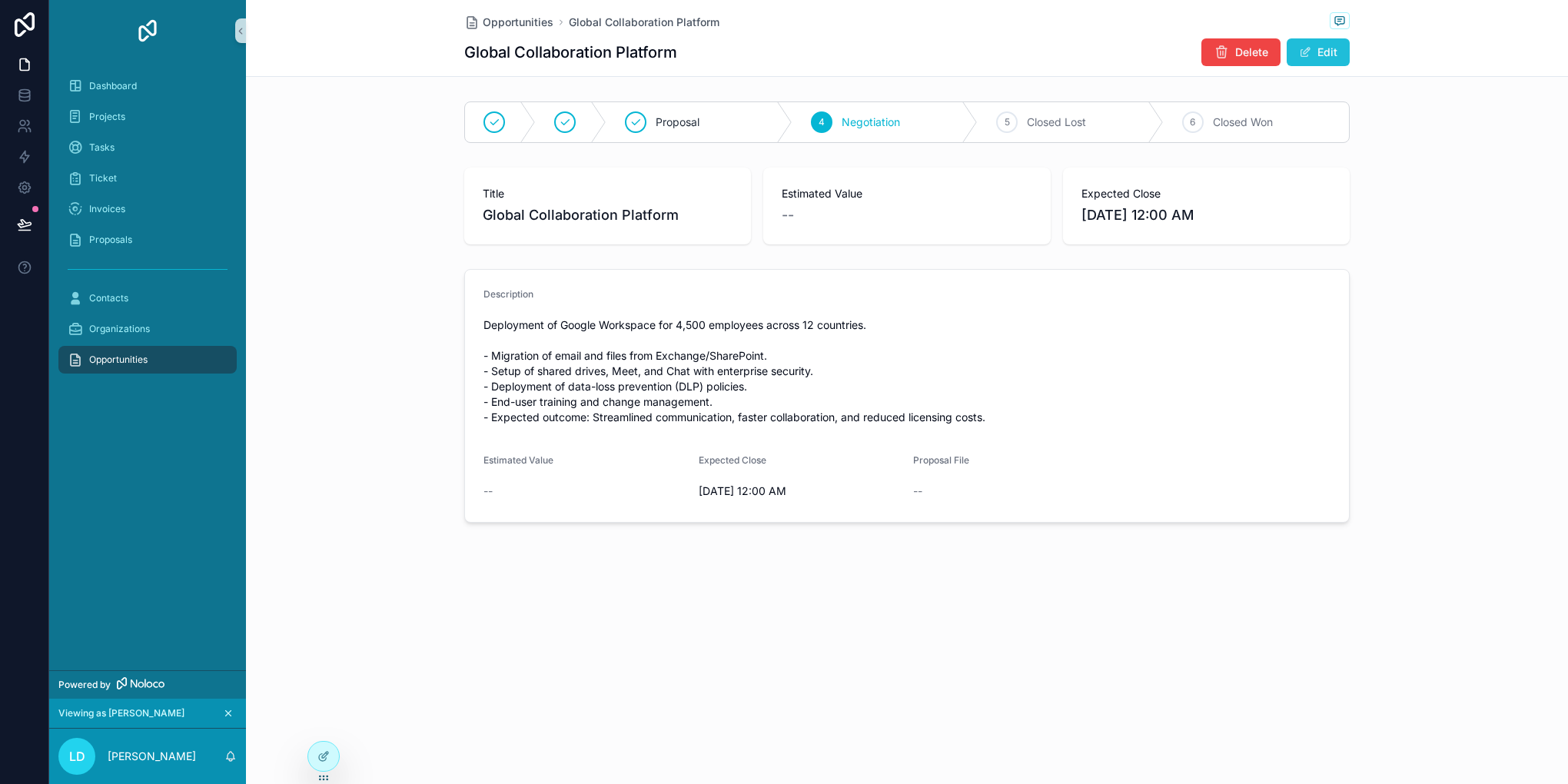
click at [1321, 44] on button "Edit" at bounding box center [1318, 52] width 63 height 28
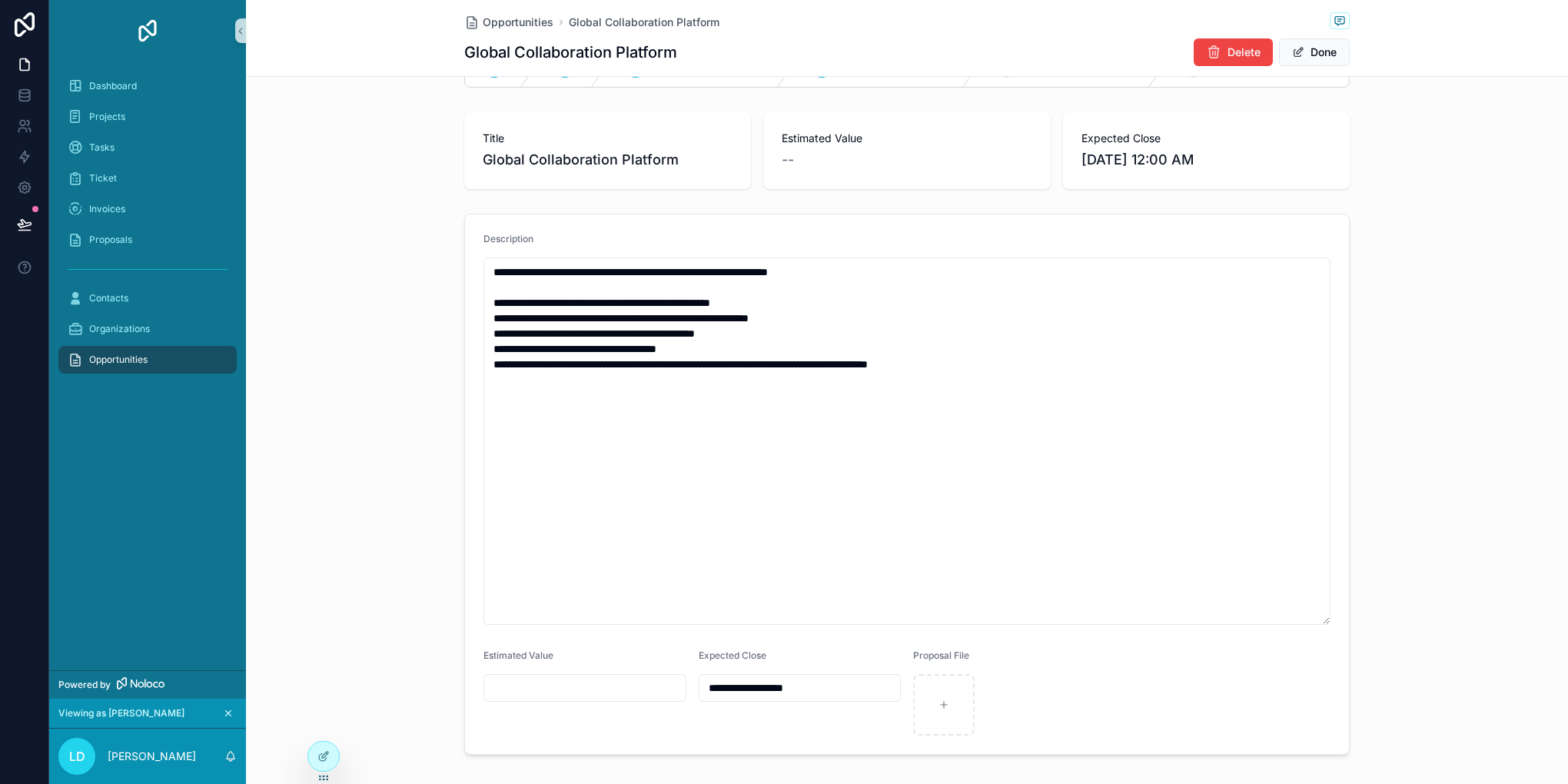
scroll to position [129, 0]
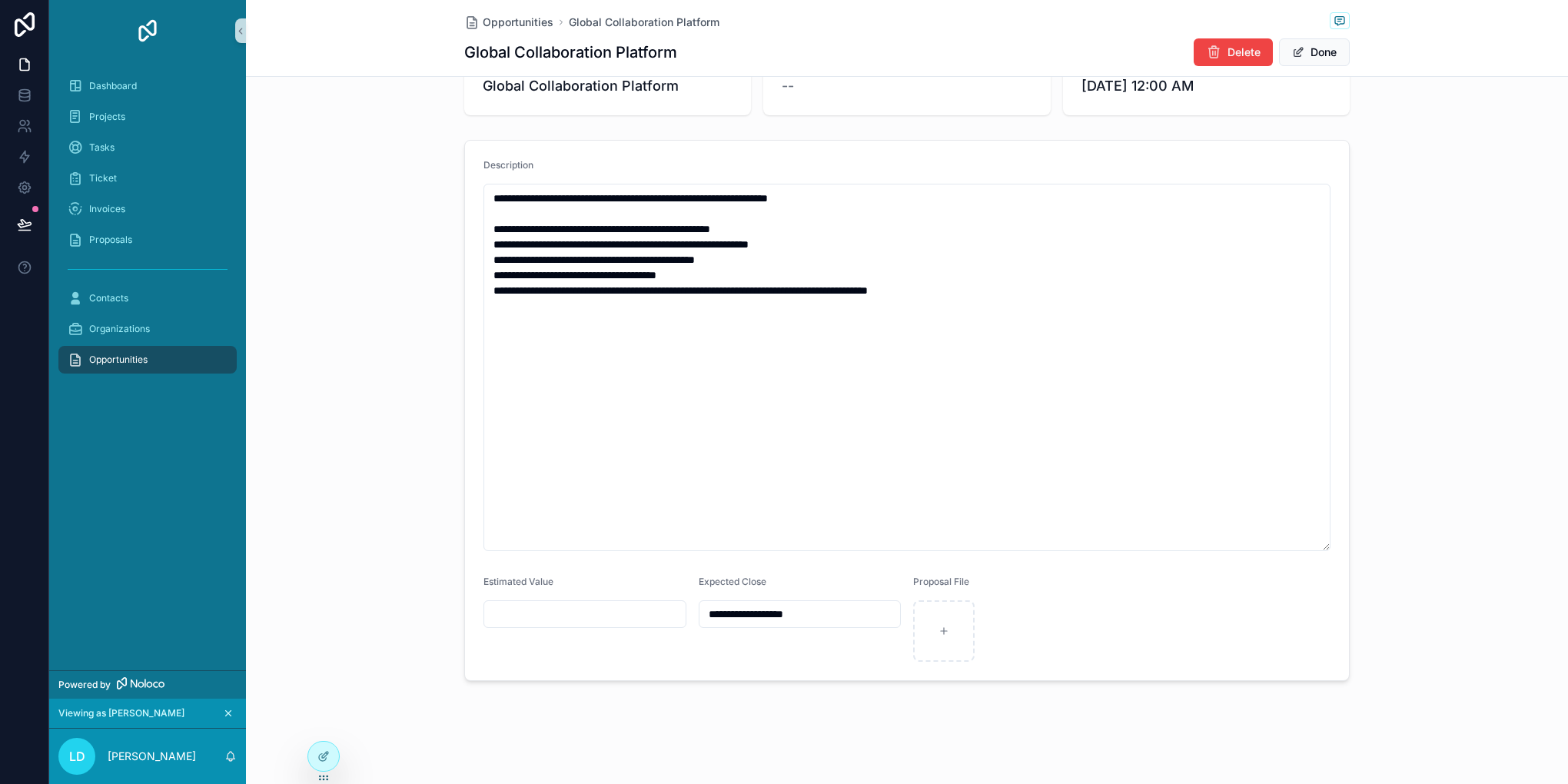
click at [560, 591] on div "Estimated Value" at bounding box center [585, 619] width 203 height 86
click at [528, 617] on input "scrollable content" at bounding box center [585, 613] width 201 height 21
type input "**********"
click at [1417, 378] on div "**********" at bounding box center [907, 410] width 1322 height 553
click at [1305, 63] on button "Done" at bounding box center [1314, 52] width 71 height 28
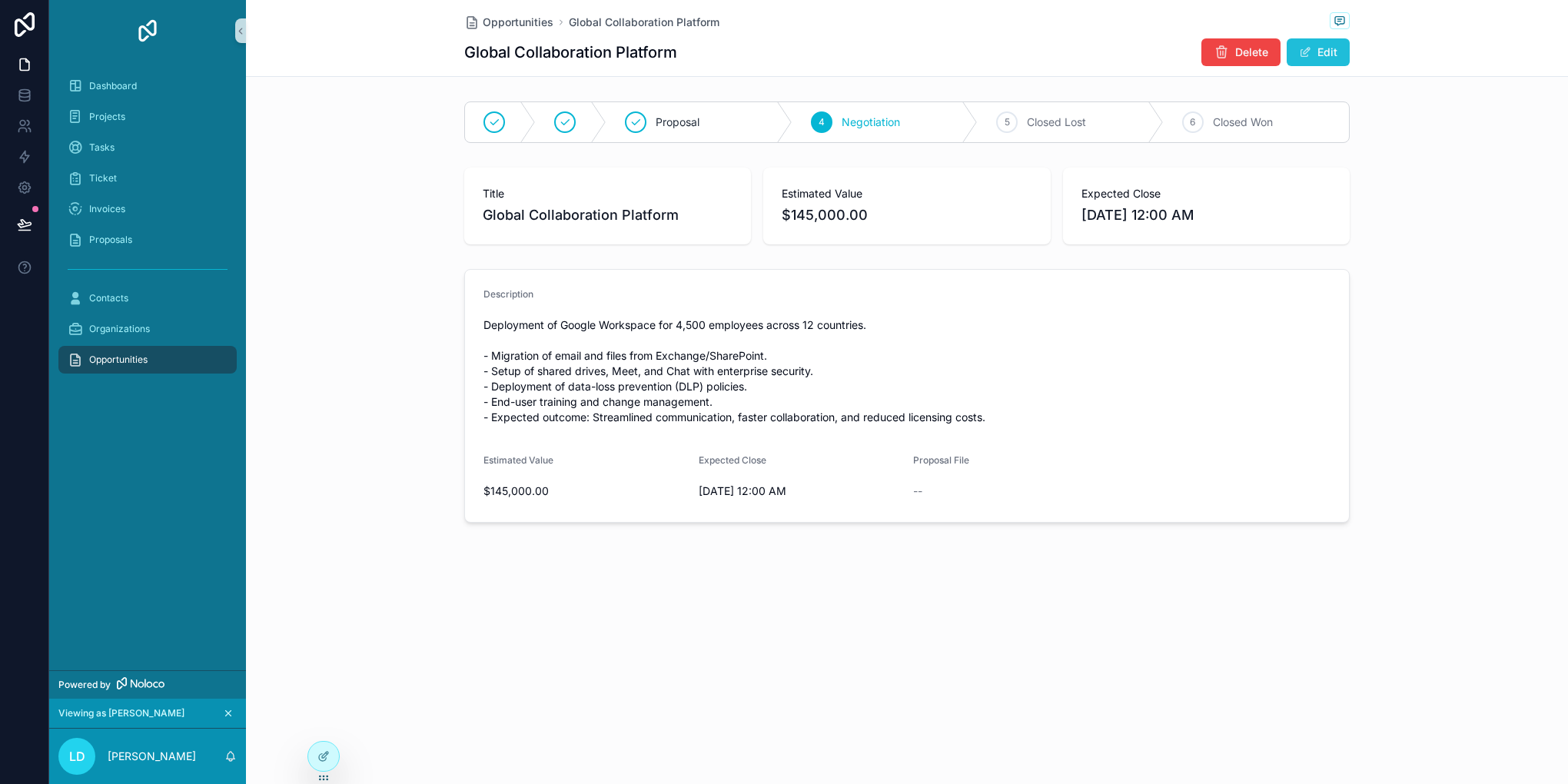
scroll to position [0, 0]
click at [1260, 43] on button "Delete" at bounding box center [1240, 52] width 80 height 28
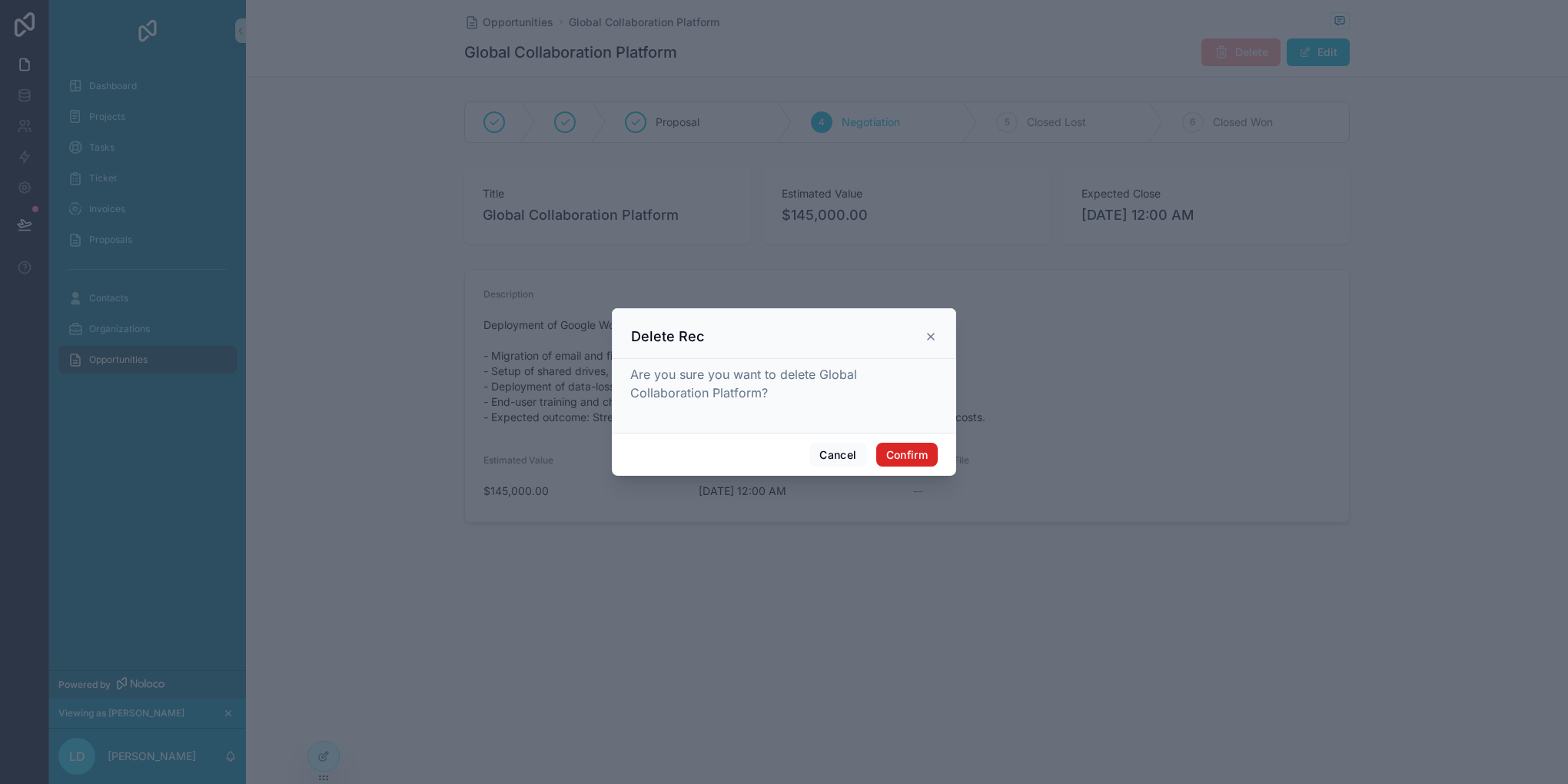
drag, startPoint x: 906, startPoint y: 459, endPoint x: 929, endPoint y: 580, distance: 123.2
click at [929, 580] on div "Delete Rec Are you sure you want to delete Global Collaboration Platform? Cance…" at bounding box center [784, 392] width 1568 height 784
click at [896, 459] on button "Confirm" at bounding box center [907, 455] width 61 height 25
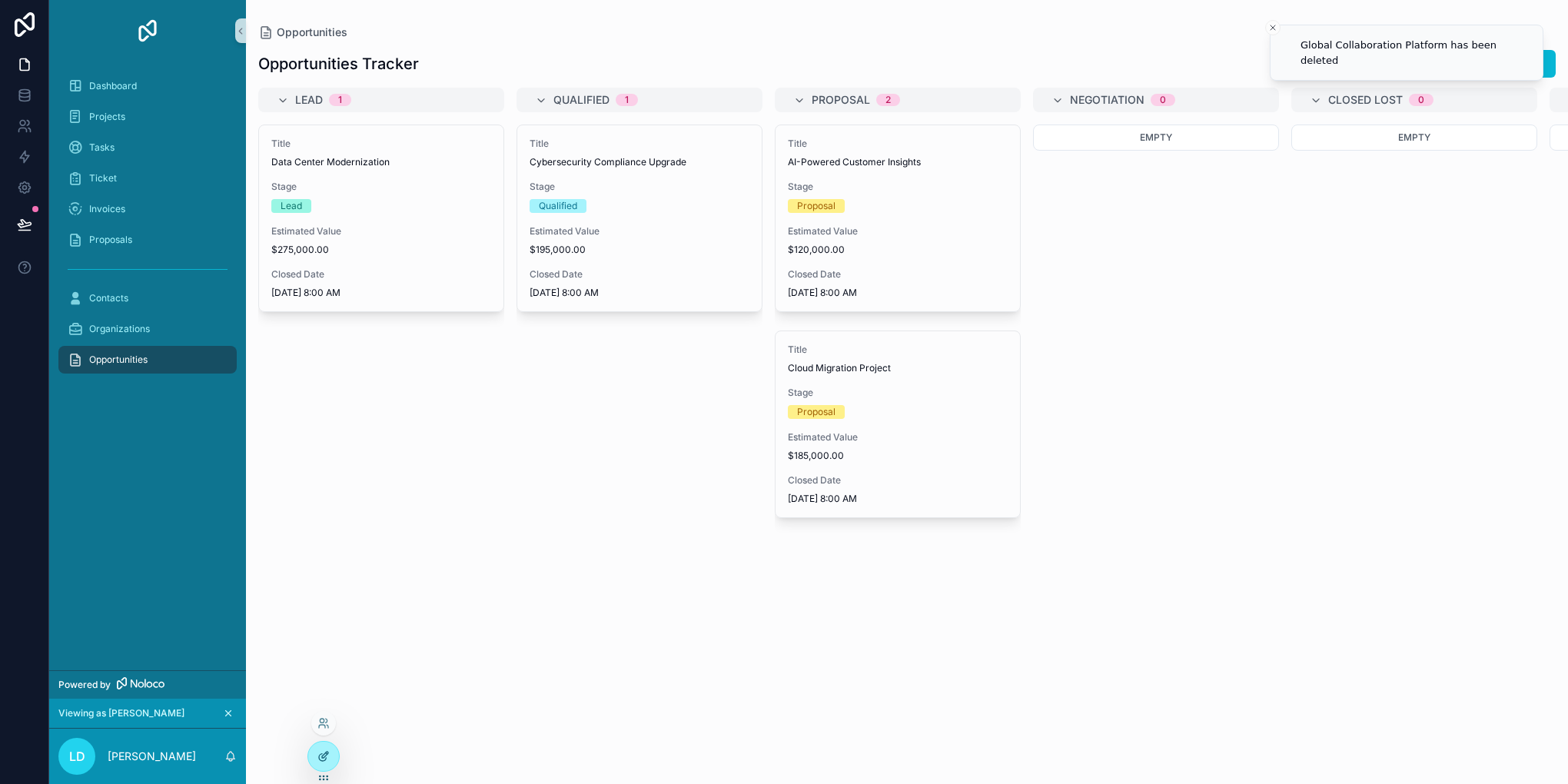
click at [324, 751] on icon at bounding box center [323, 756] width 12 height 12
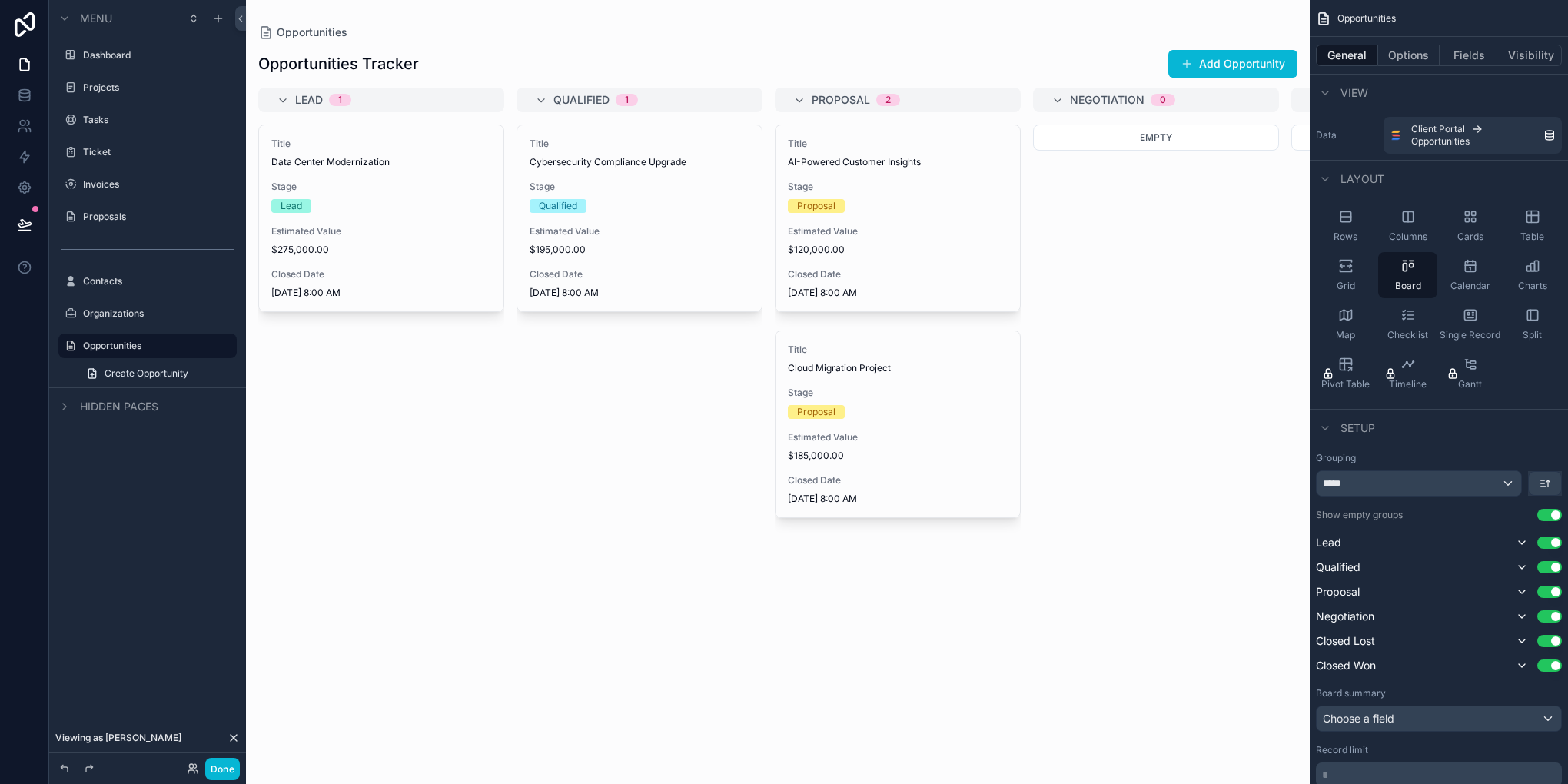
click at [681, 330] on div "scrollable content" at bounding box center [778, 392] width 1064 height 784
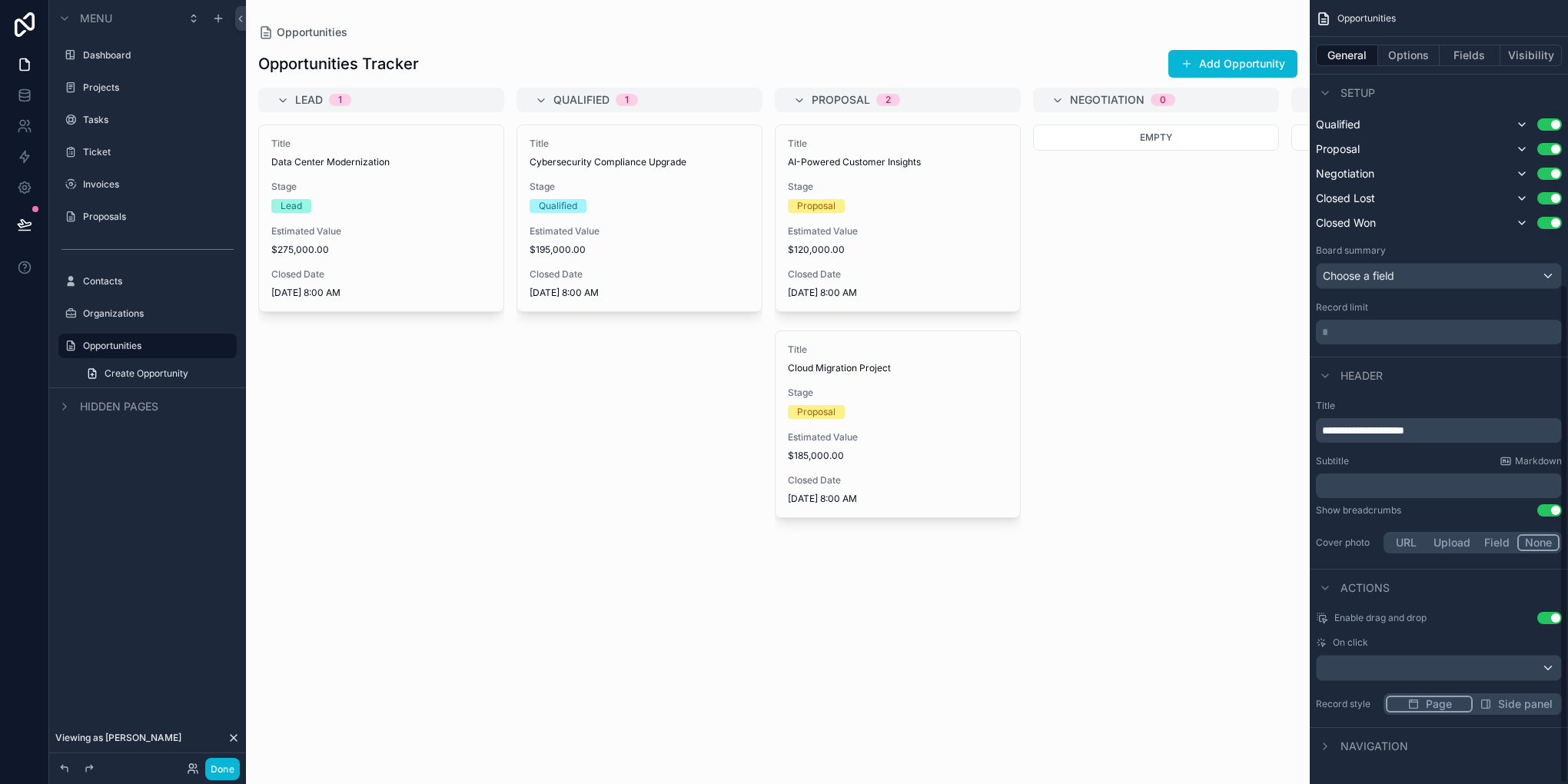
scroll to position [446, 0]
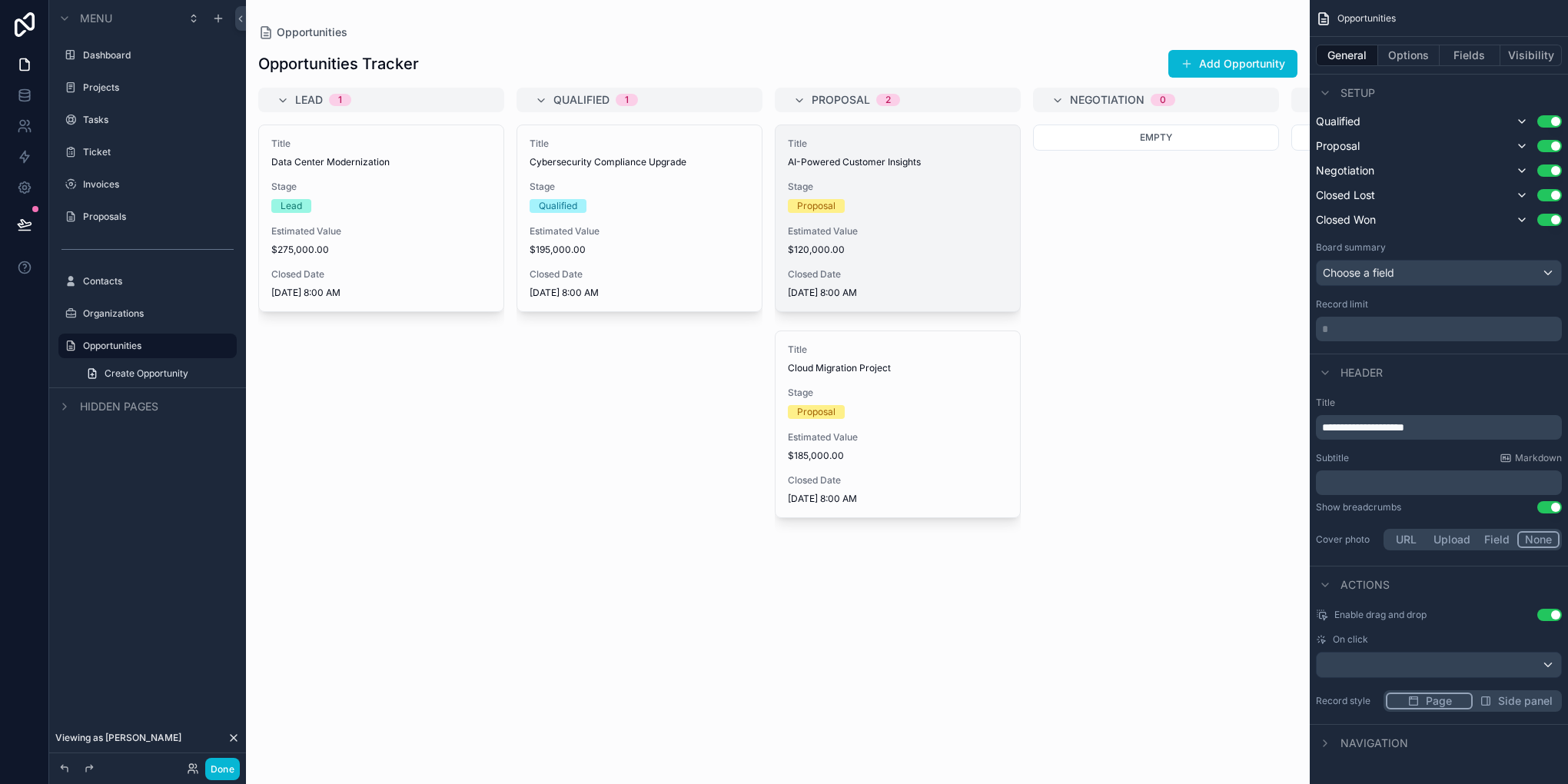
click at [882, 176] on div "Title AI-Powered Customer Insights Stage Proposal Estimated Value $120,000.00 C…" at bounding box center [897, 219] width 244 height 186
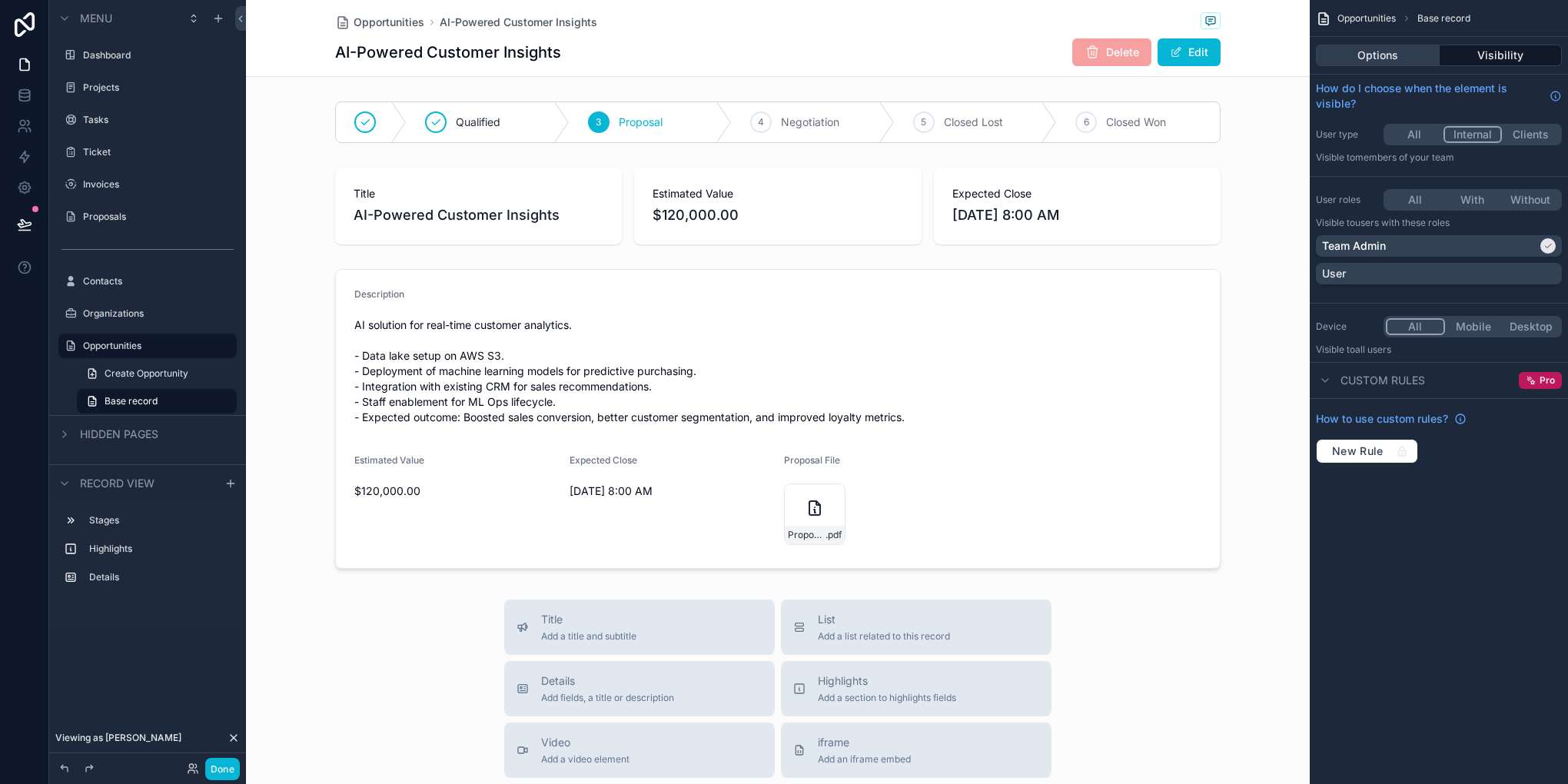
click at [1380, 52] on button "Options" at bounding box center [1377, 56] width 124 height 21
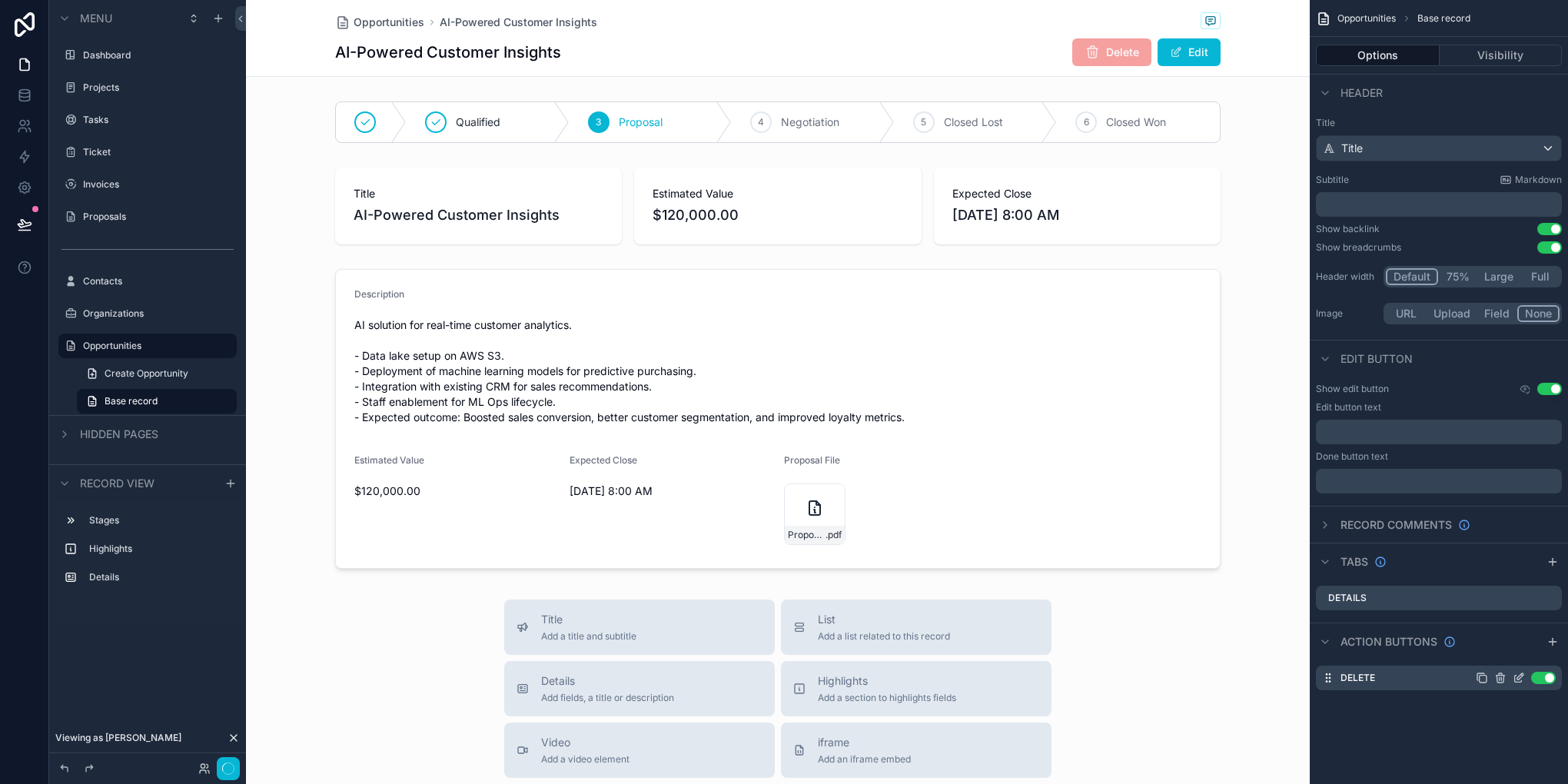
click at [1514, 682] on icon "scrollable content" at bounding box center [1518, 678] width 12 height 12
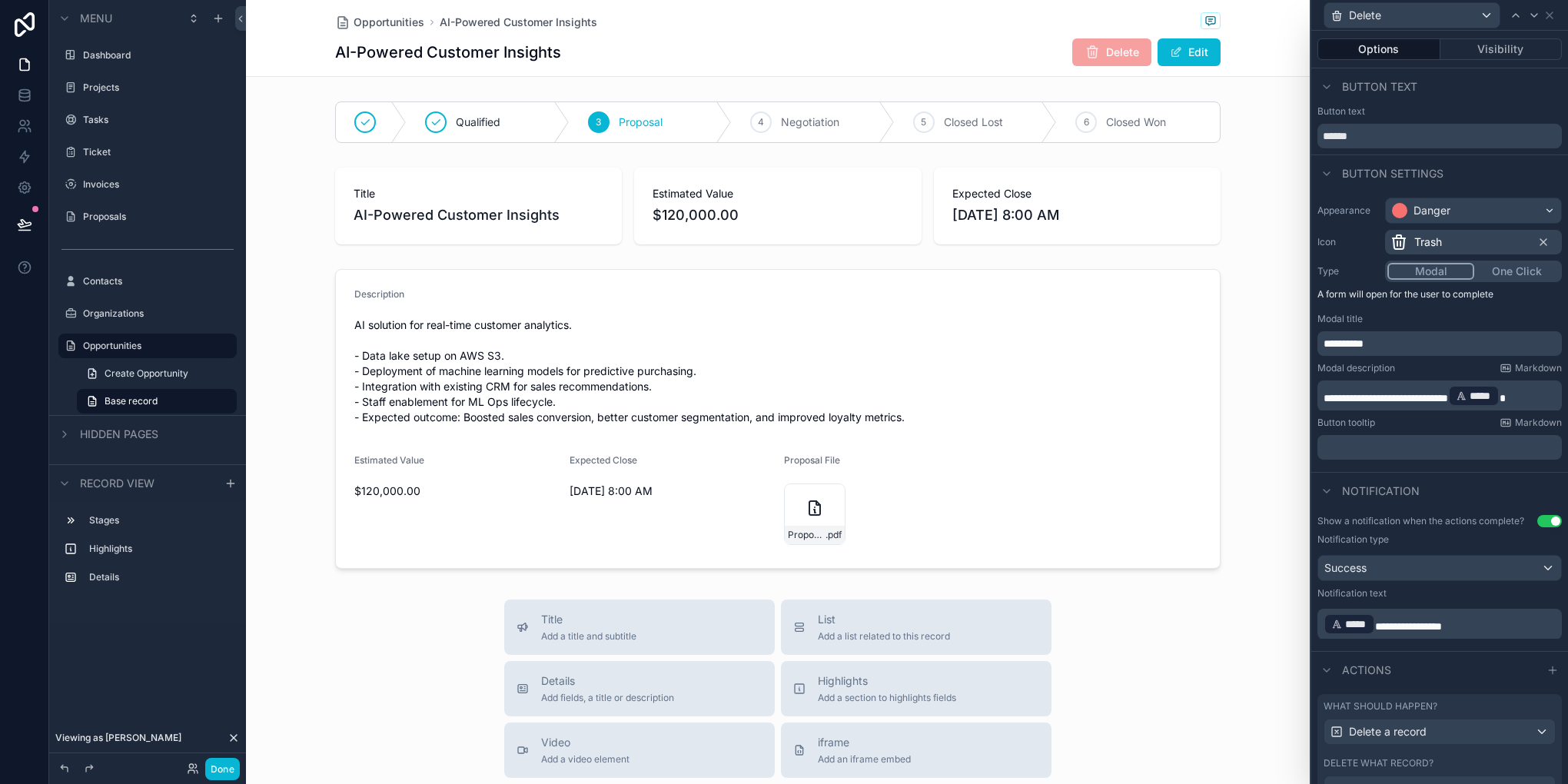
click at [1394, 355] on div "**********" at bounding box center [1440, 329] width 257 height 274
click at [1411, 347] on p "**********" at bounding box center [1441, 343] width 235 height 15
click at [1271, 435] on div "scrollable content" at bounding box center [778, 419] width 1064 height 312
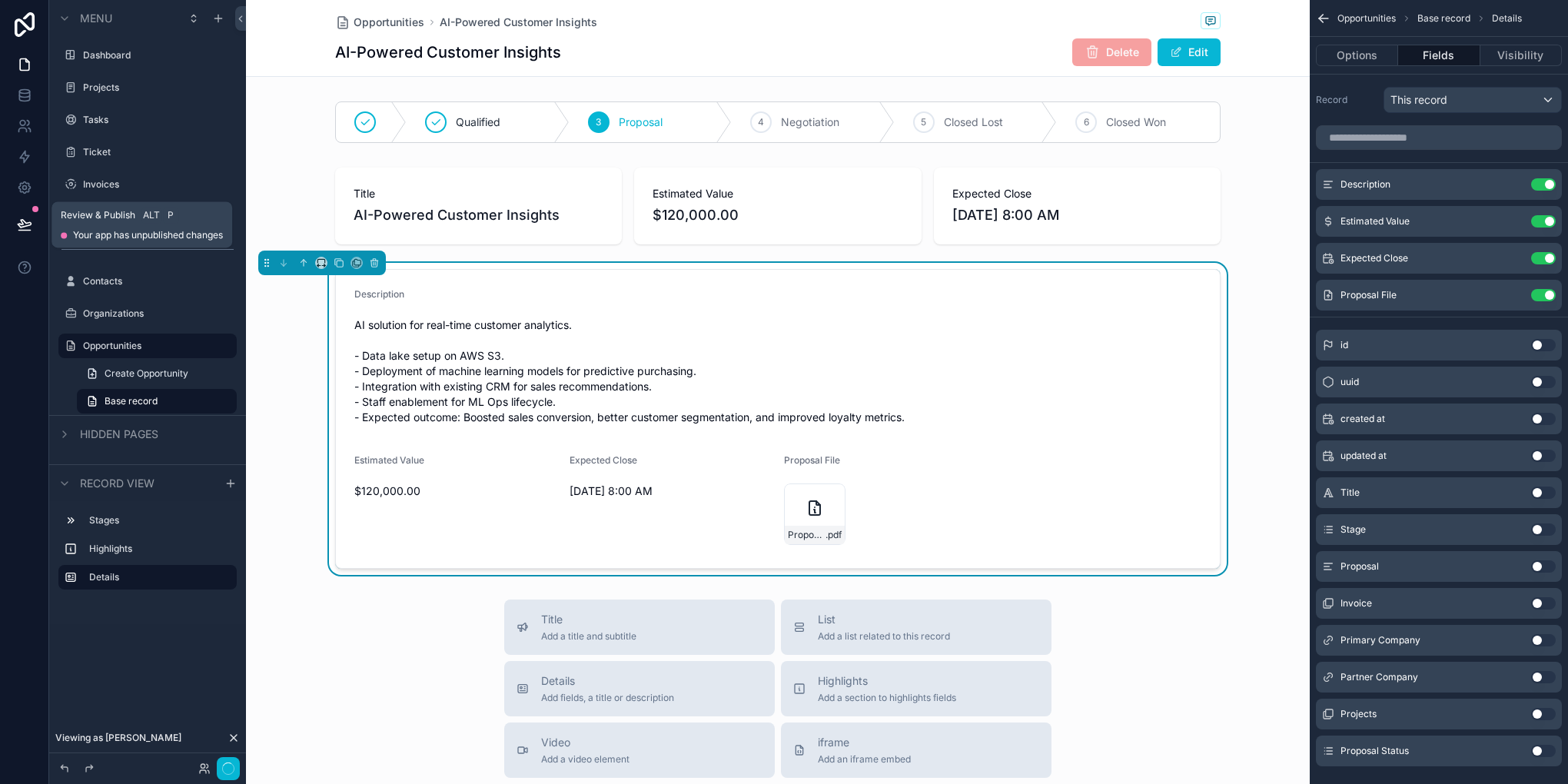
click at [14, 211] on button at bounding box center [24, 224] width 34 height 43
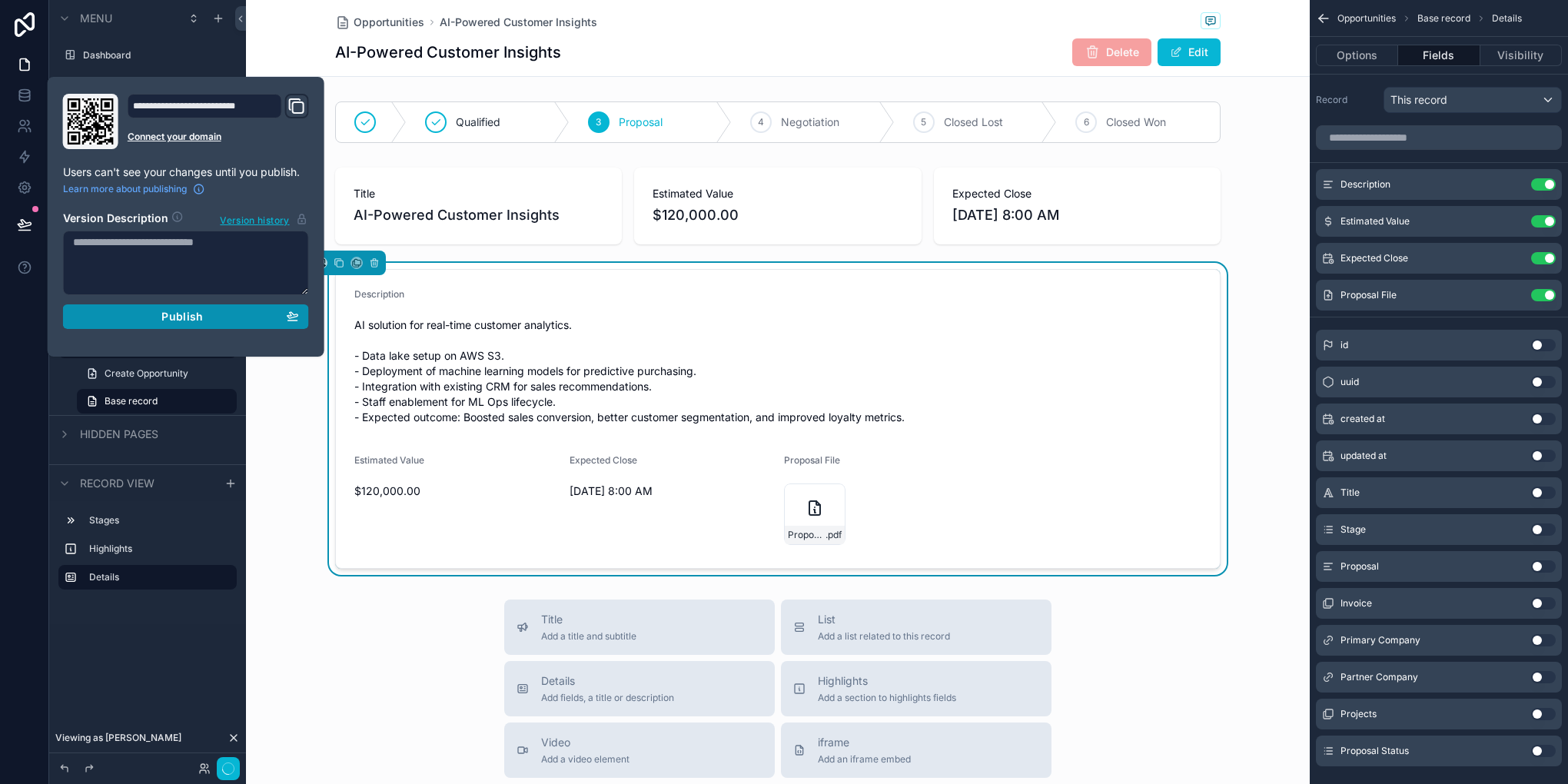
click at [157, 317] on div "Publish" at bounding box center [186, 316] width 226 height 13
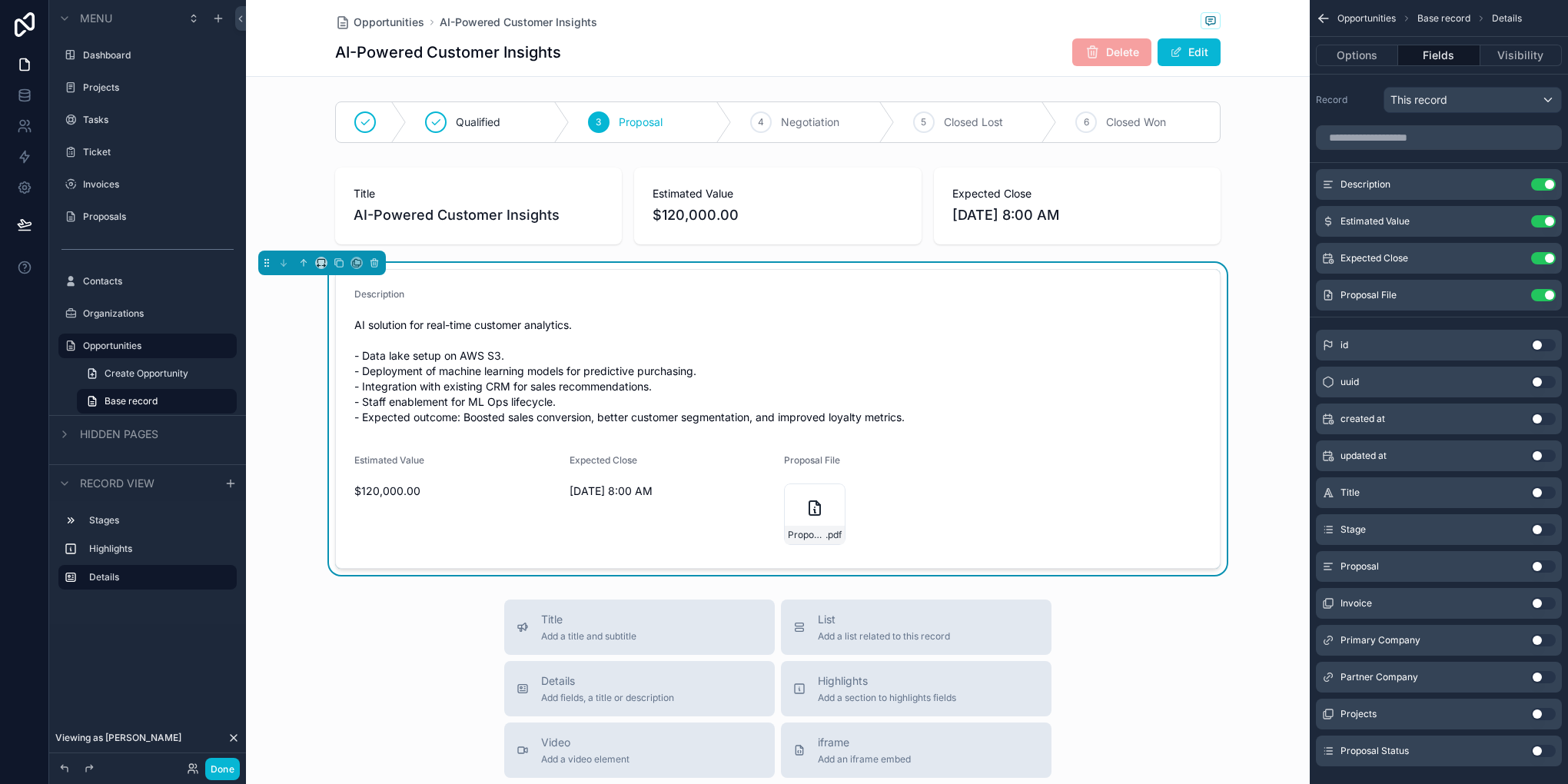
click at [17, 377] on div at bounding box center [24, 392] width 49 height 784
click at [22, 49] on link at bounding box center [24, 64] width 49 height 31
click at [120, 63] on div "Dashboard" at bounding box center [148, 55] width 129 height 18
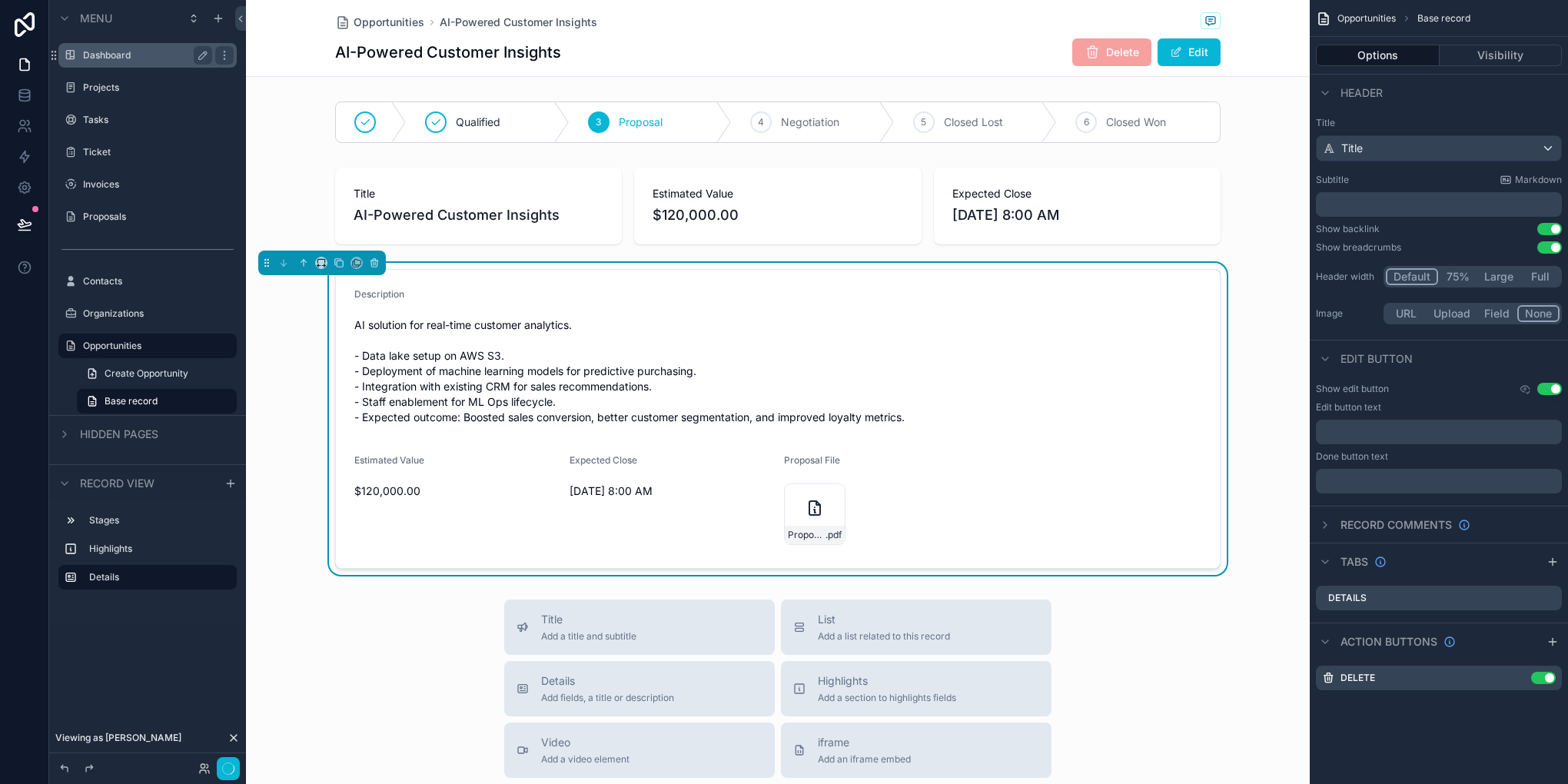
click at [102, 53] on label "Dashboard" at bounding box center [145, 55] width 123 height 12
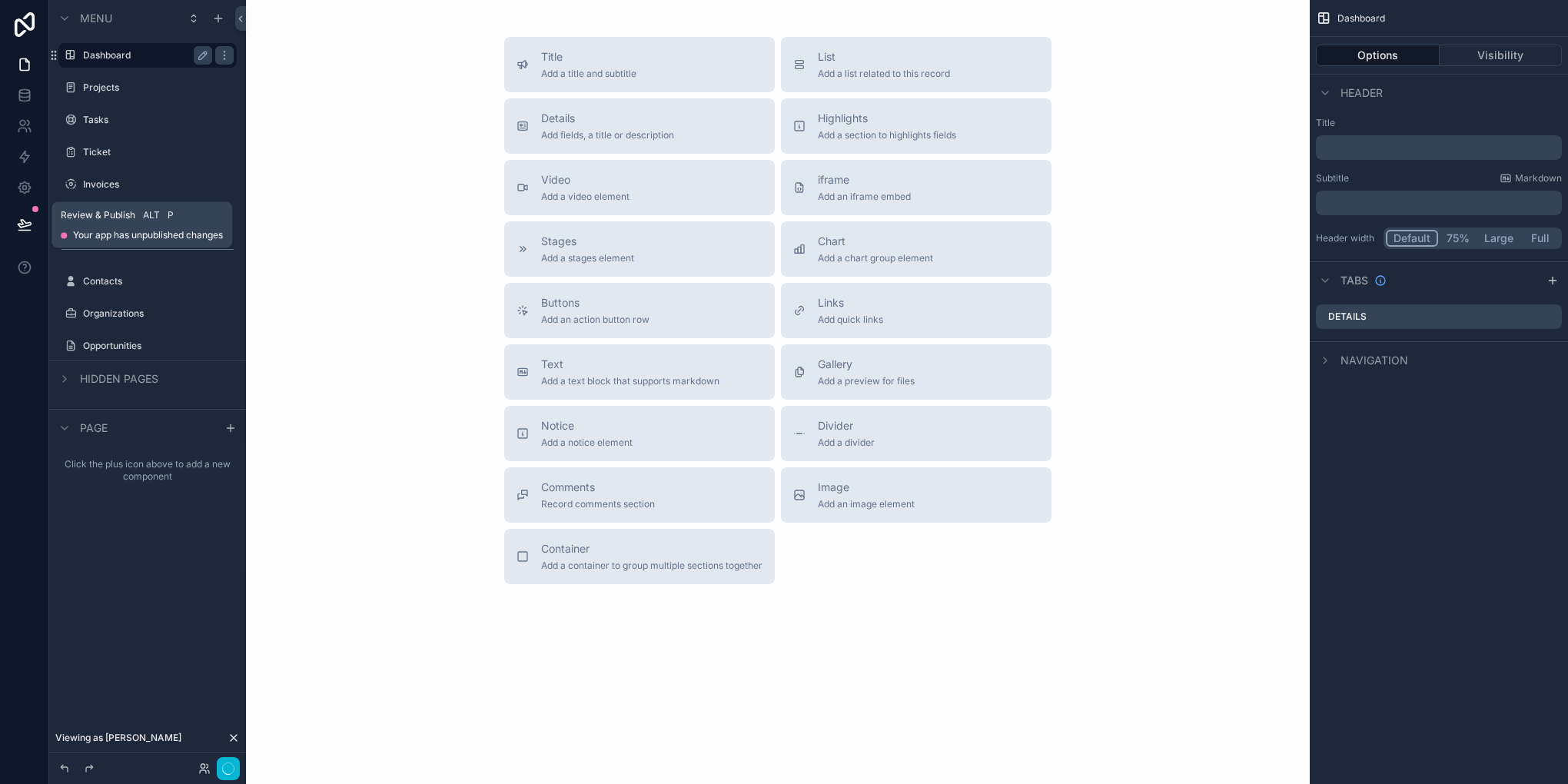
click at [21, 212] on button at bounding box center [24, 224] width 34 height 43
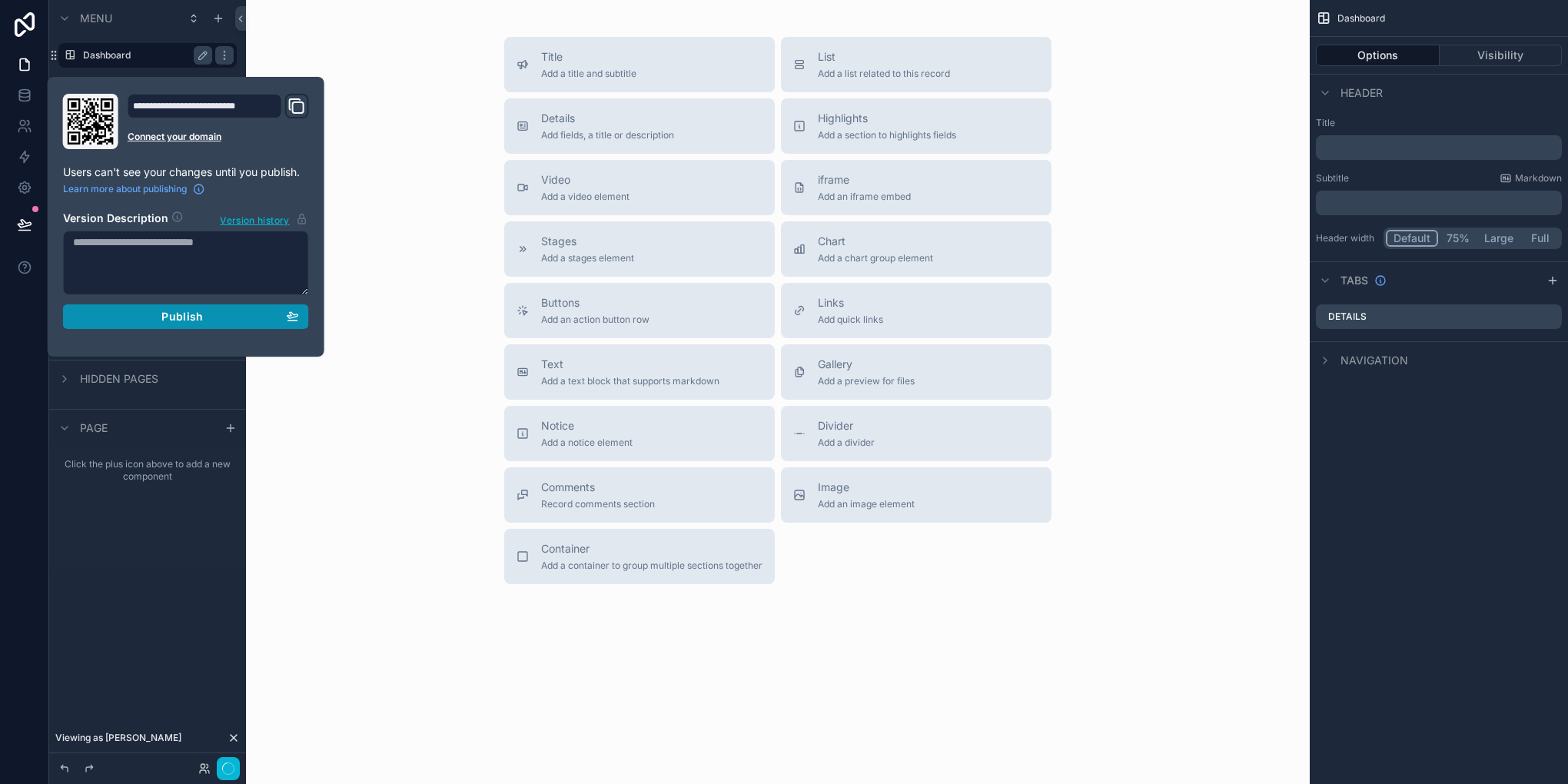
click at [150, 319] on div "Publish" at bounding box center [186, 316] width 226 height 13
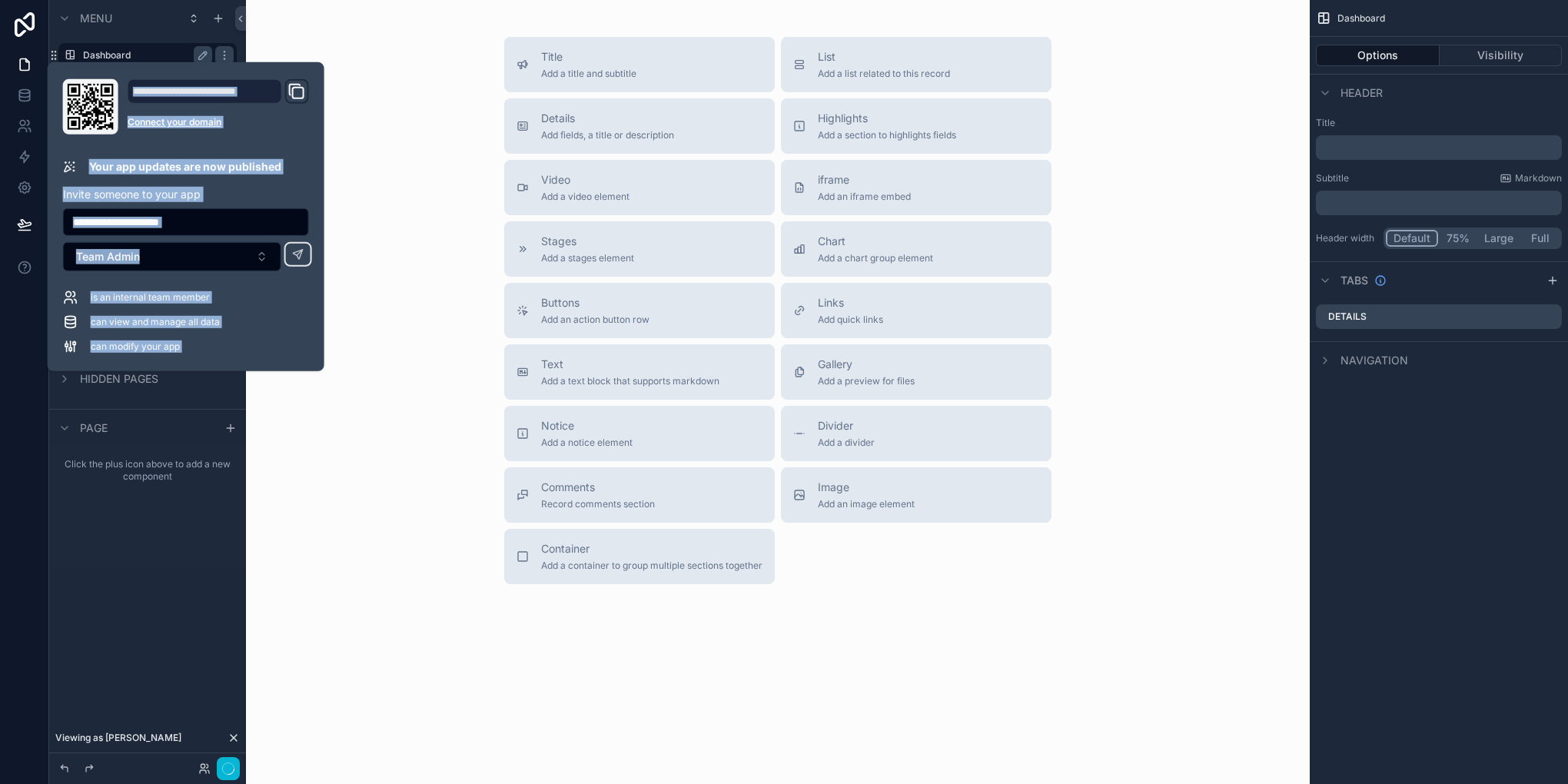
click at [0, 378] on html "**********" at bounding box center [784, 392] width 1568 height 784
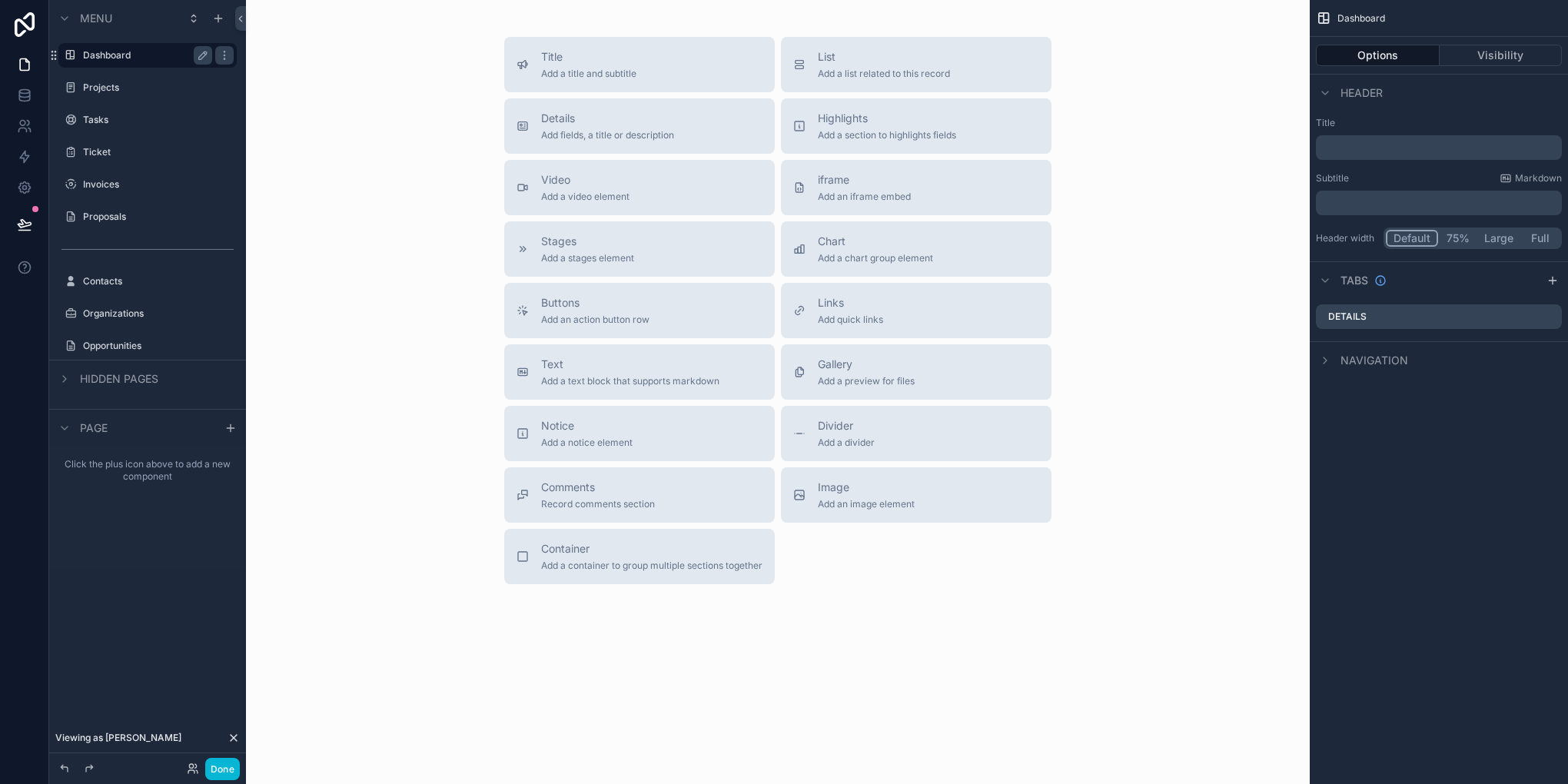
click at [235, 740] on icon at bounding box center [233, 737] width 12 height 12
click at [106, 194] on div "Invoices" at bounding box center [148, 185] width 173 height 25
click at [122, 185] on label "Invoices" at bounding box center [145, 184] width 123 height 12
